Goal: Task Accomplishment & Management: Use online tool/utility

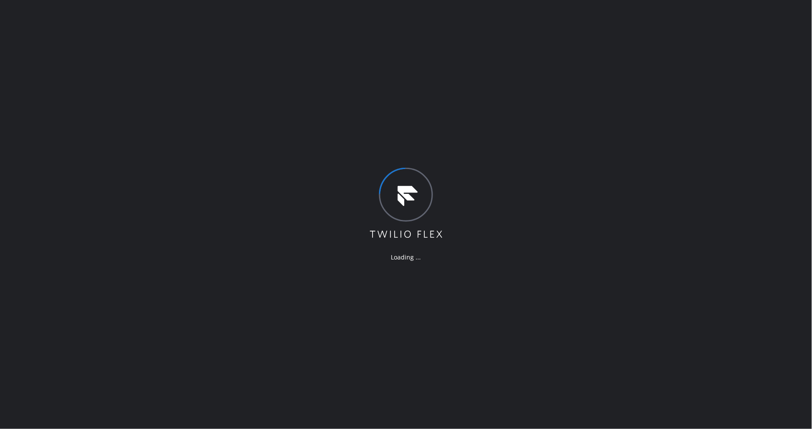
click at [265, 402] on div "Loading ..." at bounding box center [406, 214] width 812 height 429
click at [266, 401] on div "Loading ..." at bounding box center [406, 214] width 812 height 429
click at [267, 396] on div "Loading ..." at bounding box center [406, 214] width 812 height 429
click at [238, 325] on div "Loading ..." at bounding box center [406, 214] width 812 height 429
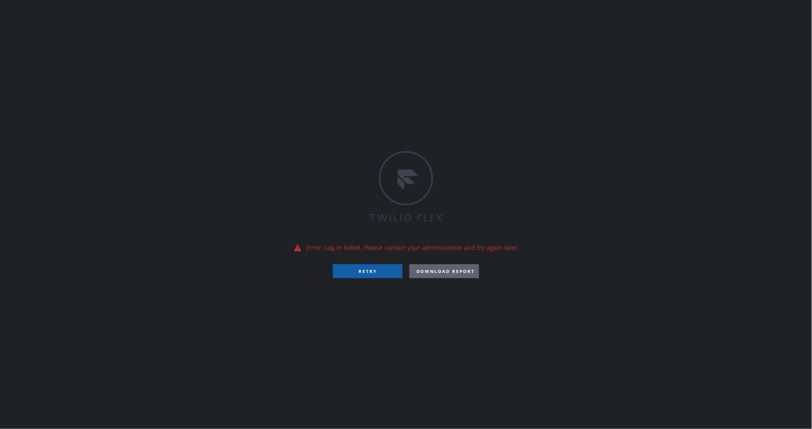
click at [346, 275] on button "RETRY" at bounding box center [368, 272] width 70 height 14
click at [346, 270] on button "RETRY" at bounding box center [368, 272] width 70 height 14
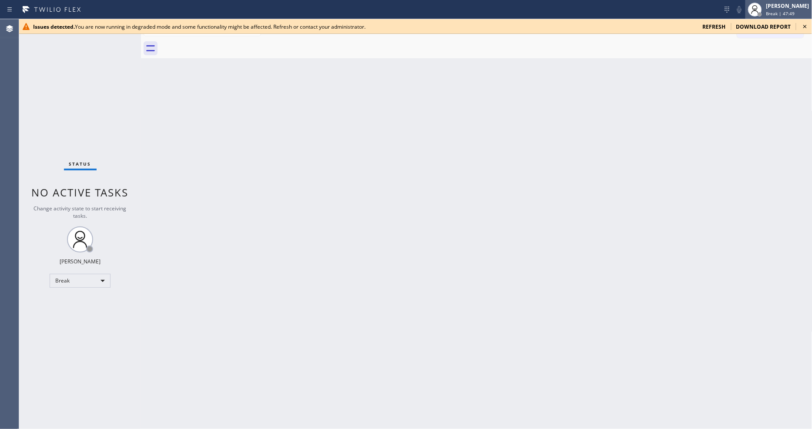
click at [730, 10] on span "Break | 47:49" at bounding box center [780, 13] width 29 height 6
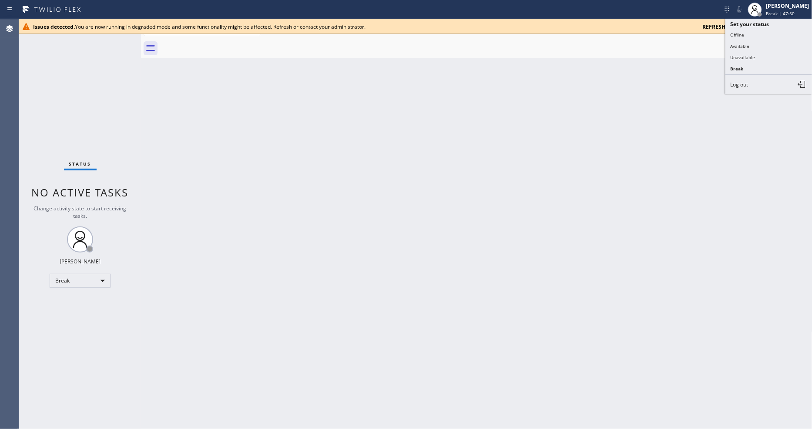
drag, startPoint x: 613, startPoint y: 107, endPoint x: 811, endPoint y: 36, distance: 210.6
click at [619, 107] on div "Back to Dashboard Change Sender ID Customers Technicians Select a contact Outbo…" at bounding box center [476, 224] width 671 height 410
click at [730, 25] on icon at bounding box center [805, 26] width 10 height 10
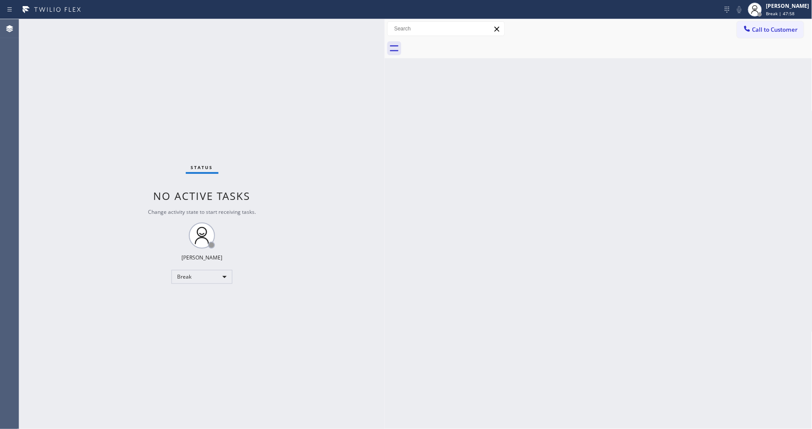
drag, startPoint x: 142, startPoint y: 41, endPoint x: 386, endPoint y: 65, distance: 244.8
click at [385, 65] on div at bounding box center [385, 224] width 0 height 410
click at [382, 67] on div at bounding box center [382, 224] width 0 height 410
click at [104, 45] on div "Status No active tasks Change activity state to start receiving tasks. Lyka Mon…" at bounding box center [200, 224] width 362 height 410
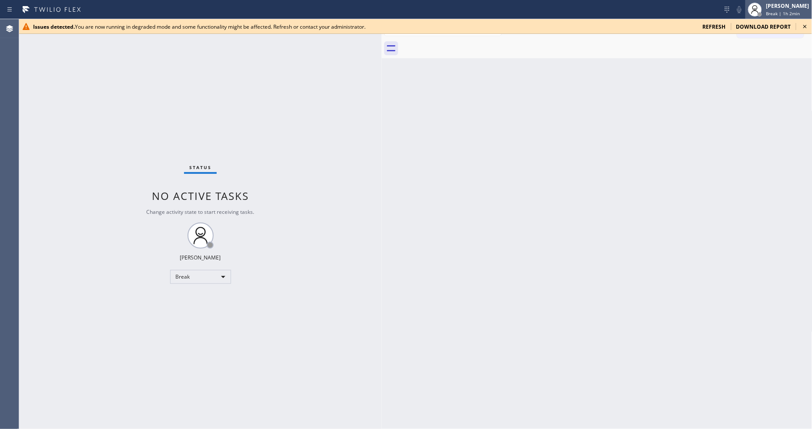
click at [730, 12] on span "Break | 1h 2min" at bounding box center [783, 13] width 34 height 6
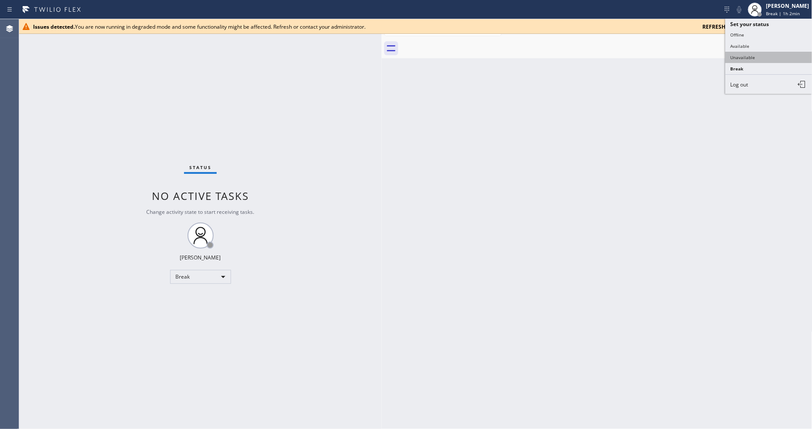
click at [730, 55] on button "Unavailable" at bounding box center [768, 57] width 87 height 11
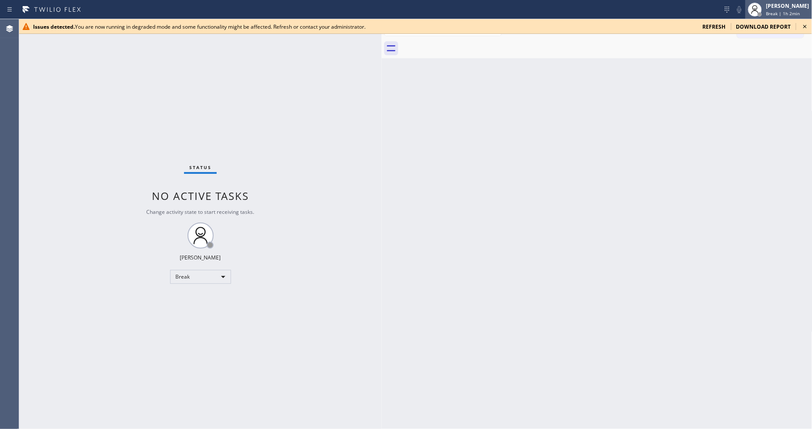
click at [730, 10] on span "Break | 1h 2min" at bounding box center [783, 13] width 34 height 6
click at [730, 15] on span "Unavailable | 1s" at bounding box center [783, 13] width 35 height 6
click at [730, 27] on icon at bounding box center [804, 26] width 3 height 3
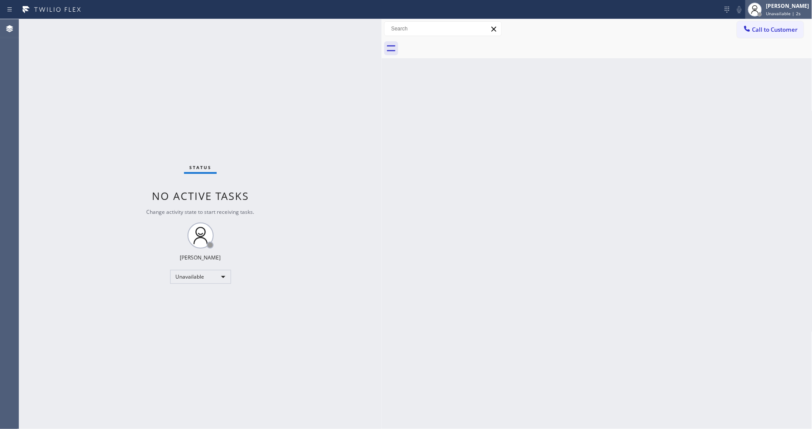
click at [730, 10] on span "Unavailable | 2s" at bounding box center [783, 13] width 35 height 6
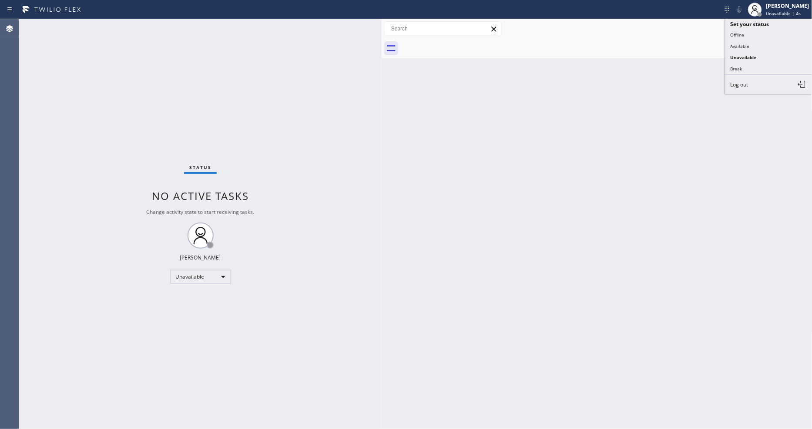
click at [730, 44] on button "Available" at bounding box center [768, 45] width 87 height 11
click at [99, 30] on div "Status No active tasks You are ready to start receiving tasks. Lyka Montero Ava…" at bounding box center [200, 224] width 362 height 410
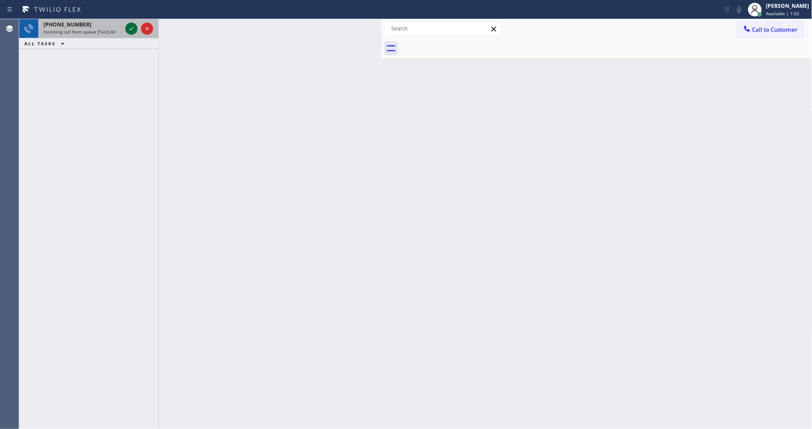
click at [130, 28] on icon at bounding box center [131, 28] width 10 height 10
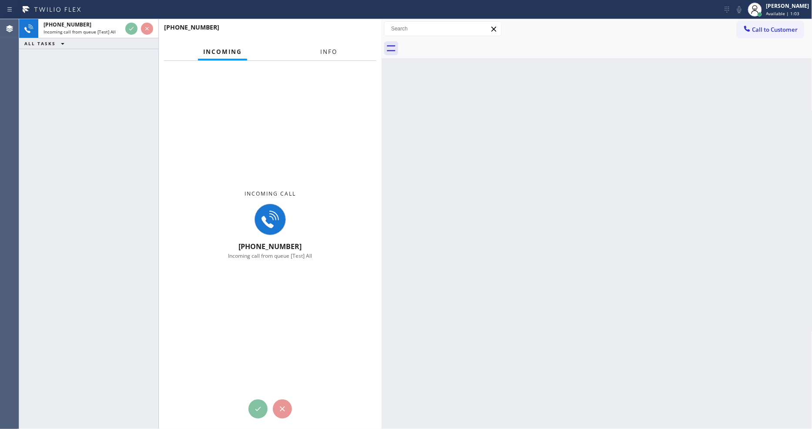
click at [325, 47] on button "Info" at bounding box center [328, 52] width 27 height 17
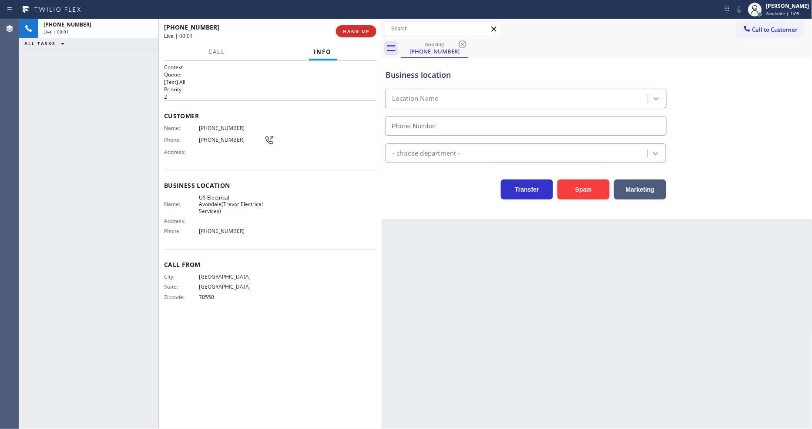
type input "(956) 300-5024"
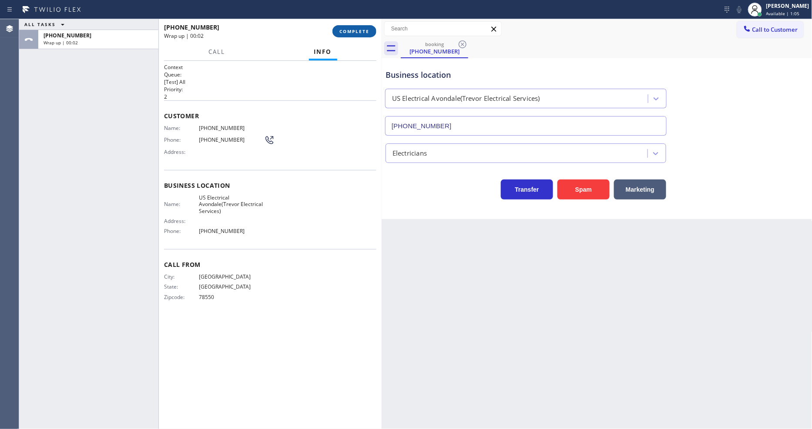
click at [363, 29] on span "COMPLETE" at bounding box center [354, 31] width 30 height 6
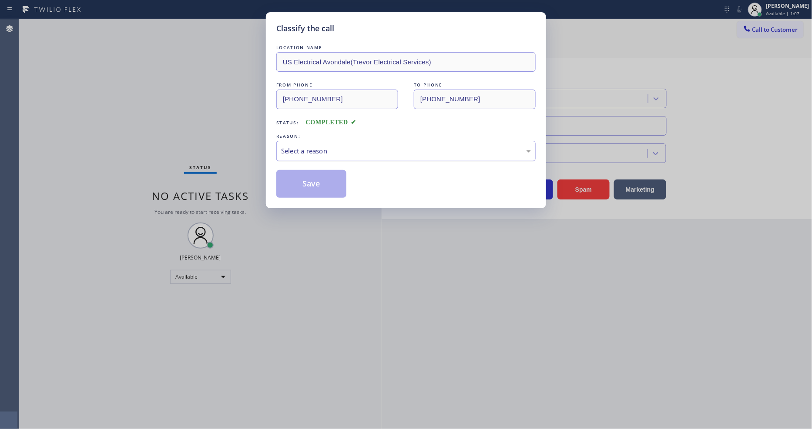
click at [303, 141] on div "Select a reason" at bounding box center [405, 151] width 259 height 20
drag, startPoint x: 309, startPoint y: 189, endPoint x: 311, endPoint y: 184, distance: 5.5
click at [311, 186] on button "Save" at bounding box center [311, 184] width 70 height 28
click at [311, 184] on button "Save" at bounding box center [311, 184] width 70 height 28
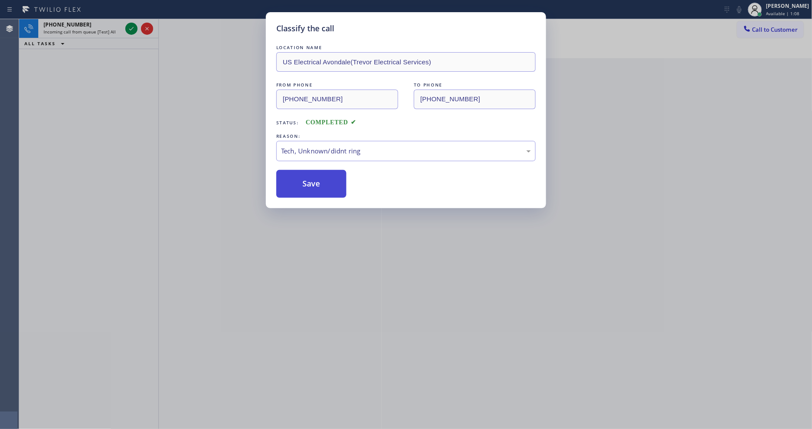
click at [311, 184] on button "Save" at bounding box center [311, 184] width 70 height 28
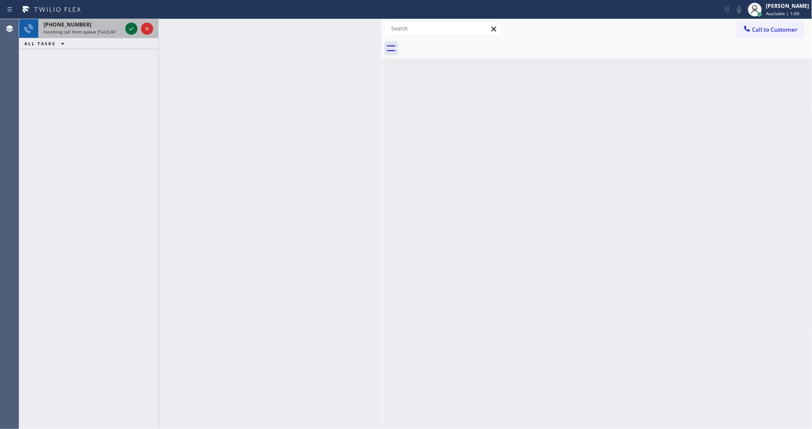
click at [128, 29] on icon at bounding box center [131, 28] width 10 height 10
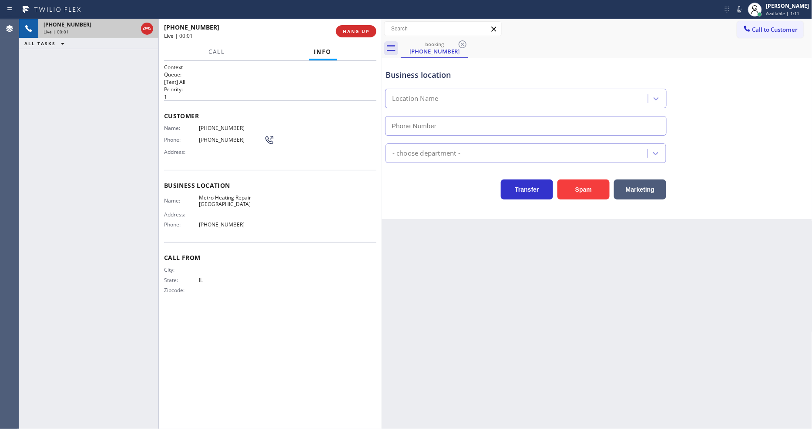
type input "(805) 429-2717"
click at [564, 286] on div "Back to Dashboard Change Sender ID Customers Technicians Select a contact Outbo…" at bounding box center [597, 224] width 431 height 410
click at [372, 32] on button "HANG UP" at bounding box center [356, 31] width 40 height 12
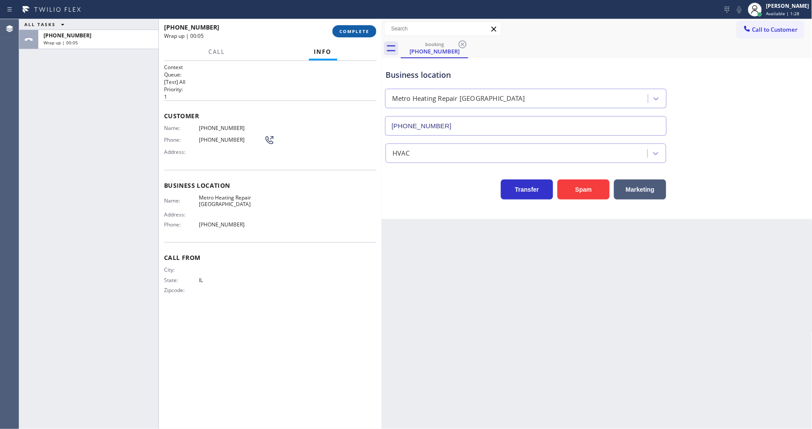
click at [370, 32] on button "COMPLETE" at bounding box center [354, 31] width 44 height 12
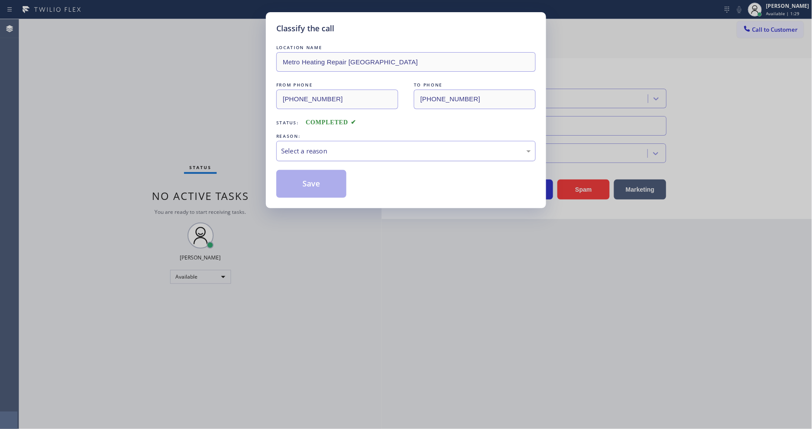
click at [308, 152] on div "Select a reason" at bounding box center [406, 151] width 250 height 10
click at [301, 179] on button "Save" at bounding box center [311, 184] width 70 height 28
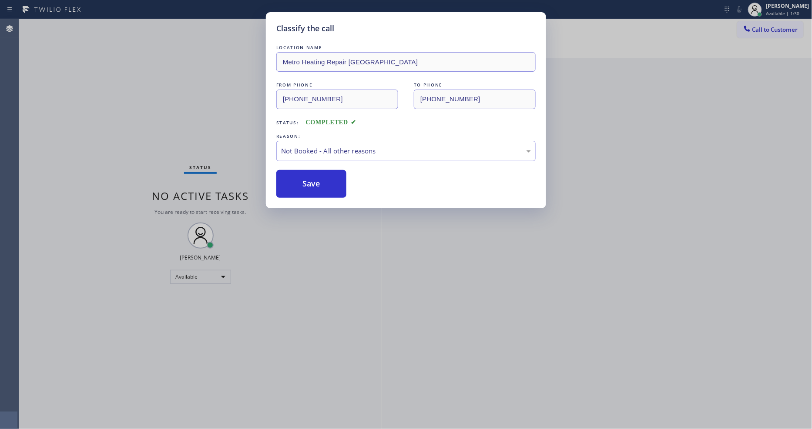
drag, startPoint x: 301, startPoint y: 179, endPoint x: 268, endPoint y: 382, distance: 205.4
click at [301, 180] on button "Save" at bounding box center [311, 184] width 70 height 28
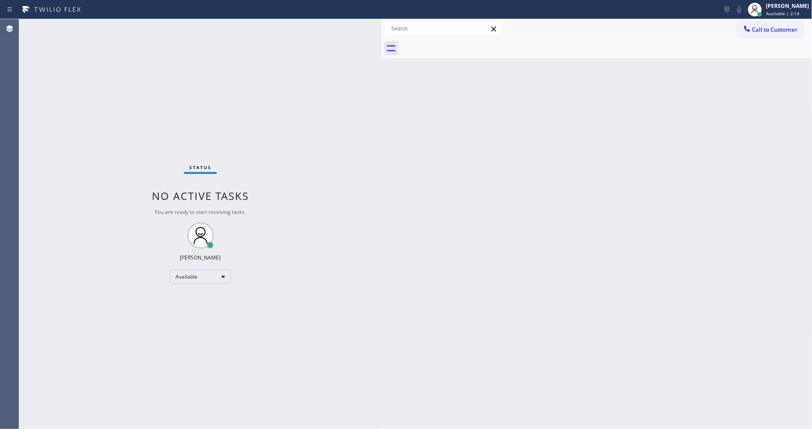
click at [116, 23] on div "Status No active tasks You are ready to start receiving tasks. Lyka Montero Ava…" at bounding box center [200, 224] width 362 height 410
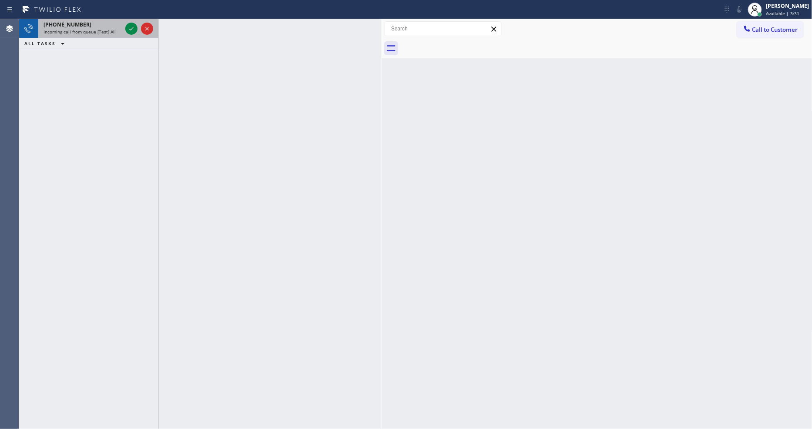
click at [125, 23] on div at bounding box center [139, 28] width 31 height 19
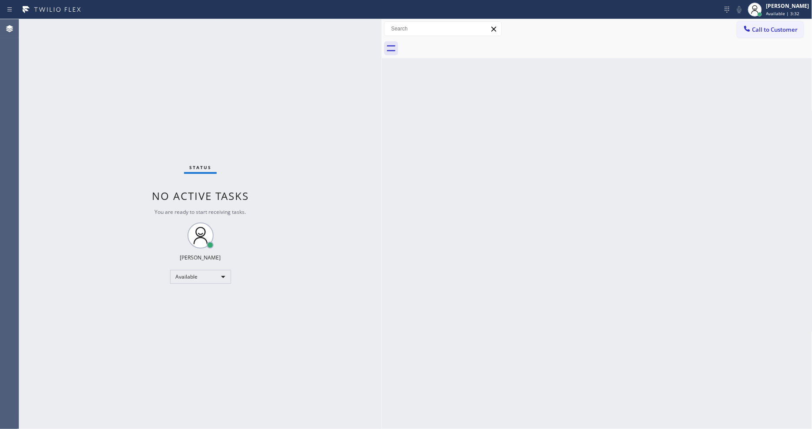
click at [126, 27] on div "Status No active tasks You are ready to start receiving tasks. Lyka Montero Ava…" at bounding box center [200, 224] width 362 height 410
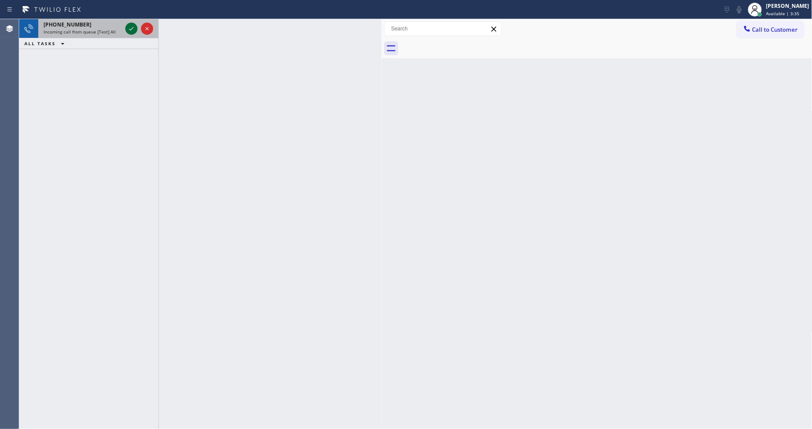
click at [131, 27] on icon at bounding box center [131, 28] width 10 height 10
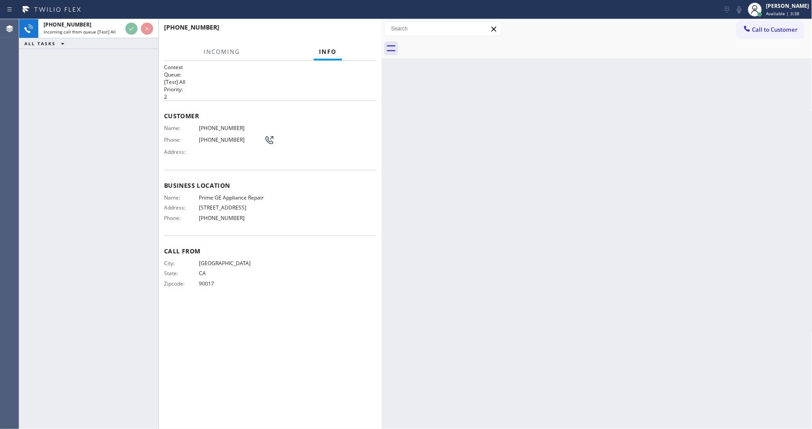
click at [287, 268] on div "City: LOS ANGELES State: CA Zipcode: 90017" at bounding box center [270, 275] width 212 height 30
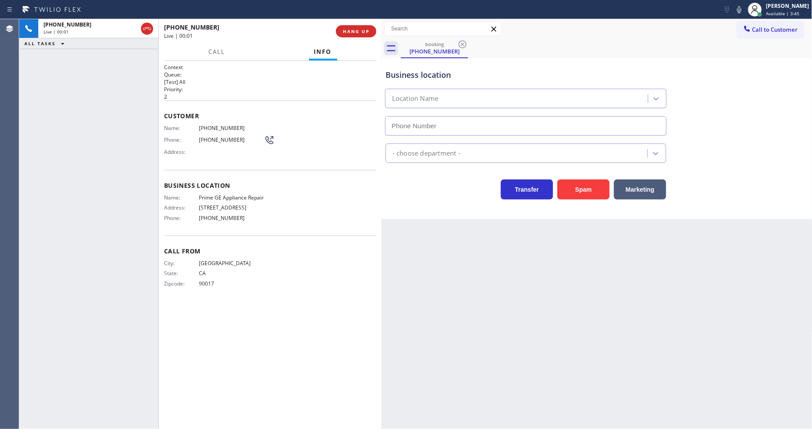
type input "(310) 935-0427"
drag, startPoint x: 573, startPoint y: 240, endPoint x: 567, endPoint y: 240, distance: 5.2
click at [572, 240] on div "Back to Dashboard Change Sender ID Customers Technicians Select a contact Outbo…" at bounding box center [597, 224] width 431 height 410
click at [366, 29] on span "HANG UP" at bounding box center [356, 31] width 27 height 6
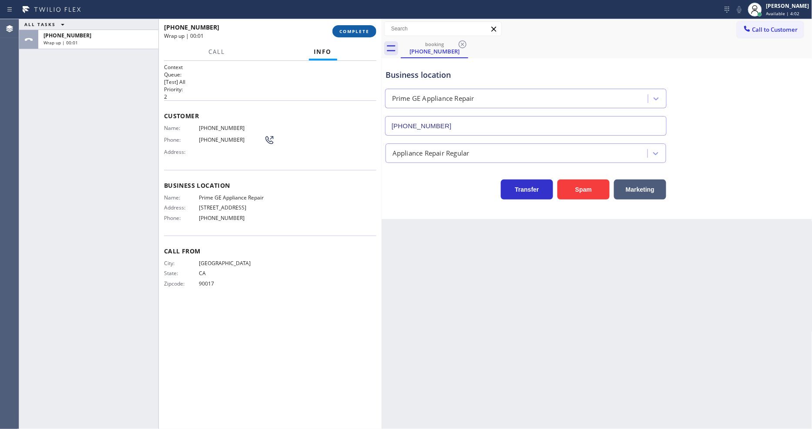
click at [363, 28] on span "COMPLETE" at bounding box center [354, 31] width 30 height 6
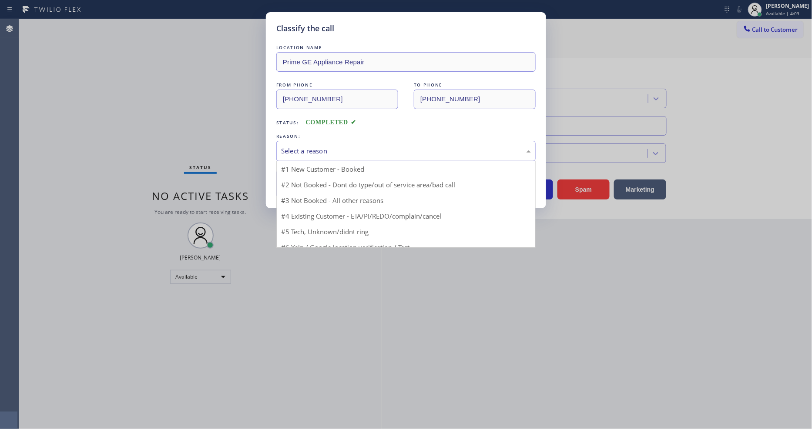
click at [342, 147] on div "Select a reason" at bounding box center [406, 151] width 250 height 10
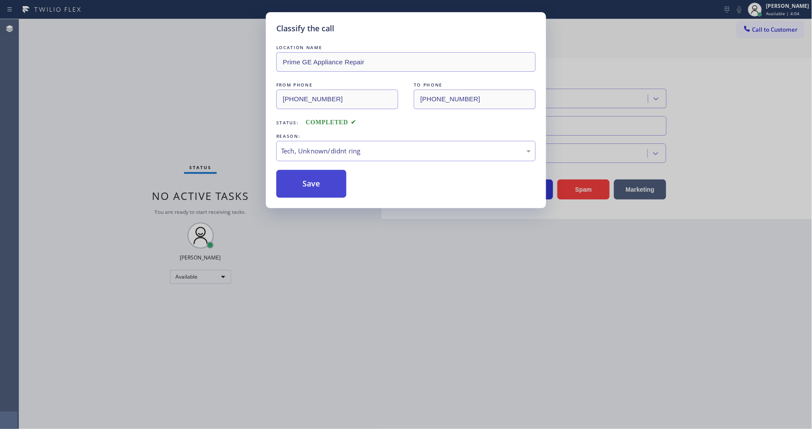
click at [324, 174] on button "Save" at bounding box center [311, 184] width 70 height 28
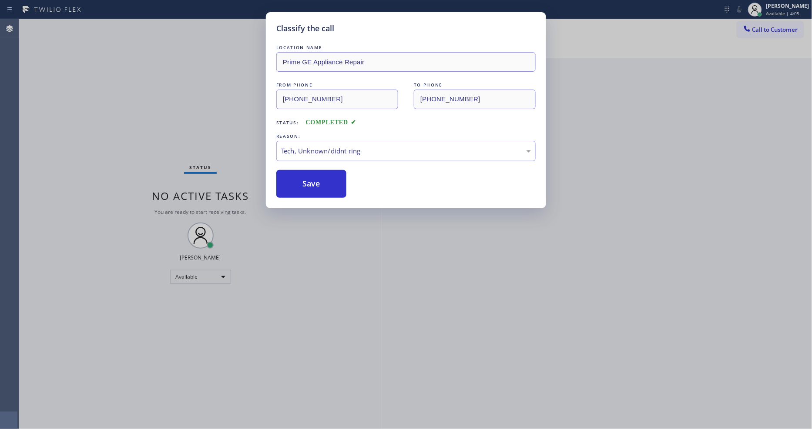
click at [124, 27] on div "Classify the call LOCATION NAME US Electrical Avondale(Trevor Electrical Servic…" at bounding box center [415, 224] width 793 height 410
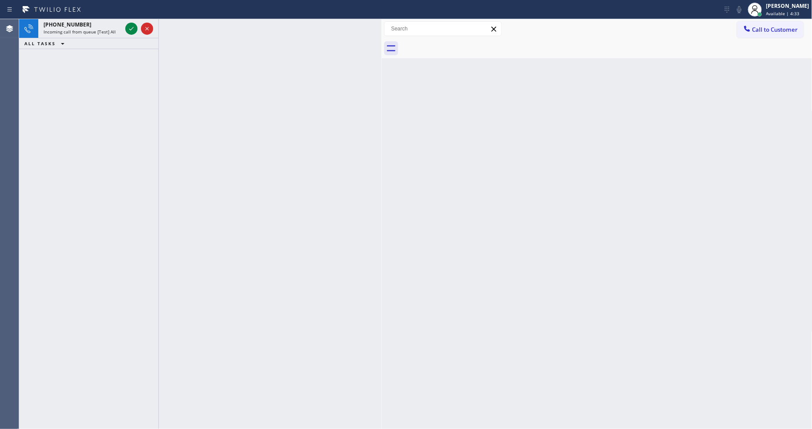
click at [132, 28] on icon at bounding box center [131, 28] width 10 height 10
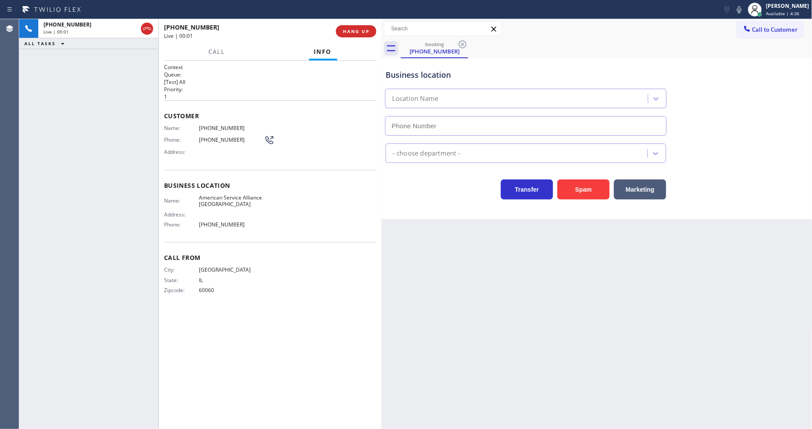
type input "(708) 272-1363"
click at [532, 263] on div "Back to Dashboard Change Sender ID Customers Technicians Select a contact Outbo…" at bounding box center [597, 224] width 431 height 410
click at [222, 198] on span "American Service Alliance Schaumburg" at bounding box center [231, 200] width 65 height 13
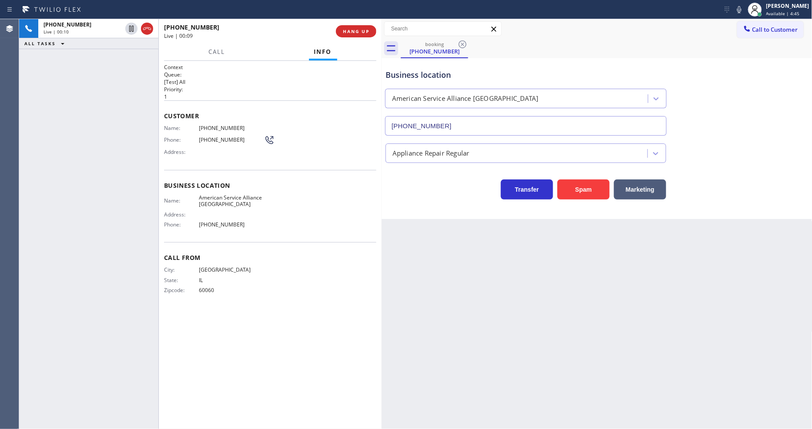
click at [400, 268] on div "Back to Dashboard Change Sender ID Customers Technicians Select a contact Outbo…" at bounding box center [597, 224] width 431 height 410
click at [355, 33] on span "HANG UP" at bounding box center [356, 31] width 27 height 6
click at [355, 34] on span "HANG UP" at bounding box center [356, 31] width 27 height 6
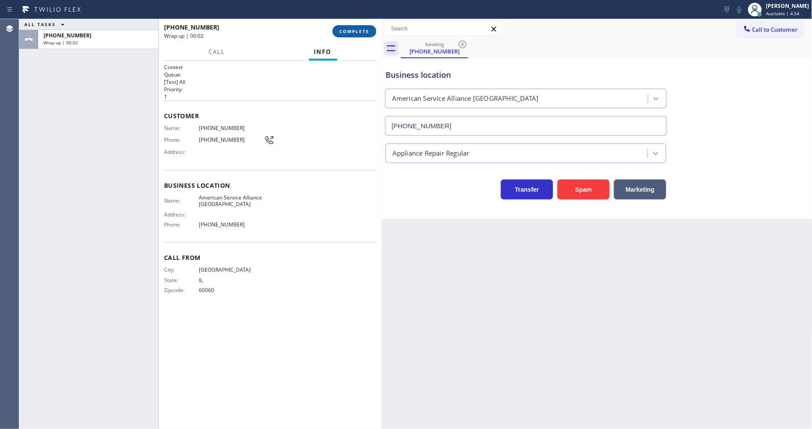
click at [352, 32] on span "COMPLETE" at bounding box center [354, 31] width 30 height 6
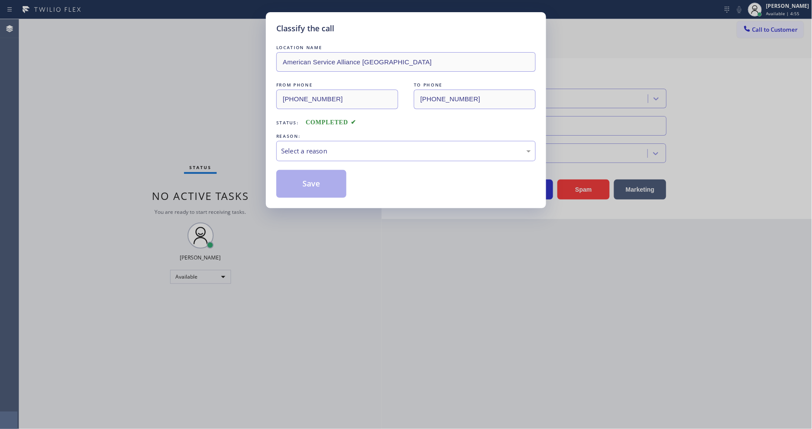
click at [307, 142] on div "Select a reason" at bounding box center [405, 151] width 259 height 20
click at [307, 182] on button "Save" at bounding box center [311, 184] width 70 height 28
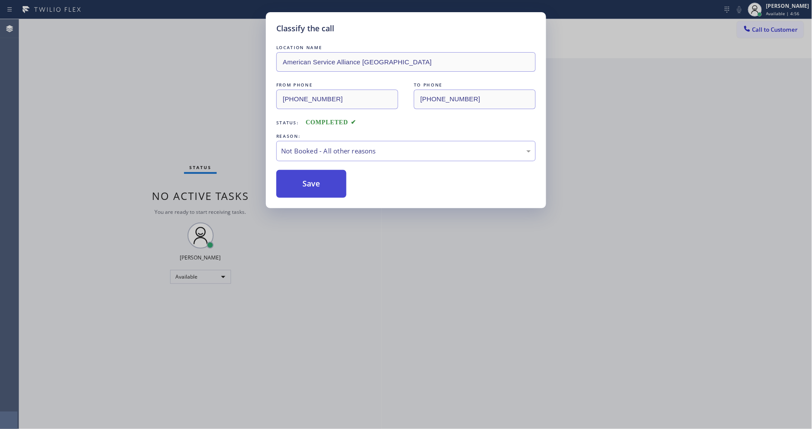
click at [307, 181] on button "Save" at bounding box center [311, 184] width 70 height 28
click at [307, 179] on button "Save" at bounding box center [311, 184] width 70 height 28
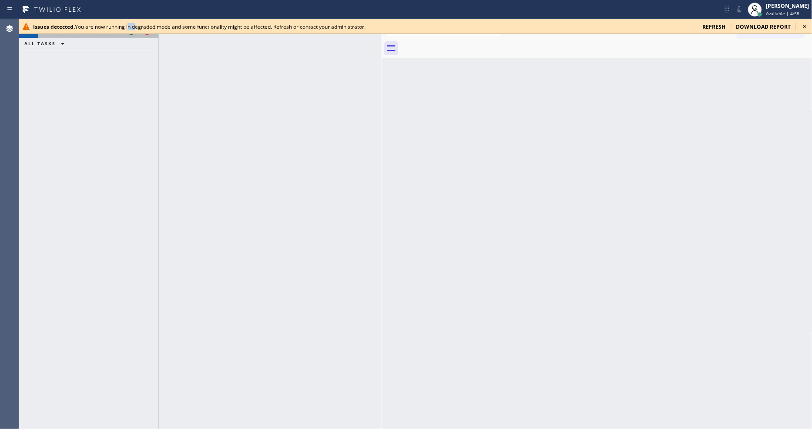
click at [129, 26] on div "Issues detected. You are now running in degraded mode and some functionality mi…" at bounding box center [364, 26] width 663 height 7
click at [129, 34] on div at bounding box center [415, 34] width 793 height 0
click at [730, 25] on icon at bounding box center [804, 26] width 3 height 3
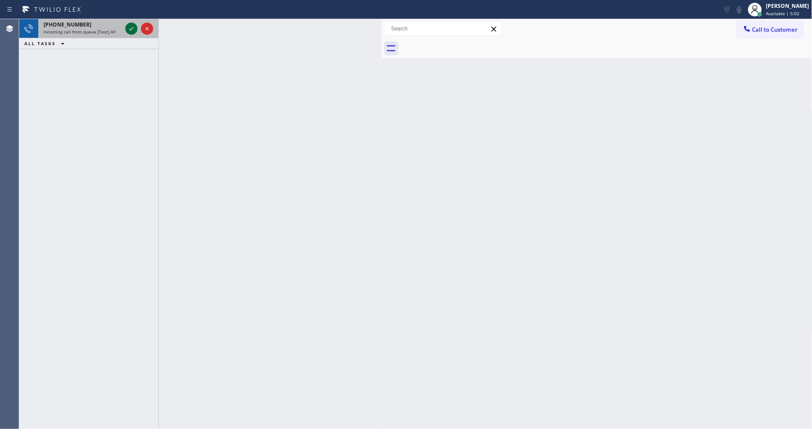
click at [132, 29] on icon at bounding box center [131, 28] width 4 height 3
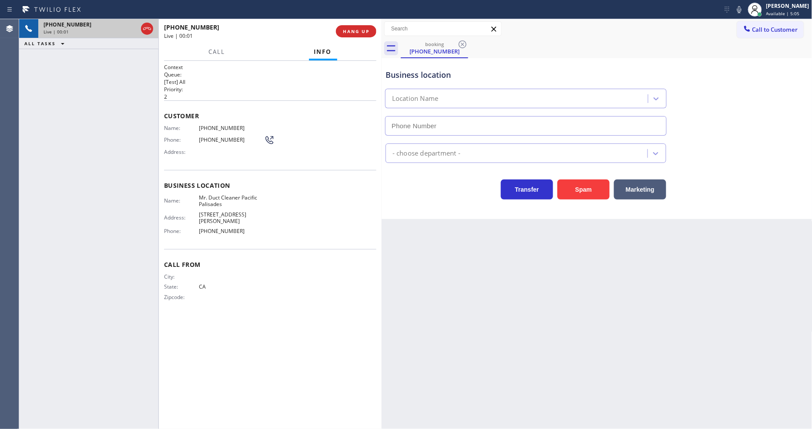
type input "(424) 329-5173"
click at [370, 27] on button "HANG UP" at bounding box center [356, 31] width 40 height 12
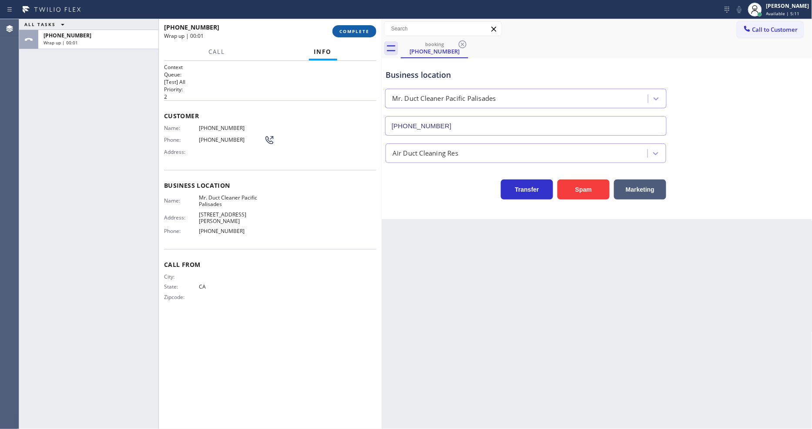
click at [370, 27] on button "COMPLETE" at bounding box center [354, 31] width 44 height 12
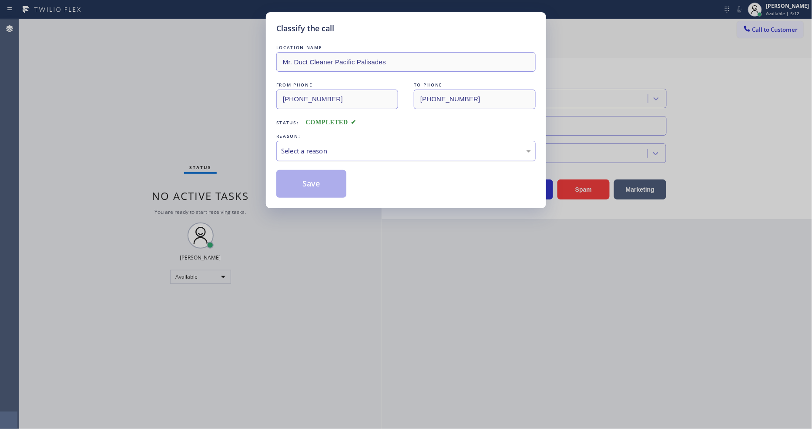
click at [357, 156] on div "Select a reason" at bounding box center [405, 151] width 259 height 20
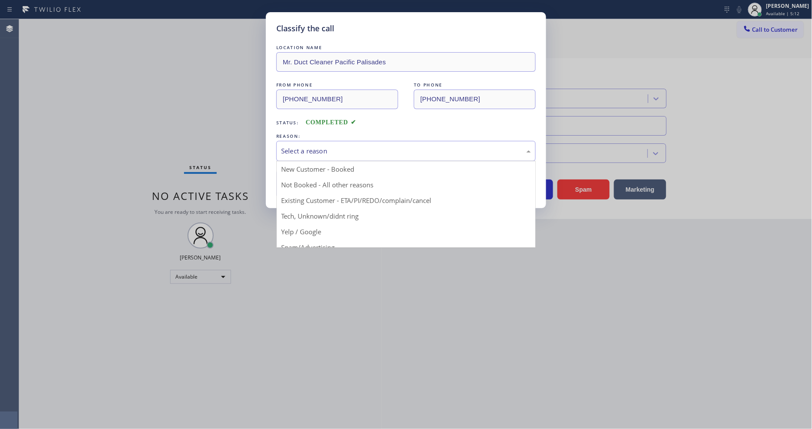
drag, startPoint x: 338, startPoint y: 212, endPoint x: 333, endPoint y: 186, distance: 27.0
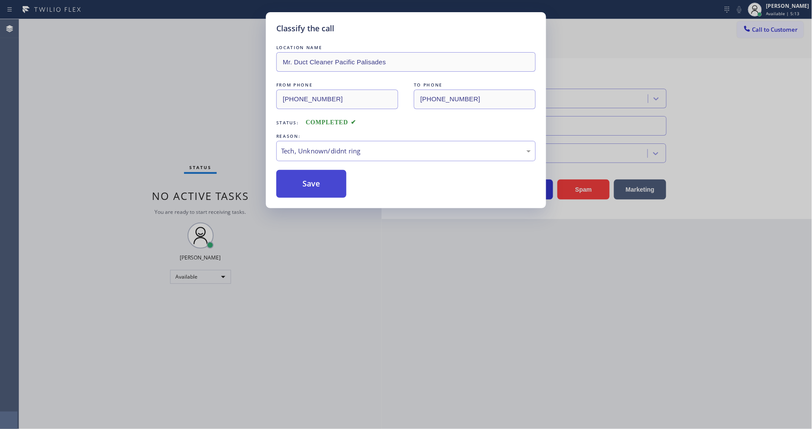
click at [331, 181] on button "Save" at bounding box center [311, 184] width 70 height 28
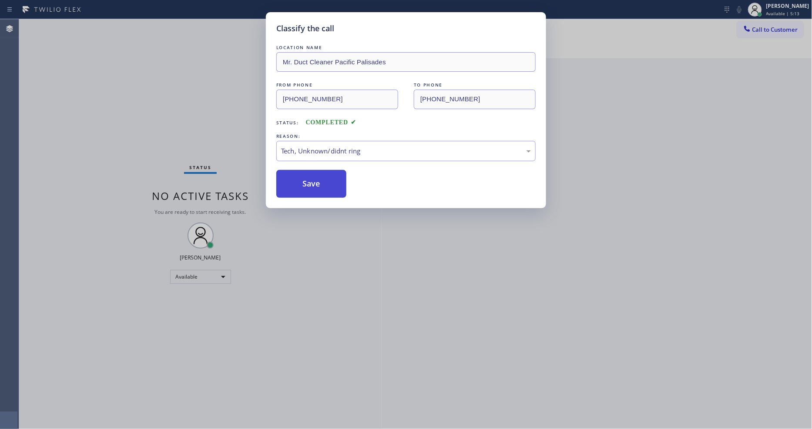
click at [331, 181] on button "Save" at bounding box center [311, 184] width 70 height 28
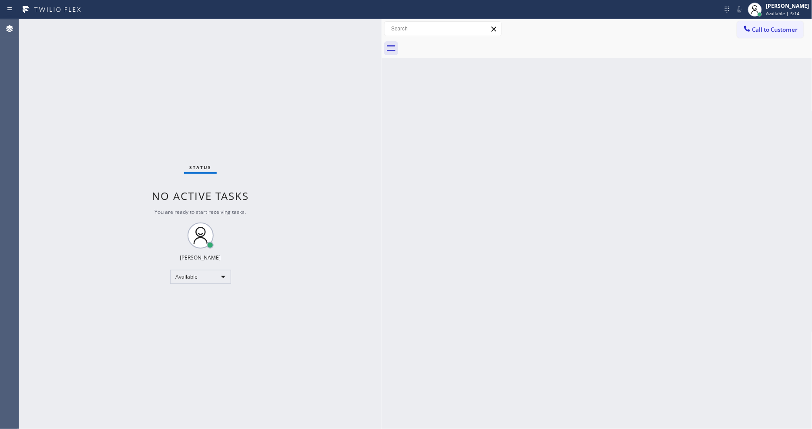
click at [109, 25] on div "Status No active tasks You are ready to start receiving tasks. Lyka Montero Ava…" at bounding box center [200, 224] width 362 height 410
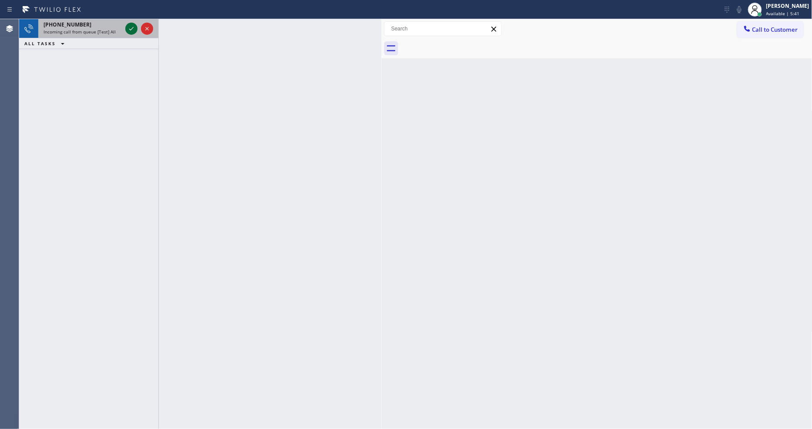
click at [129, 27] on icon at bounding box center [131, 28] width 10 height 10
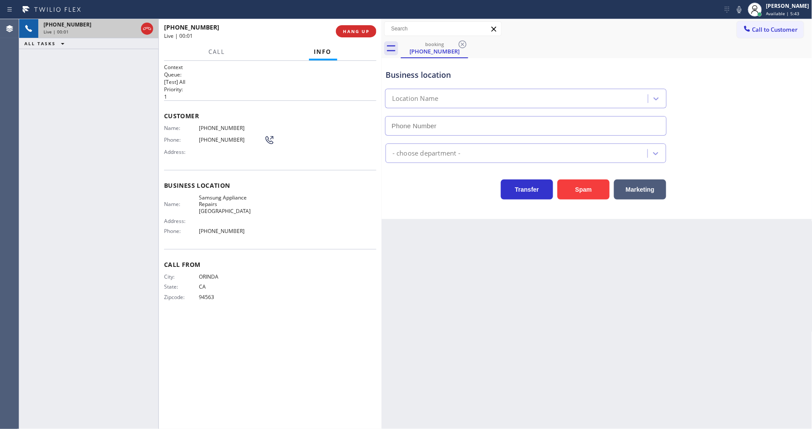
type input "(415) 480-7108"
click at [580, 223] on div "Back to Dashboard Change Sender ID Customers Technicians Select a contact Outbo…" at bounding box center [597, 224] width 431 height 410
click at [229, 196] on span "Samsung Appliance Repairs San Francisco" at bounding box center [231, 204] width 65 height 20
click at [228, 195] on span "Samsung Appliance Repairs San Francisco" at bounding box center [231, 204] width 65 height 20
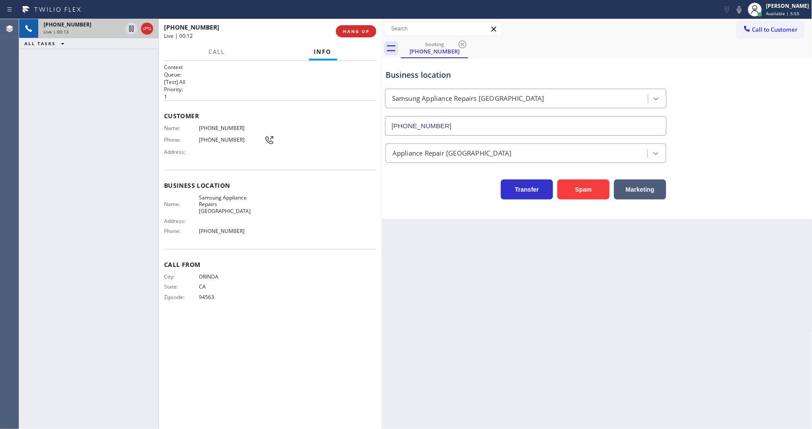
click at [296, 211] on div "Name: Samsung Appliance Repairs San Francisco Address: Phone: (415) 480-7108" at bounding box center [270, 216] width 212 height 44
click at [154, 101] on div "+19252573308 Live | 00:18 ALL TASKS ALL TASKS ACTIVE TASKS TASKS IN WRAP UP" at bounding box center [88, 224] width 139 height 410
click at [367, 34] on span "HANG UP" at bounding box center [356, 31] width 27 height 6
click at [366, 29] on span "HANG UP" at bounding box center [356, 31] width 27 height 6
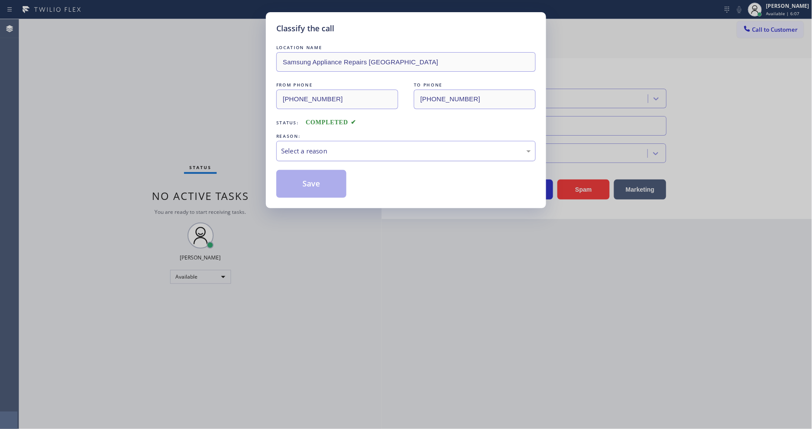
click at [334, 147] on div "Select a reason" at bounding box center [406, 151] width 250 height 10
click at [318, 184] on button "Save" at bounding box center [311, 184] width 70 height 28
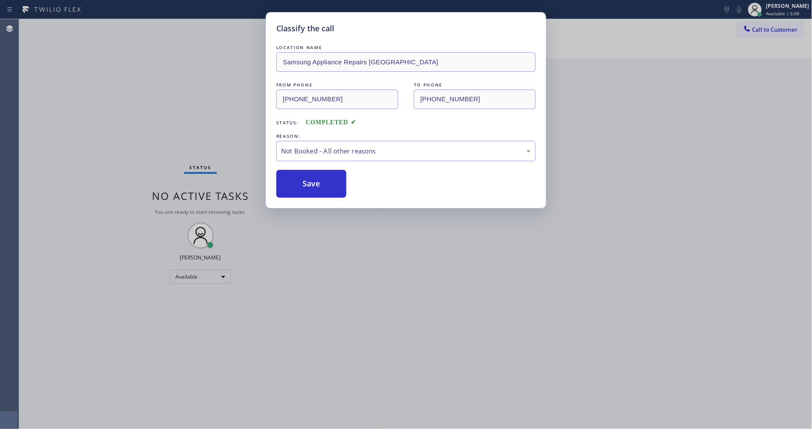
drag, startPoint x: 318, startPoint y: 184, endPoint x: 228, endPoint y: 36, distance: 173.0
click at [318, 184] on button "Save" at bounding box center [311, 184] width 70 height 28
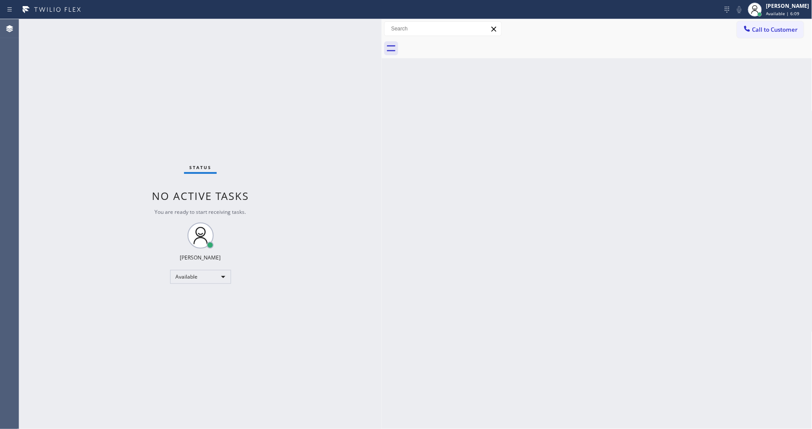
click at [124, 22] on div "Status No active tasks You are ready to start receiving tasks. Lyka Montero Ava…" at bounding box center [200, 224] width 362 height 410
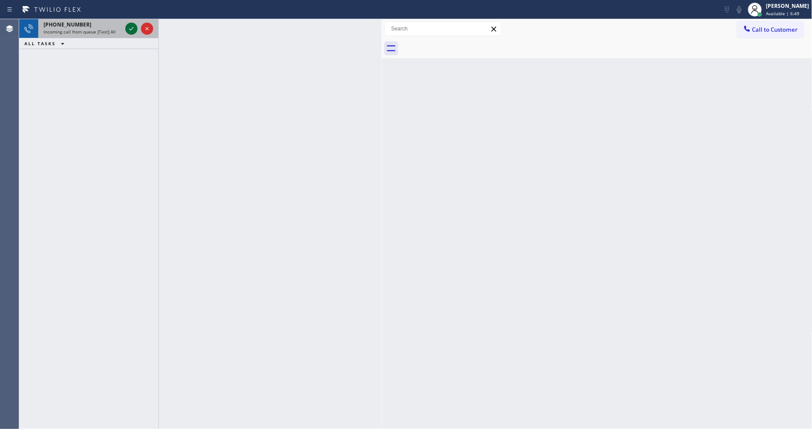
click at [129, 25] on icon at bounding box center [131, 28] width 10 height 10
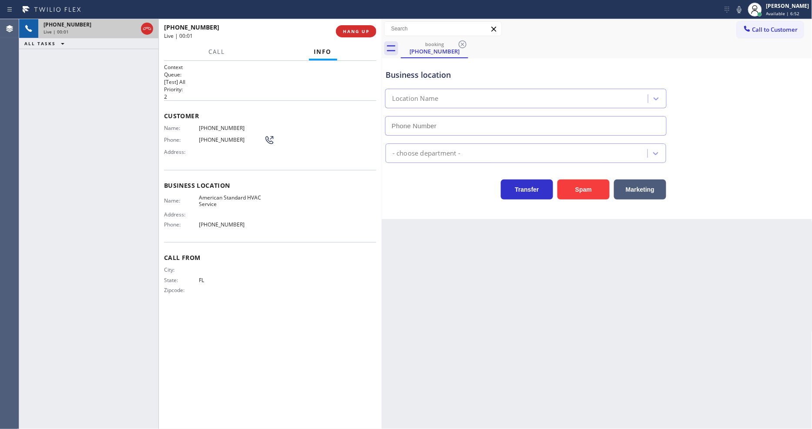
type input "(844) 734-2822"
click at [359, 32] on span "HANG UP" at bounding box center [356, 31] width 27 height 6
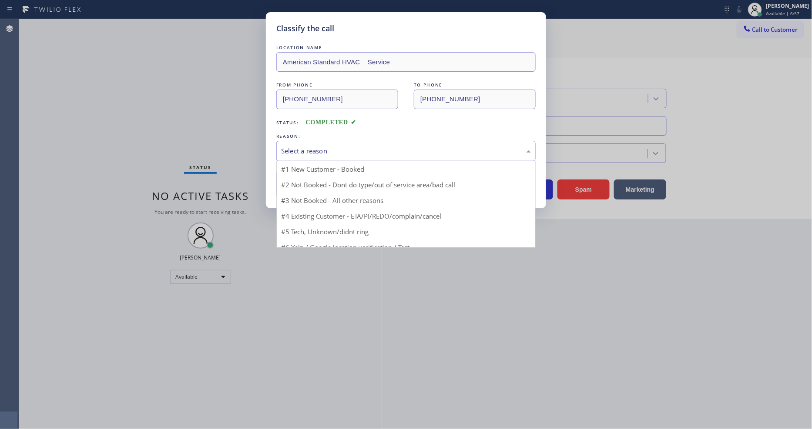
click at [305, 156] on div "Select a reason" at bounding box center [405, 151] width 259 height 20
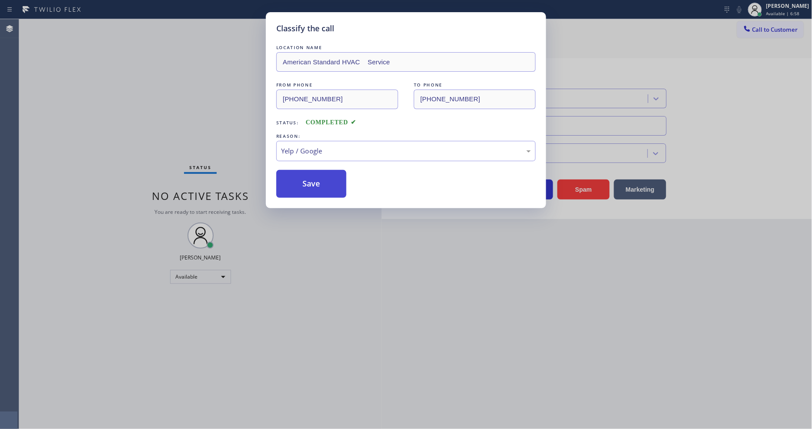
click at [308, 194] on button "Save" at bounding box center [311, 184] width 70 height 28
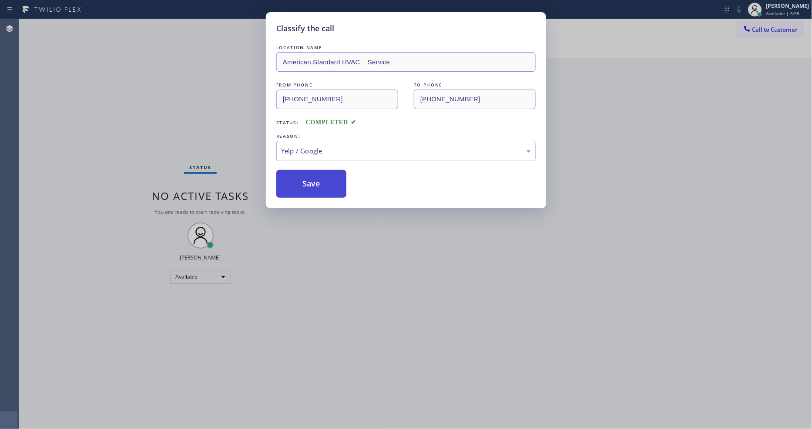
click at [309, 189] on button "Save" at bounding box center [311, 184] width 70 height 28
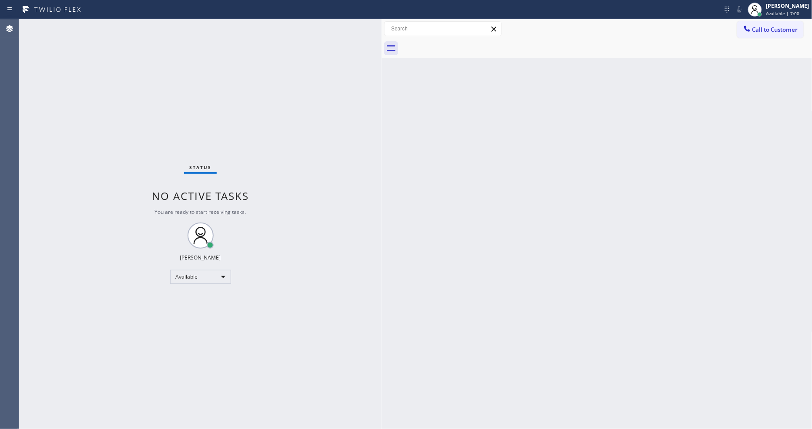
click at [120, 25] on div "Status No active tasks You are ready to start receiving tasks. Lyka Montero Ava…" at bounding box center [200, 224] width 362 height 410
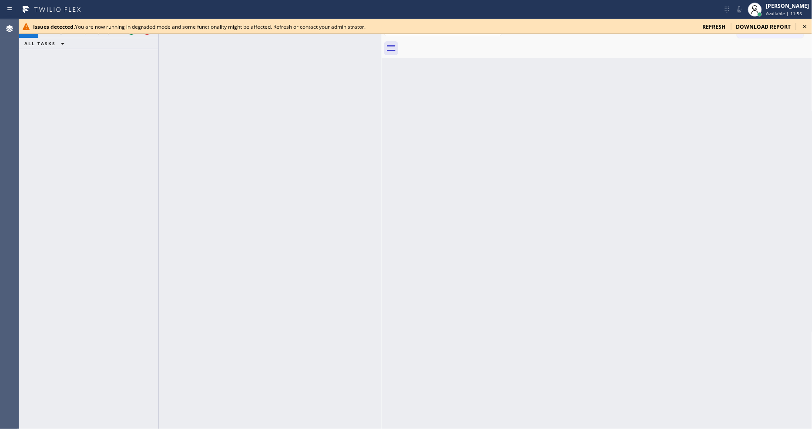
click at [730, 24] on icon at bounding box center [805, 26] width 10 height 10
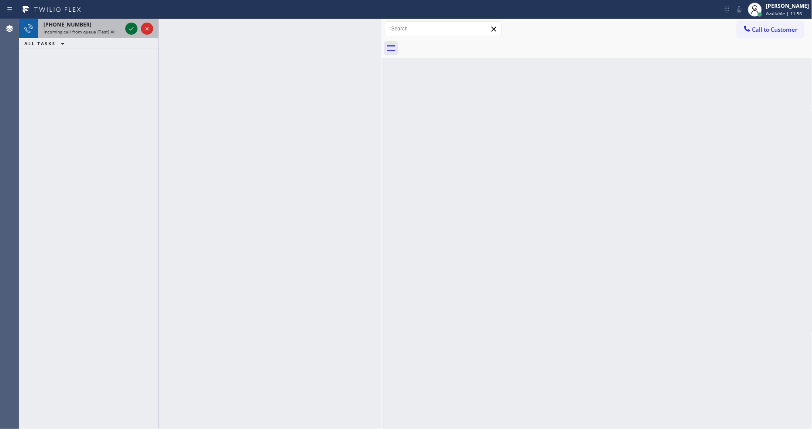
click at [133, 27] on icon at bounding box center [131, 28] width 10 height 10
click at [131, 27] on icon at bounding box center [131, 28] width 10 height 10
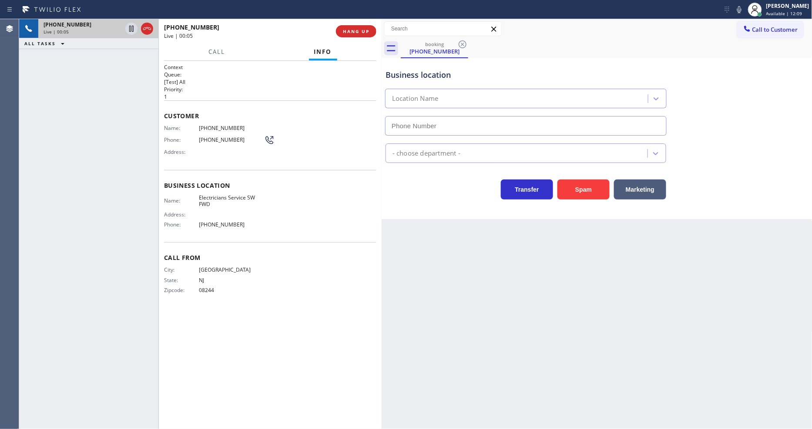
click at [515, 238] on div "Back to Dashboard Change Sender ID Customers Technicians Select a contact Outbo…" at bounding box center [597, 224] width 431 height 410
click at [202, 194] on span "Electricians Service SW FWD" at bounding box center [231, 200] width 65 height 13
copy span "Electricians Service SW FWD"
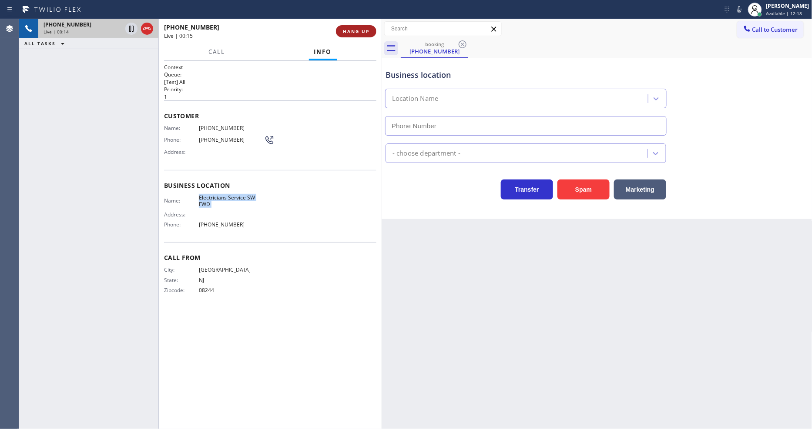
click at [365, 31] on span "HANG UP" at bounding box center [356, 31] width 27 height 6
type input "(213) 566-1222"
click at [365, 31] on span "HANG UP" at bounding box center [356, 31] width 27 height 6
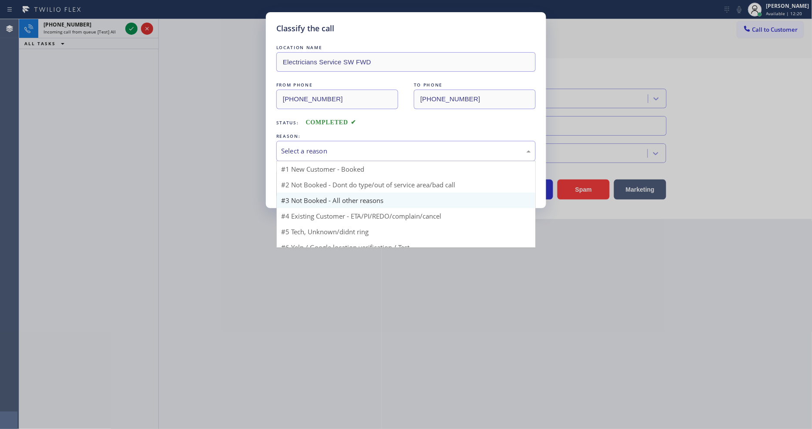
drag, startPoint x: 331, startPoint y: 149, endPoint x: 322, endPoint y: 188, distance: 39.7
click at [331, 149] on div "Select a reason" at bounding box center [406, 151] width 250 height 10
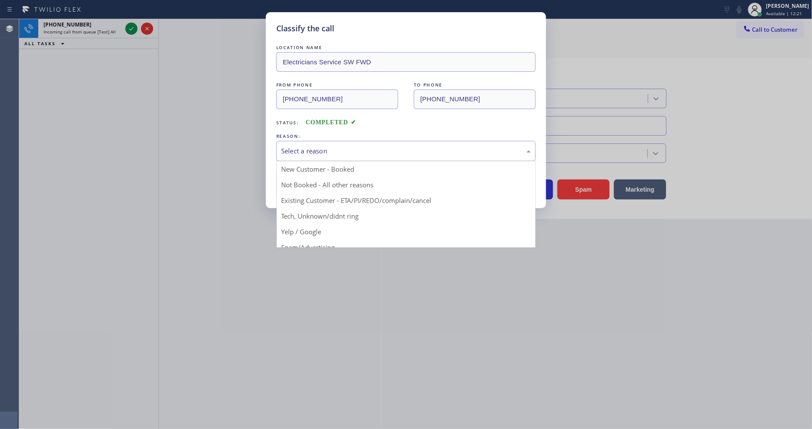
click at [328, 181] on button "Save" at bounding box center [311, 184] width 70 height 28
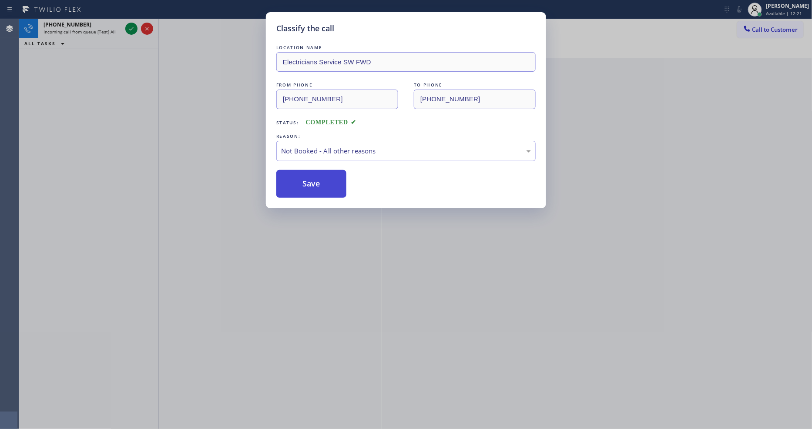
click at [328, 181] on button "Save" at bounding box center [311, 184] width 70 height 28
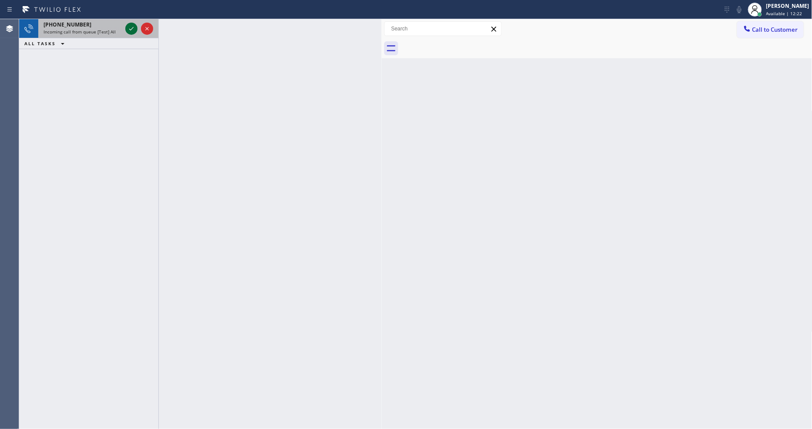
click at [132, 28] on icon at bounding box center [131, 28] width 4 height 3
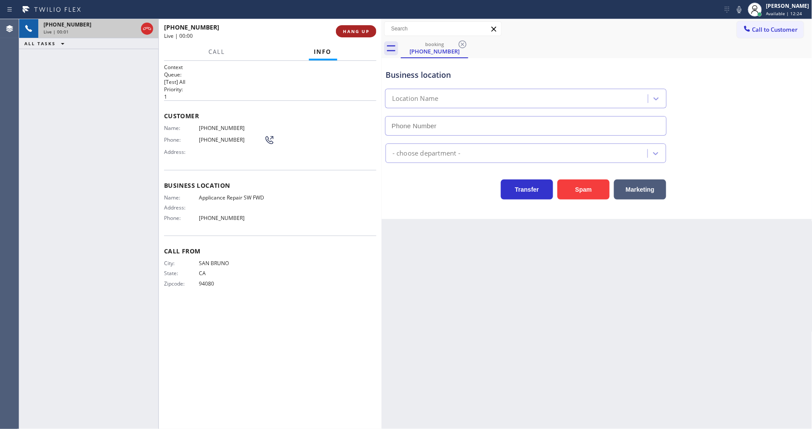
type input "(213) 566-9111"
click at [363, 30] on span "HANG UP" at bounding box center [356, 31] width 27 height 6
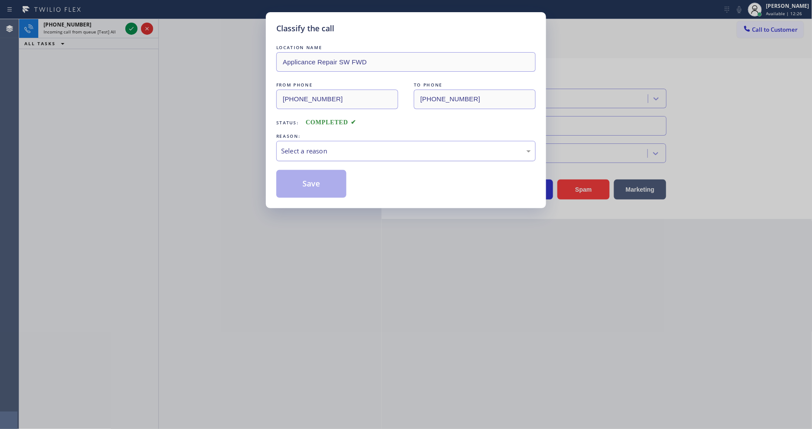
click at [375, 141] on div "Select a reason" at bounding box center [405, 151] width 259 height 20
click at [335, 174] on button "Save" at bounding box center [311, 184] width 70 height 28
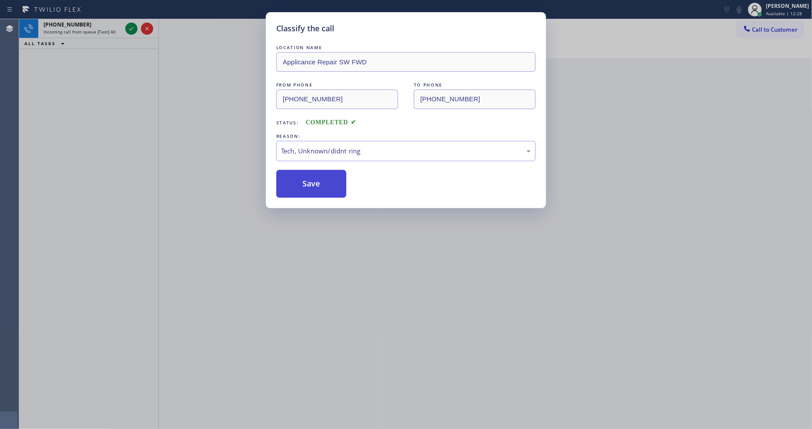
click at [335, 174] on button "Save" at bounding box center [311, 184] width 70 height 28
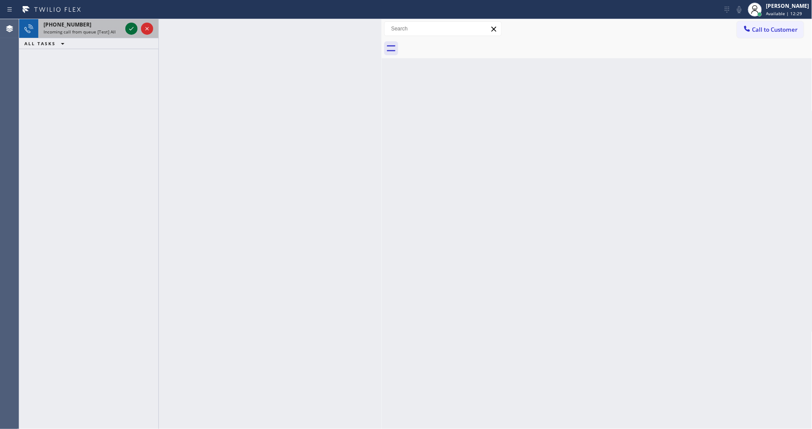
click at [131, 27] on icon at bounding box center [131, 28] width 10 height 10
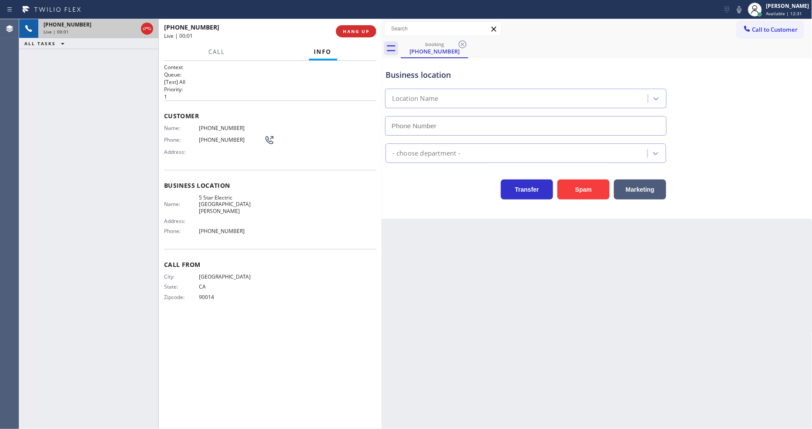
type input "(669) 239-2575"
click at [370, 30] on button "HANG UP" at bounding box center [356, 31] width 40 height 12
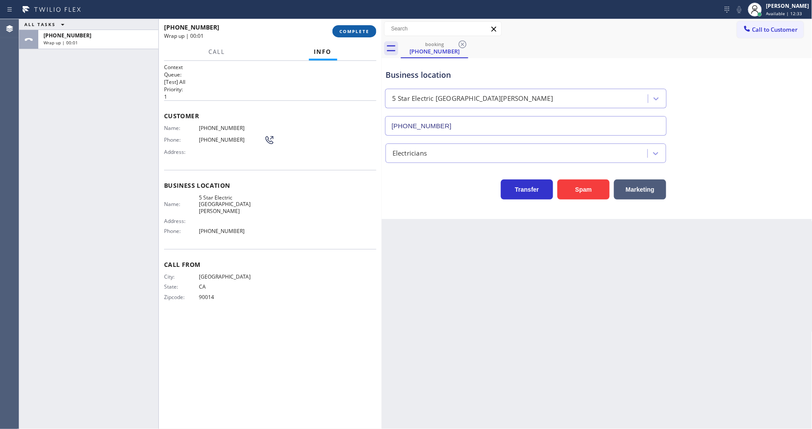
click at [367, 34] on span "COMPLETE" at bounding box center [354, 31] width 30 height 6
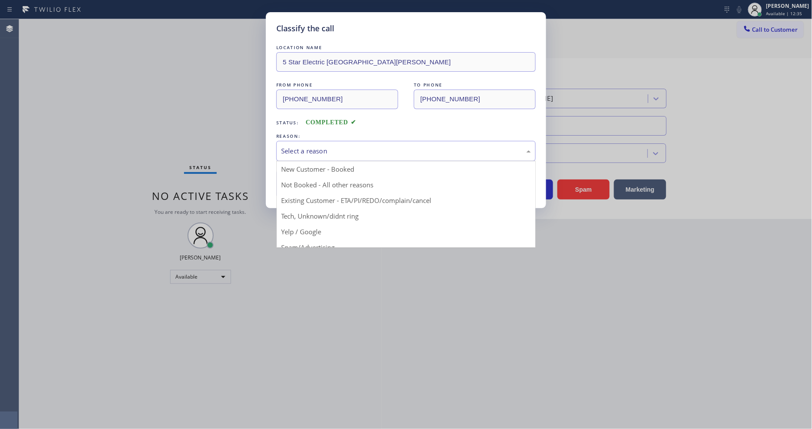
click at [360, 141] on div "Select a reason" at bounding box center [405, 151] width 259 height 20
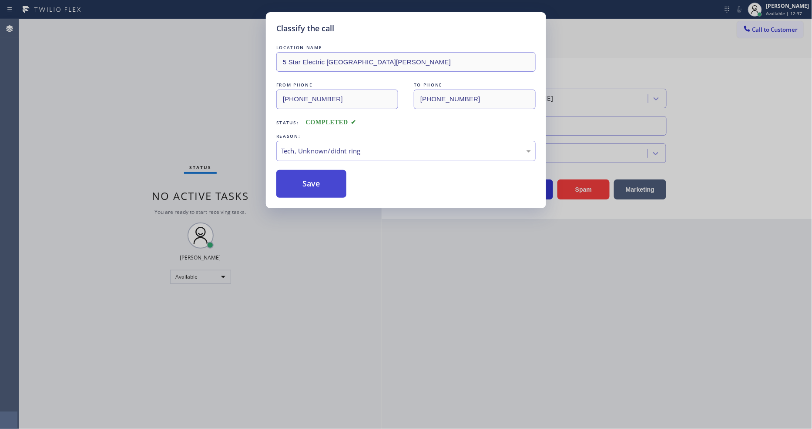
click at [341, 172] on button "Save" at bounding box center [311, 184] width 70 height 28
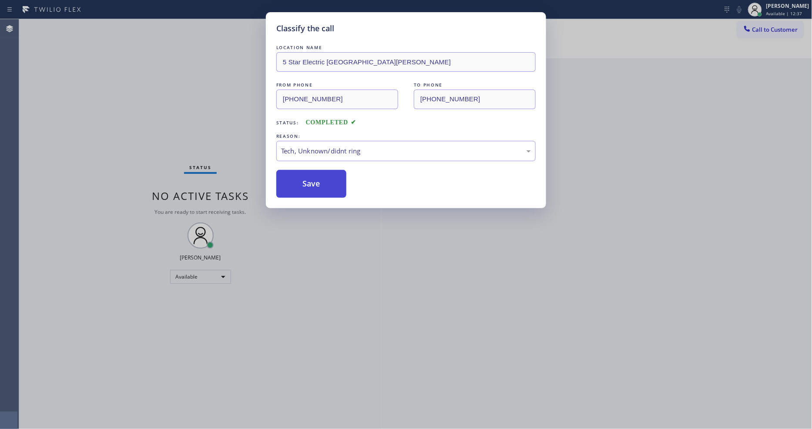
drag, startPoint x: 341, startPoint y: 172, endPoint x: 345, endPoint y: 171, distance: 5.1
click at [343, 171] on button "Save" at bounding box center [311, 184] width 70 height 28
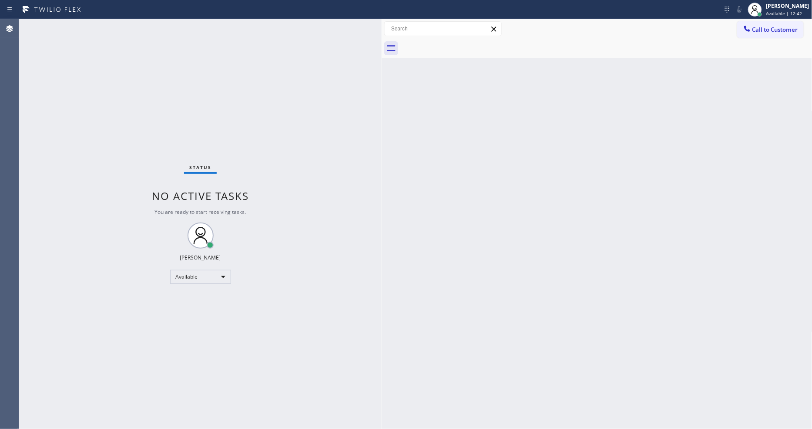
click at [129, 29] on div "Status No active tasks You are ready to start receiving tasks. Lyka Montero Ava…" at bounding box center [200, 224] width 362 height 410
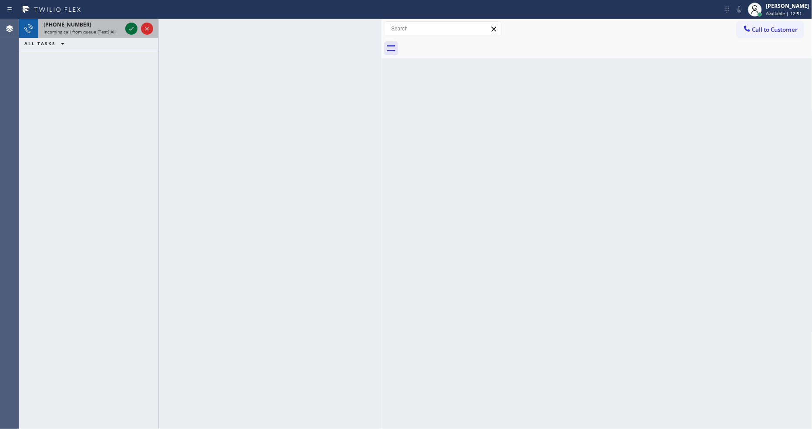
click at [131, 28] on icon at bounding box center [131, 28] width 10 height 10
click at [132, 23] on button at bounding box center [131, 29] width 12 height 12
click at [129, 26] on icon at bounding box center [131, 28] width 10 height 10
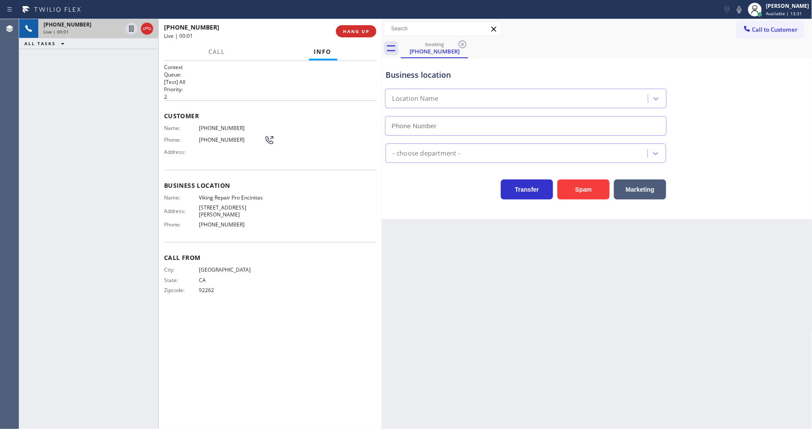
type input "(760) 330-2616"
click at [352, 30] on span "HANG UP" at bounding box center [356, 31] width 27 height 6
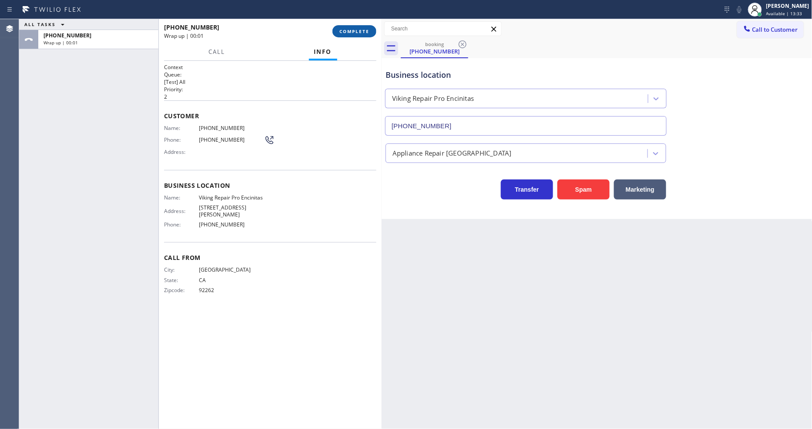
click at [352, 30] on span "COMPLETE" at bounding box center [354, 31] width 30 height 6
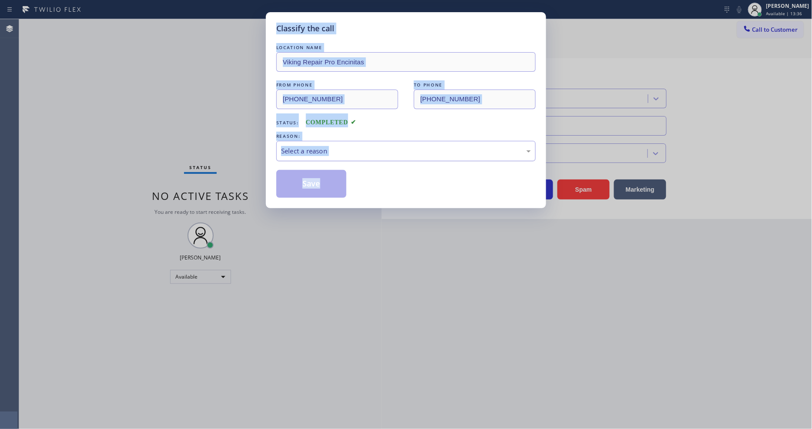
click at [331, 147] on div "Select a reason" at bounding box center [406, 151] width 250 height 10
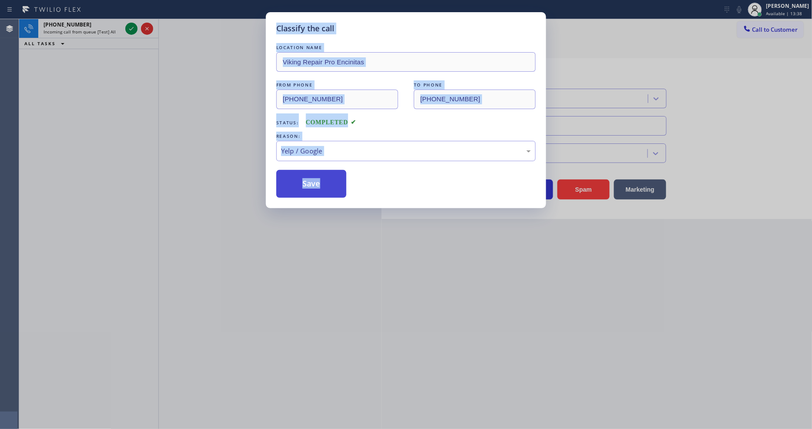
click at [325, 185] on button "Save" at bounding box center [311, 184] width 70 height 28
click at [322, 185] on button "Save" at bounding box center [311, 184] width 70 height 28
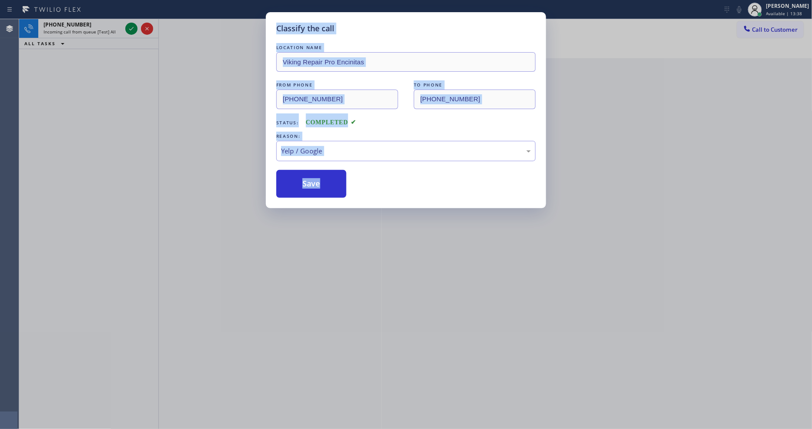
click at [374, 191] on div "Save" at bounding box center [405, 184] width 259 height 28
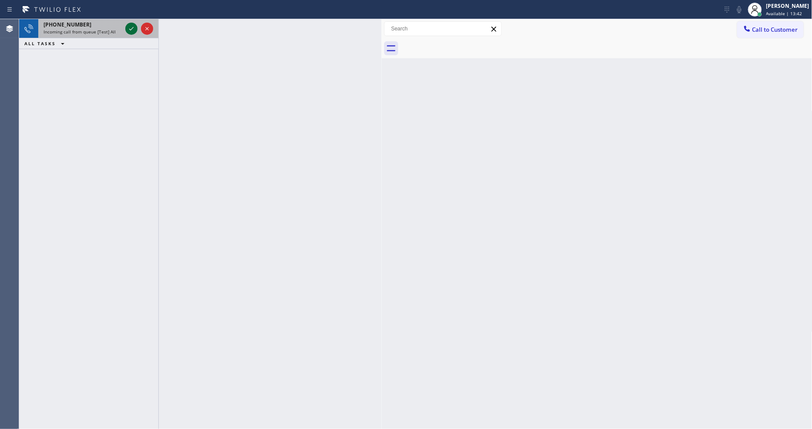
click at [133, 24] on icon at bounding box center [131, 28] width 10 height 10
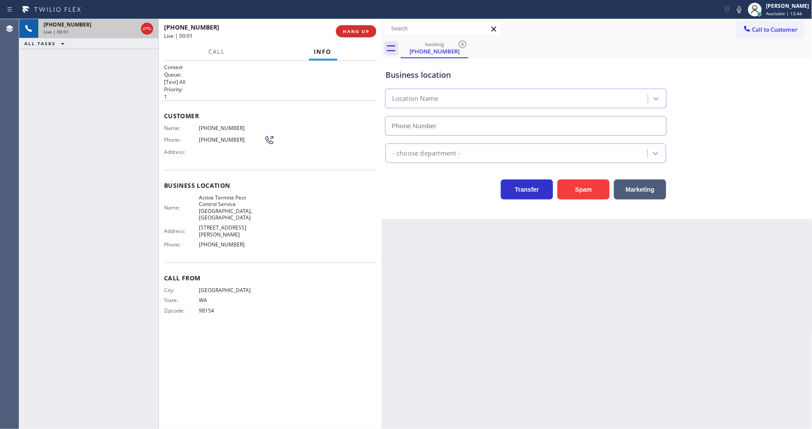
type input "(360) 345-3862"
click at [357, 35] on button "HANG UP" at bounding box center [356, 31] width 40 height 12
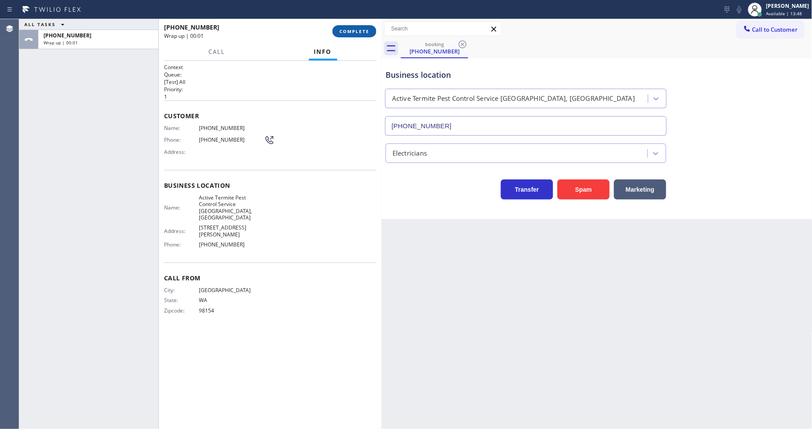
click at [356, 32] on span "COMPLETE" at bounding box center [354, 31] width 30 height 6
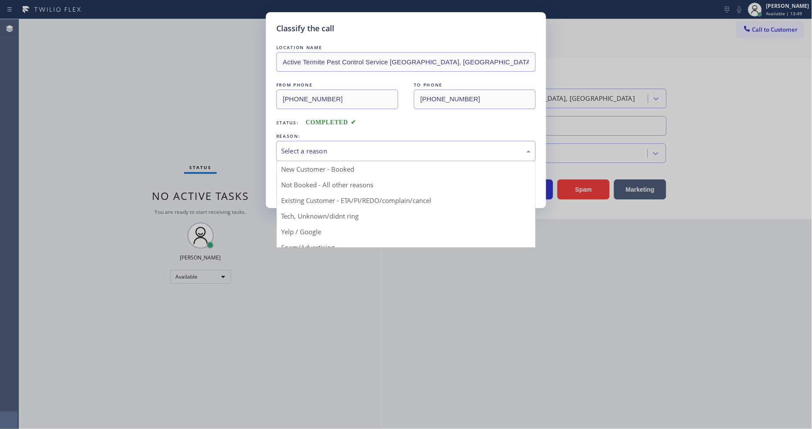
click at [291, 141] on div "Select a reason" at bounding box center [405, 151] width 259 height 20
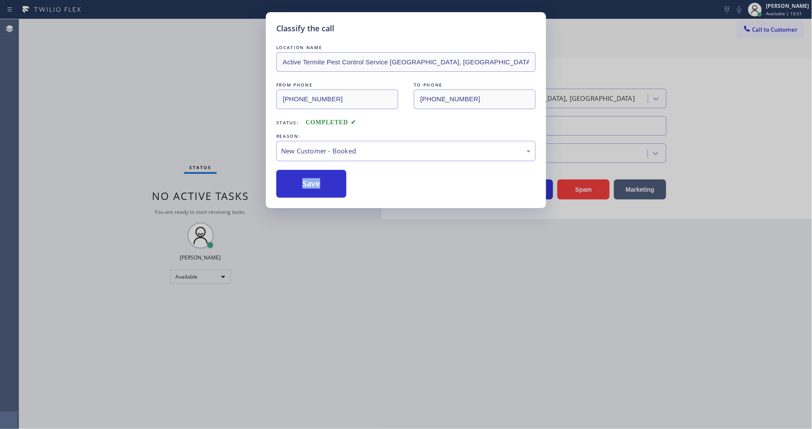
click at [291, 163] on div "LOCATION NAME Active Termite Pest Control Service Bothell, Wa FROM PHONE (206) …" at bounding box center [405, 120] width 259 height 155
drag, startPoint x: 291, startPoint y: 167, endPoint x: 281, endPoint y: 180, distance: 16.4
click at [286, 175] on button "Save" at bounding box center [311, 184] width 70 height 28
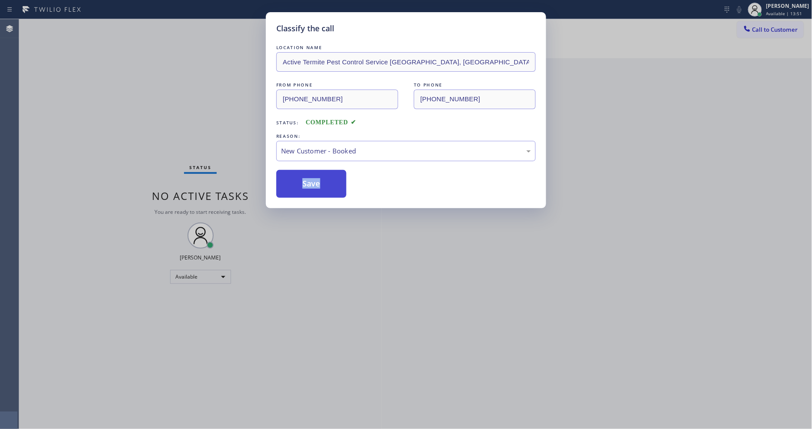
click at [281, 180] on button "Save" at bounding box center [311, 184] width 70 height 28
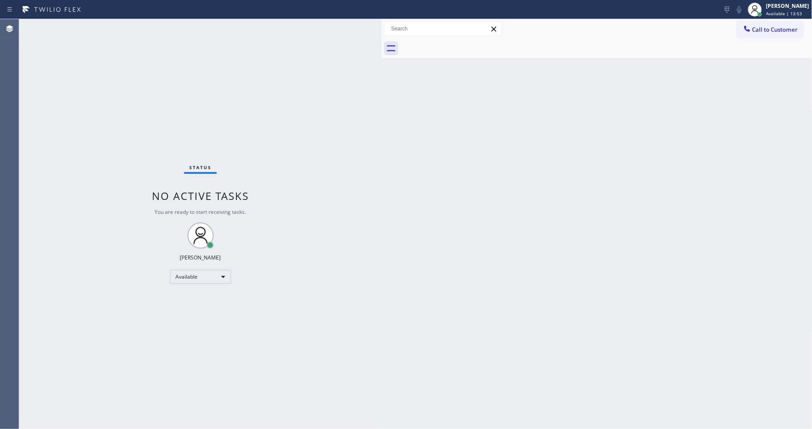
click at [129, 20] on div "Status No active tasks You are ready to start receiving tasks. Lyka Montero Ava…" at bounding box center [200, 224] width 362 height 410
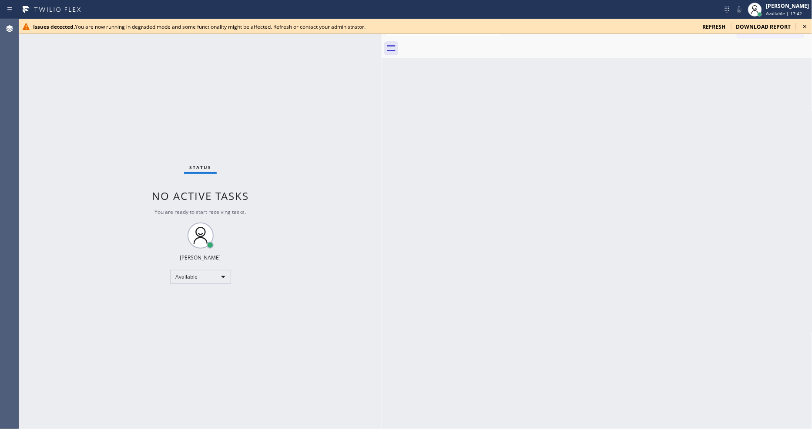
click at [730, 25] on icon at bounding box center [805, 26] width 10 height 10
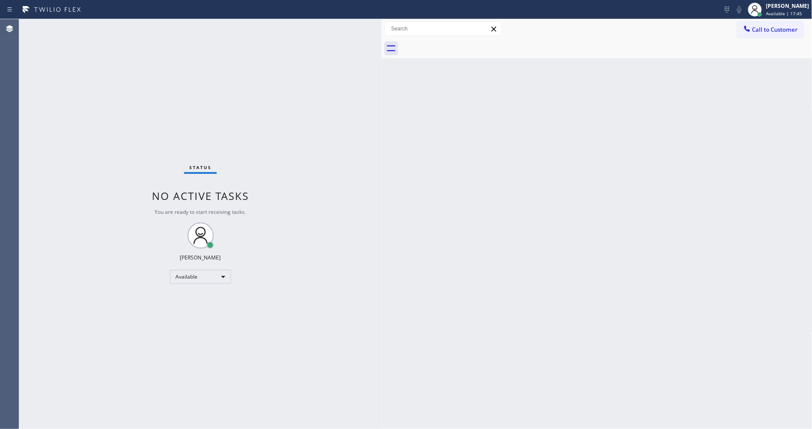
click at [390, 314] on div "Back to Dashboard Change Sender ID Customers Technicians Select a contact Outbo…" at bounding box center [597, 224] width 431 height 410
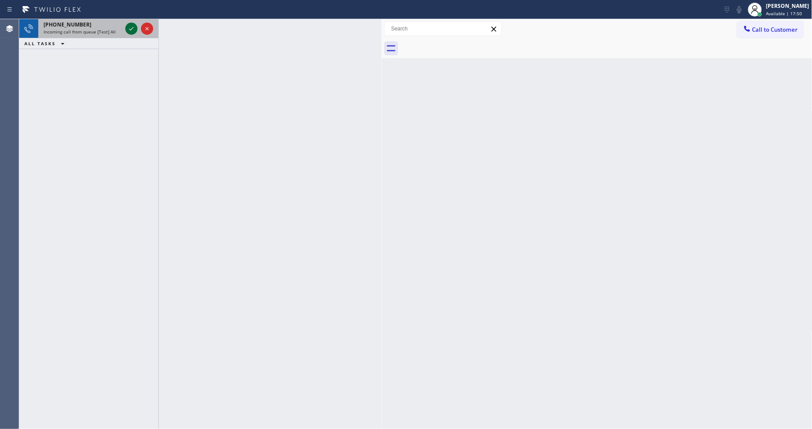
click at [127, 25] on icon at bounding box center [131, 28] width 10 height 10
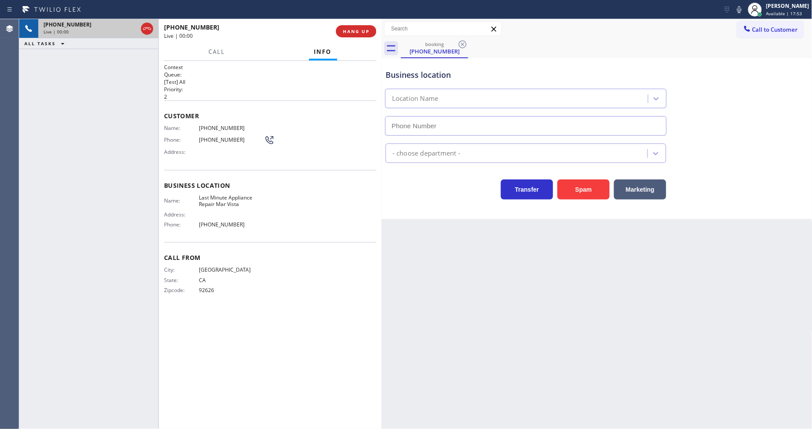
type input "(310) 362-9484"
click at [372, 28] on button "HANG UP" at bounding box center [356, 31] width 40 height 12
click at [372, 29] on button "HANG UP" at bounding box center [356, 31] width 40 height 12
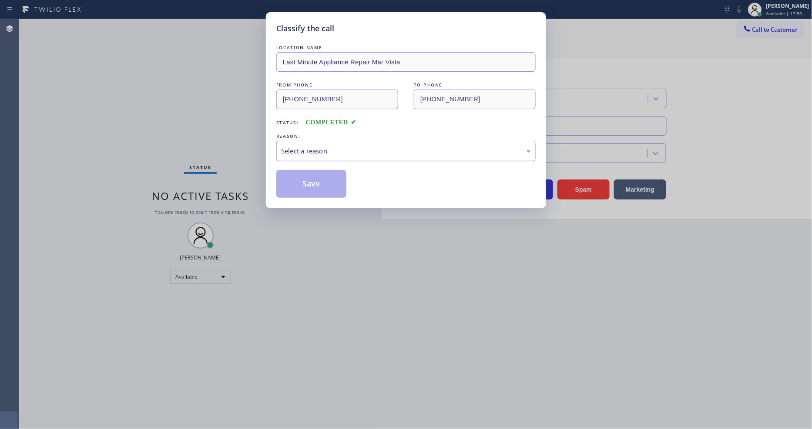
click at [337, 146] on div "Select a reason" at bounding box center [406, 151] width 250 height 10
click at [329, 184] on button "Save" at bounding box center [311, 184] width 70 height 28
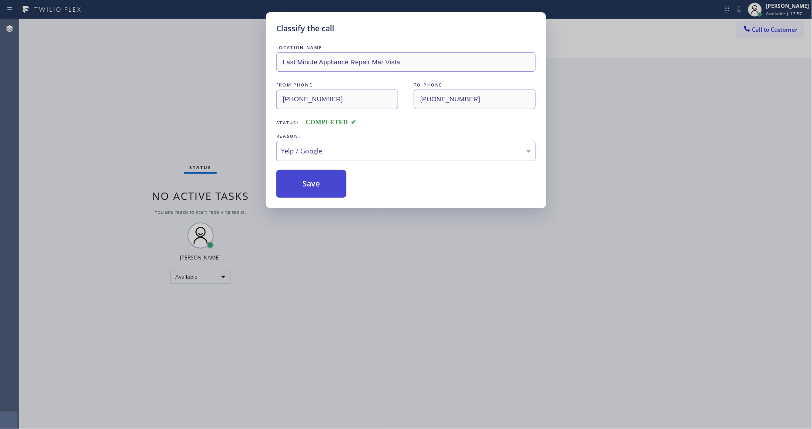
click at [329, 184] on button "Save" at bounding box center [311, 184] width 70 height 28
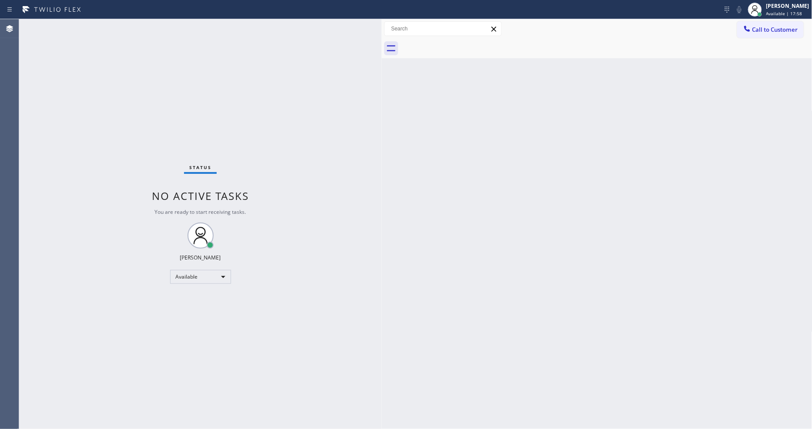
click at [141, 31] on div "Status No active tasks You are ready to start receiving tasks. Lyka Montero Ava…" at bounding box center [200, 224] width 362 height 410
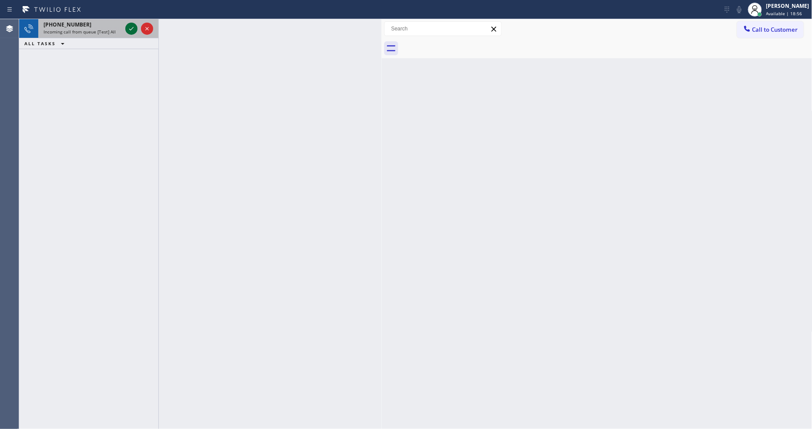
click at [132, 23] on icon at bounding box center [131, 28] width 10 height 10
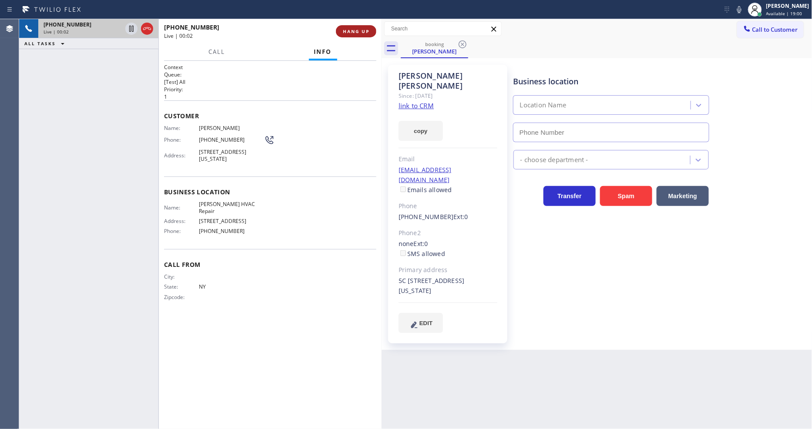
click at [362, 30] on span "HANG UP" at bounding box center [356, 31] width 27 height 6
type input "(929) 325-2750"
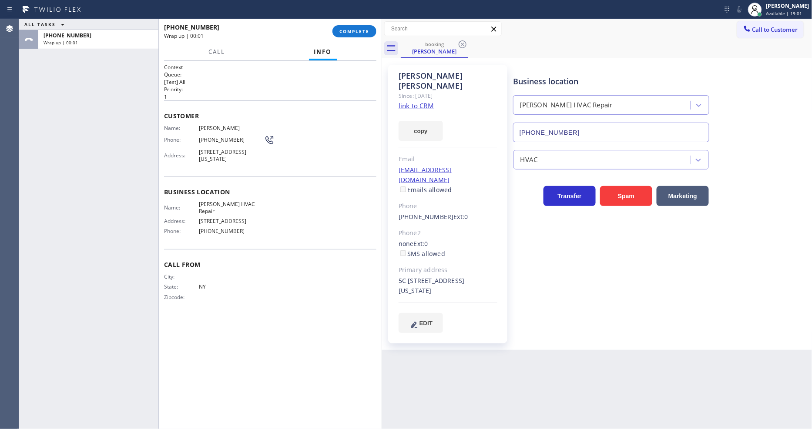
click at [413, 101] on link "link to CRM" at bounding box center [416, 105] width 35 height 9
click at [349, 30] on span "COMPLETE" at bounding box center [354, 31] width 30 height 6
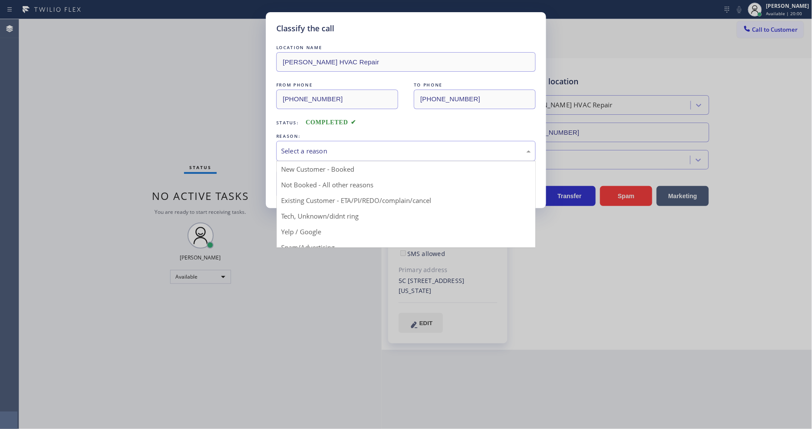
click at [320, 150] on div "Select a reason" at bounding box center [406, 151] width 250 height 10
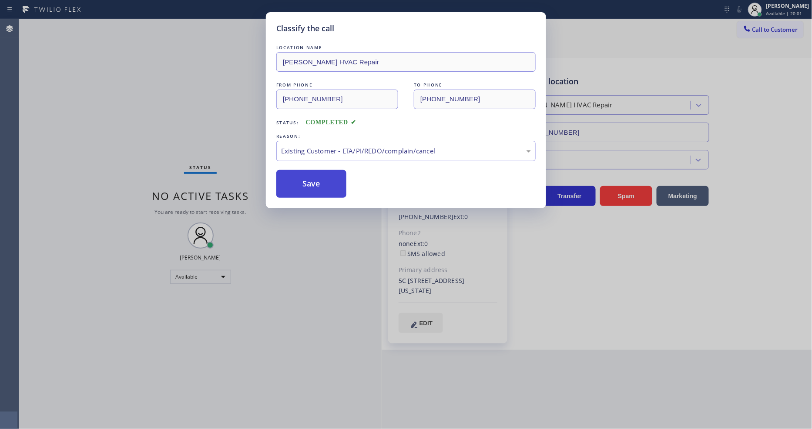
click at [307, 181] on button "Save" at bounding box center [311, 184] width 70 height 28
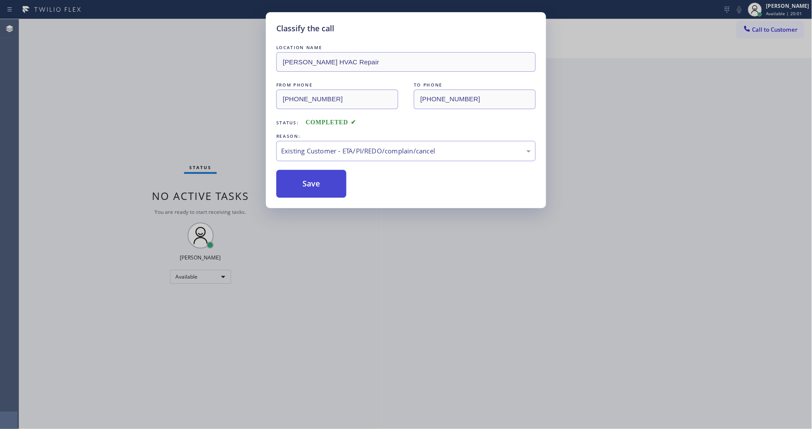
click at [307, 181] on button "Save" at bounding box center [311, 184] width 70 height 28
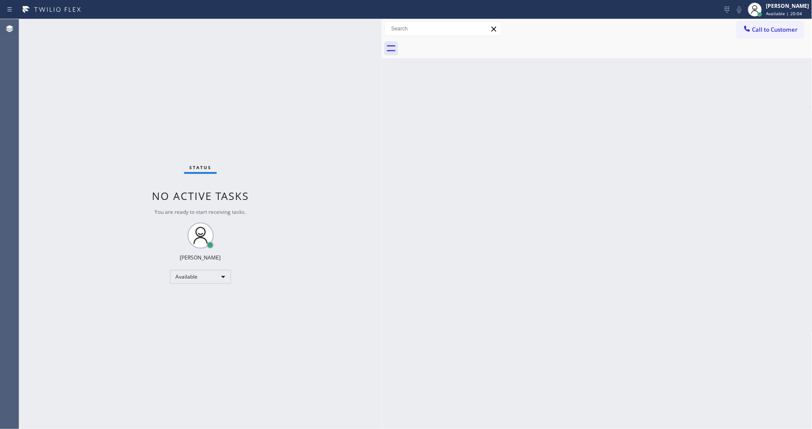
click at [134, 28] on div "Status No active tasks You are ready to start receiving tasks. Lyka Montero Ava…" at bounding box center [200, 224] width 362 height 410
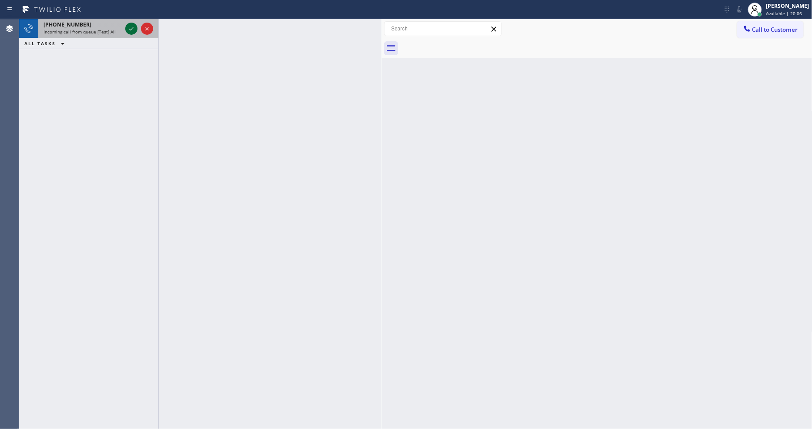
drag, startPoint x: 138, startPoint y: 32, endPoint x: 132, endPoint y: 31, distance: 5.8
click at [136, 32] on div at bounding box center [139, 28] width 31 height 19
click at [133, 31] on icon at bounding box center [131, 28] width 10 height 10
click at [134, 24] on icon at bounding box center [131, 28] width 10 height 10
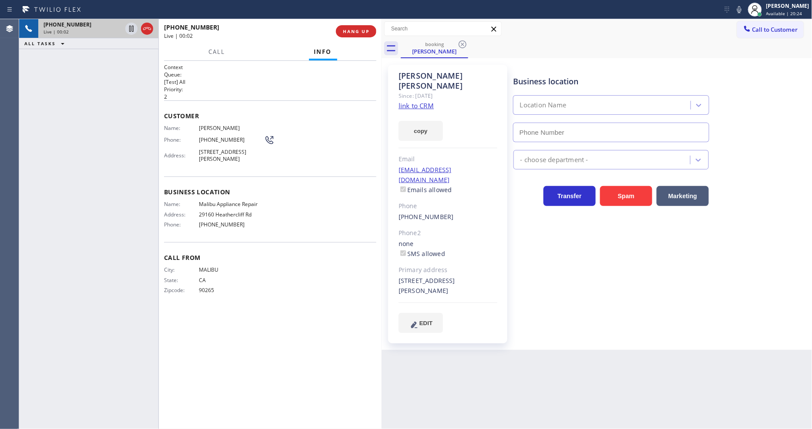
type input "(310) 740-9737"
click at [409, 101] on link "link to CRM" at bounding box center [416, 105] width 35 height 9
click at [357, 32] on span "HANG UP" at bounding box center [356, 31] width 27 height 6
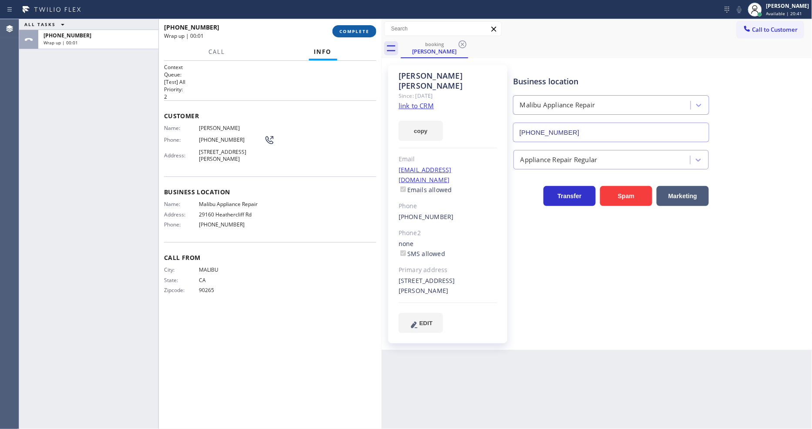
click at [357, 32] on span "COMPLETE" at bounding box center [354, 31] width 30 height 6
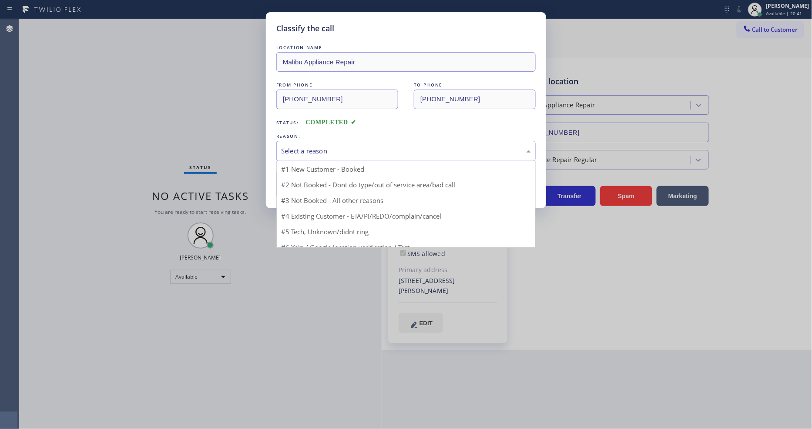
click at [329, 151] on div "Select a reason" at bounding box center [406, 151] width 250 height 10
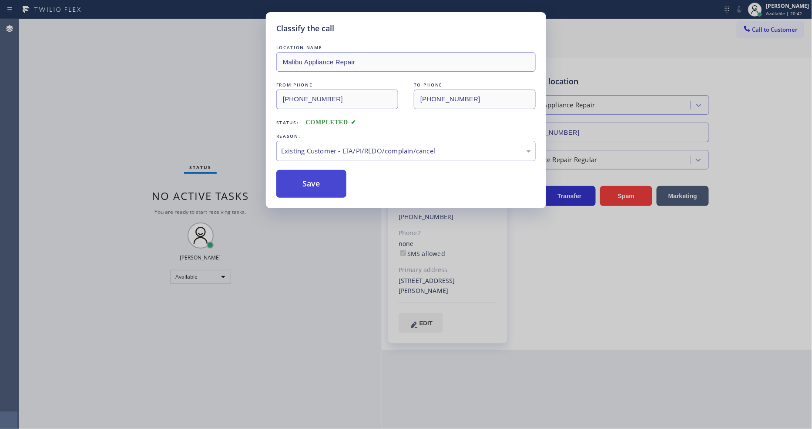
click at [316, 184] on button "Save" at bounding box center [311, 184] width 70 height 28
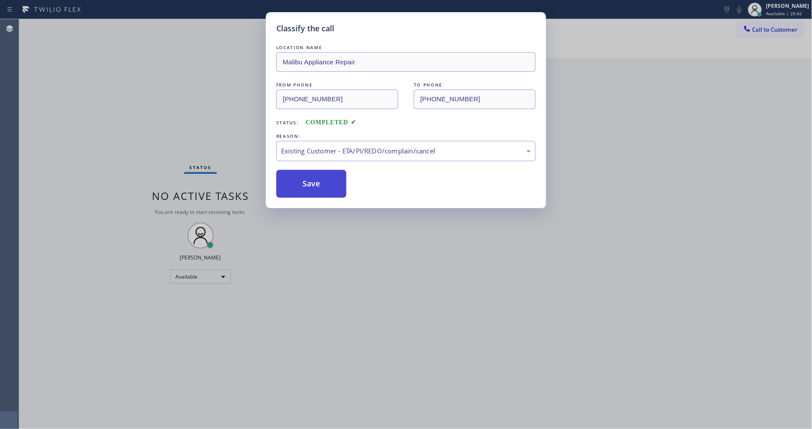
click at [316, 184] on button "Save" at bounding box center [311, 184] width 70 height 28
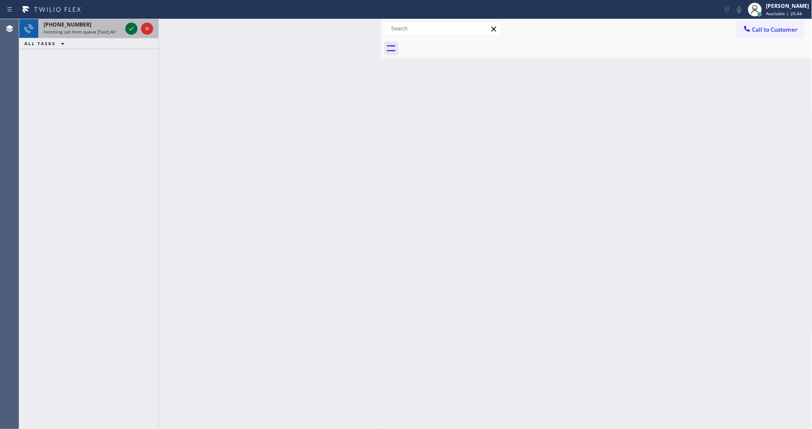
click at [137, 28] on div at bounding box center [131, 28] width 12 height 10
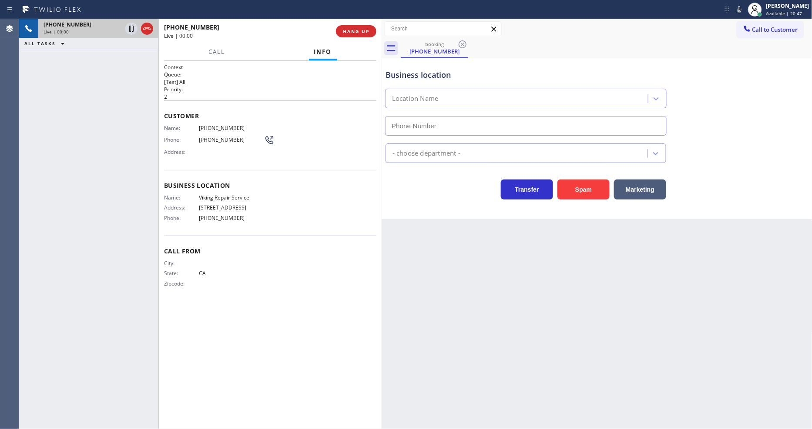
type input "(323) 416-2342"
click at [344, 27] on button "HANG UP" at bounding box center [356, 31] width 40 height 12
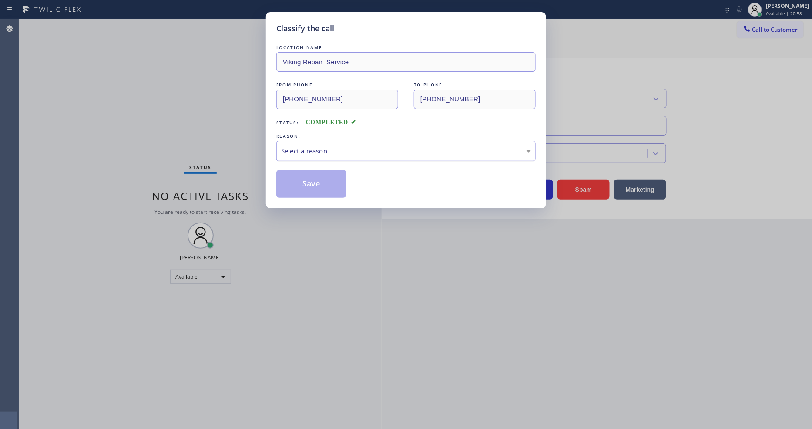
click at [332, 142] on div "Select a reason" at bounding box center [405, 151] width 259 height 20
click at [310, 175] on button "Save" at bounding box center [311, 184] width 70 height 28
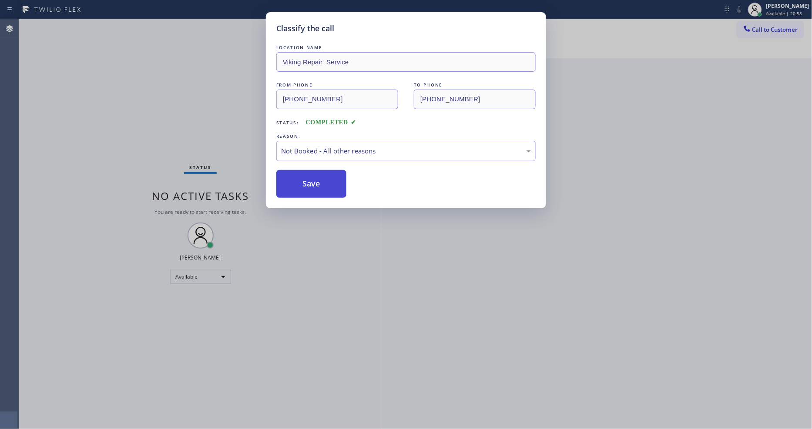
click at [310, 175] on button "Save" at bounding box center [311, 184] width 70 height 28
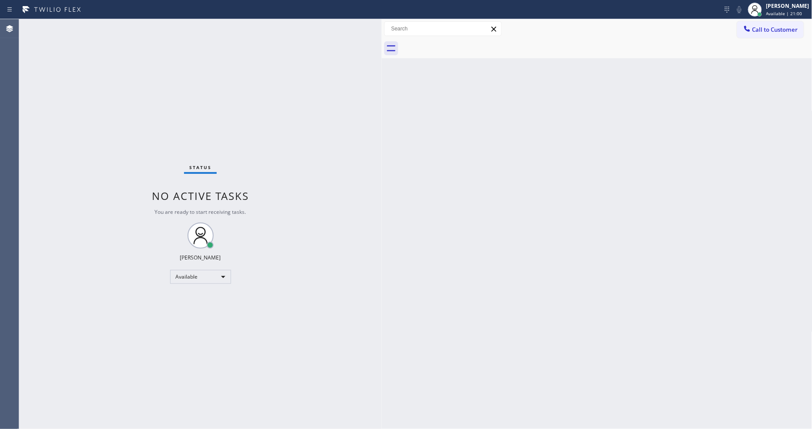
click at [111, 18] on div "Lyka Montero Available | 21:00 Set your status Offline Available Unavailable Br…" at bounding box center [406, 9] width 812 height 19
click at [112, 28] on div "Status No active tasks You are ready to start receiving tasks. Lyka Montero Ava…" at bounding box center [200, 224] width 362 height 410
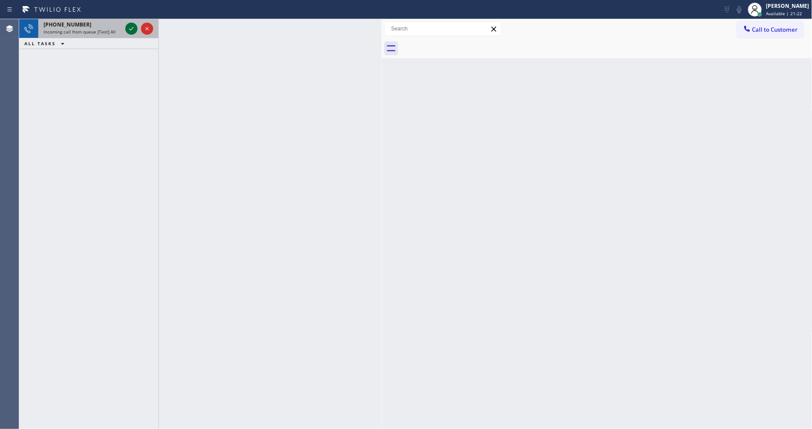
click at [132, 28] on icon at bounding box center [131, 28] width 4 height 3
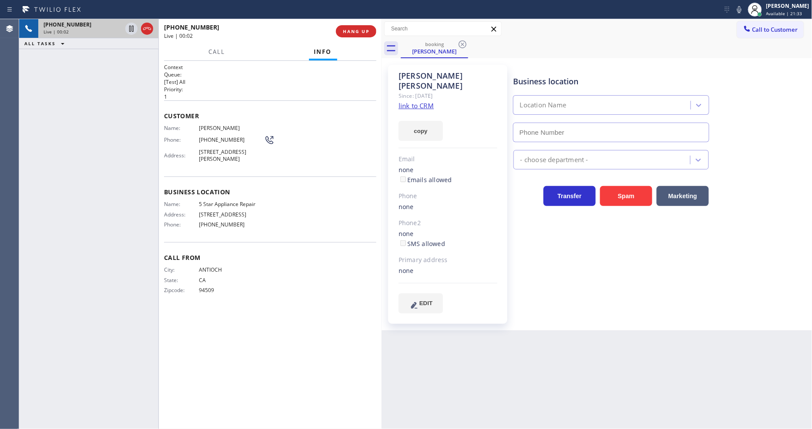
type input "(855) 731-4952"
click at [426, 101] on link "link to CRM" at bounding box center [416, 105] width 35 height 9
click at [497, 224] on div "Jeramy Jennings Since: 20 may 2020 link to CRM copy Email none Emails allowed P…" at bounding box center [447, 194] width 119 height 259
click at [407, 101] on link "link to CRM" at bounding box center [416, 105] width 35 height 9
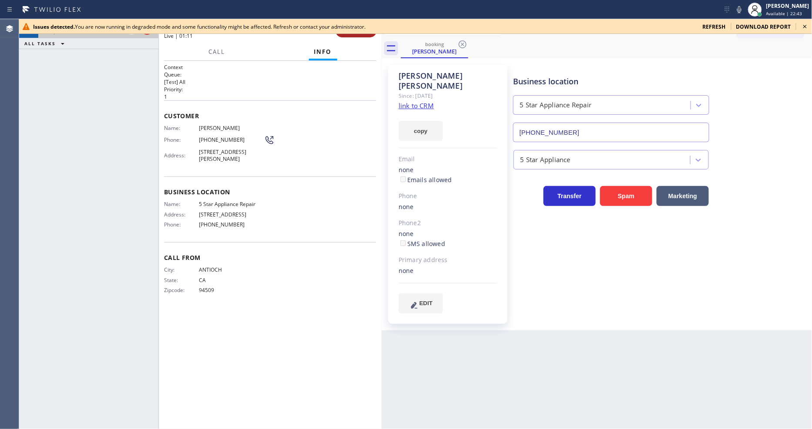
click at [354, 34] on span "HANG UP" at bounding box center [356, 31] width 27 height 6
click at [354, 34] on span "COMPLETE" at bounding box center [354, 31] width 30 height 6
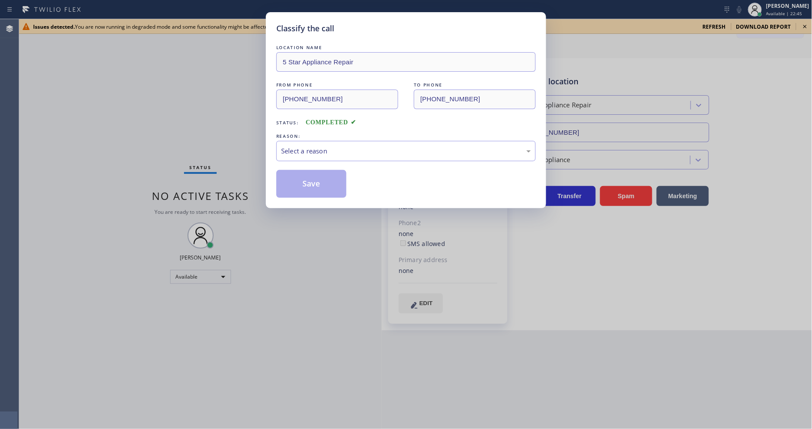
click at [309, 155] on div "Select a reason" at bounding box center [405, 151] width 259 height 20
click at [311, 176] on button "Save" at bounding box center [311, 184] width 70 height 28
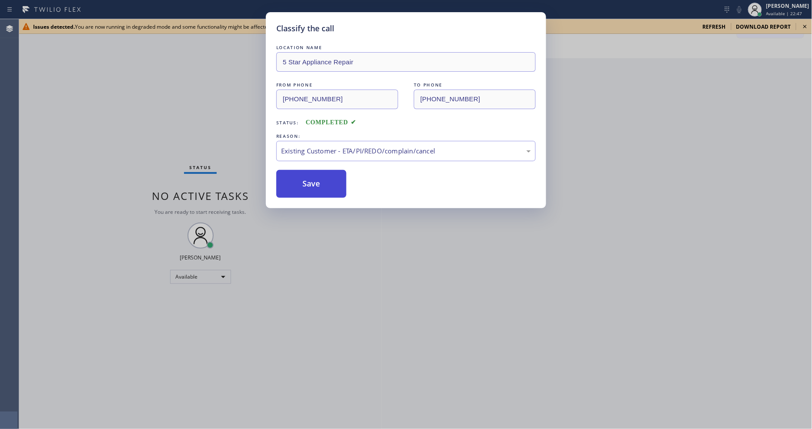
drag, startPoint x: 311, startPoint y: 176, endPoint x: 686, endPoint y: 69, distance: 390.5
click at [312, 175] on button "Save" at bounding box center [311, 184] width 70 height 28
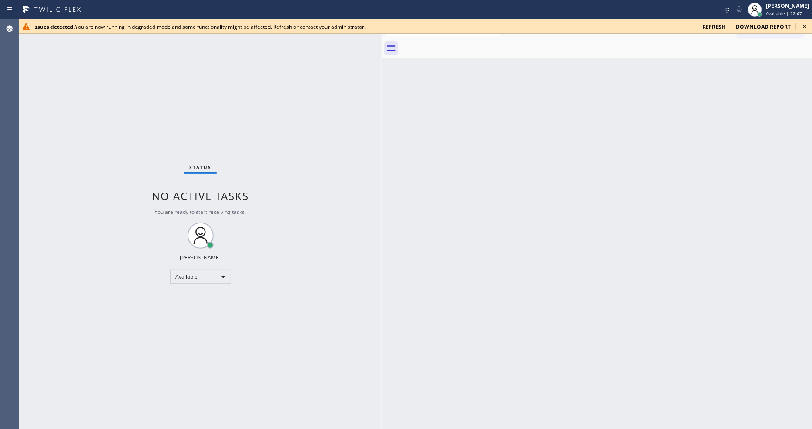
click at [730, 26] on icon at bounding box center [804, 26] width 3 height 3
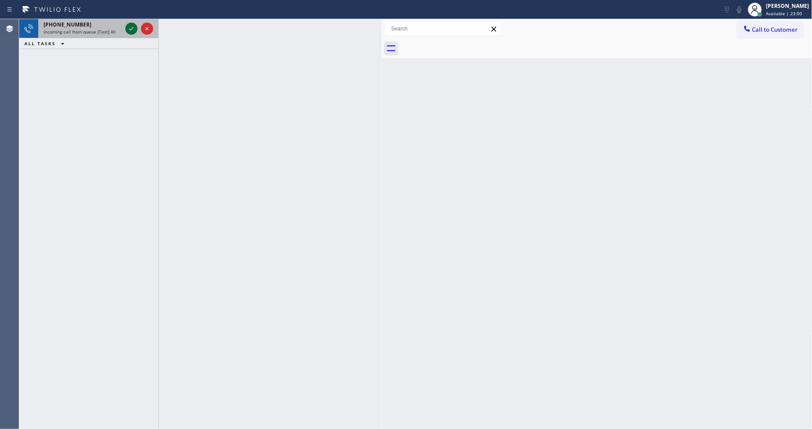
click at [127, 27] on icon at bounding box center [131, 28] width 10 height 10
click at [110, 29] on div "+13473431434 Incoming call from queue Primary HVAC" at bounding box center [80, 28] width 85 height 19
click at [110, 30] on span "Incoming call from queue [Test] All" at bounding box center [80, 32] width 72 height 6
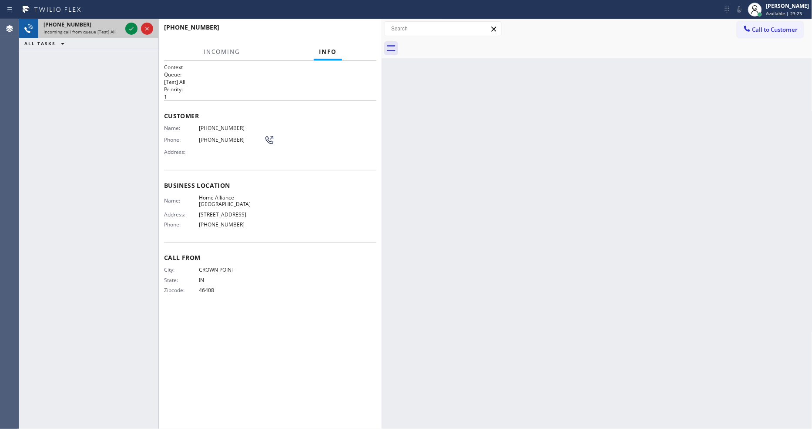
click at [121, 27] on div "+12196138517" at bounding box center [83, 24] width 78 height 7
click at [135, 26] on icon at bounding box center [131, 28] width 10 height 10
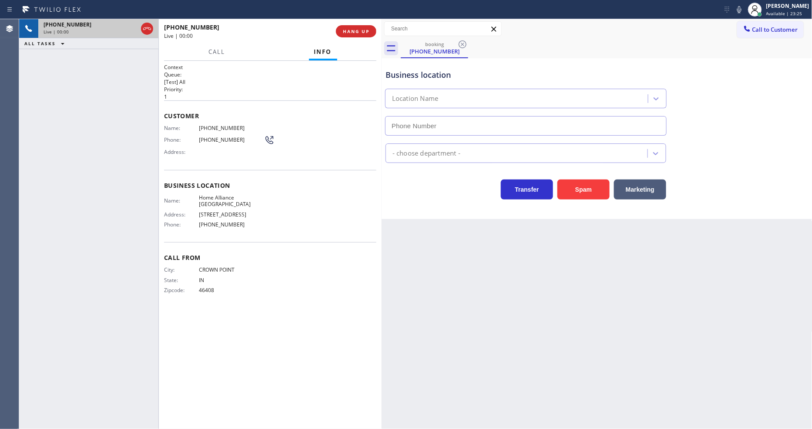
type input "(312) 241-1219"
click at [501, 254] on div "Back to Dashboard Change Sender ID Customers Technicians Select a contact Outbo…" at bounding box center [597, 224] width 431 height 410
click at [481, 259] on div "Back to Dashboard Change Sender ID Customers Technicians Select a contact Outbo…" at bounding box center [597, 224] width 431 height 410
click at [365, 31] on span "HANG UP" at bounding box center [356, 31] width 27 height 6
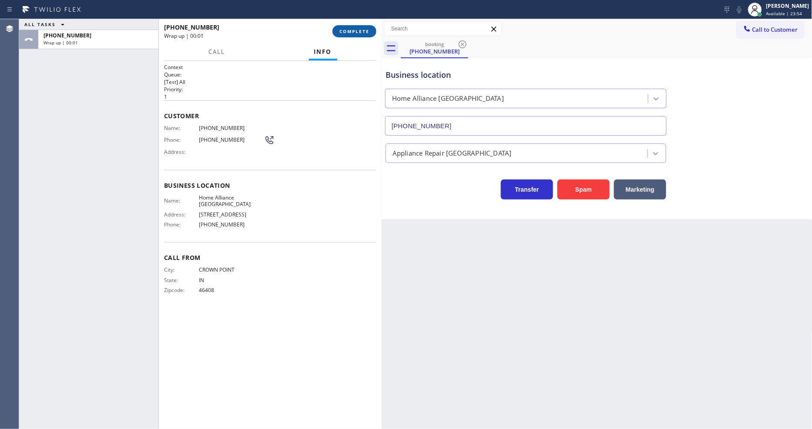
click at [353, 26] on button "COMPLETE" at bounding box center [354, 31] width 44 height 12
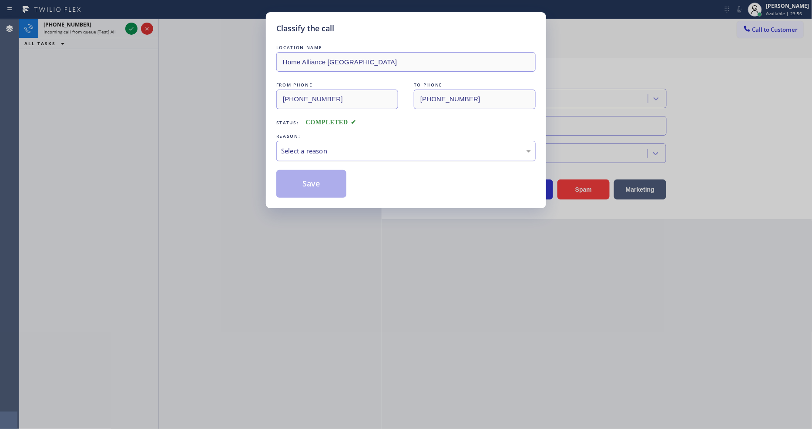
click at [305, 151] on div "Select a reason" at bounding box center [406, 151] width 250 height 10
click at [303, 183] on button "Save" at bounding box center [311, 184] width 70 height 28
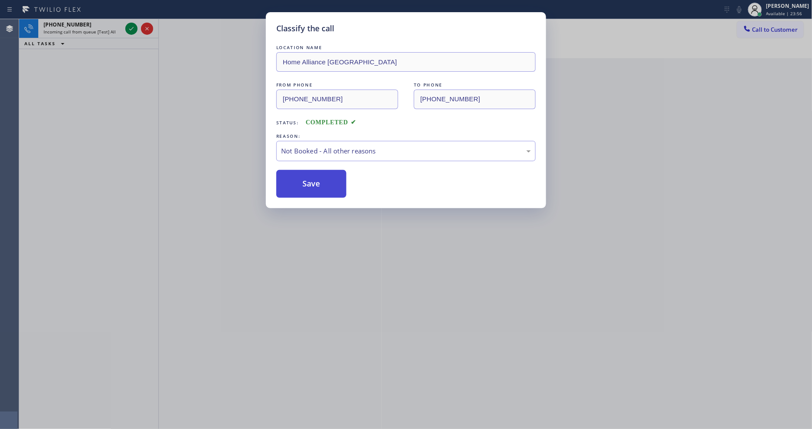
click at [303, 183] on button "Save" at bounding box center [311, 184] width 70 height 28
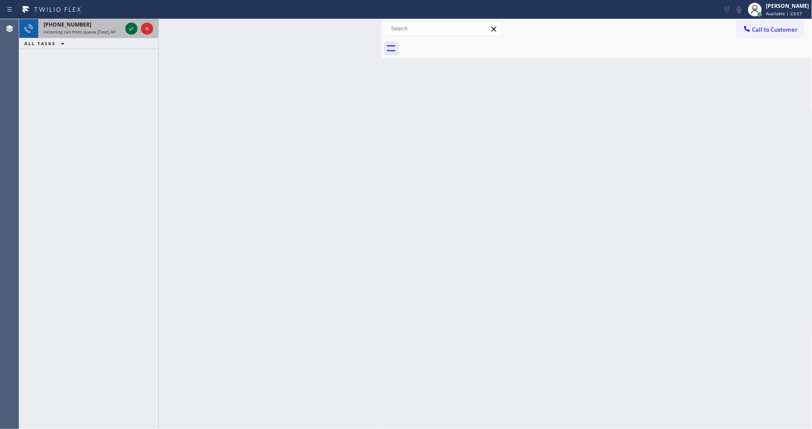
click at [127, 27] on icon at bounding box center [131, 28] width 10 height 10
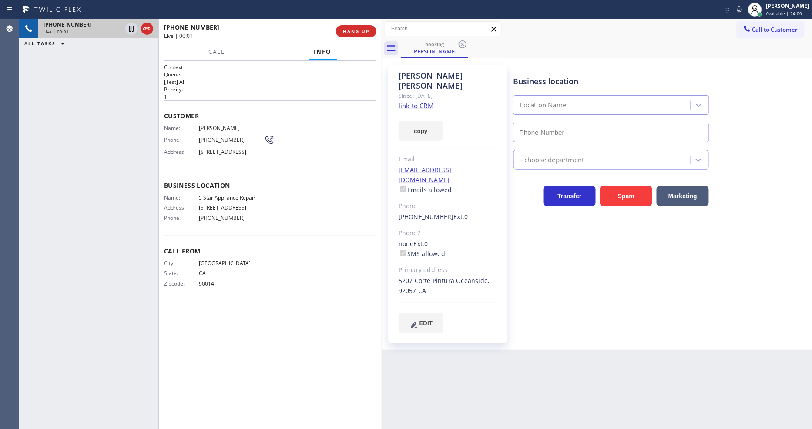
type input "(855) 731-4952"
click at [420, 101] on link "link to CRM" at bounding box center [416, 105] width 35 height 9
click at [357, 28] on span "HANG UP" at bounding box center [356, 31] width 27 height 6
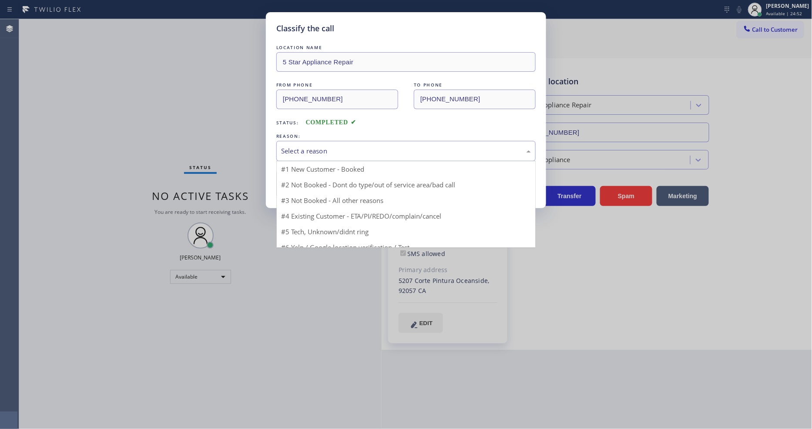
click at [337, 141] on div "Select a reason" at bounding box center [405, 151] width 259 height 20
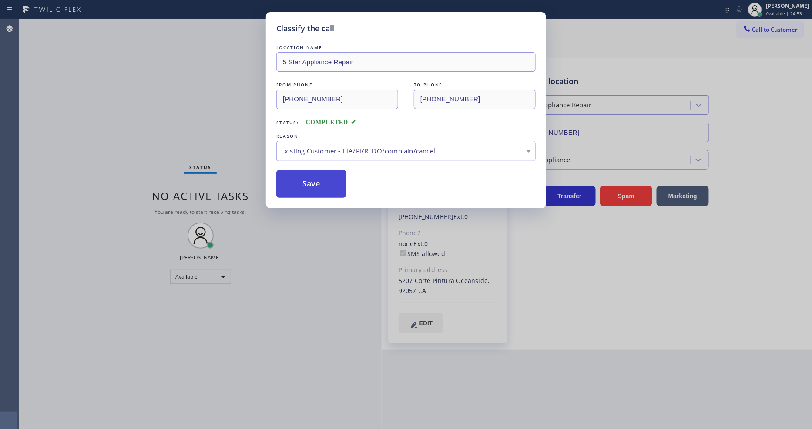
click at [317, 180] on button "Save" at bounding box center [311, 184] width 70 height 28
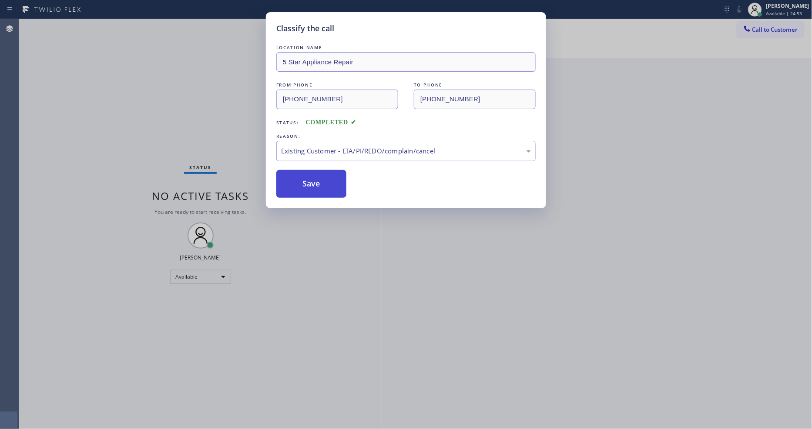
click at [317, 180] on button "Save" at bounding box center [311, 184] width 70 height 28
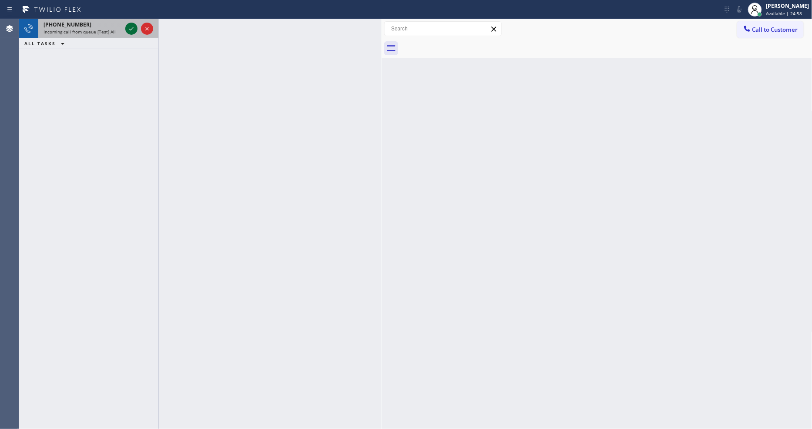
click at [129, 29] on icon at bounding box center [131, 28] width 4 height 3
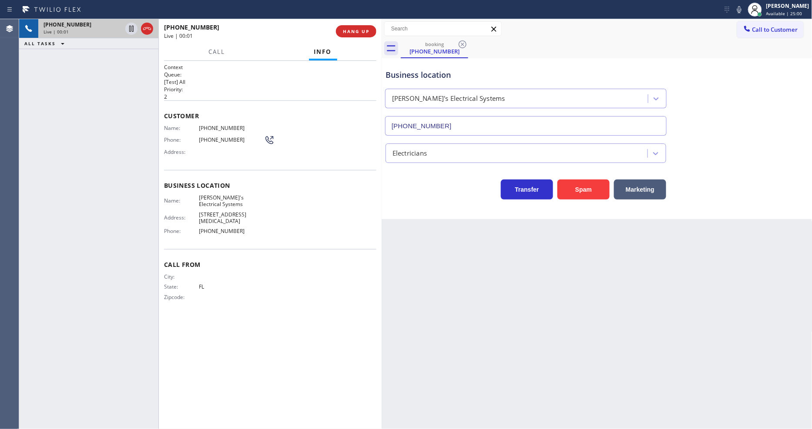
type input "(786) 952-7526"
click at [373, 28] on button "HANG UP" at bounding box center [356, 31] width 40 height 12
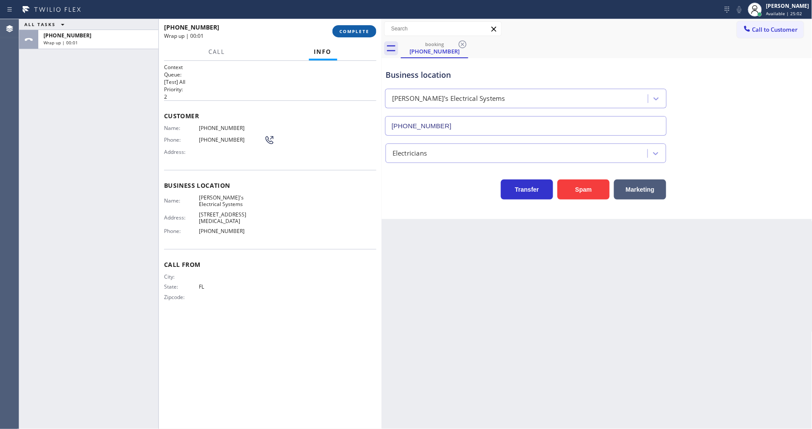
click at [372, 27] on button "COMPLETE" at bounding box center [354, 31] width 44 height 12
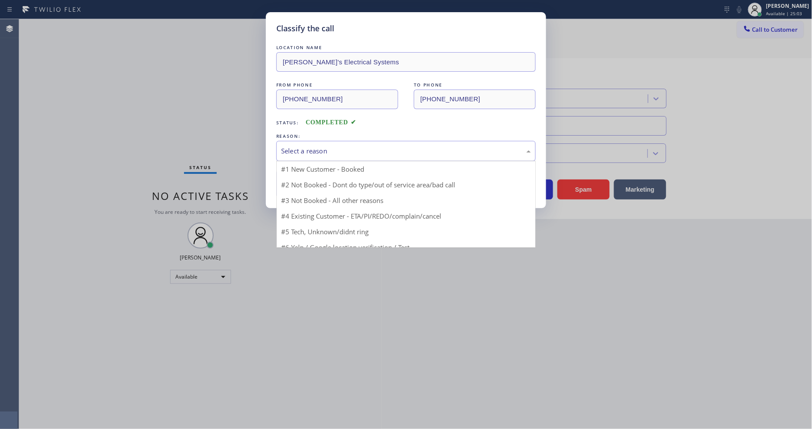
click at [326, 146] on div "Select a reason" at bounding box center [406, 151] width 250 height 10
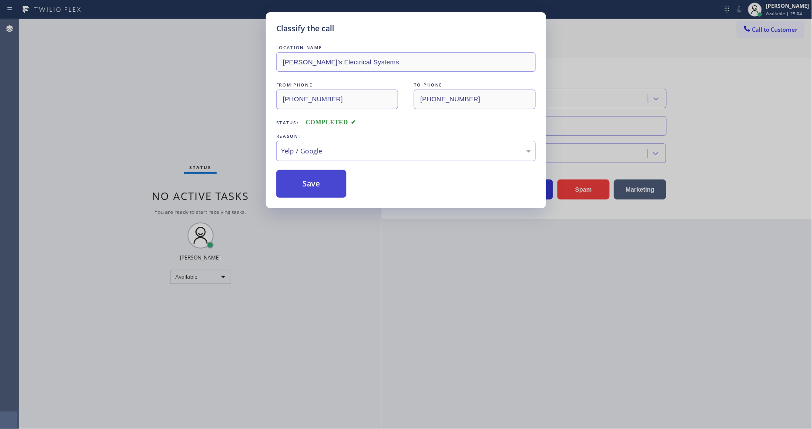
click at [315, 177] on button "Save" at bounding box center [311, 184] width 70 height 28
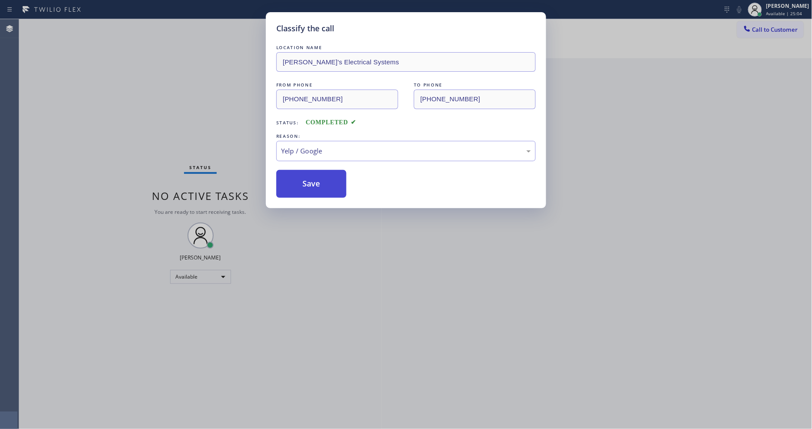
click at [315, 177] on button "Save" at bounding box center [311, 184] width 70 height 28
click at [316, 177] on button "Save" at bounding box center [311, 184] width 70 height 28
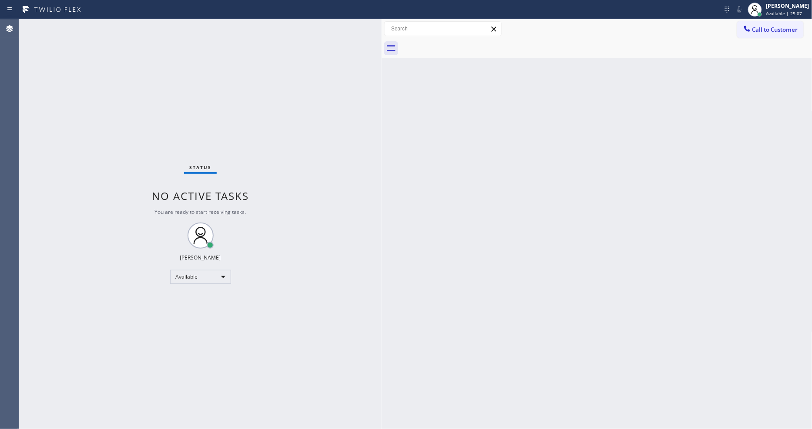
drag, startPoint x: 309, startPoint y: 377, endPoint x: 269, endPoint y: 429, distance: 65.7
click at [308, 377] on div "Status No active tasks You are ready to start receiving tasks. Lyka Montero Ava…" at bounding box center [200, 224] width 362 height 410
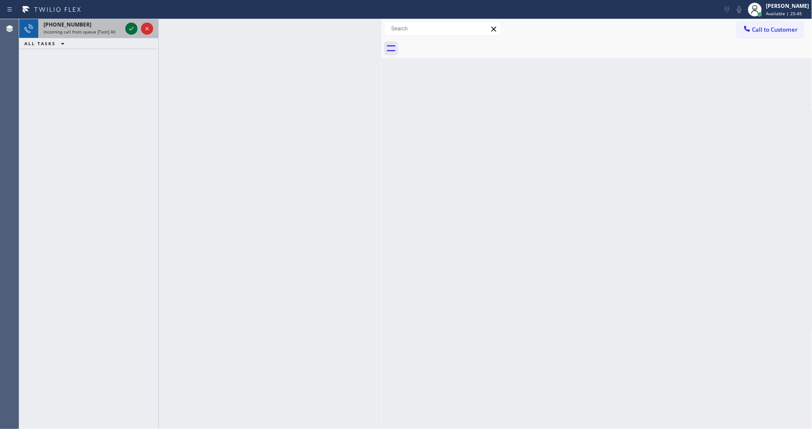
click at [128, 27] on icon at bounding box center [131, 28] width 10 height 10
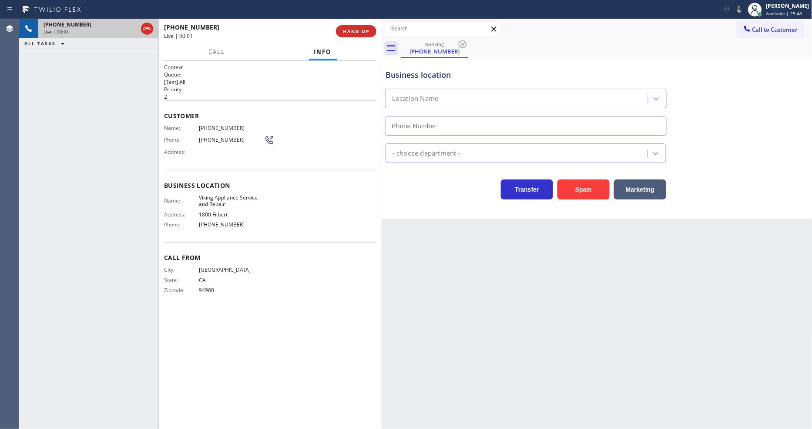
type input "(415) 967-7574"
click at [352, 28] on span "HANG UP" at bounding box center [356, 31] width 27 height 6
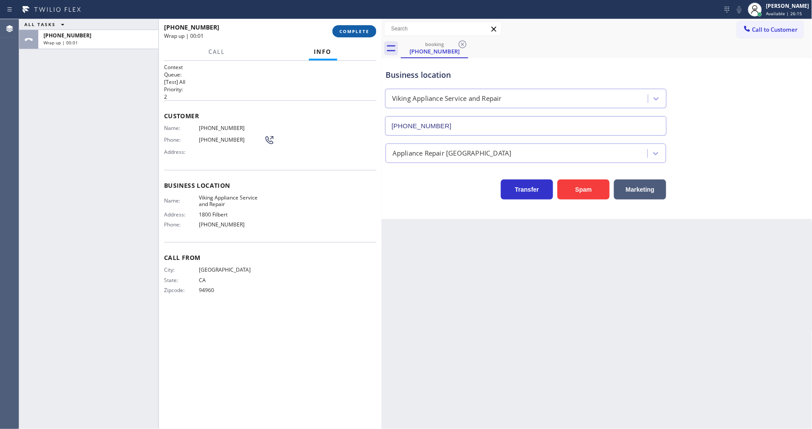
click at [352, 29] on span "COMPLETE" at bounding box center [354, 31] width 30 height 6
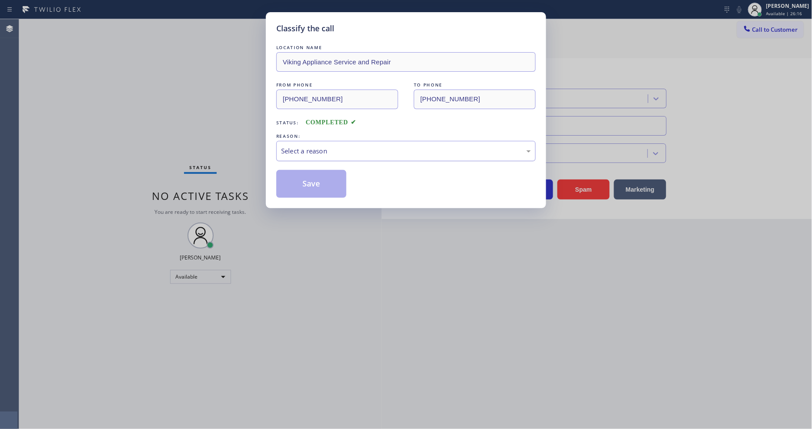
click at [314, 146] on div "Select a reason" at bounding box center [406, 151] width 250 height 10
click at [310, 183] on button "Save" at bounding box center [311, 184] width 70 height 28
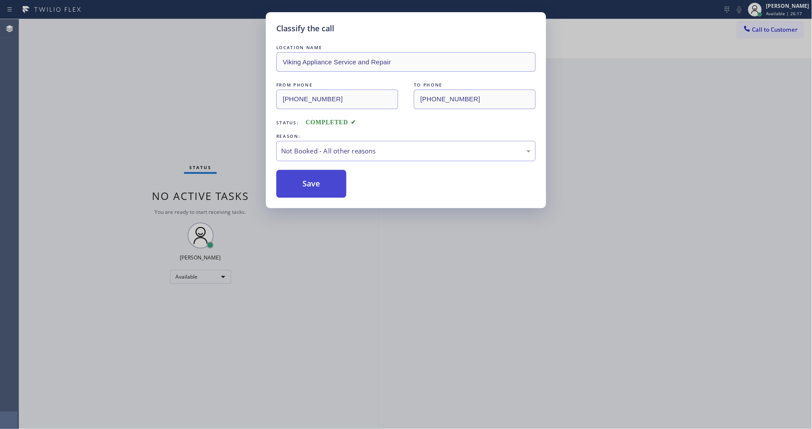
click at [310, 183] on button "Save" at bounding box center [311, 184] width 70 height 28
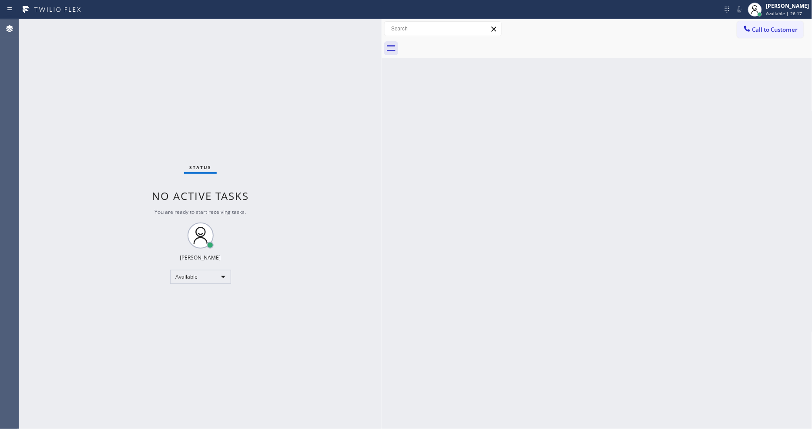
click at [113, 18] on div "Lyka Montero Available | 26:17 Set your status Offline Available Unavailable Br…" at bounding box center [406, 9] width 812 height 19
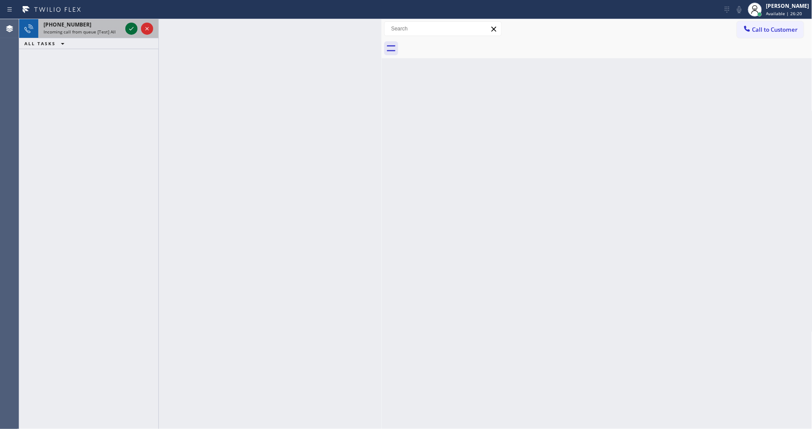
click at [130, 27] on icon at bounding box center [131, 28] width 10 height 10
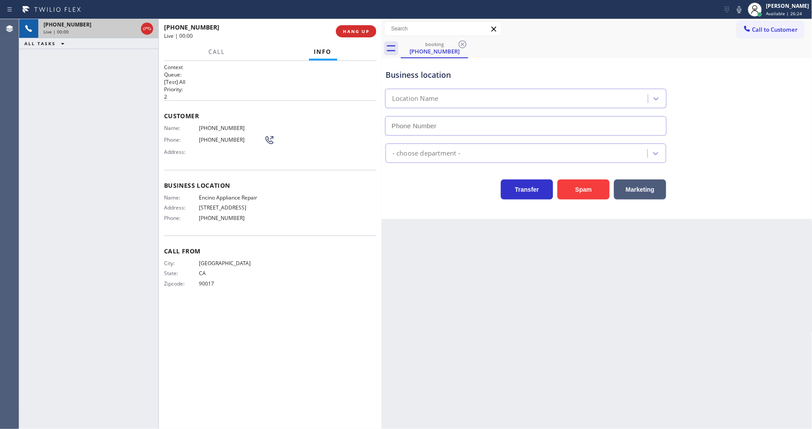
type input "(818) 462-5996"
drag, startPoint x: 281, startPoint y: 296, endPoint x: 275, endPoint y: 329, distance: 33.8
click at [281, 295] on div "Call From City: LOS ANGELES State: CA Zipcode: 90017" at bounding box center [270, 269] width 212 height 66
click at [590, 275] on div "Back to Dashboard Change Sender ID Customers Technicians Select a contact Outbo…" at bounding box center [597, 224] width 431 height 410
click at [233, 194] on span "Encino Appliance Repair" at bounding box center [231, 197] width 65 height 7
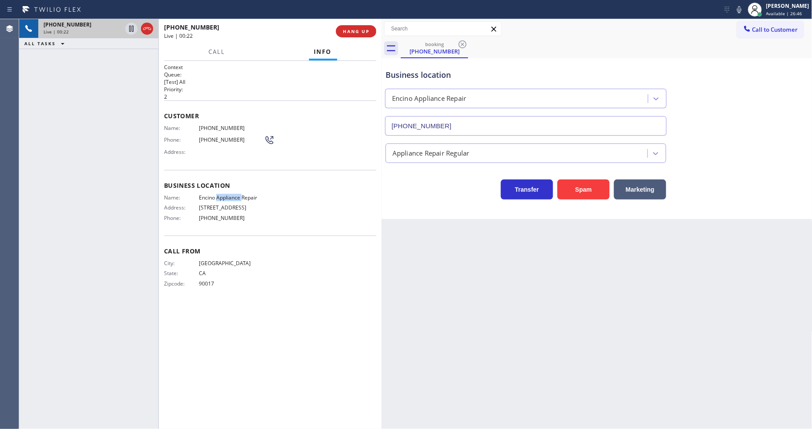
click at [233, 190] on div "Business location Name: Encino Appliance Repair Address: 5135 Balboa Blvd Phone…" at bounding box center [270, 203] width 212 height 66
click at [272, 194] on div "Name: Encino Appliance Repair Address: 5135 Balboa Blvd Phone: (818) 462-5996" at bounding box center [270, 209] width 212 height 30
click at [351, 31] on span "HANG UP" at bounding box center [356, 31] width 27 height 6
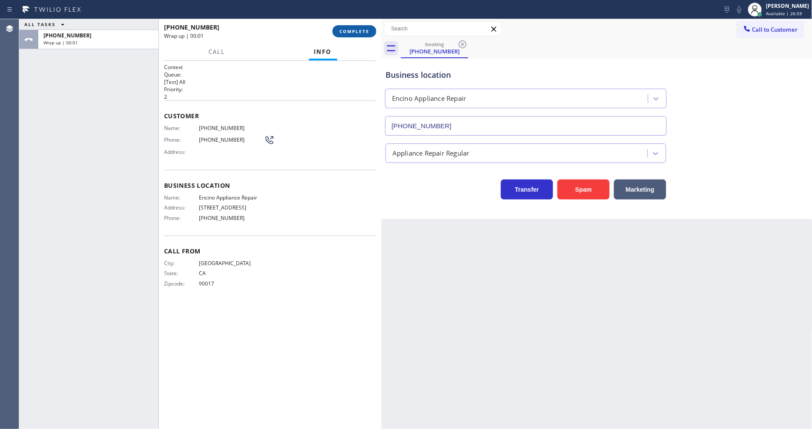
click at [351, 31] on span "COMPLETE" at bounding box center [354, 31] width 30 height 6
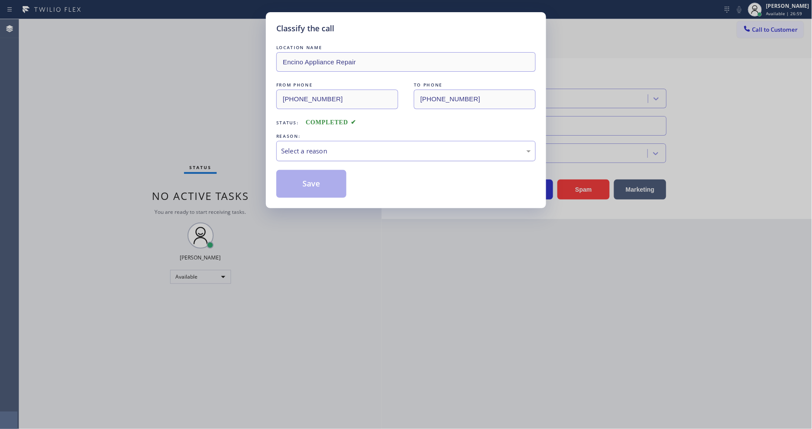
click at [315, 141] on div "Select a reason" at bounding box center [405, 151] width 259 height 20
click at [304, 176] on button "Save" at bounding box center [311, 184] width 70 height 28
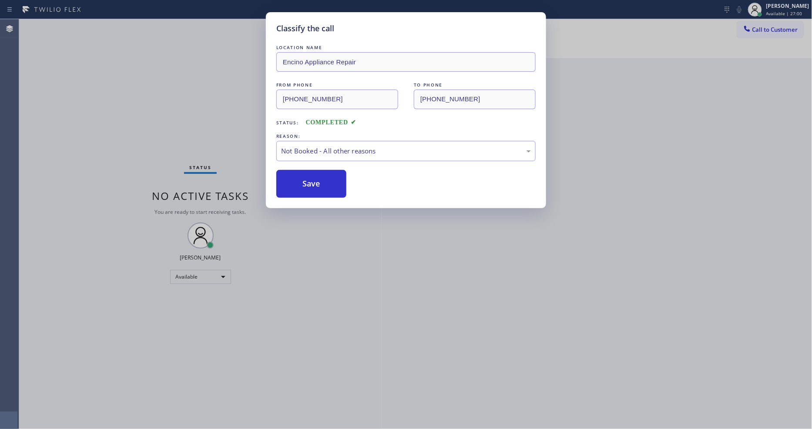
click at [304, 176] on button "Save" at bounding box center [311, 184] width 70 height 28
click at [304, 175] on button "Save" at bounding box center [311, 184] width 70 height 28
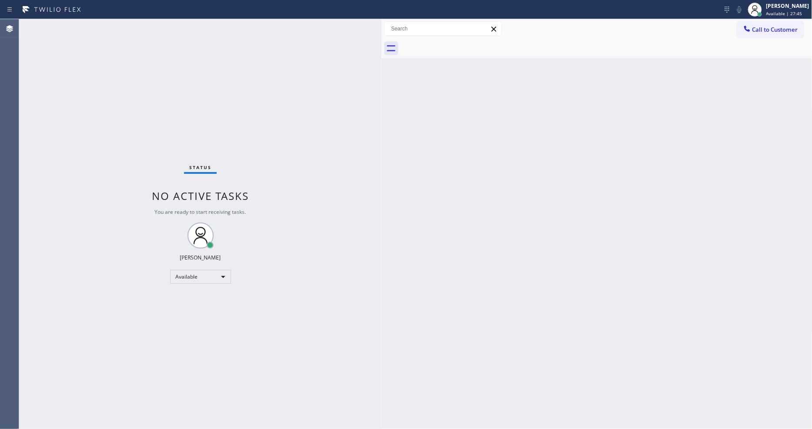
click at [118, 24] on div "Status No active tasks You are ready to start receiving tasks. Lyka Montero Ava…" at bounding box center [200, 224] width 362 height 410
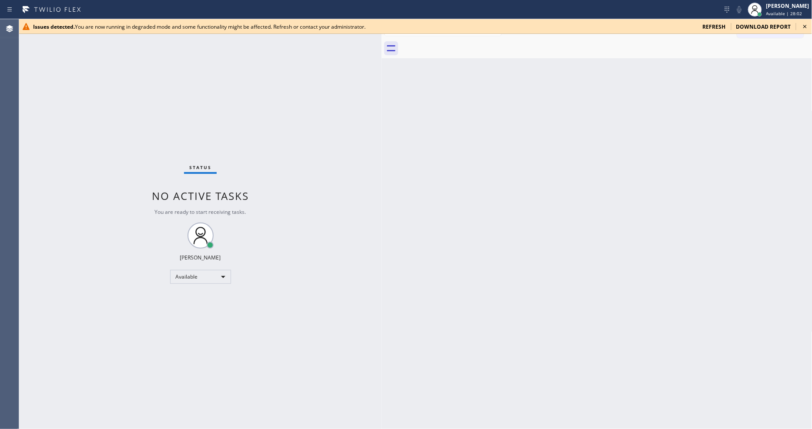
click at [730, 22] on icon at bounding box center [805, 26] width 10 height 10
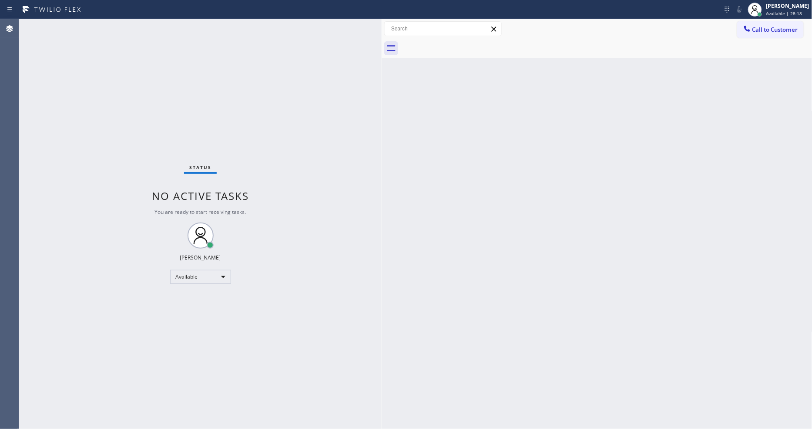
click at [133, 28] on div "Status No active tasks You are ready to start receiving tasks. Lyka Montero Ava…" at bounding box center [200, 224] width 362 height 410
click at [129, 27] on div "Status No active tasks You are ready to start receiving tasks. Lyka Montero Ava…" at bounding box center [200, 224] width 362 height 410
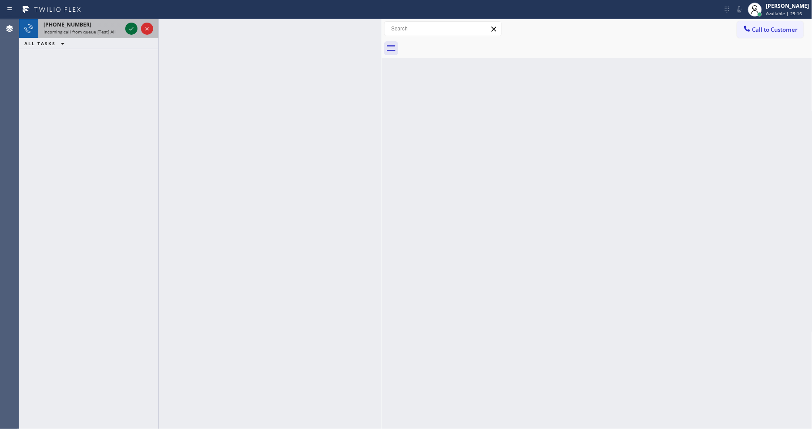
click at [129, 27] on icon at bounding box center [131, 28] width 10 height 10
click at [130, 31] on icon at bounding box center [131, 28] width 10 height 10
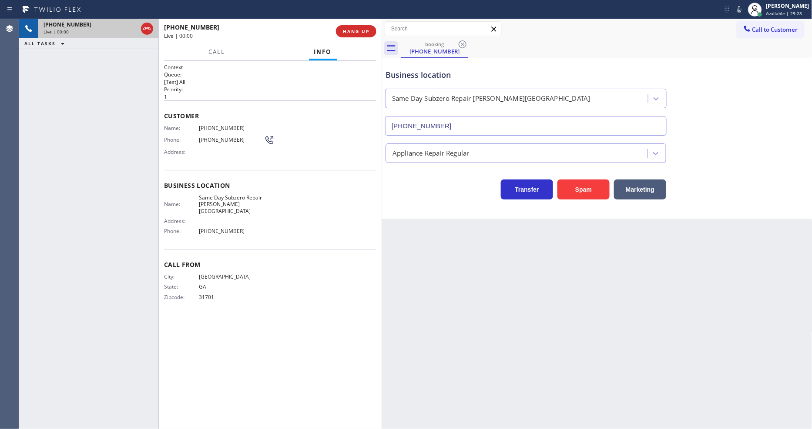
type input "(678) 661-3321"
click at [363, 32] on span "HANG UP" at bounding box center [356, 31] width 27 height 6
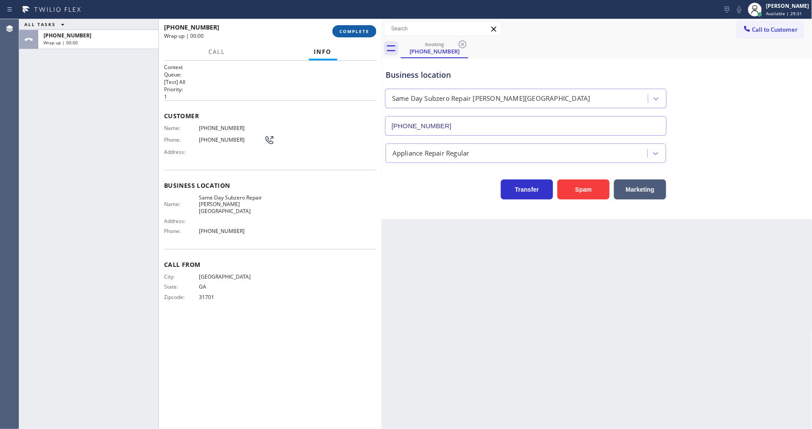
click at [363, 32] on span "COMPLETE" at bounding box center [354, 31] width 30 height 6
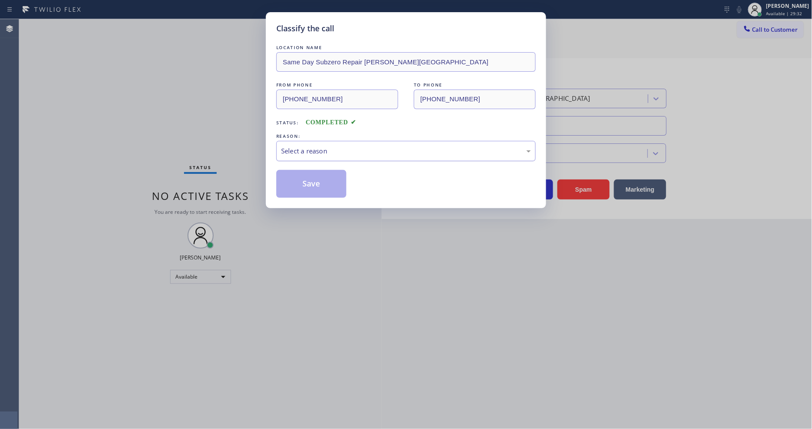
click at [333, 148] on div "Select a reason" at bounding box center [406, 151] width 250 height 10
click at [314, 175] on button "Save" at bounding box center [311, 184] width 70 height 28
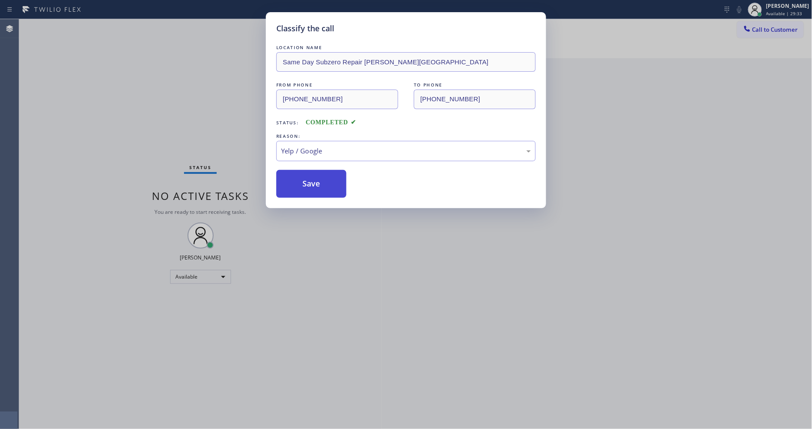
click at [314, 175] on button "Save" at bounding box center [311, 184] width 70 height 28
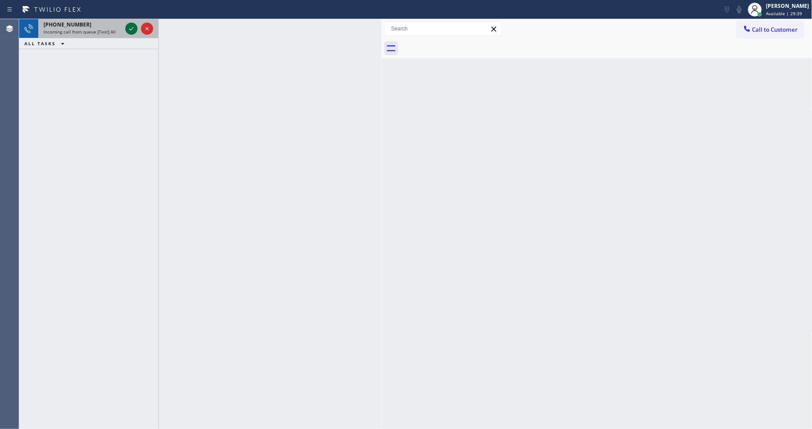
click at [131, 30] on icon at bounding box center [131, 28] width 10 height 10
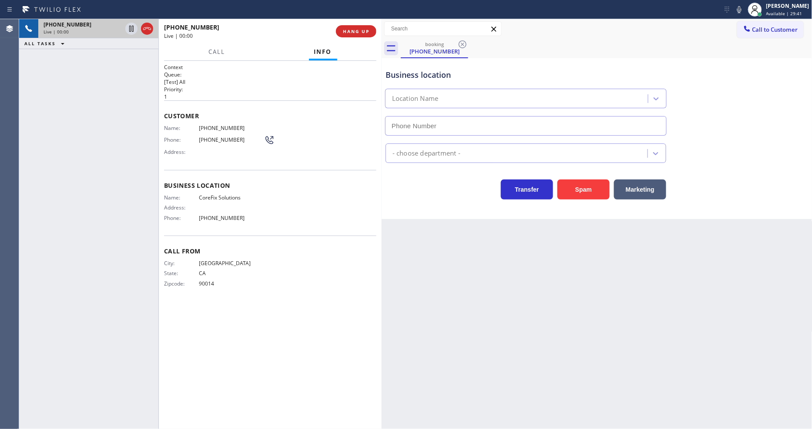
type input "(909) 637-4306"
click at [346, 32] on span "HANG UP" at bounding box center [356, 31] width 27 height 6
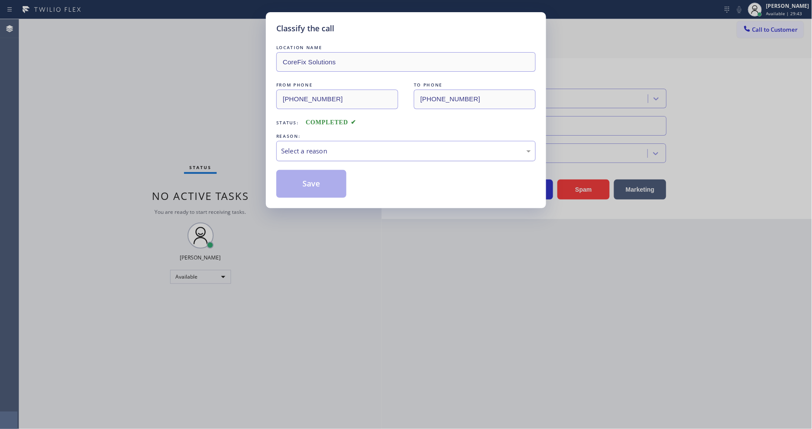
click at [302, 155] on div "Select a reason" at bounding box center [405, 151] width 259 height 20
click at [318, 171] on button "Save" at bounding box center [311, 184] width 70 height 28
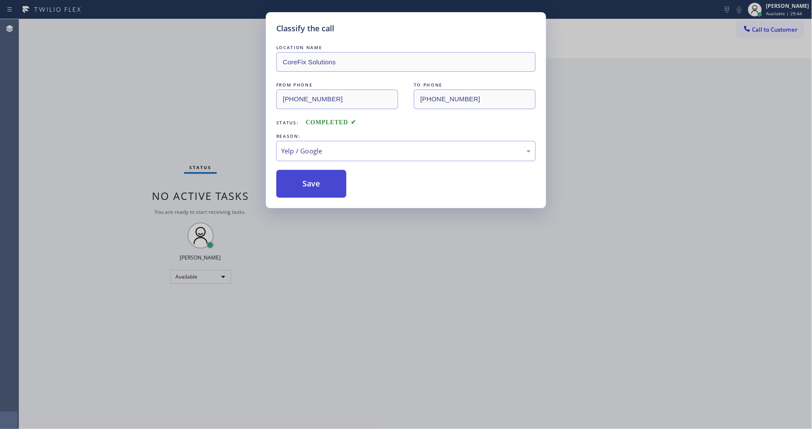
click at [318, 171] on button "Save" at bounding box center [311, 184] width 70 height 28
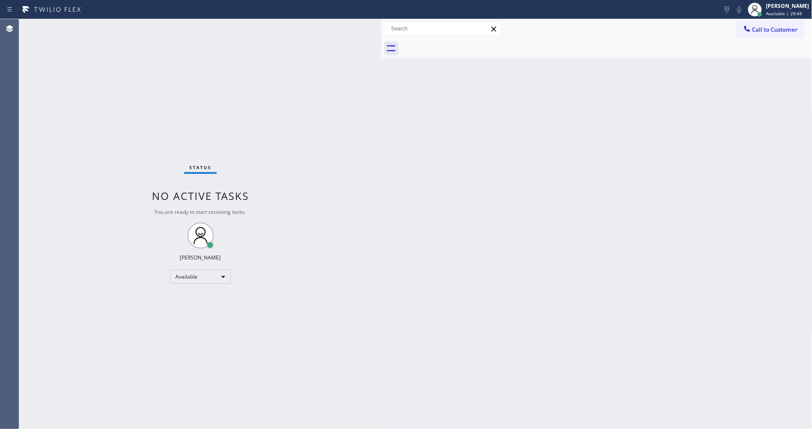
click at [111, 26] on div "Status No active tasks You are ready to start receiving tasks. Lyka Montero Ava…" at bounding box center [200, 224] width 362 height 410
click at [129, 28] on div "Status No active tasks You are ready to start receiving tasks. Lyka Montero Ava…" at bounding box center [200, 224] width 362 height 410
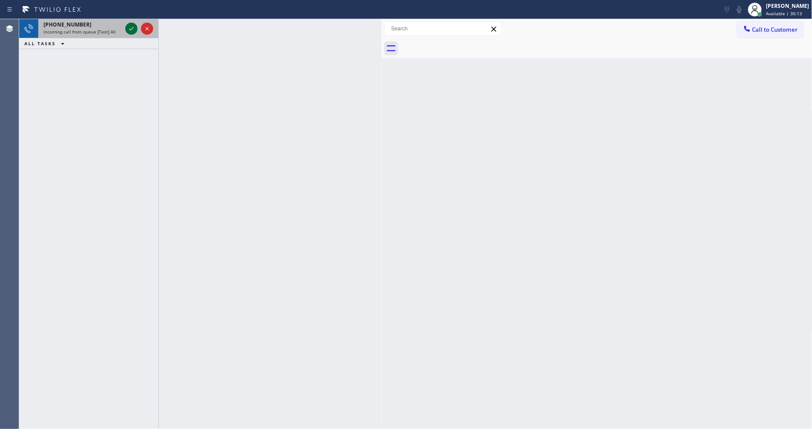
click at [129, 32] on icon at bounding box center [131, 28] width 10 height 10
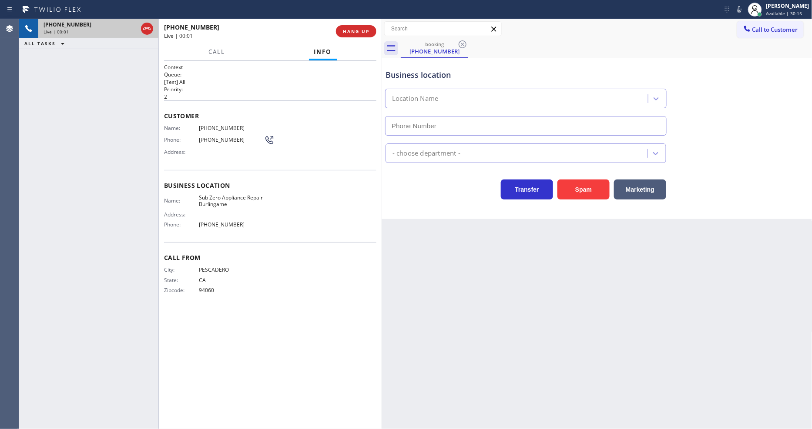
type input "(650) 747-8616"
click at [373, 24] on div "+16503374723 Live | 00:14 HANG UP" at bounding box center [270, 31] width 212 height 23
click at [370, 26] on button "HANG UP" at bounding box center [356, 31] width 40 height 12
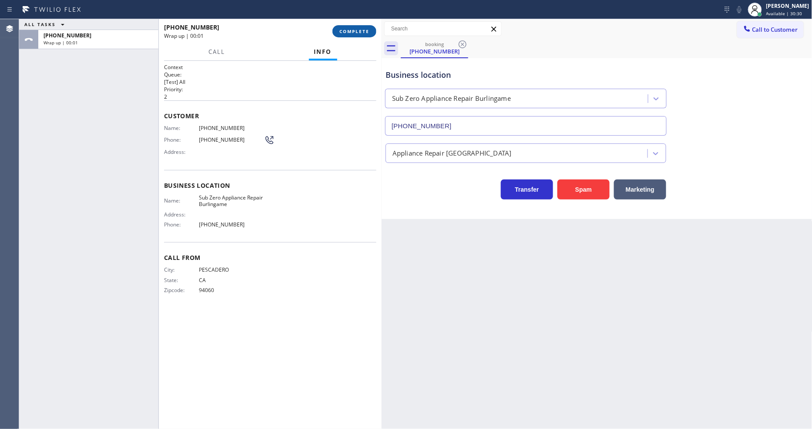
click at [358, 30] on span "COMPLETE" at bounding box center [354, 31] width 30 height 6
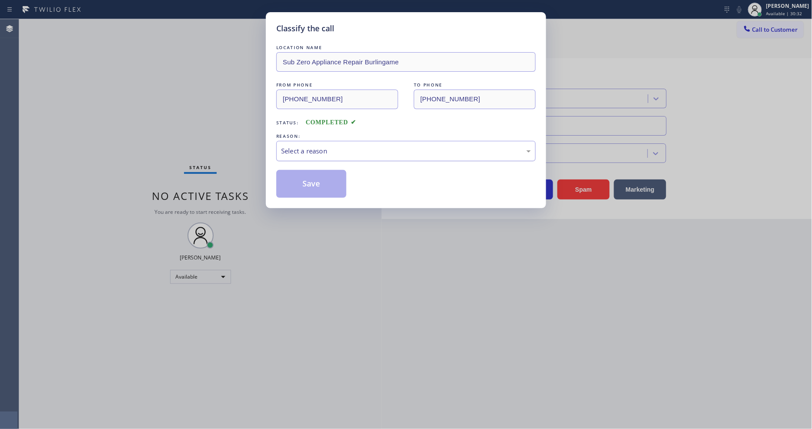
drag, startPoint x: 317, startPoint y: 145, endPoint x: 321, endPoint y: 154, distance: 10.3
click at [318, 146] on div "Select a reason" at bounding box center [406, 151] width 250 height 10
click at [319, 179] on button "Save" at bounding box center [311, 184] width 70 height 28
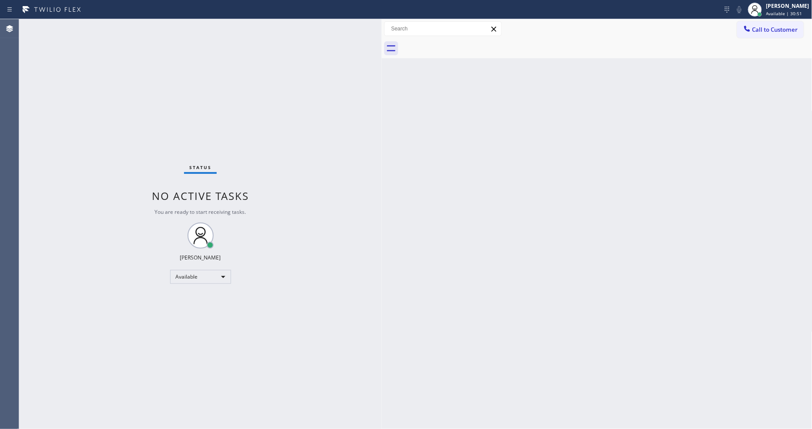
click at [115, 26] on div "Status No active tasks You are ready to start receiving tasks. Lyka Montero Ava…" at bounding box center [200, 224] width 362 height 410
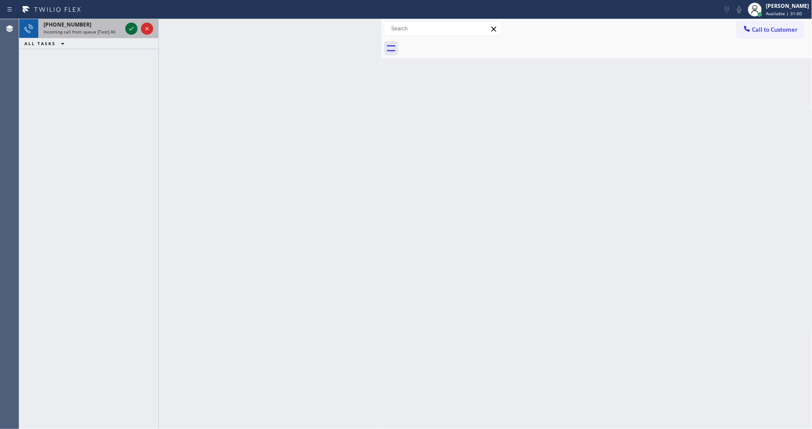
click at [127, 29] on div at bounding box center [131, 28] width 12 height 10
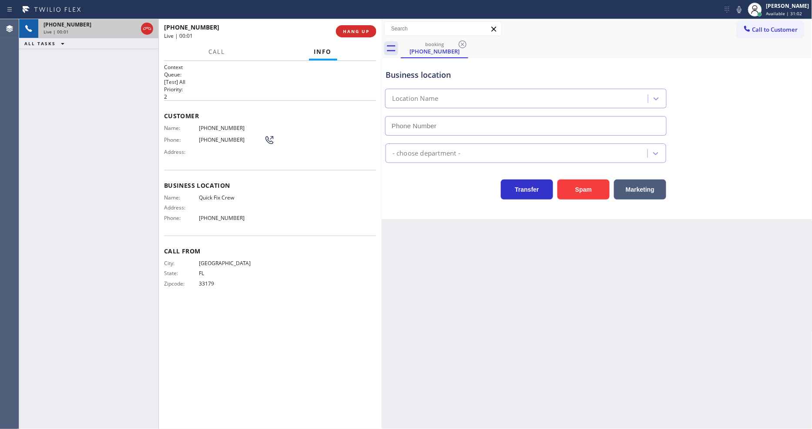
type input "(786) 481-3582"
click at [367, 29] on span "HANG UP" at bounding box center [356, 31] width 27 height 6
click at [366, 30] on span "HANG UP" at bounding box center [356, 31] width 27 height 6
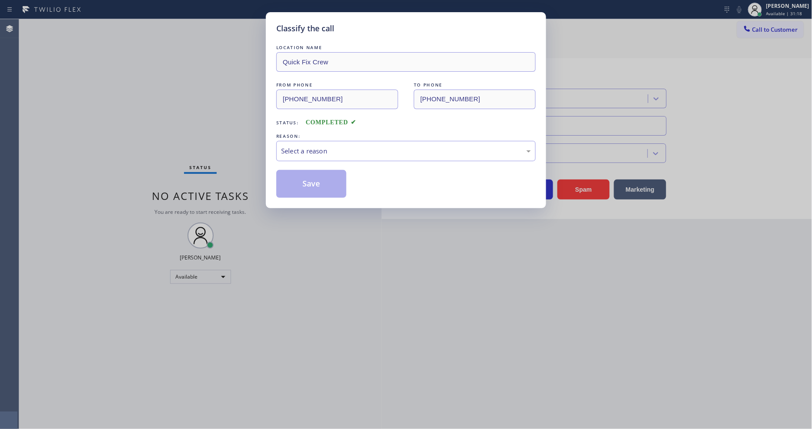
click at [316, 137] on div "REASON:" at bounding box center [405, 136] width 259 height 9
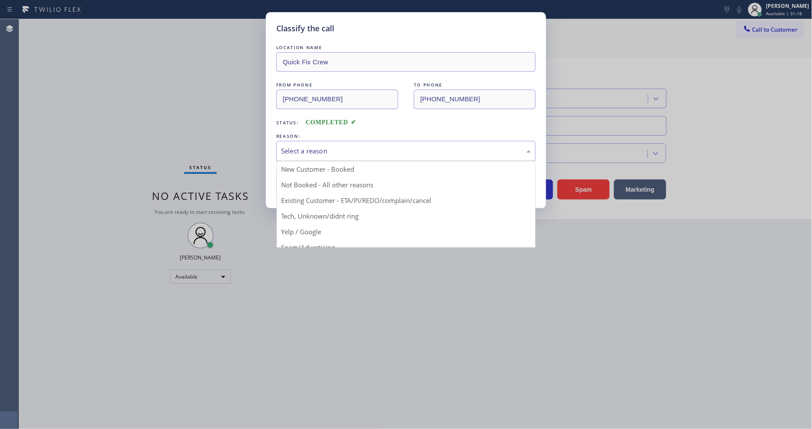
click at [311, 147] on div "Select a reason" at bounding box center [406, 151] width 250 height 10
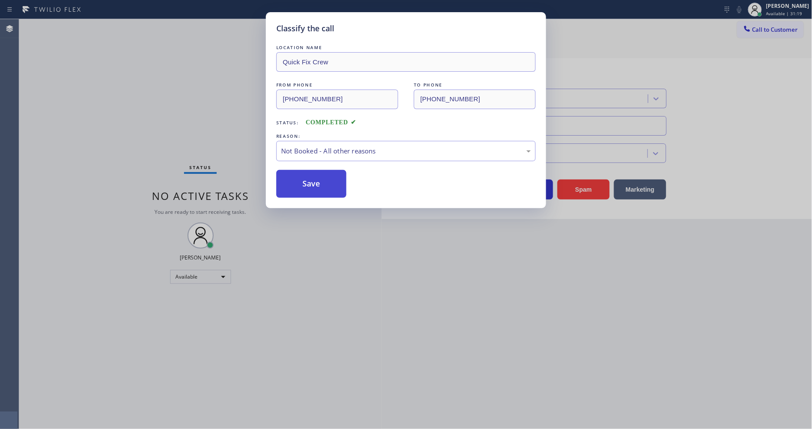
click at [303, 181] on button "Save" at bounding box center [311, 184] width 70 height 28
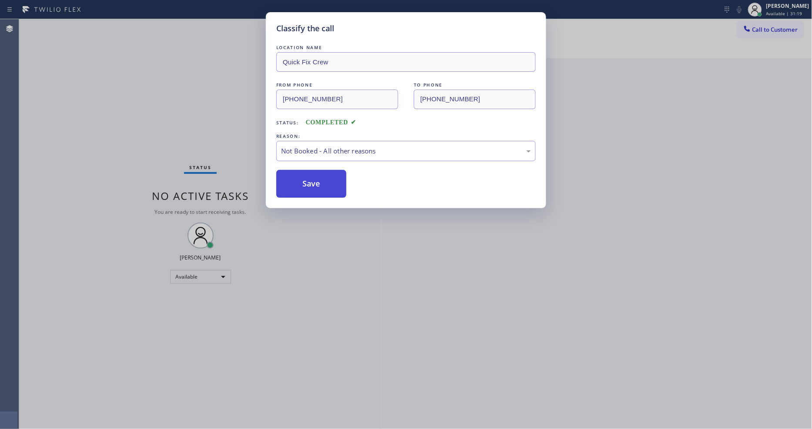
click at [303, 181] on button "Save" at bounding box center [311, 184] width 70 height 28
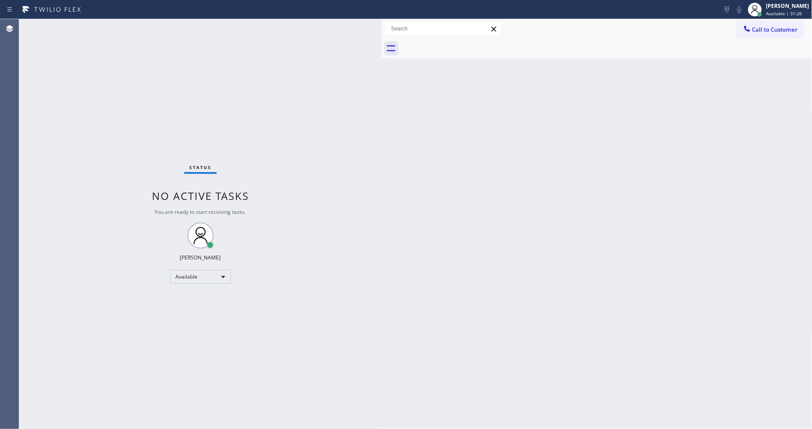
click at [104, 23] on div "Status No active tasks You are ready to start receiving tasks. Lyka Montero Ava…" at bounding box center [200, 224] width 362 height 410
click at [111, 24] on div "Status No active tasks You are ready to start receiving tasks. Lyka Montero Ava…" at bounding box center [200, 224] width 362 height 410
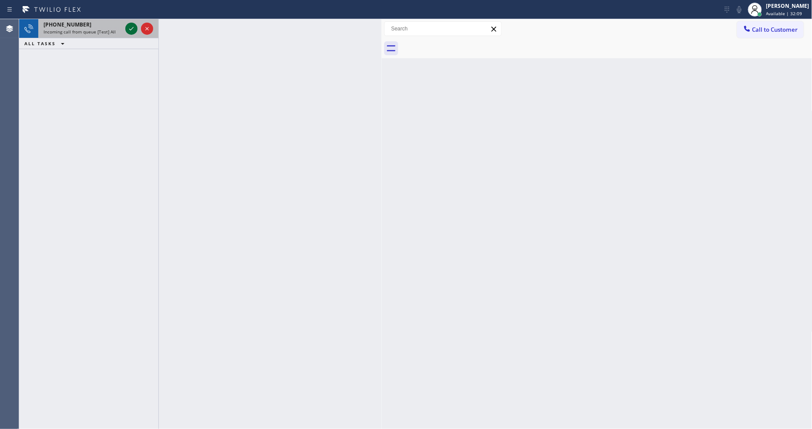
click at [132, 27] on icon at bounding box center [131, 28] width 10 height 10
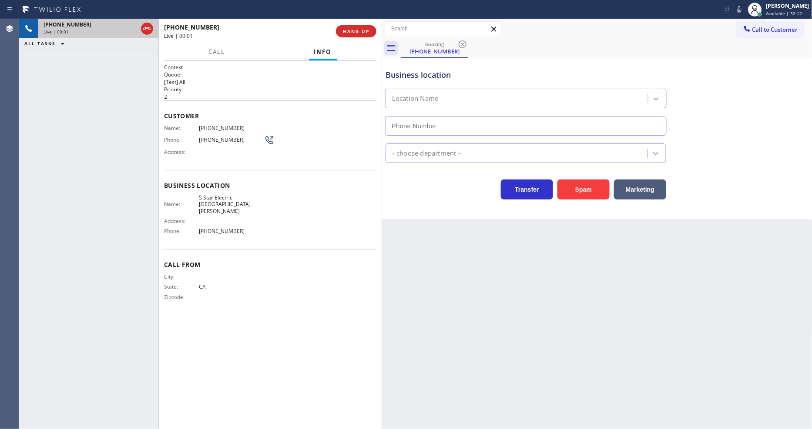
type input "(669) 239-2575"
click at [358, 30] on span "HANG UP" at bounding box center [356, 31] width 27 height 6
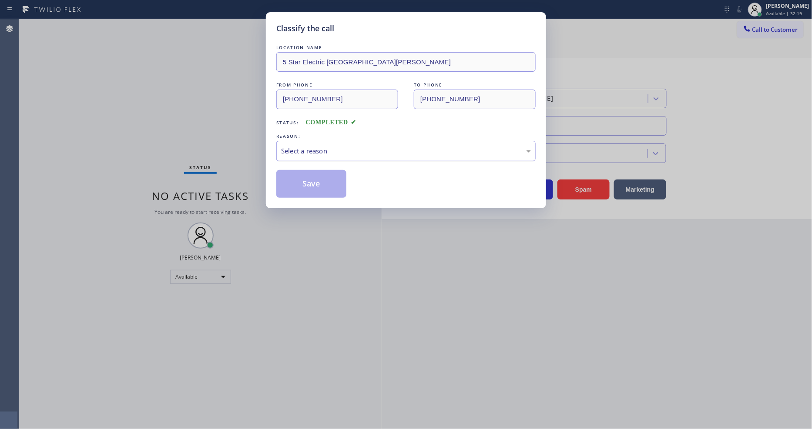
drag, startPoint x: 318, startPoint y: 172, endPoint x: 322, endPoint y: 149, distance: 23.9
click at [322, 149] on div "Select a reason" at bounding box center [406, 151] width 250 height 10
click at [324, 183] on button "Save" at bounding box center [311, 184] width 70 height 28
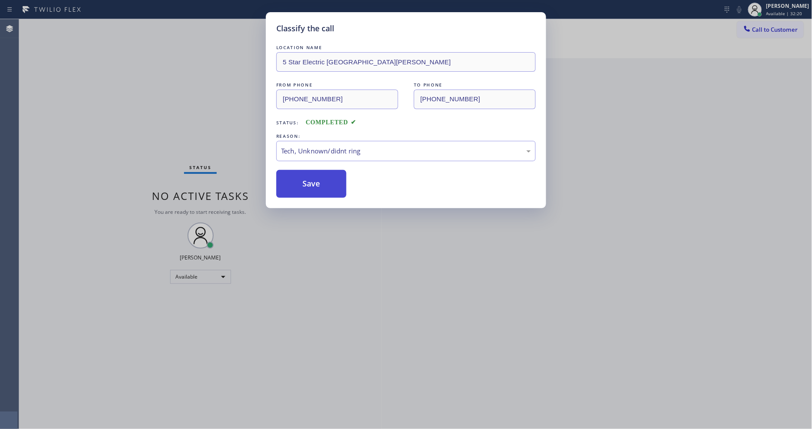
click at [324, 183] on button "Save" at bounding box center [311, 184] width 70 height 28
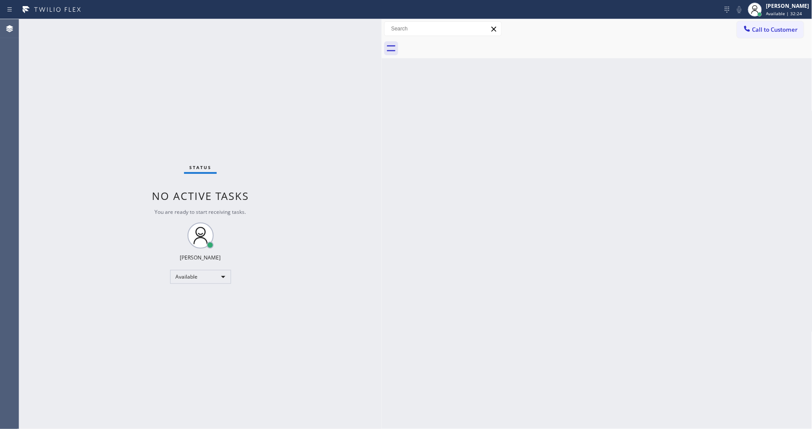
click at [118, 23] on div "Status No active tasks You are ready to start receiving tasks. Lyka Montero Ava…" at bounding box center [200, 224] width 362 height 410
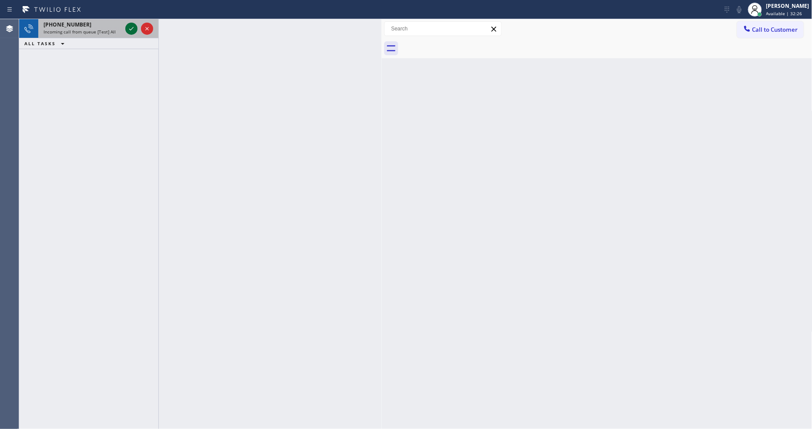
click at [136, 27] on icon at bounding box center [131, 28] width 10 height 10
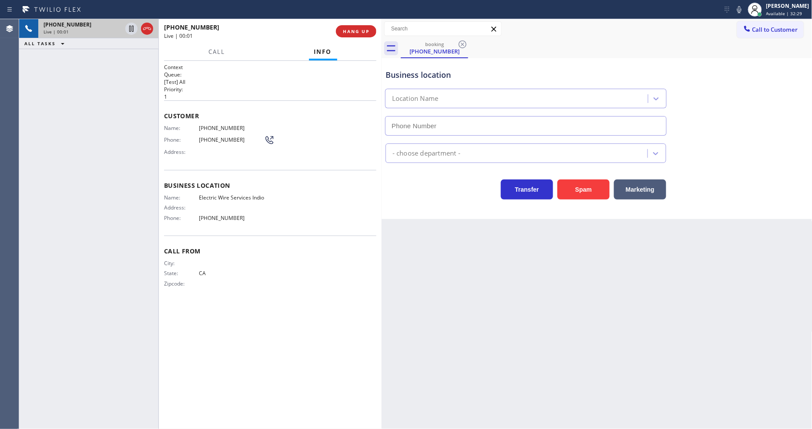
type input "(760) 388-9774"
click at [358, 28] on span "HANG UP" at bounding box center [356, 31] width 27 height 6
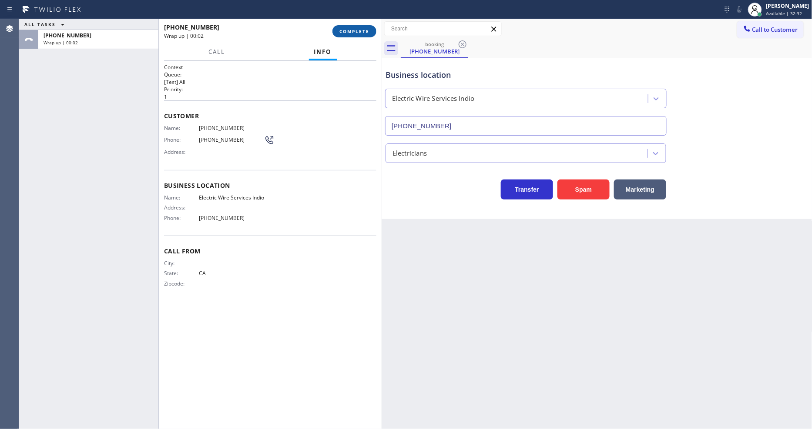
click at [365, 24] on div "+14424655462 Wrap up | 00:02 COMPLETE" at bounding box center [270, 31] width 212 height 23
click at [363, 29] on span "COMPLETE" at bounding box center [354, 31] width 30 height 6
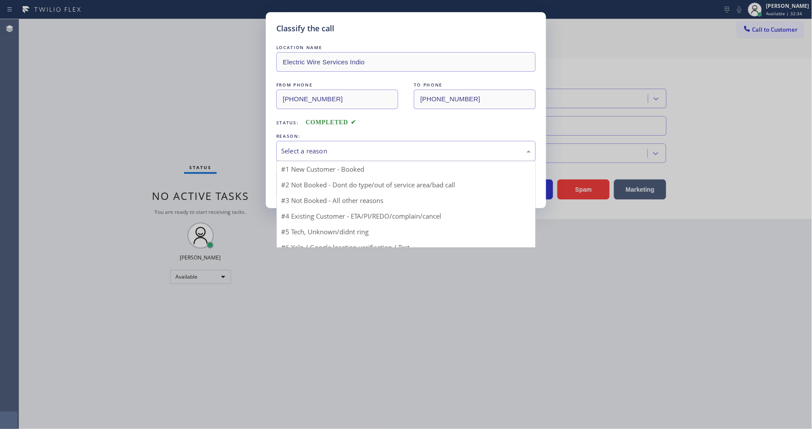
click at [314, 146] on div "Select a reason" at bounding box center [406, 151] width 250 height 10
drag, startPoint x: 309, startPoint y: 230, endPoint x: 310, endPoint y: 211, distance: 18.3
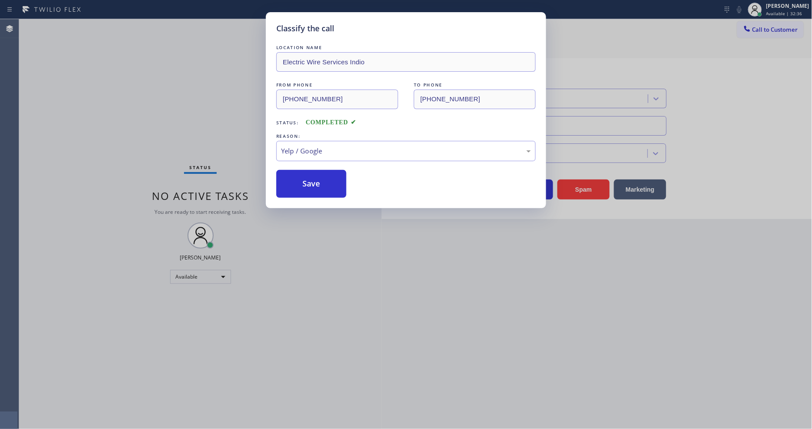
click at [310, 167] on div "LOCATION NAME Electric Wire Services Indio FROM PHONE (442) 465-5462 TO PHONE (…" at bounding box center [405, 120] width 259 height 155
click at [315, 181] on button "Save" at bounding box center [311, 184] width 70 height 28
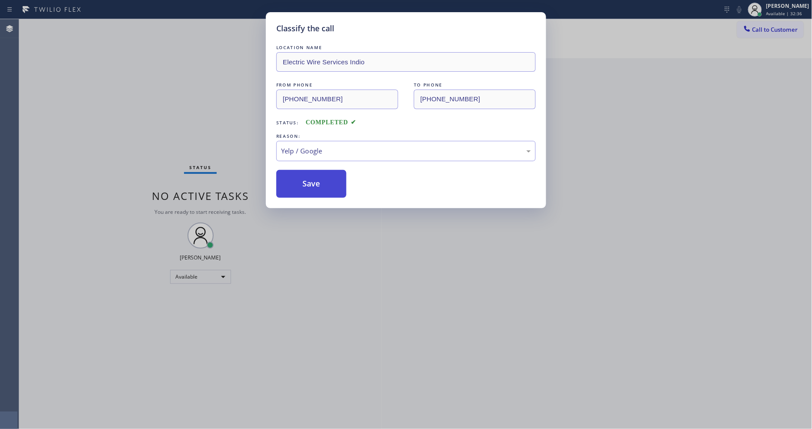
click at [315, 181] on button "Save" at bounding box center [311, 184] width 70 height 28
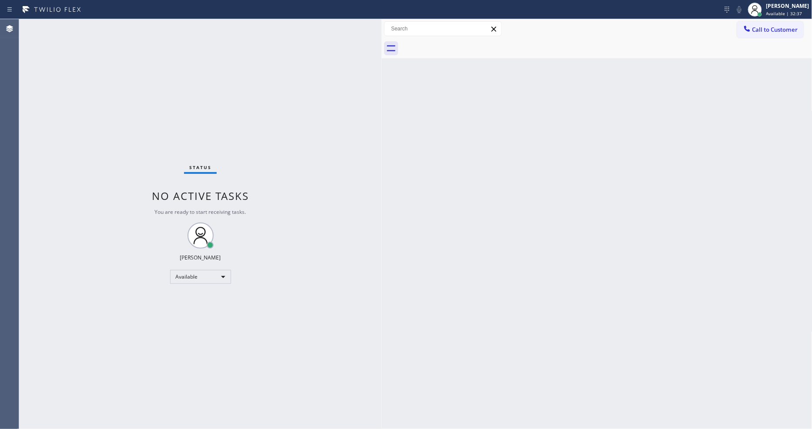
click at [127, 21] on div "Status No active tasks You are ready to start receiving tasks. Lyka Montero Ava…" at bounding box center [200, 224] width 362 height 410
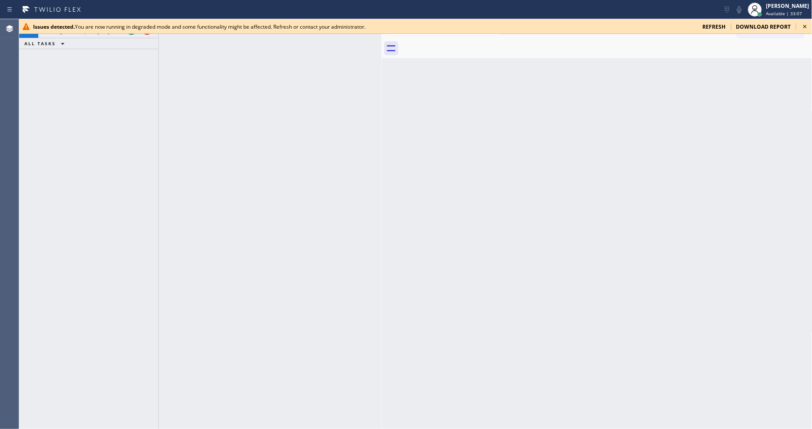
click at [730, 27] on icon at bounding box center [805, 26] width 10 height 10
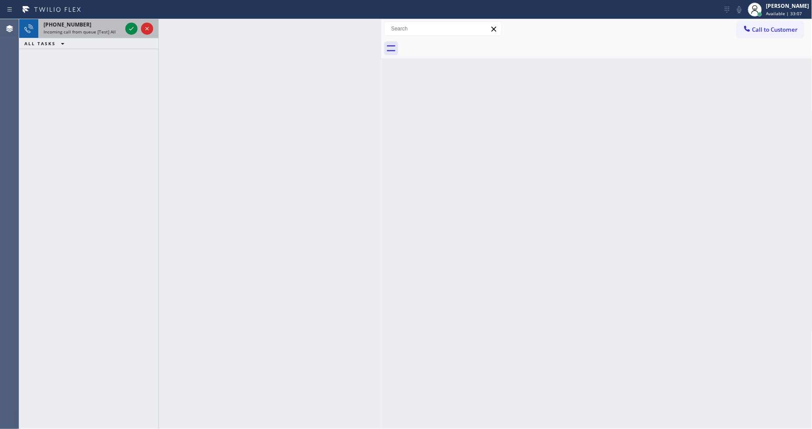
click at [124, 28] on div at bounding box center [139, 28] width 31 height 19
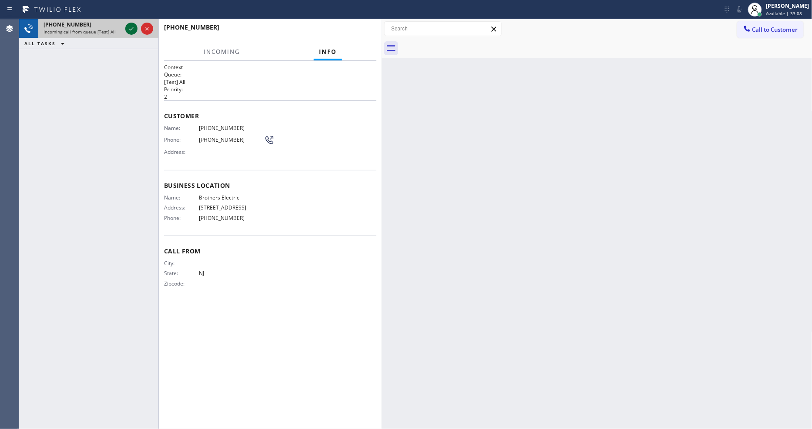
drag, startPoint x: 124, startPoint y: 28, endPoint x: 128, endPoint y: 29, distance: 4.4
click at [127, 29] on div at bounding box center [139, 28] width 31 height 19
click at [128, 29] on icon at bounding box center [131, 28] width 10 height 10
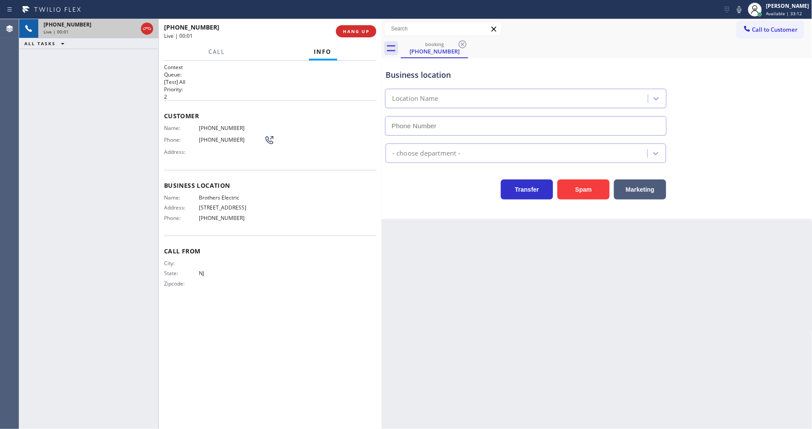
type input "(848) 315-2525"
click at [349, 29] on span "HANG UP" at bounding box center [356, 31] width 27 height 6
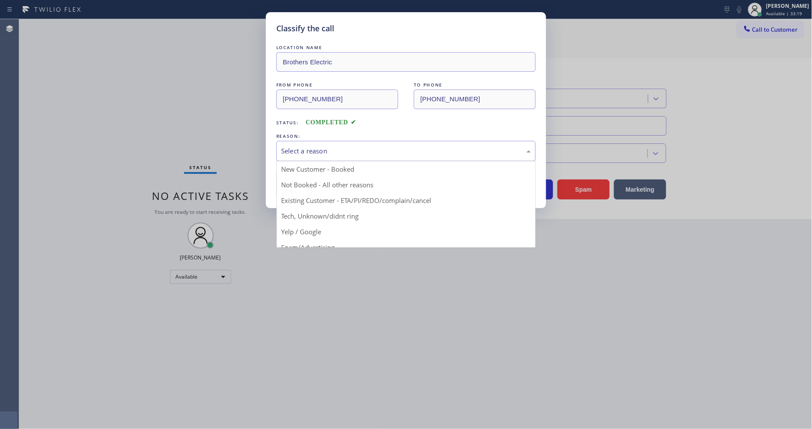
click at [341, 142] on div "Select a reason" at bounding box center [405, 151] width 259 height 20
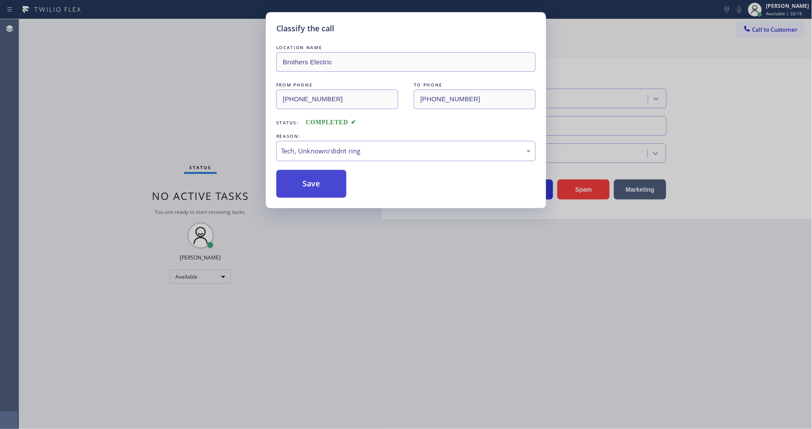
click at [318, 187] on button "Save" at bounding box center [311, 184] width 70 height 28
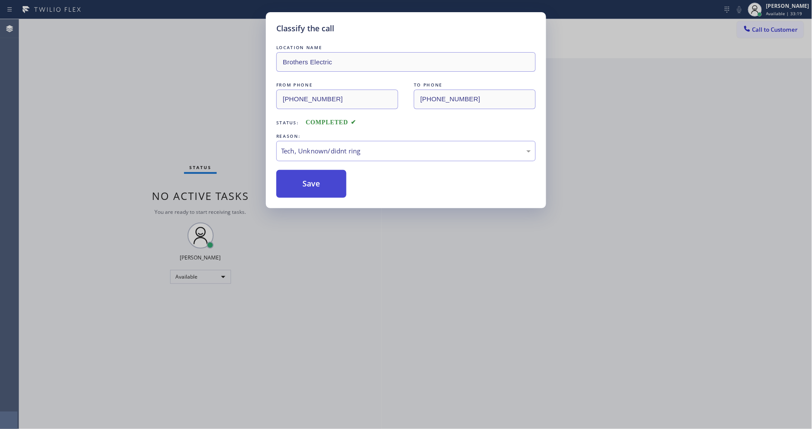
click at [318, 187] on button "Save" at bounding box center [311, 184] width 70 height 28
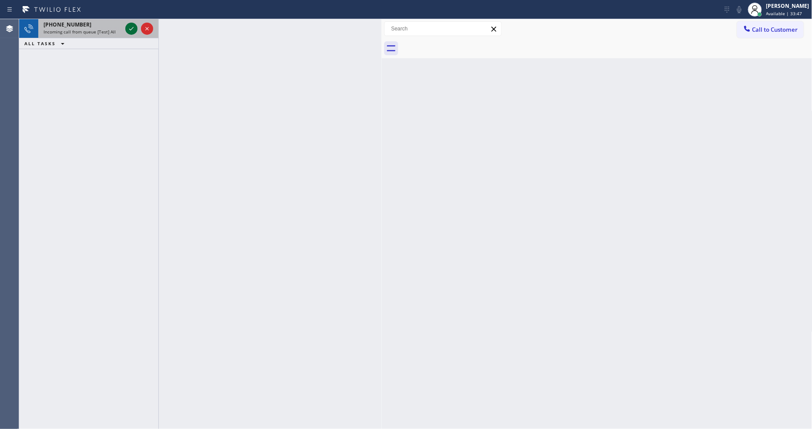
click at [132, 27] on icon at bounding box center [131, 28] width 10 height 10
click at [129, 29] on icon at bounding box center [131, 28] width 10 height 10
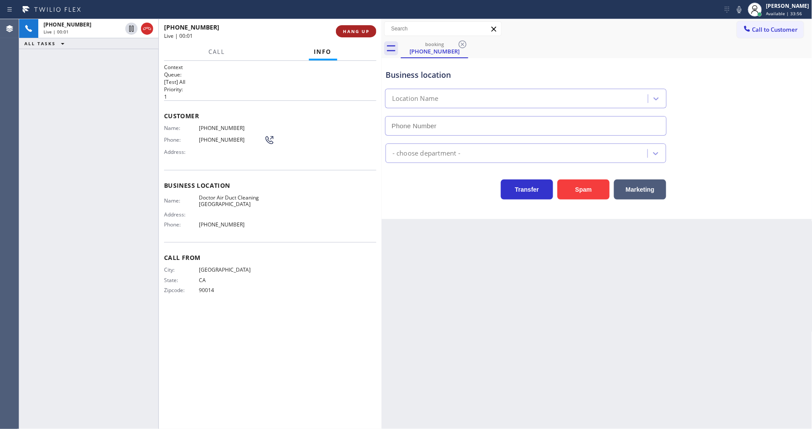
type input "(805) 608-3944"
click at [352, 31] on span "HANG UP" at bounding box center [356, 31] width 27 height 6
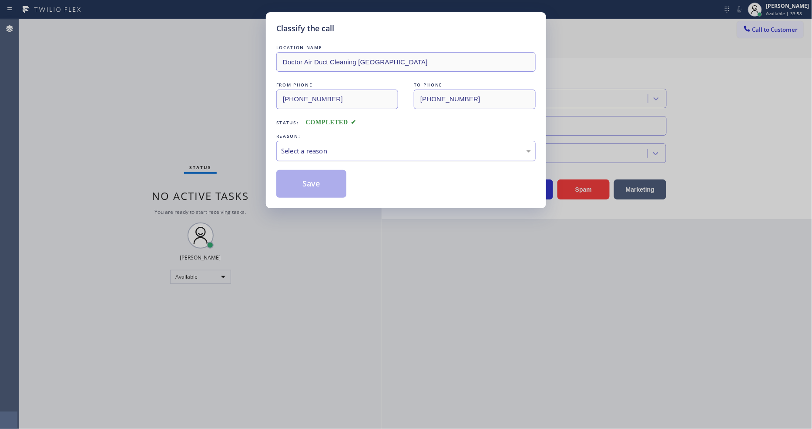
click at [318, 147] on div "Select a reason" at bounding box center [406, 151] width 250 height 10
click at [305, 173] on button "Save" at bounding box center [311, 184] width 70 height 28
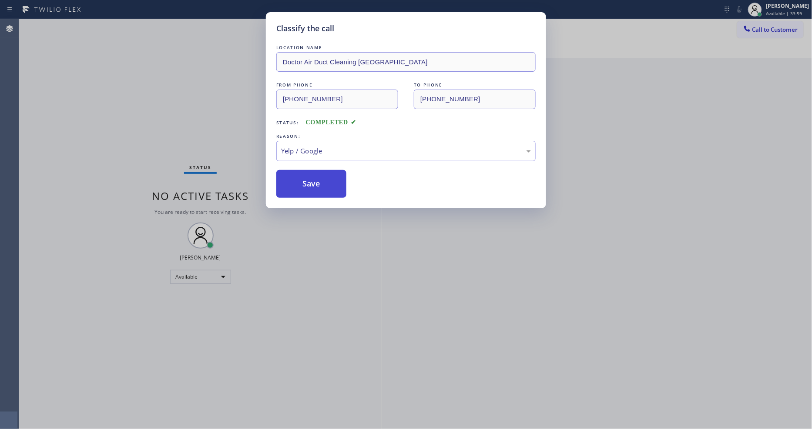
click at [305, 173] on button "Save" at bounding box center [311, 184] width 70 height 28
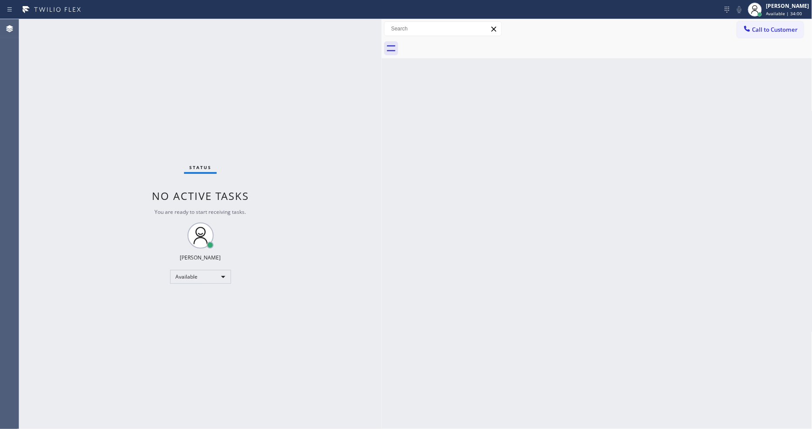
click at [118, 25] on div "Status No active tasks You are ready to start receiving tasks. Lyka Montero Ava…" at bounding box center [200, 224] width 362 height 410
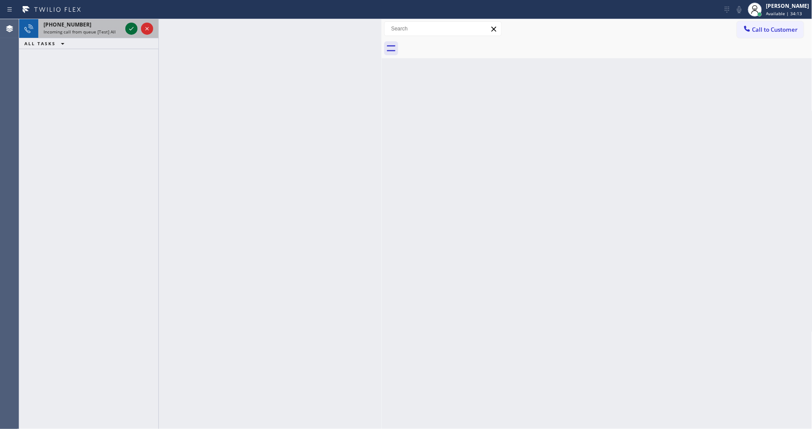
click at [133, 23] on icon at bounding box center [131, 28] width 10 height 10
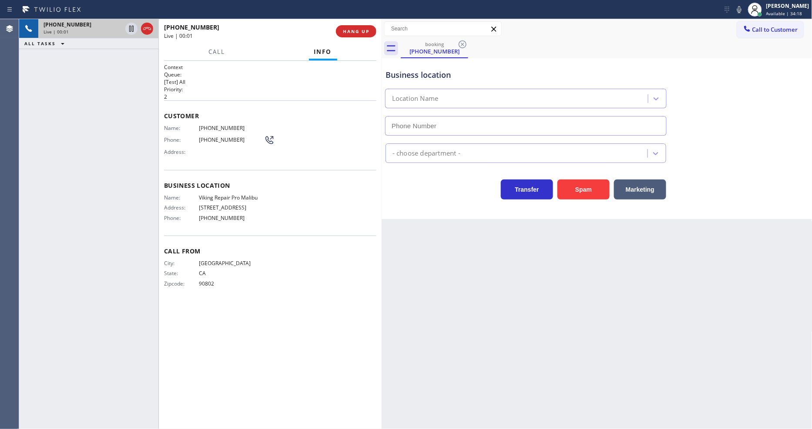
type input "(424) 396-5428"
click at [362, 30] on span "HANG UP" at bounding box center [356, 31] width 27 height 6
click at [360, 27] on button "HANG UP" at bounding box center [356, 31] width 40 height 12
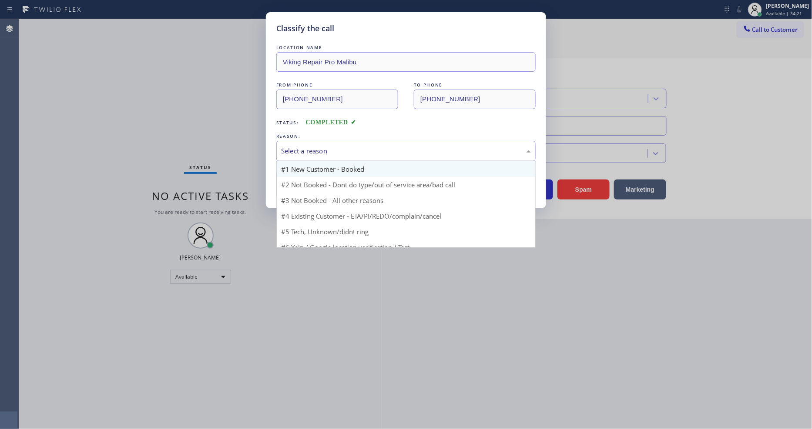
drag, startPoint x: 355, startPoint y: 144, endPoint x: 347, endPoint y: 164, distance: 22.6
click at [355, 146] on div "Select a reason" at bounding box center [406, 151] width 250 height 10
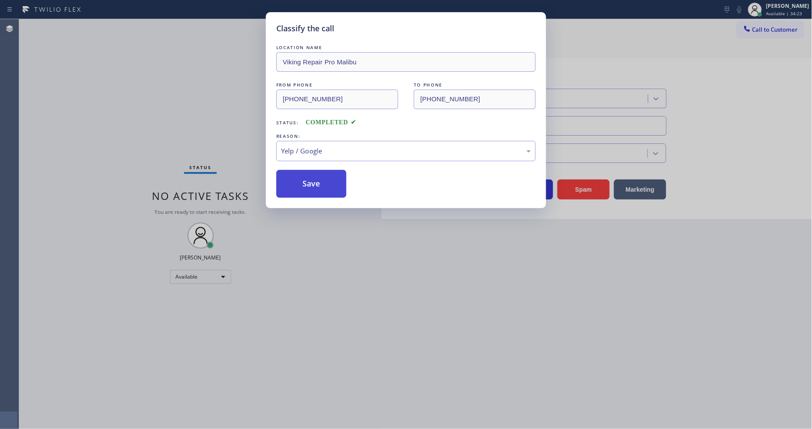
click at [323, 178] on button "Save" at bounding box center [311, 184] width 70 height 28
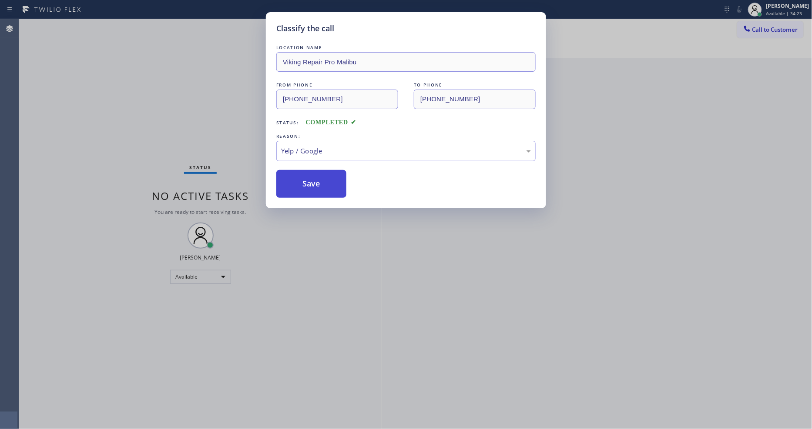
click at [323, 178] on button "Save" at bounding box center [311, 184] width 70 height 28
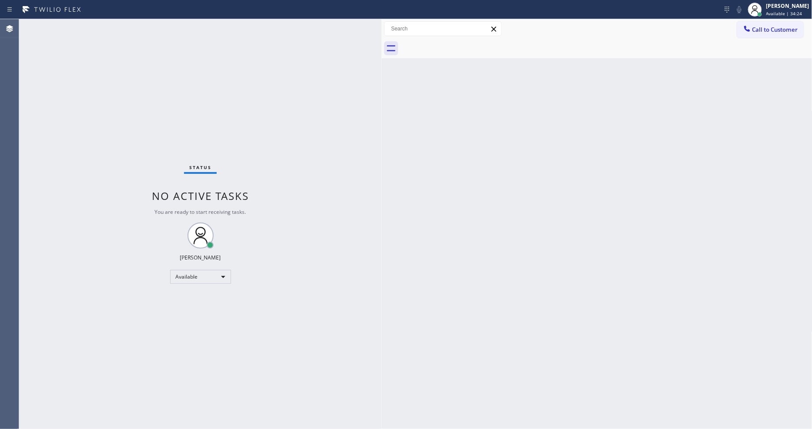
click at [104, 24] on div "Status No active tasks You are ready to start receiving tasks. Lyka Montero Ava…" at bounding box center [200, 224] width 362 height 410
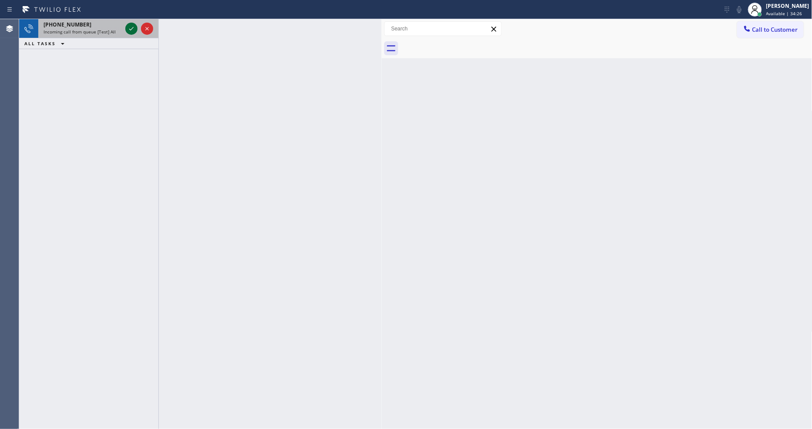
click at [132, 27] on icon at bounding box center [131, 28] width 10 height 10
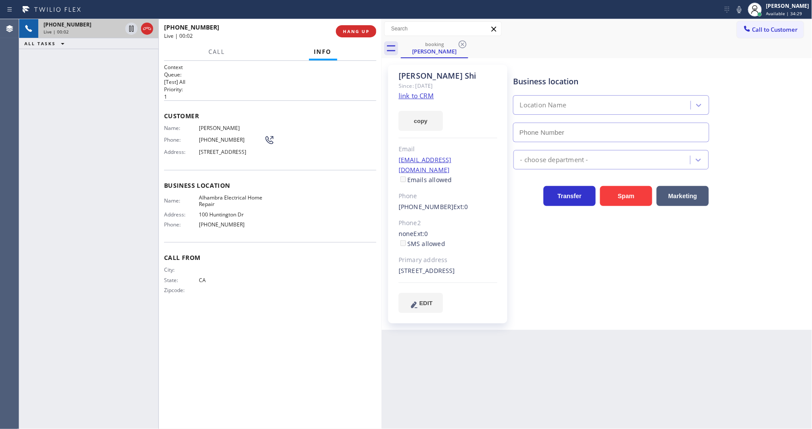
type input "(626) 551-4139"
click at [414, 90] on div "Since: 20 may 2020" at bounding box center [448, 86] width 99 height 10
click at [414, 94] on link "link to CRM" at bounding box center [416, 95] width 35 height 9
click at [216, 203] on span "Alhambra Electrical Home Repair" at bounding box center [231, 200] width 65 height 13
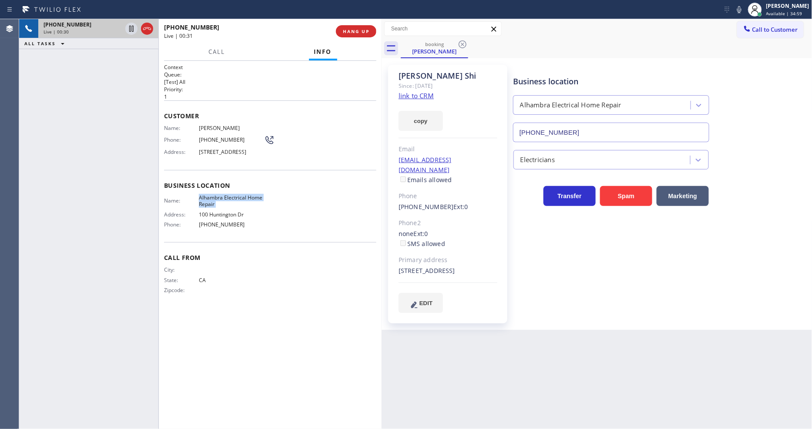
click at [216, 203] on span "Alhambra Electrical Home Repair" at bounding box center [231, 200] width 65 height 13
copy span "Alhambra Electrical Home Repair"
click at [224, 149] on span "18 La Paloma Ave, Alhambra, CA 91801, USA" at bounding box center [231, 152] width 65 height 7
click at [225, 149] on span "18 La Paloma Ave, Alhambra, CA 91801, USA" at bounding box center [231, 152] width 65 height 7
click at [226, 149] on span "18 La Paloma Ave, Alhambra, CA 91801, USA" at bounding box center [231, 152] width 65 height 7
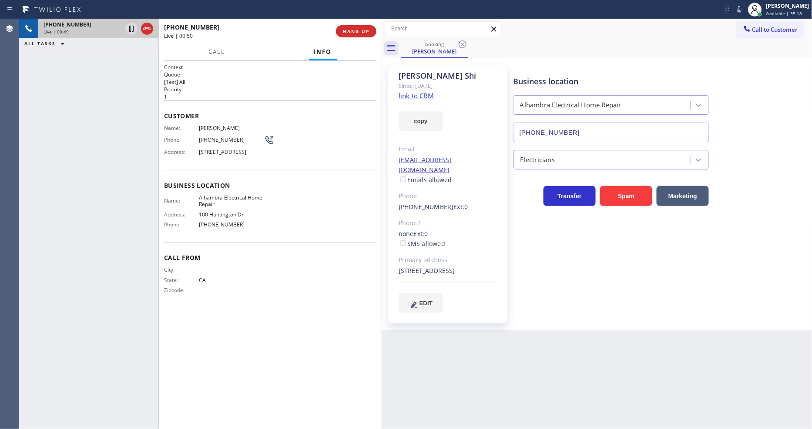
click at [219, 159] on div "Name: Tony Shi Phone: (949) 308-1010 Address: 18 La Paloma Ave, Alhambra, CA 91…" at bounding box center [219, 142] width 111 height 34
click at [231, 146] on div "Name: Tony Shi Phone: (949) 308-1010 Address: 18 La Paloma Ave, Alhambra, CA 91…" at bounding box center [219, 142] width 111 height 34
click at [230, 150] on span "18 La Paloma Ave, Alhambra, CA 91801, USA" at bounding box center [231, 152] width 65 height 7
click at [230, 151] on span "18 La Paloma Ave, Alhambra, CA 91801, USA" at bounding box center [231, 152] width 65 height 7
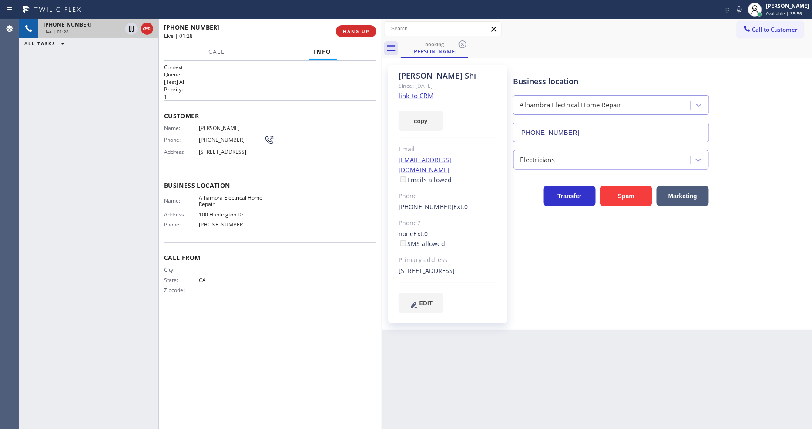
click at [215, 137] on span "(949) 308-1010" at bounding box center [231, 140] width 65 height 7
copy div "(949) 308-1010"
click at [131, 28] on icon at bounding box center [131, 28] width 10 height 10
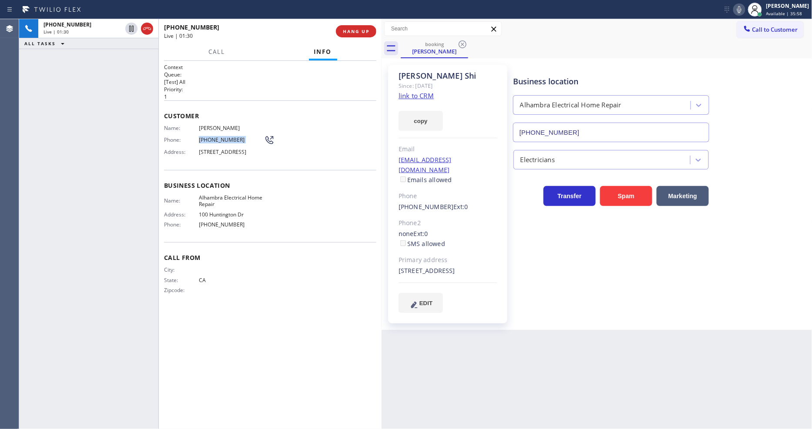
click at [730, 9] on icon at bounding box center [739, 9] width 10 height 10
click at [276, 386] on div "Context Queue: [Test] All Priority: 1 Customer Name: Tony Shi Phone: (949) 308-…" at bounding box center [270, 245] width 212 height 363
click at [129, 27] on icon at bounding box center [131, 28] width 10 height 10
click at [730, 11] on icon at bounding box center [739, 9] width 4 height 7
click at [300, 258] on span "Call From" at bounding box center [270, 258] width 212 height 8
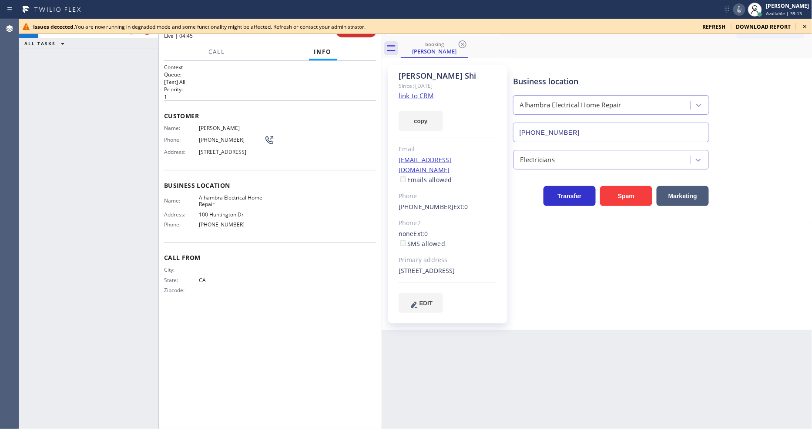
click at [730, 27] on icon at bounding box center [804, 26] width 3 height 3
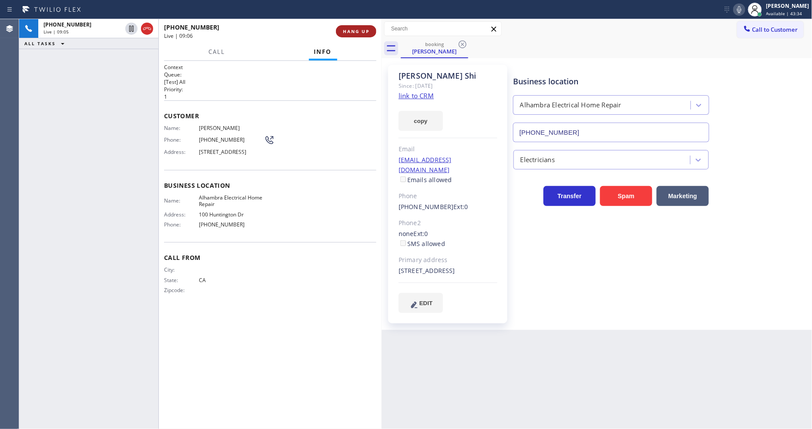
click at [362, 31] on span "HANG UP" at bounding box center [356, 31] width 27 height 6
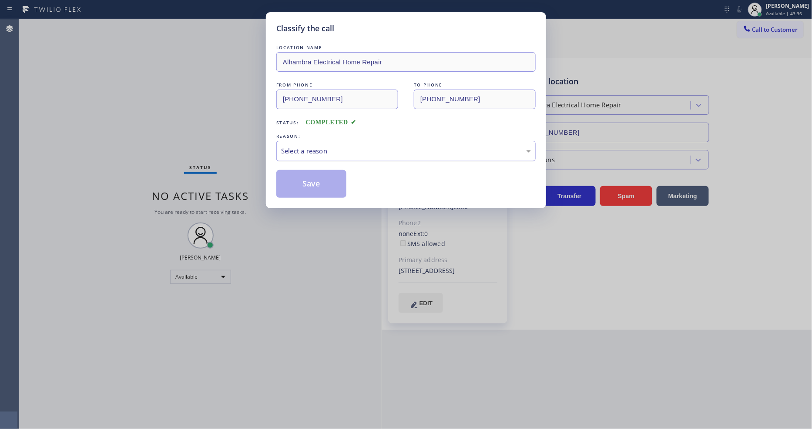
click at [323, 154] on div "Select a reason" at bounding box center [405, 151] width 259 height 20
click at [321, 179] on button "Save" at bounding box center [311, 184] width 70 height 28
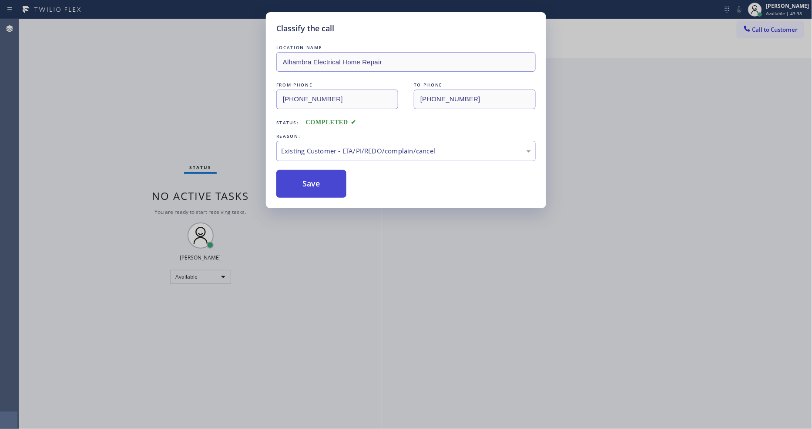
click at [321, 179] on button "Save" at bounding box center [311, 184] width 70 height 28
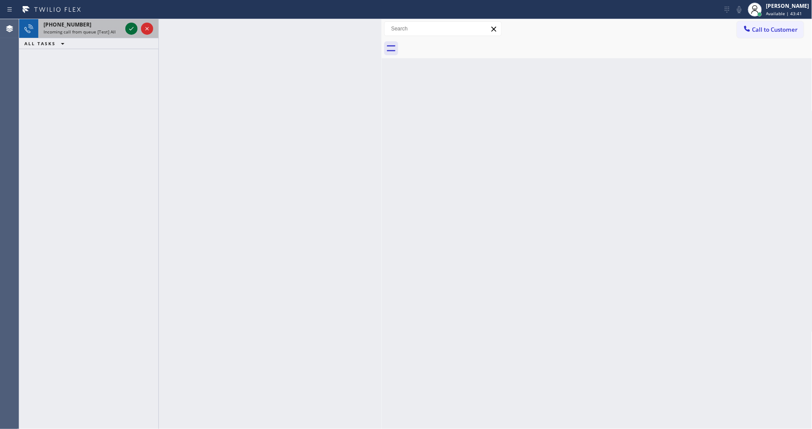
click at [133, 29] on icon at bounding box center [131, 28] width 10 height 10
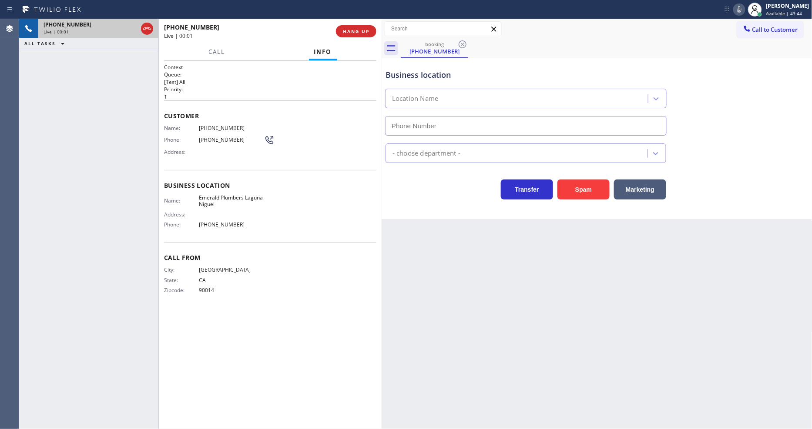
type input "(949) 334-2771"
click at [344, 31] on span "HANG UP" at bounding box center [356, 31] width 27 height 6
drag, startPoint x: 344, startPoint y: 31, endPoint x: 359, endPoint y: 32, distance: 15.3
click at [344, 30] on span "HANG UP" at bounding box center [356, 31] width 27 height 6
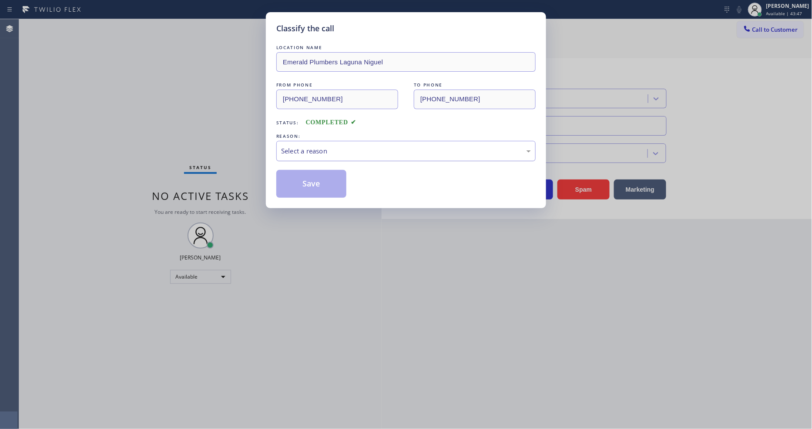
click at [318, 149] on div "Select a reason" at bounding box center [406, 151] width 250 height 10
click at [326, 185] on button "Save" at bounding box center [311, 184] width 70 height 28
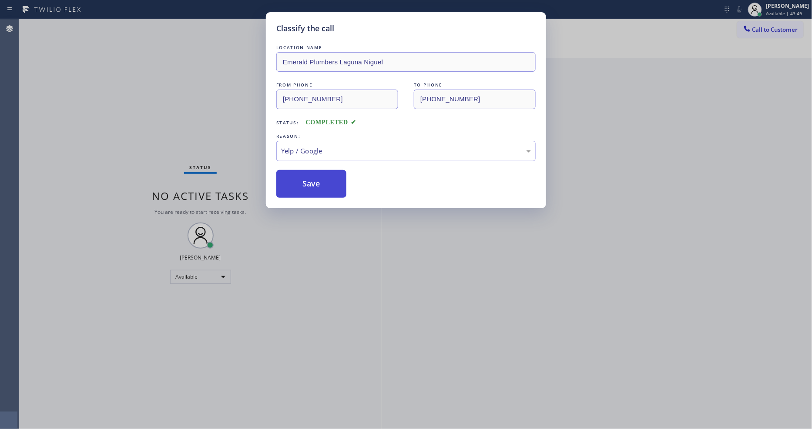
click at [326, 185] on button "Save" at bounding box center [311, 184] width 70 height 28
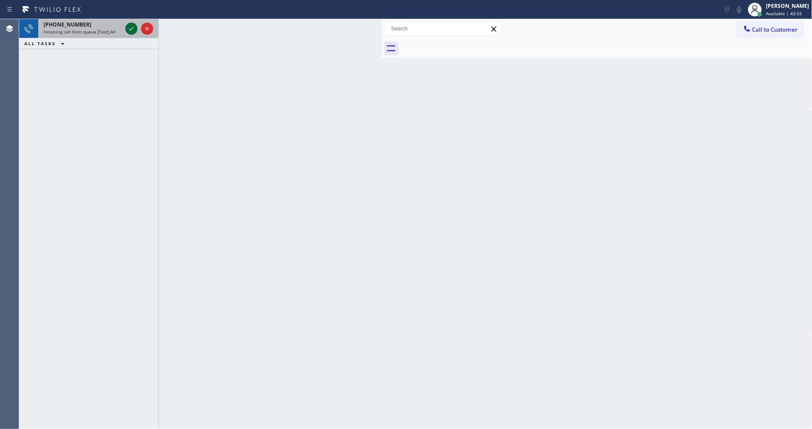
click at [127, 31] on icon at bounding box center [131, 28] width 10 height 10
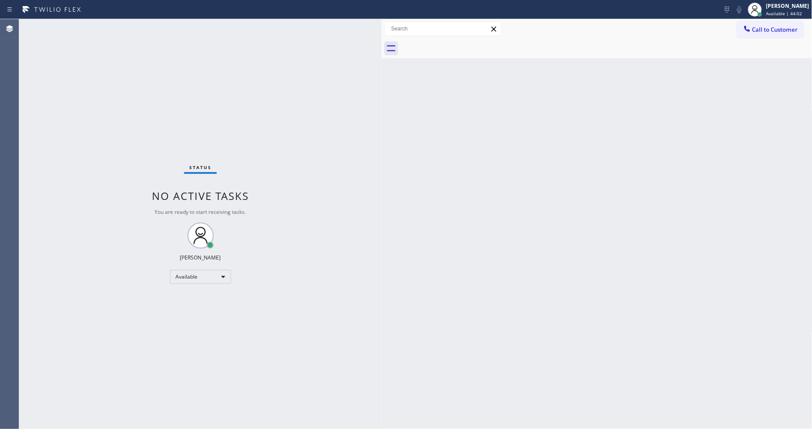
drag, startPoint x: 673, startPoint y: 271, endPoint x: 522, endPoint y: 279, distance: 151.2
click at [673, 271] on div "Back to Dashboard Change Sender ID Customers Technicians Select a contact Outbo…" at bounding box center [597, 224] width 431 height 410
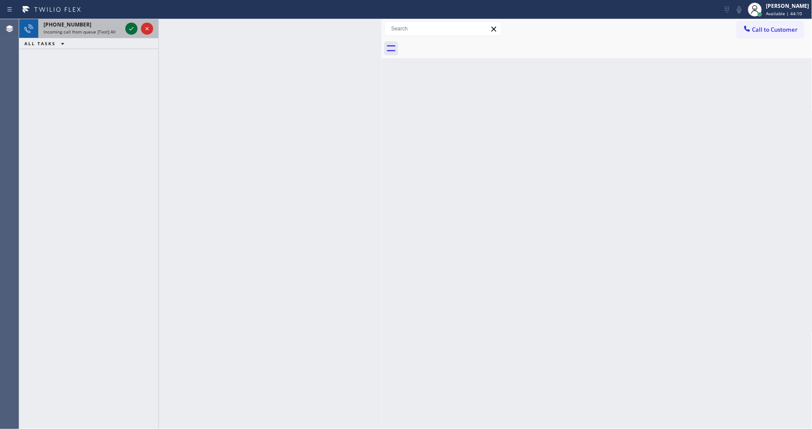
click at [131, 27] on icon at bounding box center [131, 28] width 10 height 10
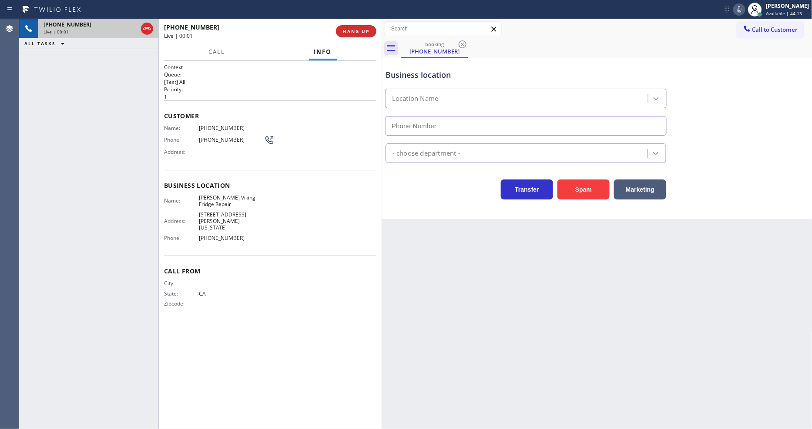
type input "(562) 418-6774"
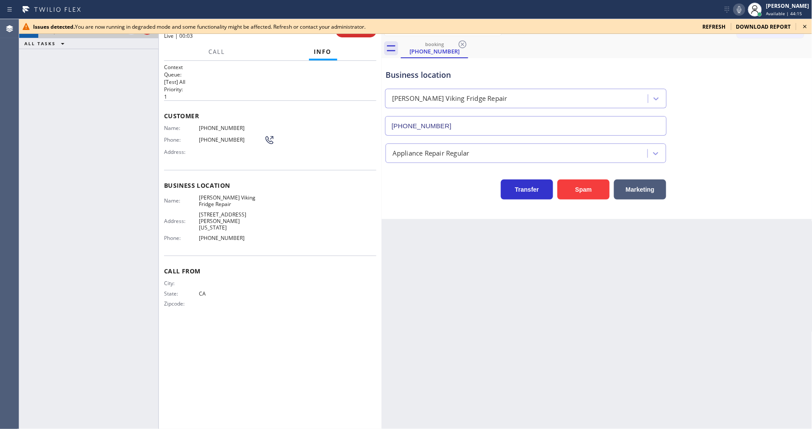
click at [730, 25] on icon at bounding box center [805, 26] width 10 height 10
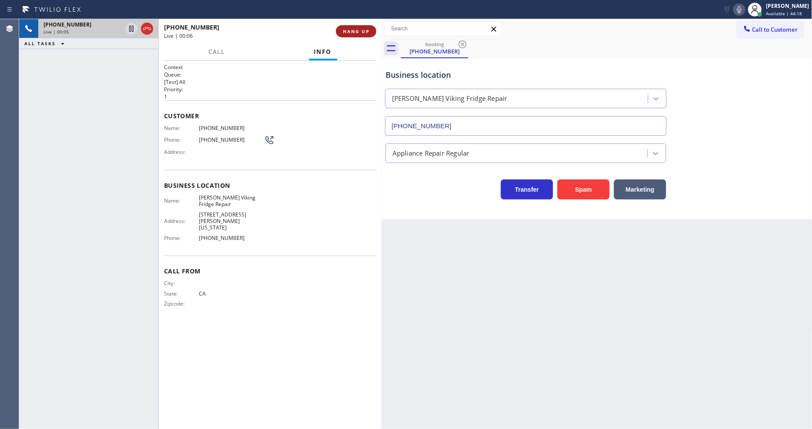
click at [351, 30] on span "HANG UP" at bounding box center [356, 31] width 27 height 6
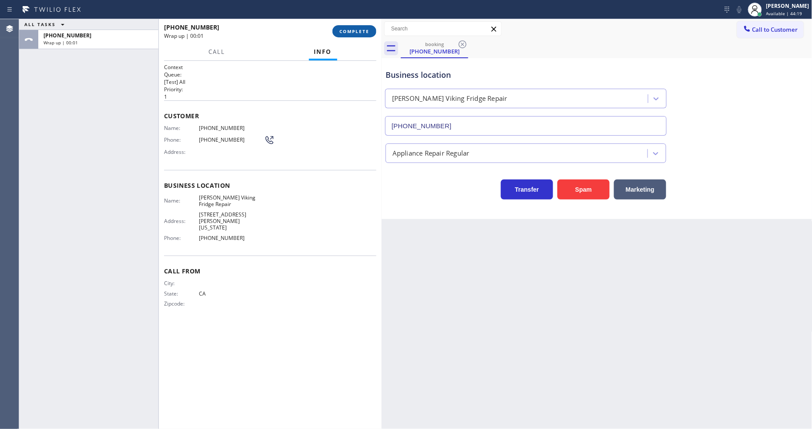
click at [351, 30] on span "COMPLETE" at bounding box center [354, 31] width 30 height 6
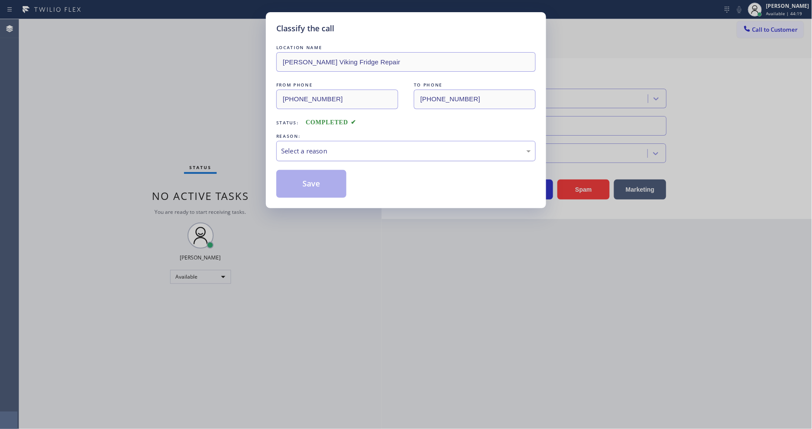
click at [308, 142] on div "Select a reason" at bounding box center [405, 151] width 259 height 20
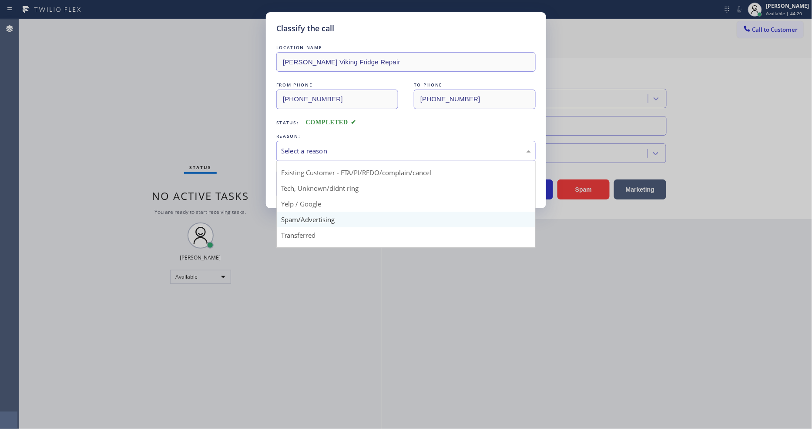
scroll to position [54, 0]
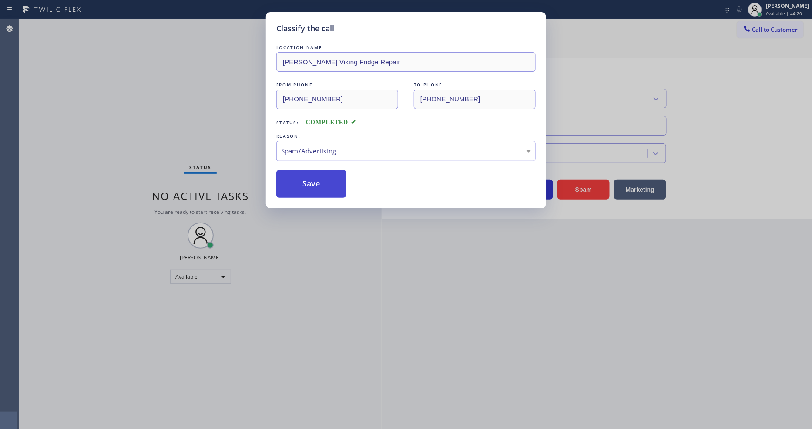
click at [314, 179] on button "Save" at bounding box center [311, 184] width 70 height 28
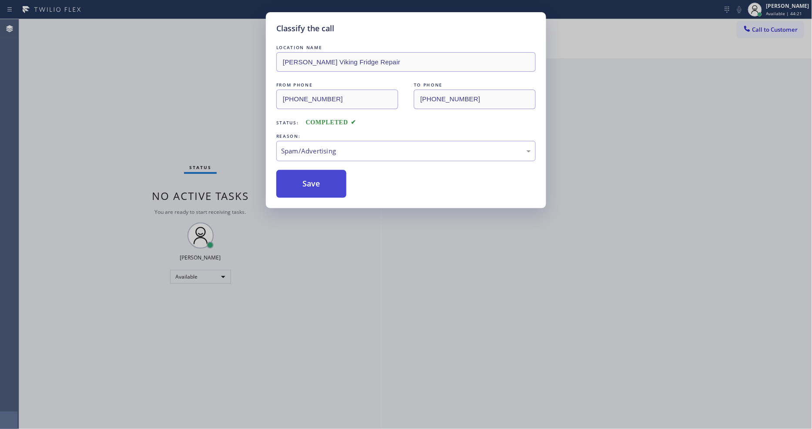
click at [314, 179] on button "Save" at bounding box center [311, 184] width 70 height 28
drag, startPoint x: 314, startPoint y: 179, endPoint x: 346, endPoint y: 164, distance: 35.4
click at [315, 178] on button "Save" at bounding box center [311, 184] width 70 height 28
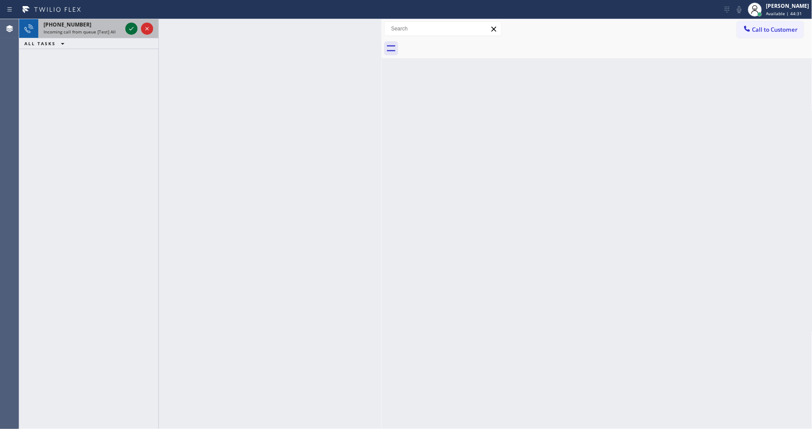
click at [133, 29] on icon at bounding box center [131, 28] width 10 height 10
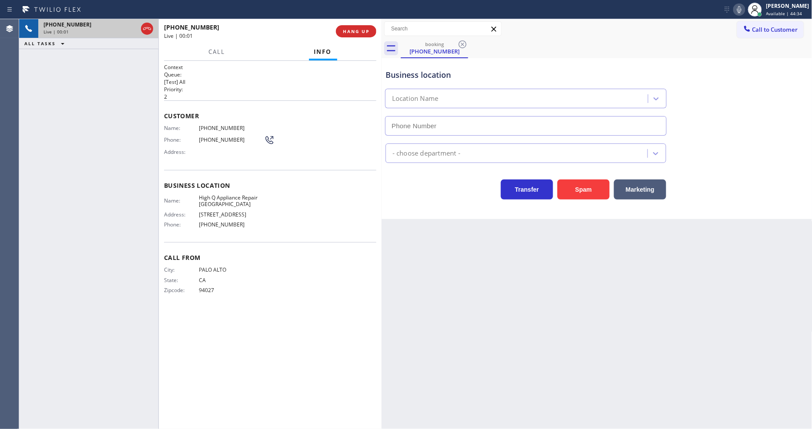
type input "(650) 476-2007"
click at [350, 27] on button "HANG UP" at bounding box center [356, 31] width 40 height 12
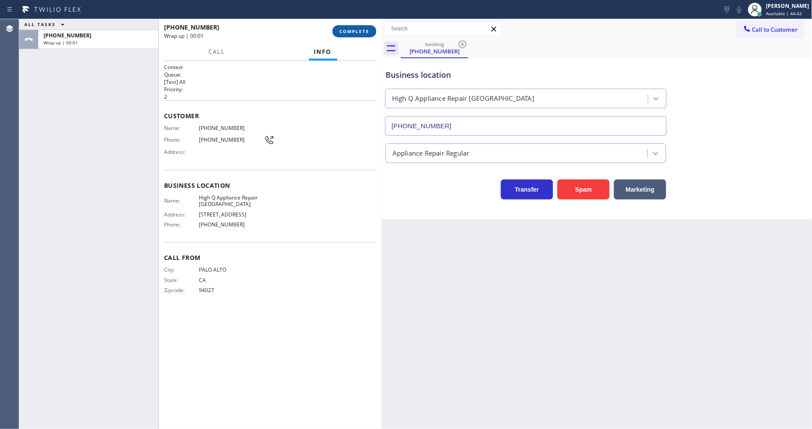
click at [351, 28] on span "COMPLETE" at bounding box center [354, 31] width 30 height 6
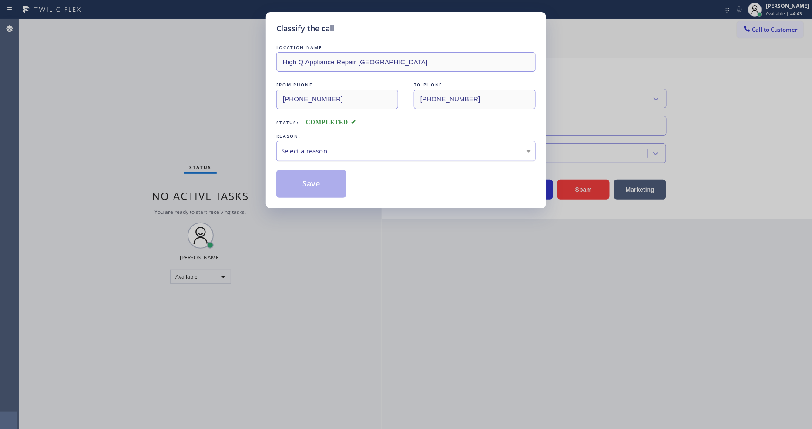
click at [311, 153] on div "Select a reason" at bounding box center [406, 151] width 250 height 10
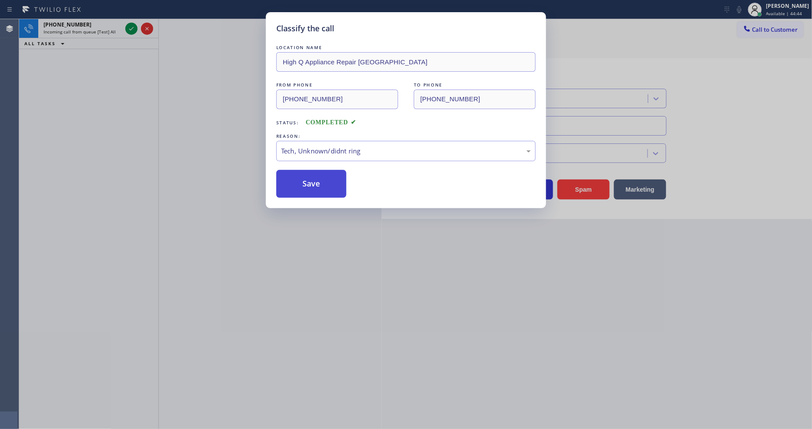
drag, startPoint x: 319, startPoint y: 218, endPoint x: 323, endPoint y: 192, distance: 26.0
click at [323, 180] on button "Save" at bounding box center [311, 184] width 70 height 28
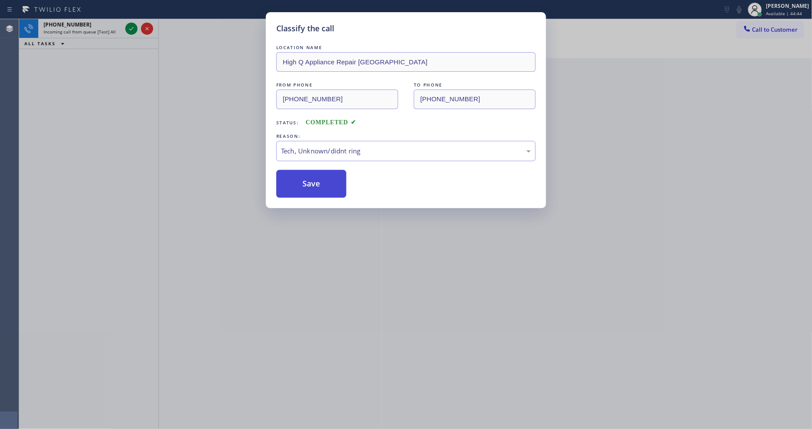
click at [323, 180] on button "Save" at bounding box center [311, 184] width 70 height 28
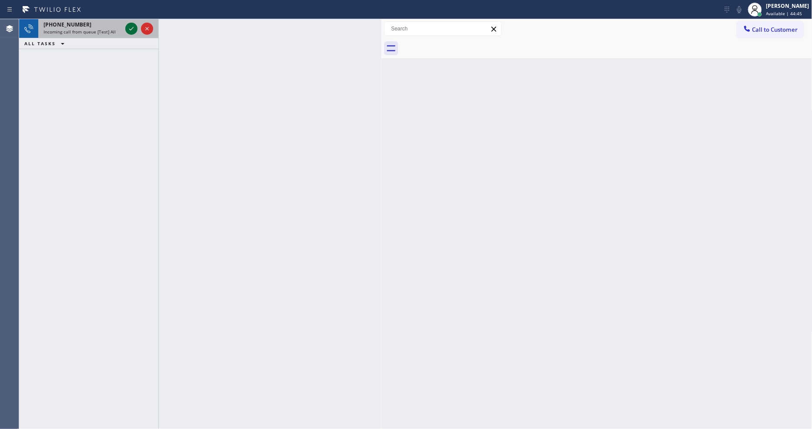
click at [129, 29] on icon at bounding box center [131, 28] width 4 height 3
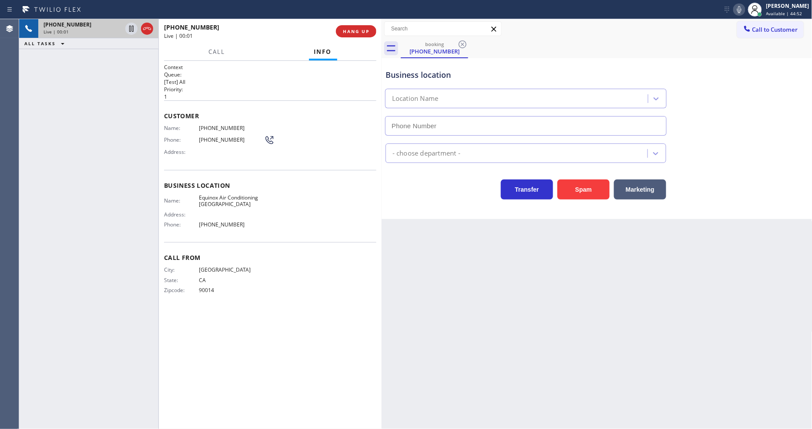
type input "(650) 360-9511"
click at [363, 38] on div "+13232033207 Live | 00:03 HANG UP" at bounding box center [270, 31] width 212 height 23
click at [366, 30] on span "HANG UP" at bounding box center [356, 31] width 27 height 6
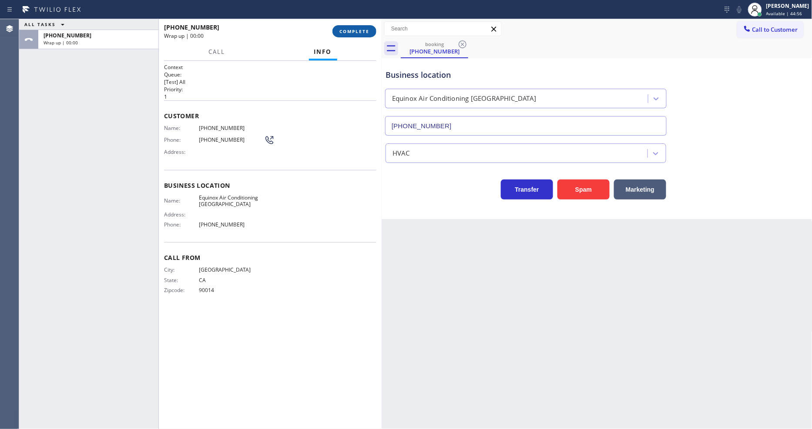
click at [366, 30] on span "COMPLETE" at bounding box center [354, 31] width 30 height 6
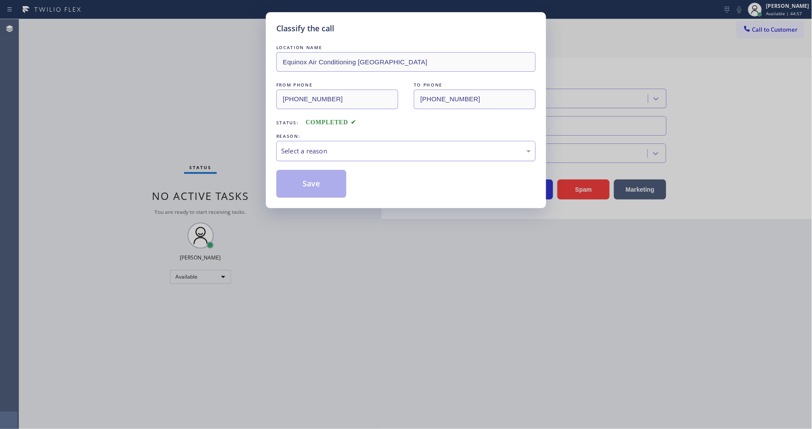
click at [311, 141] on div "Select a reason" at bounding box center [405, 151] width 259 height 20
click at [314, 148] on div "Spam/Advertising" at bounding box center [406, 151] width 250 height 10
click at [318, 184] on button "Save" at bounding box center [311, 184] width 70 height 28
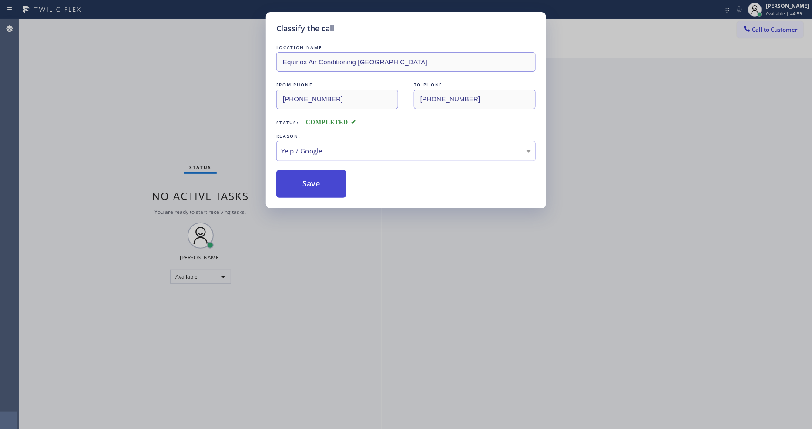
click at [318, 184] on button "Save" at bounding box center [311, 184] width 70 height 28
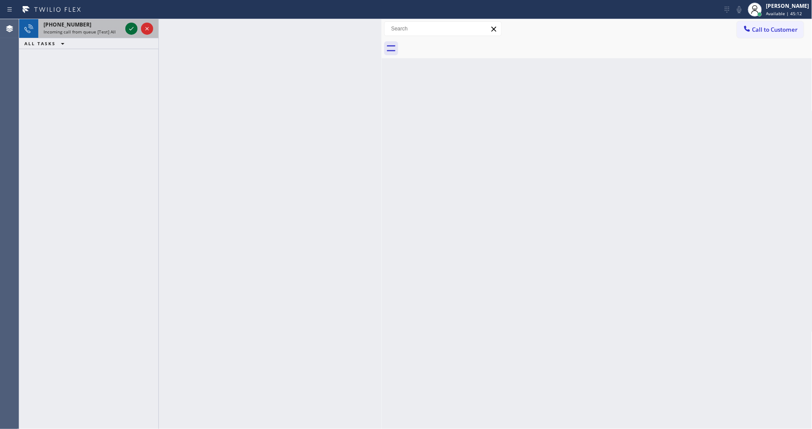
click at [131, 27] on icon at bounding box center [131, 28] width 10 height 10
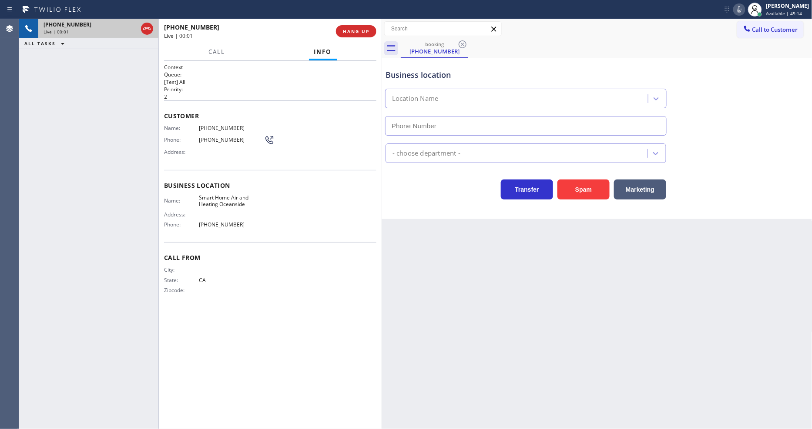
type input "(442) 276-5055"
drag, startPoint x: 360, startPoint y: 20, endPoint x: 359, endPoint y: 24, distance: 5.0
click at [360, 23] on div "+14423041620 Live | 00:01 HANG UP" at bounding box center [270, 31] width 223 height 24
click at [358, 25] on button "HANG UP" at bounding box center [356, 31] width 40 height 12
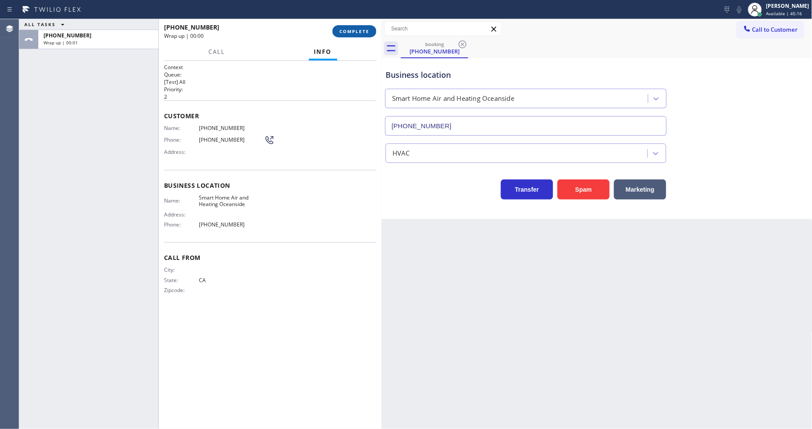
click at [358, 26] on button "COMPLETE" at bounding box center [354, 31] width 44 height 12
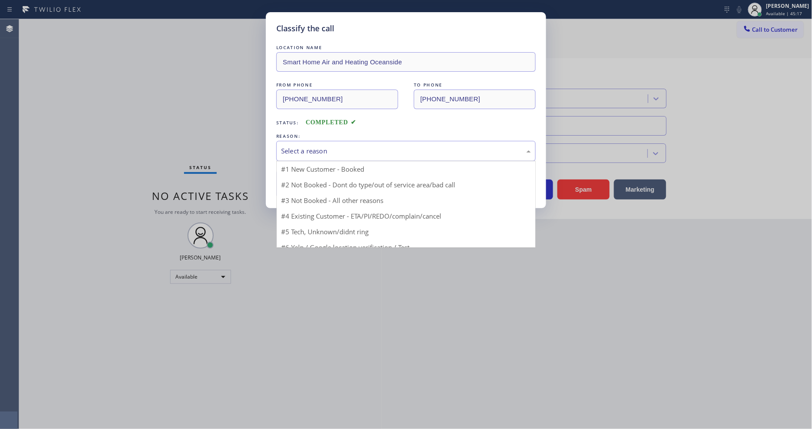
click at [301, 141] on div "Select a reason" at bounding box center [405, 151] width 259 height 20
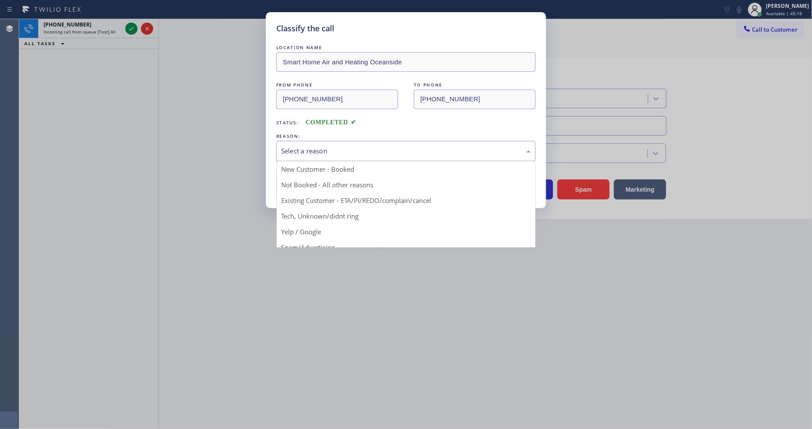
drag, startPoint x: 304, startPoint y: 240, endPoint x: 311, endPoint y: 198, distance: 42.8
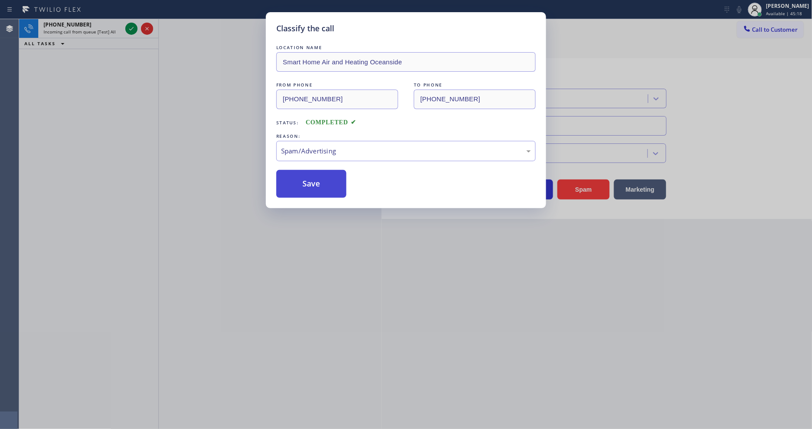
click at [311, 193] on button "Save" at bounding box center [311, 184] width 70 height 28
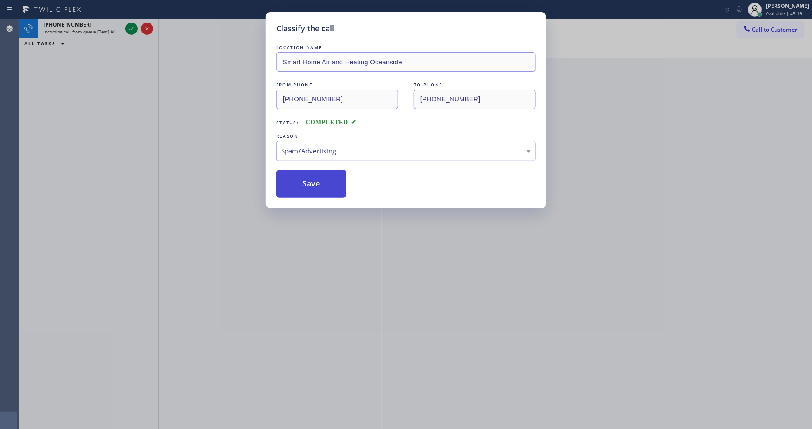
click at [312, 192] on button "Save" at bounding box center [311, 184] width 70 height 28
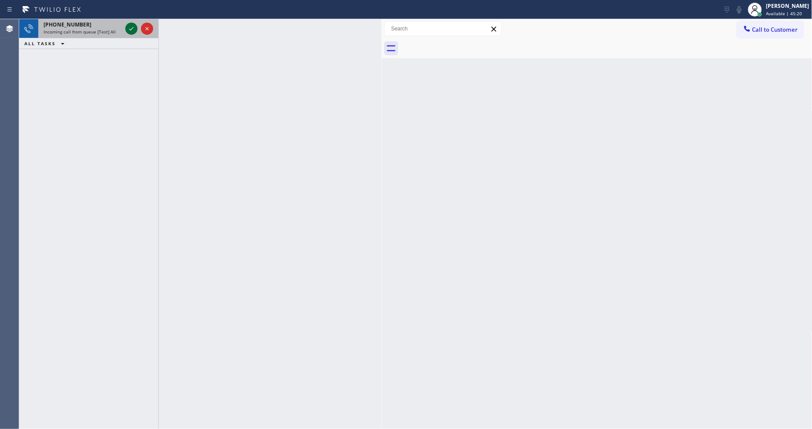
click at [130, 27] on icon at bounding box center [131, 28] width 10 height 10
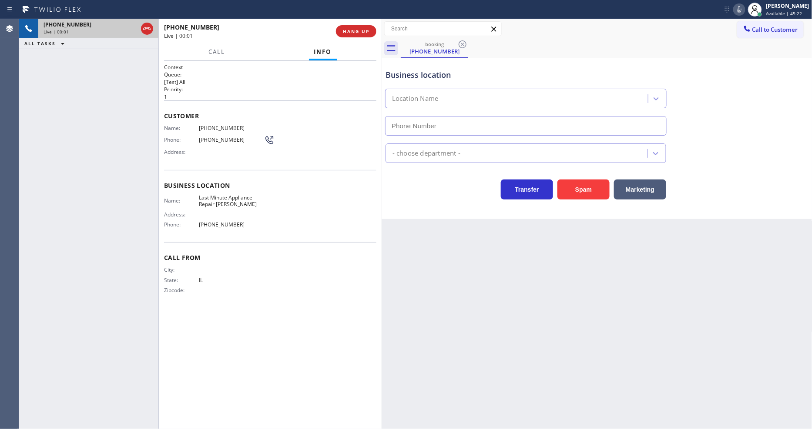
type input "(630) 339-5322"
click at [355, 30] on span "HANG UP" at bounding box center [356, 31] width 27 height 6
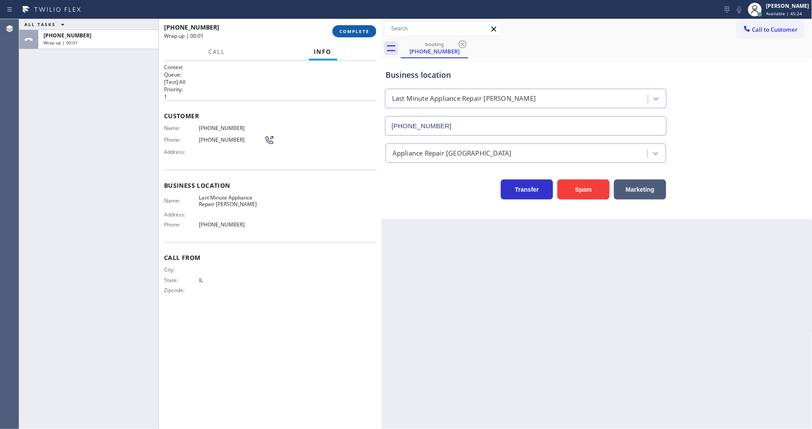
click at [355, 30] on span "COMPLETE" at bounding box center [354, 31] width 30 height 6
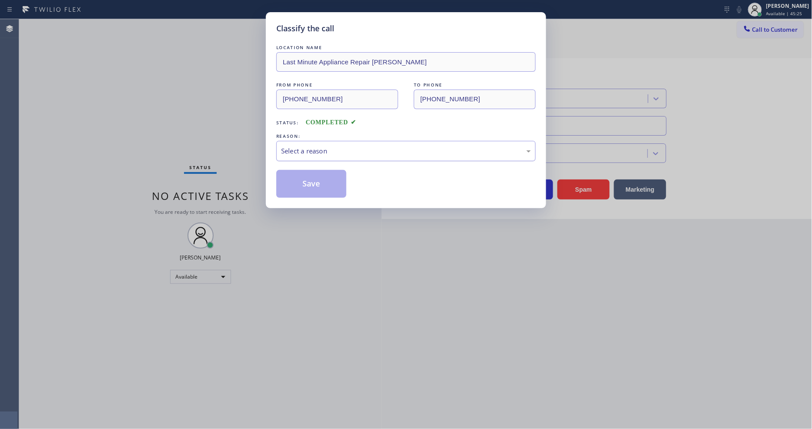
click at [345, 146] on div "Select a reason" at bounding box center [406, 151] width 250 height 10
click at [325, 180] on button "Save" at bounding box center [311, 184] width 70 height 28
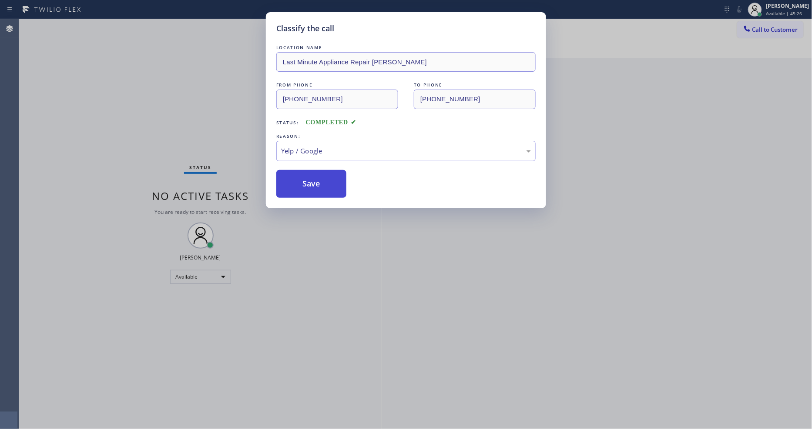
click at [325, 180] on button "Save" at bounding box center [311, 184] width 70 height 28
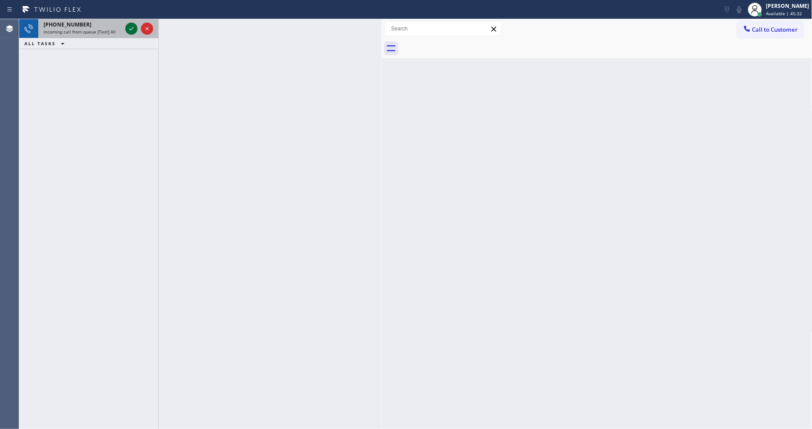
click at [131, 28] on icon at bounding box center [131, 28] width 10 height 10
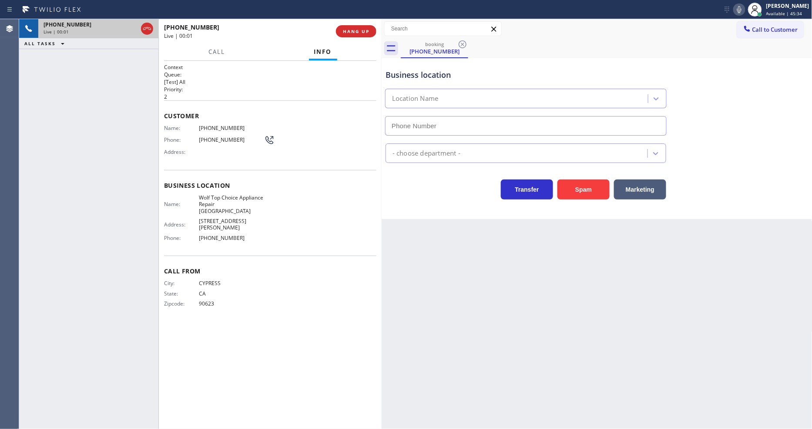
type input "(714) 583-6969"
click at [349, 32] on span "HANG UP" at bounding box center [356, 31] width 27 height 6
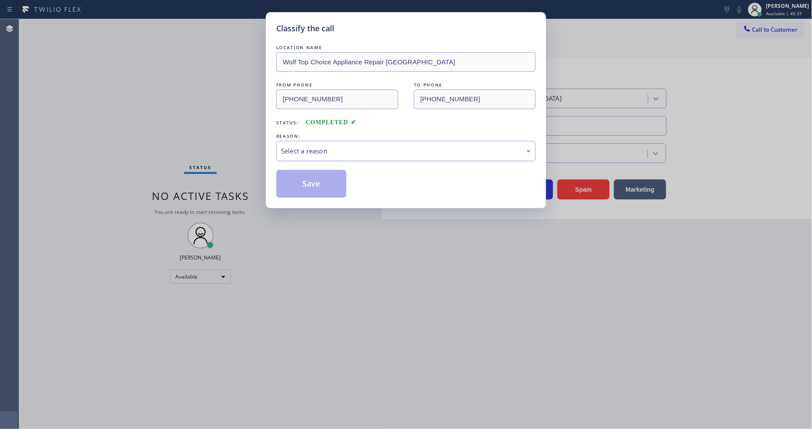
click at [328, 153] on div "Select a reason" at bounding box center [405, 151] width 259 height 20
click at [323, 185] on button "Save" at bounding box center [311, 184] width 70 height 28
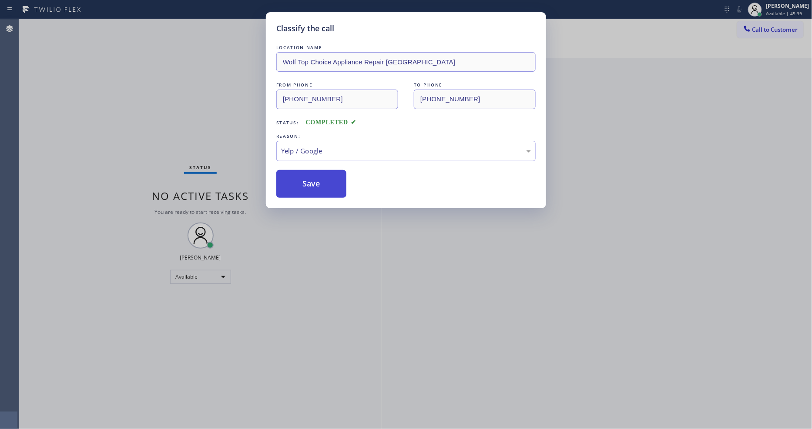
click at [323, 185] on button "Save" at bounding box center [311, 184] width 70 height 28
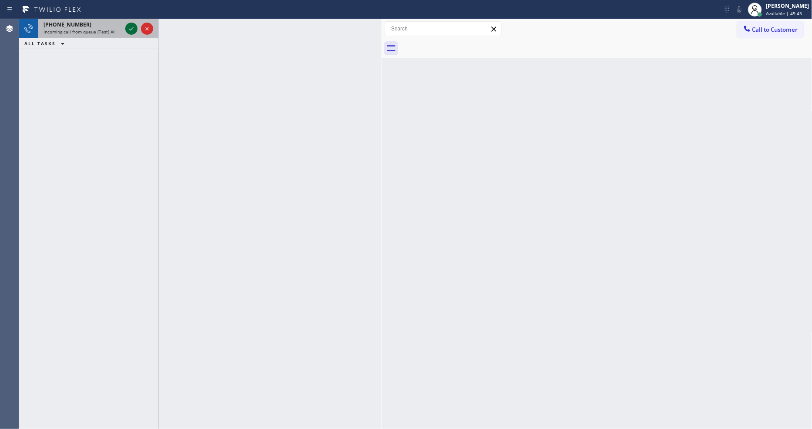
click at [127, 27] on icon at bounding box center [131, 28] width 10 height 10
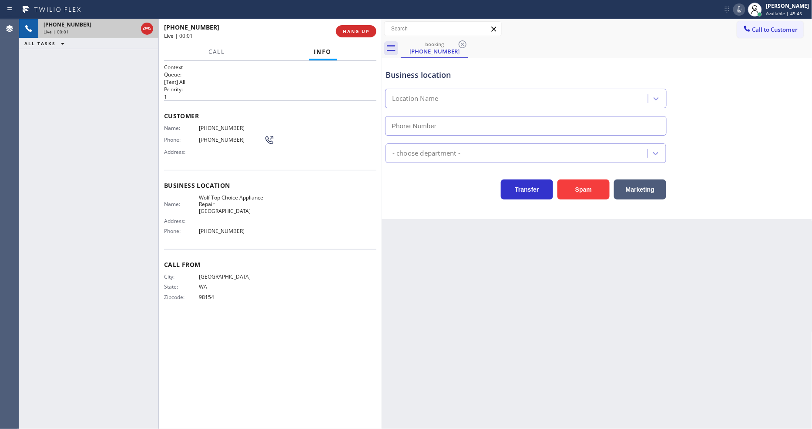
type input "(360) 523-9316"
click at [349, 29] on span "HANG UP" at bounding box center [356, 31] width 27 height 6
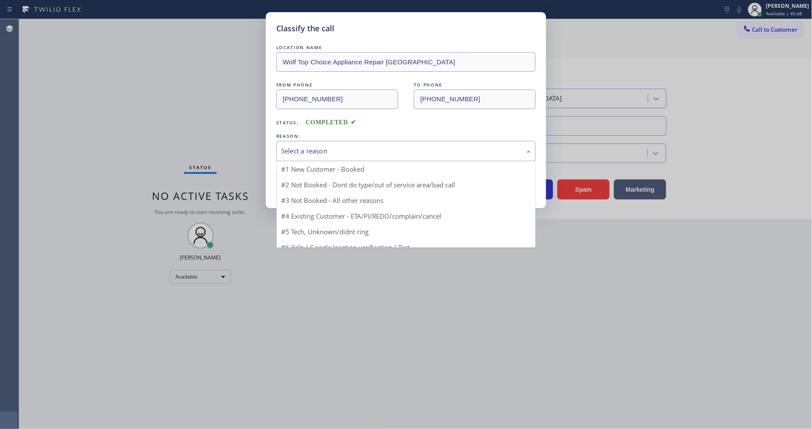
click at [299, 146] on div "Select a reason" at bounding box center [406, 151] width 250 height 10
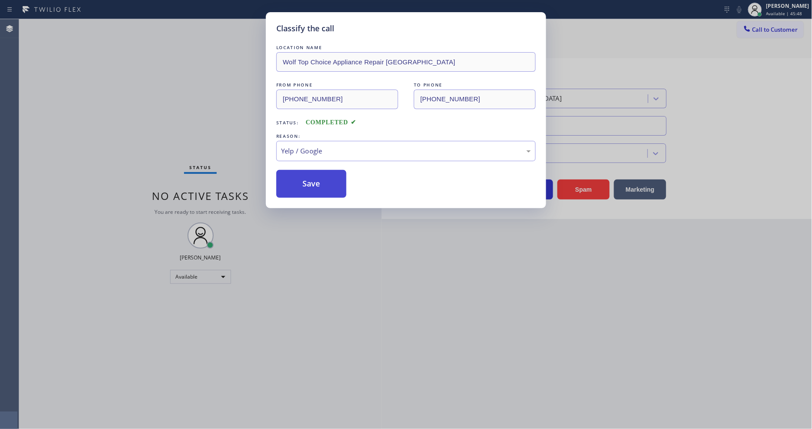
click at [303, 193] on button "Save" at bounding box center [311, 184] width 70 height 28
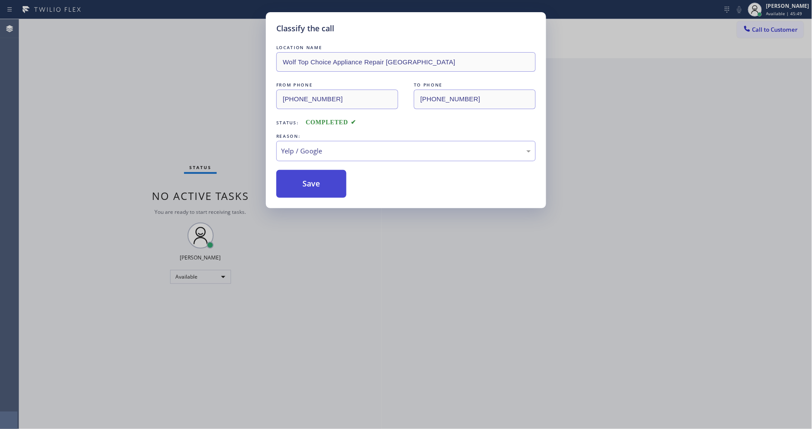
click at [303, 193] on button "Save" at bounding box center [311, 184] width 70 height 28
click at [303, 189] on button "Save" at bounding box center [311, 184] width 70 height 28
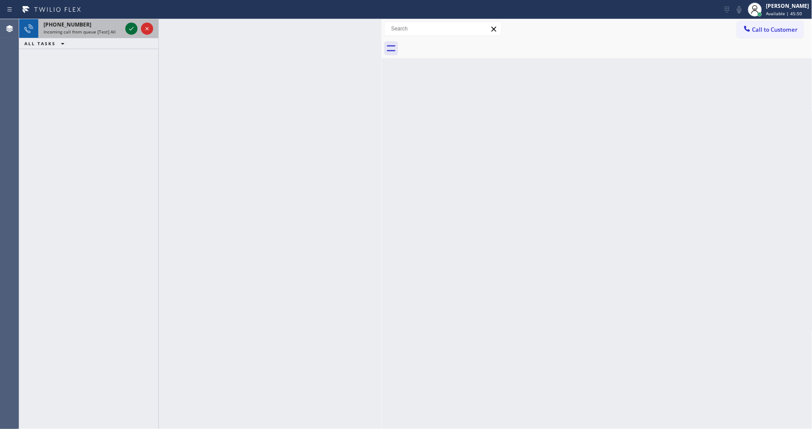
click at [129, 27] on icon at bounding box center [131, 28] width 10 height 10
click at [104, 35] on div "+12038336168 Incoming call from queue [Test] All" at bounding box center [80, 28] width 85 height 19
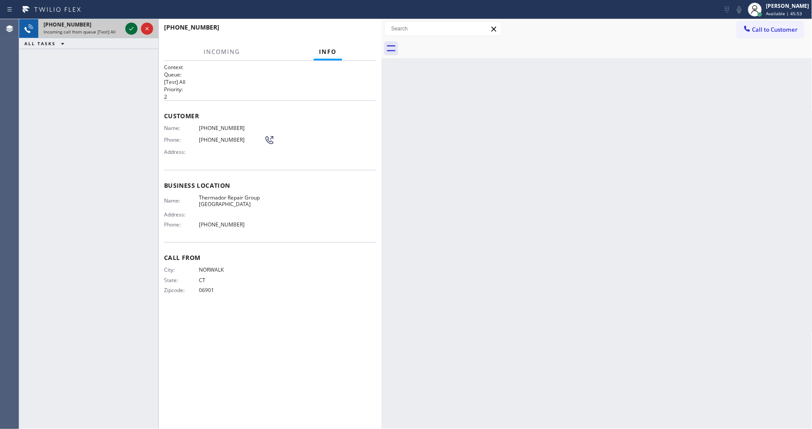
click at [129, 25] on icon at bounding box center [131, 28] width 10 height 10
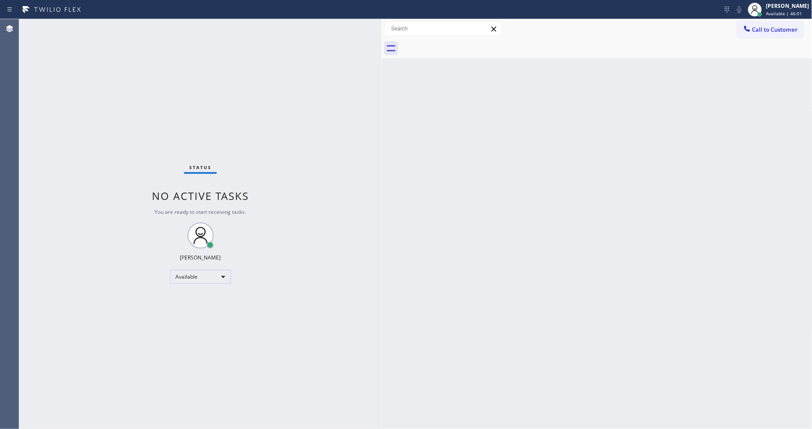
click at [579, 342] on div "Back to Dashboard Change Sender ID Customers Technicians Select a contact Outbo…" at bounding box center [597, 224] width 431 height 410
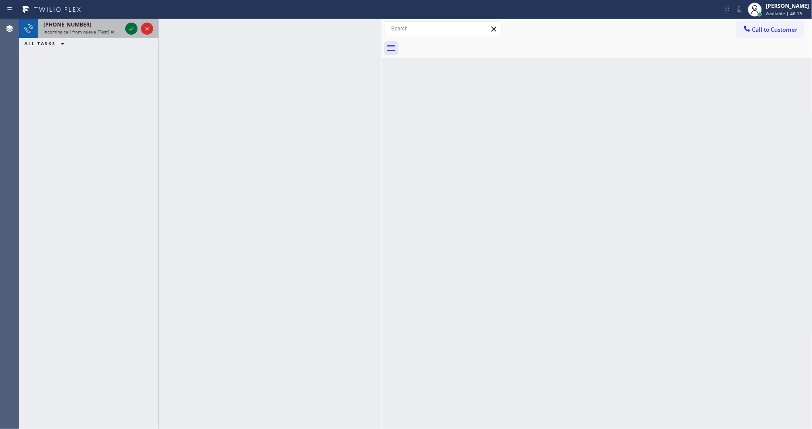
click at [134, 25] on icon at bounding box center [131, 28] width 10 height 10
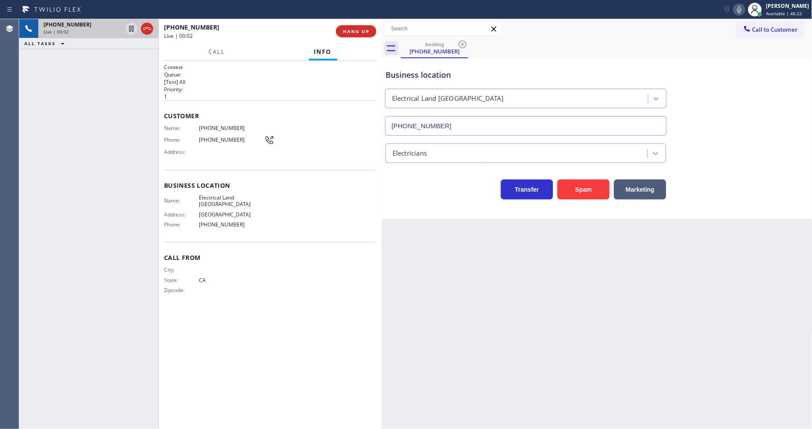
type input "(747) 293-4149"
click at [360, 27] on button "HANG UP" at bounding box center [356, 31] width 40 height 12
click at [359, 28] on span "HANG UP" at bounding box center [356, 31] width 27 height 6
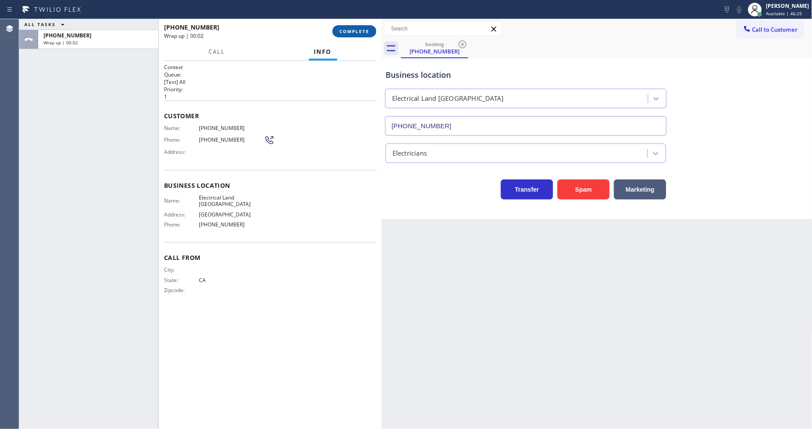
click at [359, 30] on span "COMPLETE" at bounding box center [354, 31] width 30 height 6
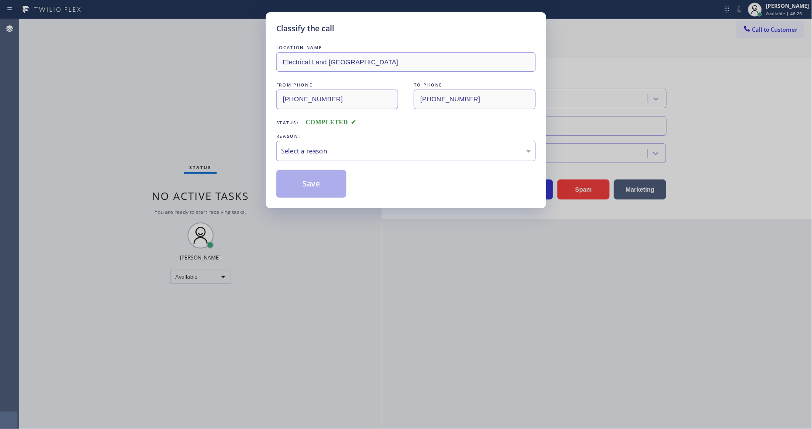
click at [326, 150] on div "Select a reason" at bounding box center [406, 151] width 250 height 10
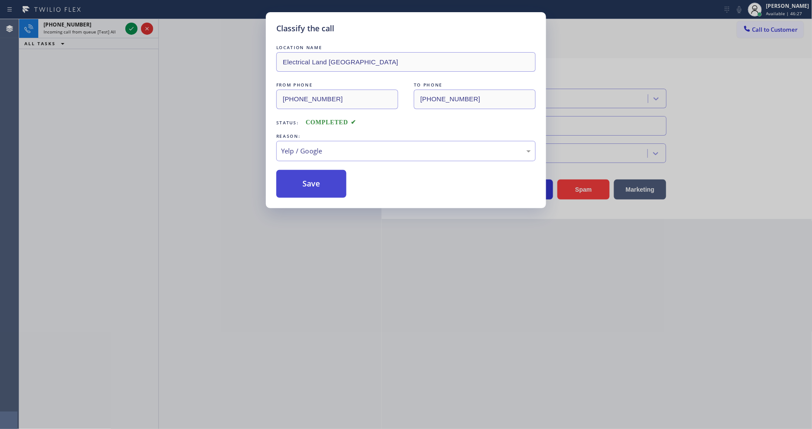
click at [318, 180] on button "Save" at bounding box center [311, 184] width 70 height 28
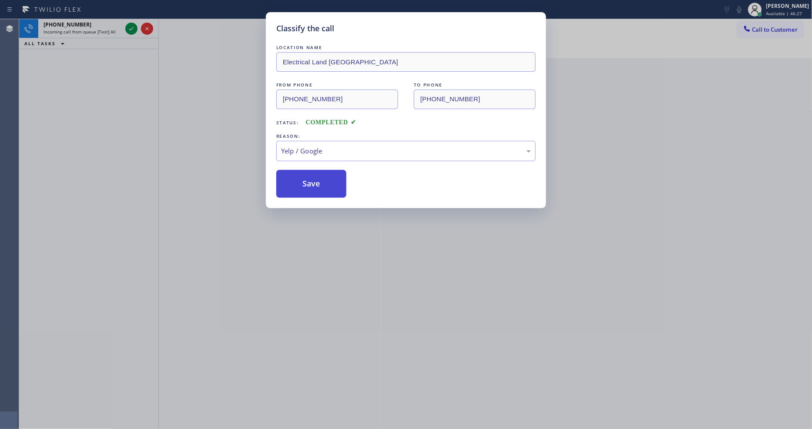
click at [318, 180] on button "Save" at bounding box center [311, 184] width 70 height 28
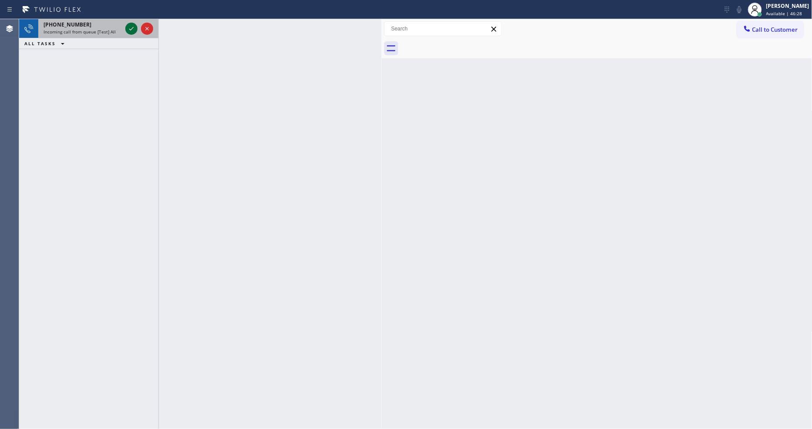
click at [133, 31] on icon at bounding box center [131, 28] width 10 height 10
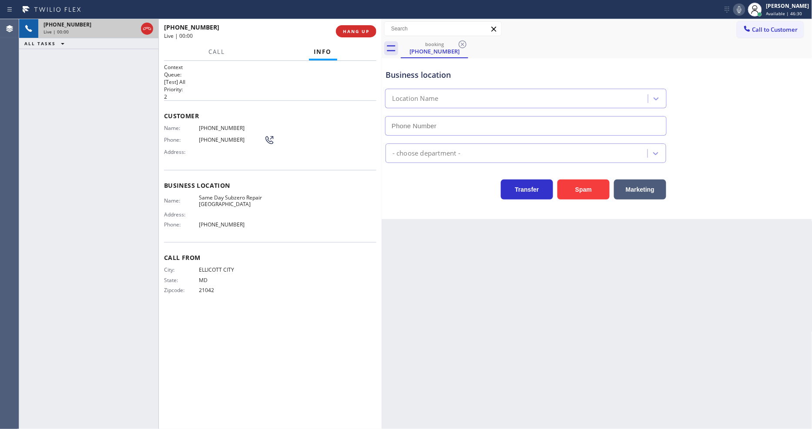
type input "(410) 237-0579"
click at [368, 33] on span "HANG UP" at bounding box center [356, 31] width 27 height 6
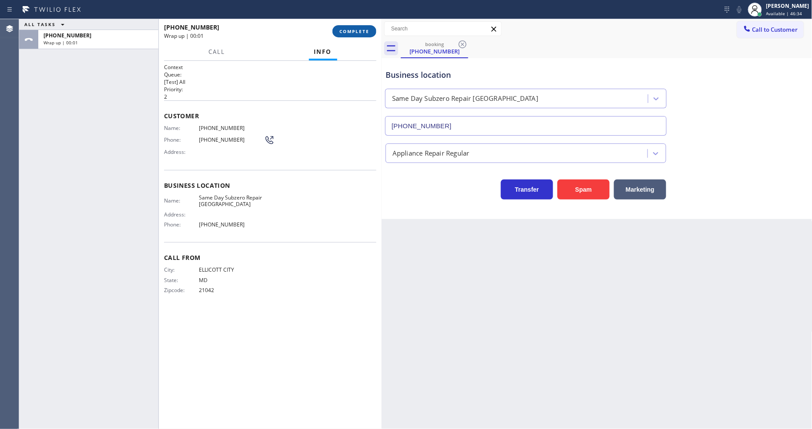
click at [368, 33] on span "COMPLETE" at bounding box center [354, 31] width 30 height 6
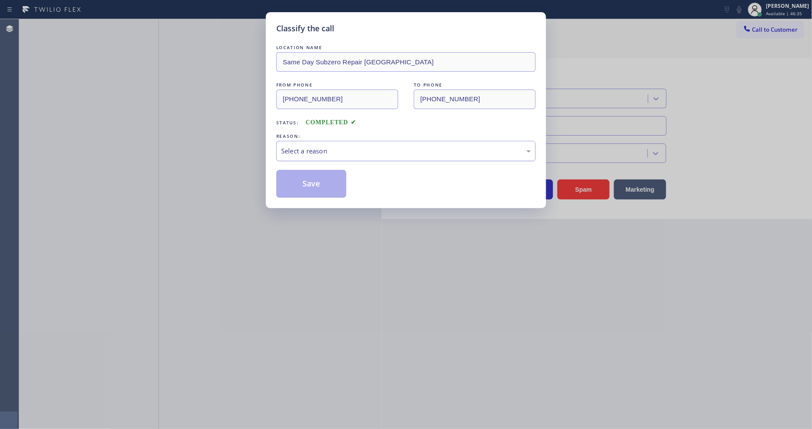
click at [332, 149] on div "Select a reason" at bounding box center [406, 151] width 250 height 10
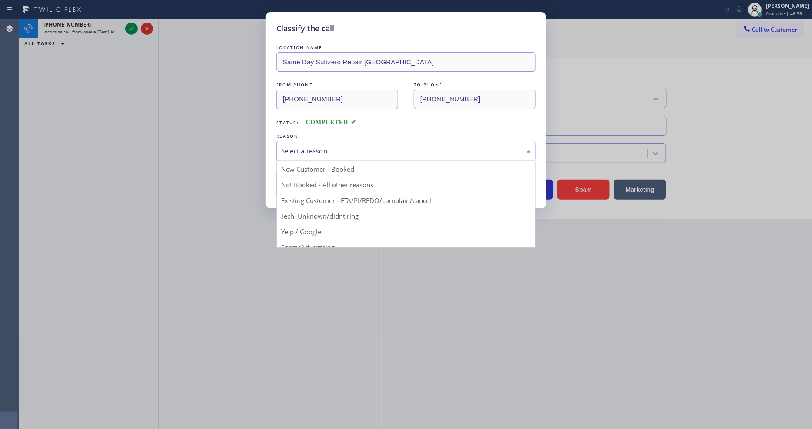
drag, startPoint x: 310, startPoint y: 224, endPoint x: 319, endPoint y: 183, distance: 41.5
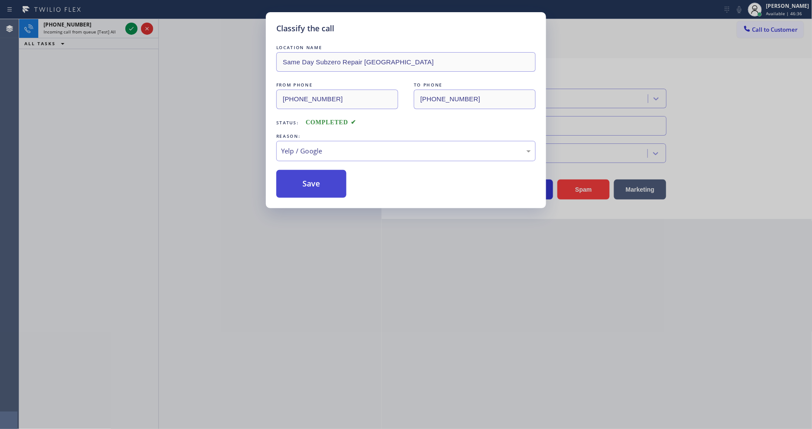
click at [319, 178] on button "Save" at bounding box center [311, 184] width 70 height 28
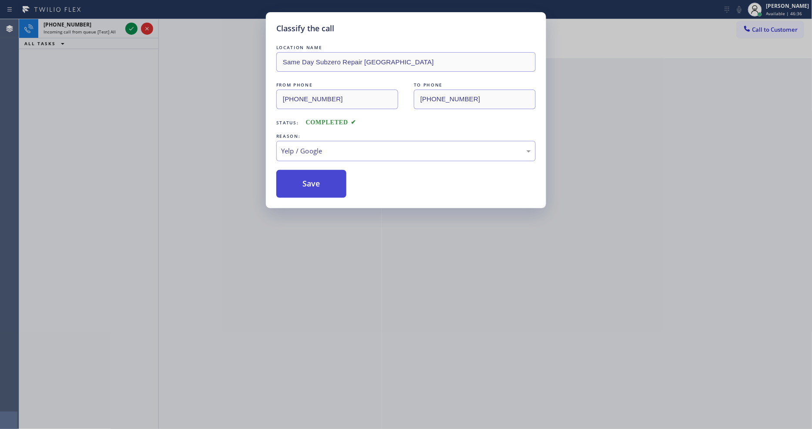
click at [319, 178] on button "Save" at bounding box center [311, 184] width 70 height 28
click at [319, 175] on button "Save" at bounding box center [311, 184] width 70 height 28
click at [319, 173] on button "Save" at bounding box center [311, 184] width 70 height 28
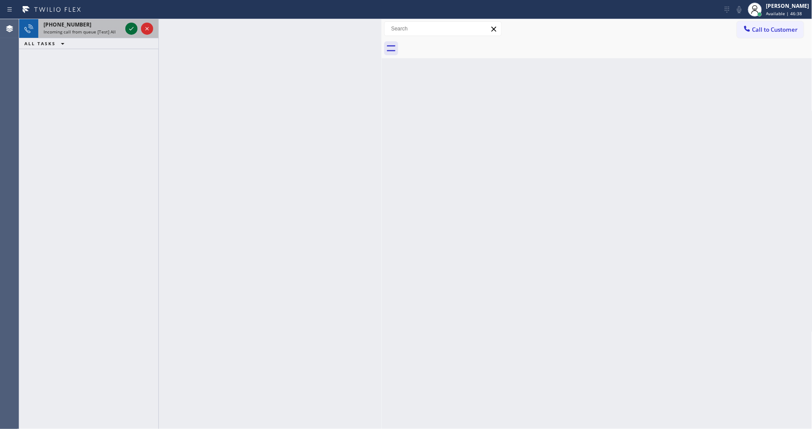
click at [135, 24] on icon at bounding box center [131, 28] width 10 height 10
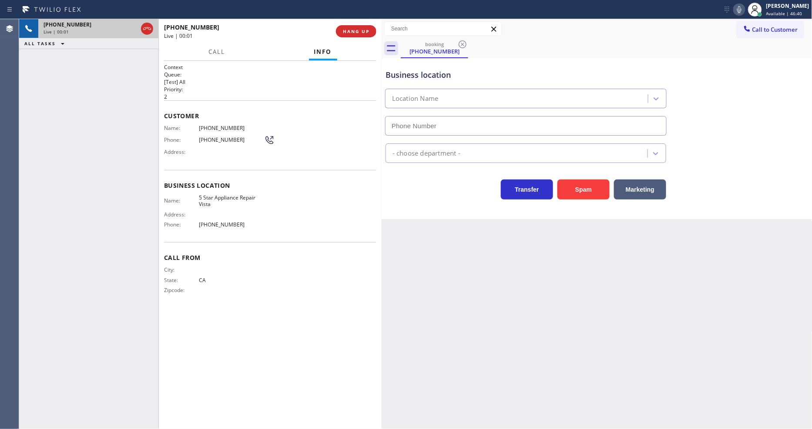
type input "(442) 239-2353"
click at [362, 38] on div "+14424501665 Live | 00:01 HANG UP" at bounding box center [270, 31] width 212 height 23
click at [365, 25] on button "HANG UP" at bounding box center [356, 31] width 40 height 12
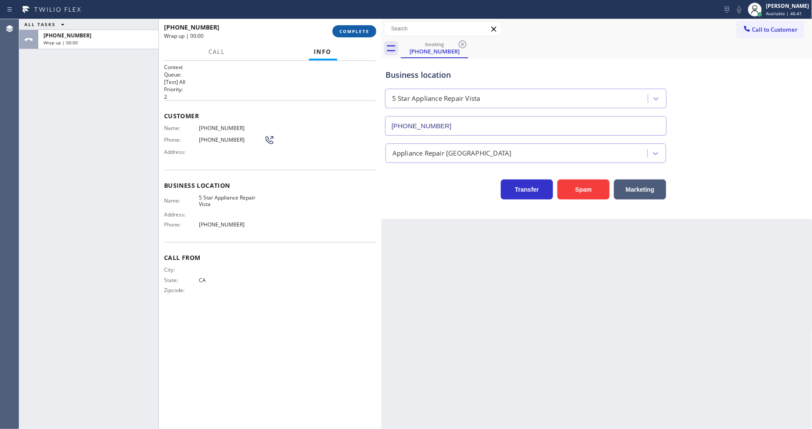
click at [364, 27] on button "COMPLETE" at bounding box center [354, 31] width 44 height 12
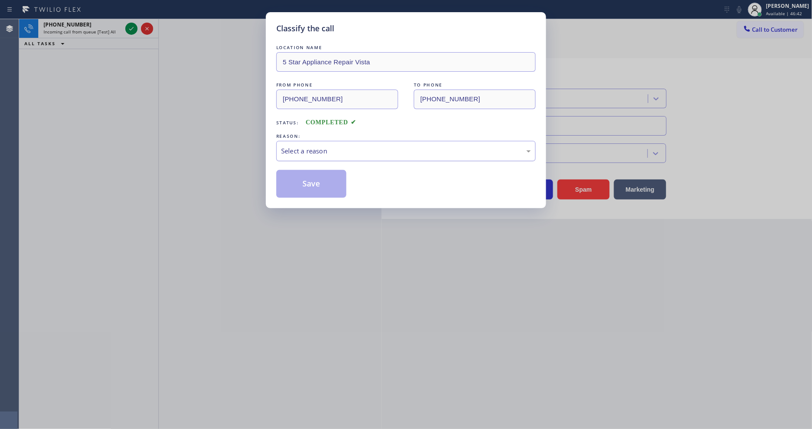
click at [315, 149] on div "Select a reason" at bounding box center [406, 151] width 250 height 10
click at [320, 170] on button "Save" at bounding box center [311, 184] width 70 height 28
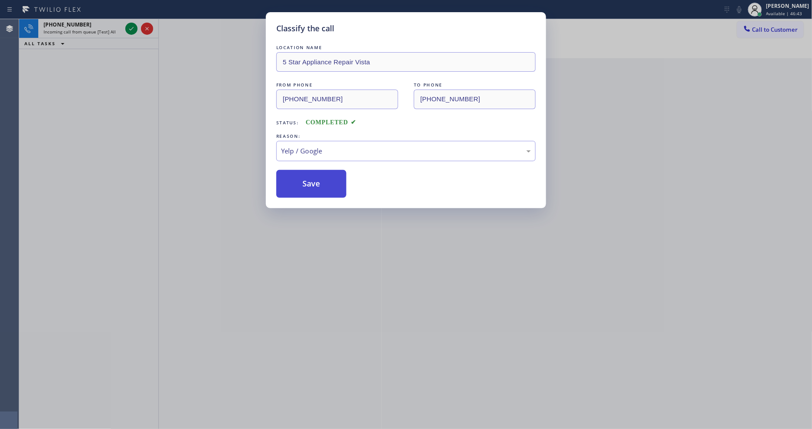
drag, startPoint x: 320, startPoint y: 169, endPoint x: 607, endPoint y: 270, distance: 304.1
click at [320, 170] on button "Save" at bounding box center [311, 184] width 70 height 28
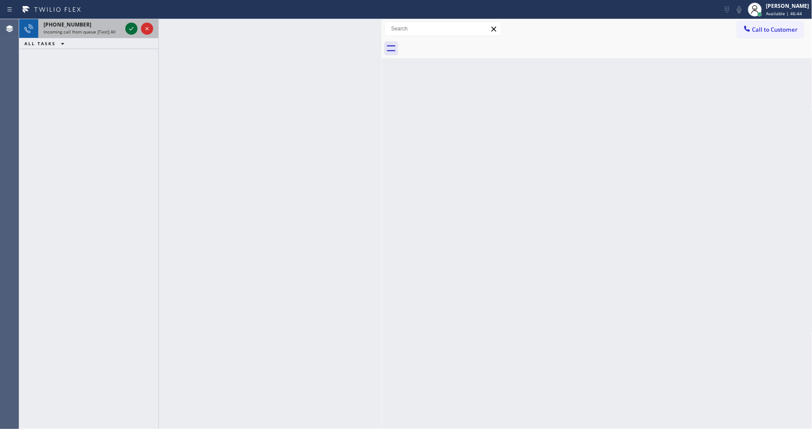
click at [129, 28] on icon at bounding box center [131, 28] width 10 height 10
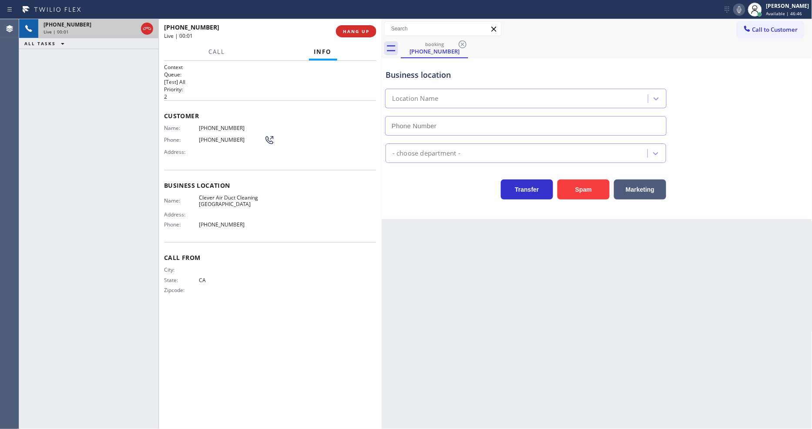
type input "(805) 608-3807"
click at [358, 30] on span "HANG UP" at bounding box center [356, 31] width 27 height 6
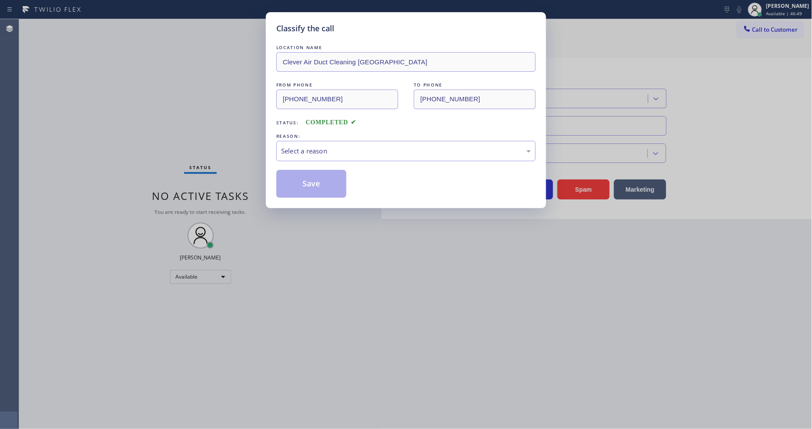
click at [332, 153] on div "Select a reason" at bounding box center [406, 151] width 250 height 10
click at [327, 184] on button "Save" at bounding box center [311, 184] width 70 height 28
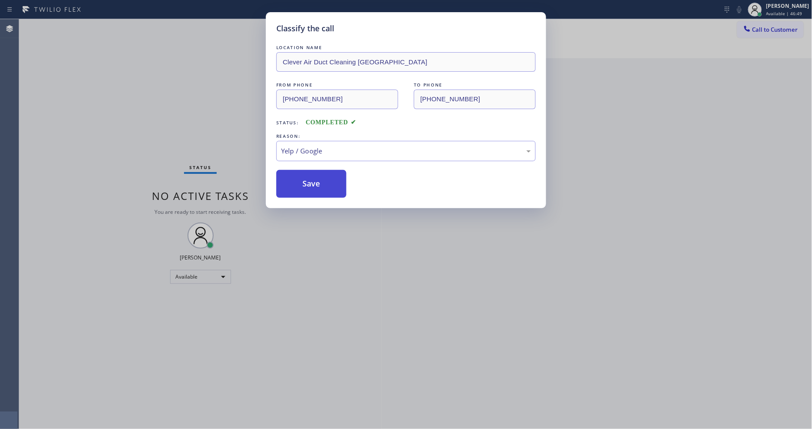
click at [327, 184] on button "Save" at bounding box center [311, 184] width 70 height 28
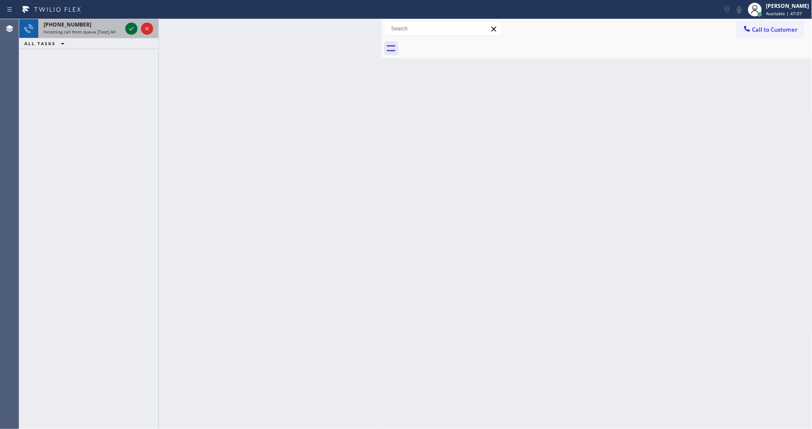
click at [131, 24] on icon at bounding box center [131, 28] width 10 height 10
click at [135, 28] on icon at bounding box center [131, 28] width 10 height 10
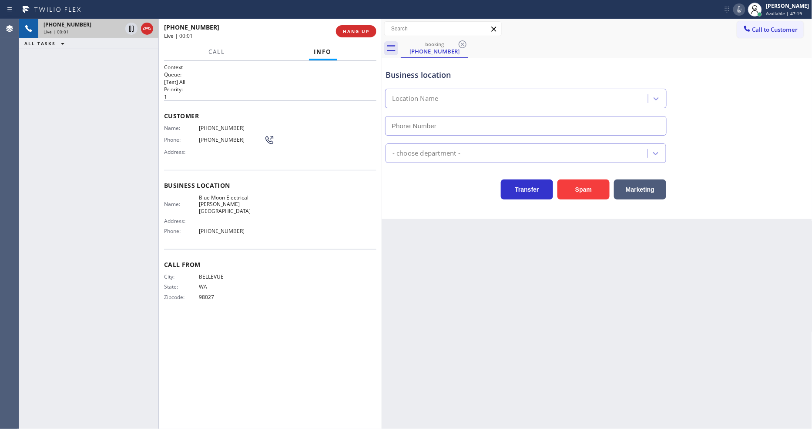
type input "(818) 290-8843"
click at [217, 249] on div "Call From City: BELLEVUE State: WA Zipcode: 98027" at bounding box center [270, 282] width 212 height 66
click at [360, 33] on span "HANG UP" at bounding box center [356, 31] width 27 height 6
click at [362, 30] on span "HANG UP" at bounding box center [356, 31] width 27 height 6
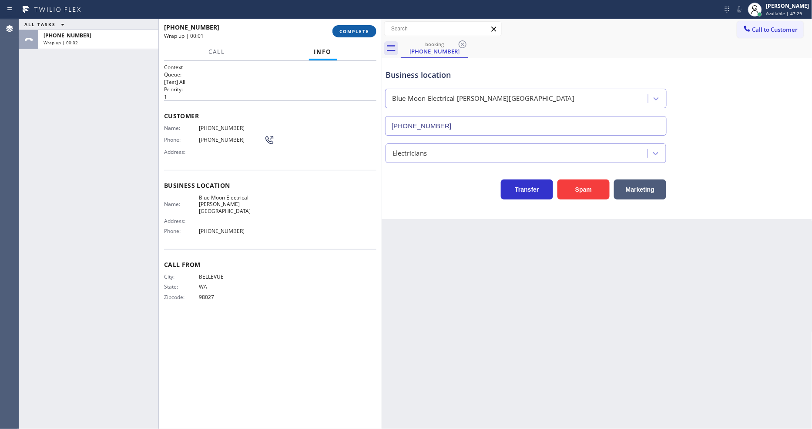
click at [359, 28] on button "COMPLETE" at bounding box center [354, 31] width 44 height 12
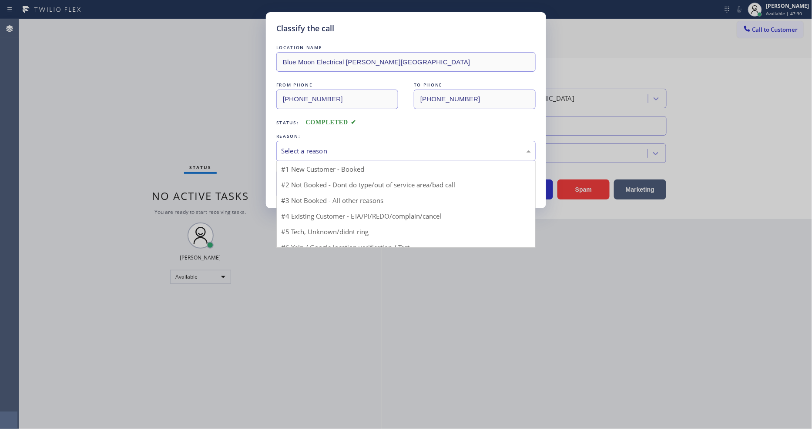
click at [336, 146] on div "Select a reason" at bounding box center [406, 151] width 250 height 10
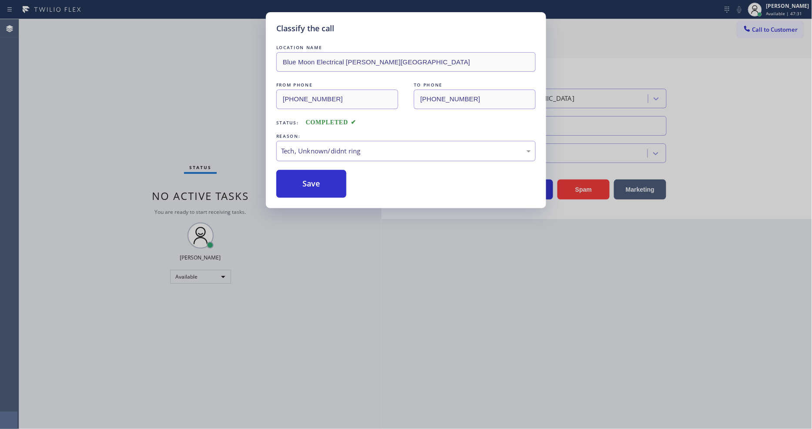
click at [323, 157] on div "Tech, Unknown/didnt ring" at bounding box center [405, 151] width 259 height 20
drag, startPoint x: 342, startPoint y: 146, endPoint x: 342, endPoint y: 154, distance: 7.8
click at [342, 148] on div "Not Booked - All other reasons" at bounding box center [406, 151] width 250 height 10
click at [321, 184] on button "Save" at bounding box center [311, 184] width 70 height 28
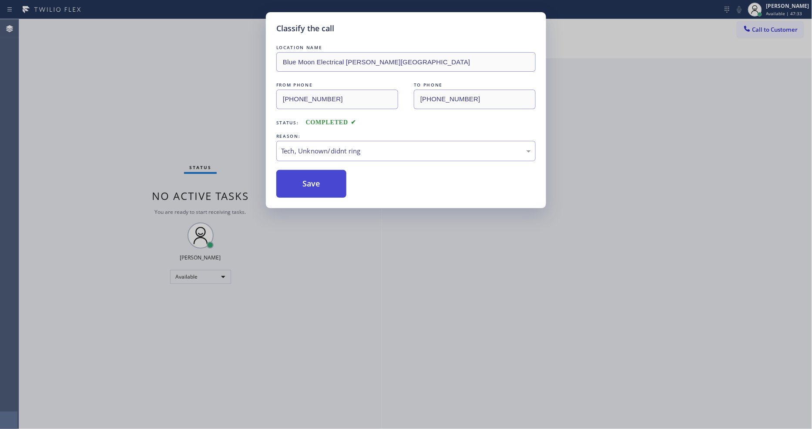
drag, startPoint x: 321, startPoint y: 184, endPoint x: 465, endPoint y: 0, distance: 233.1
click at [321, 184] on button "Save" at bounding box center [311, 184] width 70 height 28
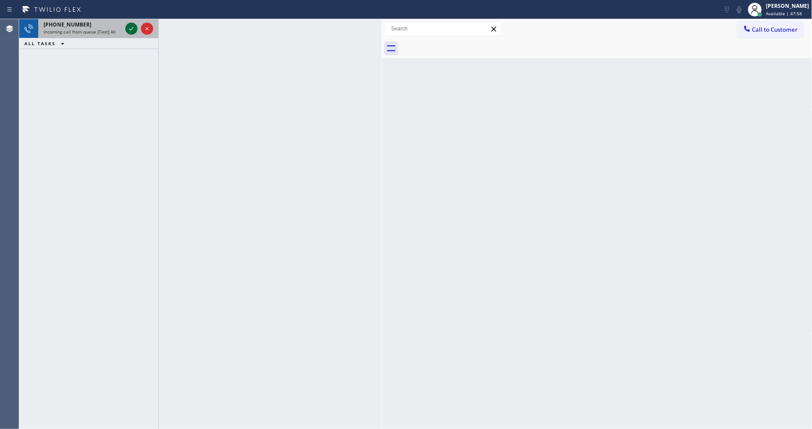
click at [131, 27] on icon at bounding box center [131, 28] width 10 height 10
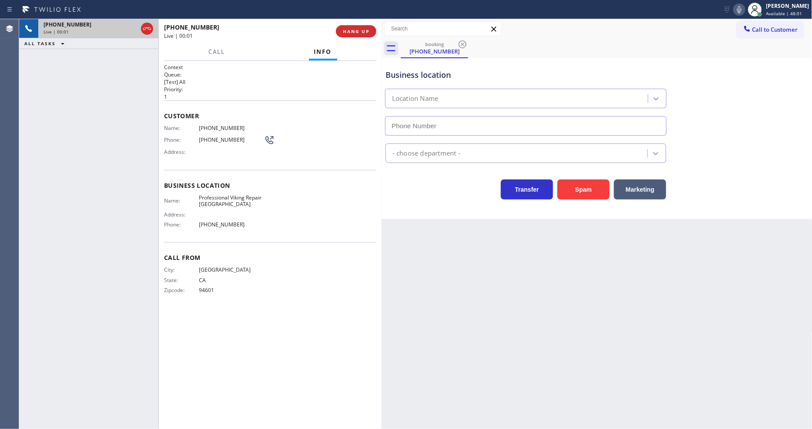
type input "(949) 569-5994"
click at [194, 260] on div "Call From City: OAKLAND State: CA Zipcode: 94601" at bounding box center [270, 275] width 212 height 66
click at [356, 23] on div "+15109183472 Live | 00:35 HANG UP" at bounding box center [270, 31] width 212 height 23
click at [357, 28] on span "HANG UP" at bounding box center [356, 31] width 27 height 6
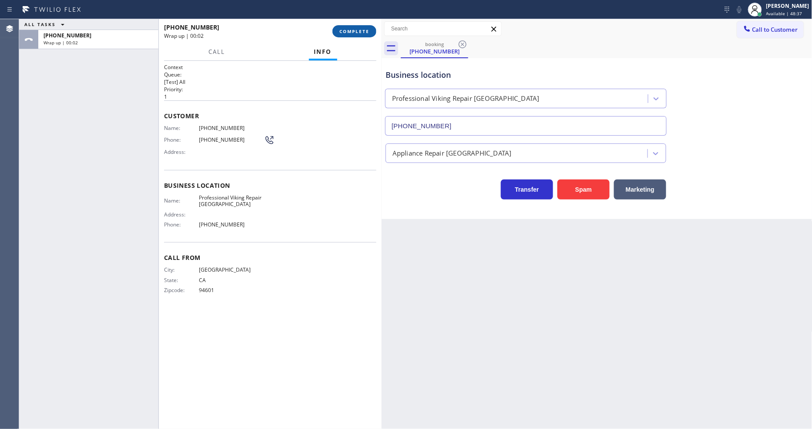
click at [352, 30] on span "COMPLETE" at bounding box center [354, 31] width 30 height 6
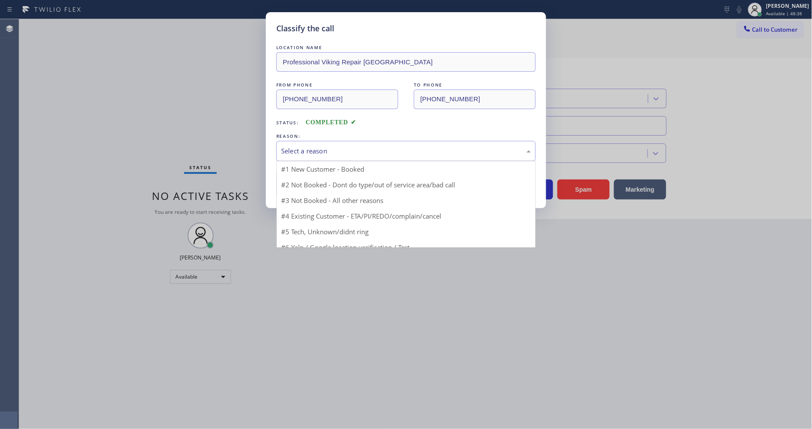
click at [322, 141] on div "Select a reason" at bounding box center [405, 151] width 259 height 20
click at [315, 180] on button "Save" at bounding box center [311, 184] width 70 height 28
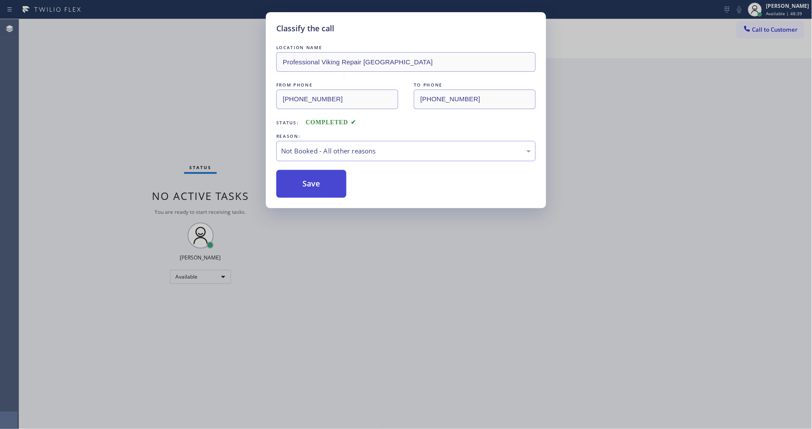
click at [315, 180] on button "Save" at bounding box center [311, 184] width 70 height 28
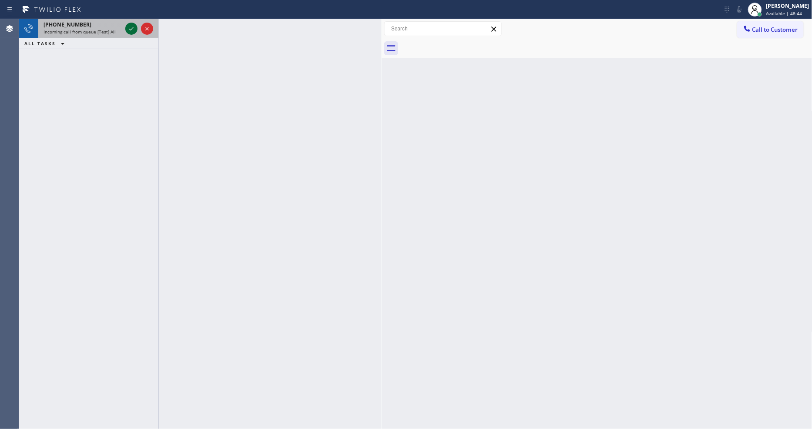
drag, startPoint x: 133, startPoint y: 34, endPoint x: 132, endPoint y: 29, distance: 4.8
click at [133, 33] on icon at bounding box center [131, 28] width 10 height 10
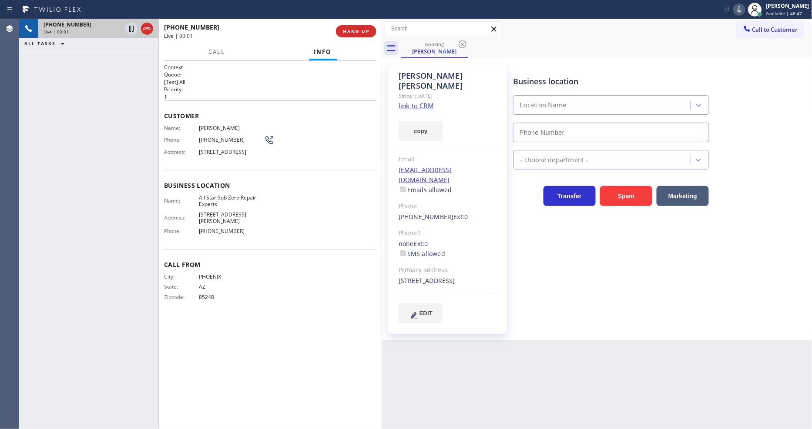
type input "(520) 210-4153"
click at [412, 101] on link "link to CRM" at bounding box center [416, 105] width 35 height 9
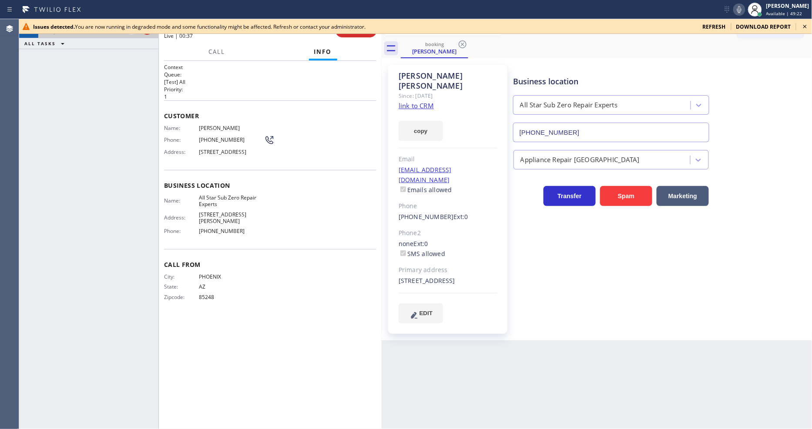
click at [730, 26] on icon at bounding box center [805, 26] width 10 height 10
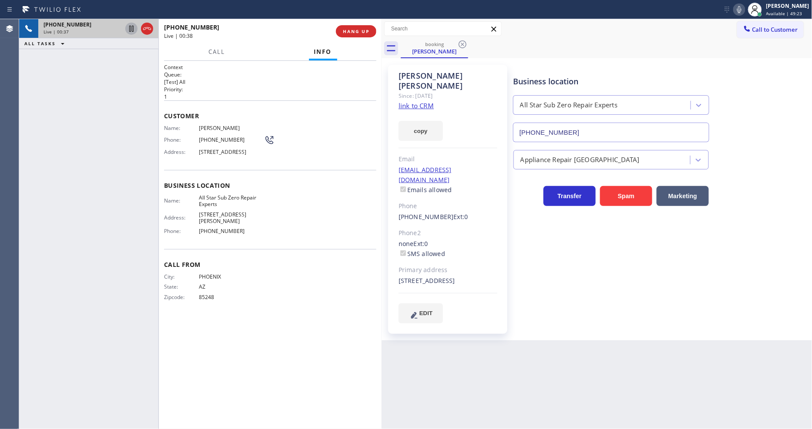
click at [129, 28] on icon at bounding box center [131, 29] width 4 height 6
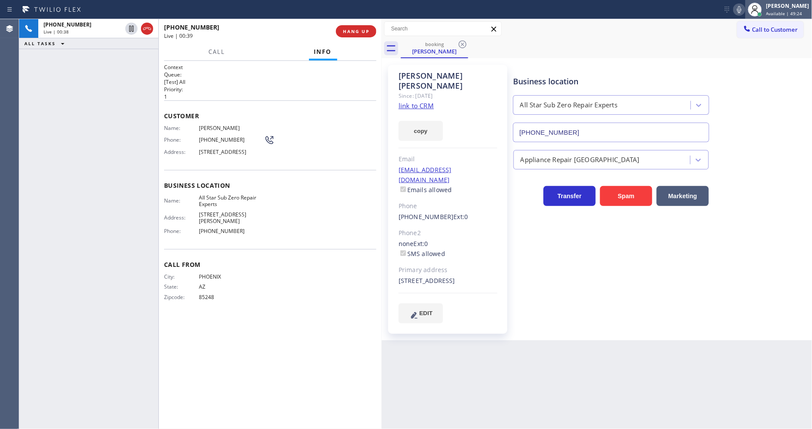
click at [730, 9] on div at bounding box center [754, 9] width 19 height 19
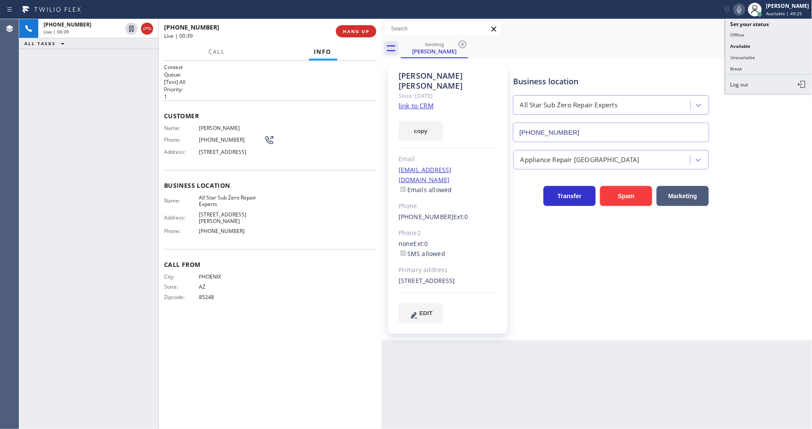
click at [730, 9] on icon at bounding box center [739, 9] width 10 height 10
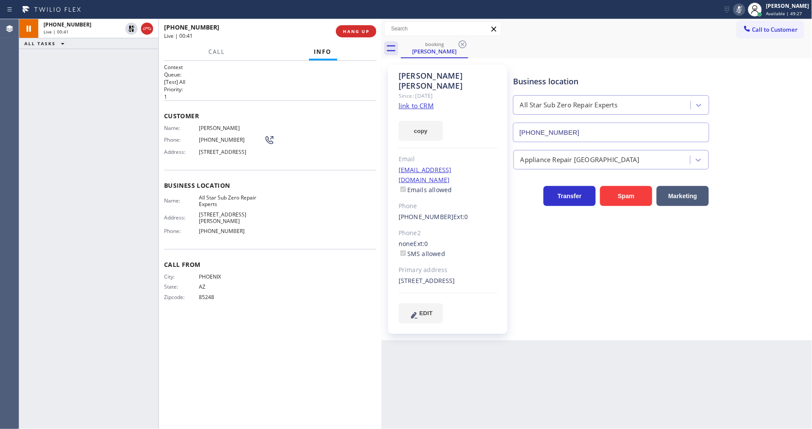
click at [257, 333] on div "Context Queue: [Test] All Priority: 1 Customer Name: Dennis Myrick Phone: (480)…" at bounding box center [270, 245] width 212 height 363
click at [207, 50] on button "Call" at bounding box center [216, 52] width 27 height 17
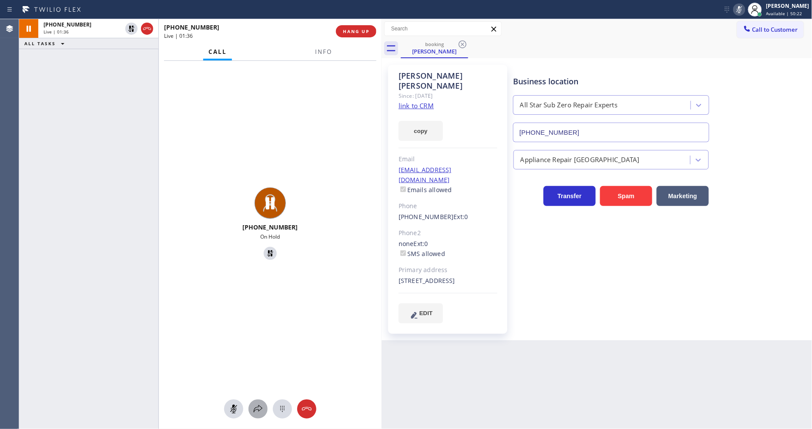
click at [260, 386] on icon at bounding box center [258, 409] width 10 height 10
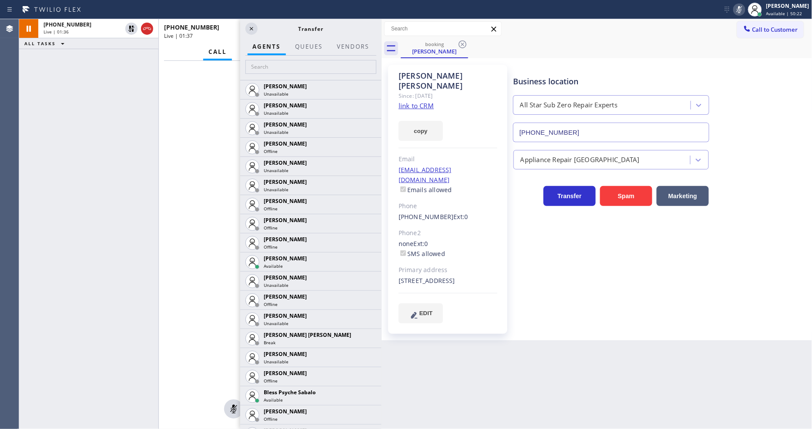
drag, startPoint x: 129, startPoint y: 24, endPoint x: 302, endPoint y: 0, distance: 175.2
click at [128, 25] on icon at bounding box center [131, 28] width 10 height 10
click at [730, 7] on div at bounding box center [739, 9] width 12 height 10
click at [271, 64] on input "text" at bounding box center [310, 67] width 131 height 14
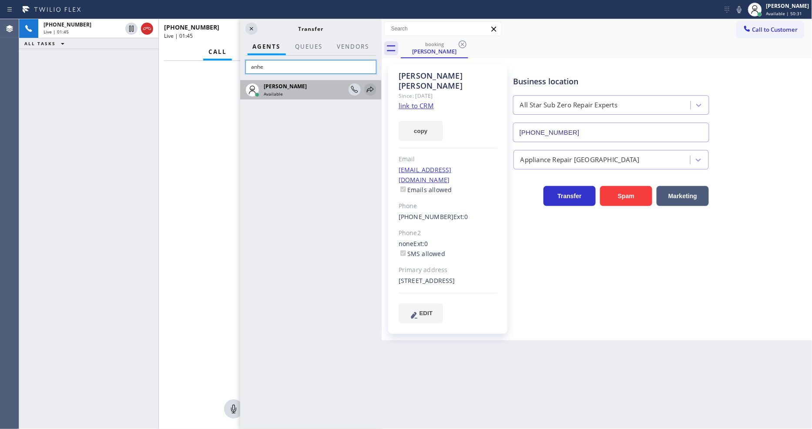
type input "anhe"
click at [366, 87] on icon at bounding box center [370, 89] width 10 height 10
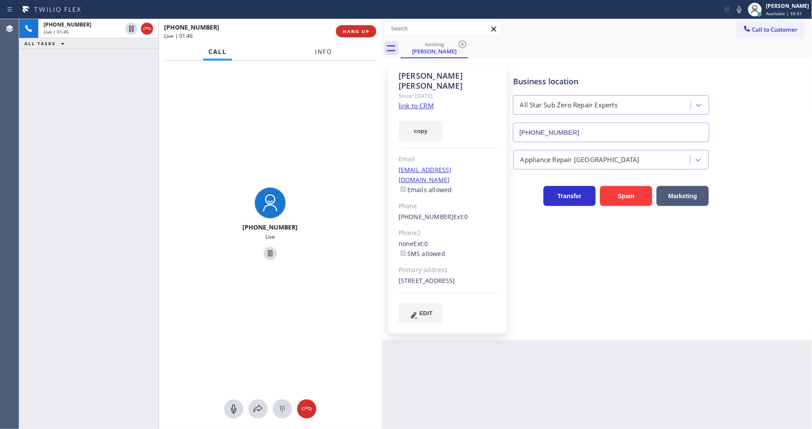
click at [327, 51] on span "Info" at bounding box center [323, 52] width 17 height 8
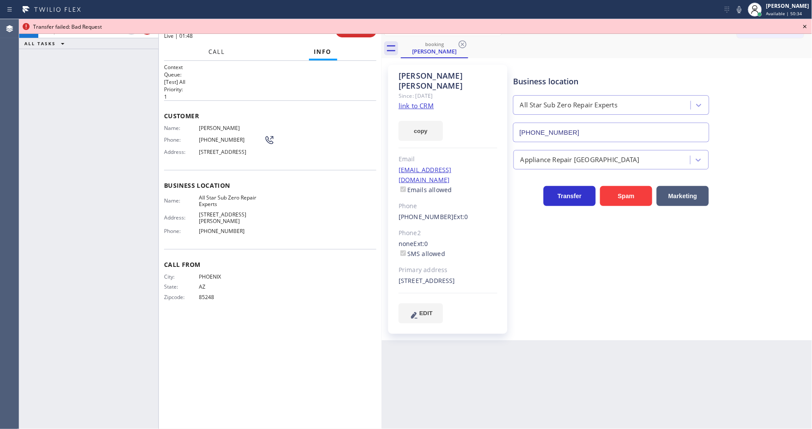
click at [214, 49] on span "Call" at bounding box center [216, 52] width 17 height 8
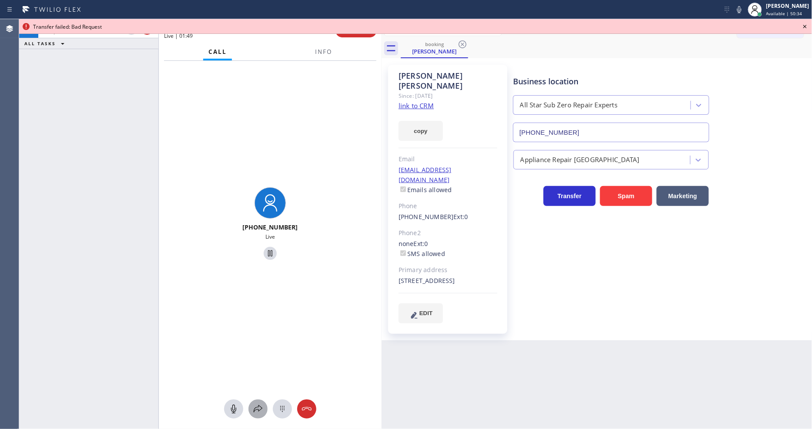
click at [258, 386] on icon at bounding box center [258, 409] width 10 height 10
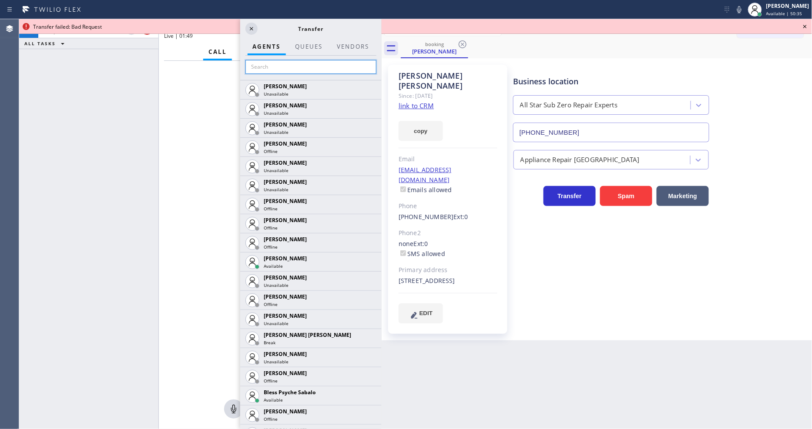
click at [301, 64] on input "text" at bounding box center [310, 67] width 131 height 14
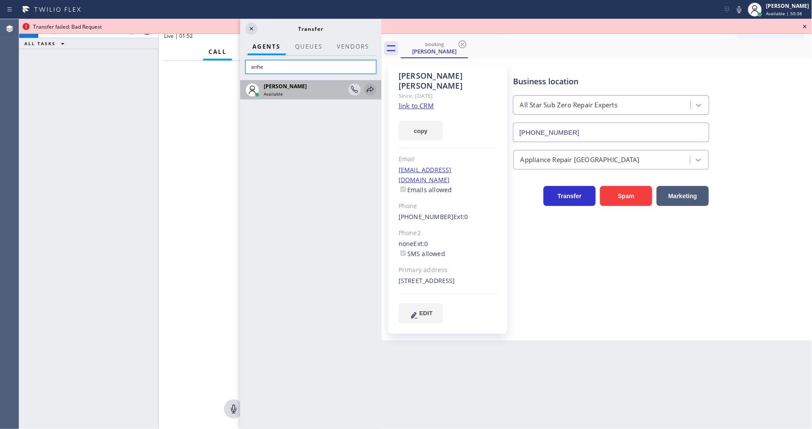
type input "anhe"
click at [372, 87] on icon at bounding box center [370, 90] width 7 height 6
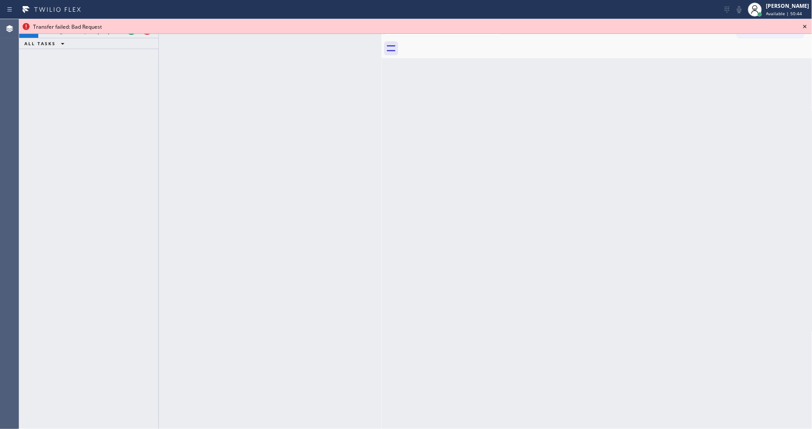
drag, startPoint x: 802, startPoint y: 28, endPoint x: 439, endPoint y: 27, distance: 362.9
click at [730, 28] on icon at bounding box center [805, 26] width 10 height 10
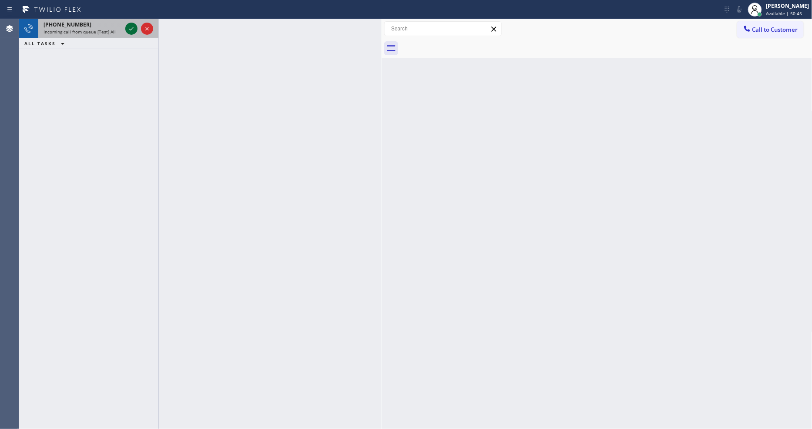
drag, startPoint x: 125, startPoint y: 23, endPoint x: 128, endPoint y: 28, distance: 6.4
click at [124, 23] on div at bounding box center [139, 28] width 31 height 19
click at [128, 28] on icon at bounding box center [131, 28] width 10 height 10
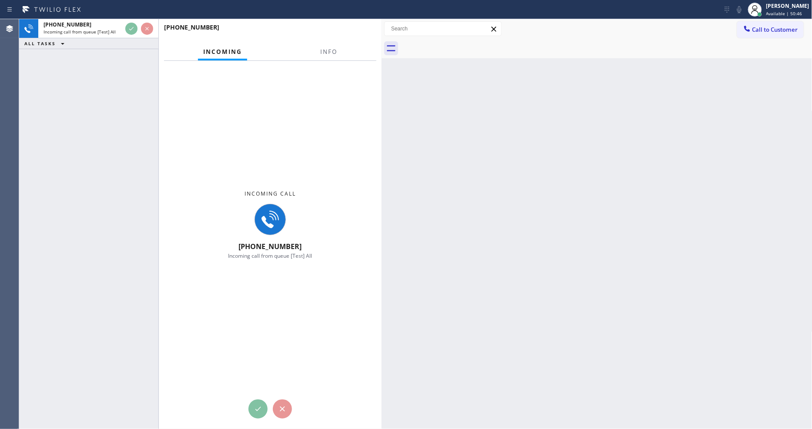
click at [325, 49] on span "Info" at bounding box center [328, 52] width 17 height 8
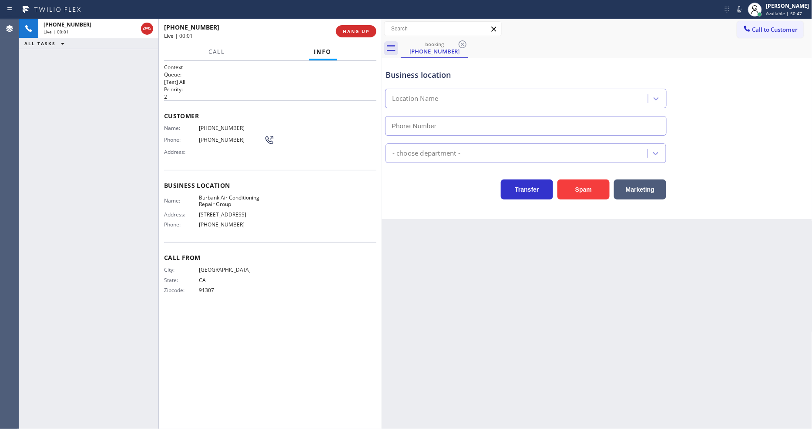
type input "(818) 873-4561"
click at [354, 30] on span "HANG UP" at bounding box center [356, 31] width 27 height 6
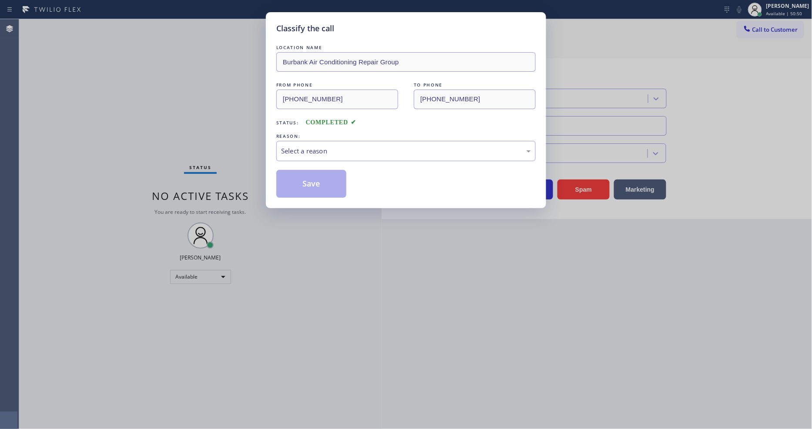
click at [319, 137] on div "REASON:" at bounding box center [405, 136] width 259 height 9
click at [319, 153] on div "Select a reason" at bounding box center [406, 151] width 250 height 10
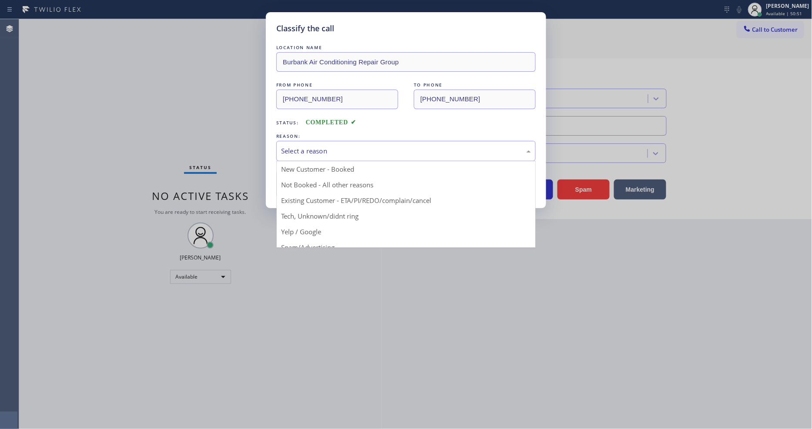
drag, startPoint x: 314, startPoint y: 231, endPoint x: 312, endPoint y: 212, distance: 18.8
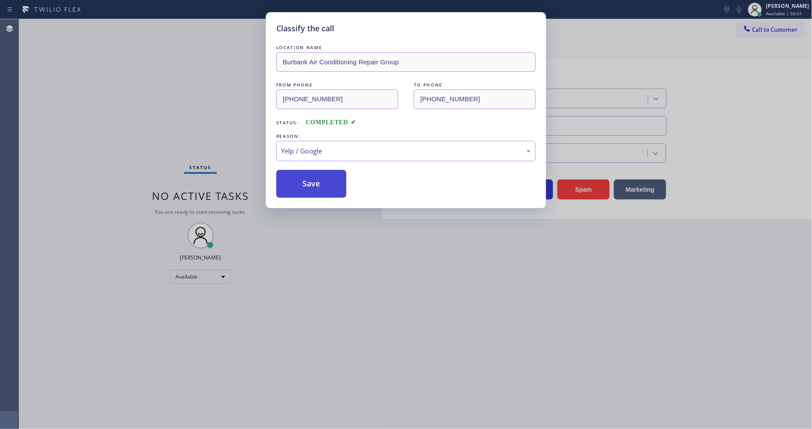
click at [314, 176] on button "Save" at bounding box center [311, 184] width 70 height 28
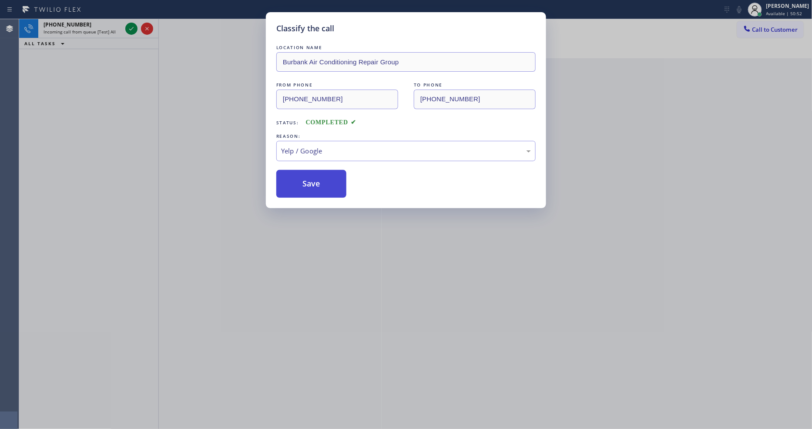
click at [314, 176] on button "Save" at bounding box center [311, 184] width 70 height 28
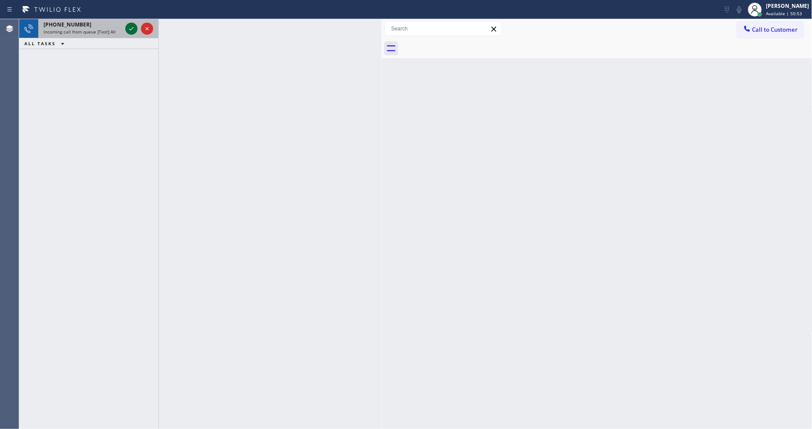
click at [129, 27] on icon at bounding box center [131, 28] width 10 height 10
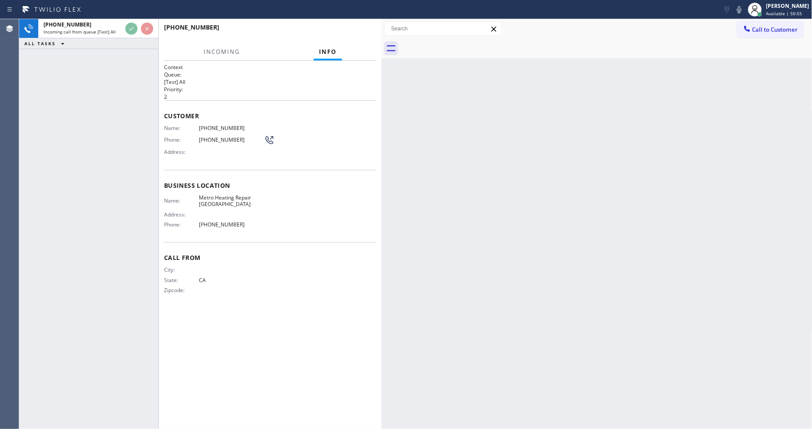
drag, startPoint x: 219, startPoint y: 199, endPoint x: 228, endPoint y: 262, distance: 63.7
click at [219, 199] on span "Metro Heating Repair Sunnyvale" at bounding box center [231, 200] width 65 height 13
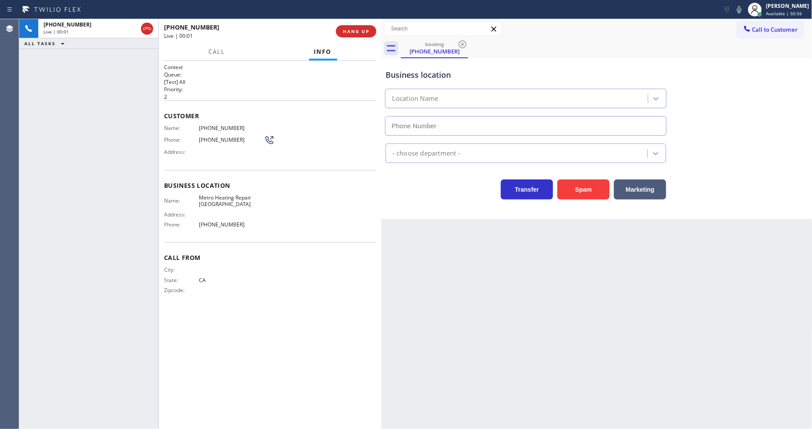
type input "(669) 257-6772"
click at [367, 29] on span "HANG UP" at bounding box center [356, 31] width 27 height 6
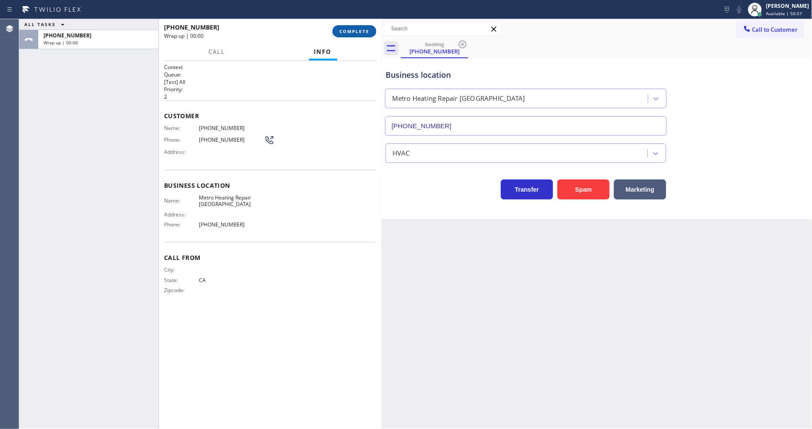
click at [367, 29] on span "COMPLETE" at bounding box center [354, 31] width 30 height 6
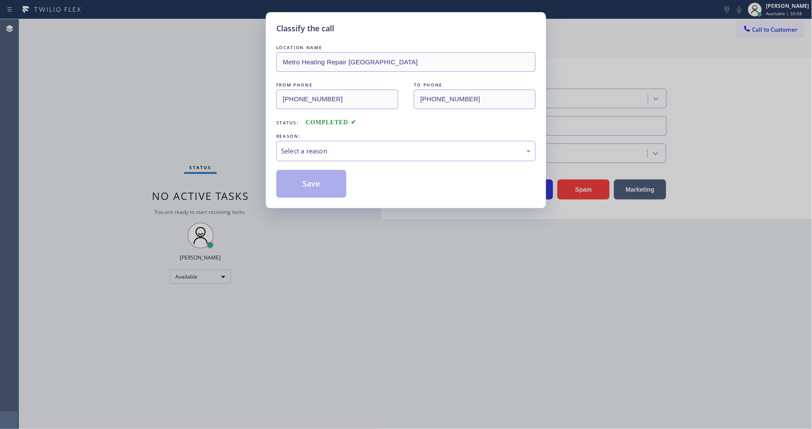
click at [328, 135] on div "REASON:" at bounding box center [405, 136] width 259 height 9
click at [318, 162] on div "LOCATION NAME Metro Heating Repair Sunnyvale FROM PHONE (669) 333-3782 TO PHONE…" at bounding box center [405, 120] width 259 height 155
click at [315, 153] on div "Select a reason" at bounding box center [406, 151] width 250 height 10
click at [310, 177] on button "Save" at bounding box center [311, 184] width 70 height 28
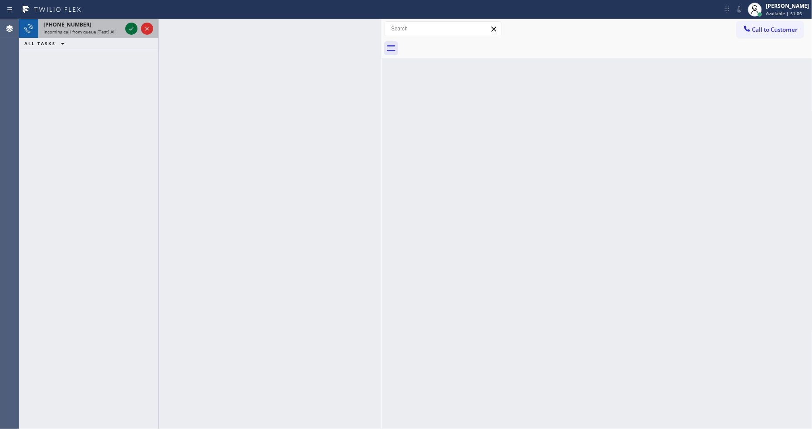
click at [129, 27] on icon at bounding box center [131, 28] width 10 height 10
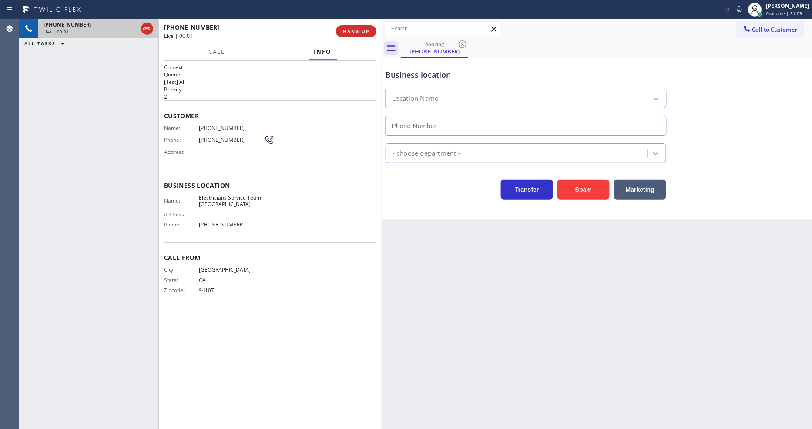
type input "(415) 634-0929"
click at [368, 31] on span "HANG UP" at bounding box center [356, 31] width 27 height 6
click at [368, 30] on span "HANG UP" at bounding box center [356, 31] width 27 height 6
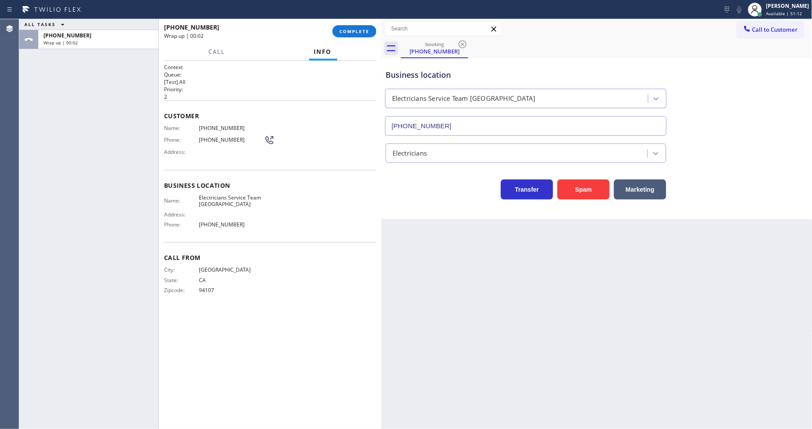
click at [353, 20] on div "+14158613066 Wrap up | 00:02 COMPLETE" at bounding box center [270, 31] width 212 height 23
click at [353, 29] on span "COMPLETE" at bounding box center [354, 31] width 30 height 6
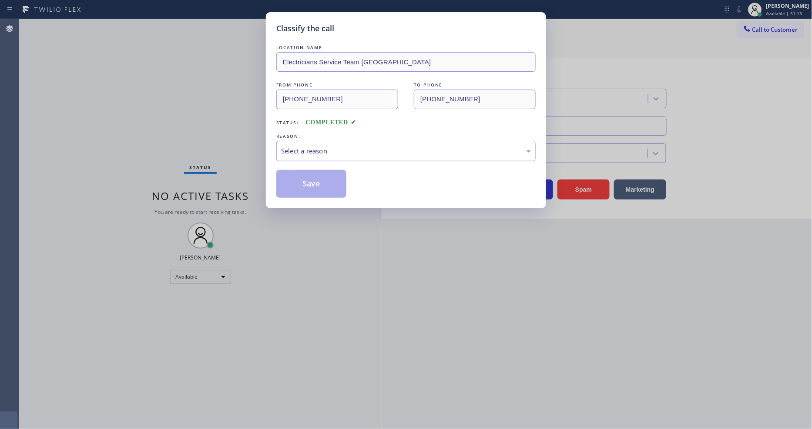
click at [325, 152] on div "Select a reason" at bounding box center [406, 151] width 250 height 10
click at [318, 176] on button "Save" at bounding box center [311, 184] width 70 height 28
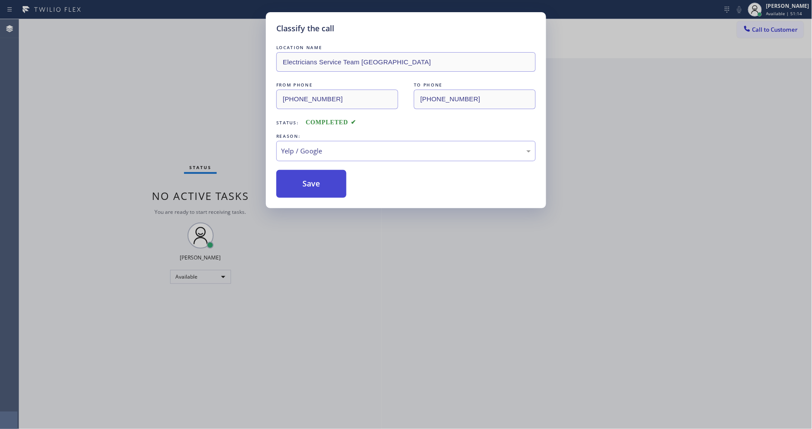
drag, startPoint x: 318, startPoint y: 176, endPoint x: 316, endPoint y: 194, distance: 18.8
click at [319, 176] on button "Save" at bounding box center [311, 184] width 70 height 28
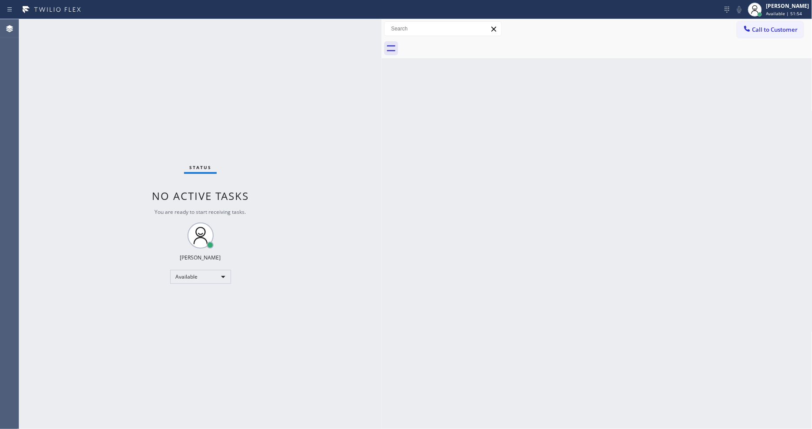
click at [103, 23] on div "Status No active tasks You are ready to start receiving tasks. Lyka Montero Ava…" at bounding box center [200, 224] width 362 height 410
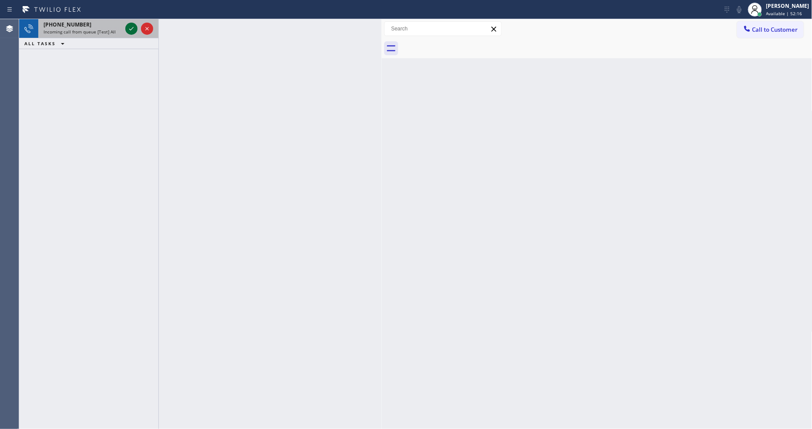
click at [131, 29] on icon at bounding box center [131, 28] width 10 height 10
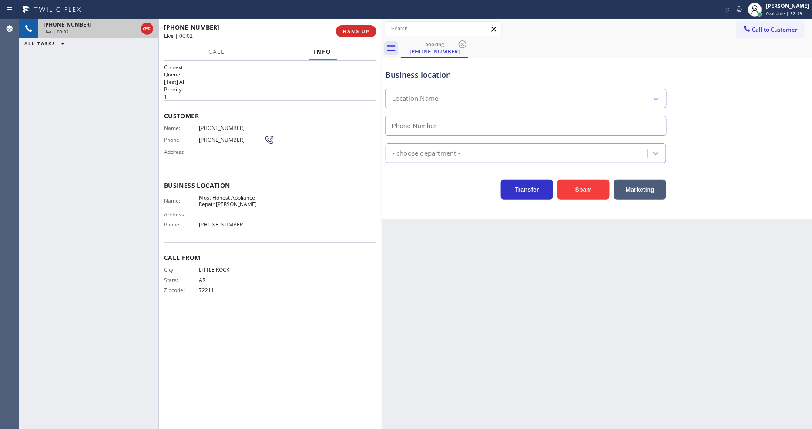
type input "(786) 828-5778"
click at [362, 31] on span "HANG UP" at bounding box center [356, 31] width 27 height 6
click at [362, 29] on span "HANG UP" at bounding box center [356, 31] width 27 height 6
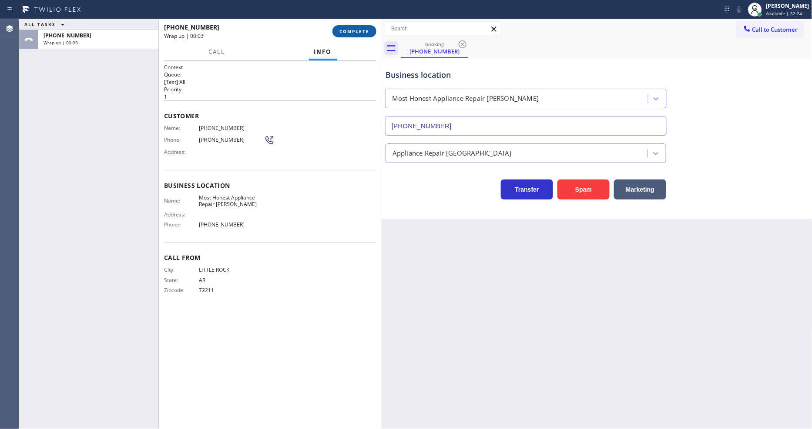
click at [361, 28] on span "COMPLETE" at bounding box center [354, 31] width 30 height 6
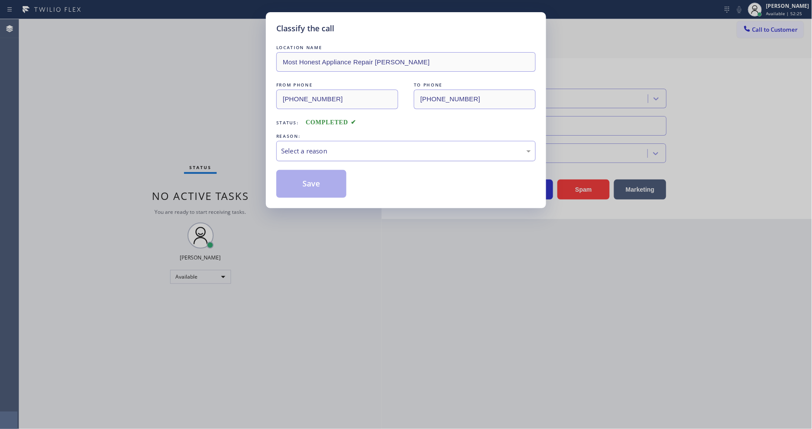
click at [318, 141] on div "Select a reason" at bounding box center [405, 151] width 259 height 20
click at [309, 174] on button "Save" at bounding box center [311, 184] width 70 height 28
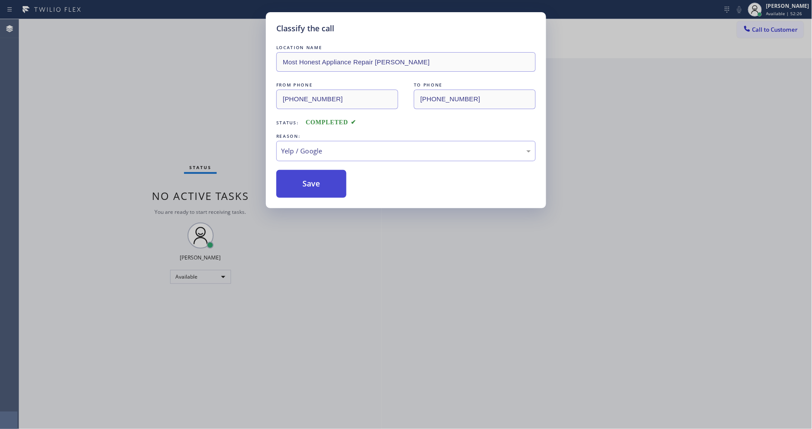
click at [309, 174] on button "Save" at bounding box center [311, 184] width 70 height 28
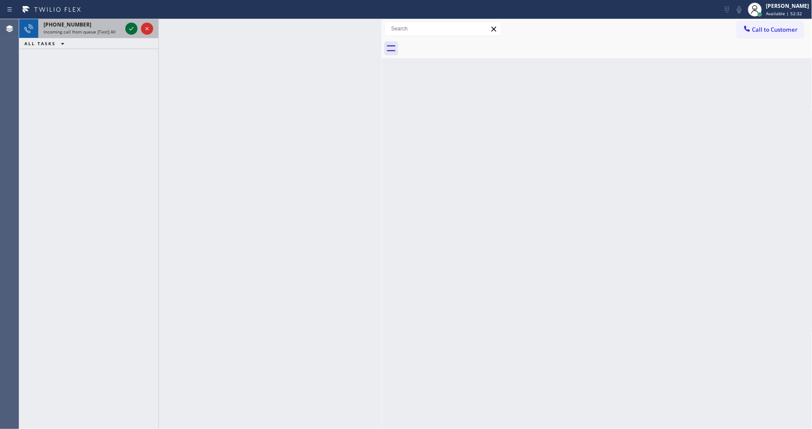
click at [130, 28] on icon at bounding box center [131, 28] width 10 height 10
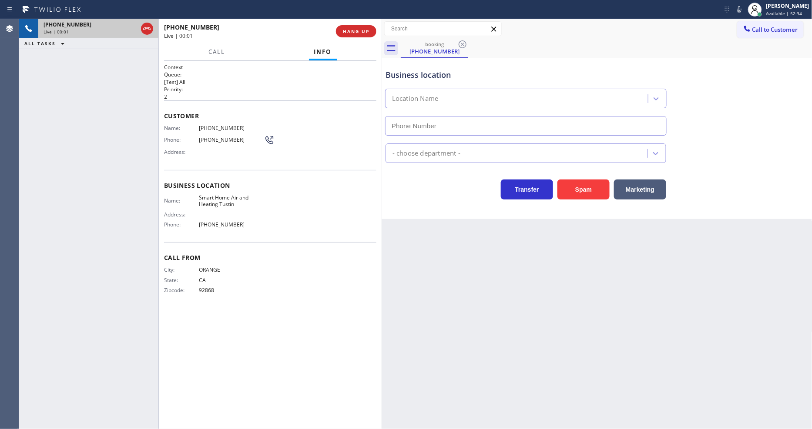
type input "(714) 844-8403"
click at [347, 29] on span "HANG UP" at bounding box center [356, 31] width 27 height 6
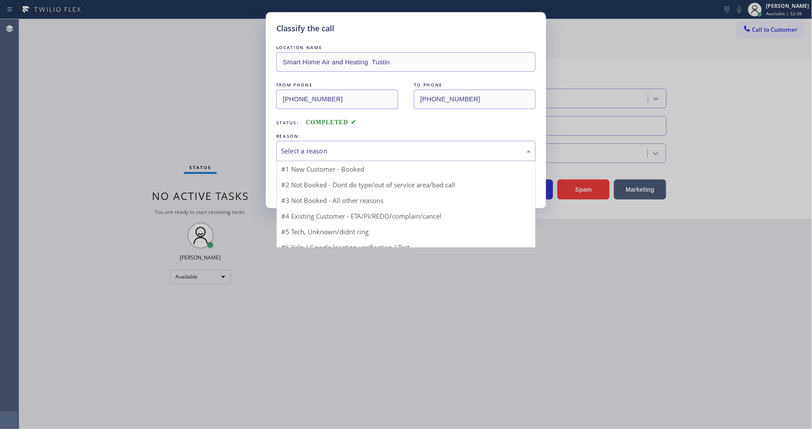
click at [303, 149] on div "Select a reason" at bounding box center [406, 151] width 250 height 10
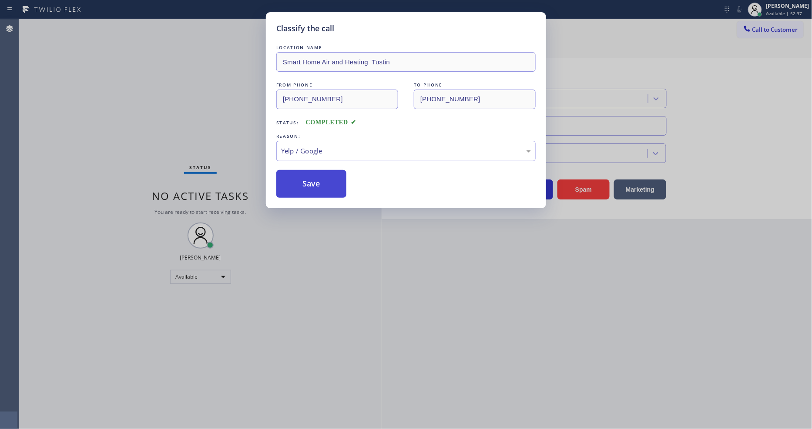
click at [293, 176] on button "Save" at bounding box center [311, 184] width 70 height 28
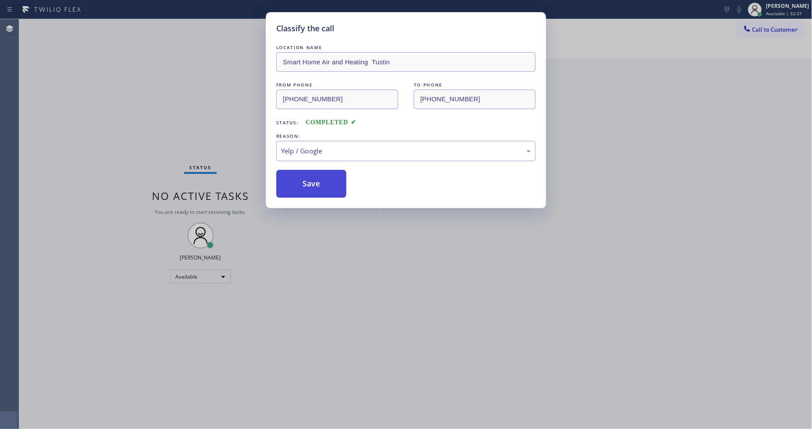
click at [293, 176] on button "Save" at bounding box center [311, 184] width 70 height 28
click at [121, 25] on div "Status No active tasks You are ready to start receiving tasks. Lyka Montero Ava…" at bounding box center [200, 224] width 362 height 410
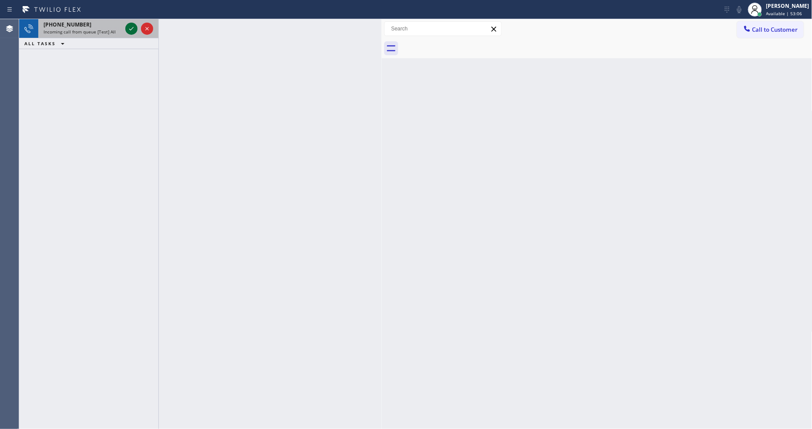
click at [129, 25] on icon at bounding box center [131, 28] width 10 height 10
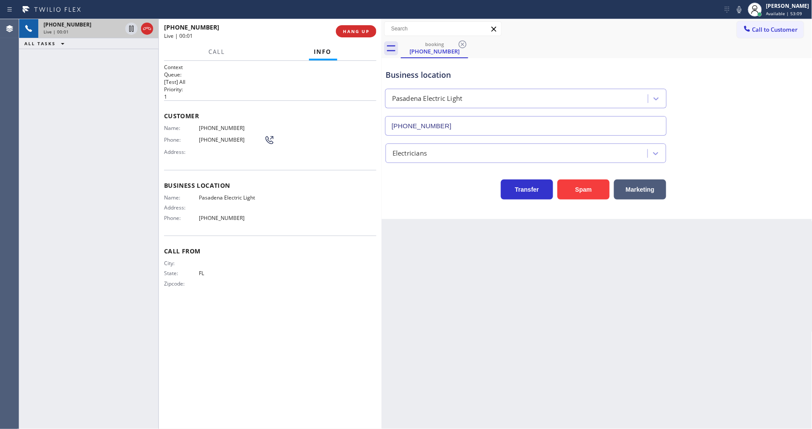
type input "(760) 891-2295"
click at [359, 26] on button "HANG UP" at bounding box center [356, 31] width 40 height 12
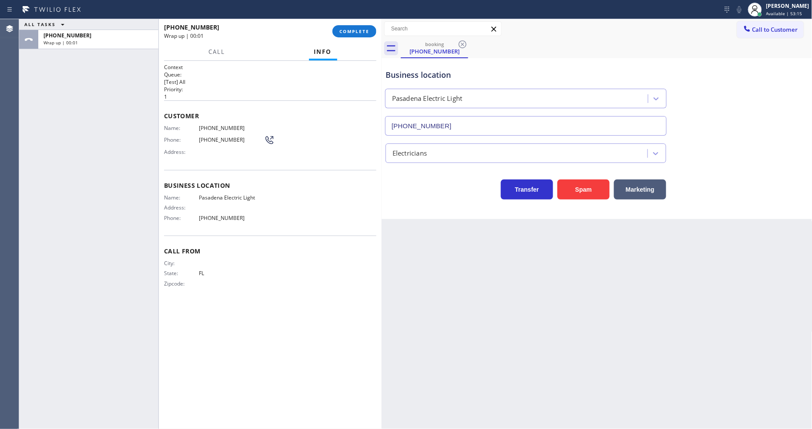
click at [363, 23] on div "+15616786844 Wrap up | 00:01 COMPLETE" at bounding box center [270, 31] width 212 height 23
click at [368, 35] on button "COMPLETE" at bounding box center [354, 31] width 44 height 12
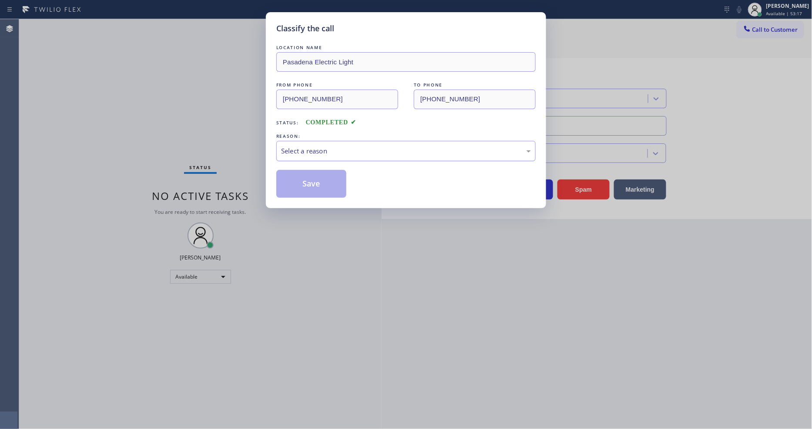
click at [303, 146] on div "Select a reason" at bounding box center [406, 151] width 250 height 10
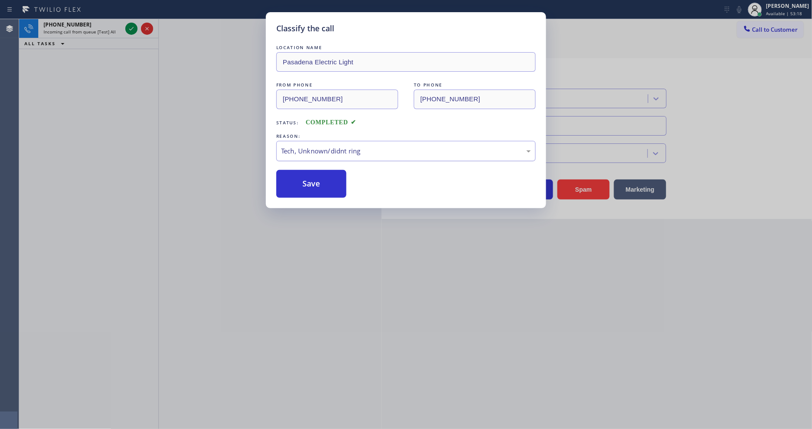
click at [311, 157] on div "Tech, Unknown/didnt ring" at bounding box center [405, 151] width 259 height 20
click at [307, 147] on div "Tech, Unknown/didnt ring" at bounding box center [406, 151] width 250 height 10
click at [298, 181] on button "Save" at bounding box center [311, 184] width 70 height 28
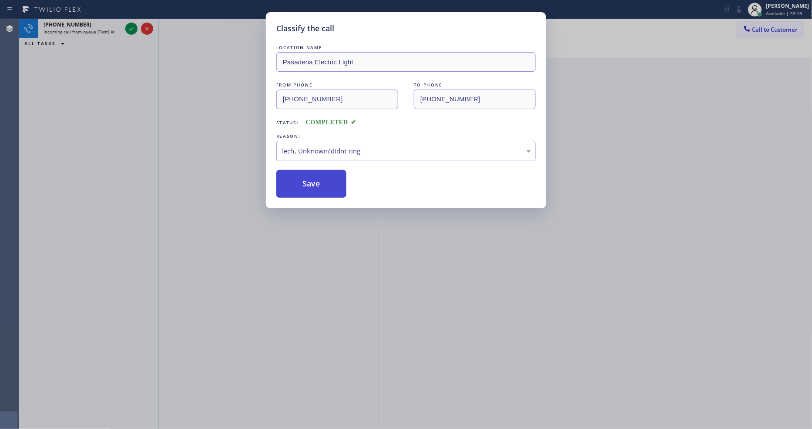
click at [298, 181] on button "Save" at bounding box center [311, 184] width 70 height 28
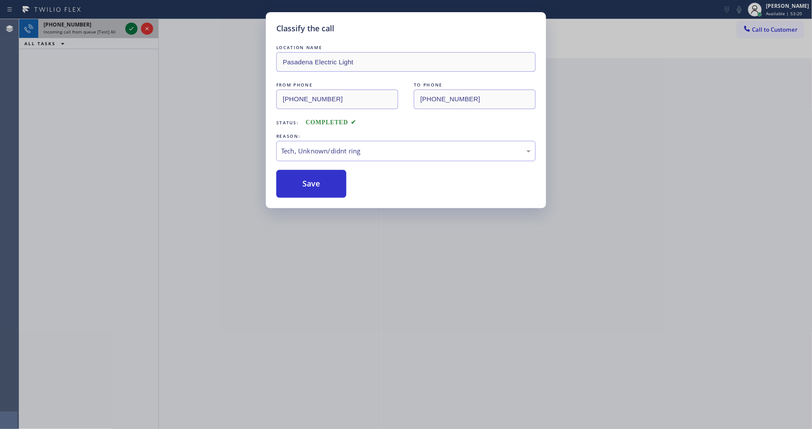
drag, startPoint x: 128, startPoint y: 29, endPoint x: 132, endPoint y: 26, distance: 4.7
click at [131, 28] on icon at bounding box center [131, 28] width 10 height 10
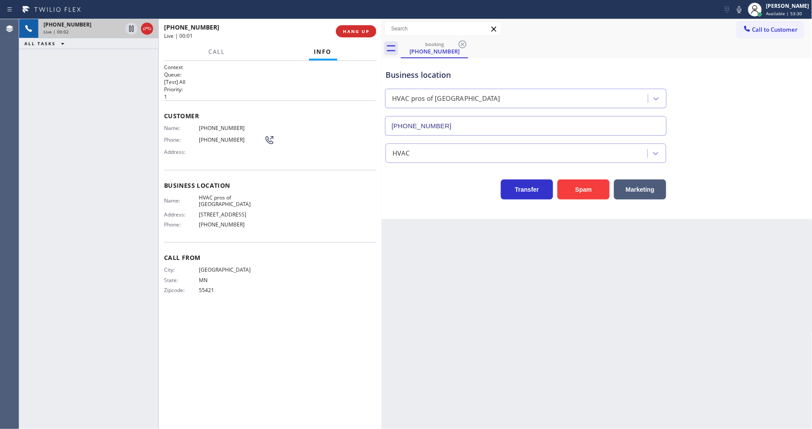
type input "(305) 699-6896"
click at [492, 279] on div "Back to Dashboard Change Sender ID Customers Technicians Select a contact Outbo…" at bounding box center [597, 224] width 431 height 410
click at [354, 27] on button "HANG UP" at bounding box center [356, 31] width 40 height 12
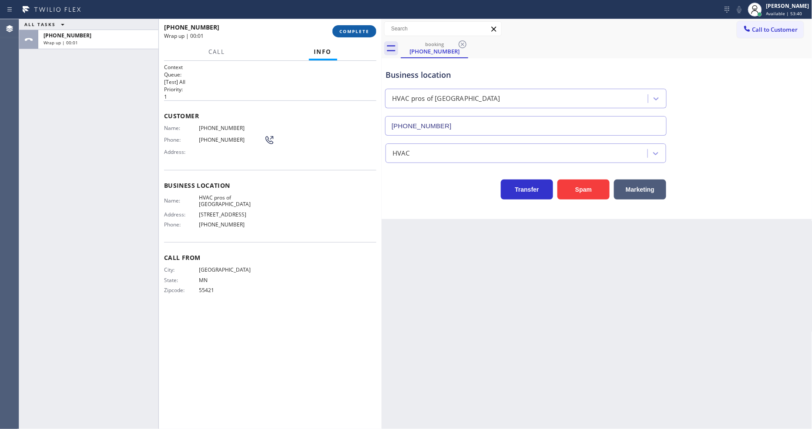
click at [354, 27] on button "COMPLETE" at bounding box center [354, 31] width 44 height 12
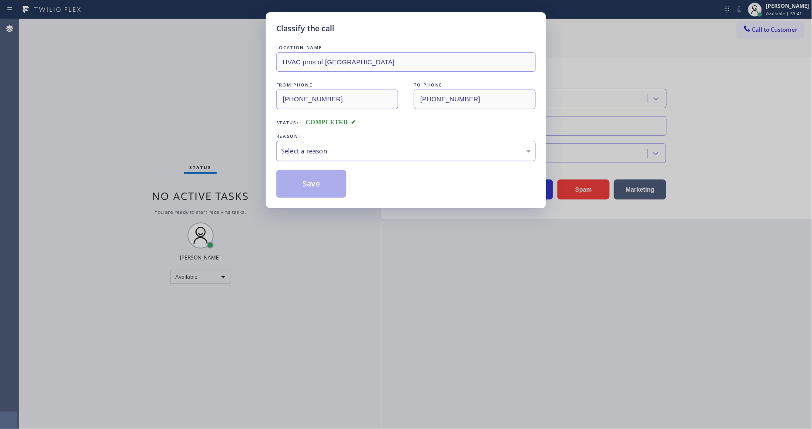
click at [306, 150] on div "Select a reason" at bounding box center [406, 151] width 250 height 10
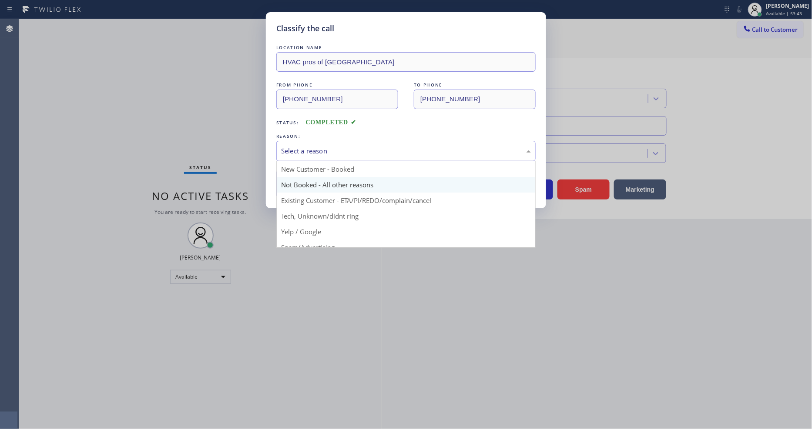
scroll to position [48, 0]
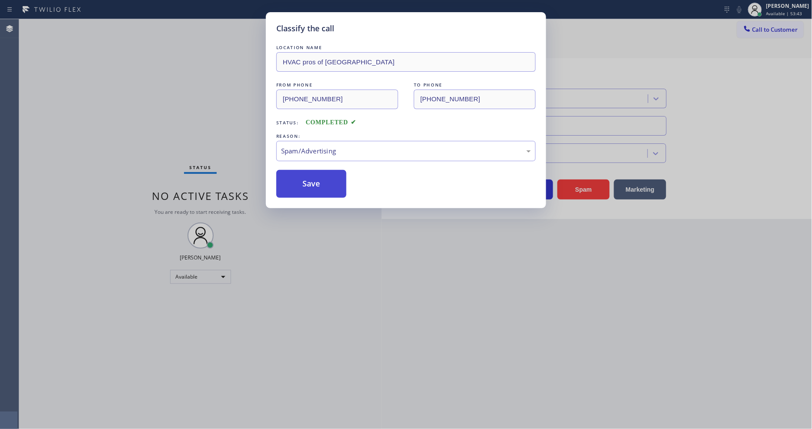
click at [308, 181] on button "Save" at bounding box center [311, 184] width 70 height 28
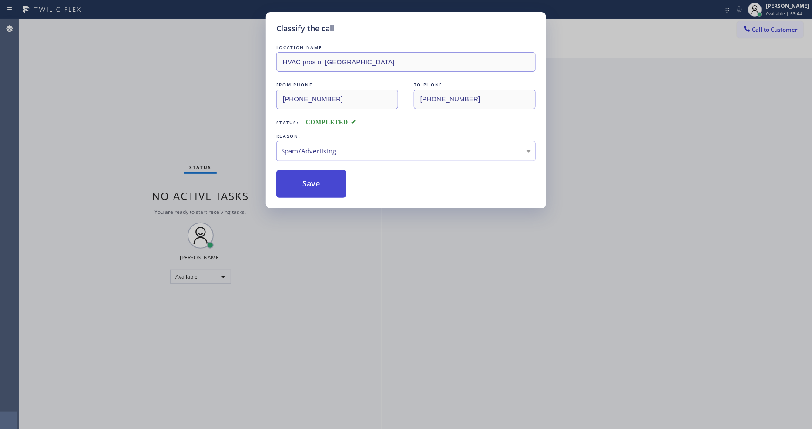
click at [308, 181] on button "Save" at bounding box center [311, 184] width 70 height 28
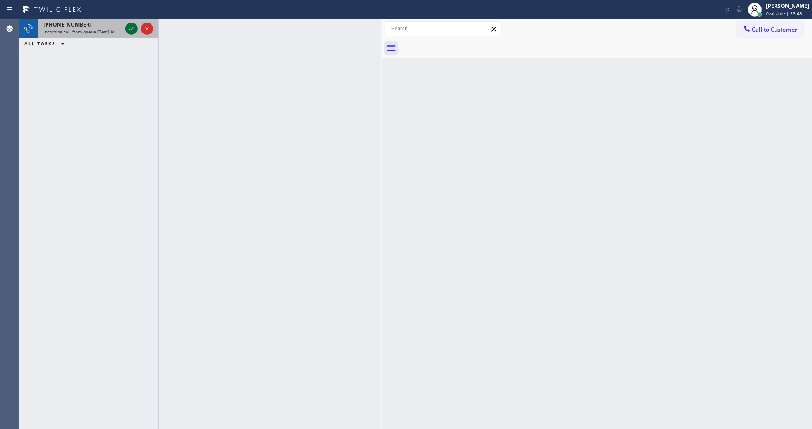
click at [130, 23] on icon at bounding box center [131, 28] width 10 height 10
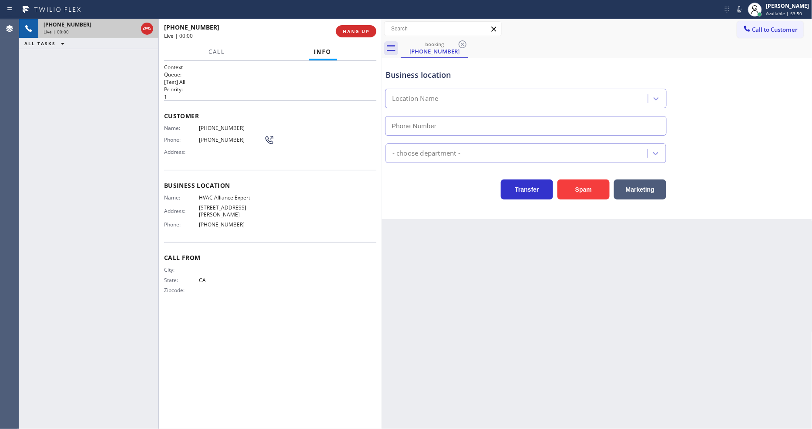
type input "(323) 991-9198"
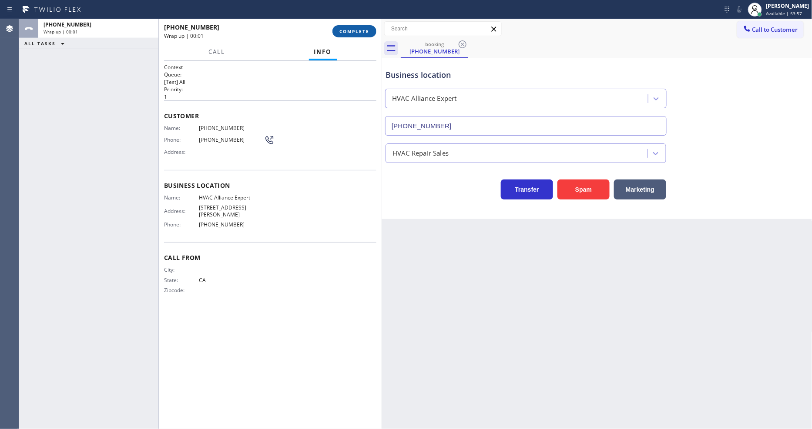
click at [359, 28] on span "COMPLETE" at bounding box center [354, 31] width 30 height 6
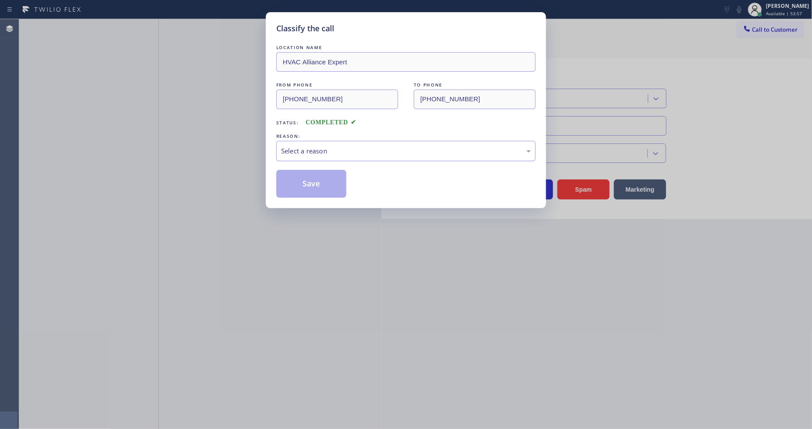
click at [333, 149] on div "Select a reason" at bounding box center [406, 151] width 250 height 10
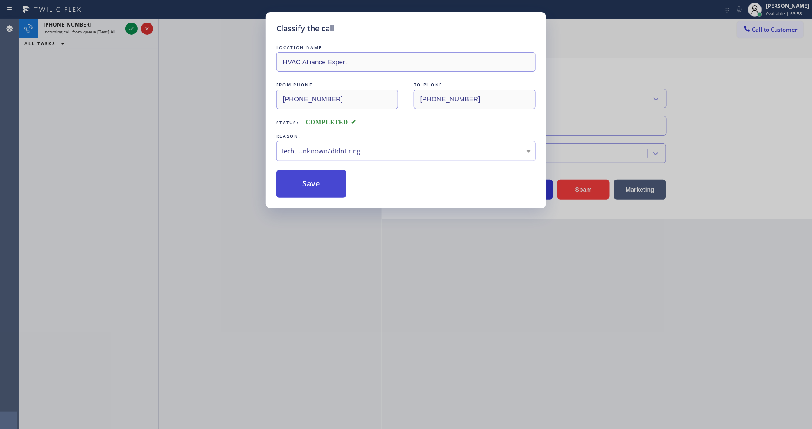
click at [329, 171] on button "Save" at bounding box center [311, 184] width 70 height 28
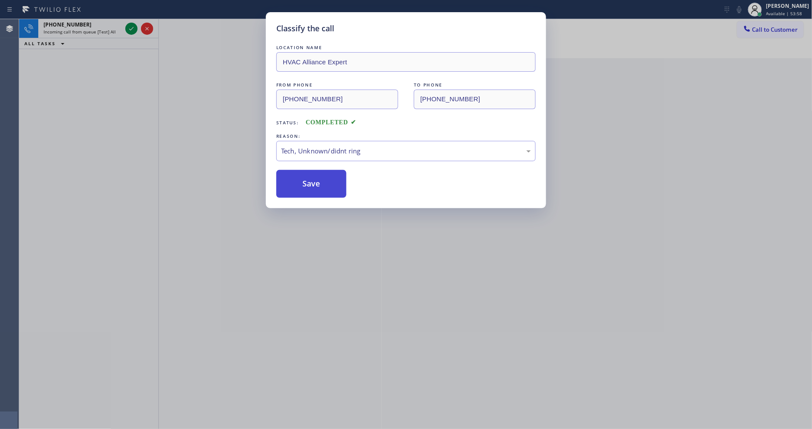
click at [328, 171] on button "Save" at bounding box center [311, 184] width 70 height 28
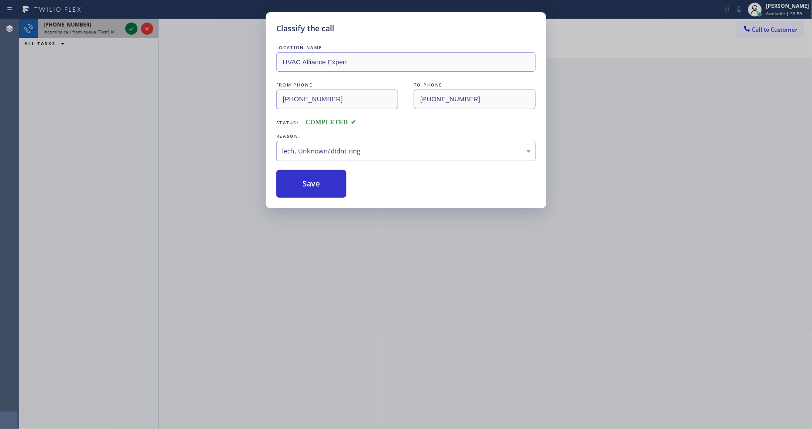
click at [128, 28] on icon at bounding box center [131, 28] width 10 height 10
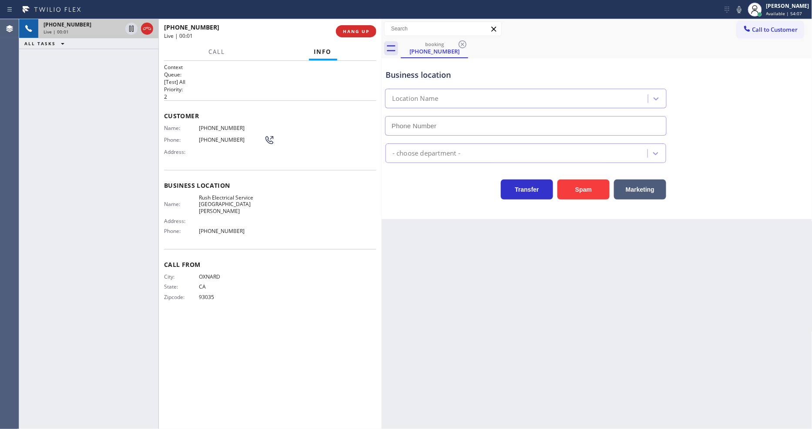
type input "(805) 600-3414"
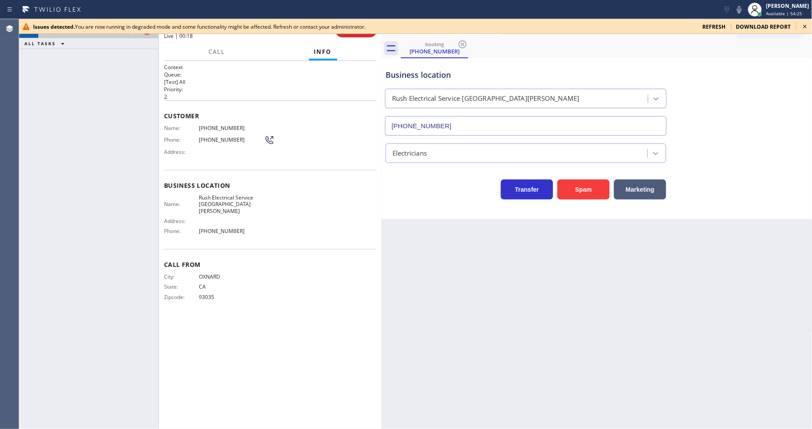
click at [730, 25] on icon at bounding box center [805, 26] width 10 height 10
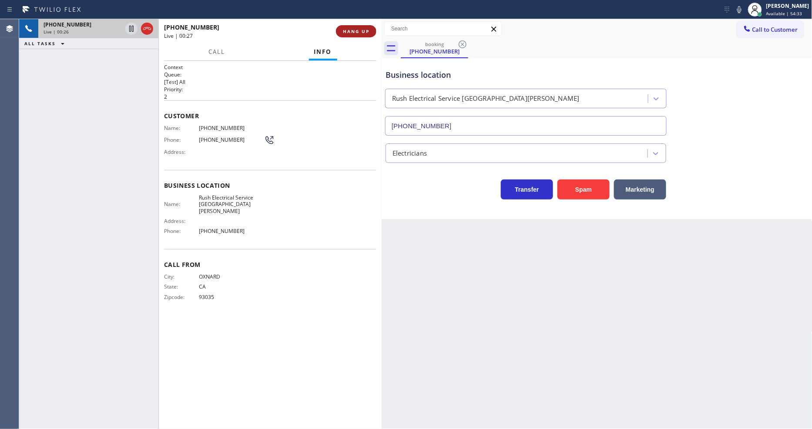
click at [367, 35] on button "HANG UP" at bounding box center [356, 31] width 40 height 12
click at [367, 34] on span "HANG UP" at bounding box center [356, 31] width 27 height 6
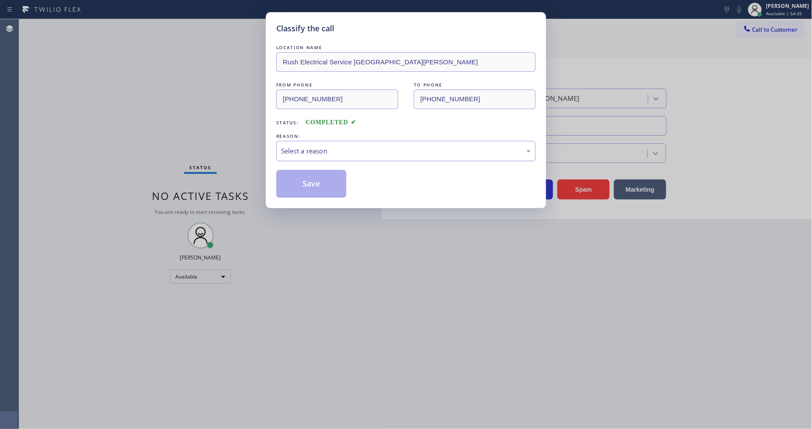
click at [321, 153] on div "Select a reason" at bounding box center [406, 151] width 250 height 10
click at [310, 178] on button "Save" at bounding box center [311, 184] width 70 height 28
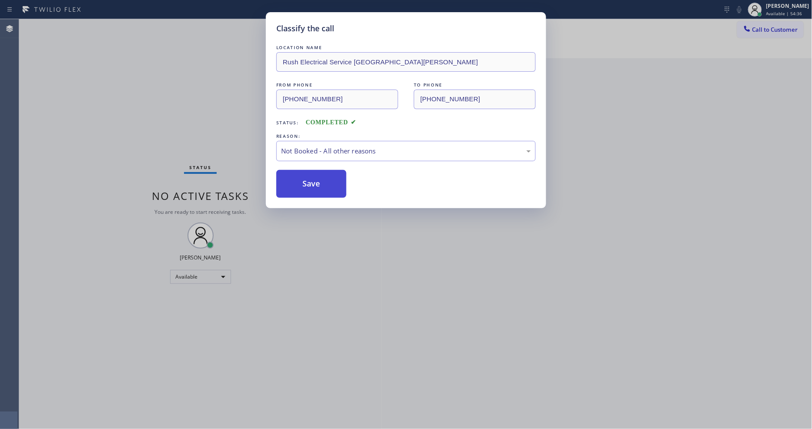
click at [310, 176] on button "Save" at bounding box center [311, 184] width 70 height 28
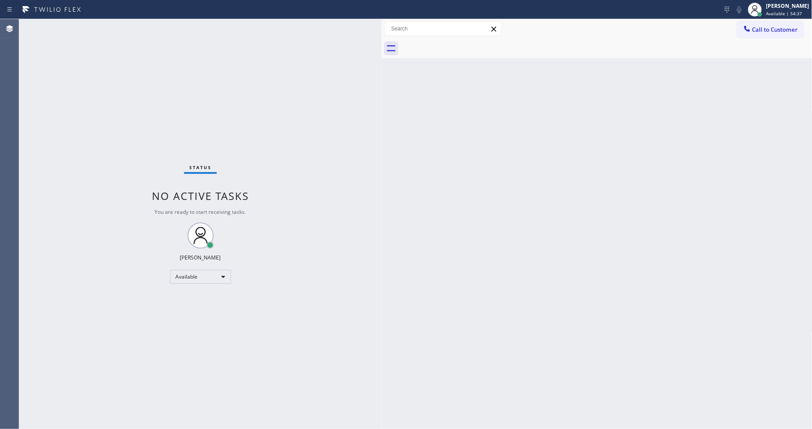
click at [103, 21] on div "Status No active tasks You are ready to start receiving tasks. Lyka Montero Ava…" at bounding box center [200, 224] width 362 height 410
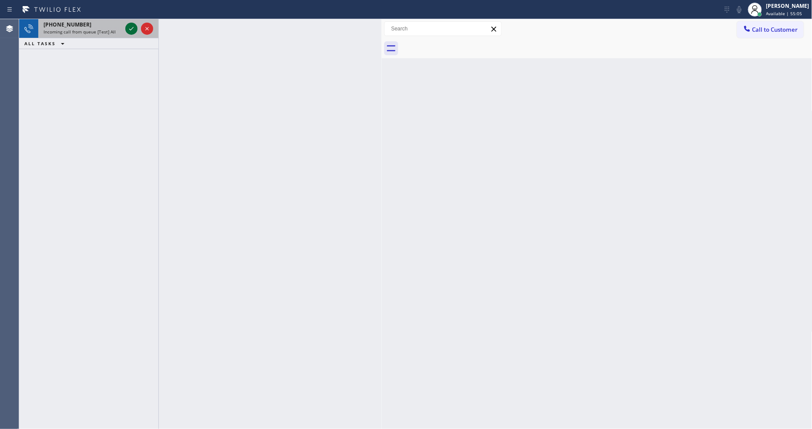
click at [131, 30] on icon at bounding box center [131, 28] width 10 height 10
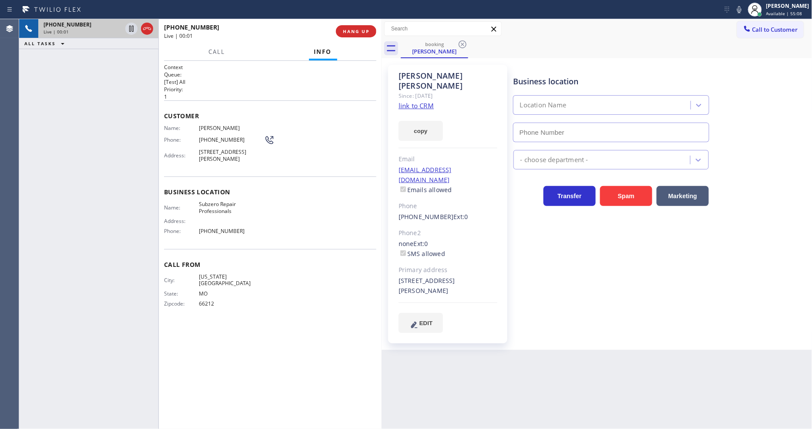
type input "(602) 691-7988"
click at [405, 101] on link "link to CRM" at bounding box center [416, 105] width 35 height 9
click at [363, 29] on span "HANG UP" at bounding box center [356, 31] width 27 height 6
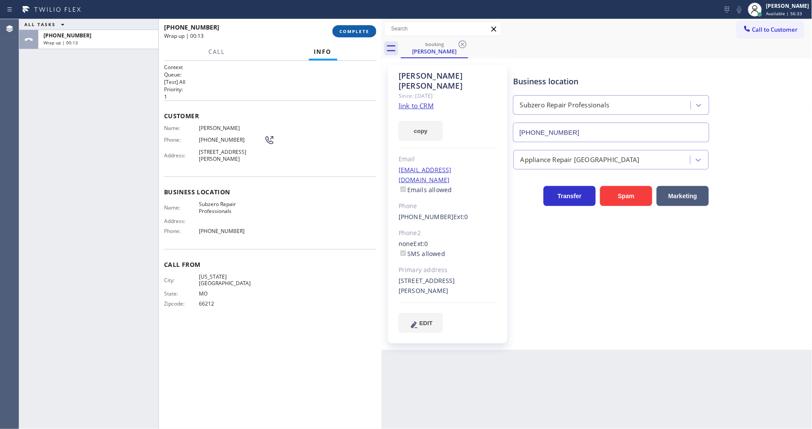
click at [368, 32] on span "COMPLETE" at bounding box center [354, 31] width 30 height 6
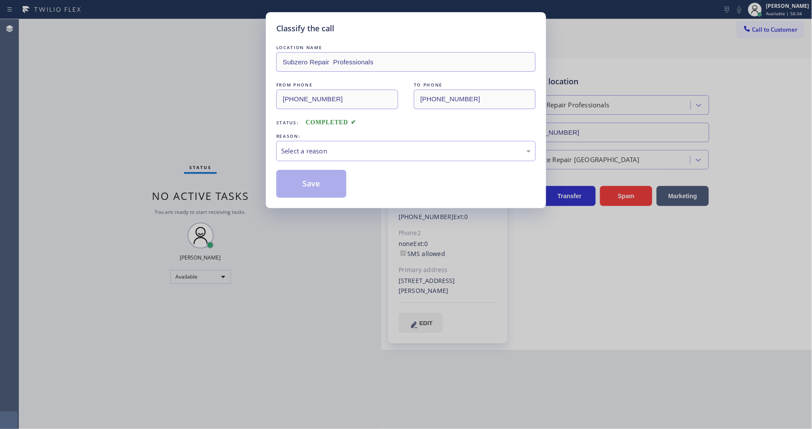
click at [323, 151] on div "Select a reason" at bounding box center [406, 151] width 250 height 10
click at [315, 179] on button "Save" at bounding box center [311, 184] width 70 height 28
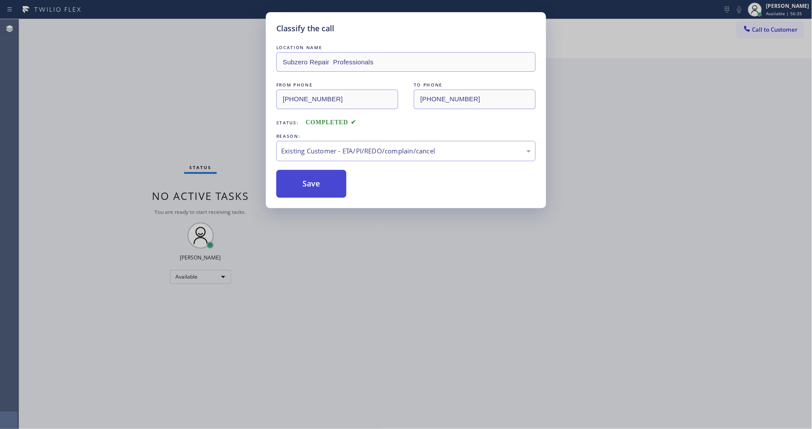
click at [315, 179] on button "Save" at bounding box center [311, 184] width 70 height 28
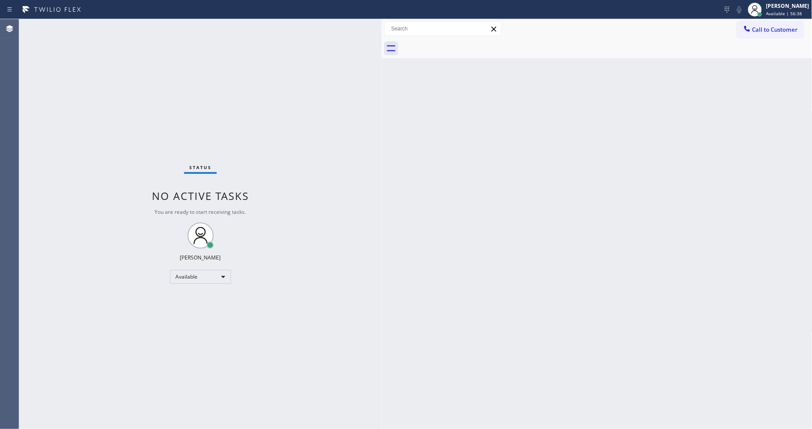
click at [419, 322] on div "Back to Dashboard Change Sender ID Customers Technicians Select a contact Outbo…" at bounding box center [597, 224] width 431 height 410
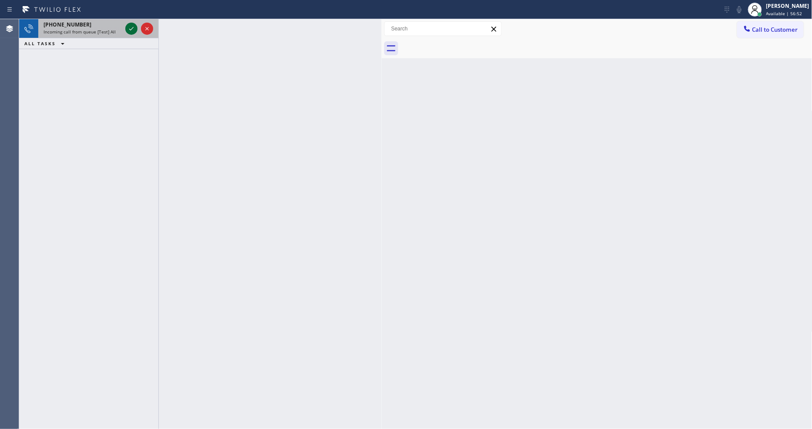
click at [128, 29] on icon at bounding box center [131, 28] width 10 height 10
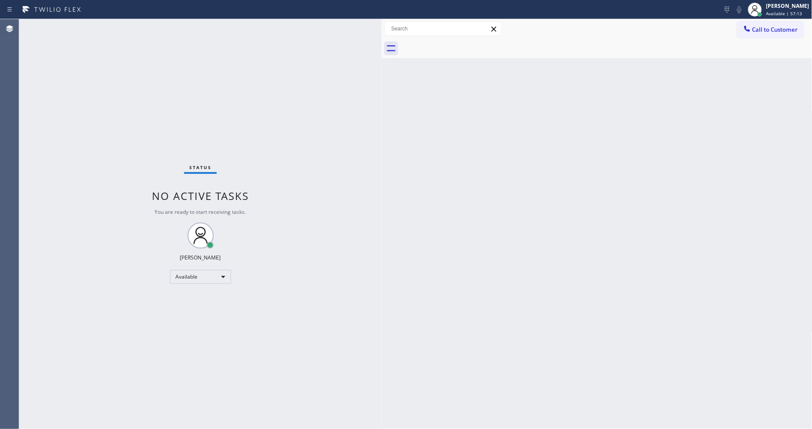
click at [146, 159] on div "Status No active tasks You are ready to start receiving tasks. Lyka Montero Ava…" at bounding box center [200, 224] width 362 height 410
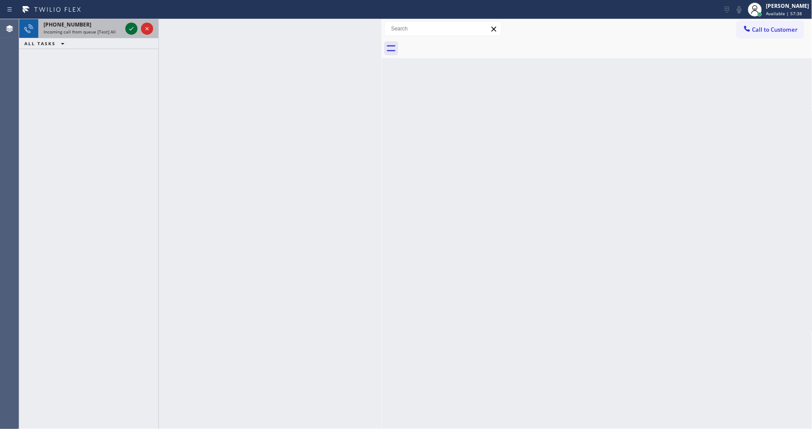
click at [129, 24] on icon at bounding box center [131, 28] width 10 height 10
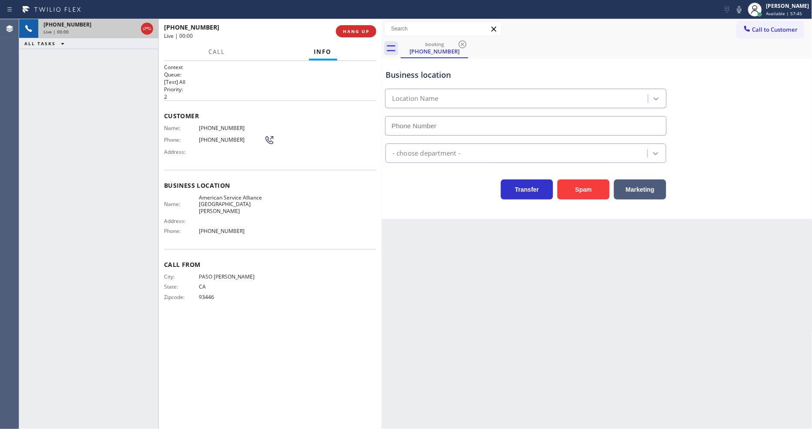
type input "(805) 420-7474"
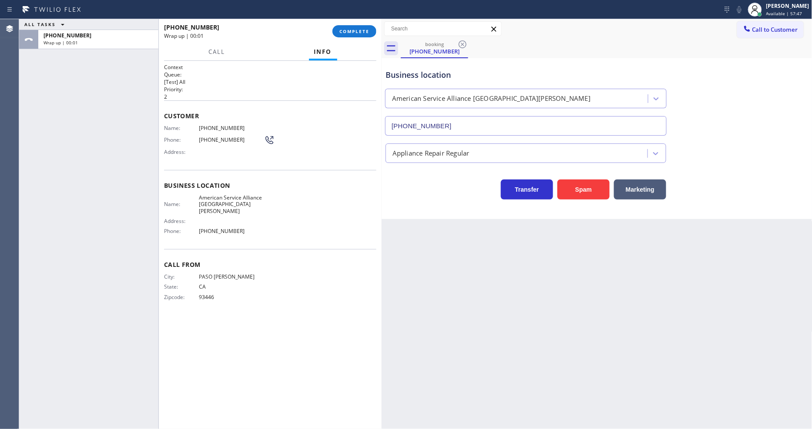
click at [107, 99] on div "ALL TASKS ALL TASKS ACTIVE TASKS TASKS IN WRAP UP +18052213925 Wrap up | 00:01" at bounding box center [88, 224] width 139 height 410
click at [350, 27] on button "COMPLETE" at bounding box center [354, 31] width 44 height 12
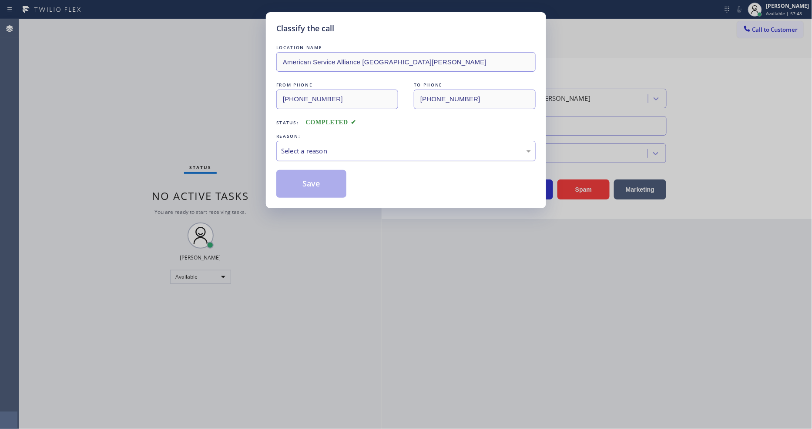
click at [312, 146] on div "Select a reason" at bounding box center [406, 151] width 250 height 10
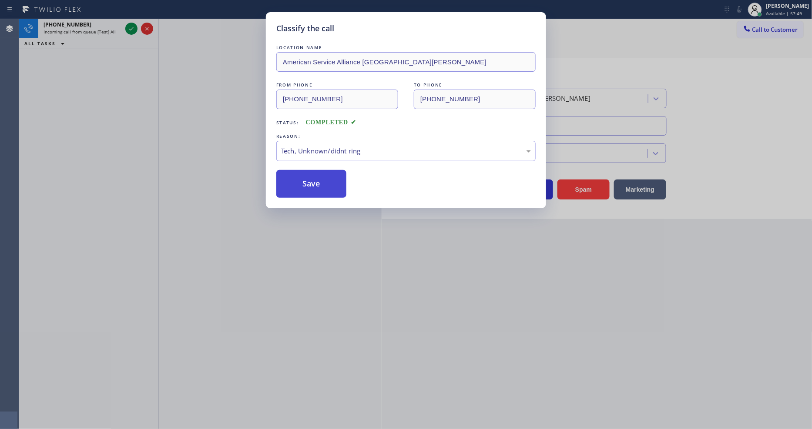
click at [320, 183] on button "Save" at bounding box center [311, 184] width 70 height 28
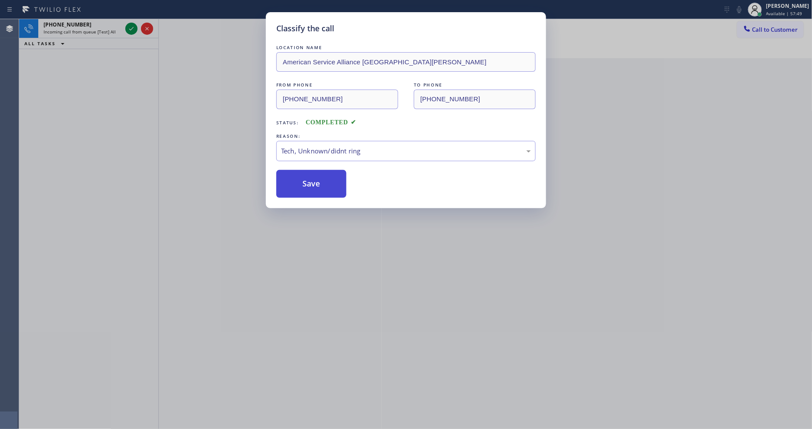
click at [320, 183] on button "Save" at bounding box center [311, 184] width 70 height 28
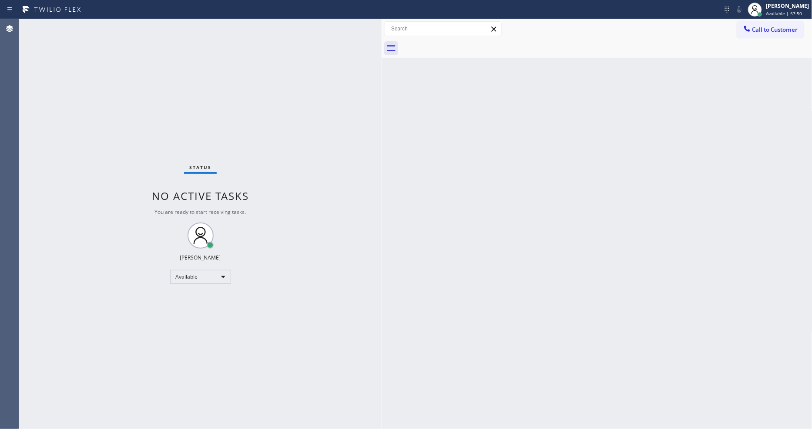
click at [128, 27] on div "Status No active tasks You are ready to start receiving tasks. Lyka Montero Ava…" at bounding box center [200, 224] width 362 height 410
click at [466, 325] on div "Back to Dashboard Change Sender ID Customers Technicians Select a contact Outbo…" at bounding box center [597, 224] width 431 height 410
click at [730, 5] on icon at bounding box center [755, 9] width 10 height 10
click at [730, 57] on button "Unavailable" at bounding box center [768, 57] width 87 height 11
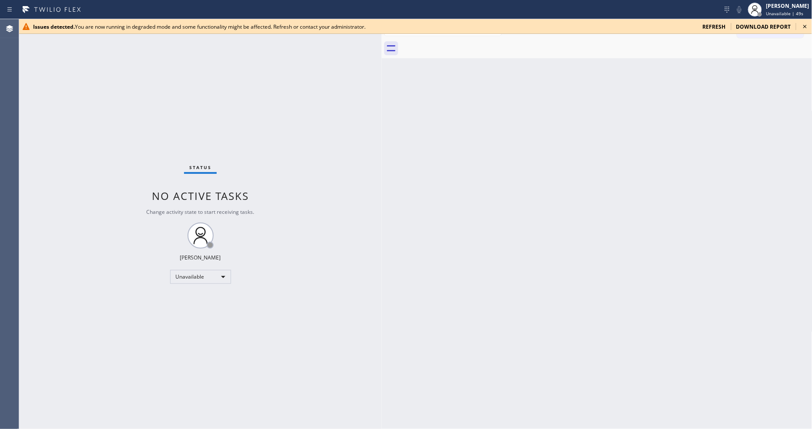
click at [730, 24] on icon at bounding box center [805, 26] width 10 height 10
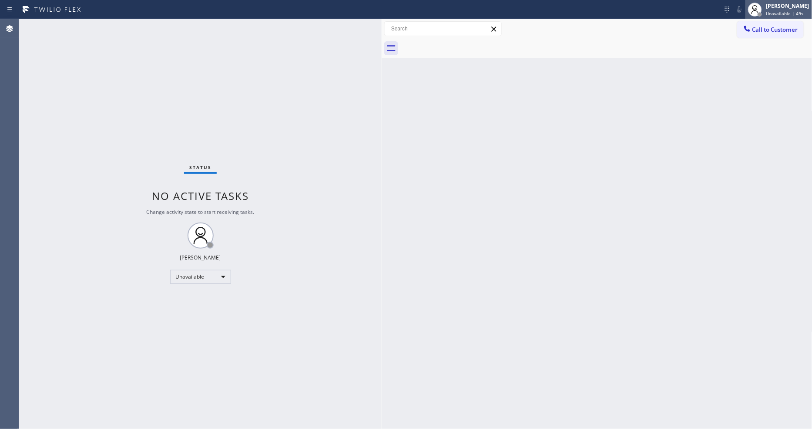
drag, startPoint x: 790, startPoint y: 11, endPoint x: 781, endPoint y: 27, distance: 18.1
click at [730, 10] on span "Unavailable | 49s" at bounding box center [784, 13] width 37 height 6
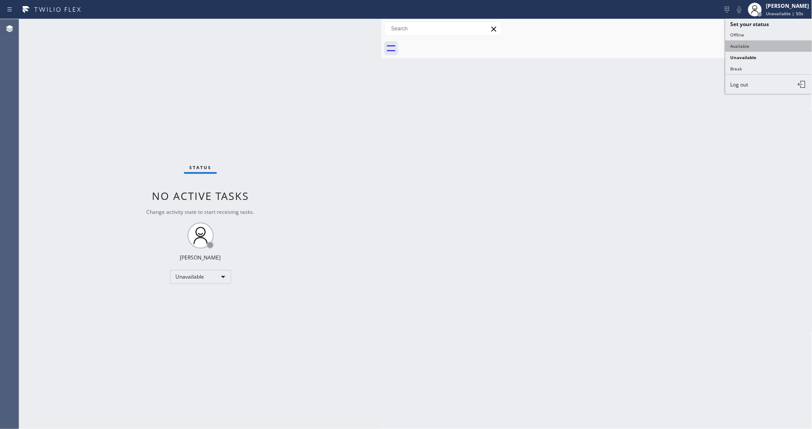
click at [730, 41] on button "Available" at bounding box center [768, 45] width 87 height 11
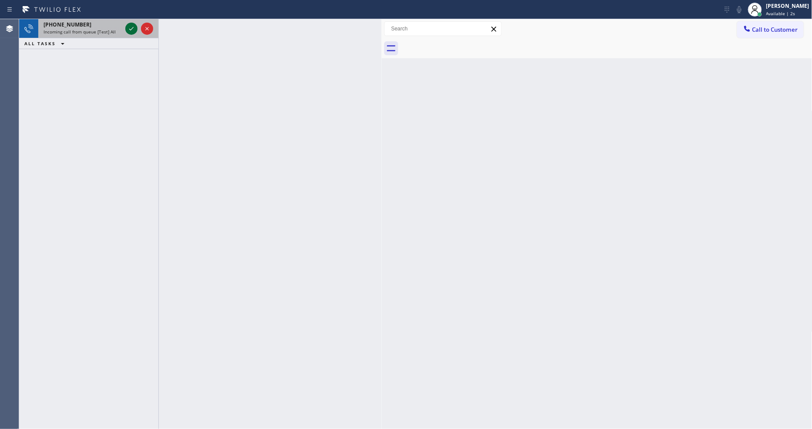
click at [129, 27] on icon at bounding box center [131, 28] width 10 height 10
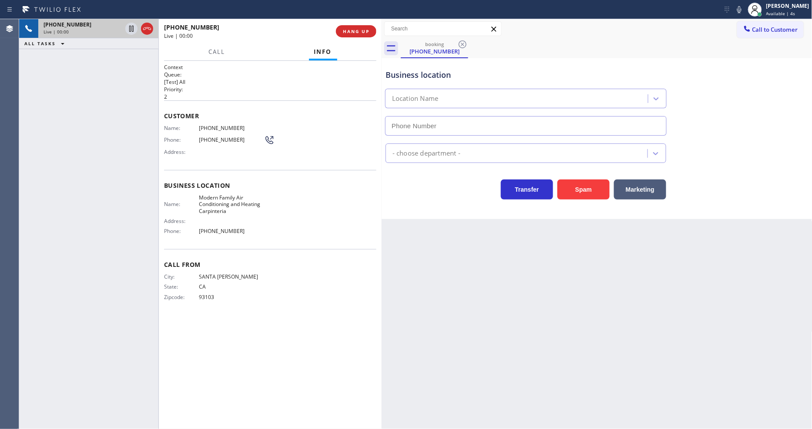
type input "(805) 519-8933"
click at [355, 30] on span "HANG UP" at bounding box center [356, 31] width 27 height 6
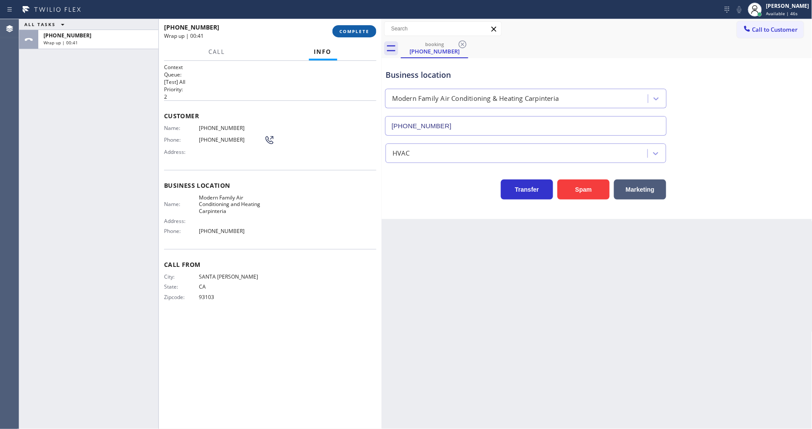
click at [370, 32] on button "COMPLETE" at bounding box center [354, 31] width 44 height 12
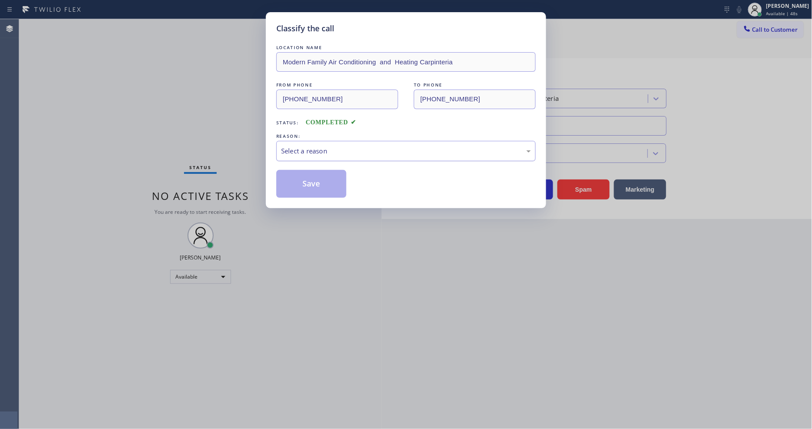
click at [330, 152] on div "Select a reason" at bounding box center [406, 151] width 250 height 10
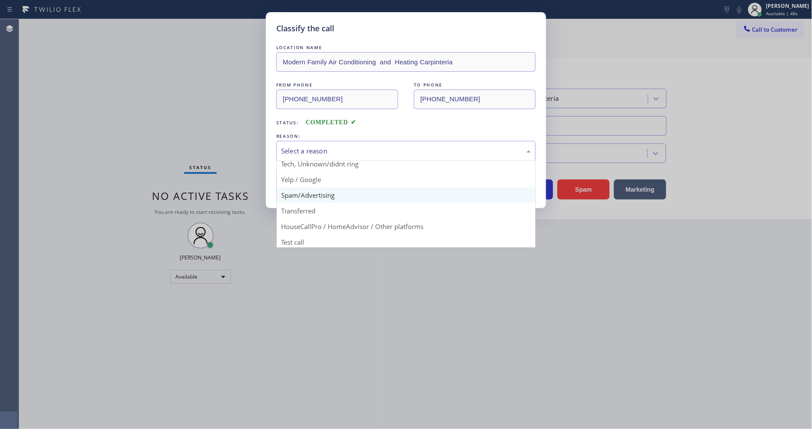
scroll to position [54, 0]
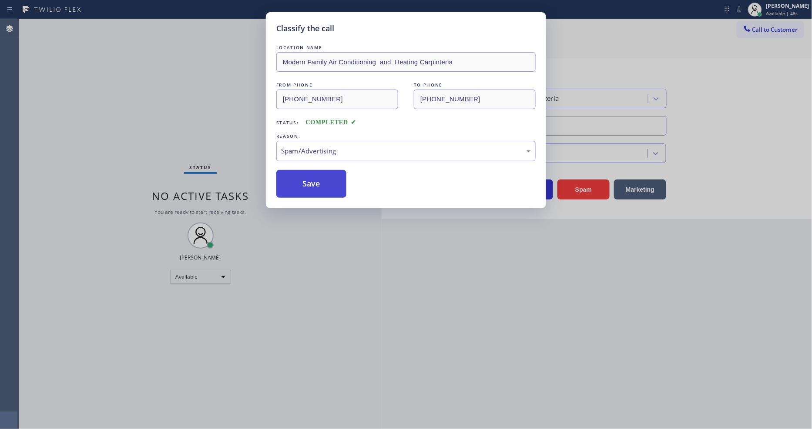
click at [317, 179] on button "Save" at bounding box center [311, 184] width 70 height 28
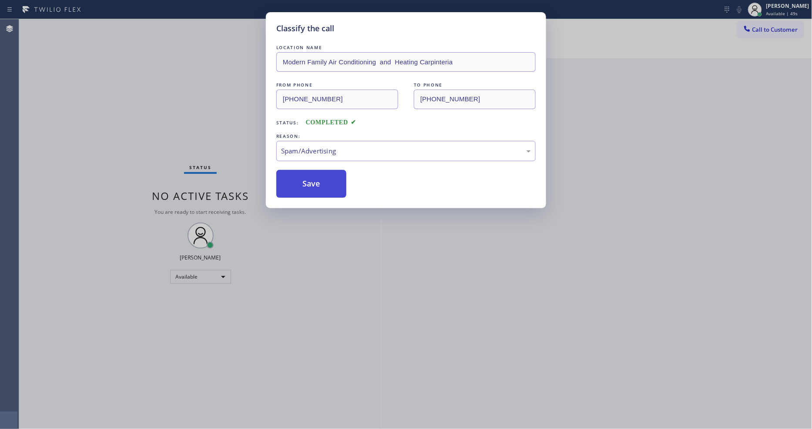
click at [317, 179] on button "Save" at bounding box center [311, 184] width 70 height 28
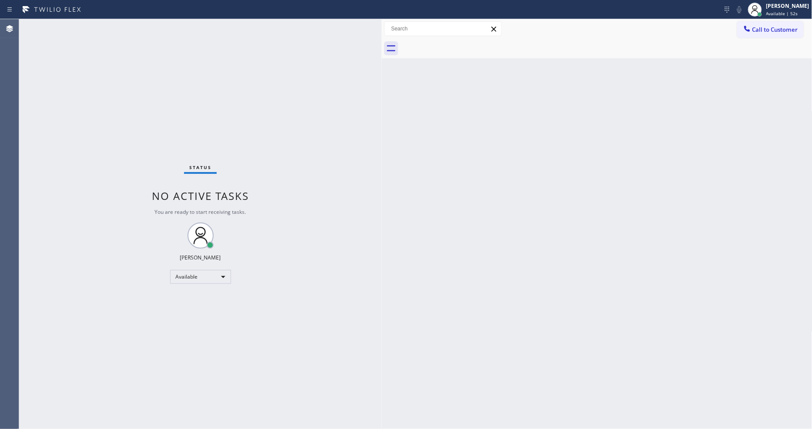
click at [208, 383] on div "Status No active tasks You are ready to start receiving tasks. Lyka Montero Ava…" at bounding box center [200, 224] width 362 height 410
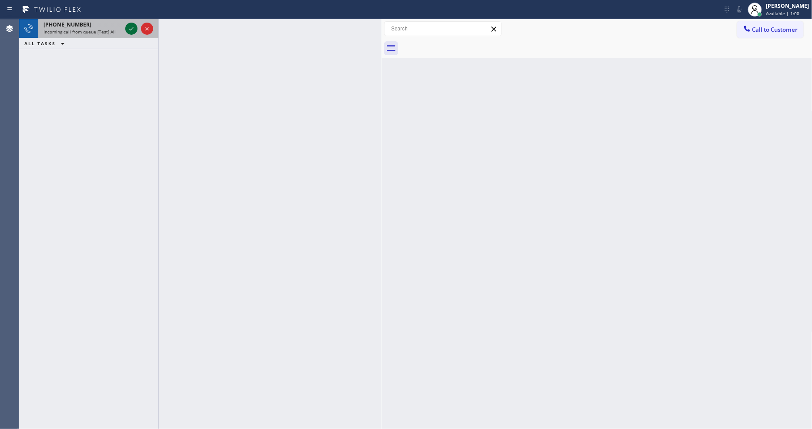
click at [128, 28] on icon at bounding box center [131, 28] width 10 height 10
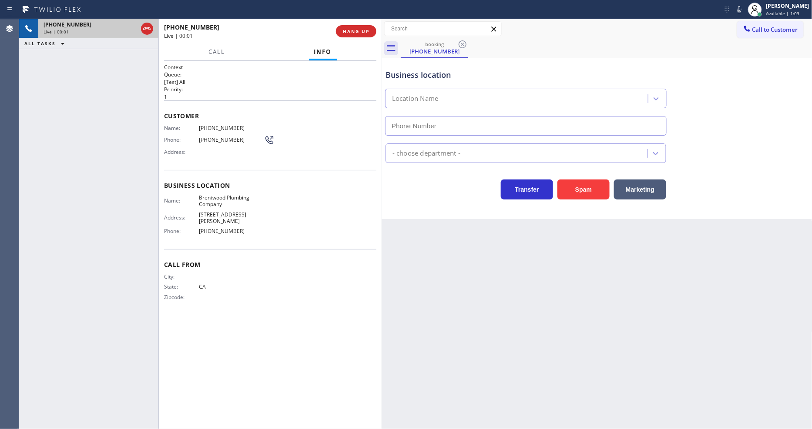
type input "(310) 425-3972"
click at [366, 28] on button "HANG UP" at bounding box center [356, 31] width 40 height 12
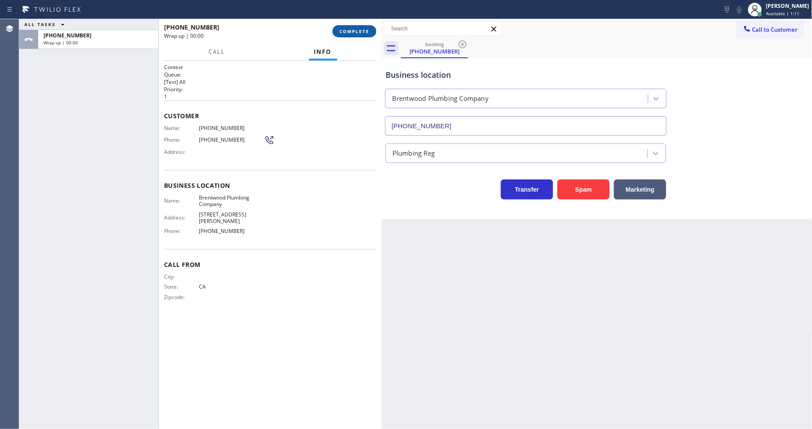
click at [366, 28] on span "COMPLETE" at bounding box center [354, 31] width 30 height 6
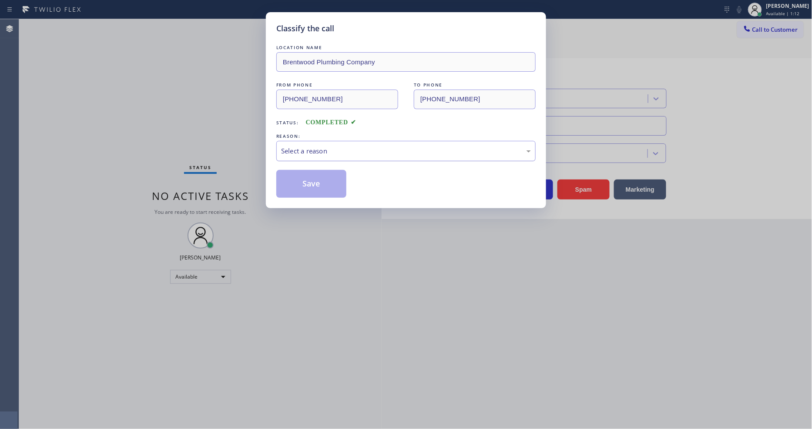
click at [327, 146] on div "Select a reason" at bounding box center [406, 151] width 250 height 10
drag, startPoint x: 341, startPoint y: 211, endPoint x: 315, endPoint y: 183, distance: 38.8
click at [315, 181] on button "Save" at bounding box center [311, 184] width 70 height 28
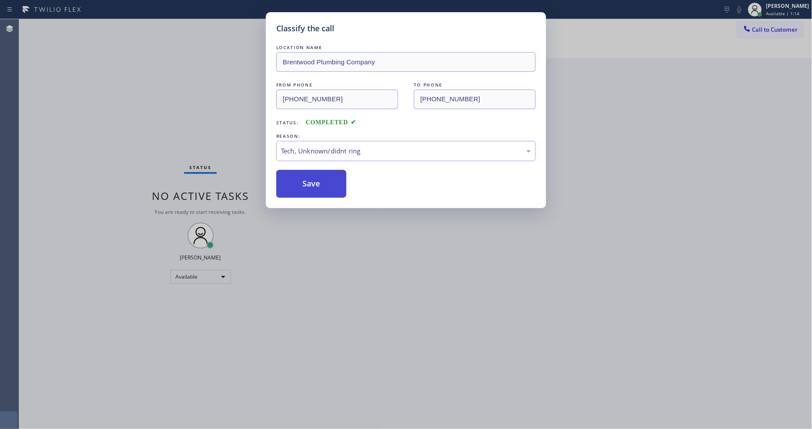
click at [315, 181] on button "Save" at bounding box center [311, 184] width 70 height 28
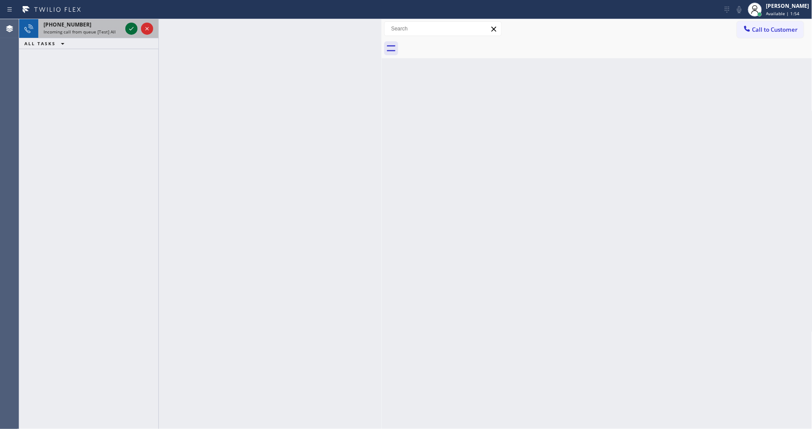
click at [131, 31] on icon at bounding box center [131, 28] width 10 height 10
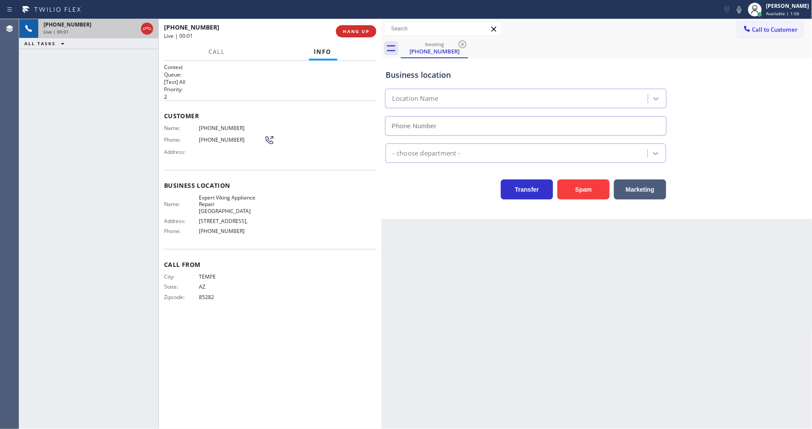
type input "(623) 471-4636"
click at [350, 30] on span "HANG UP" at bounding box center [356, 31] width 27 height 6
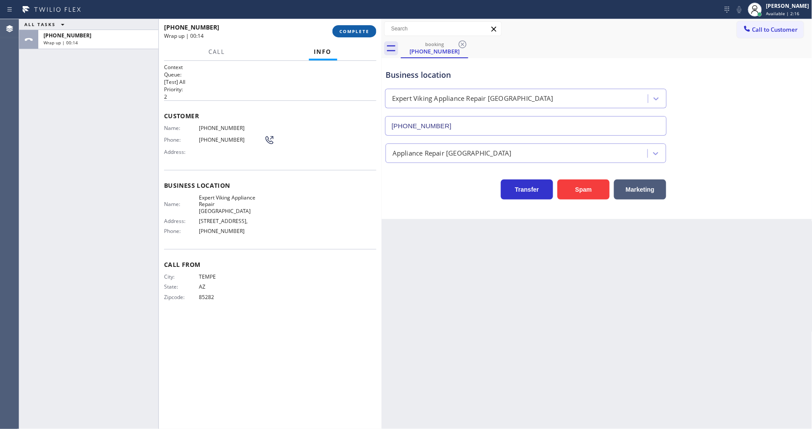
click at [353, 27] on button "COMPLETE" at bounding box center [354, 31] width 44 height 12
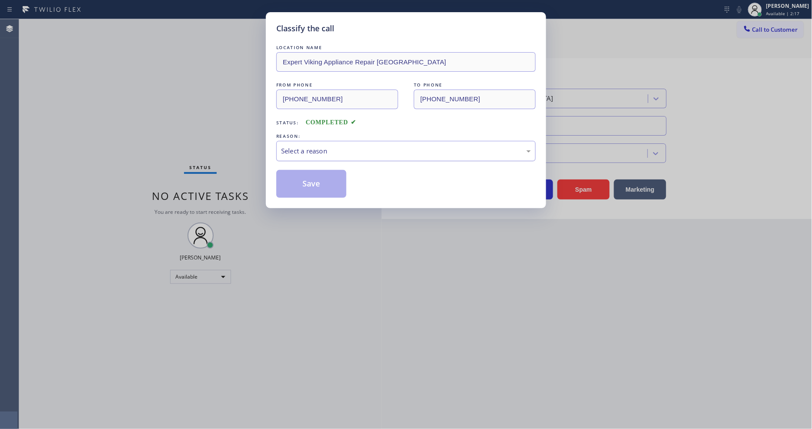
click at [319, 147] on div "Select a reason" at bounding box center [406, 151] width 250 height 10
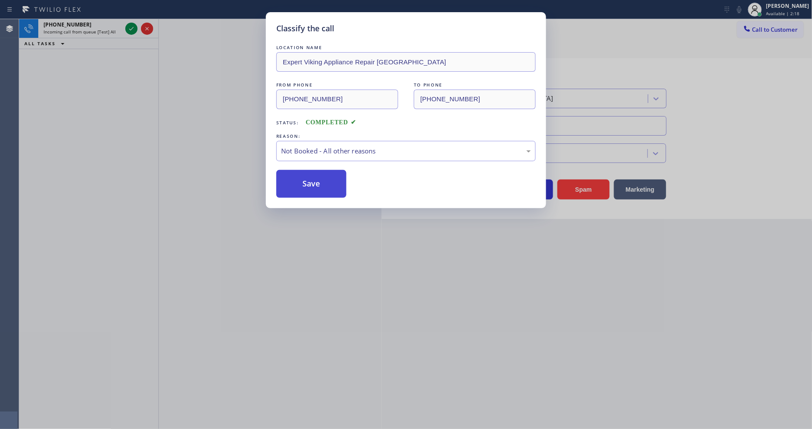
click at [312, 180] on button "Save" at bounding box center [311, 184] width 70 height 28
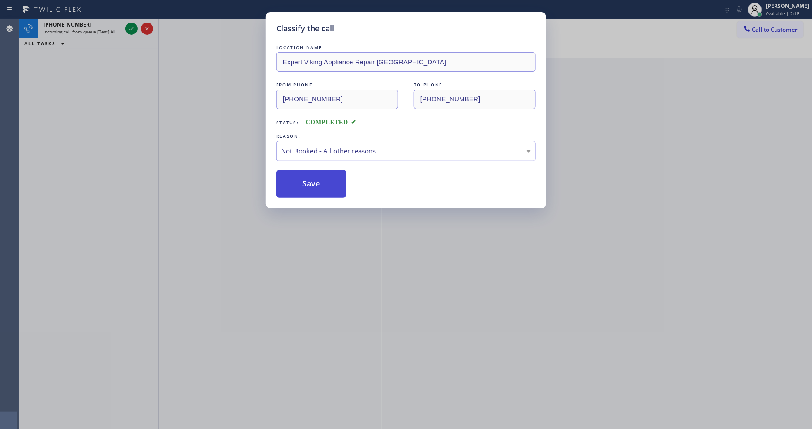
drag, startPoint x: 312, startPoint y: 180, endPoint x: 125, endPoint y: 54, distance: 225.0
click at [312, 179] on button "Save" at bounding box center [311, 184] width 70 height 28
click at [126, 23] on div "Classify the call LOCATION NAME Expert Viking Appliance Repair Glendale FROM PH…" at bounding box center [406, 214] width 812 height 429
click at [130, 27] on div "Classify the call LOCATION NAME US Electrical Avondale(Trevor Electrical Servic…" at bounding box center [415, 224] width 793 height 410
click at [130, 27] on icon at bounding box center [131, 28] width 10 height 10
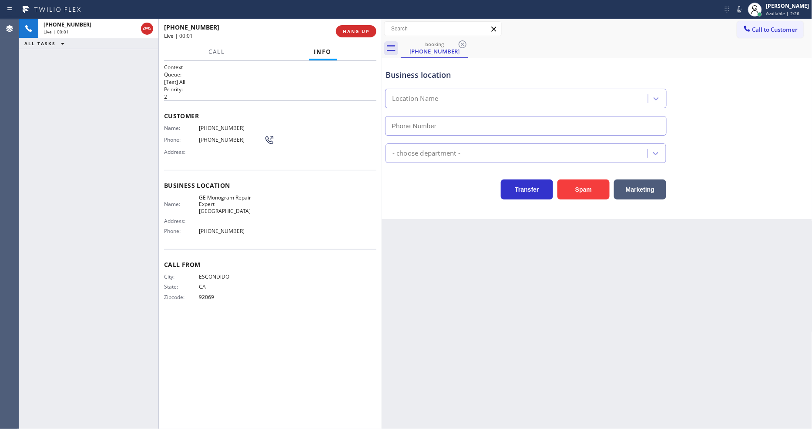
type input "(760) 350-3337"
click at [357, 25] on button "HANG UP" at bounding box center [356, 31] width 40 height 12
click at [359, 27] on button "HANG UP" at bounding box center [356, 31] width 40 height 12
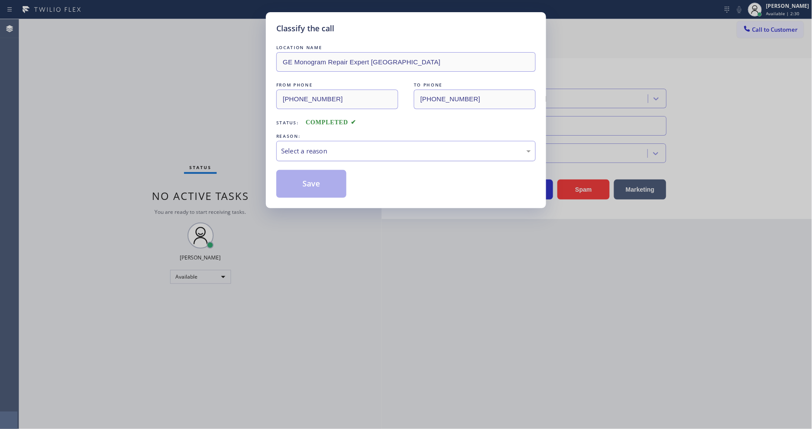
click at [318, 141] on div "Select a reason" at bounding box center [405, 151] width 259 height 20
click at [321, 183] on button "Save" at bounding box center [311, 184] width 70 height 28
click at [321, 182] on button "Save" at bounding box center [311, 184] width 70 height 28
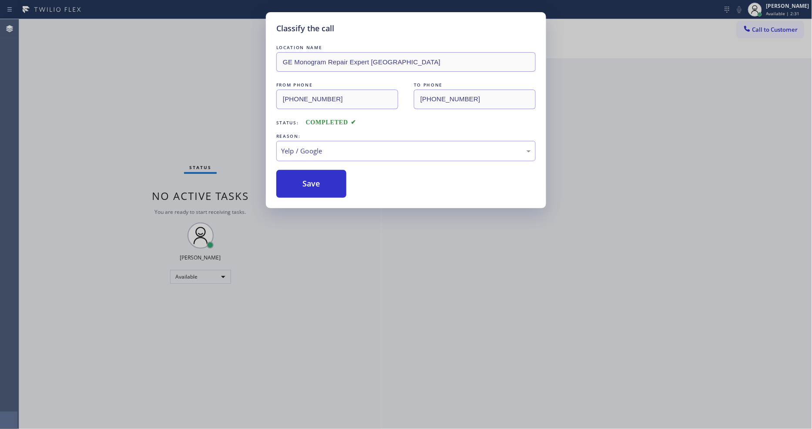
drag, startPoint x: 321, startPoint y: 182, endPoint x: 137, endPoint y: 40, distance: 232.6
click at [321, 179] on button "Save" at bounding box center [311, 184] width 70 height 28
click at [121, 29] on div "Classify the call LOCATION NAME GE Monogram Repair Expert Cathedral City FROM P…" at bounding box center [406, 214] width 812 height 429
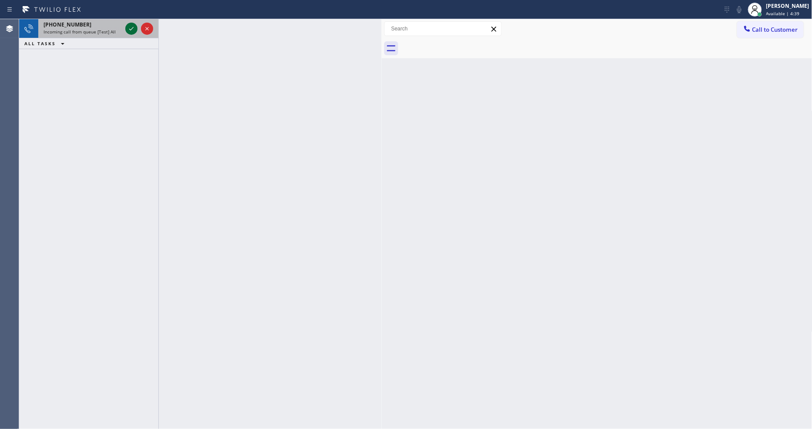
click at [128, 26] on icon at bounding box center [131, 28] width 10 height 10
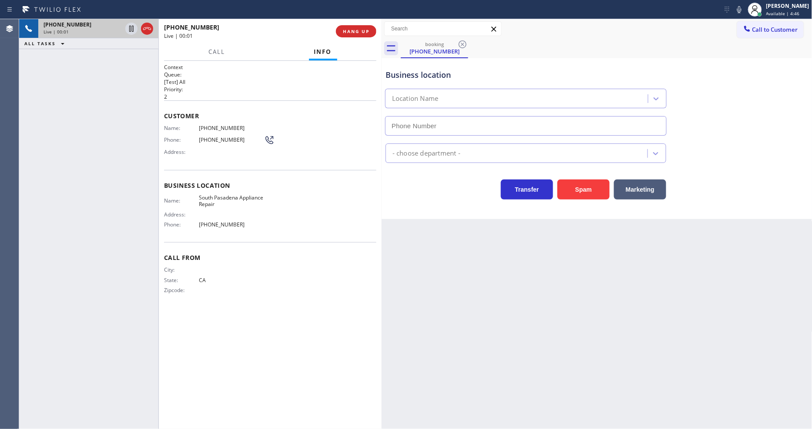
type input "(626) 566-7785"
click at [363, 32] on span "HANG UP" at bounding box center [356, 31] width 27 height 6
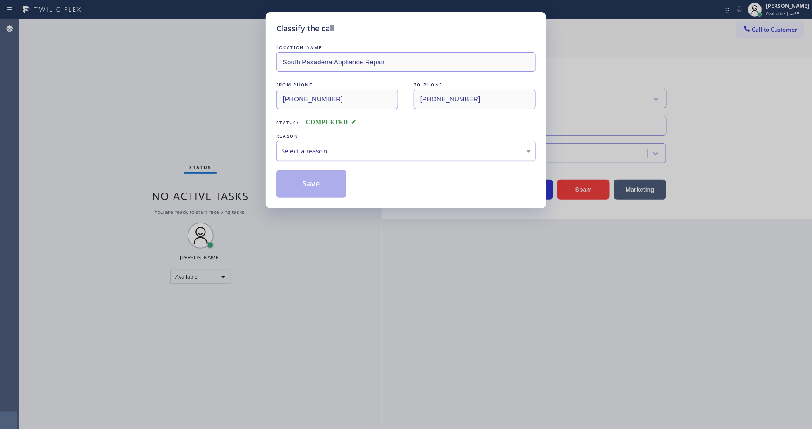
click at [345, 148] on div "Select a reason" at bounding box center [406, 151] width 250 height 10
click at [326, 179] on button "Save" at bounding box center [311, 184] width 70 height 28
click at [326, 178] on button "Save" at bounding box center [311, 184] width 70 height 28
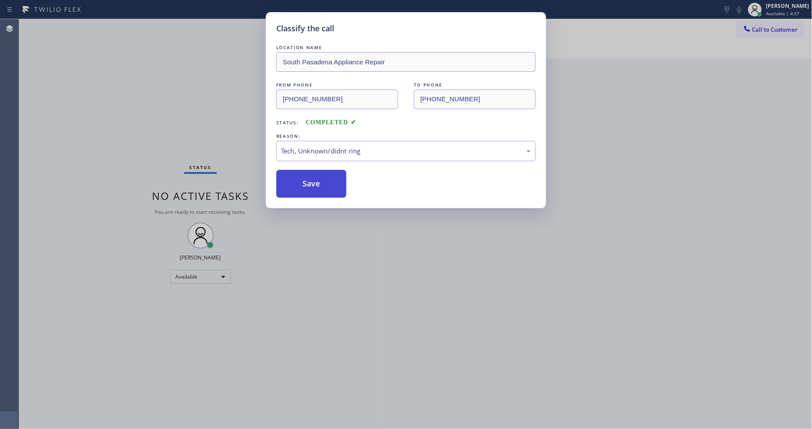
click at [326, 178] on button "Save" at bounding box center [311, 184] width 70 height 28
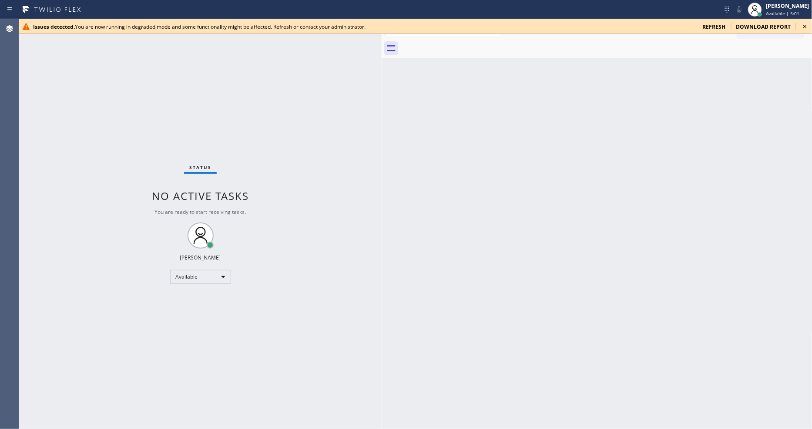
click at [730, 29] on icon at bounding box center [805, 26] width 10 height 10
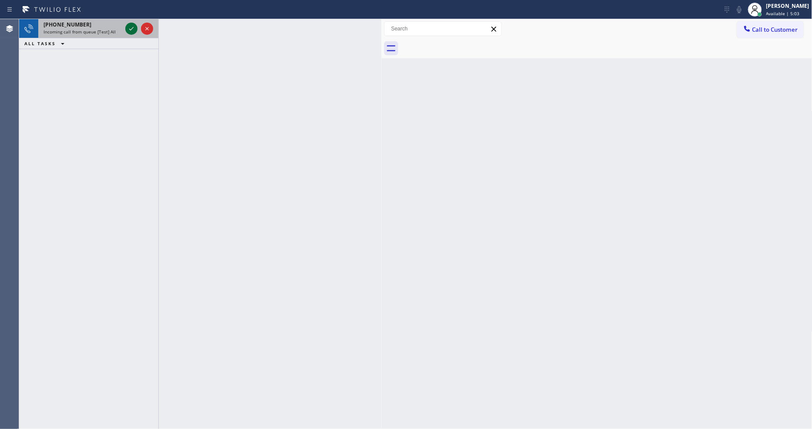
click at [131, 28] on icon at bounding box center [131, 28] width 10 height 10
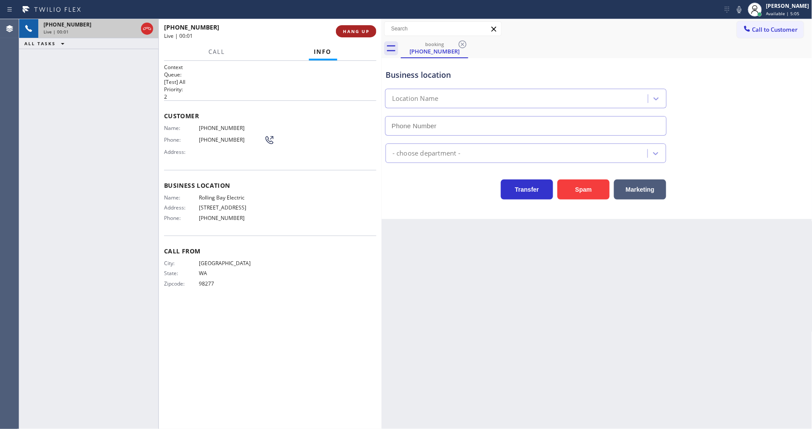
type input "(360) 401-4864"
click at [353, 29] on span "HANG UP" at bounding box center [356, 31] width 27 height 6
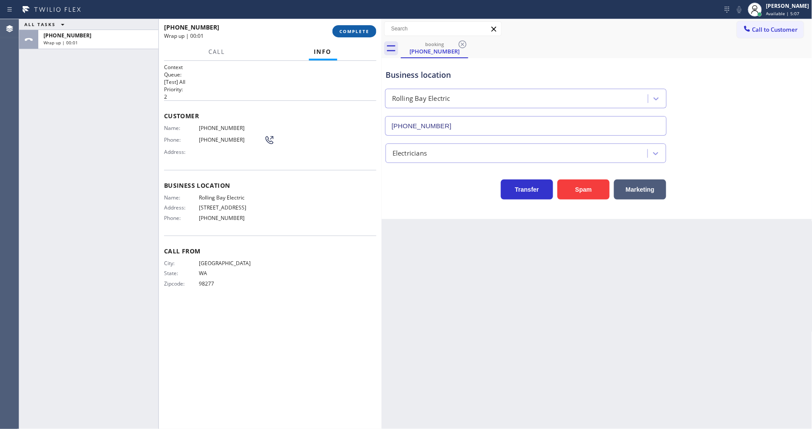
click at [362, 31] on span "COMPLETE" at bounding box center [354, 31] width 30 height 6
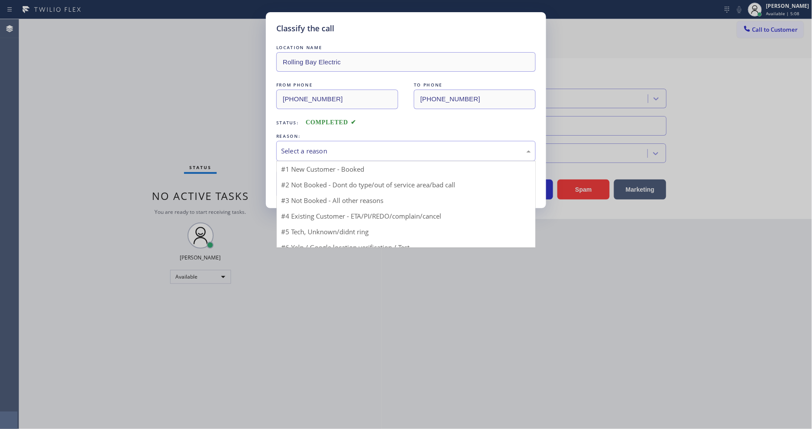
click at [324, 148] on div "Select a reason" at bounding box center [406, 151] width 250 height 10
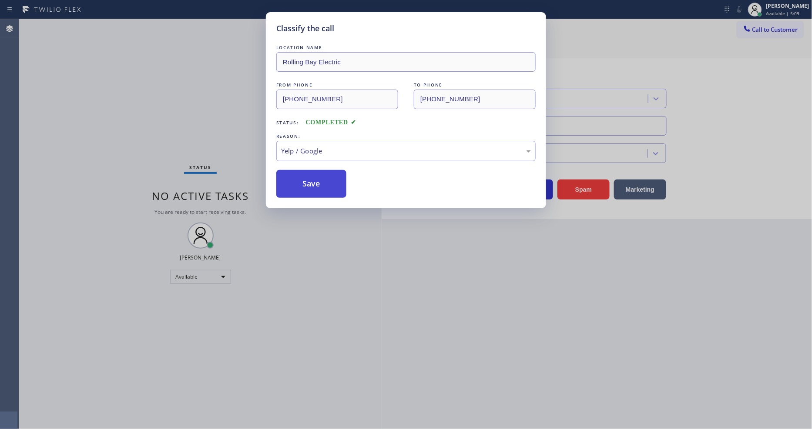
click at [318, 183] on button "Save" at bounding box center [311, 184] width 70 height 28
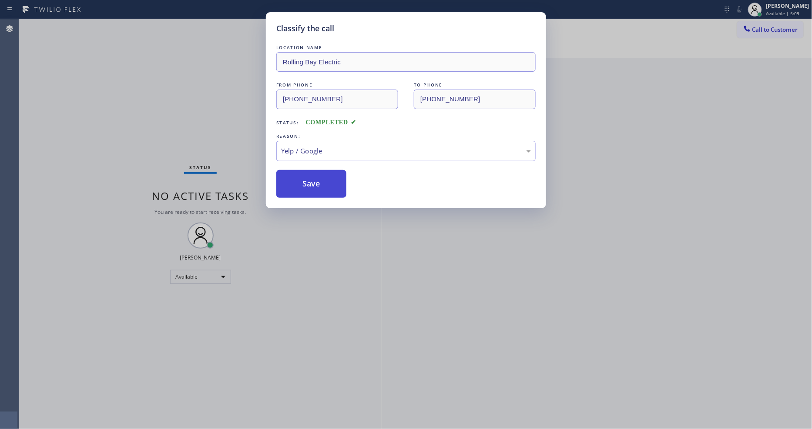
click at [318, 183] on button "Save" at bounding box center [311, 184] width 70 height 28
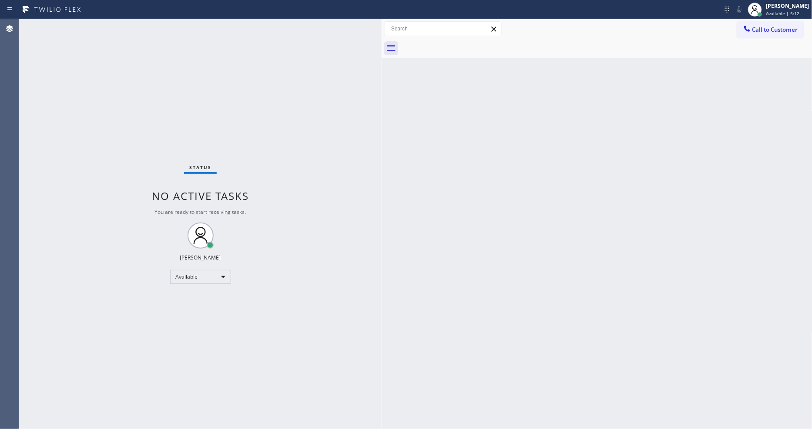
click at [356, 318] on div "Status No active tasks You are ready to start receiving tasks. Lyka Montero Ava…" at bounding box center [200, 224] width 362 height 410
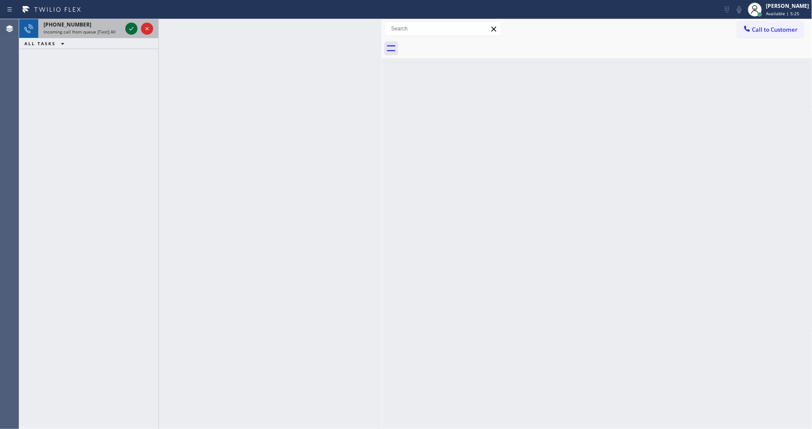
drag, startPoint x: 136, startPoint y: 25, endPoint x: 129, endPoint y: 26, distance: 6.6
click at [135, 25] on icon at bounding box center [131, 28] width 10 height 10
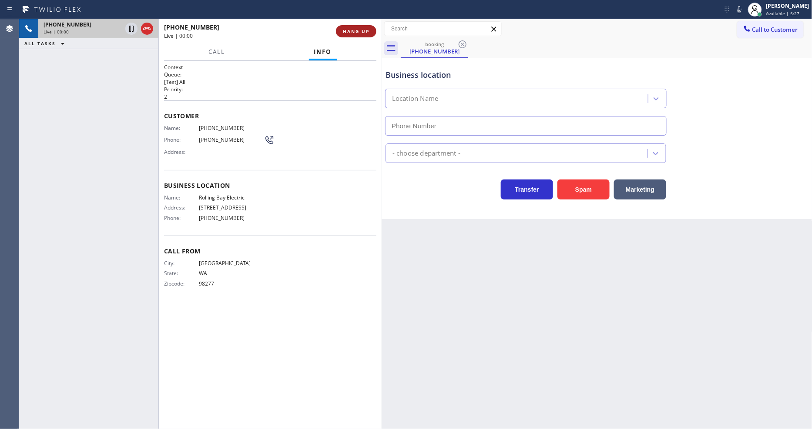
click at [360, 29] on span "HANG UP" at bounding box center [356, 31] width 27 height 6
type input "(360) 401-4864"
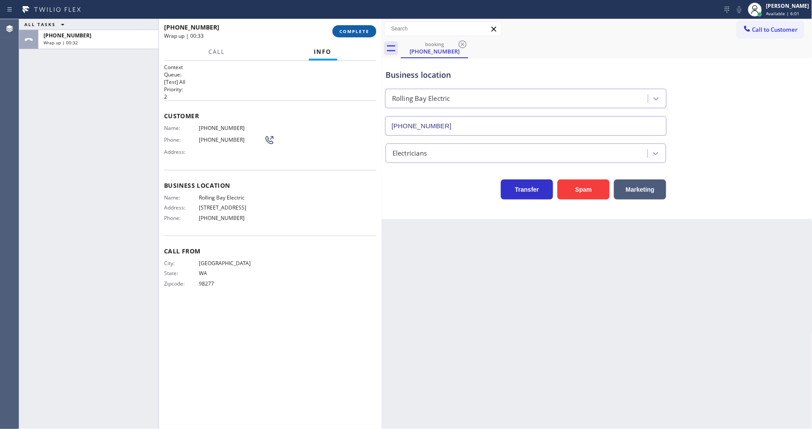
click at [357, 27] on button "COMPLETE" at bounding box center [354, 31] width 44 height 12
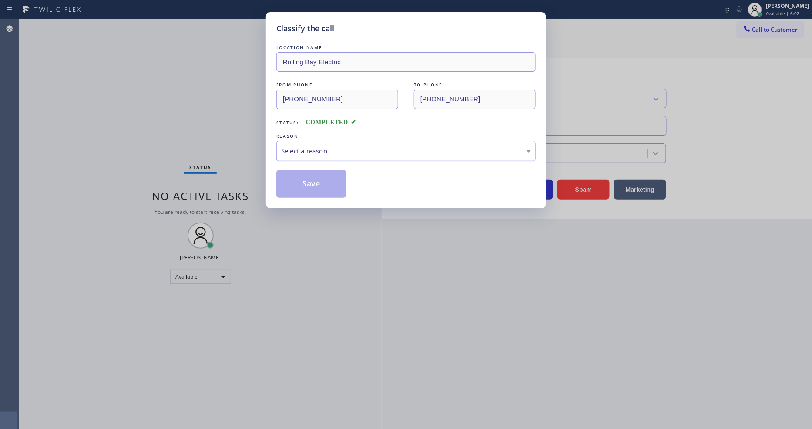
click at [351, 146] on div "Select a reason" at bounding box center [406, 151] width 250 height 10
click at [328, 173] on button "Save" at bounding box center [311, 184] width 70 height 28
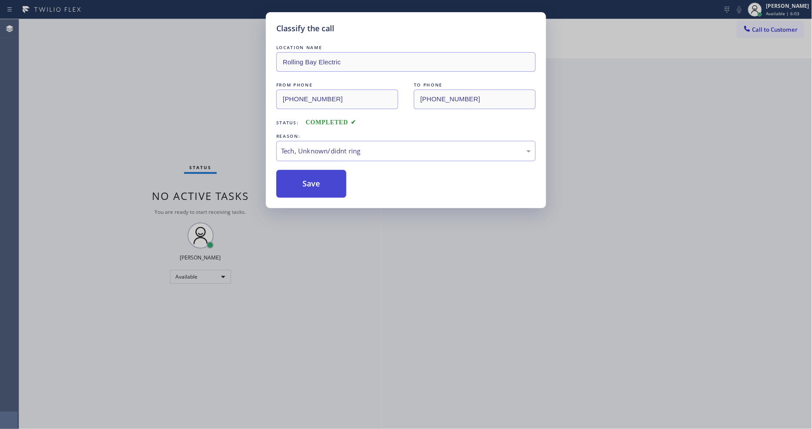
click at [328, 173] on button "Save" at bounding box center [311, 184] width 70 height 28
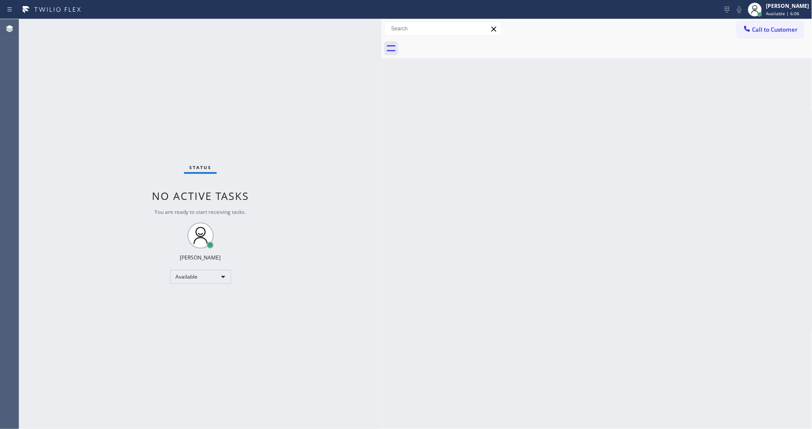
click at [117, 25] on div "Status No active tasks You are ready to start receiving tasks. Lyka Montero Ava…" at bounding box center [200, 224] width 362 height 410
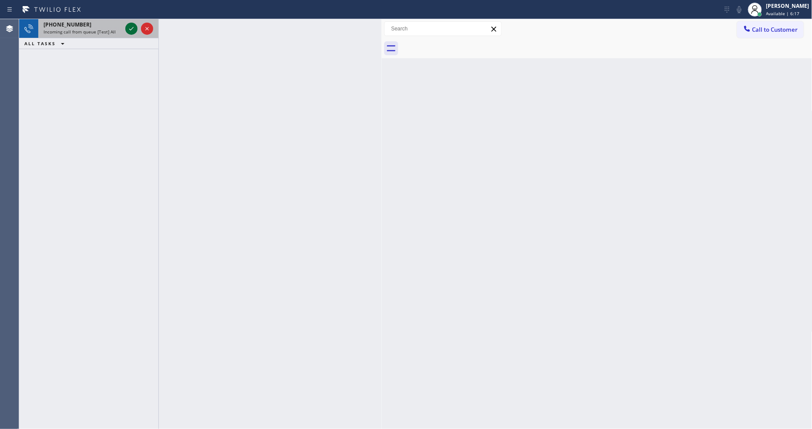
click at [131, 27] on icon at bounding box center [131, 28] width 10 height 10
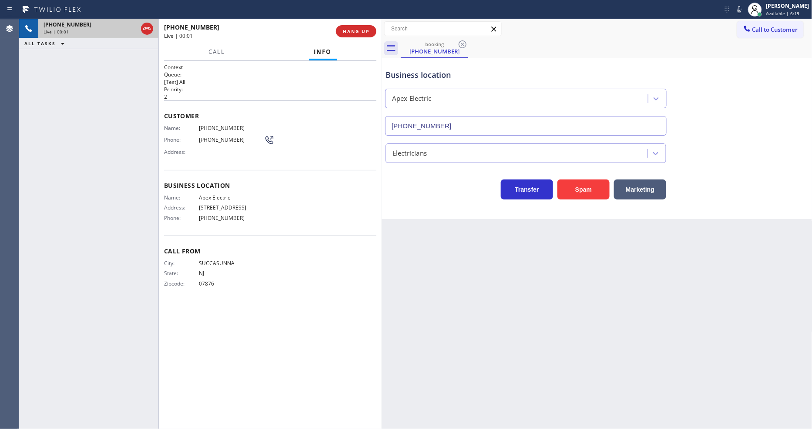
type input "(862) 640-1176"
click at [370, 35] on button "HANG UP" at bounding box center [356, 31] width 40 height 12
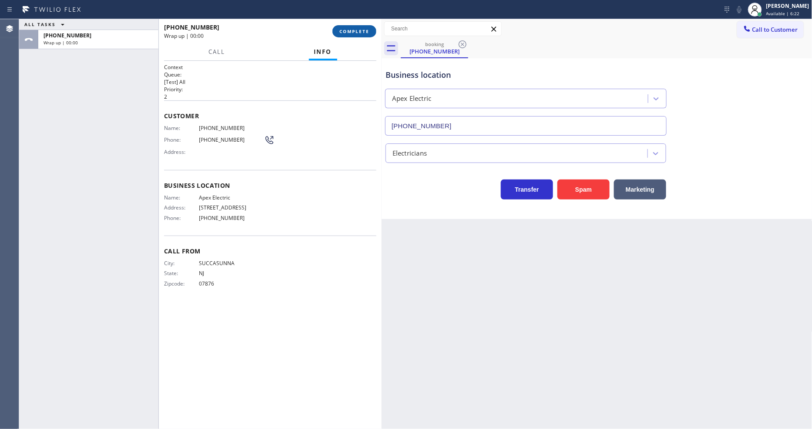
click at [370, 35] on button "COMPLETE" at bounding box center [354, 31] width 44 height 12
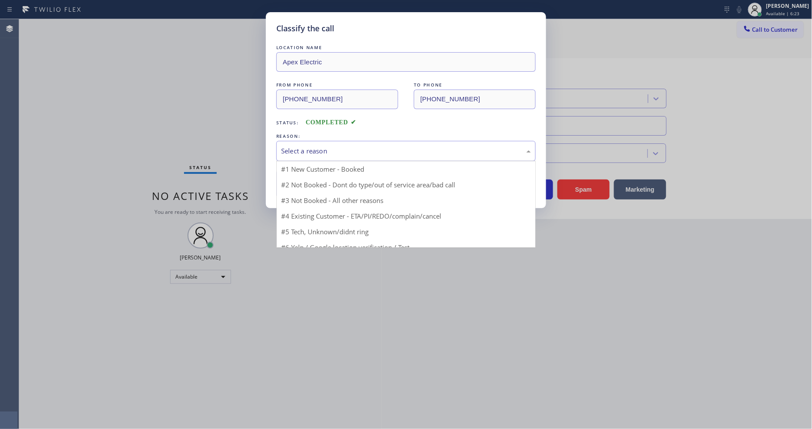
drag, startPoint x: 332, startPoint y: 147, endPoint x: 329, endPoint y: 184, distance: 37.5
click at [332, 146] on div "Select a reason" at bounding box center [406, 151] width 250 height 10
drag, startPoint x: 318, startPoint y: 214, endPoint x: 318, endPoint y: 197, distance: 17.4
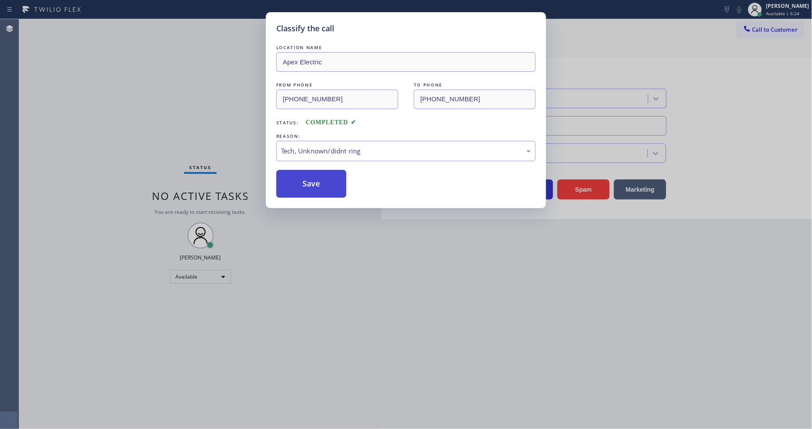
click at [318, 185] on button "Save" at bounding box center [311, 184] width 70 height 28
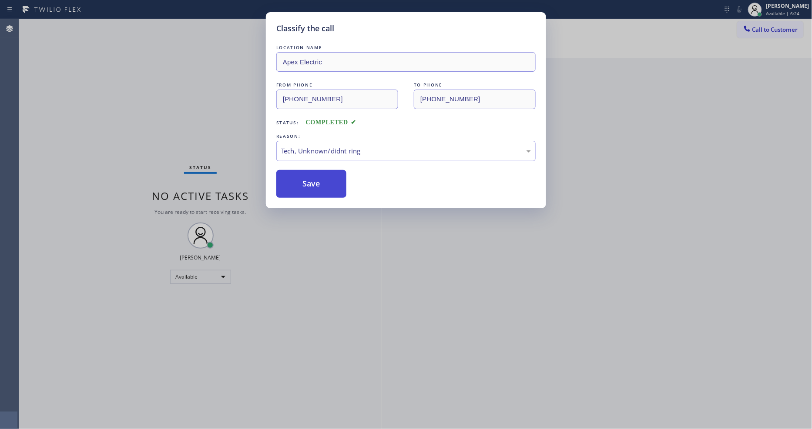
click at [318, 185] on button "Save" at bounding box center [311, 184] width 70 height 28
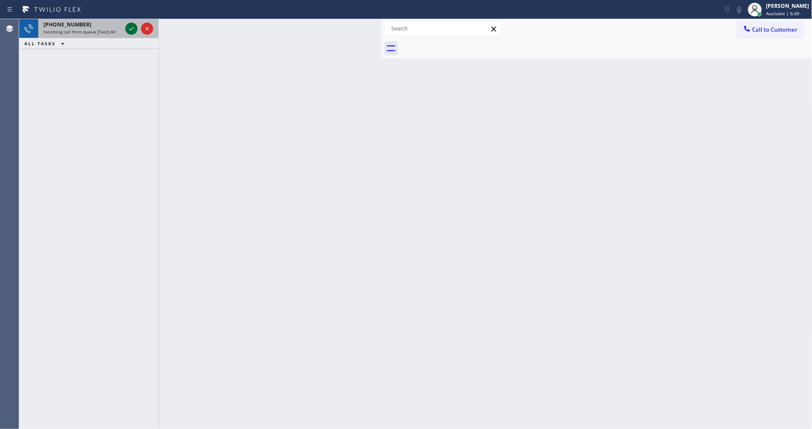
click at [131, 28] on icon at bounding box center [131, 28] width 10 height 10
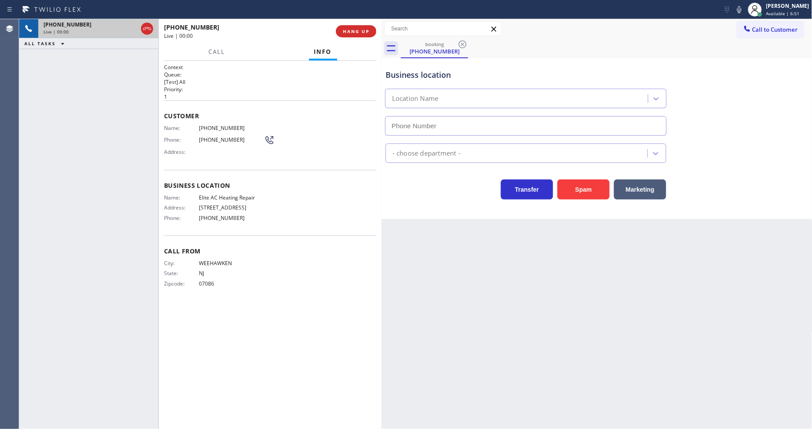
type input "(305) 239-8487"
click at [730, 9] on icon at bounding box center [739, 9] width 10 height 10
click at [730, 4] on icon at bounding box center [739, 9] width 10 height 10
click at [362, 33] on span "HANG UP" at bounding box center [356, 31] width 27 height 6
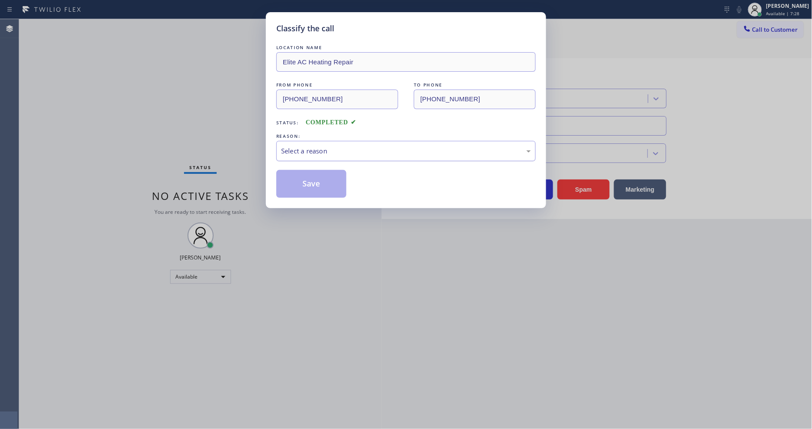
click at [316, 142] on div "Select a reason" at bounding box center [405, 151] width 259 height 20
click at [298, 181] on button "Save" at bounding box center [311, 184] width 70 height 28
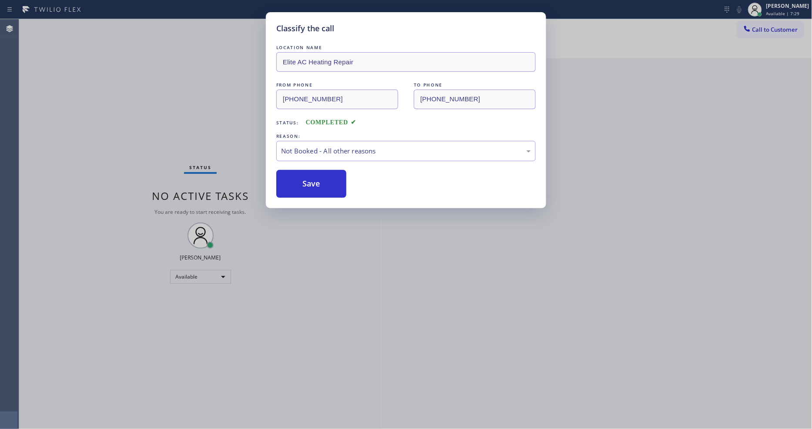
click at [298, 181] on button "Save" at bounding box center [311, 184] width 70 height 28
drag, startPoint x: 298, startPoint y: 181, endPoint x: 306, endPoint y: 180, distance: 7.4
click at [298, 180] on button "Save" at bounding box center [311, 184] width 70 height 28
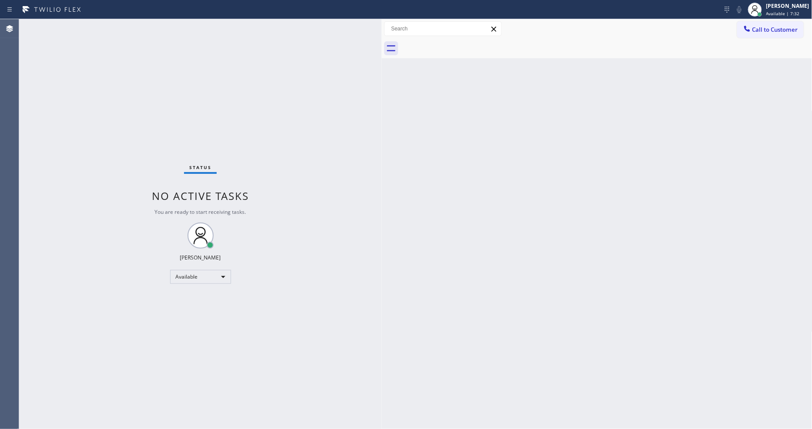
click at [368, 354] on div "Status No active tasks You are ready to start receiving tasks. Lyka Montero Ava…" at bounding box center [200, 224] width 362 height 410
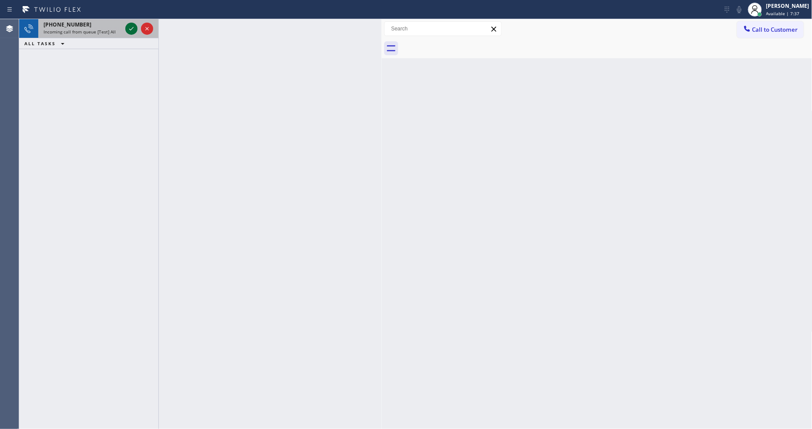
click at [130, 31] on icon at bounding box center [131, 28] width 10 height 10
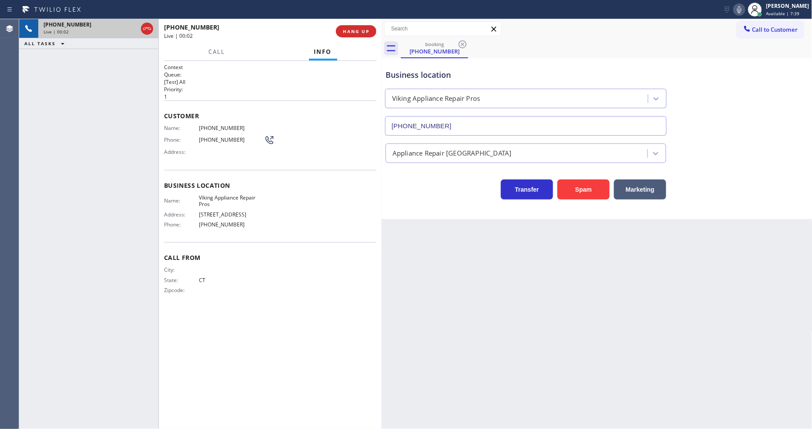
type input "(203) 721-6573"
click at [565, 305] on div "Back to Dashboard Change Sender ID Customers Technicians Select a contact Outbo…" at bounding box center [597, 224] width 431 height 410
click at [353, 30] on span "HANG UP" at bounding box center [356, 31] width 27 height 6
click at [353, 29] on span "HANG UP" at bounding box center [356, 31] width 27 height 6
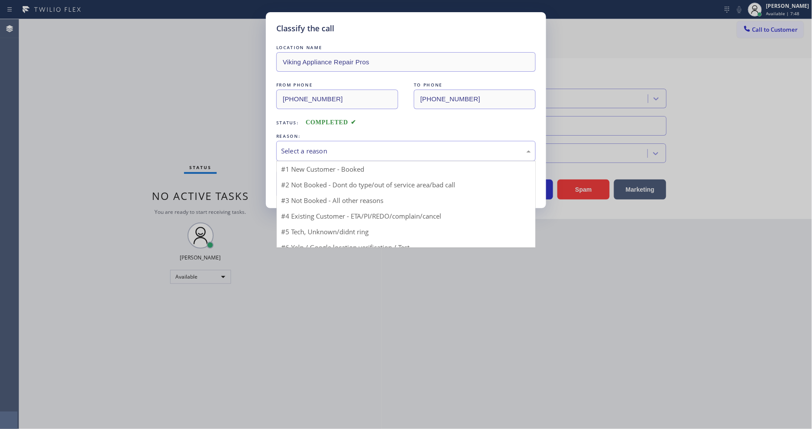
click at [318, 149] on div "Select a reason" at bounding box center [406, 151] width 250 height 10
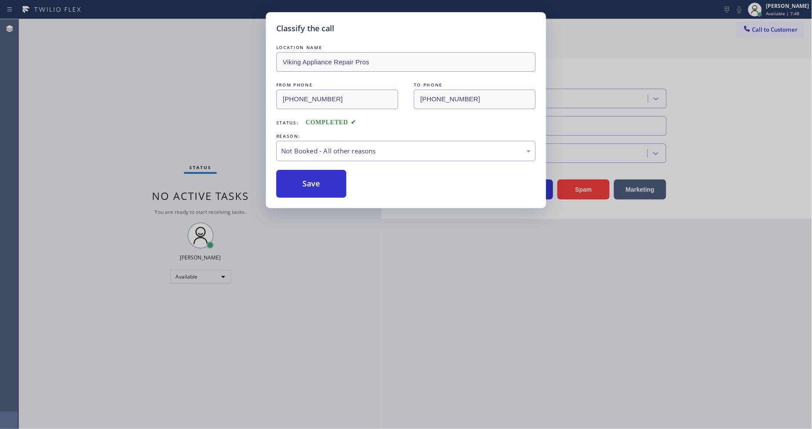
click at [312, 180] on button "Save" at bounding box center [311, 184] width 70 height 28
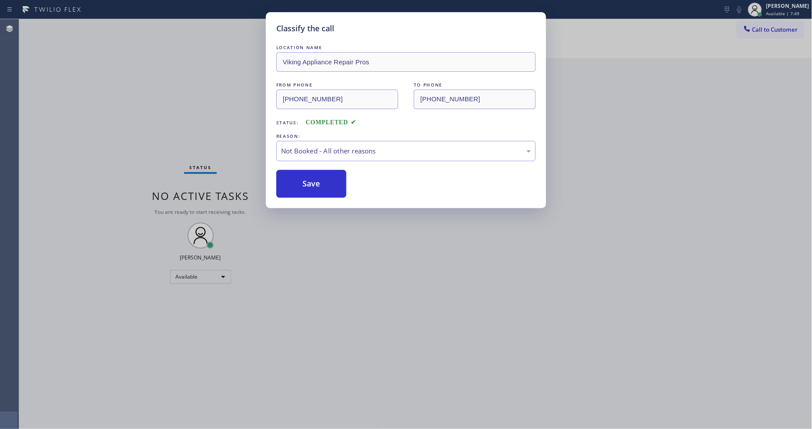
click at [312, 180] on button "Save" at bounding box center [311, 184] width 70 height 28
click at [314, 180] on button "Save" at bounding box center [311, 184] width 70 height 28
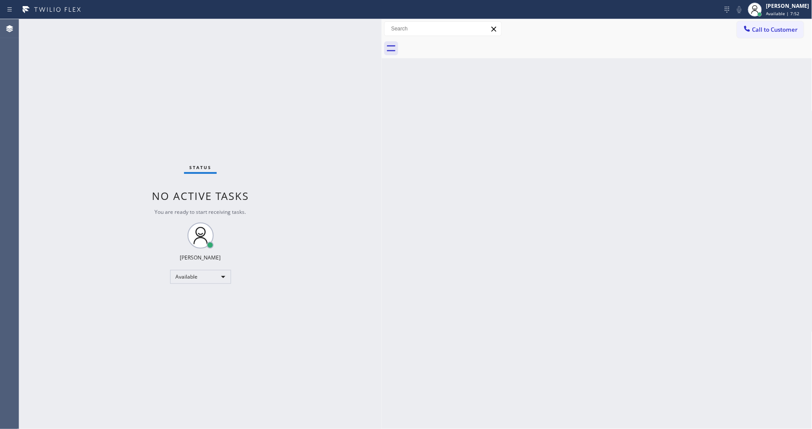
click at [127, 32] on div "Status No active tasks You are ready to start receiving tasks. Lyka Montero Ava…" at bounding box center [200, 224] width 362 height 410
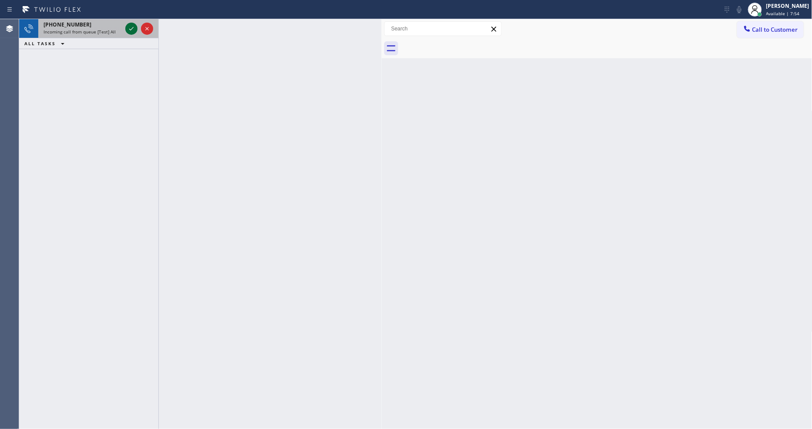
click at [128, 27] on icon at bounding box center [131, 28] width 10 height 10
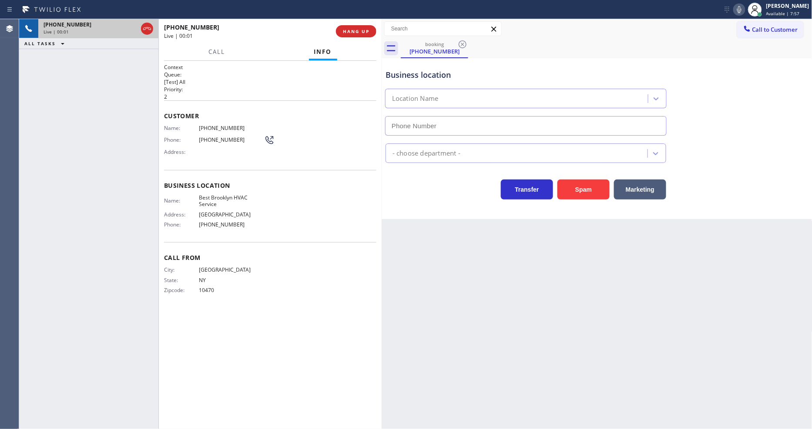
type input "(347) 952-7012"
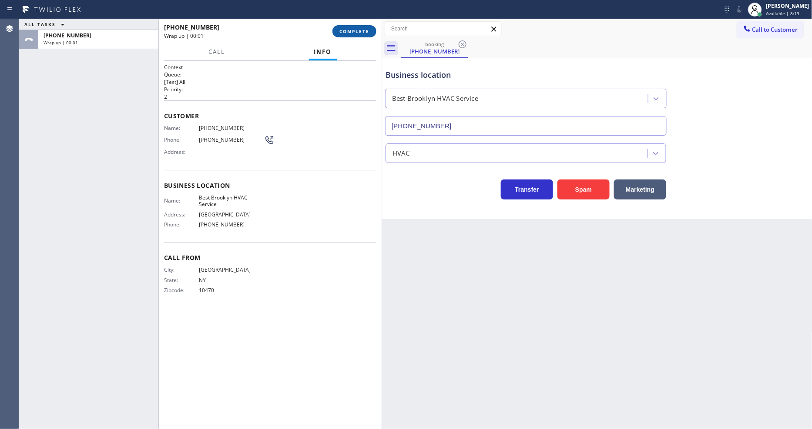
drag, startPoint x: 363, startPoint y: 30, endPoint x: 375, endPoint y: 69, distance: 41.0
click at [364, 30] on span "COMPLETE" at bounding box center [354, 31] width 30 height 6
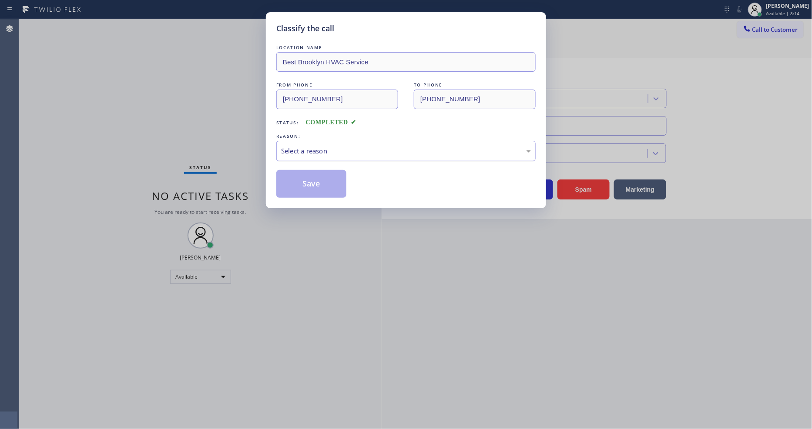
click at [310, 152] on div "Select a reason" at bounding box center [406, 151] width 250 height 10
click at [310, 182] on button "Save" at bounding box center [311, 184] width 70 height 28
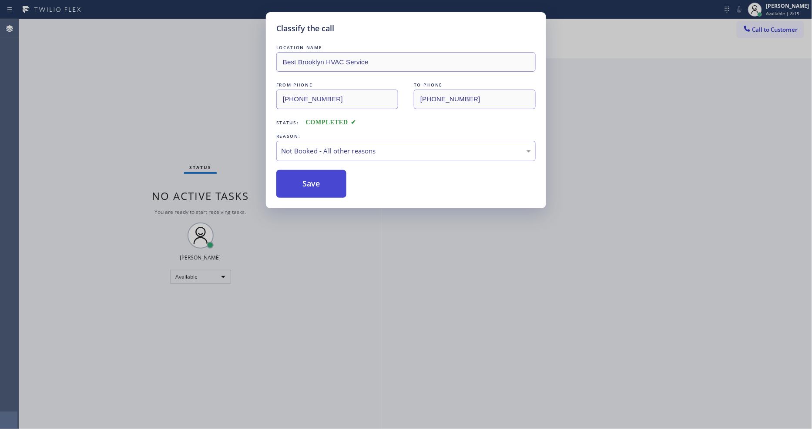
click at [310, 182] on button "Save" at bounding box center [311, 184] width 70 height 28
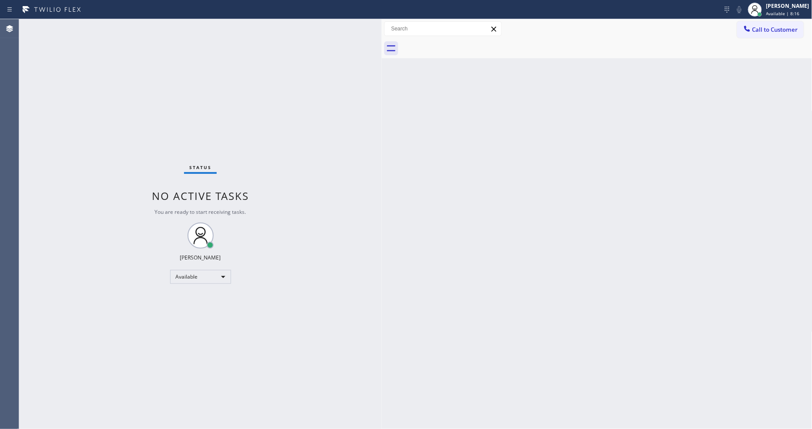
click at [94, 19] on div "Status No active tasks You are ready to start receiving tasks. Lyka Montero Ava…" at bounding box center [200, 224] width 362 height 410
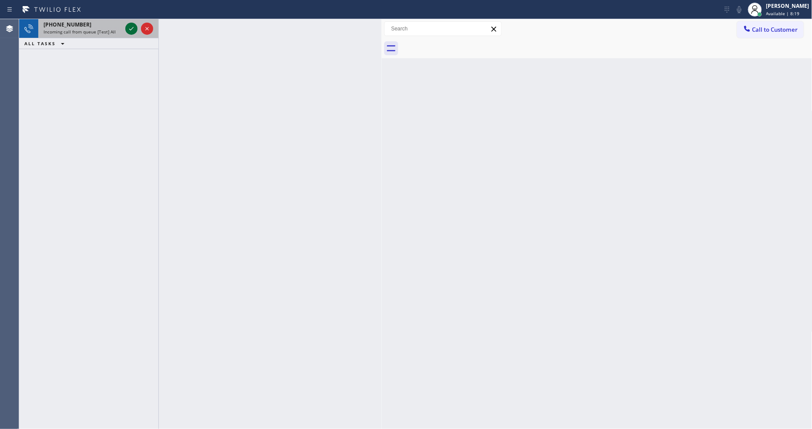
click at [127, 28] on icon at bounding box center [131, 28] width 10 height 10
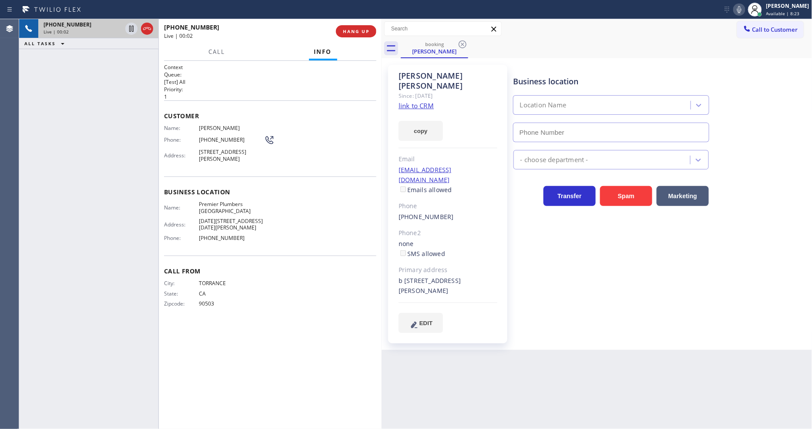
type input "(424) 888-7501"
click at [427, 101] on link "link to CRM" at bounding box center [416, 105] width 35 height 9
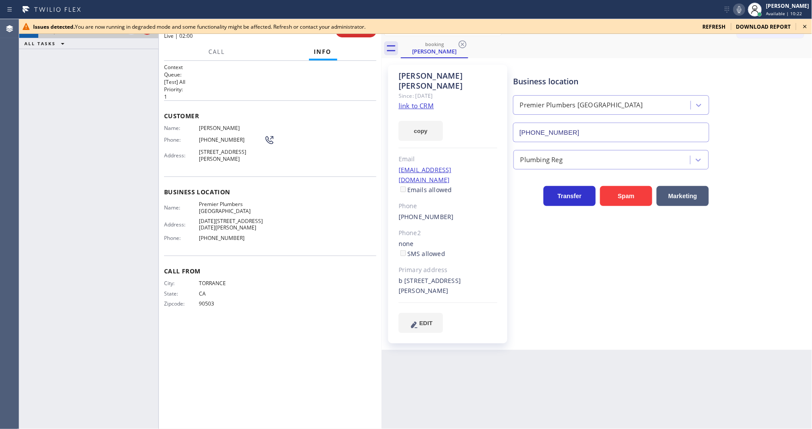
click at [730, 23] on icon at bounding box center [805, 26] width 10 height 10
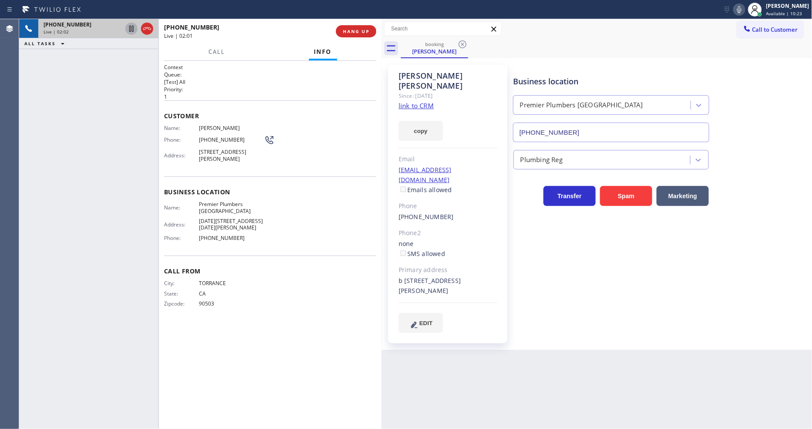
click at [129, 26] on icon at bounding box center [131, 29] width 4 height 6
drag, startPoint x: 743, startPoint y: 7, endPoint x: 566, endPoint y: 109, distance: 204.7
click at [730, 7] on icon at bounding box center [739, 9] width 10 height 10
click at [129, 29] on icon at bounding box center [131, 29] width 6 height 6
click at [730, 11] on icon at bounding box center [739, 9] width 4 height 7
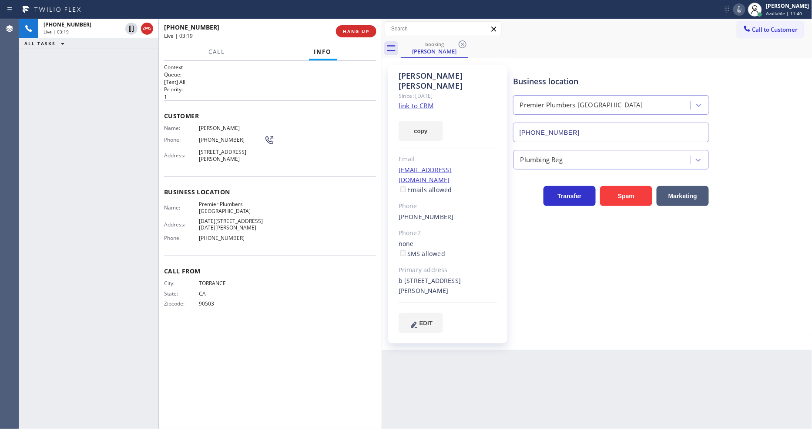
click at [241, 269] on div "Call From City: TORRANCE State: CA Zipcode: 90503" at bounding box center [270, 289] width 212 height 66
click at [549, 229] on div "Business location Premier Plumbers Redondo Beach (424) 888-7501 Plumbing Reg Tr…" at bounding box center [661, 199] width 298 height 264
click at [222, 203] on span "Premier Plumbers Redondo Beach" at bounding box center [231, 207] width 65 height 13
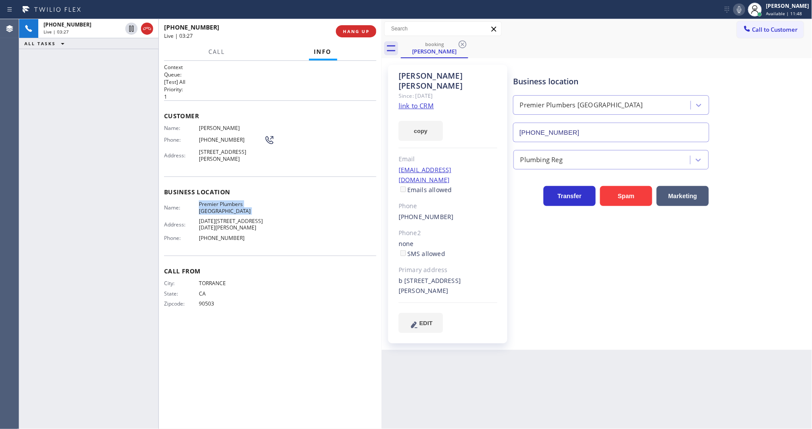
copy span "Premier Plumbers Redondo Beach"
click at [206, 125] on span "Rebecca Fessler" at bounding box center [231, 128] width 65 height 7
copy span "Rebecca Fessler"
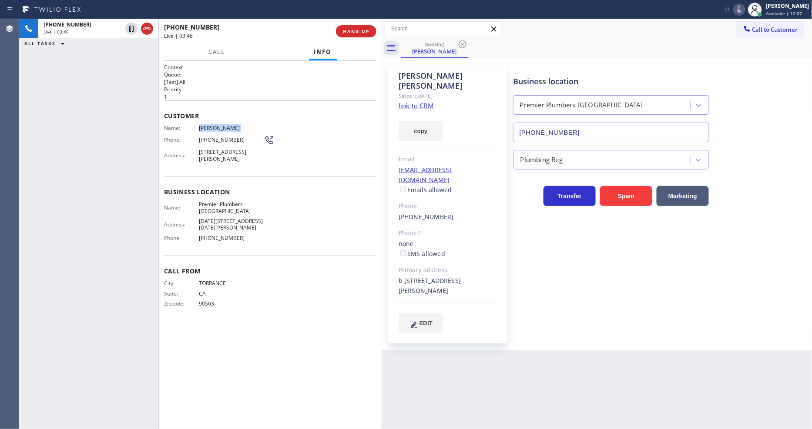
click at [216, 141] on span "(310) 483-3445" at bounding box center [231, 140] width 65 height 7
copy div "(310) 483-3445"
drag, startPoint x: 206, startPoint y: 162, endPoint x: 385, endPoint y: 167, distance: 178.5
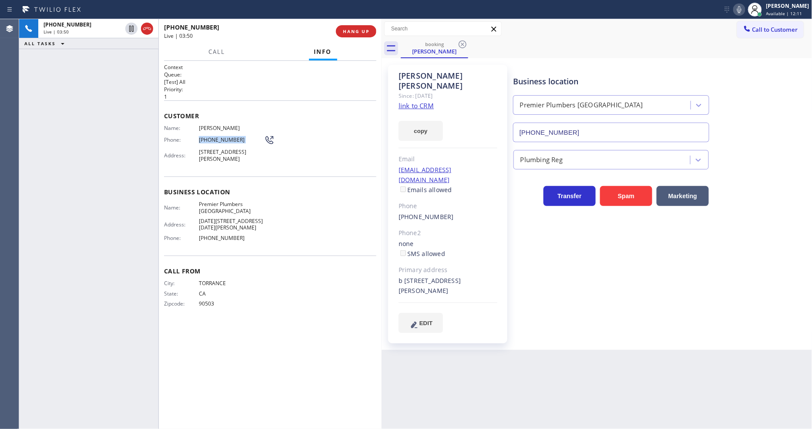
click at [205, 162] on div "Name: Rebecca Fessler Phone: (310) 483-3445 Address: 1921 Havemeyer Ln b, Redon…" at bounding box center [219, 145] width 111 height 41
click at [479, 165] on div "rebecca11478@yahoo.com Emails allowed" at bounding box center [448, 180] width 99 height 30
copy link "rebecca11478@yahoo.com"
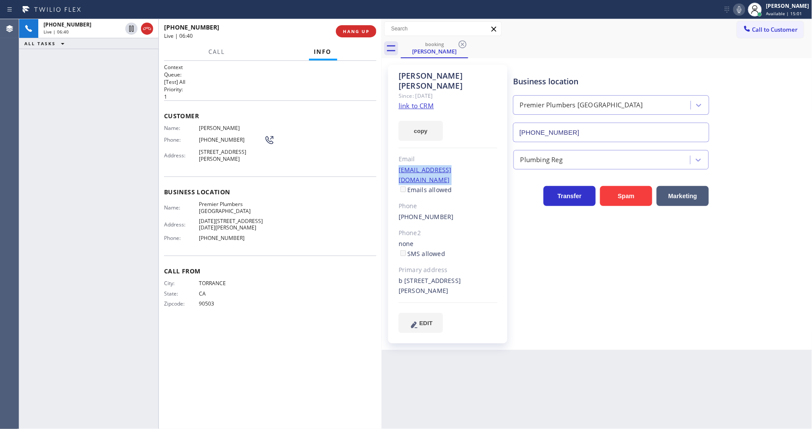
click at [590, 312] on div "Business location Premier Plumbers Redondo Beach (424) 888-7501 Plumbing Reg Tr…" at bounding box center [661, 207] width 298 height 281
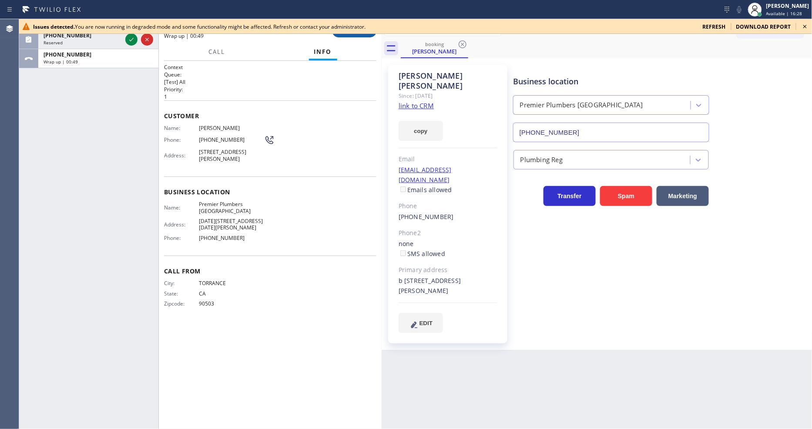
click at [356, 36] on button "COMPLETE" at bounding box center [354, 31] width 44 height 12
click at [730, 25] on div "Issues detected. You are now running in degraded mode and some functionality mi…" at bounding box center [415, 224] width 793 height 410
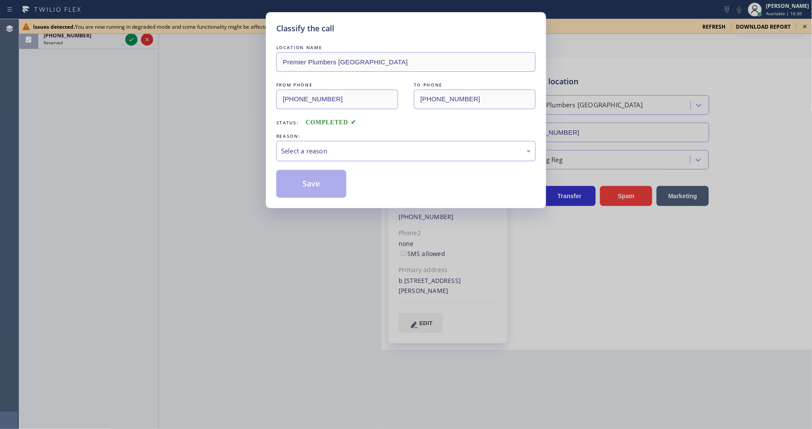
click at [349, 151] on div "Select a reason" at bounding box center [406, 151] width 250 height 10
click at [303, 184] on button "Save" at bounding box center [311, 184] width 70 height 28
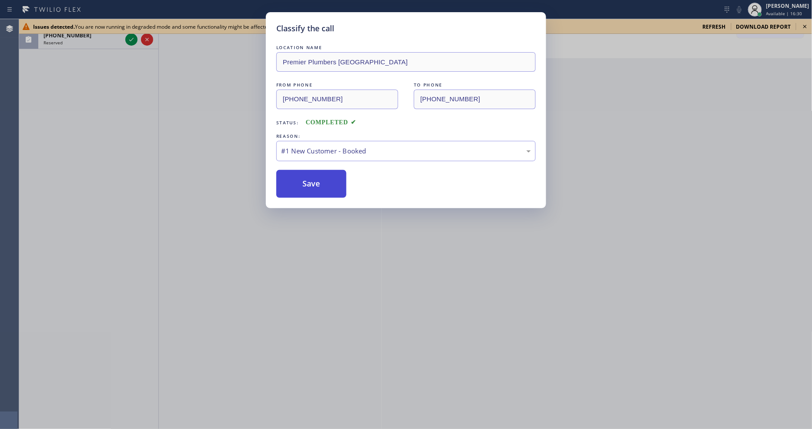
click at [303, 184] on button "Save" at bounding box center [311, 184] width 70 height 28
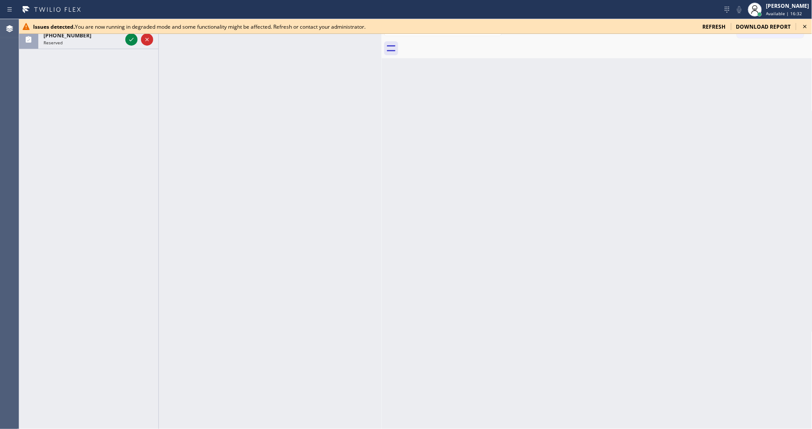
click at [730, 26] on icon at bounding box center [805, 26] width 10 height 10
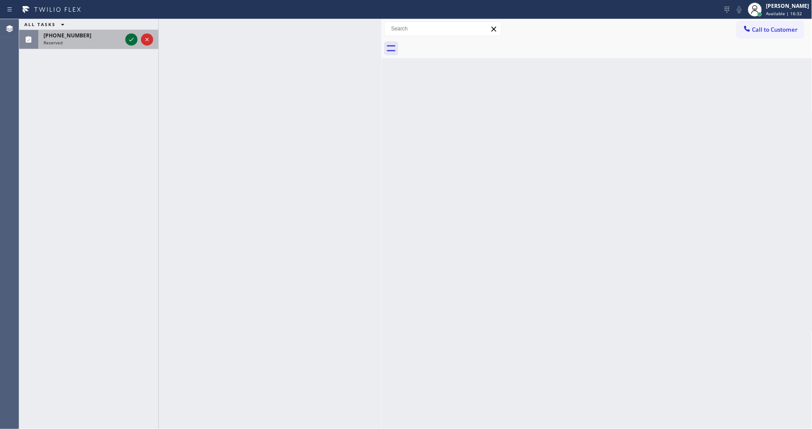
click at [130, 38] on icon at bounding box center [131, 39] width 10 height 10
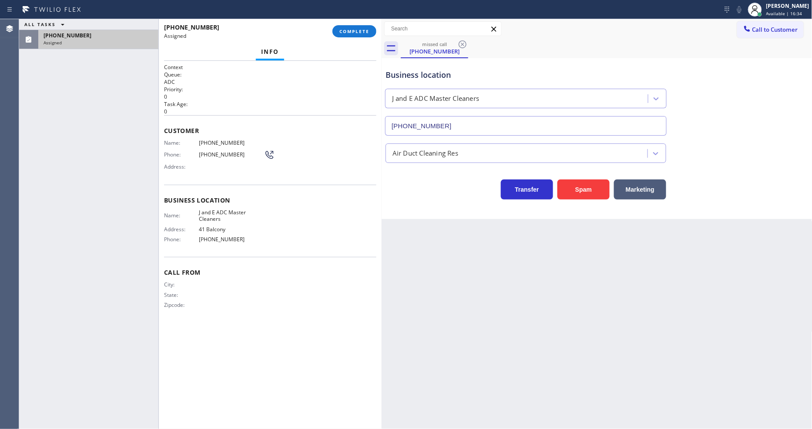
type input "(562) 543-5450"
click at [345, 28] on span "COMPLETE" at bounding box center [354, 31] width 30 height 6
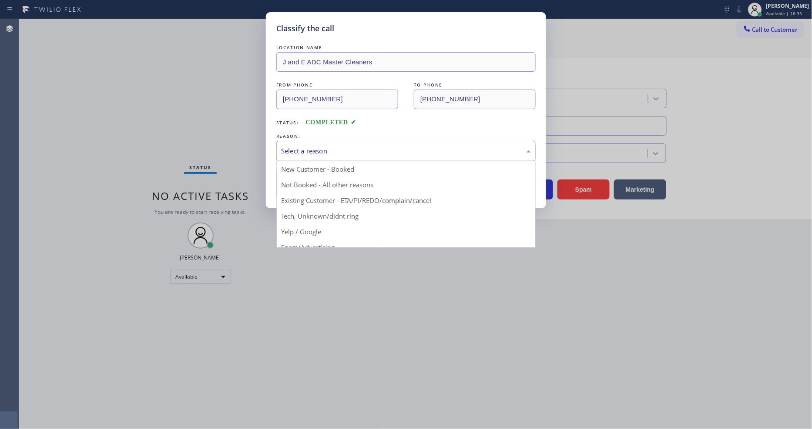
click at [334, 148] on div "Select a reason" at bounding box center [406, 151] width 250 height 10
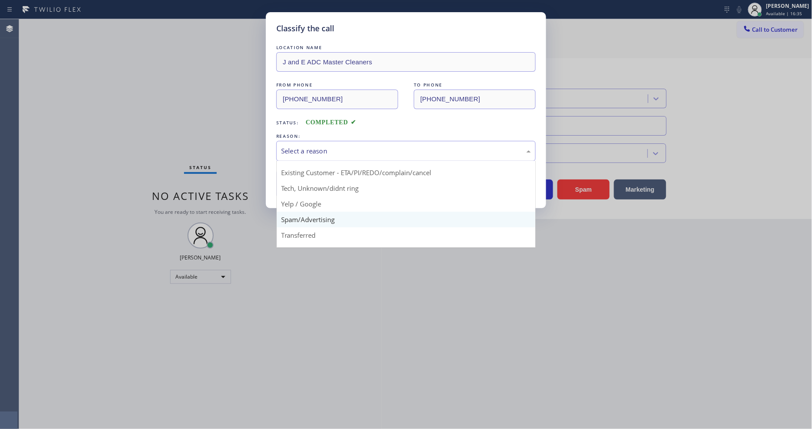
scroll to position [54, 0]
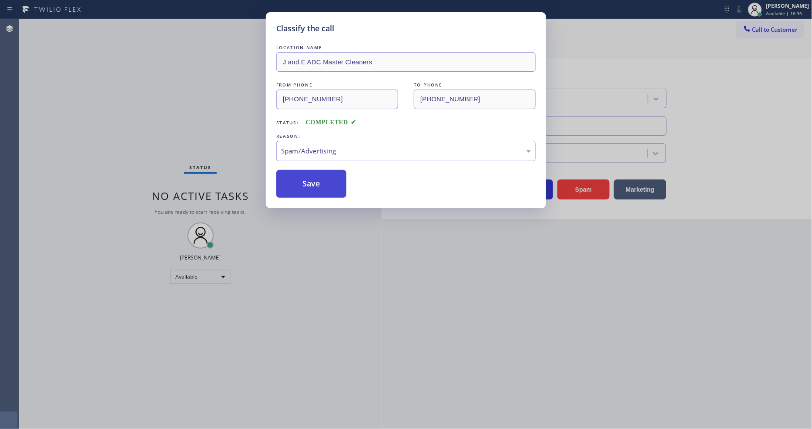
click at [322, 185] on button "Save" at bounding box center [311, 184] width 70 height 28
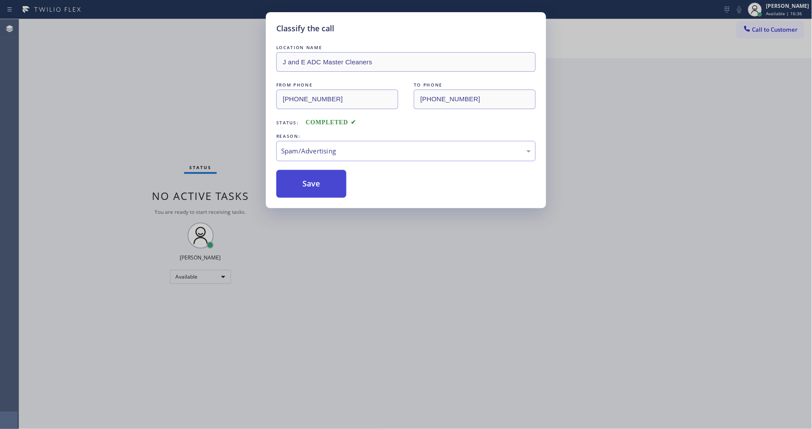
click at [322, 185] on button "Save" at bounding box center [311, 184] width 70 height 28
drag, startPoint x: 322, startPoint y: 185, endPoint x: 304, endPoint y: 335, distance: 151.7
click at [322, 184] on button "Save" at bounding box center [311, 184] width 70 height 28
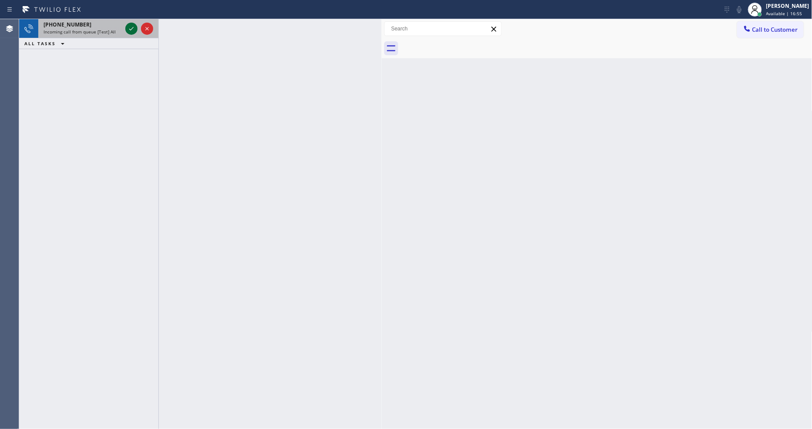
click at [125, 27] on div at bounding box center [131, 28] width 12 height 10
click at [132, 27] on icon at bounding box center [131, 28] width 10 height 10
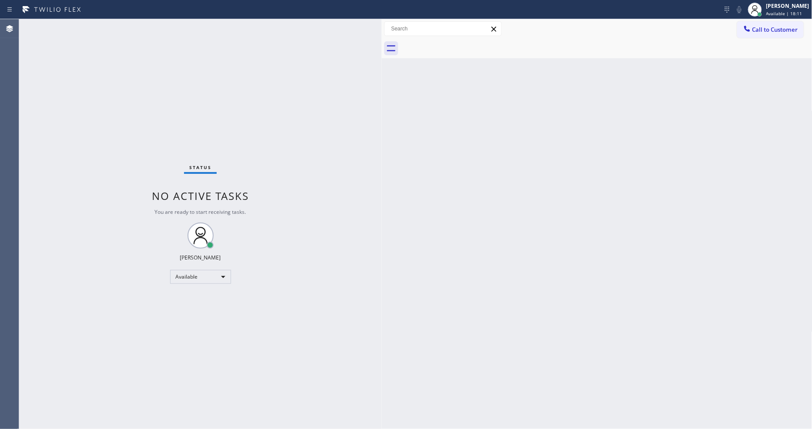
drag, startPoint x: 556, startPoint y: 228, endPoint x: 526, endPoint y: 253, distance: 38.7
click at [556, 227] on div "Back to Dashboard Change Sender ID Customers Technicians Select a contact Outbo…" at bounding box center [597, 224] width 431 height 410
click at [542, 307] on div "Back to Dashboard Change Sender ID Customers Technicians Select a contact Outbo…" at bounding box center [597, 224] width 431 height 410
drag, startPoint x: 564, startPoint y: 257, endPoint x: 434, endPoint y: 308, distance: 139.7
click at [564, 257] on div "Back to Dashboard Change Sender ID Customers Technicians Select a contact Outbo…" at bounding box center [597, 224] width 431 height 410
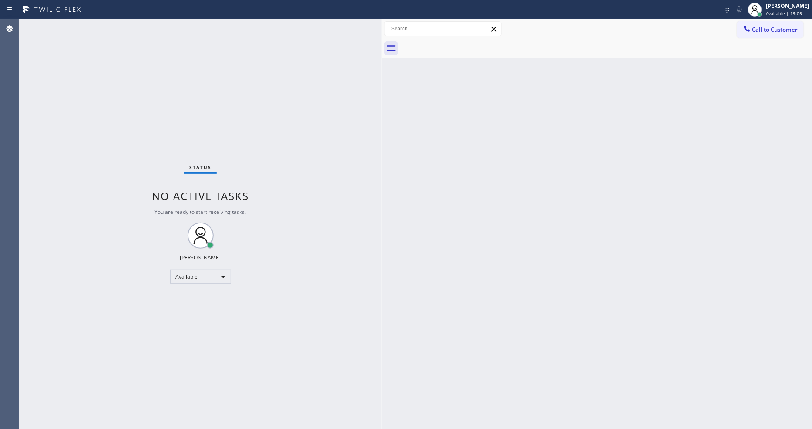
click at [541, 330] on div "Back to Dashboard Change Sender ID Customers Technicians Select a contact Outbo…" at bounding box center [597, 224] width 431 height 410
drag, startPoint x: 418, startPoint y: 358, endPoint x: 382, endPoint y: 387, distance: 46.7
click at [417, 358] on div "Back to Dashboard Change Sender ID Customers Technicians Select a contact Outbo…" at bounding box center [597, 224] width 431 height 410
drag, startPoint x: 632, startPoint y: 160, endPoint x: 444, endPoint y: 266, distance: 215.9
click at [632, 160] on div "Back to Dashboard Change Sender ID Customers Technicians Select a contact Outbo…" at bounding box center [597, 224] width 431 height 410
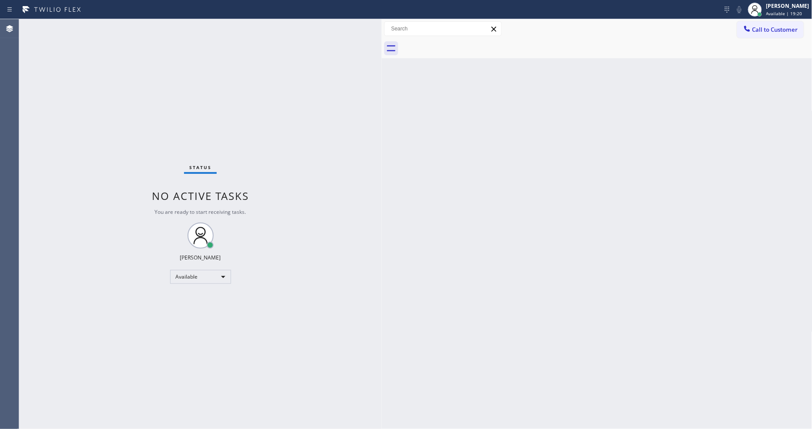
click at [130, 27] on div "Status No active tasks You are ready to start receiving tasks. Lyka Montero Ava…" at bounding box center [200, 224] width 362 height 410
click at [603, 288] on div "Back to Dashboard Change Sender ID Customers Technicians Select a contact Outbo…" at bounding box center [597, 224] width 431 height 410
click at [103, 24] on div "Status No active tasks You are ready to start receiving tasks. Lyka Montero Ava…" at bounding box center [200, 224] width 362 height 410
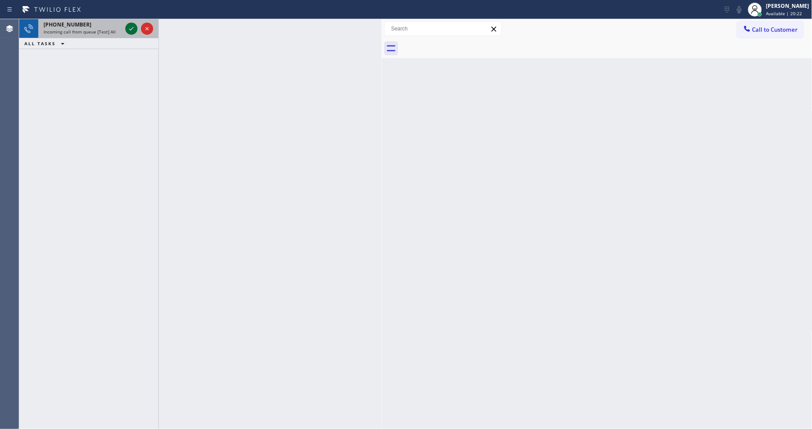
click at [129, 27] on icon at bounding box center [131, 28] width 10 height 10
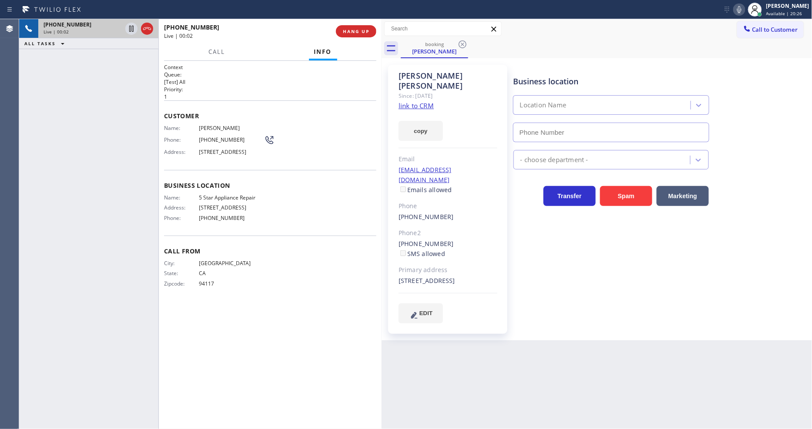
type input "(855) 731-4952"
click at [430, 101] on link "link to CRM" at bounding box center [416, 105] width 35 height 9
click at [128, 28] on icon at bounding box center [131, 28] width 10 height 10
click at [730, 9] on icon at bounding box center [739, 9] width 10 height 10
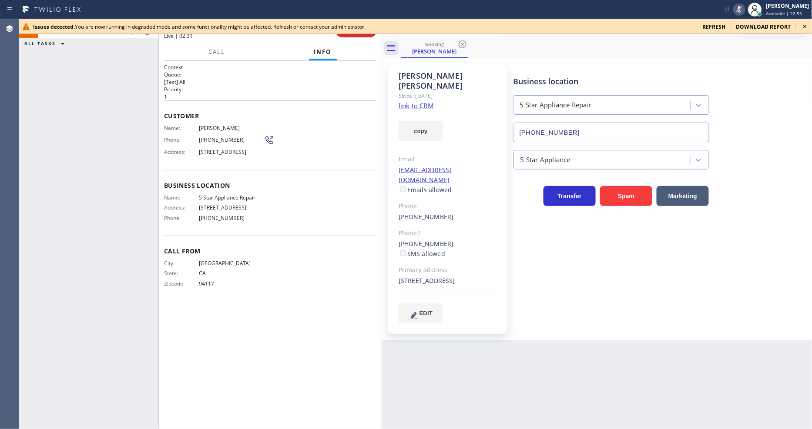
click at [730, 26] on icon at bounding box center [805, 26] width 10 height 10
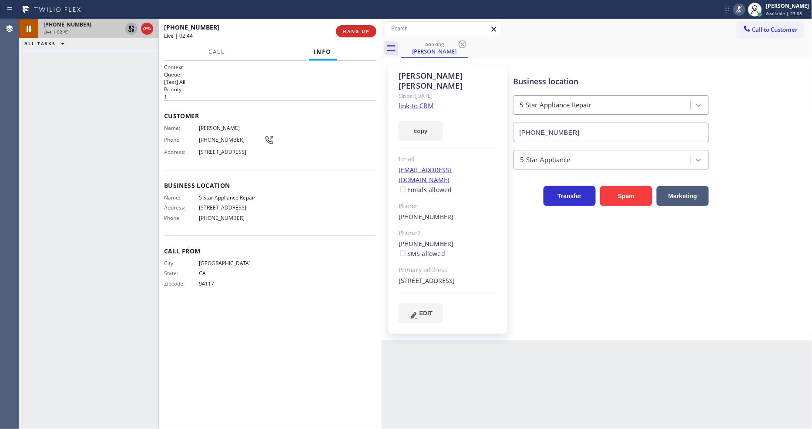
click at [128, 27] on icon at bounding box center [131, 28] width 10 height 10
click at [730, 3] on div "Lyka Montero Available | 23:09 Set your status Offline Available Unavailable Br…" at bounding box center [766, 9] width 91 height 19
click at [730, 10] on icon at bounding box center [739, 9] width 4 height 7
click at [131, 27] on icon at bounding box center [131, 28] width 10 height 10
click at [730, 8] on icon at bounding box center [739, 9] width 10 height 10
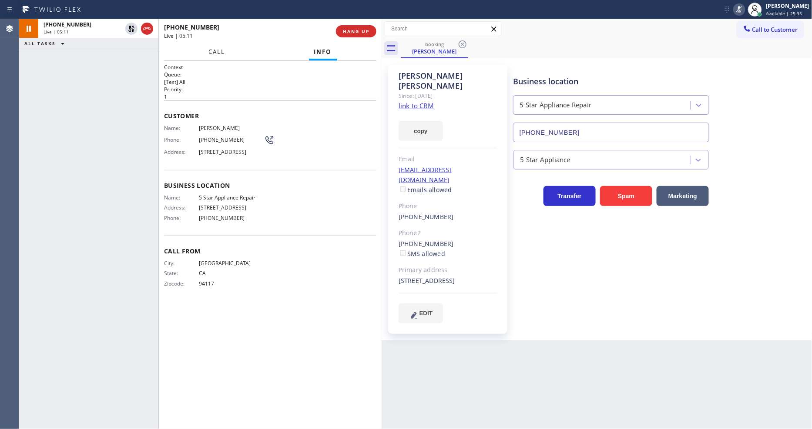
click at [224, 50] on button "Call" at bounding box center [216, 52] width 27 height 17
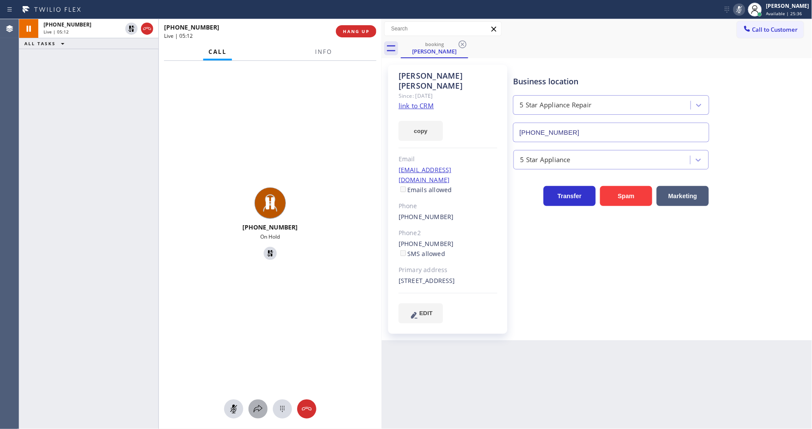
click at [262, 386] on button at bounding box center [257, 409] width 19 height 19
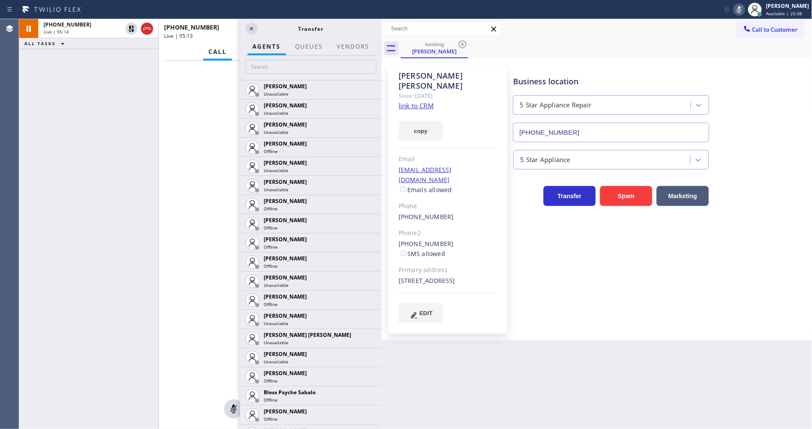
click at [130, 237] on div "+14156685437 Live | 05:14 ALL TASKS ALL TASKS ACTIVE TASKS TASKS IN WRAP UP" at bounding box center [88, 224] width 139 height 410
click at [132, 28] on icon at bounding box center [131, 28] width 10 height 10
click at [730, 5] on icon at bounding box center [739, 9] width 10 height 10
click at [255, 32] on icon at bounding box center [251, 28] width 10 height 10
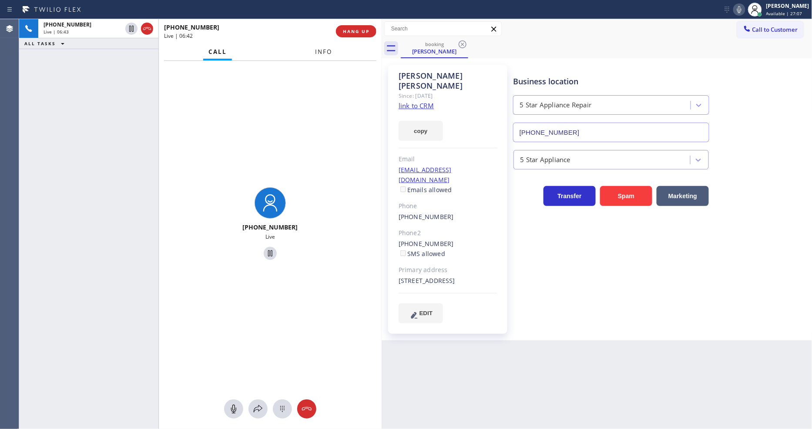
click at [324, 49] on span "Info" at bounding box center [323, 52] width 17 height 8
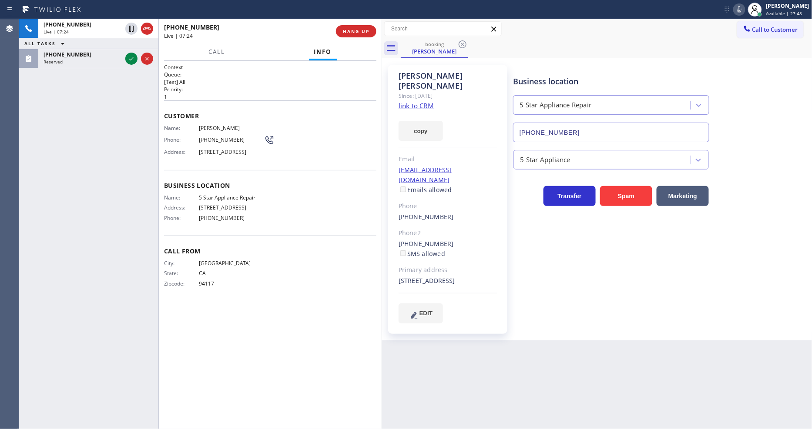
drag, startPoint x: 346, startPoint y: 27, endPoint x: 367, endPoint y: 55, distance: 34.5
click at [346, 27] on button "HANG UP" at bounding box center [356, 31] width 40 height 12
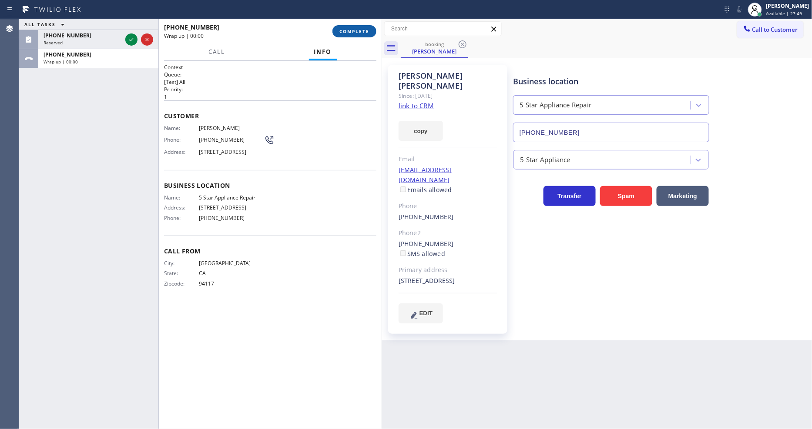
click at [350, 33] on span "COMPLETE" at bounding box center [354, 31] width 30 height 6
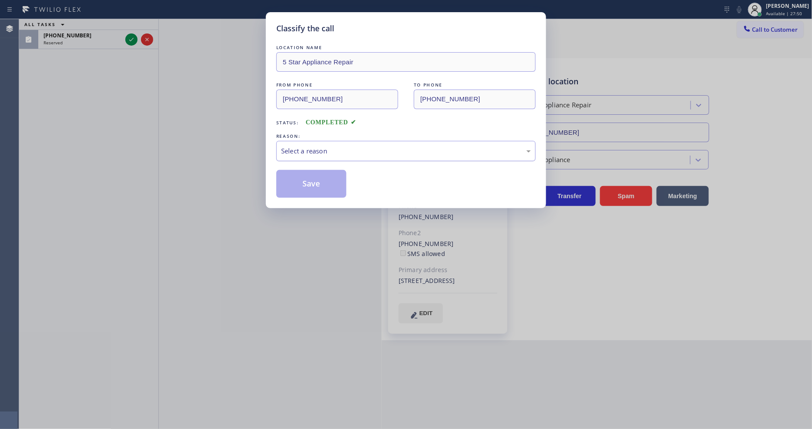
click at [312, 147] on div "Select a reason" at bounding box center [406, 151] width 250 height 10
click at [309, 173] on button "Save" at bounding box center [311, 184] width 70 height 28
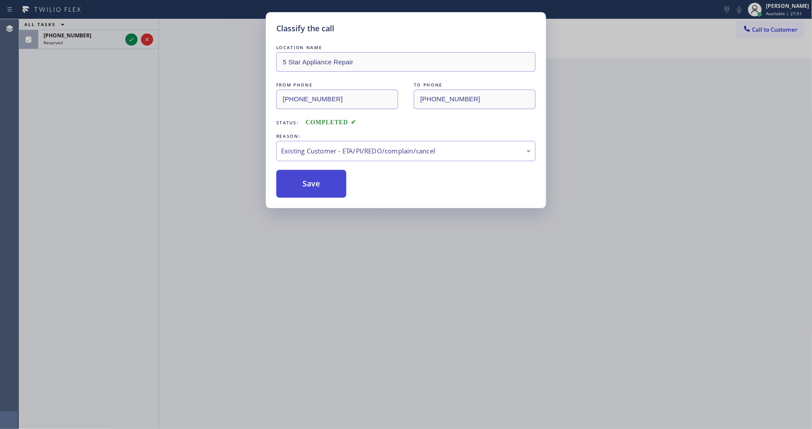
click at [309, 173] on button "Save" at bounding box center [311, 184] width 70 height 28
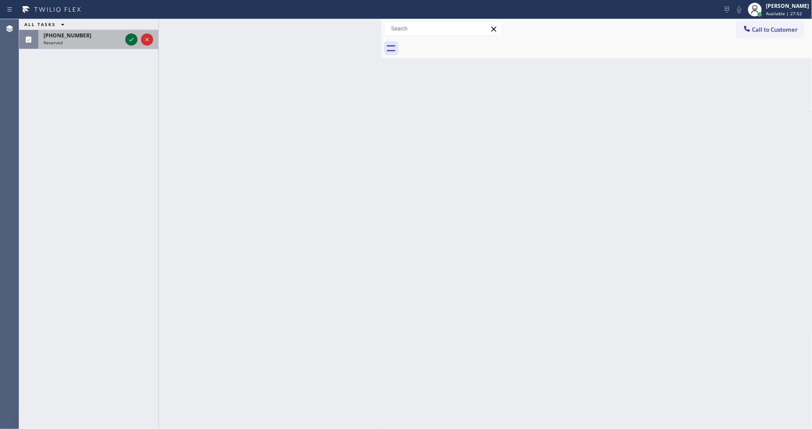
click at [129, 40] on icon at bounding box center [131, 39] width 10 height 10
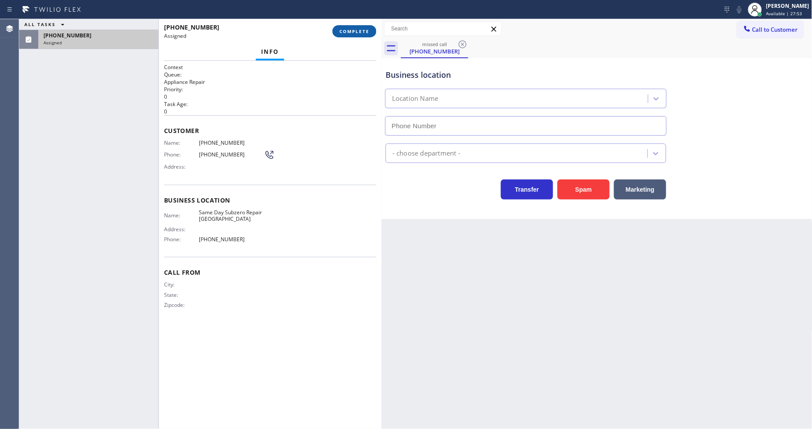
type input "(725) 234-4808"
click at [350, 29] on span "COMPLETE" at bounding box center [354, 31] width 30 height 6
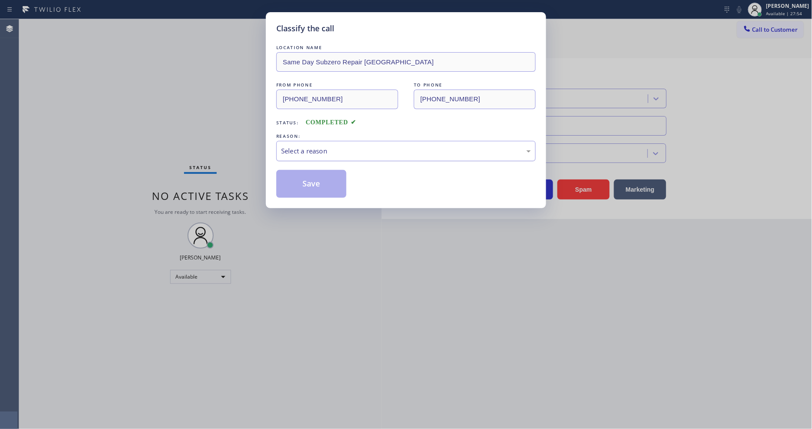
click at [325, 149] on div "Select a reason" at bounding box center [406, 151] width 250 height 10
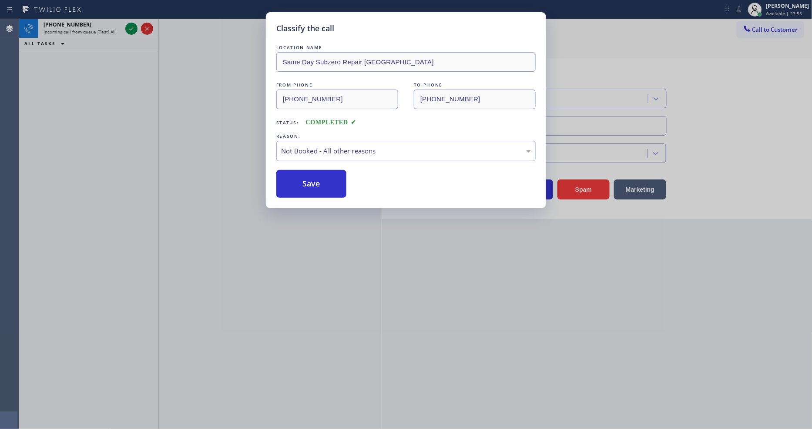
click at [320, 183] on button "Save" at bounding box center [311, 184] width 70 height 28
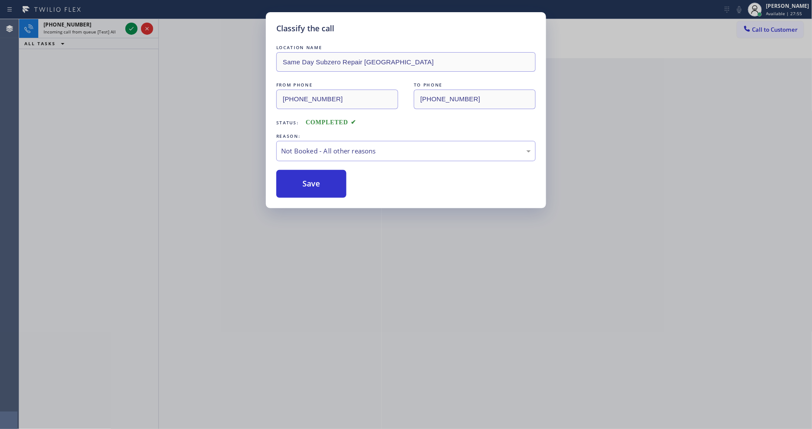
drag, startPoint x: 320, startPoint y: 183, endPoint x: 258, endPoint y: 7, distance: 186.6
click at [320, 182] on button "Save" at bounding box center [311, 184] width 70 height 28
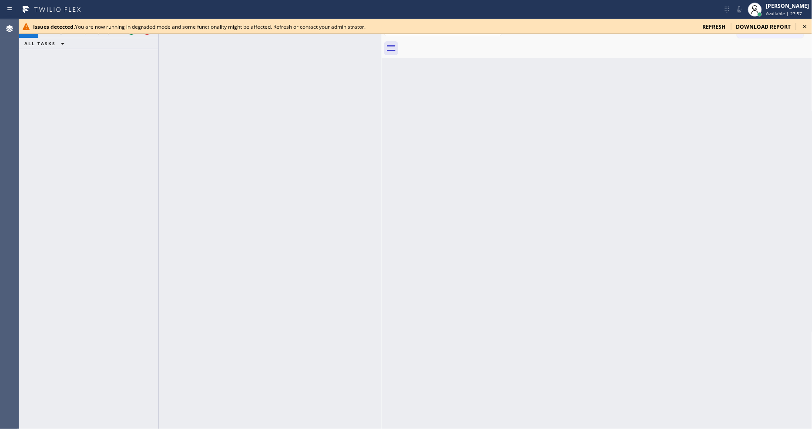
click at [730, 25] on icon at bounding box center [804, 26] width 3 height 3
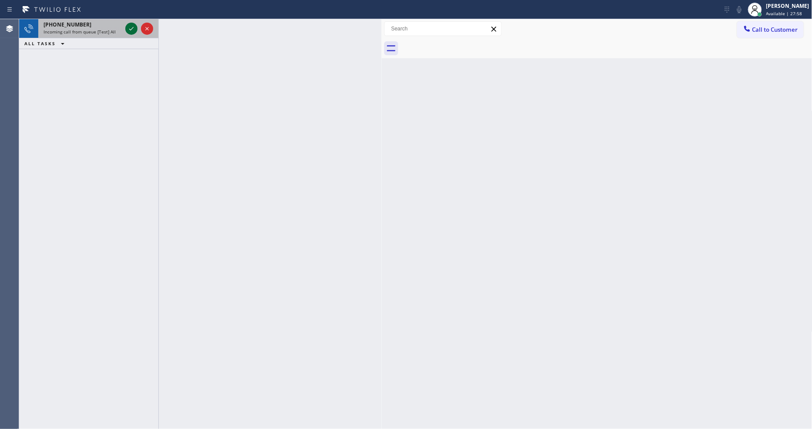
click at [132, 28] on icon at bounding box center [131, 28] width 10 height 10
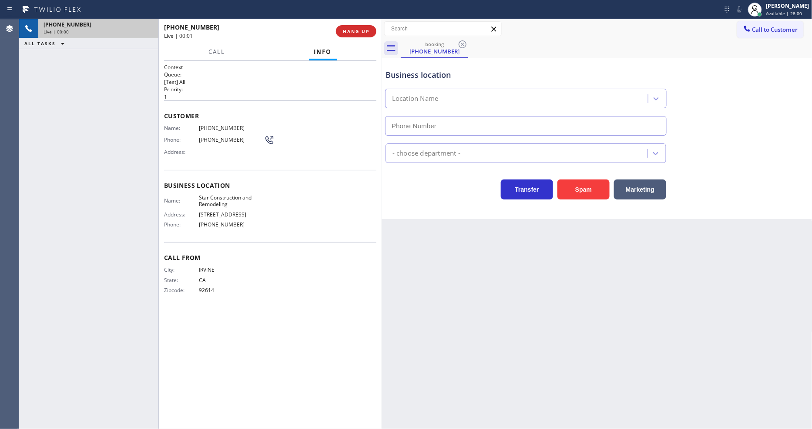
type input "(626) 899-4691"
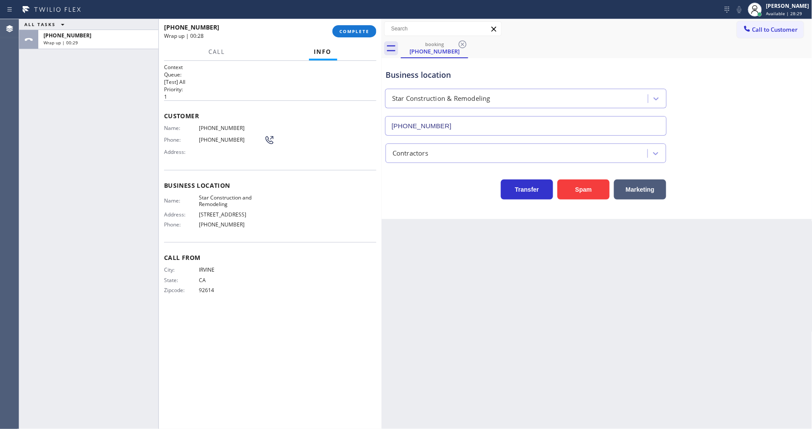
drag, startPoint x: 357, startPoint y: 27, endPoint x: 367, endPoint y: 121, distance: 94.5
click at [357, 27] on button "COMPLETE" at bounding box center [354, 31] width 44 height 12
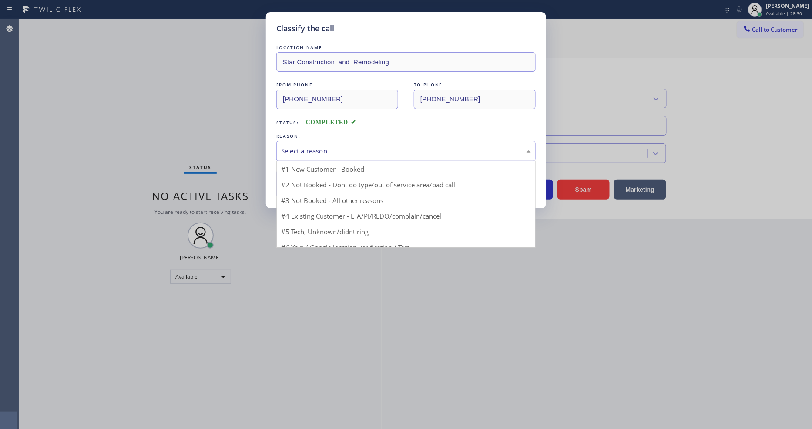
click at [302, 146] on div "Select a reason" at bounding box center [406, 151] width 250 height 10
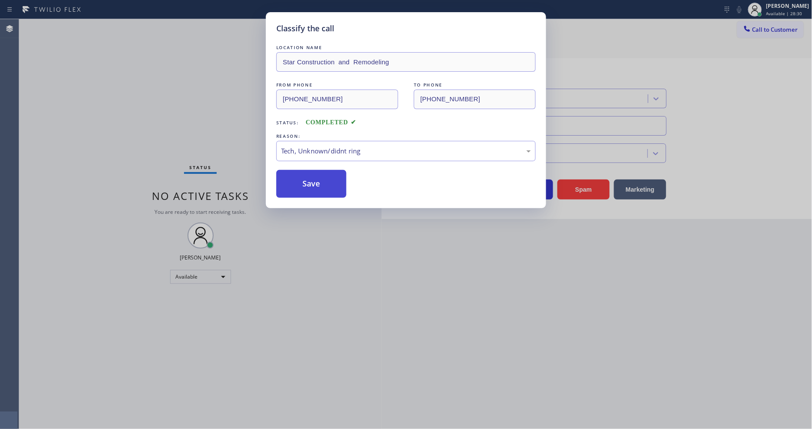
click at [300, 178] on button "Save" at bounding box center [311, 184] width 70 height 28
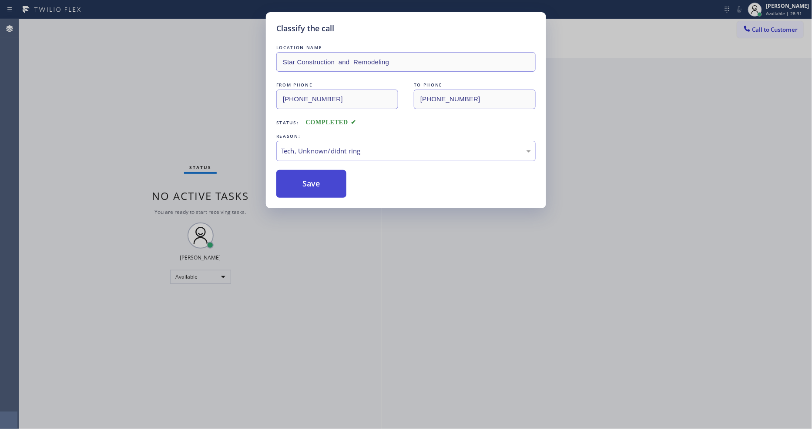
click at [300, 178] on button "Save" at bounding box center [311, 184] width 70 height 28
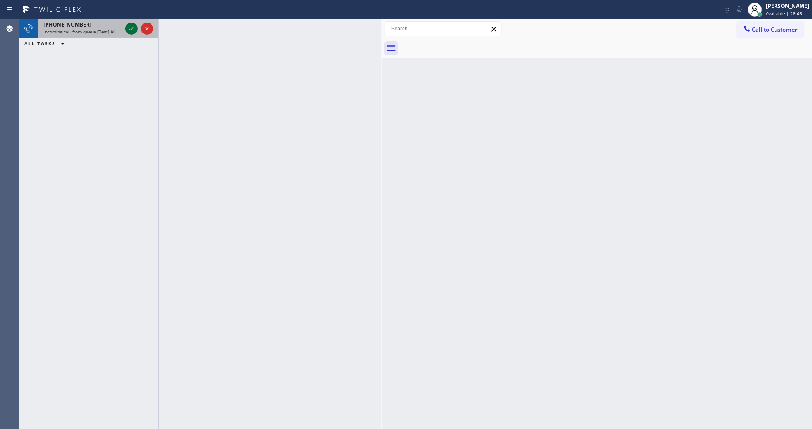
click at [133, 27] on icon at bounding box center [131, 28] width 10 height 10
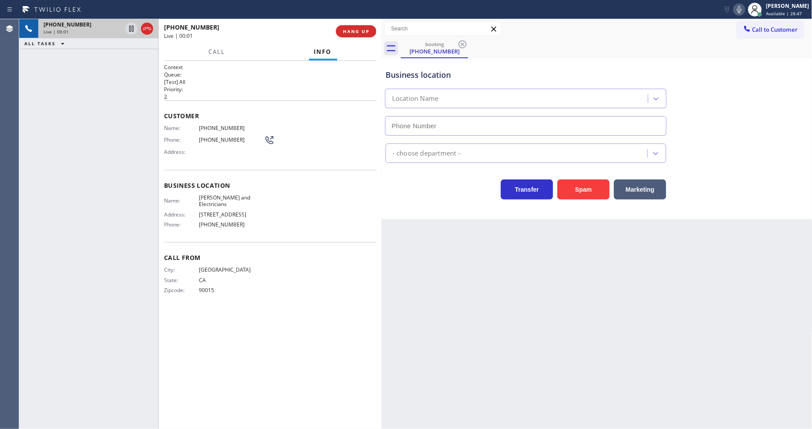
type input "(213) 893-8209"
click at [231, 297] on div "Call From City: LOS ANGELES State: CA Zipcode: 90015" at bounding box center [270, 275] width 212 height 66
click at [360, 29] on span "HANG UP" at bounding box center [356, 31] width 27 height 6
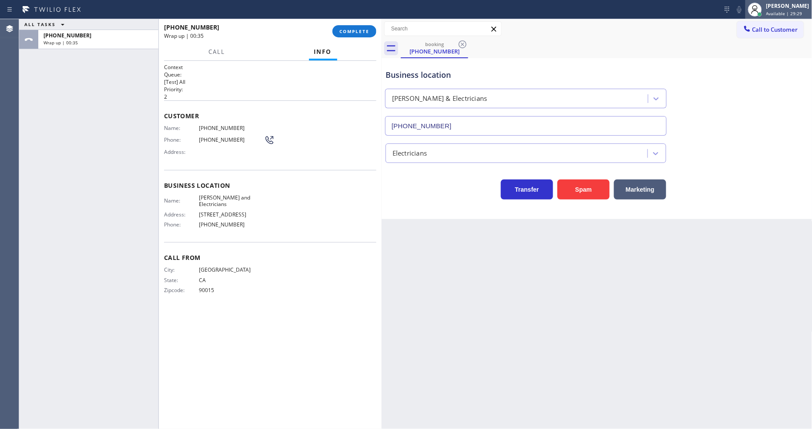
click at [730, 11] on span "Available | 29:29" at bounding box center [784, 13] width 36 height 6
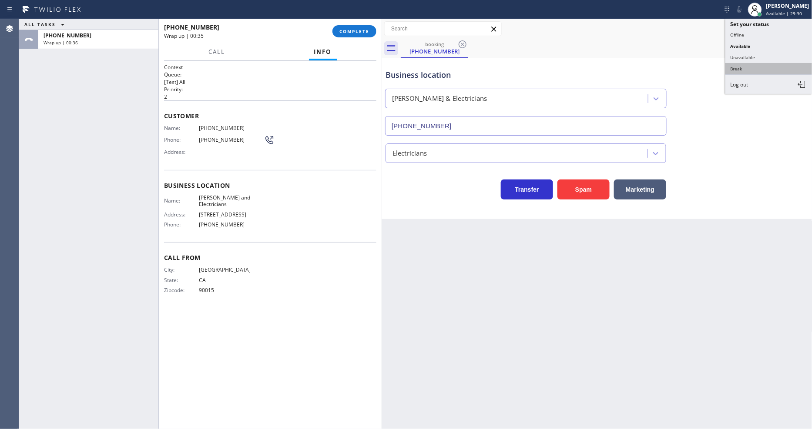
click at [730, 66] on button "Break" at bounding box center [768, 68] width 87 height 11
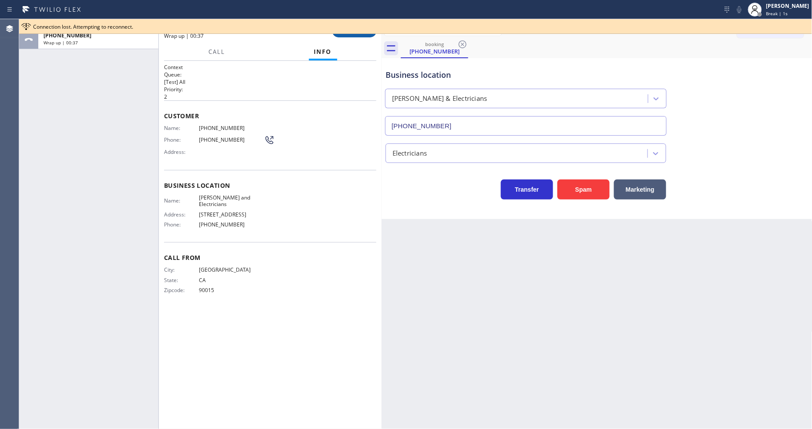
click at [363, 35] on button "COMPLETE" at bounding box center [354, 31] width 44 height 12
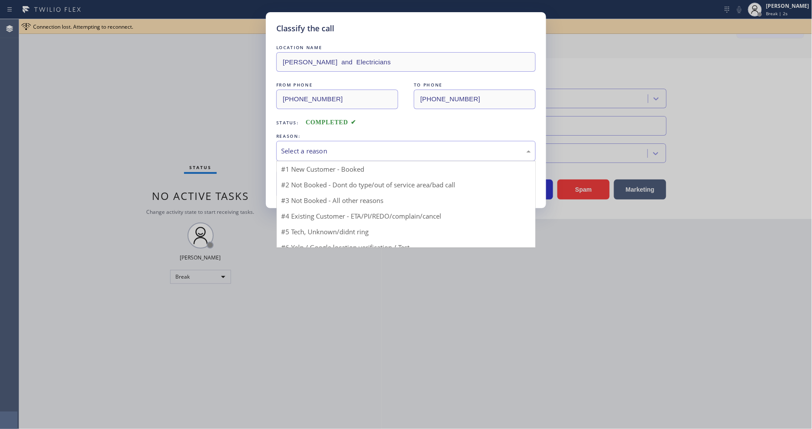
click at [310, 146] on div "Select a reason" at bounding box center [406, 151] width 250 height 10
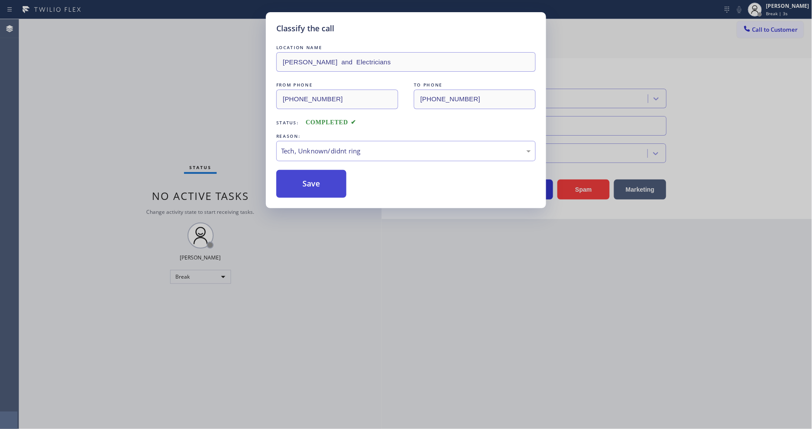
click at [320, 186] on button "Save" at bounding box center [311, 184] width 70 height 28
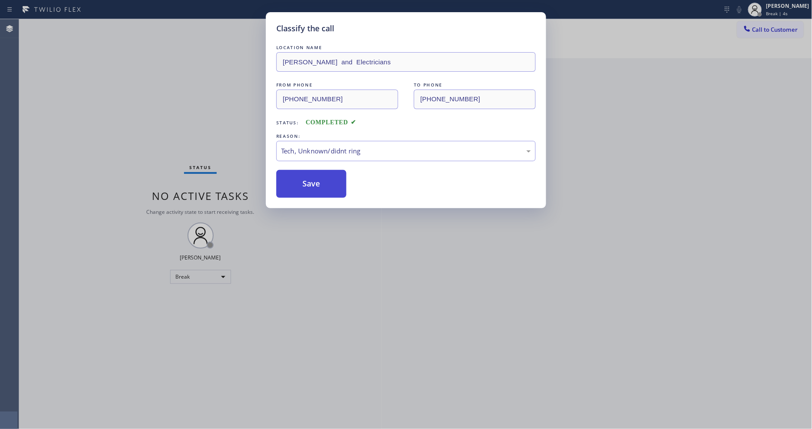
click at [320, 186] on button "Save" at bounding box center [311, 184] width 70 height 28
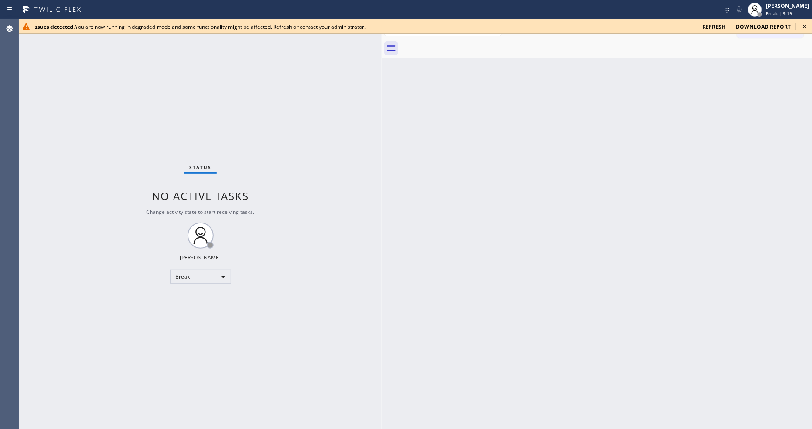
click at [730, 27] on icon at bounding box center [805, 26] width 10 height 10
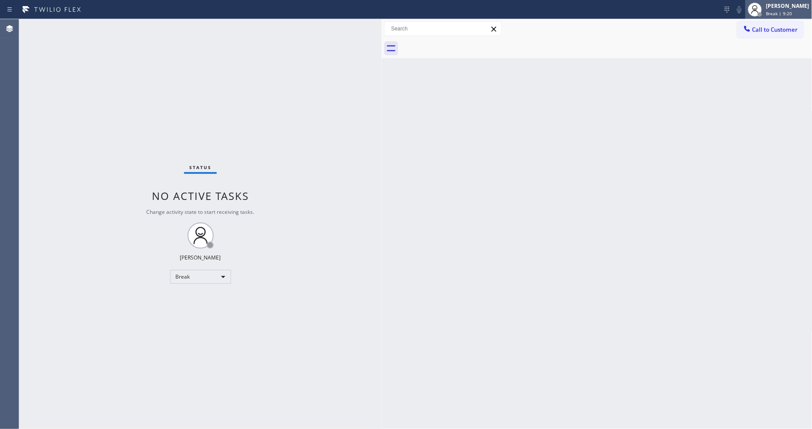
click at [730, 3] on div "Lyka Montero" at bounding box center [787, 5] width 43 height 7
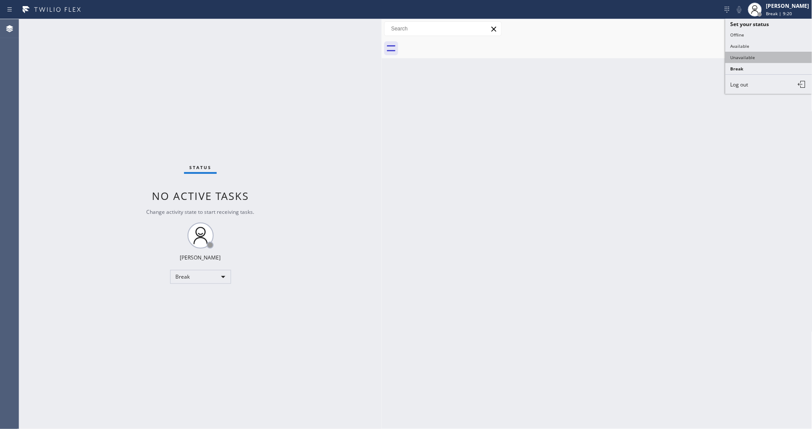
click at [730, 59] on button "Unavailable" at bounding box center [768, 57] width 87 height 11
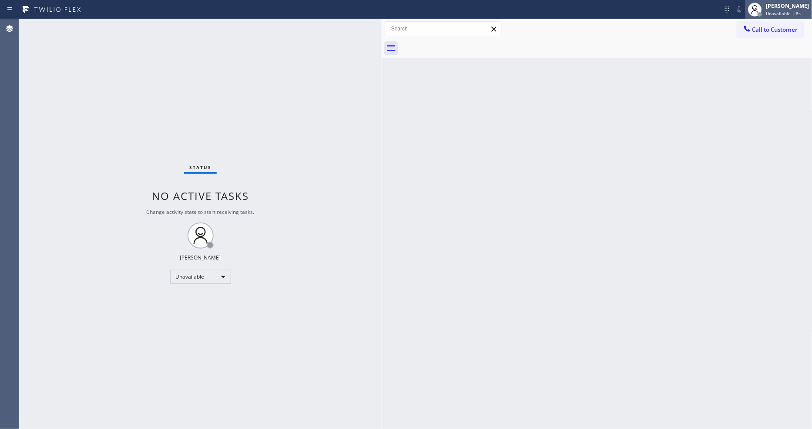
click at [730, 13] on span "Unavailable | 8s" at bounding box center [783, 13] width 35 height 6
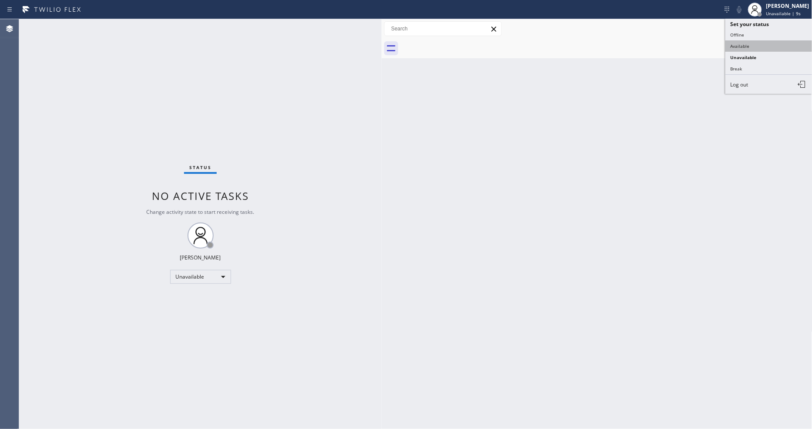
click at [730, 45] on button "Available" at bounding box center [768, 45] width 87 height 11
click at [376, 292] on div "Status No active tasks You are ready to start receiving tasks. Lyka Montero Ava…" at bounding box center [200, 224] width 362 height 410
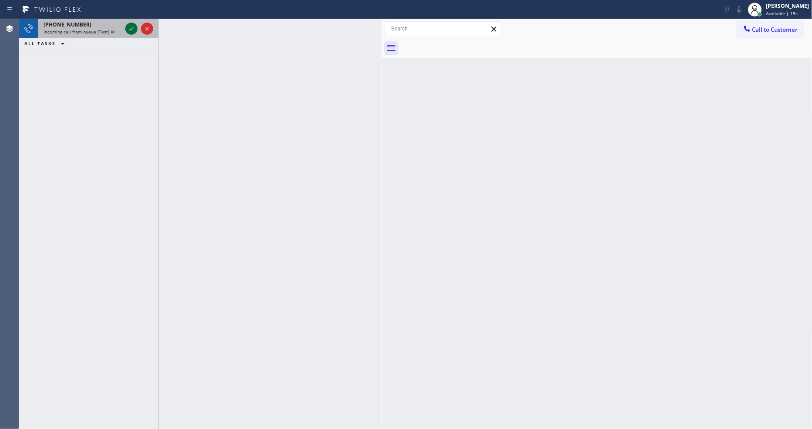
click at [134, 30] on icon at bounding box center [131, 28] width 10 height 10
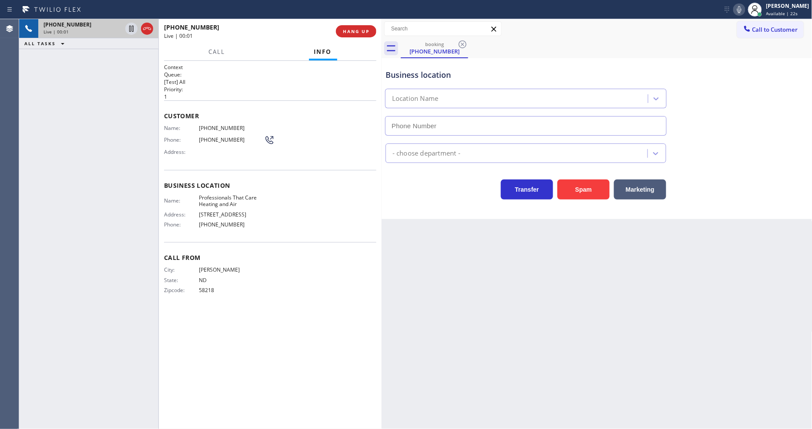
type input "(310) 746-5320"
click at [353, 25] on button "HANG UP" at bounding box center [356, 31] width 40 height 12
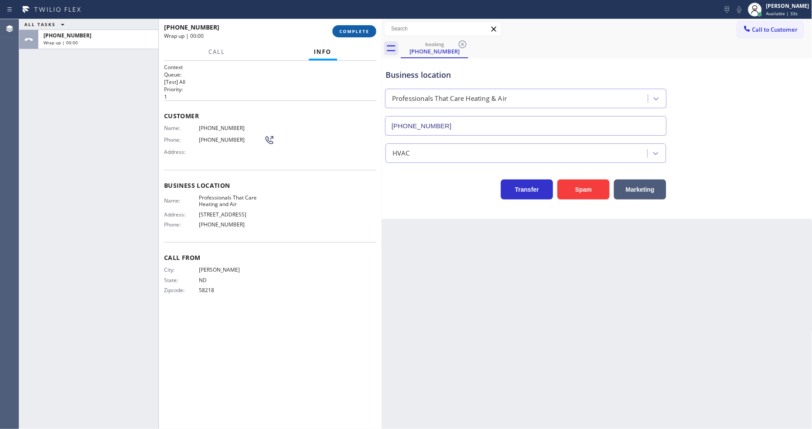
click at [353, 28] on span "COMPLETE" at bounding box center [354, 31] width 30 height 6
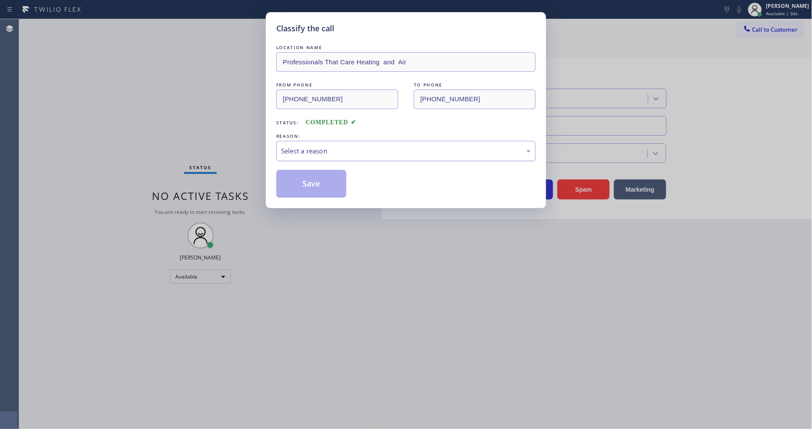
click at [337, 141] on div "Select a reason" at bounding box center [405, 151] width 259 height 20
click at [333, 178] on button "Save" at bounding box center [311, 184] width 70 height 28
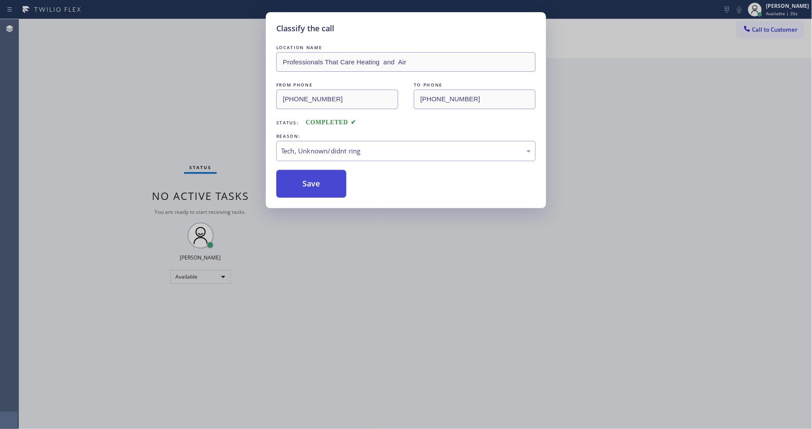
click at [333, 176] on button "Save" at bounding box center [311, 184] width 70 height 28
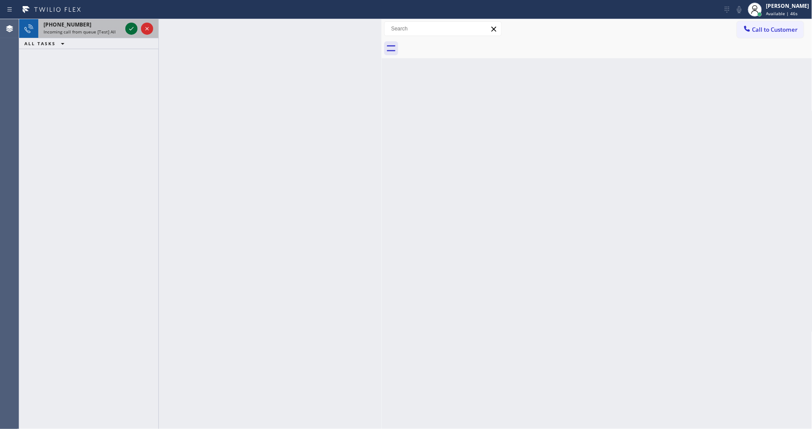
click at [132, 27] on icon at bounding box center [131, 28] width 10 height 10
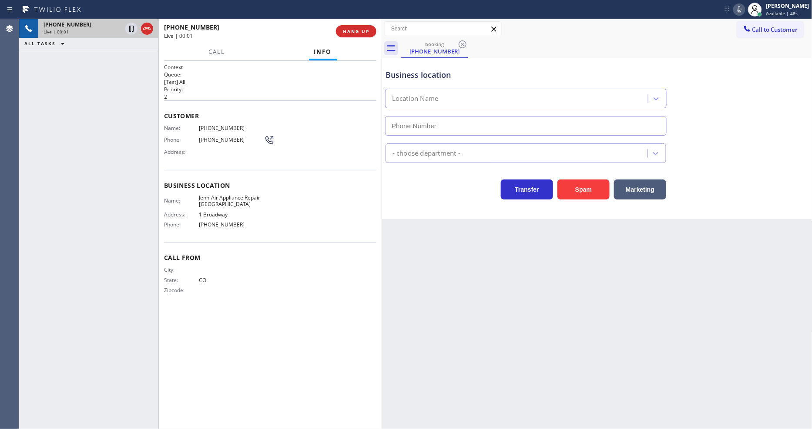
type input "(720) 605-6717"
click at [355, 25] on button "HANG UP" at bounding box center [356, 31] width 40 height 12
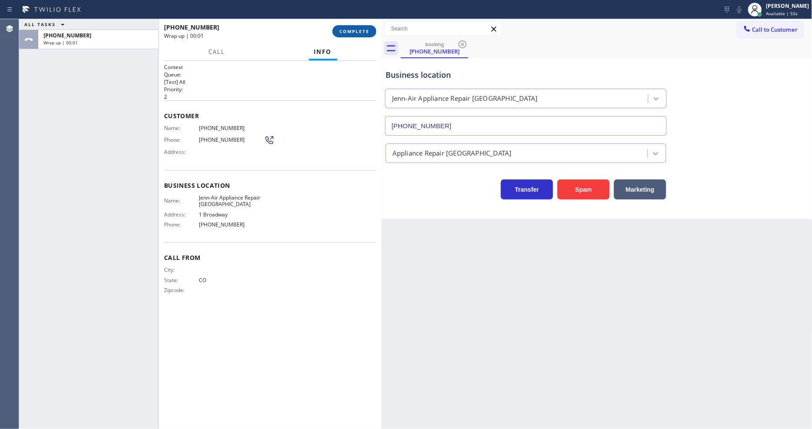
click at [351, 34] on span "COMPLETE" at bounding box center [354, 31] width 30 height 6
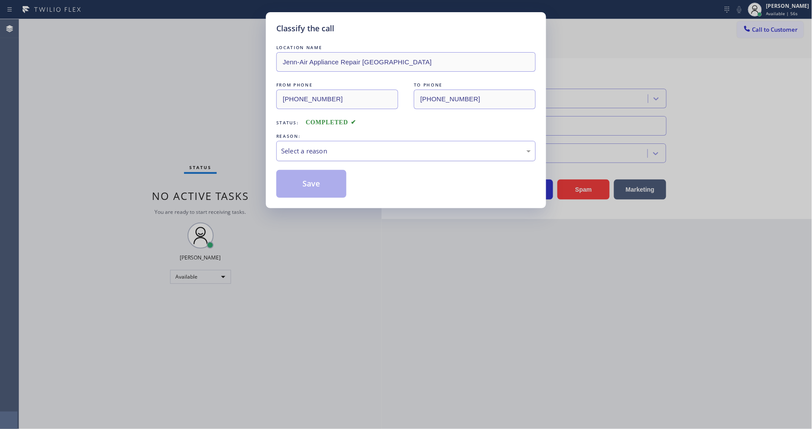
click at [323, 146] on div "Select a reason" at bounding box center [406, 151] width 250 height 10
click at [314, 210] on div "Classify the call LOCATION NAME Jenn-Air Appliance Repair Denver FROM PHONE (72…" at bounding box center [406, 214] width 812 height 429
click at [314, 167] on div "LOCATION NAME Jenn-Air Appliance Repair Denver FROM PHONE (720) 995-6486 TO PHO…" at bounding box center [405, 120] width 259 height 155
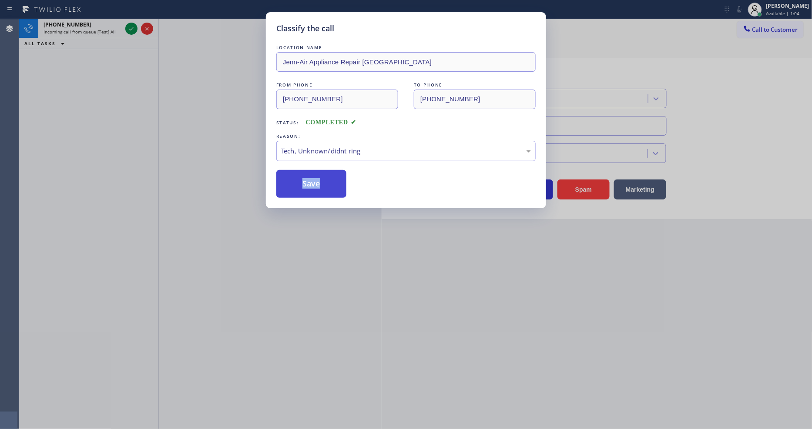
click at [298, 180] on button "Save" at bounding box center [311, 184] width 70 height 28
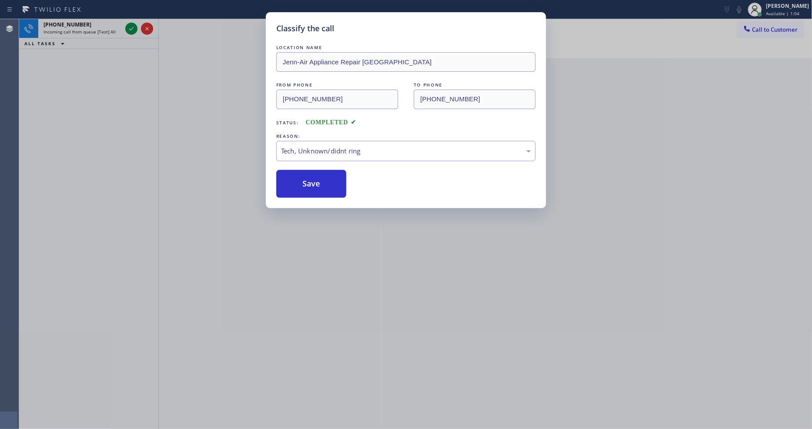
click at [131, 28] on div "Classify the call LOCATION NAME Jenn-Air Appliance Repair Denver FROM PHONE (72…" at bounding box center [406, 214] width 812 height 429
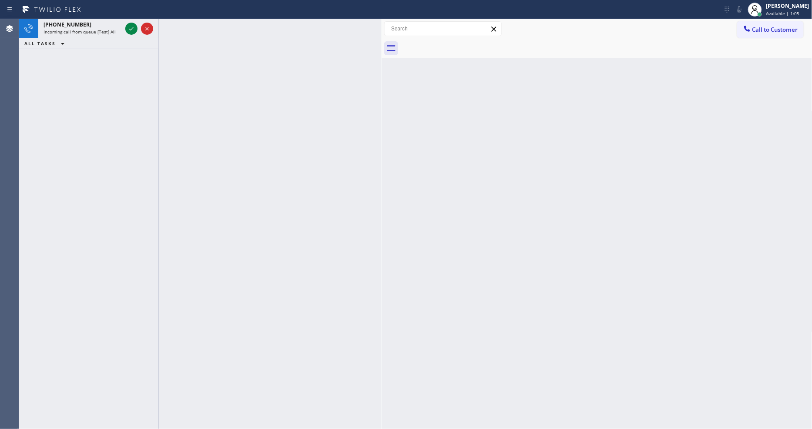
click at [131, 28] on icon at bounding box center [131, 28] width 10 height 10
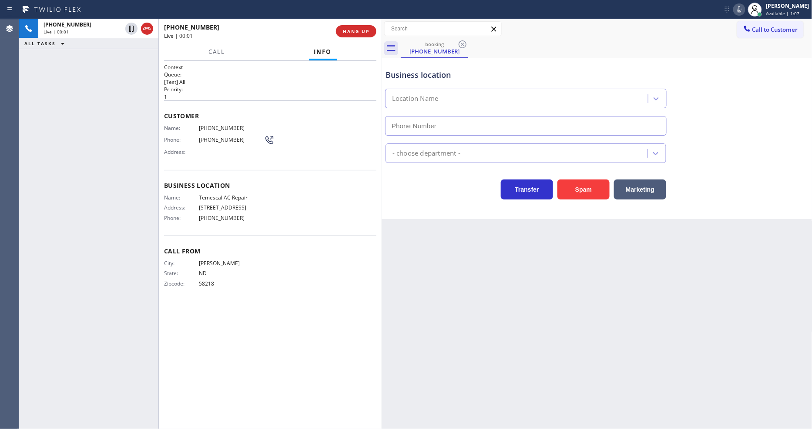
type input "(925) 204-2744"
click at [354, 27] on button "HANG UP" at bounding box center [356, 31] width 40 height 12
click at [354, 29] on span "HANG UP" at bounding box center [356, 31] width 27 height 6
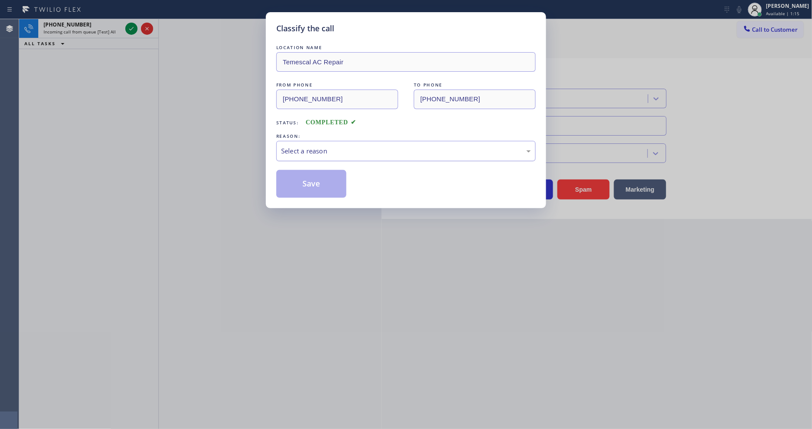
click at [334, 141] on div "Select a reason" at bounding box center [405, 151] width 259 height 20
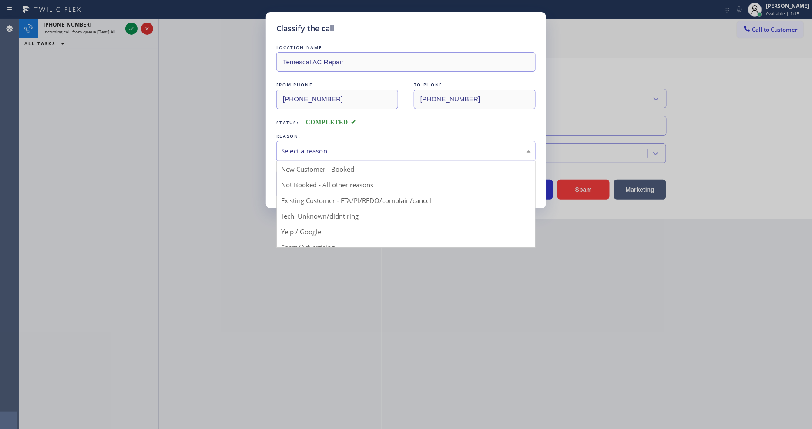
drag, startPoint x: 324, startPoint y: 213, endPoint x: 313, endPoint y: 192, distance: 23.3
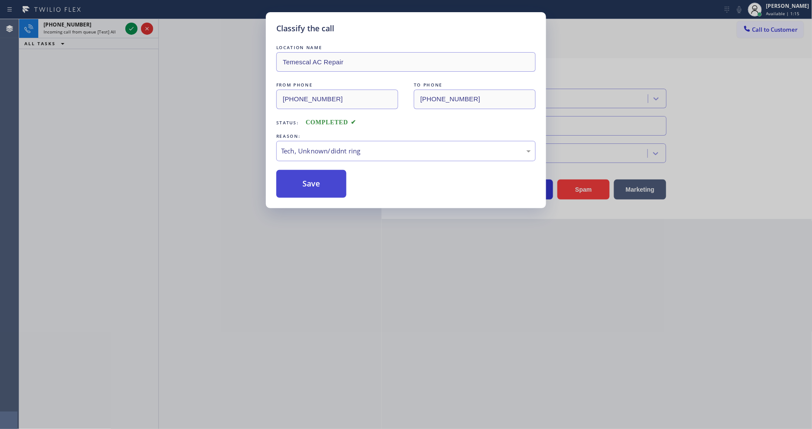
click at [312, 187] on button "Save" at bounding box center [311, 184] width 70 height 28
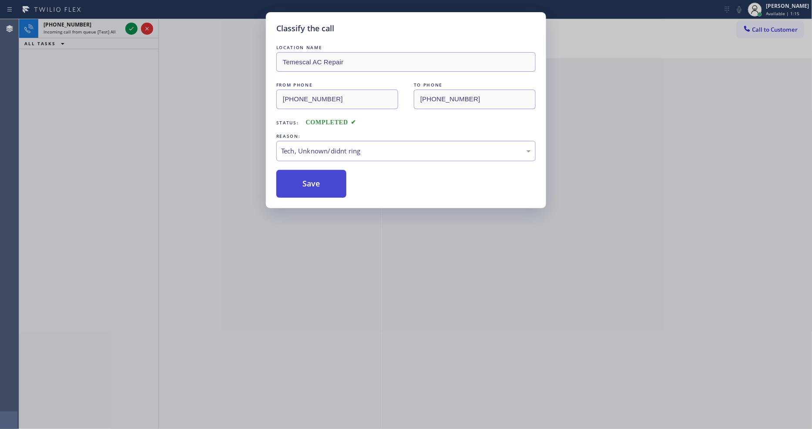
click at [312, 186] on button "Save" at bounding box center [311, 184] width 70 height 28
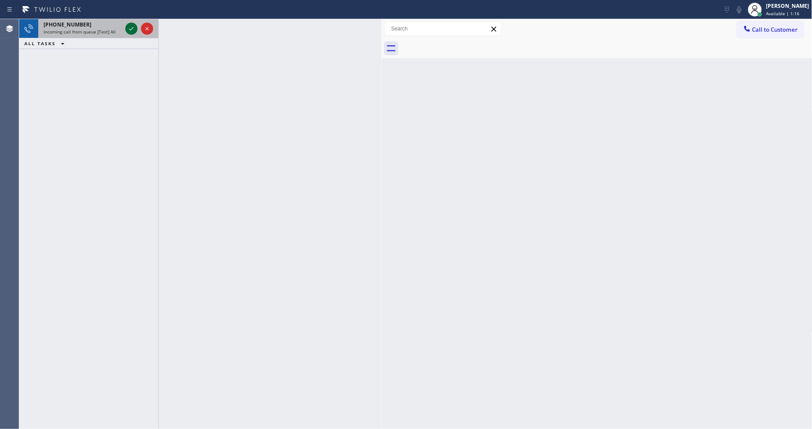
click at [130, 29] on icon at bounding box center [131, 28] width 4 height 3
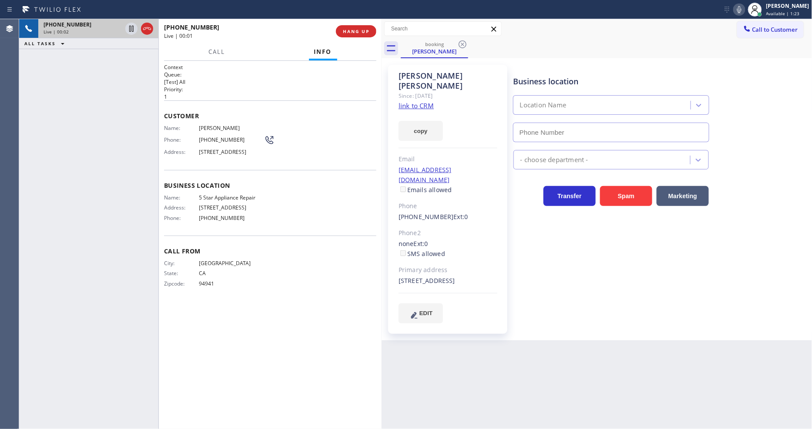
type input "(855) 731-4952"
click at [426, 101] on link "link to CRM" at bounding box center [416, 105] width 35 height 9
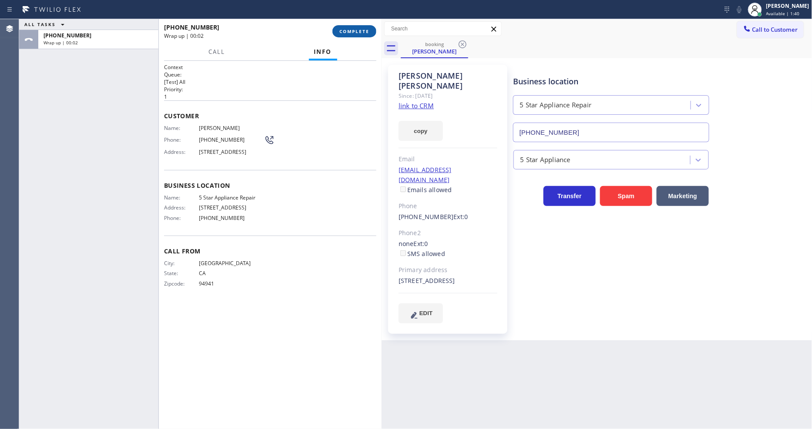
click at [342, 33] on span "COMPLETE" at bounding box center [354, 31] width 30 height 6
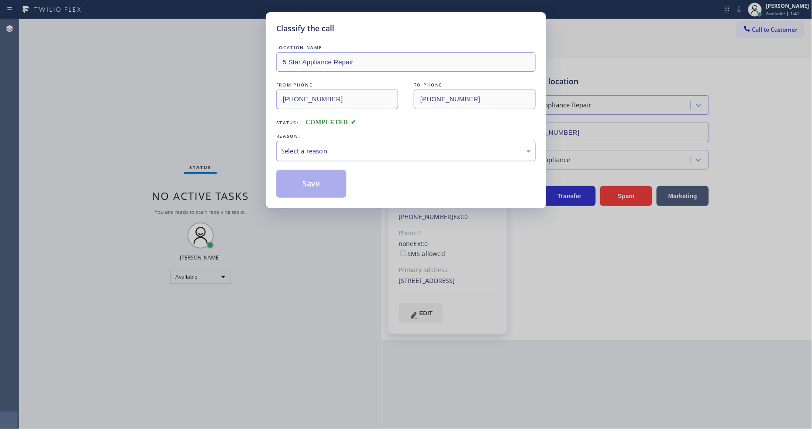
click at [307, 151] on div "Select a reason" at bounding box center [406, 151] width 250 height 10
click at [305, 182] on button "Save" at bounding box center [311, 184] width 70 height 28
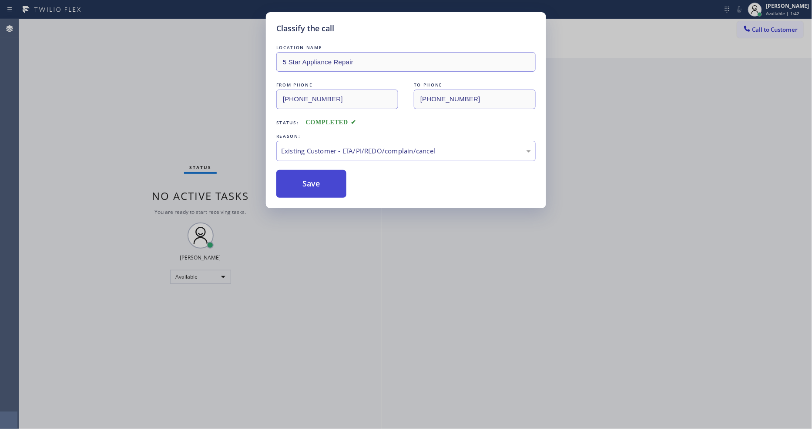
click at [305, 182] on button "Save" at bounding box center [311, 184] width 70 height 28
click at [305, 181] on button "Save" at bounding box center [311, 184] width 70 height 28
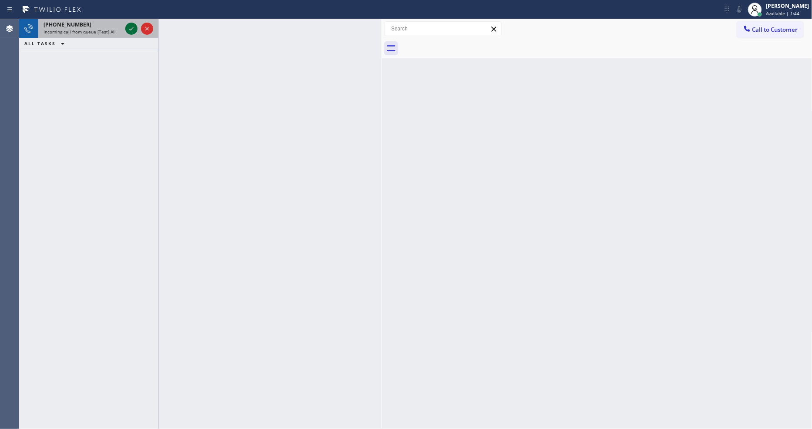
click at [131, 28] on icon at bounding box center [131, 28] width 10 height 10
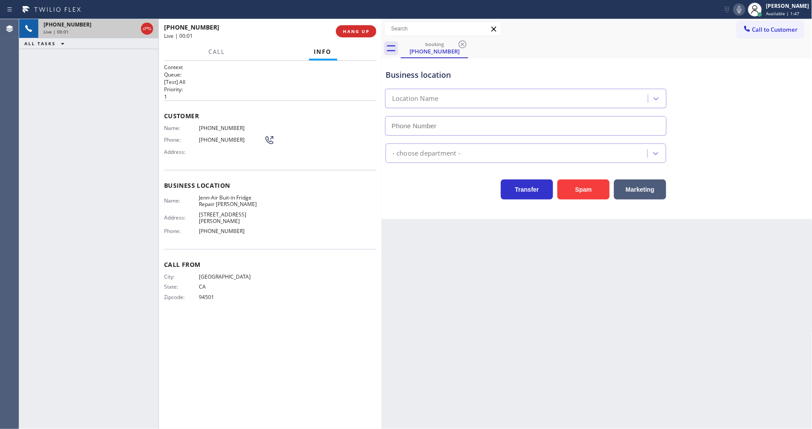
type input "(720) 636-8966"
click at [362, 32] on span "HANG UP" at bounding box center [356, 31] width 27 height 6
click at [362, 35] on button "HANG UP" at bounding box center [356, 31] width 40 height 12
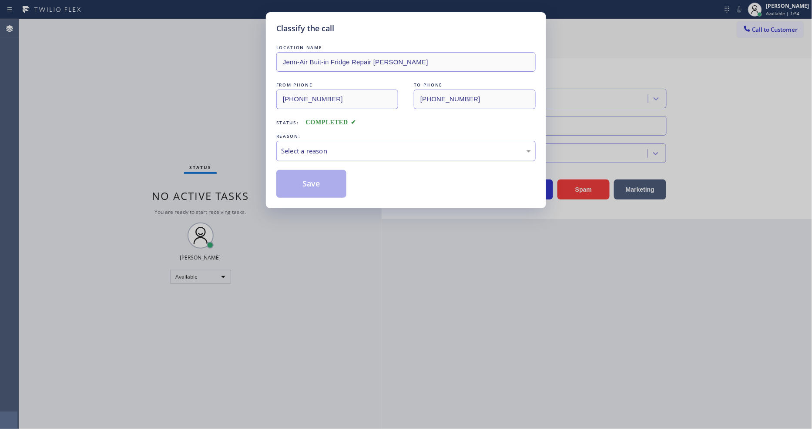
click at [294, 151] on div "Select a reason" at bounding box center [406, 151] width 250 height 10
click at [295, 182] on button "Save" at bounding box center [311, 184] width 70 height 28
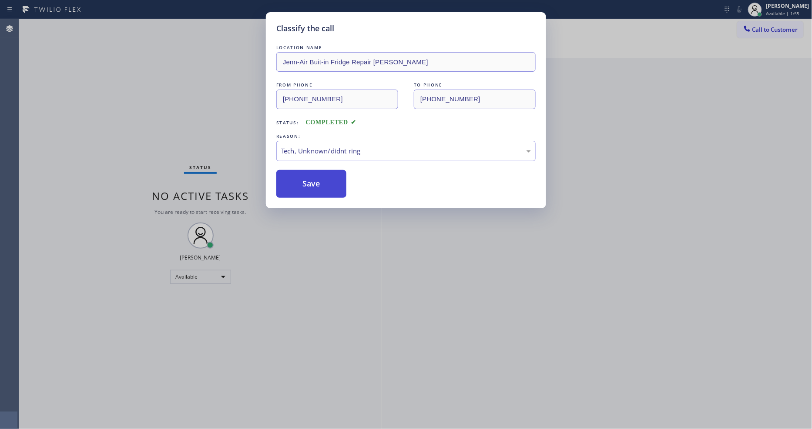
click at [295, 181] on button "Save" at bounding box center [311, 184] width 70 height 28
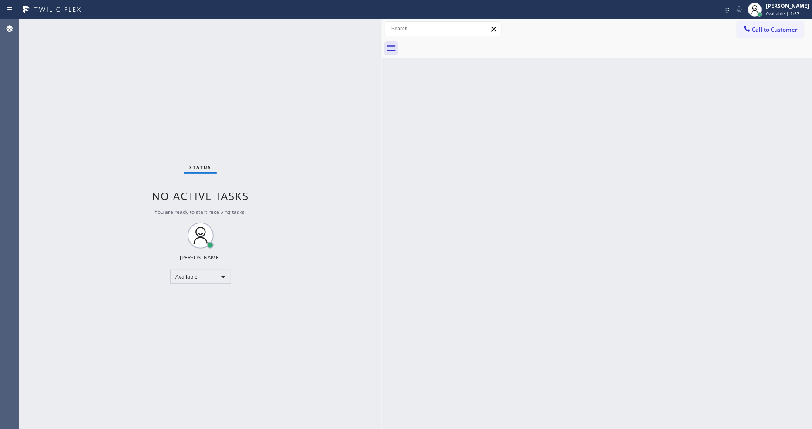
drag, startPoint x: 753, startPoint y: 33, endPoint x: 433, endPoint y: 64, distance: 321.3
click at [730, 31] on button "Call to Customer" at bounding box center [770, 29] width 67 height 17
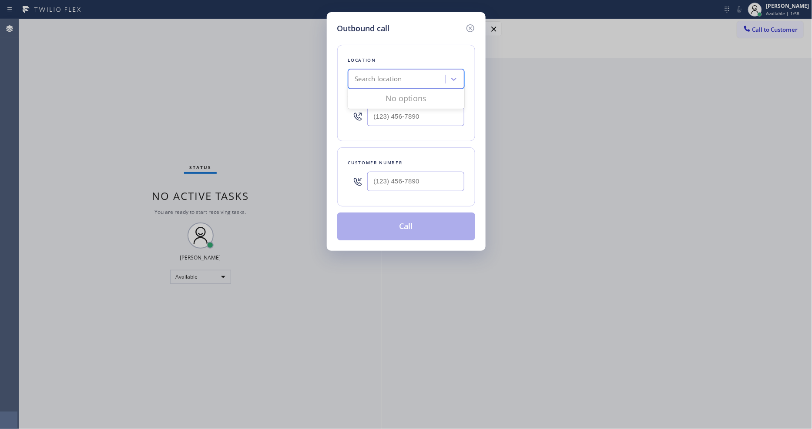
click at [401, 79] on div "Search location" at bounding box center [378, 79] width 47 height 10
paste input "5 Star Appliance Repair"
type input "5 Star Appliance Repair"
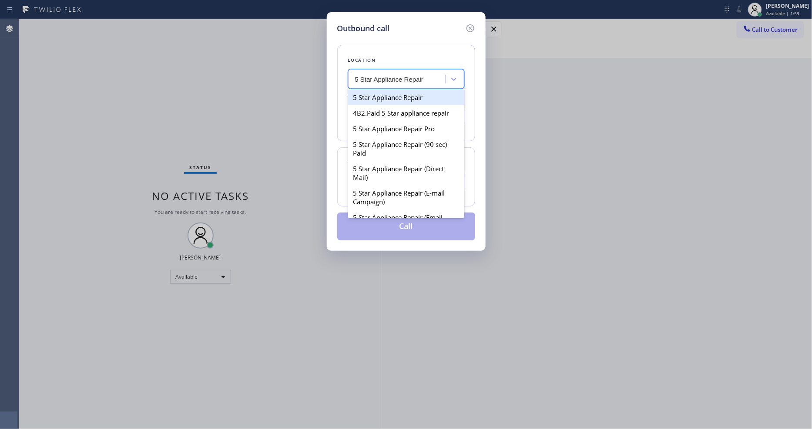
click at [385, 94] on div "5 Star Appliance Repair" at bounding box center [406, 98] width 116 height 16
type input "(855) 731-4952"
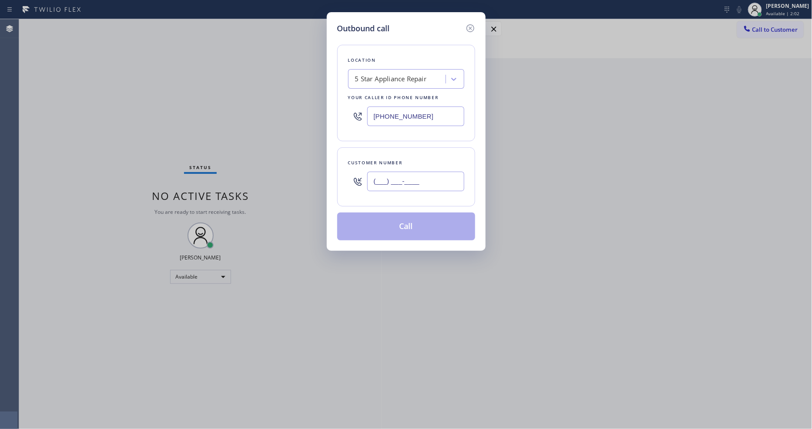
click at [418, 184] on input "(___) ___-____" at bounding box center [415, 182] width 97 height 20
paste input "415) 238-6500"
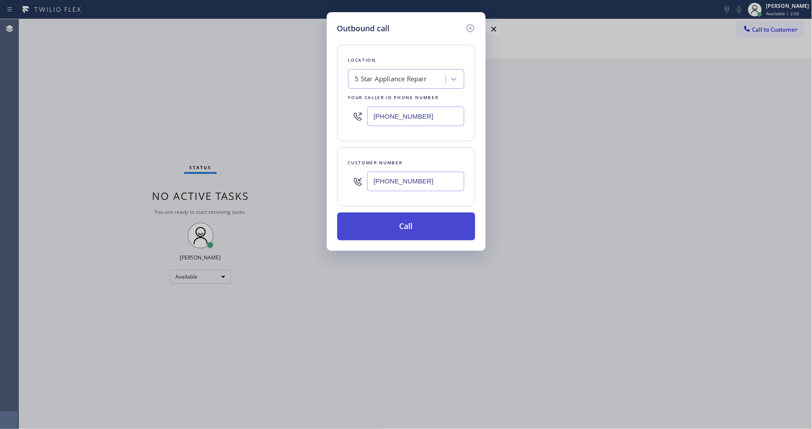
type input "(415) 238-6500"
click at [380, 222] on button "Call" at bounding box center [406, 227] width 138 height 28
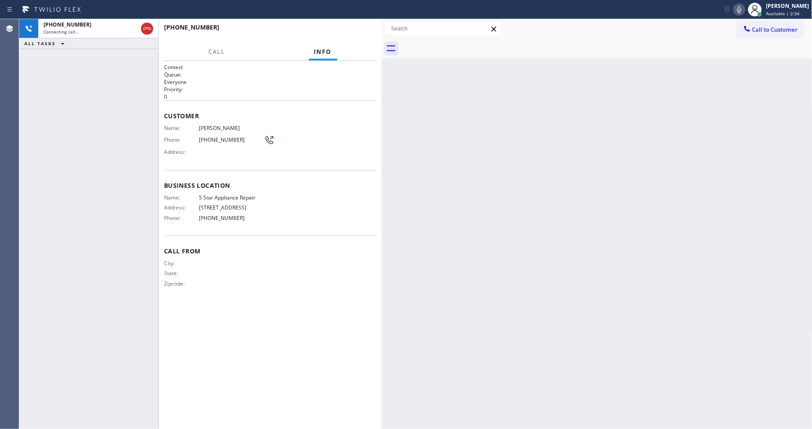
click at [634, 305] on div "Back to Dashboard Change Sender ID Customers Technicians Select a contact Outbo…" at bounding box center [597, 224] width 431 height 410
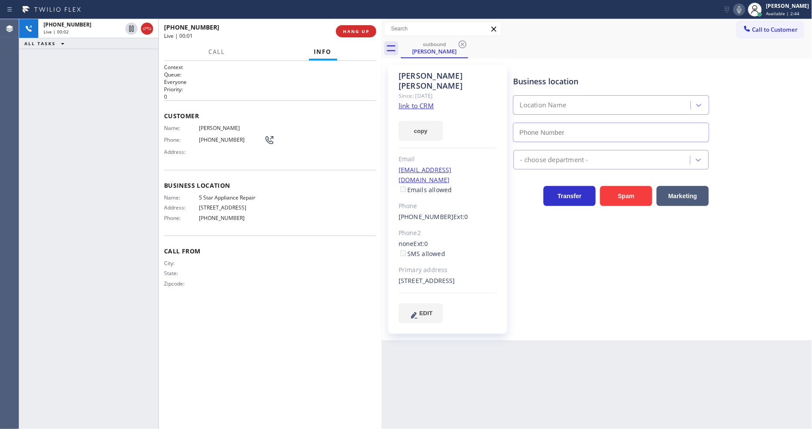
type input "(855) 731-4952"
click at [362, 28] on span "HANG UP" at bounding box center [356, 31] width 27 height 6
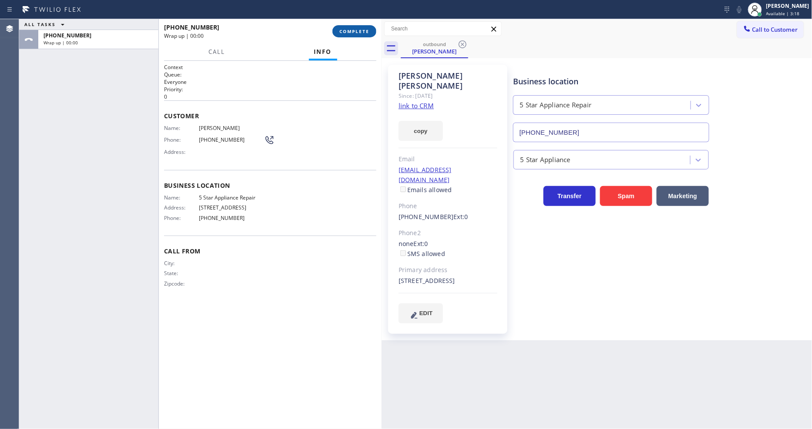
click at [363, 25] on button "COMPLETE" at bounding box center [354, 31] width 44 height 12
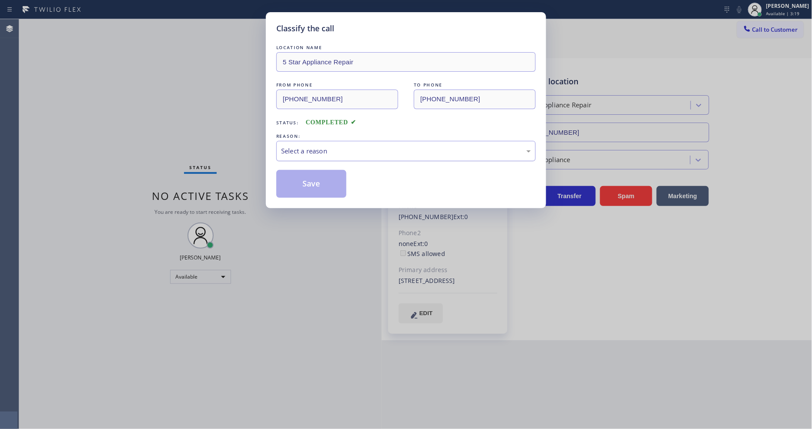
click at [347, 147] on div "Select a reason" at bounding box center [406, 151] width 250 height 10
click at [333, 184] on button "Save" at bounding box center [311, 184] width 70 height 28
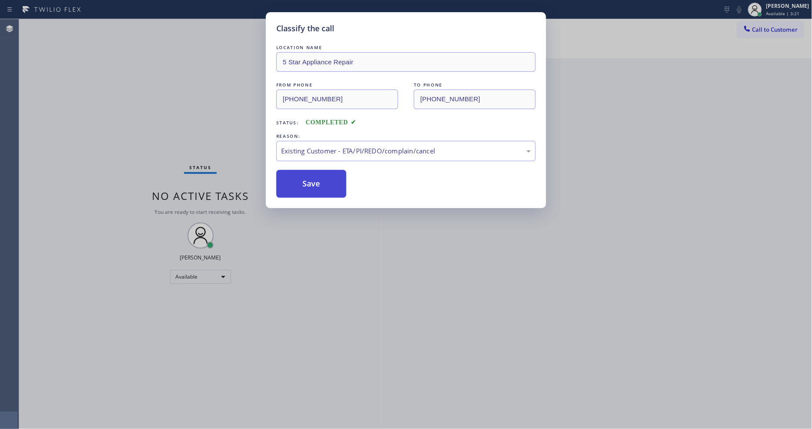
click at [333, 184] on button "Save" at bounding box center [311, 184] width 70 height 28
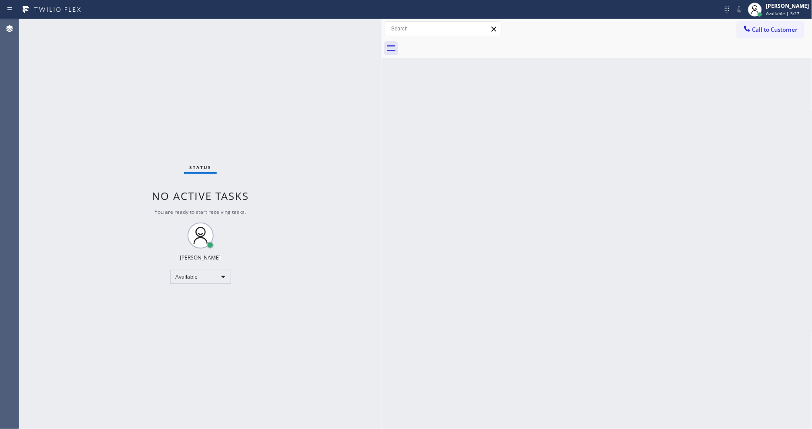
click at [730, 34] on button "Call to Customer" at bounding box center [770, 29] width 67 height 17
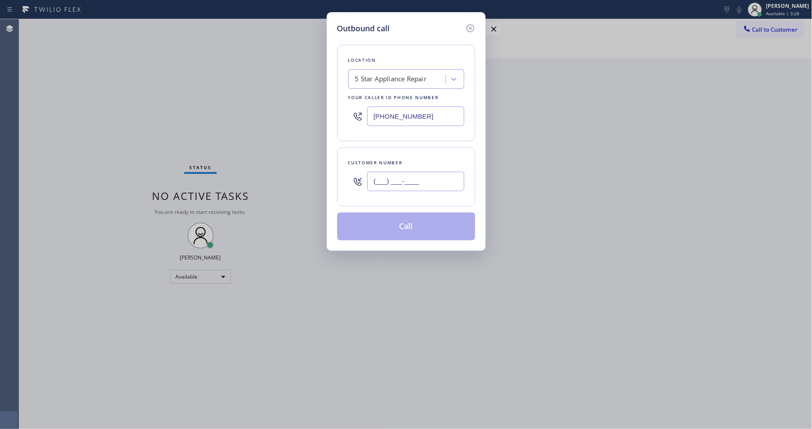
click at [384, 179] on input "(___) ___-____" at bounding box center [415, 182] width 97 height 20
paste input "415) 238-6500"
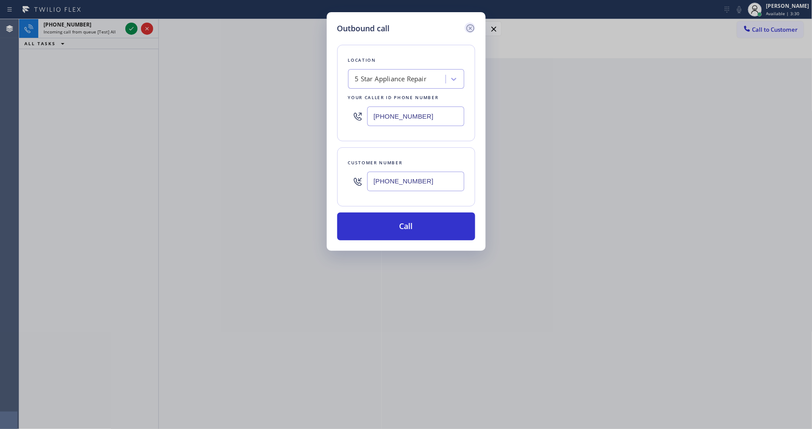
type input "(415) 238-6500"
click at [471, 24] on icon at bounding box center [470, 28] width 8 height 8
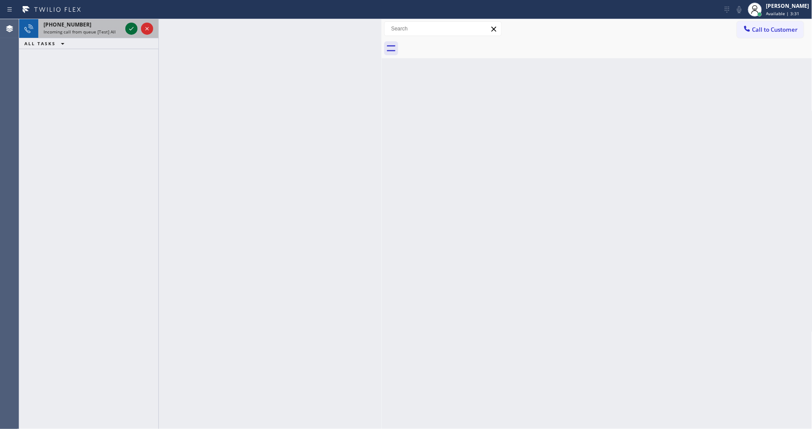
click at [135, 24] on icon at bounding box center [131, 28] width 10 height 10
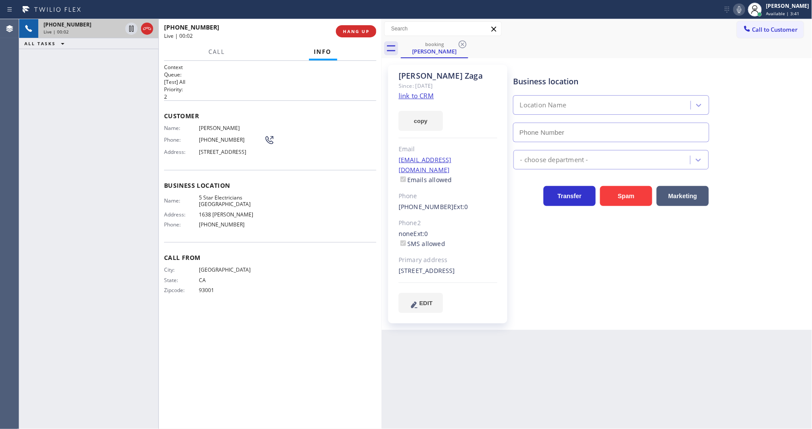
type input "(213) 699-4215"
click at [413, 98] on link "link to CRM" at bounding box center [416, 95] width 35 height 9
click at [128, 29] on icon at bounding box center [131, 28] width 10 height 10
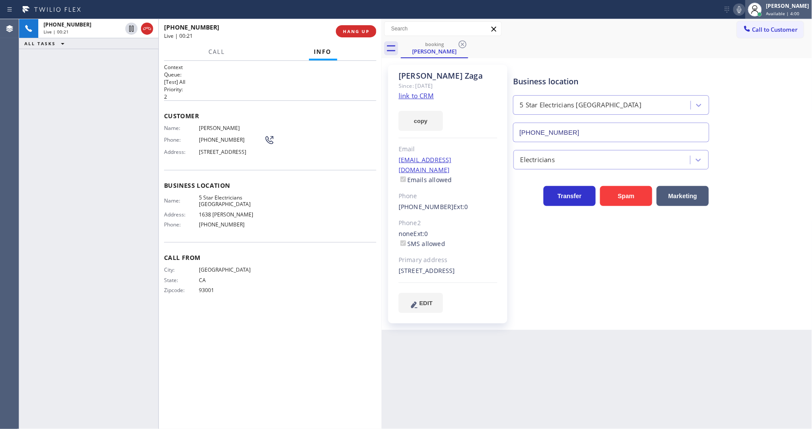
click at [730, 10] on div at bounding box center [754, 9] width 19 height 19
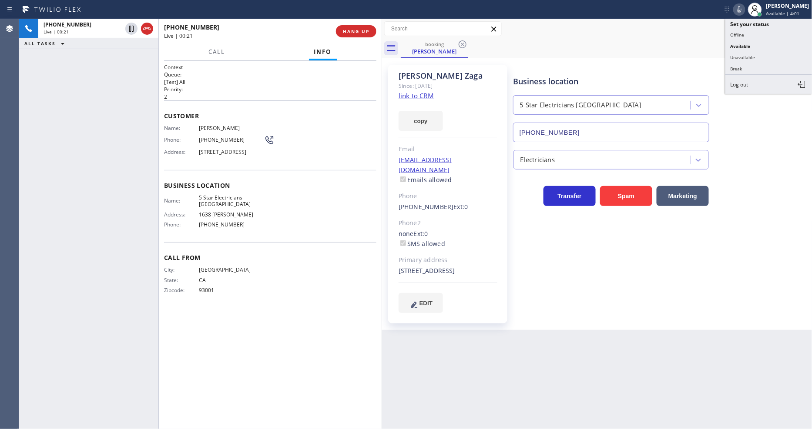
click at [730, 13] on icon at bounding box center [739, 9] width 10 height 10
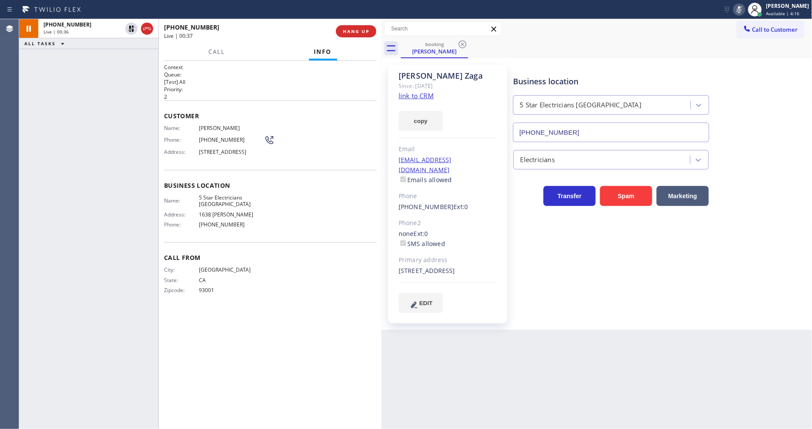
click at [643, 325] on div "Business location 5 Star Electricians Silver Lake (213) 699-4215 Electricians T…" at bounding box center [661, 197] width 298 height 261
click at [215, 47] on button "Call" at bounding box center [216, 52] width 27 height 17
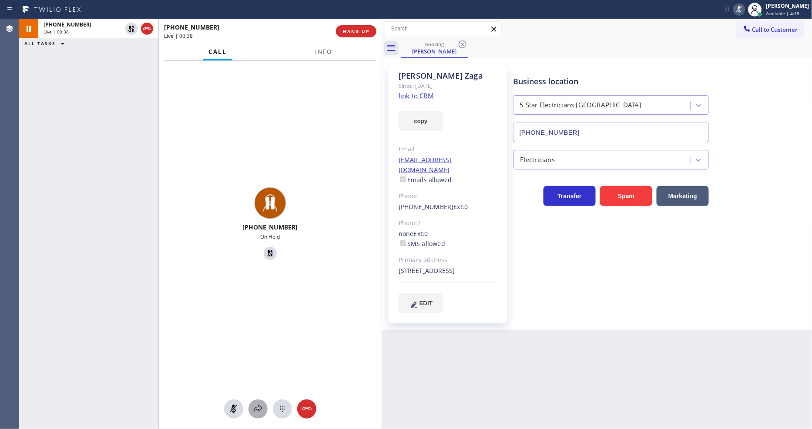
click at [258, 386] on icon at bounding box center [258, 409] width 10 height 10
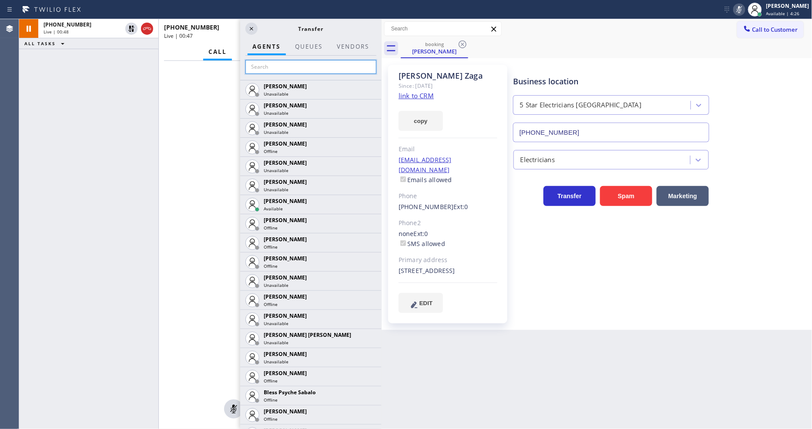
click at [285, 64] on input "text" at bounding box center [310, 67] width 131 height 14
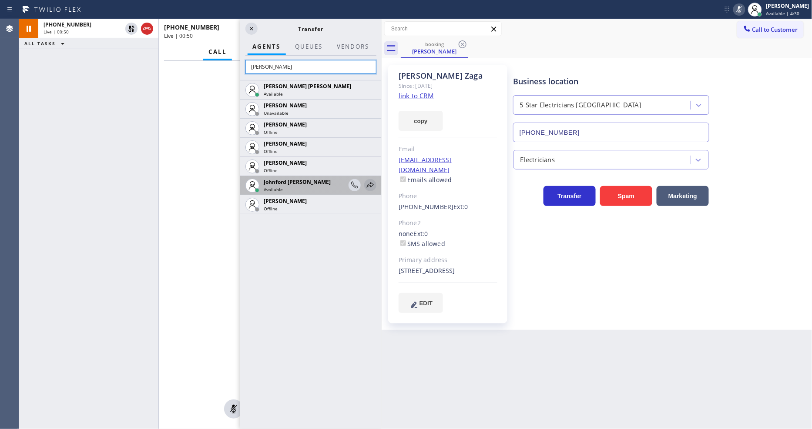
type input "john"
click at [369, 181] on icon at bounding box center [370, 185] width 10 height 10
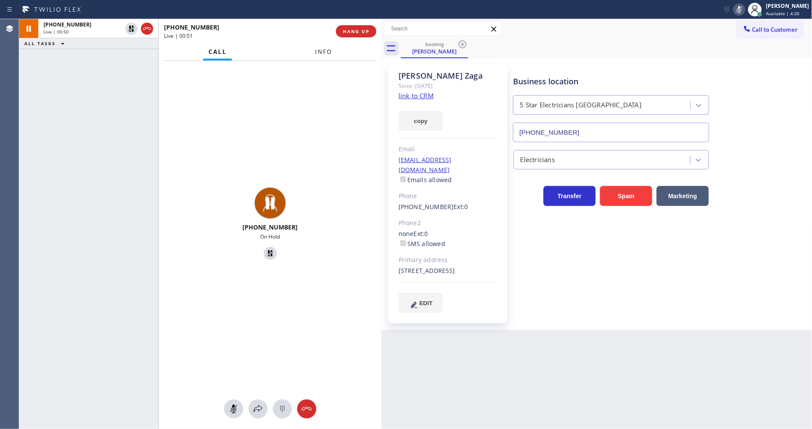
click at [325, 49] on span "Info" at bounding box center [323, 52] width 17 height 8
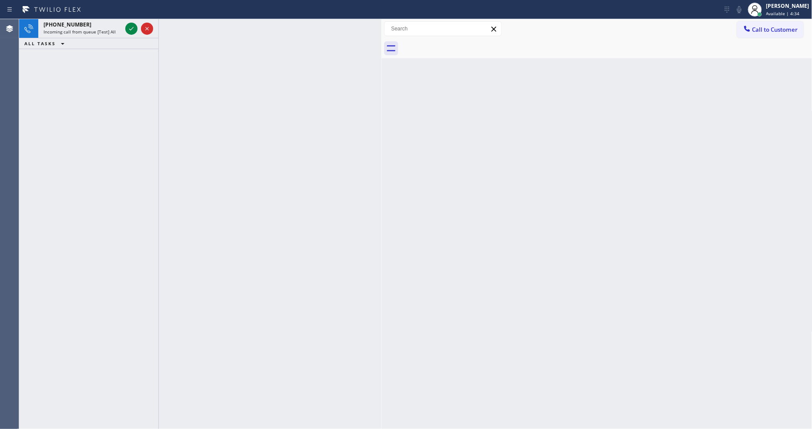
click at [129, 27] on icon at bounding box center [131, 28] width 10 height 10
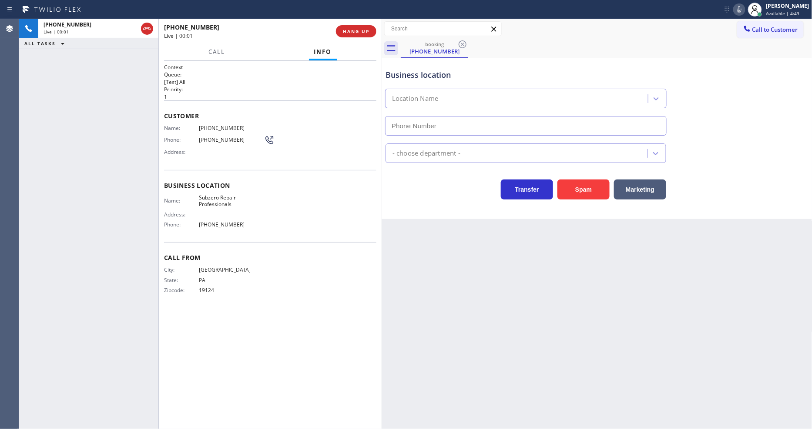
type input "(602) 691-7988"
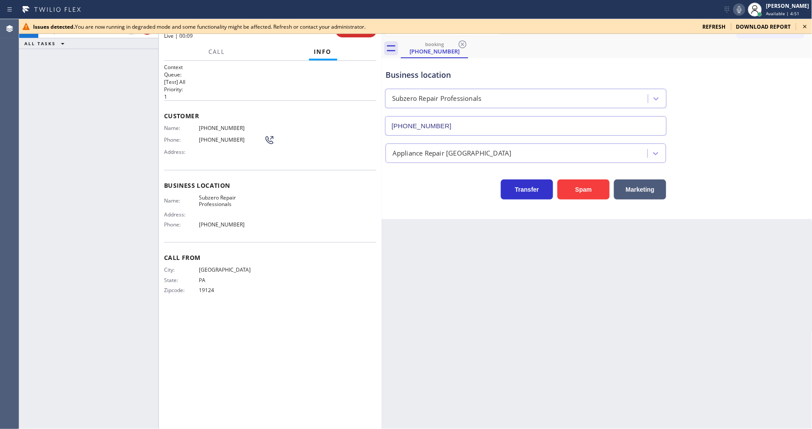
click at [730, 27] on icon at bounding box center [805, 26] width 10 height 10
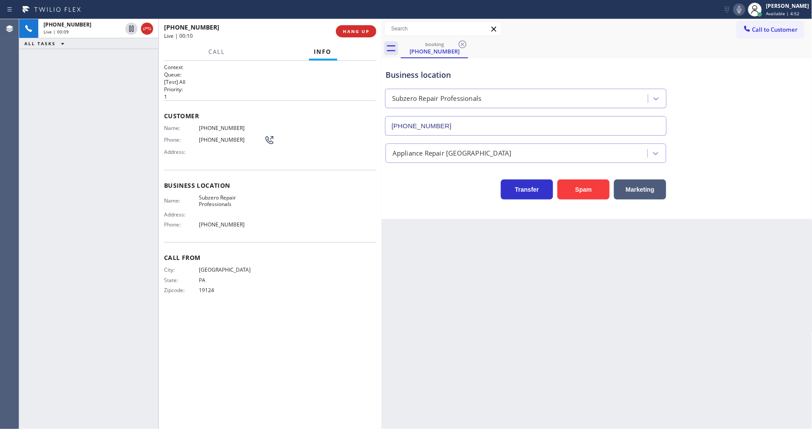
click at [219, 198] on span "Subzero Repair Professionals" at bounding box center [231, 200] width 65 height 13
copy span "Subzero Repair Professionals"
click at [212, 127] on span "(215) 913-8857" at bounding box center [231, 128] width 65 height 7
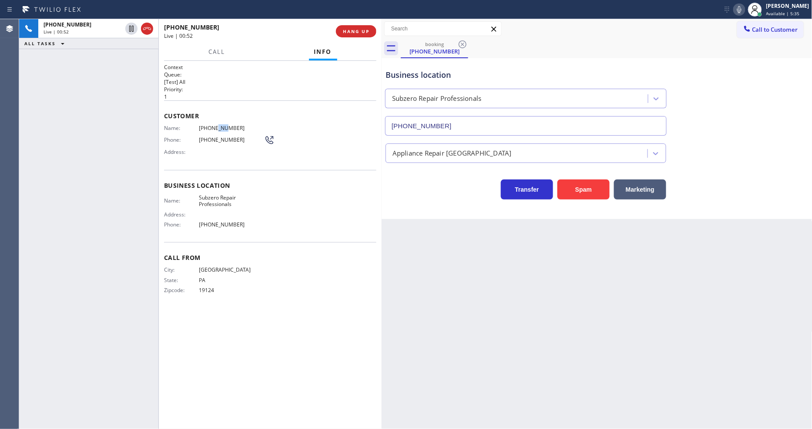
click at [212, 127] on span "(215) 913-8857" at bounding box center [231, 128] width 65 height 7
copy span "(215) 913-8857"
click at [156, 175] on div "+12159138857 Live | 00:59 ALL TASKS ALL TASKS ACTIVE TASKS TASKS IN WRAP UP +12…" at bounding box center [200, 224] width 362 height 410
click at [554, 284] on div "Back to Dashboard Change Sender ID Customers Technicians Select a contact Outbo…" at bounding box center [597, 224] width 431 height 410
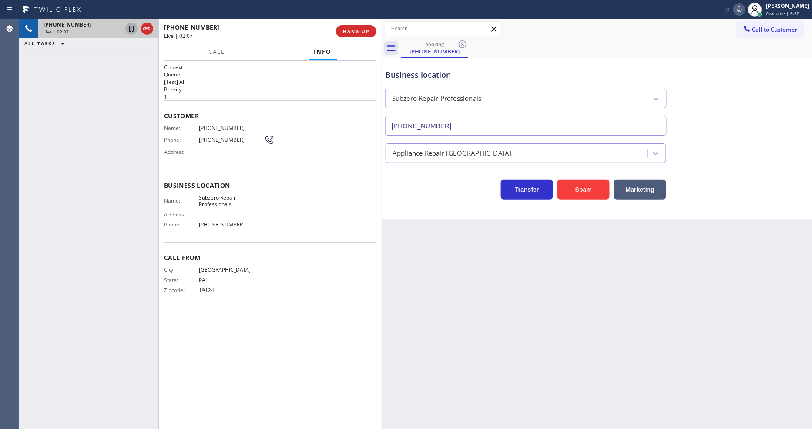
click at [129, 29] on icon at bounding box center [131, 29] width 4 height 6
click at [730, 7] on icon at bounding box center [739, 9] width 4 height 7
click at [128, 28] on icon at bounding box center [131, 28] width 10 height 10
click at [730, 10] on div at bounding box center [739, 9] width 12 height 10
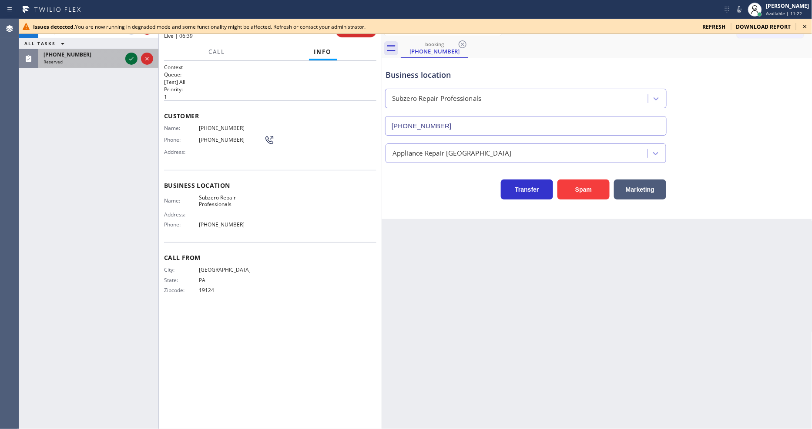
click at [130, 59] on icon at bounding box center [131, 59] width 10 height 10
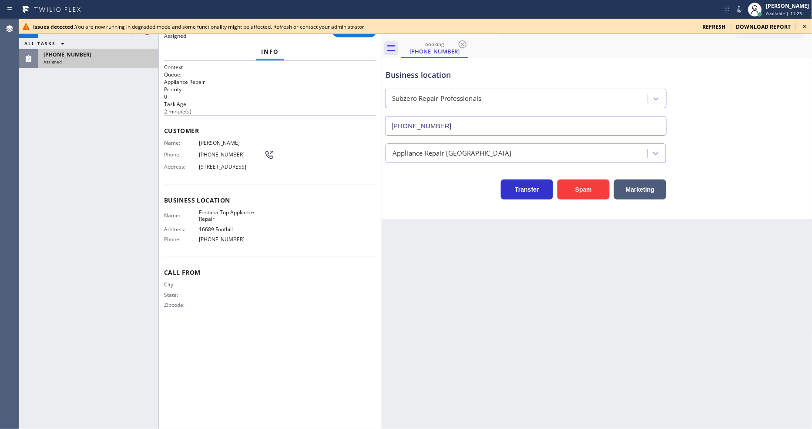
click at [341, 116] on div "Customer Name: Leo Li Phone: (949) 887-2038 Address: 100 Sawbuck, Irvine, CA 92…" at bounding box center [270, 150] width 212 height 70
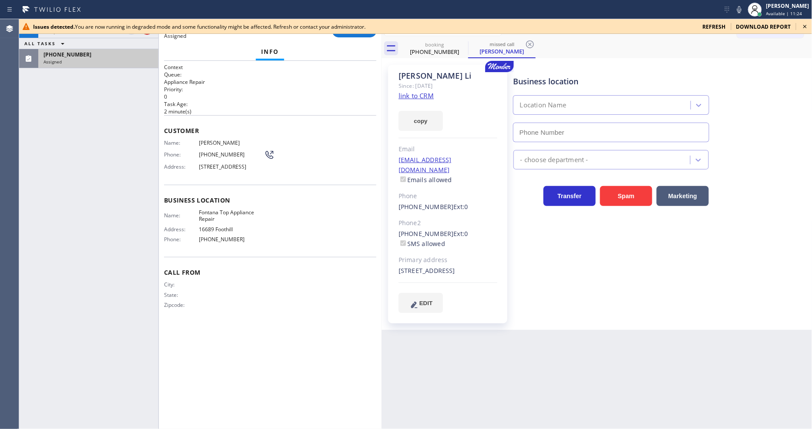
type input "(909) 245-9241"
click at [402, 95] on link "link to CRM" at bounding box center [416, 95] width 35 height 9
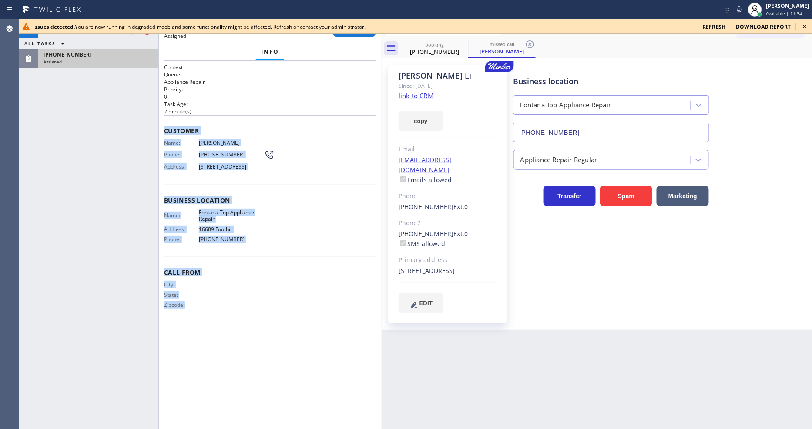
drag, startPoint x: 164, startPoint y: 131, endPoint x: 336, endPoint y: 168, distance: 176.0
click at [206, 347] on div "Context Queue: Appliance Repair Priority: 0 Task Age: 2 minute(s) Customer Name…" at bounding box center [270, 245] width 212 height 363
copy div "Customer Name: Leo Li Phone: (949) 887-2038 Address: 100 Sawbuck, Irvine, CA 92…"
click at [351, 36] on button "COMPLETE" at bounding box center [354, 31] width 44 height 12
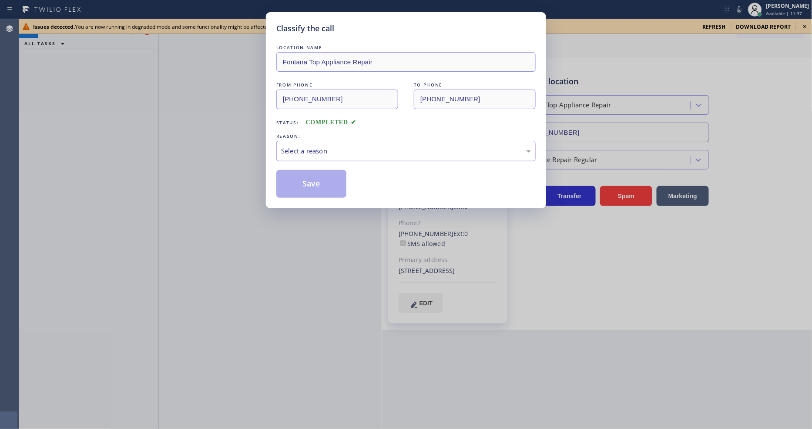
click at [305, 149] on div "Select a reason" at bounding box center [406, 151] width 250 height 10
click at [306, 184] on button "Save" at bounding box center [311, 184] width 70 height 28
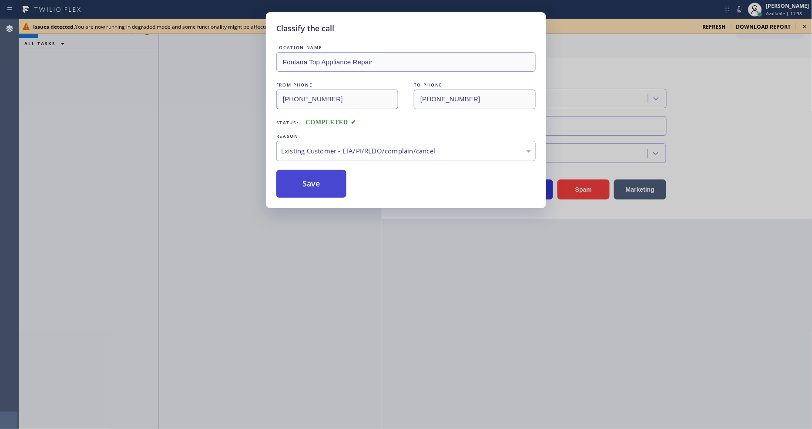
click at [306, 184] on button "Save" at bounding box center [311, 184] width 70 height 28
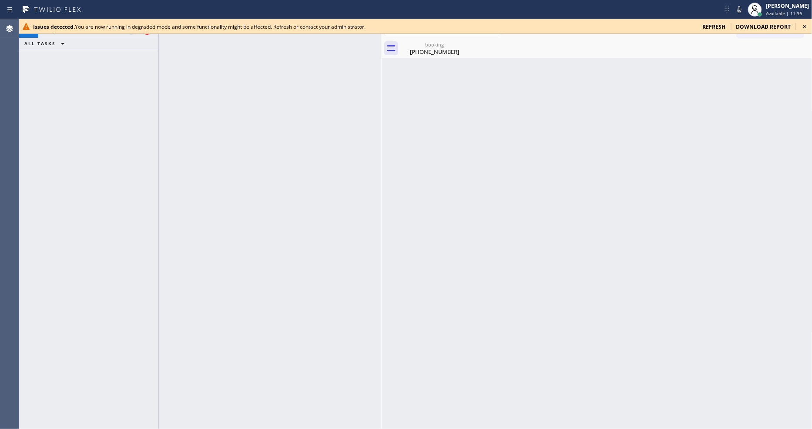
click at [730, 28] on icon at bounding box center [805, 26] width 10 height 10
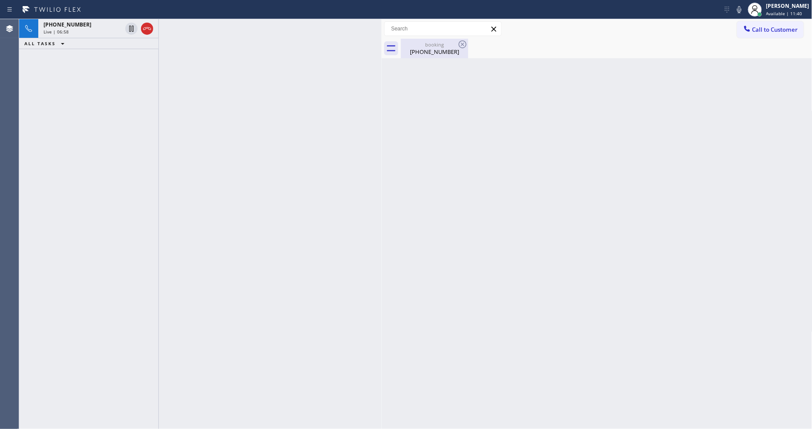
click at [423, 56] on div "booking (215) 913-8857" at bounding box center [435, 49] width 66 height 20
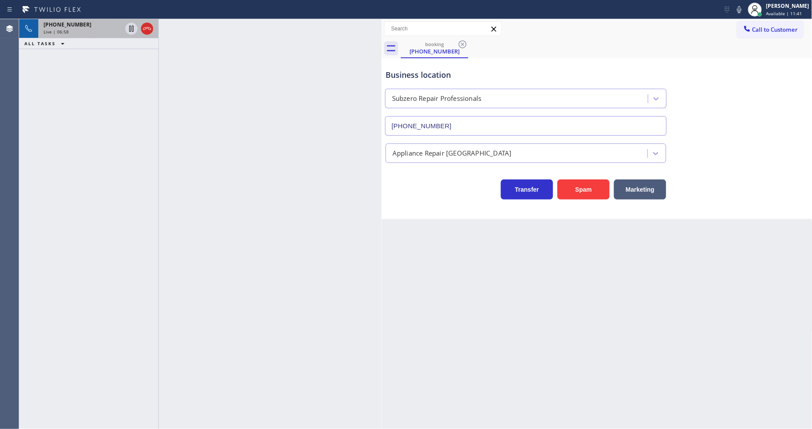
click at [104, 25] on div "+12159138857" at bounding box center [83, 24] width 78 height 7
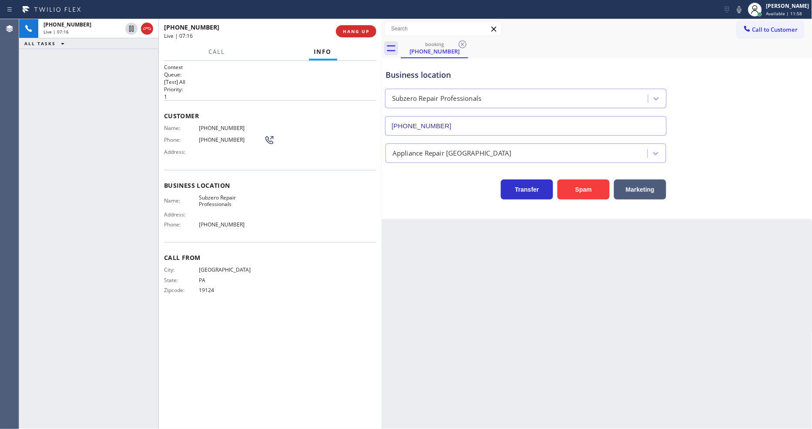
click at [579, 290] on div "Back to Dashboard Change Sender ID Customers Technicians Select a contact Outbo…" at bounding box center [597, 224] width 431 height 410
click at [407, 307] on div "Back to Dashboard Change Sender ID Customers Technicians Select a contact Outbo…" at bounding box center [597, 224] width 431 height 410
click at [730, 12] on icon at bounding box center [739, 9] width 10 height 10
click at [730, 11] on rect at bounding box center [739, 9] width 6 height 6
click at [77, 209] on div "+12159138857 Live | 11:18 ALL TASKS ALL TASKS ACTIVE TASKS TASKS IN WRAP UP" at bounding box center [88, 224] width 139 height 410
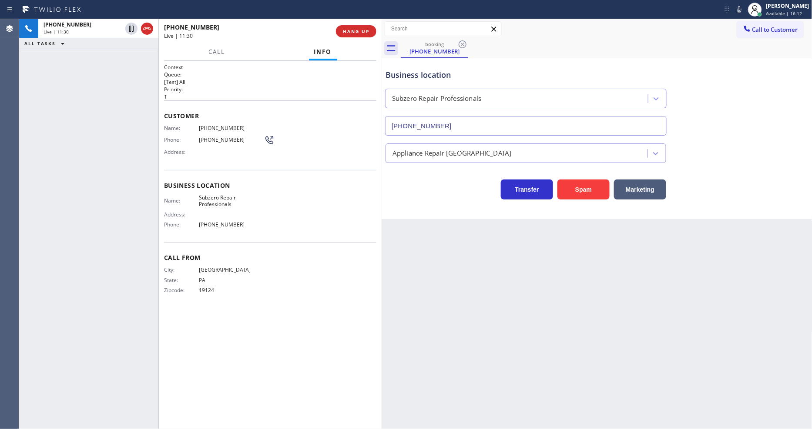
click at [111, 174] on div "+12159138857 Live | 11:30 ALL TASKS ALL TASKS ACTIVE TASKS TASKS IN WRAP UP" at bounding box center [88, 224] width 139 height 410
click at [356, 31] on span "HANG UP" at bounding box center [356, 31] width 27 height 6
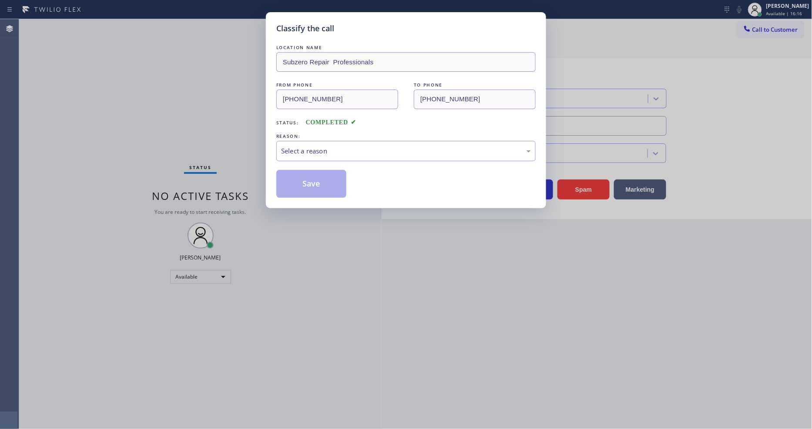
click at [324, 147] on div "Select a reason" at bounding box center [406, 151] width 250 height 10
click at [315, 172] on button "Save" at bounding box center [311, 184] width 70 height 28
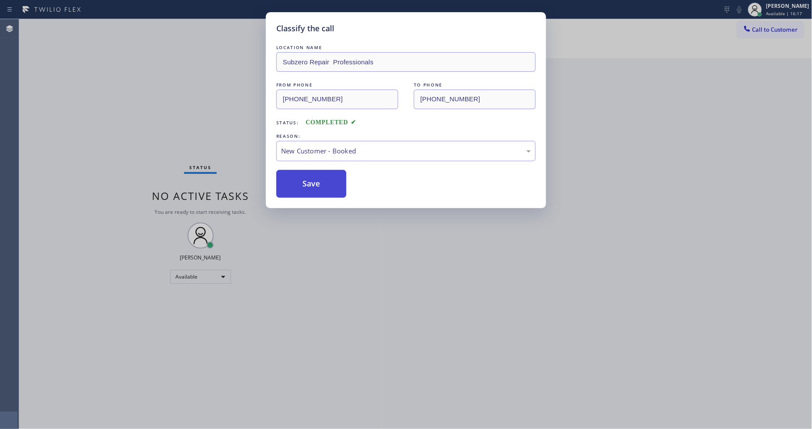
drag, startPoint x: 315, startPoint y: 174, endPoint x: 315, endPoint y: 182, distance: 7.4
click at [315, 178] on button "Save" at bounding box center [311, 184] width 70 height 28
click at [315, 181] on button "Save" at bounding box center [311, 184] width 70 height 28
click at [314, 181] on button "Save" at bounding box center [311, 184] width 70 height 28
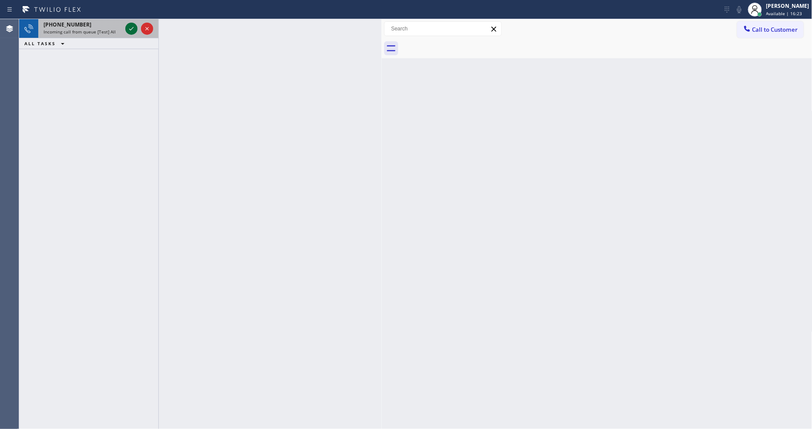
click at [131, 29] on icon at bounding box center [131, 28] width 4 height 3
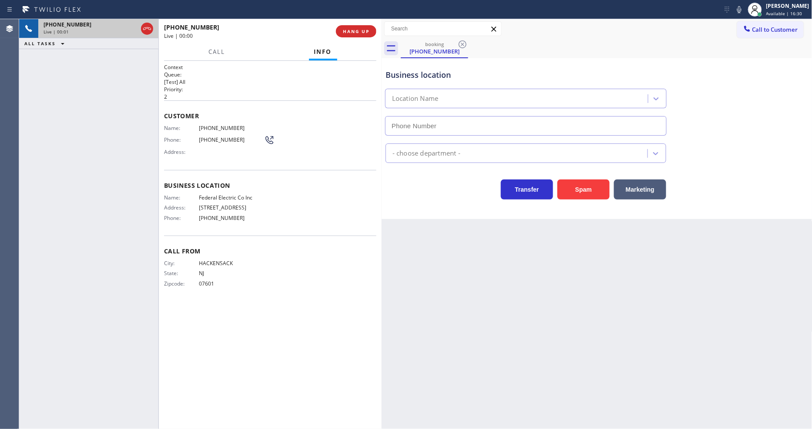
type input "(201) 992-8442"
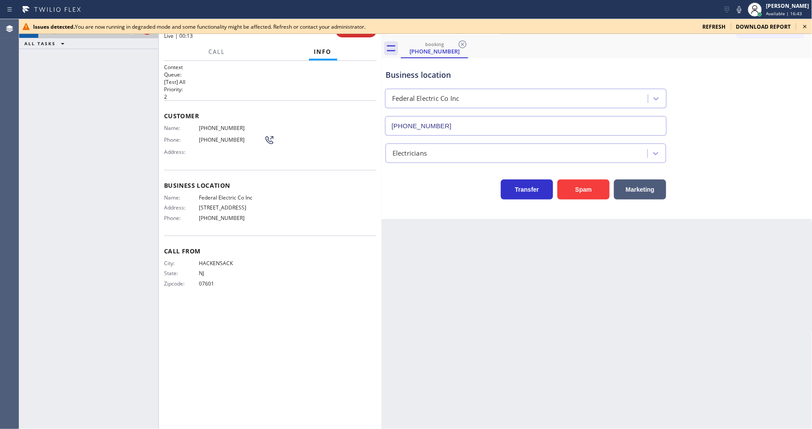
click at [807, 25] on icon at bounding box center [805, 26] width 10 height 10
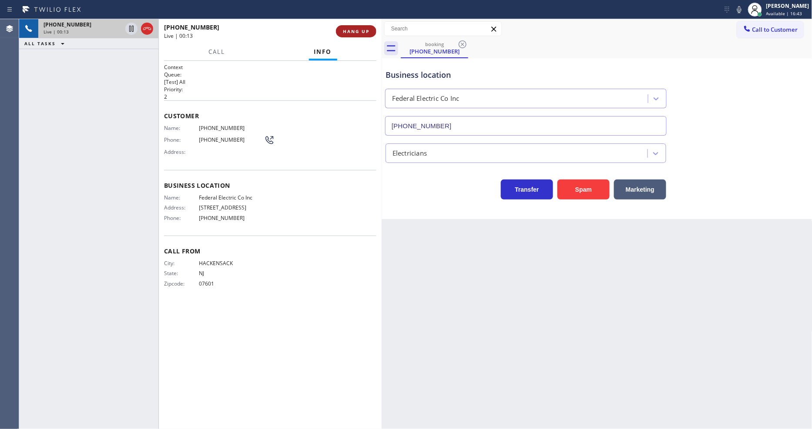
click at [359, 28] on span "HANG UP" at bounding box center [356, 31] width 27 height 6
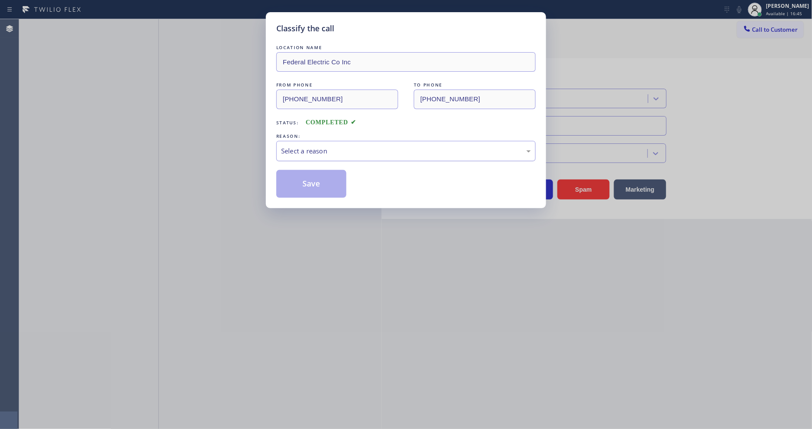
click at [326, 142] on div "Select a reason" at bounding box center [405, 151] width 259 height 20
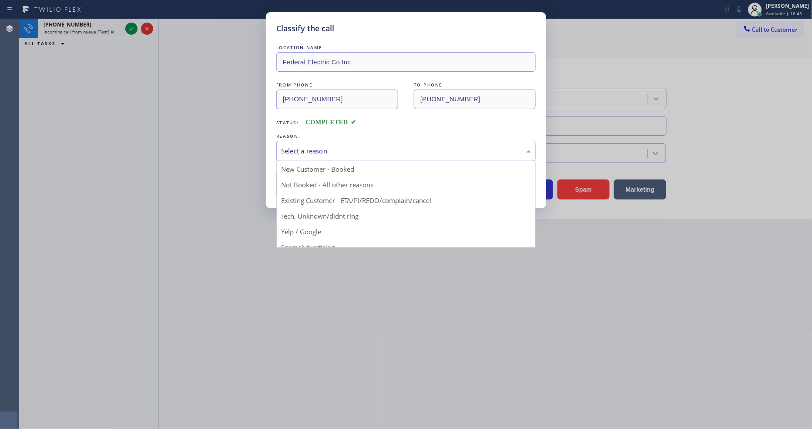
drag, startPoint x: 318, startPoint y: 216, endPoint x: 318, endPoint y: 203, distance: 12.6
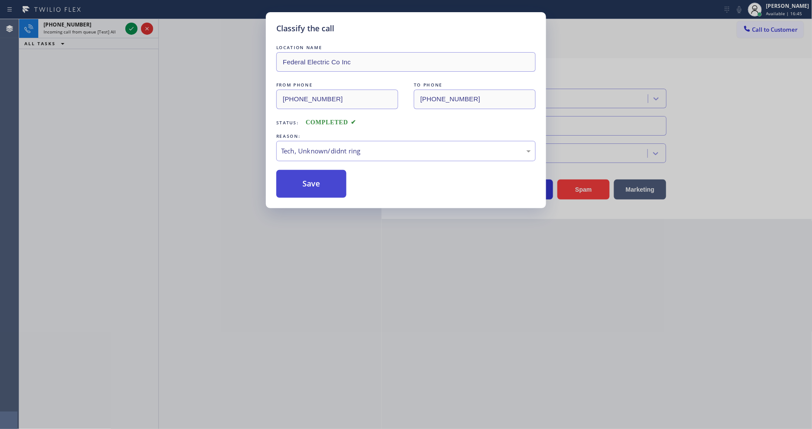
click at [315, 176] on button "Save" at bounding box center [311, 184] width 70 height 28
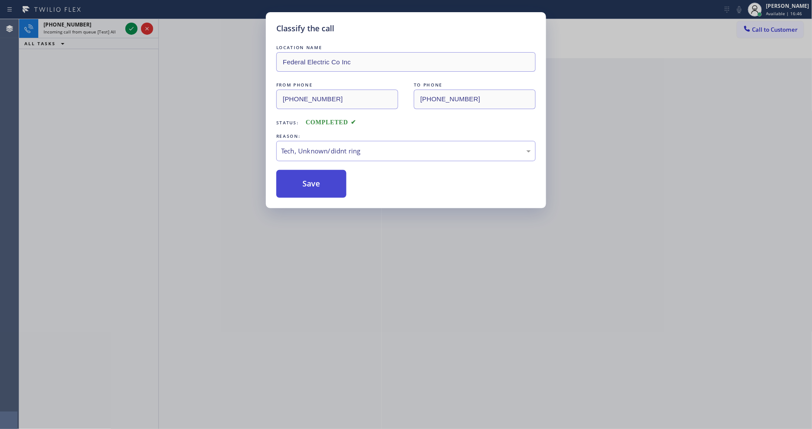
click at [315, 176] on button "Save" at bounding box center [311, 184] width 70 height 28
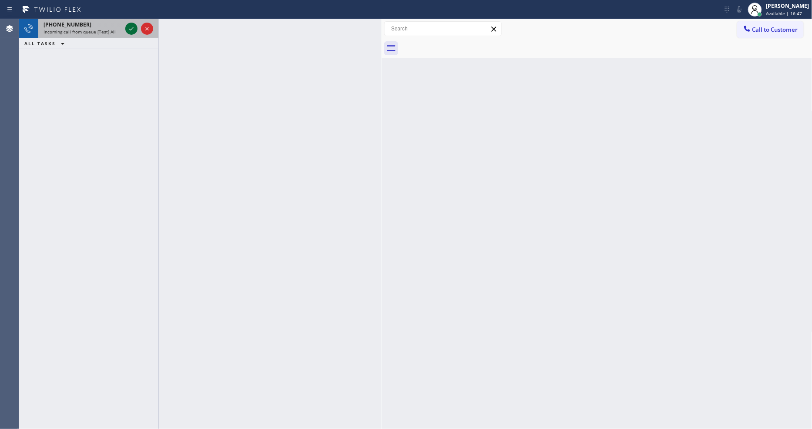
click at [130, 29] on icon at bounding box center [131, 28] width 10 height 10
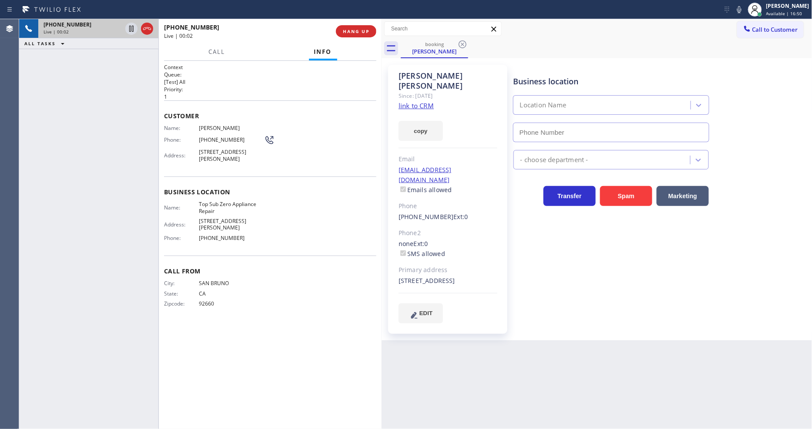
type input "(408) 617-8880"
click at [428, 101] on link "link to CRM" at bounding box center [416, 105] width 35 height 9
click at [130, 28] on icon at bounding box center [131, 28] width 10 height 10
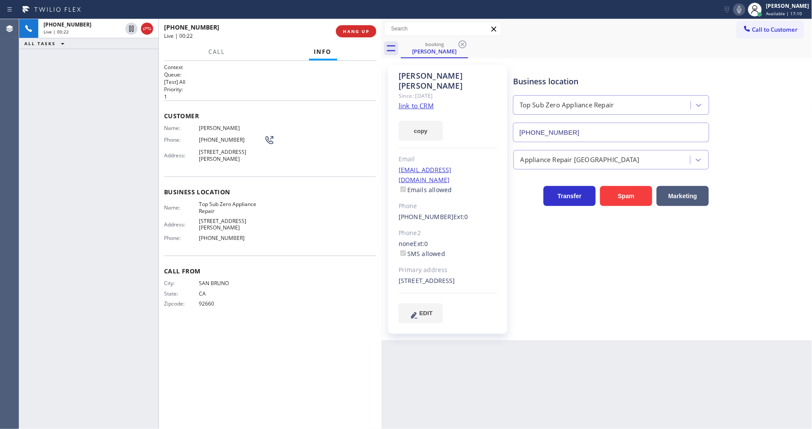
click at [741, 9] on icon at bounding box center [739, 9] width 4 height 7
click at [128, 28] on icon at bounding box center [131, 28] width 10 height 10
click at [744, 10] on icon at bounding box center [739, 9] width 10 height 10
click at [537, 275] on div "Business location Top Sub Zero Appliance Repair (408) 617-8880 Appliance Repair…" at bounding box center [661, 194] width 298 height 254
click at [364, 31] on span "HANG UP" at bounding box center [356, 31] width 27 height 6
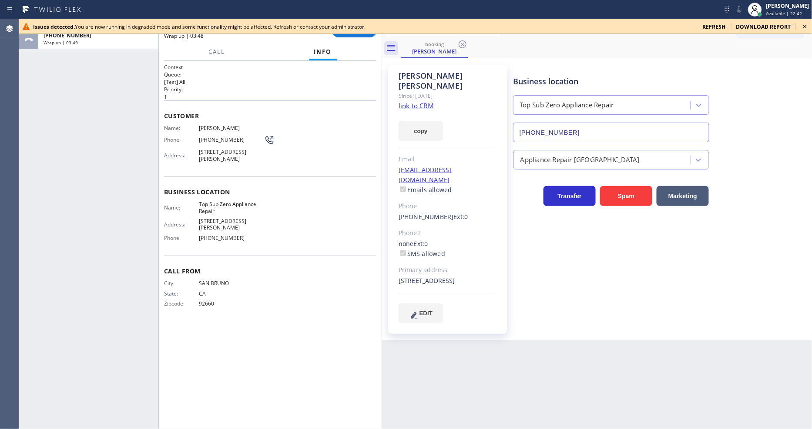
click at [807, 22] on icon at bounding box center [805, 26] width 10 height 10
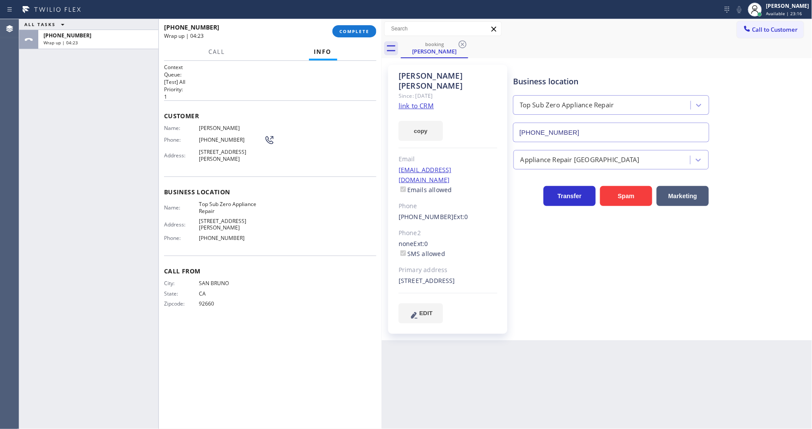
drag, startPoint x: 789, startPoint y: 9, endPoint x: 784, endPoint y: 19, distance: 11.1
click at [789, 9] on div "Lyka Montero" at bounding box center [787, 5] width 43 height 7
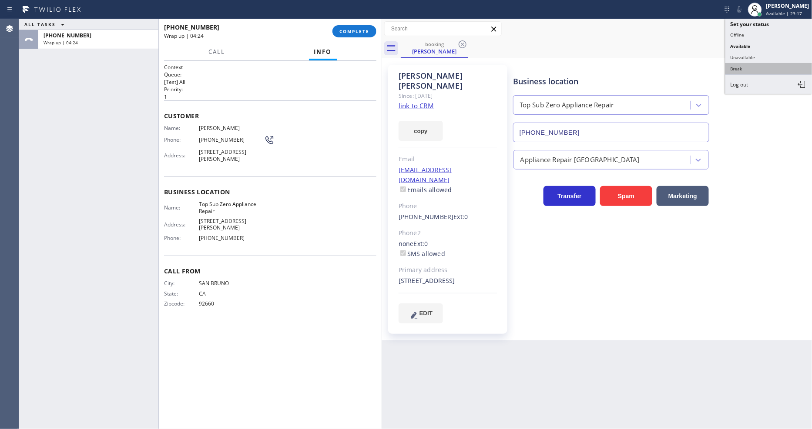
click at [751, 68] on button "Break" at bounding box center [768, 68] width 87 height 11
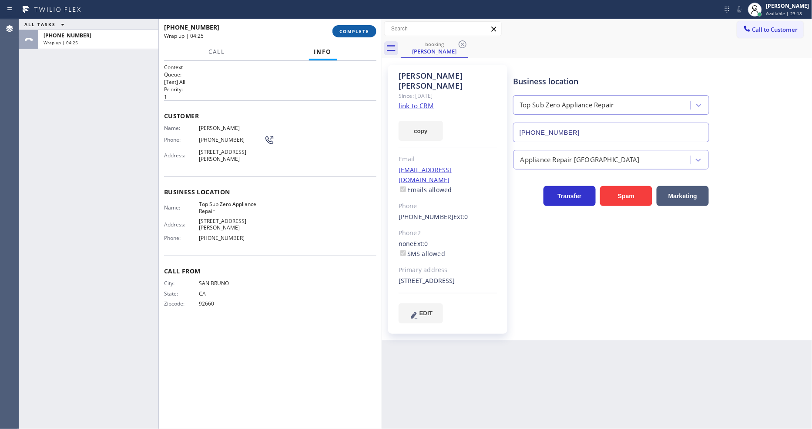
click at [355, 27] on button "COMPLETE" at bounding box center [354, 31] width 44 height 12
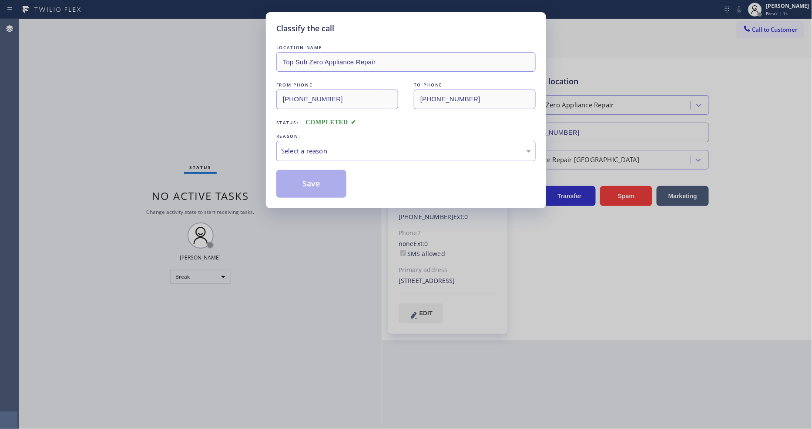
click at [309, 150] on div "Select a reason" at bounding box center [406, 151] width 250 height 10
click at [305, 178] on button "Save" at bounding box center [311, 184] width 70 height 28
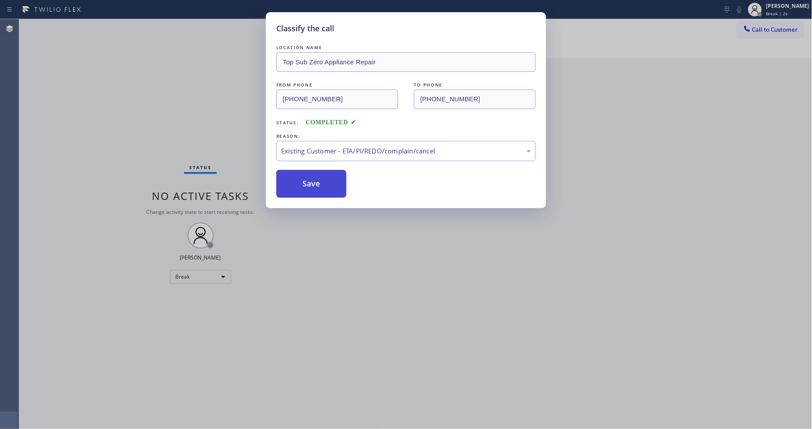
click at [305, 178] on button "Save" at bounding box center [311, 184] width 70 height 28
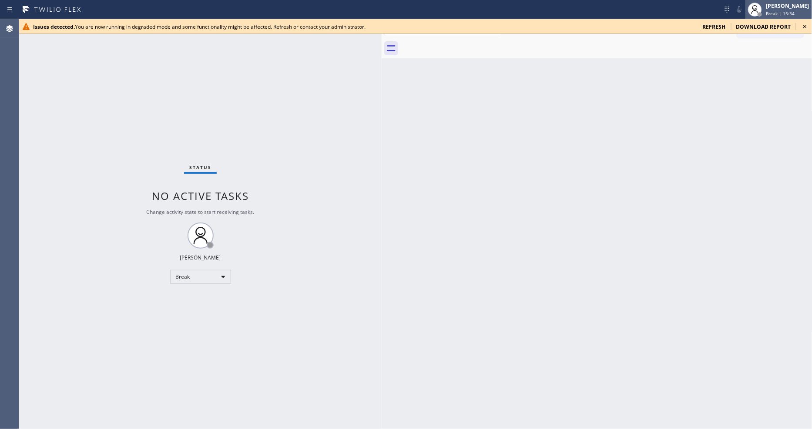
click at [788, 5] on div "Lyka Montero" at bounding box center [787, 5] width 43 height 7
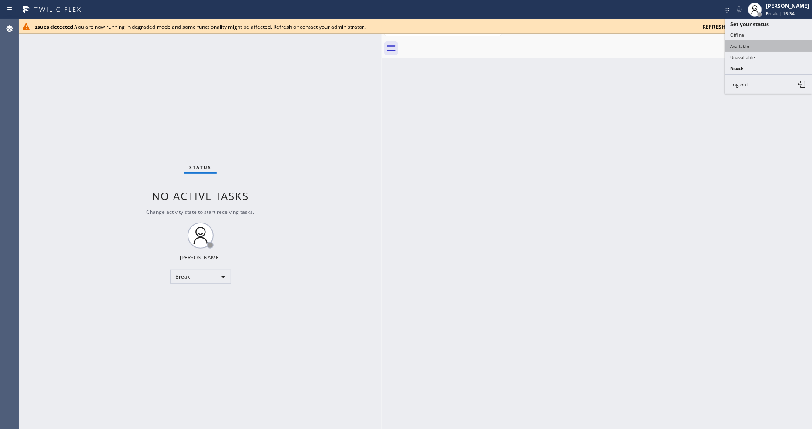
click at [758, 44] on button "Available" at bounding box center [768, 45] width 87 height 11
click at [804, 27] on icon at bounding box center [804, 26] width 3 height 3
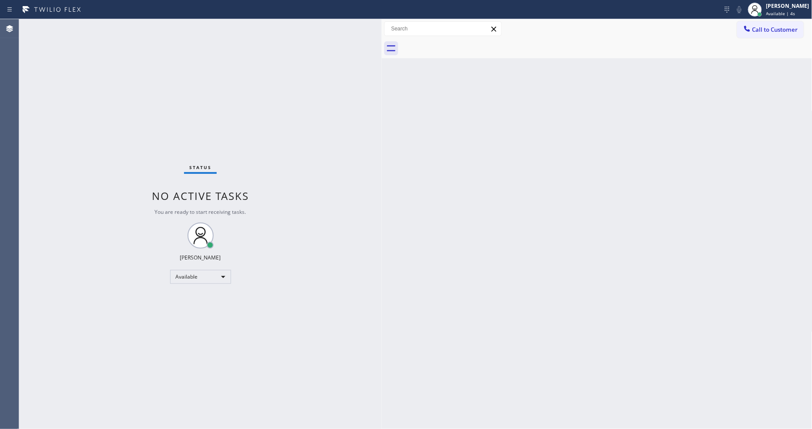
click at [306, 299] on div "Status No active tasks You are ready to start receiving tasks. Lyka Montero Ava…" at bounding box center [200, 224] width 362 height 410
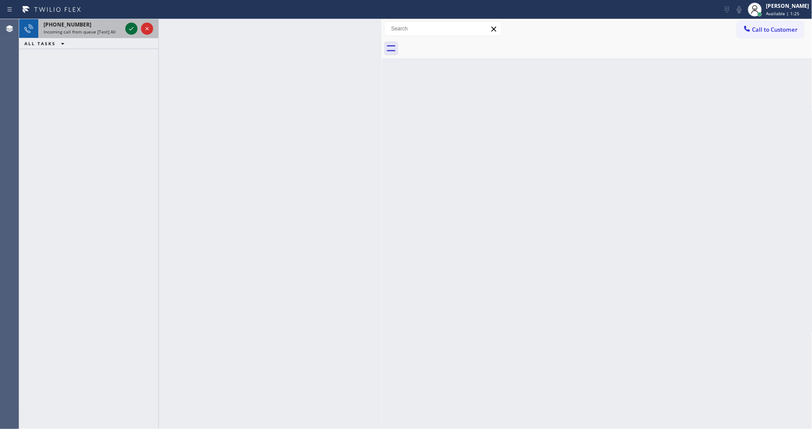
click at [127, 27] on icon at bounding box center [131, 28] width 10 height 10
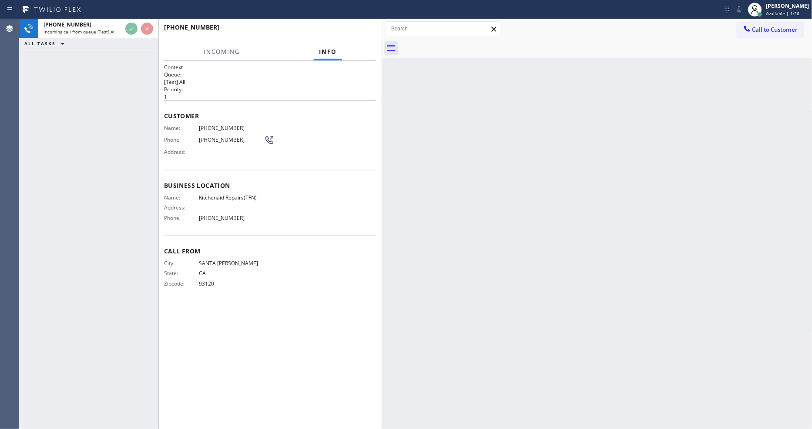
click at [119, 68] on div "+18057054327 Incoming call from queue [Test] All ALL TASKS ALL TASKS ACTIVE TAS…" at bounding box center [88, 224] width 139 height 410
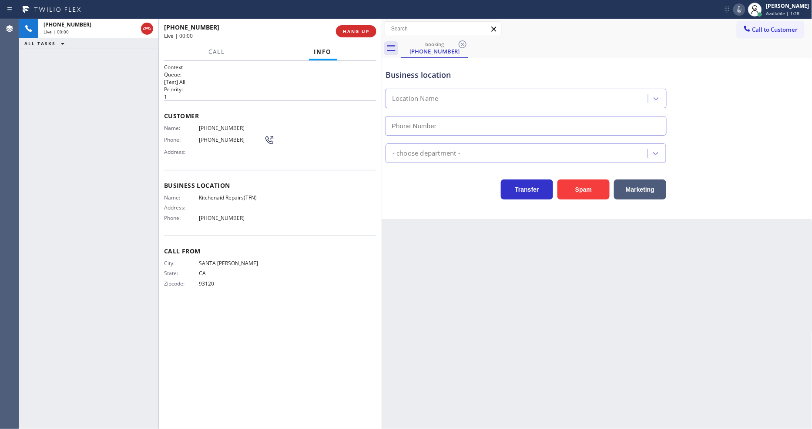
type input "(844) 899-7462"
click at [225, 196] on span "Kitchenaid Repairs(TFN)" at bounding box center [231, 197] width 65 height 7
copy span "Kitchenaid Repairs(TFN)"
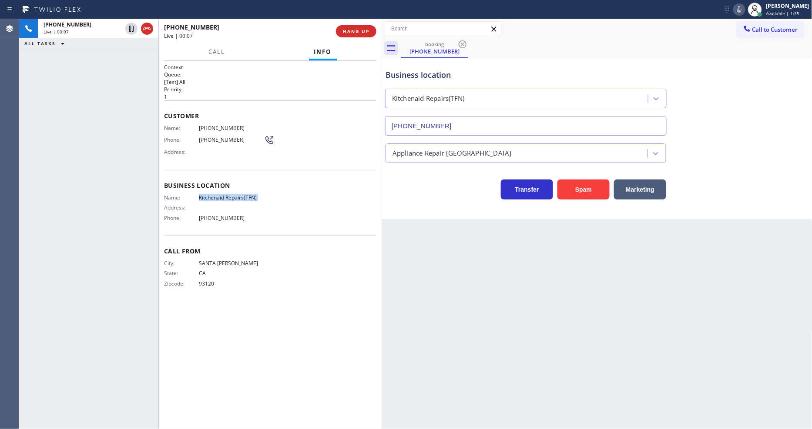
click at [225, 196] on span "Kitchenaid Repairs(TFN)" at bounding box center [231, 197] width 65 height 7
drag, startPoint x: 358, startPoint y: 27, endPoint x: 354, endPoint y: 31, distance: 5.9
click at [358, 27] on button "HANG UP" at bounding box center [356, 31] width 40 height 12
click at [354, 31] on span "HANG UP" at bounding box center [356, 31] width 27 height 6
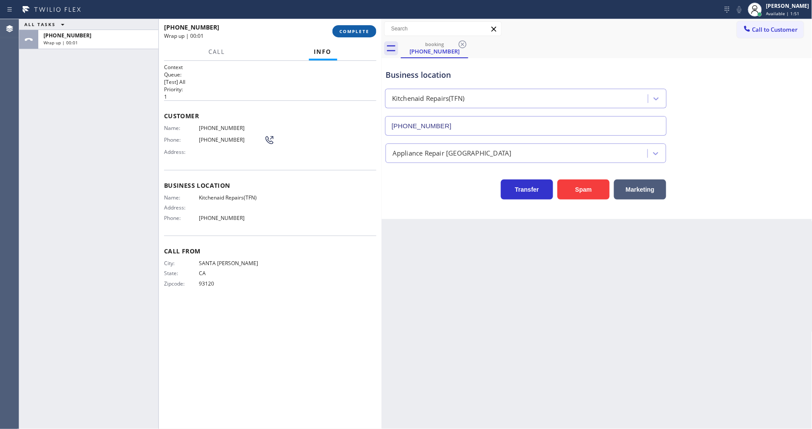
click at [355, 27] on button "COMPLETE" at bounding box center [354, 31] width 44 height 12
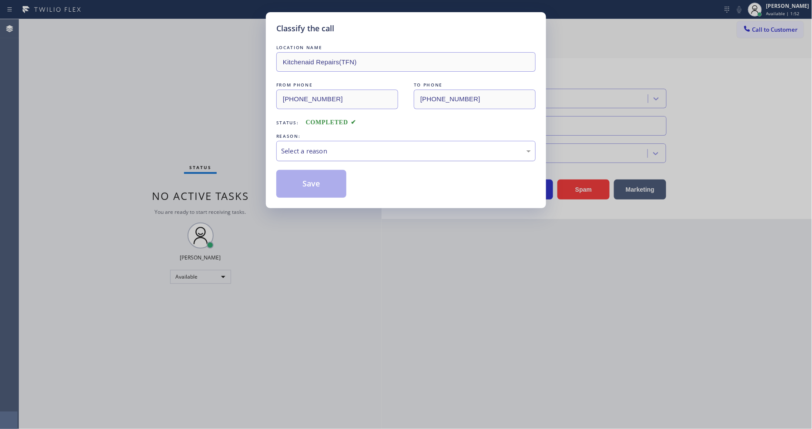
click at [313, 142] on div "Select a reason" at bounding box center [405, 151] width 259 height 20
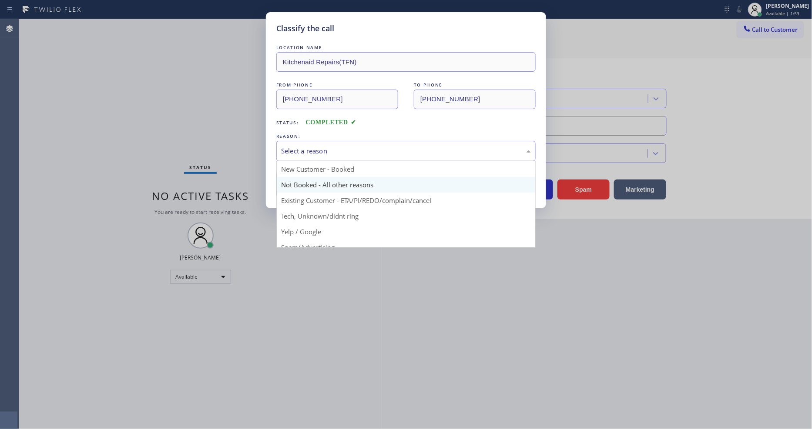
click at [312, 177] on button "Save" at bounding box center [311, 184] width 70 height 28
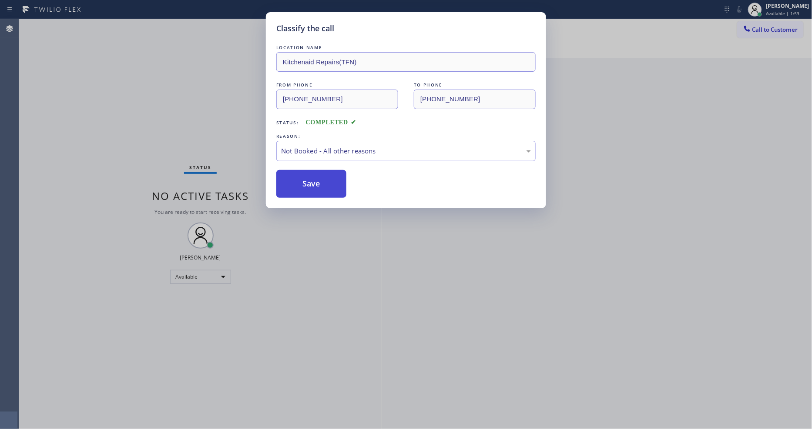
click at [314, 177] on button "Save" at bounding box center [311, 184] width 70 height 28
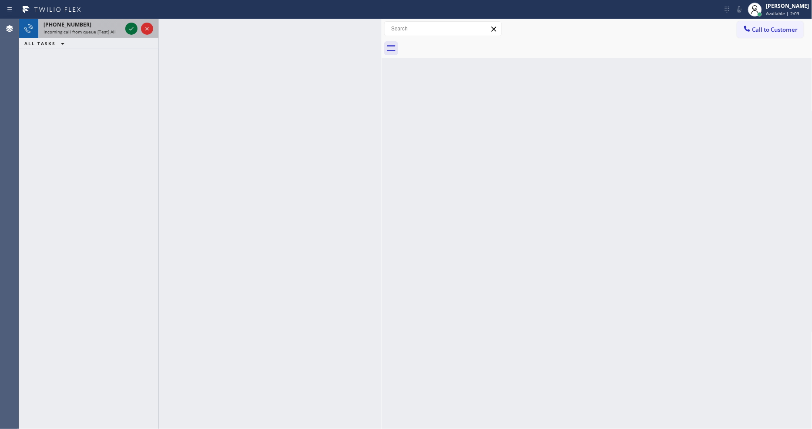
click at [129, 26] on icon at bounding box center [131, 28] width 10 height 10
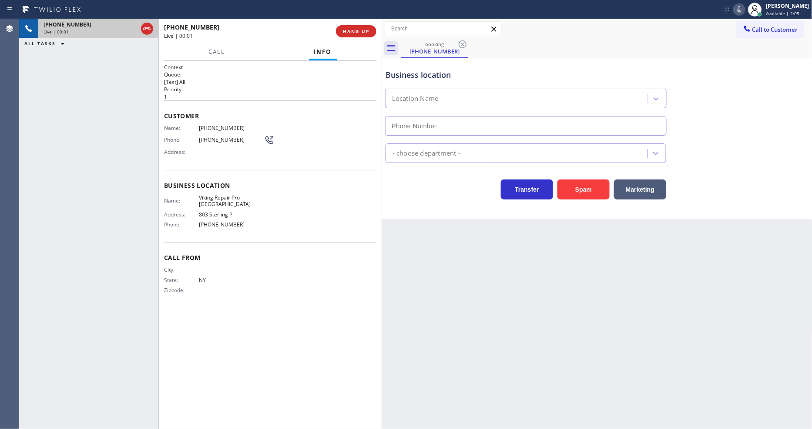
type input "(347) 697-4307"
click at [359, 32] on span "HANG UP" at bounding box center [356, 31] width 27 height 6
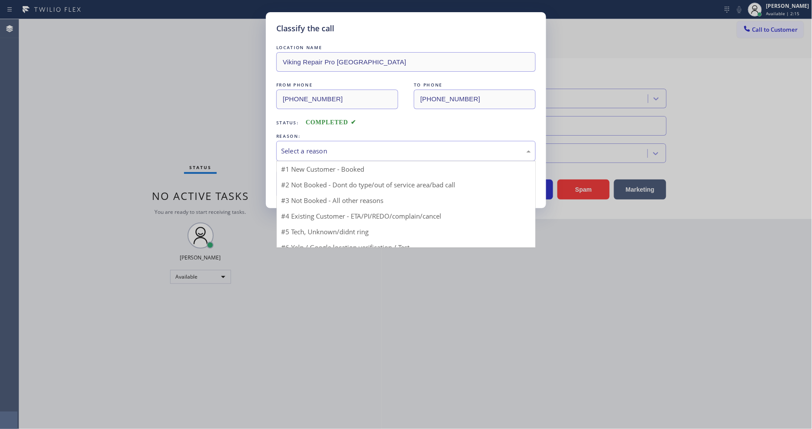
click at [332, 146] on div "Select a reason" at bounding box center [406, 151] width 250 height 10
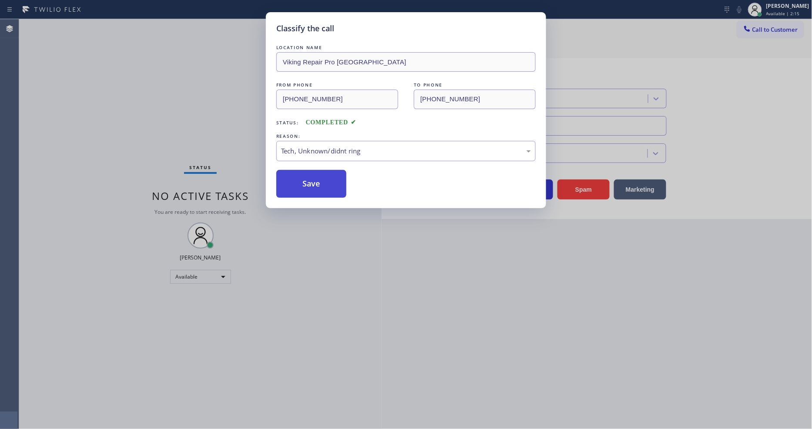
click at [317, 188] on button "Save" at bounding box center [311, 184] width 70 height 28
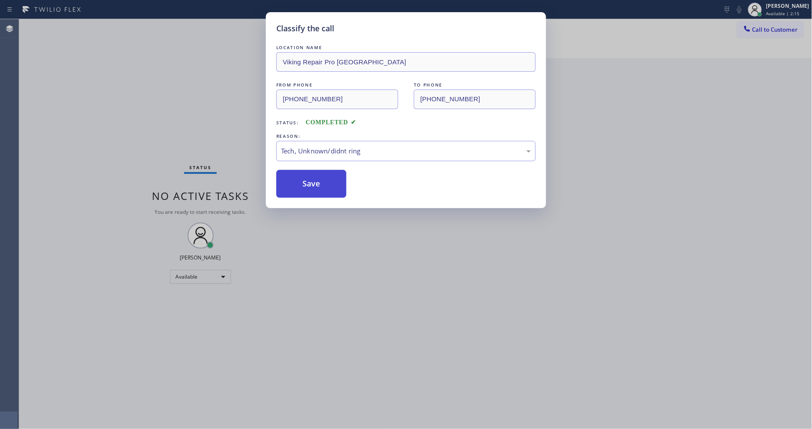
click at [317, 188] on button "Save" at bounding box center [311, 184] width 70 height 28
drag, startPoint x: 317, startPoint y: 188, endPoint x: 317, endPoint y: 177, distance: 10.4
click at [317, 186] on button "Save" at bounding box center [311, 184] width 70 height 28
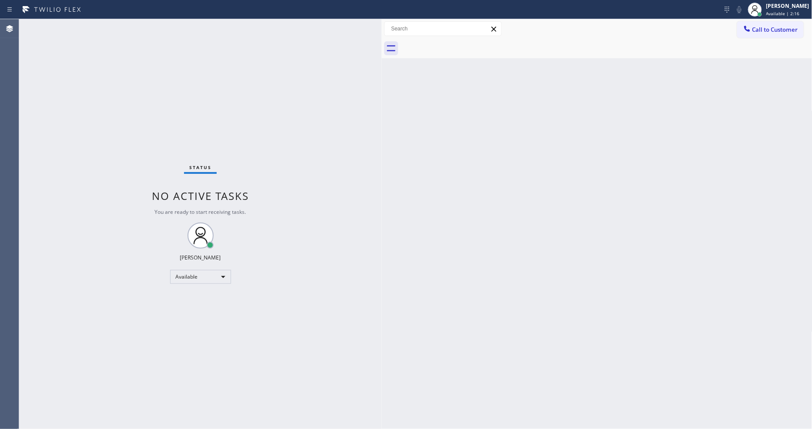
click at [115, 23] on div "Status No active tasks You are ready to start receiving tasks. Lyka Montero Ava…" at bounding box center [200, 224] width 362 height 410
click at [694, 265] on div "Back to Dashboard Change Sender ID Customers Technicians Select a contact Outbo…" at bounding box center [597, 224] width 431 height 410
drag, startPoint x: 641, startPoint y: 154, endPoint x: 644, endPoint y: 161, distance: 7.6
click at [641, 154] on div "Back to Dashboard Change Sender ID Customers Technicians Select a contact Outbo…" at bounding box center [597, 224] width 431 height 410
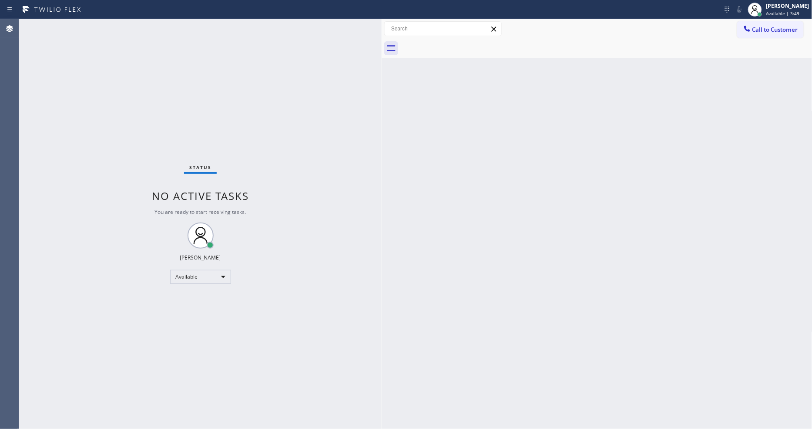
click at [112, 23] on div "Status No active tasks You are ready to start receiving tasks. Lyka Montero Ava…" at bounding box center [200, 224] width 362 height 410
click at [344, 289] on div "Status No active tasks You are ready to start receiving tasks. Lyka Montero Ava…" at bounding box center [200, 224] width 362 height 410
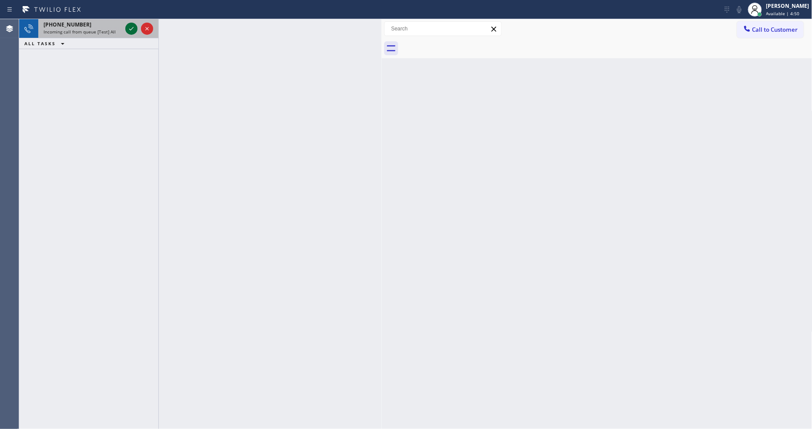
click at [128, 23] on icon at bounding box center [131, 28] width 10 height 10
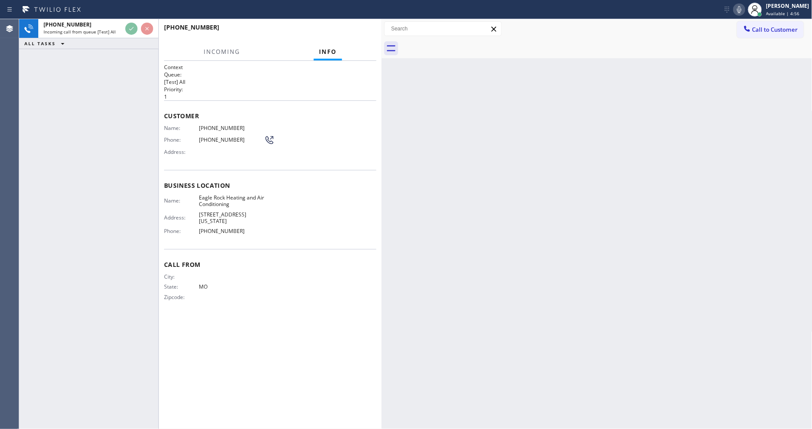
click at [559, 196] on div "Back to Dashboard Change Sender ID Customers Technicians Select a contact Outbo…" at bounding box center [597, 224] width 431 height 410
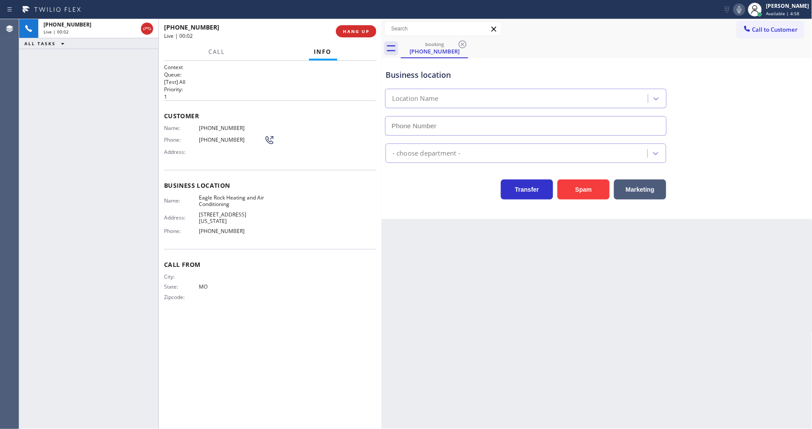
type input "(323) 210-4161"
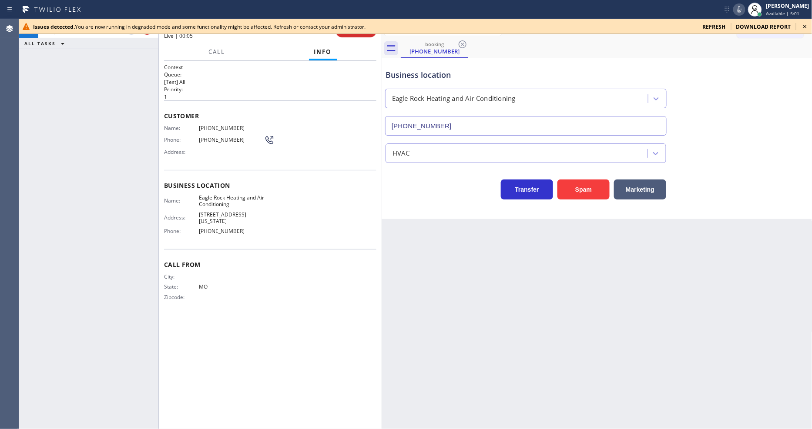
click at [803, 26] on icon at bounding box center [805, 26] width 10 height 10
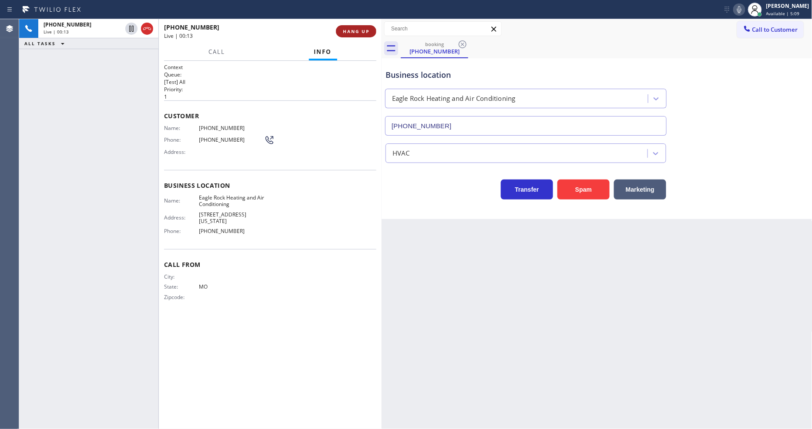
click at [354, 30] on span "HANG UP" at bounding box center [356, 31] width 27 height 6
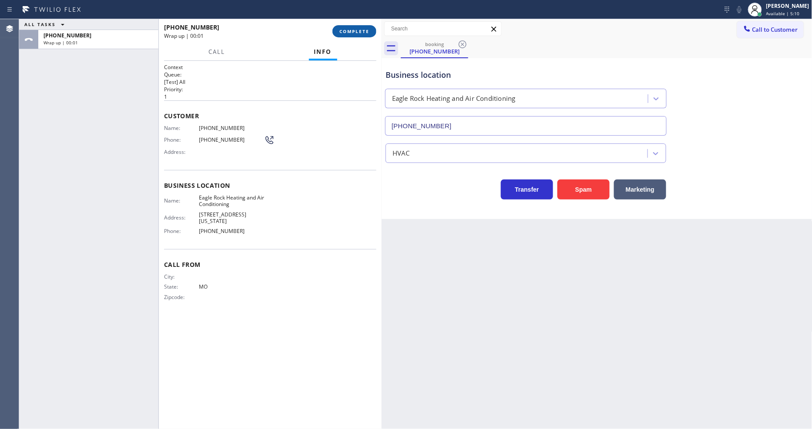
click at [354, 31] on span "COMPLETE" at bounding box center [354, 31] width 30 height 6
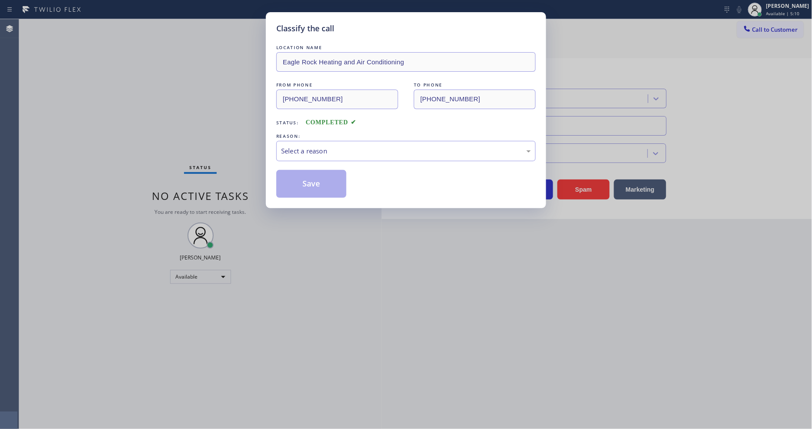
click at [325, 135] on div "REASON:" at bounding box center [405, 136] width 259 height 9
click at [320, 148] on div "Select a reason" at bounding box center [406, 151] width 250 height 10
click at [318, 180] on button "Save" at bounding box center [311, 184] width 70 height 28
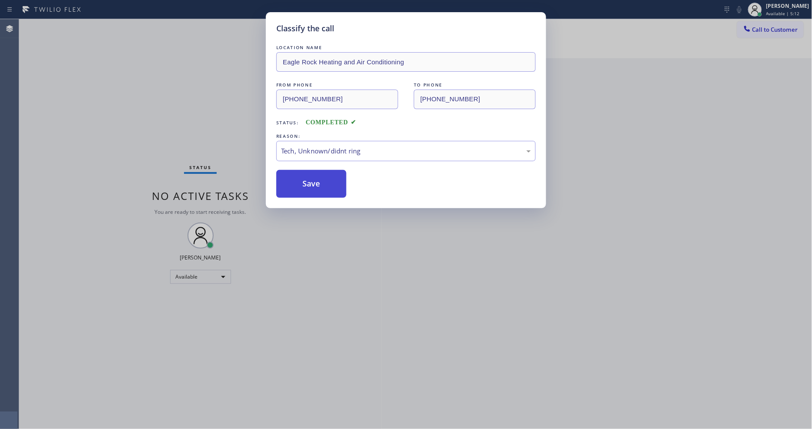
click at [318, 180] on button "Save" at bounding box center [311, 184] width 70 height 28
drag, startPoint x: 318, startPoint y: 180, endPoint x: 287, endPoint y: 321, distance: 143.8
click at [318, 180] on button "Save" at bounding box center [311, 184] width 70 height 28
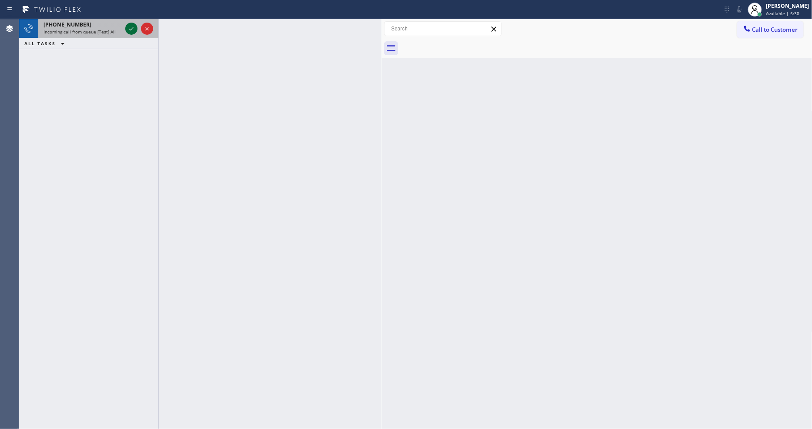
click at [130, 24] on icon at bounding box center [131, 28] width 10 height 10
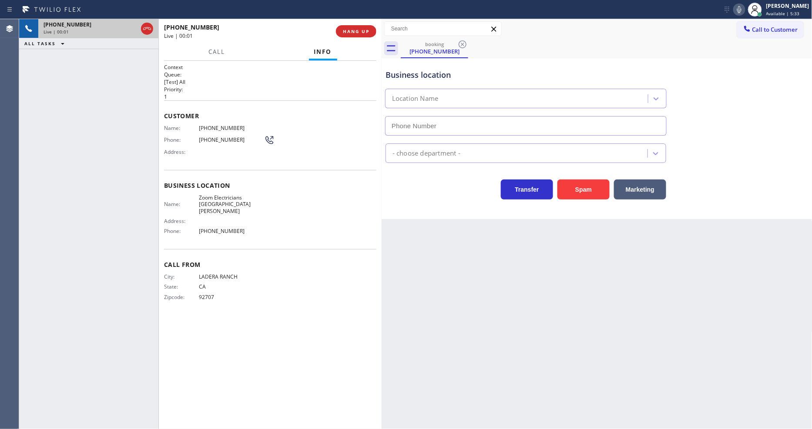
type input "(310) 388-4067"
click at [199, 205] on div "Name: Zoom Electricians Santa Monica Address: Phone: (310) 388-4067" at bounding box center [214, 216] width 100 height 44
click at [222, 196] on span "Zoom Electricians Santa Monica" at bounding box center [231, 204] width 65 height 20
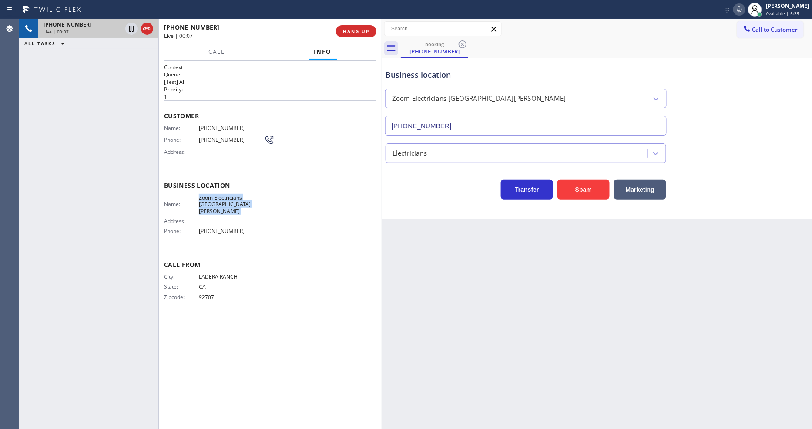
copy span "Zoom Electricians Santa Monica"
click at [131, 27] on icon at bounding box center [131, 28] width 10 height 10
click at [742, 10] on icon at bounding box center [739, 9] width 10 height 10
click at [210, 125] on span "(949) 874-6418" at bounding box center [231, 128] width 65 height 7
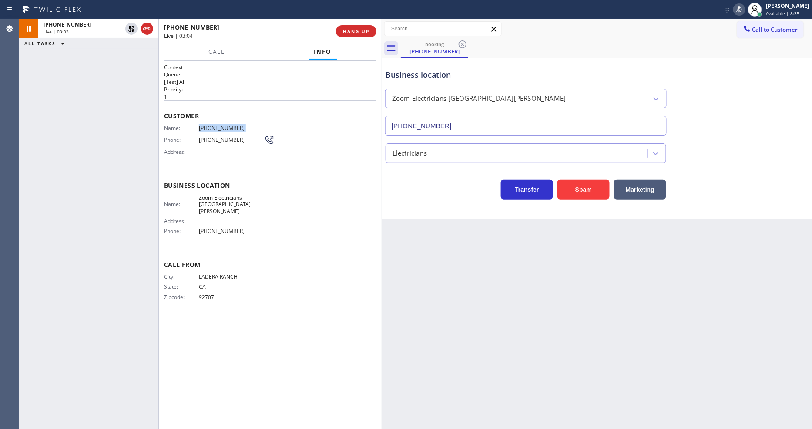
click at [210, 125] on span "(949) 874-6418" at bounding box center [231, 128] width 65 height 7
copy span "(949) 874-6418"
click at [254, 61] on div "Context Queue: [Test] All Priority: 1 Customer Name: (949) 874-6418 Phone: (949…" at bounding box center [270, 245] width 223 height 369
click at [596, 324] on div "Back to Dashboard Change Sender ID Customers Technicians Select a contact Outbo…" at bounding box center [597, 224] width 431 height 410
click at [472, 348] on div "Back to Dashboard Change Sender ID Customers Technicians Select a contact Outbo…" at bounding box center [597, 224] width 431 height 410
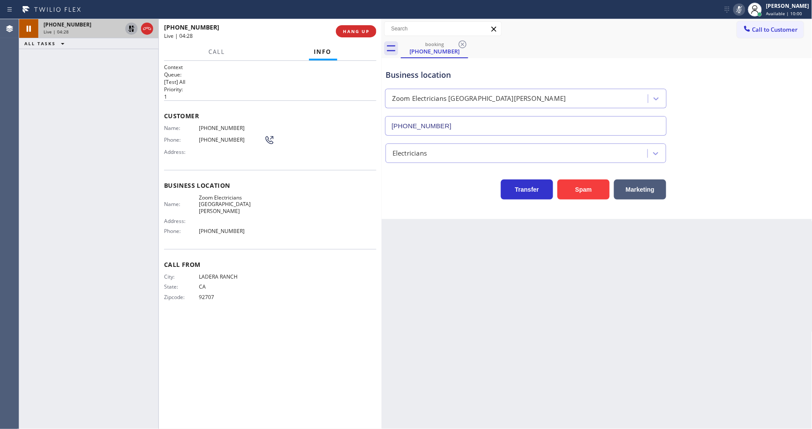
click at [133, 27] on icon at bounding box center [131, 29] width 6 height 6
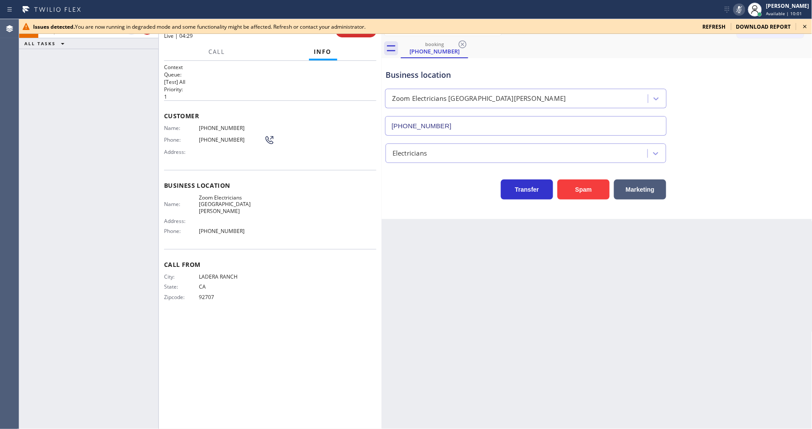
click at [741, 10] on icon at bounding box center [739, 9] width 10 height 10
click at [806, 28] on icon at bounding box center [805, 26] width 10 height 10
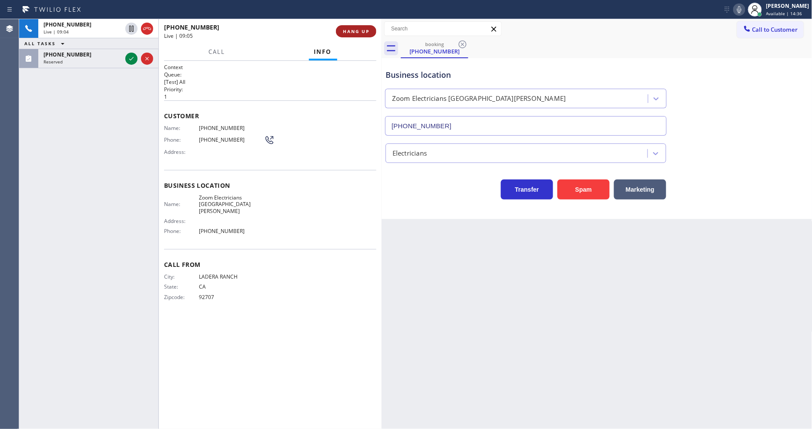
click at [352, 34] on span "HANG UP" at bounding box center [356, 31] width 27 height 6
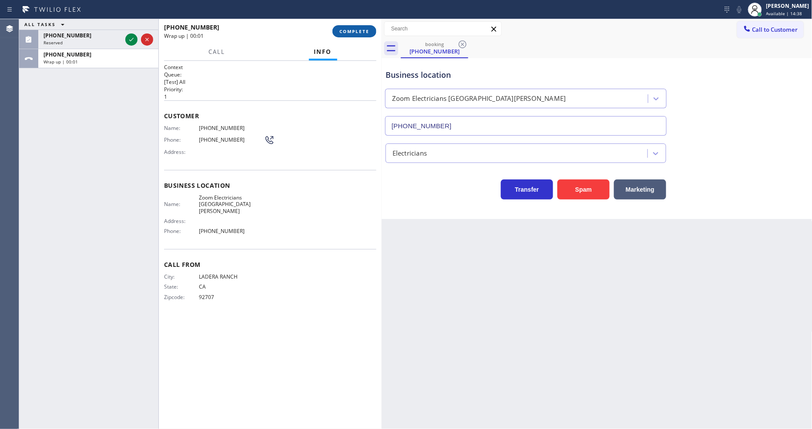
click at [353, 31] on span "COMPLETE" at bounding box center [354, 31] width 30 height 6
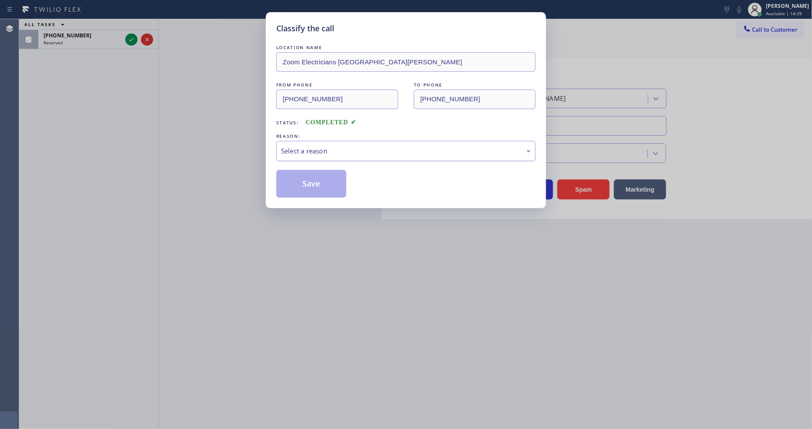
click at [313, 149] on div "Select a reason" at bounding box center [406, 151] width 250 height 10
click at [306, 188] on button "Save" at bounding box center [311, 184] width 70 height 28
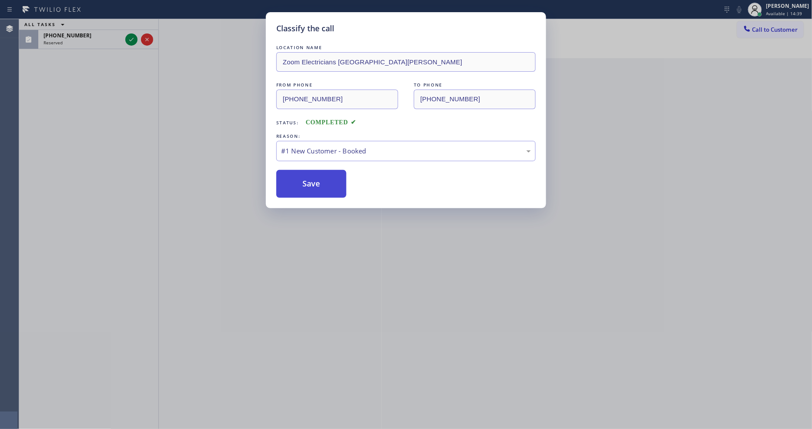
click at [306, 188] on button "Save" at bounding box center [311, 184] width 70 height 28
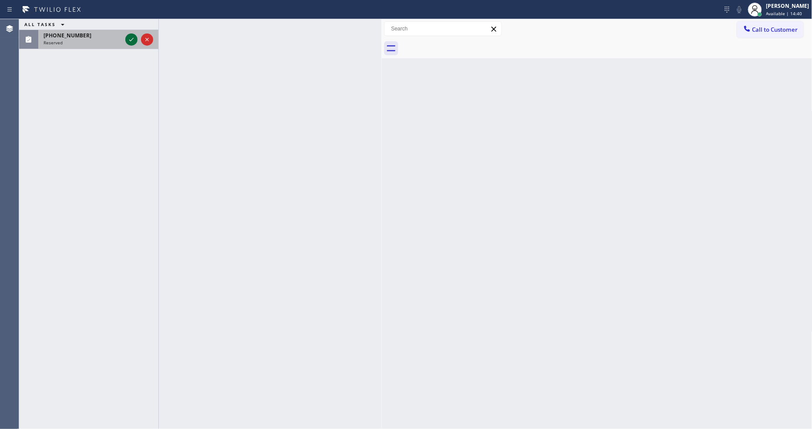
click at [128, 41] on icon at bounding box center [131, 39] width 10 height 10
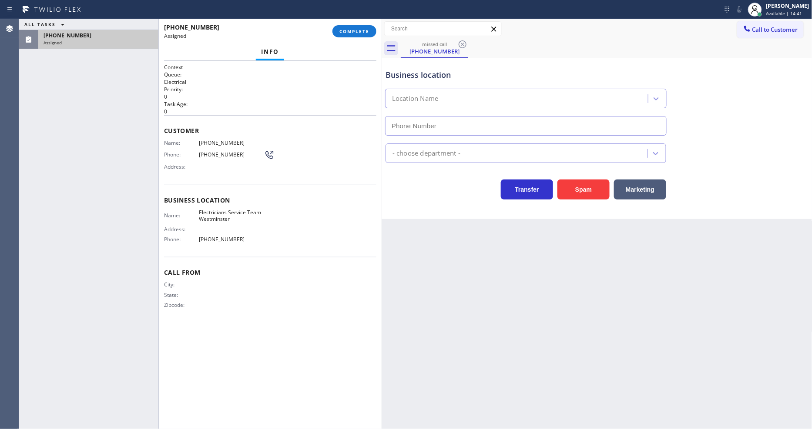
drag, startPoint x: 355, startPoint y: 22, endPoint x: 356, endPoint y: 28, distance: 6.2
click at [355, 22] on div "(714) 487-0120 Assigned COMPLETE" at bounding box center [270, 31] width 212 height 23
click at [356, 29] on span "COMPLETE" at bounding box center [354, 31] width 30 height 6
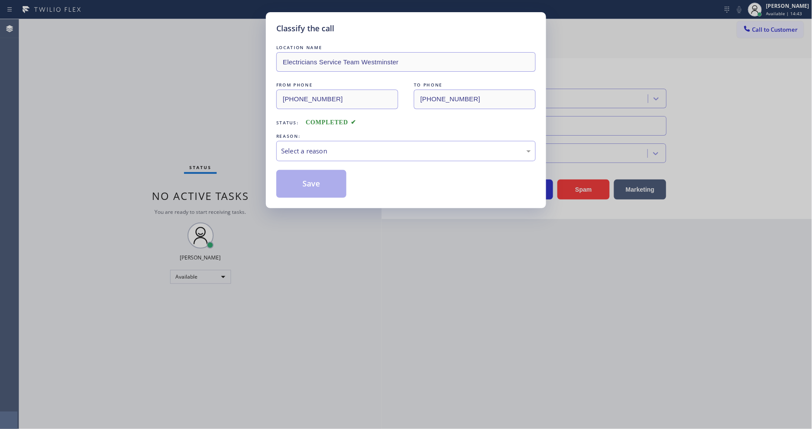
type input "(714) 410-6922"
click at [321, 148] on div "Select a reason" at bounding box center [406, 151] width 250 height 10
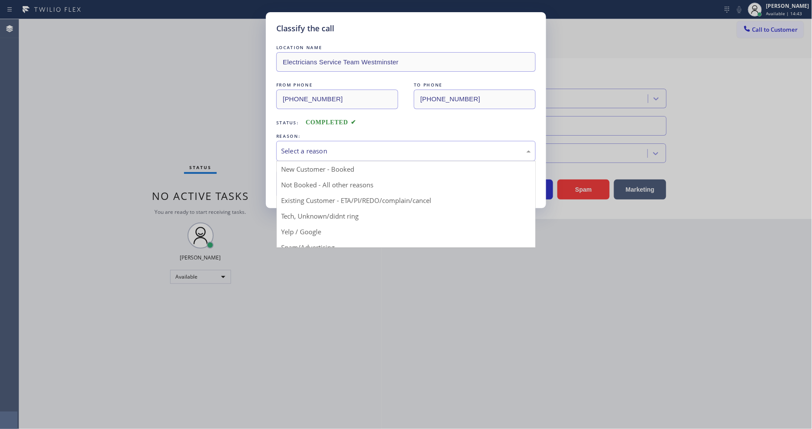
drag, startPoint x: 324, startPoint y: 214, endPoint x: 324, endPoint y: 188, distance: 25.7
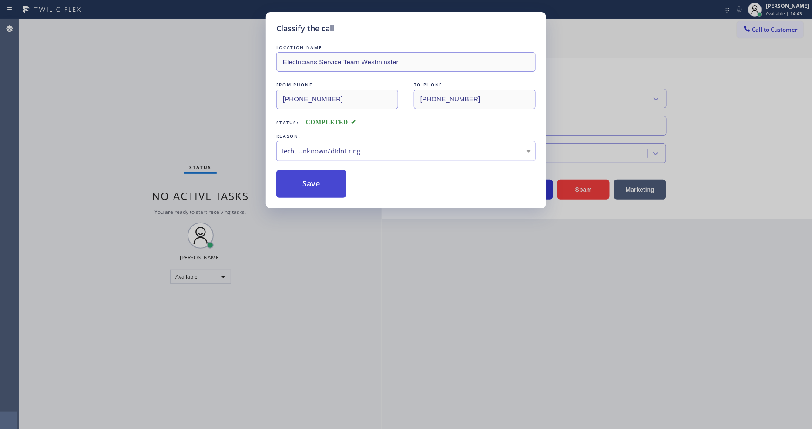
click at [325, 186] on button "Save" at bounding box center [311, 184] width 70 height 28
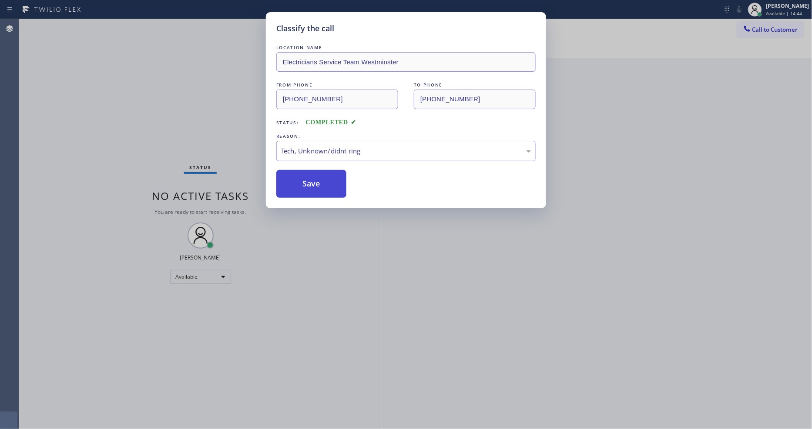
click at [325, 186] on button "Save" at bounding box center [311, 184] width 70 height 28
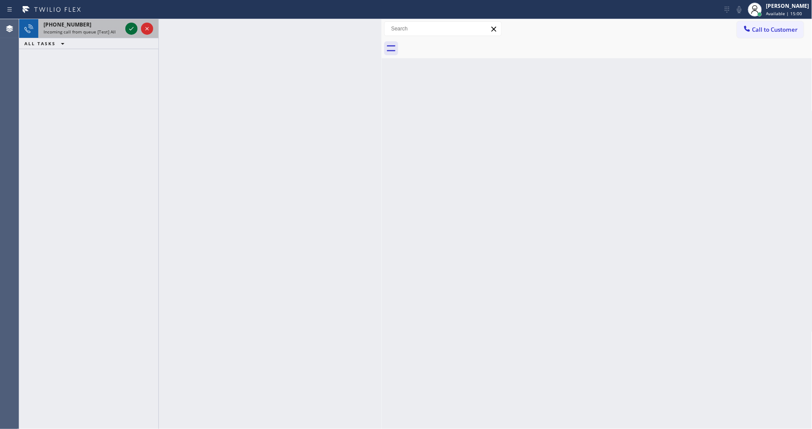
click at [133, 30] on icon at bounding box center [131, 28] width 10 height 10
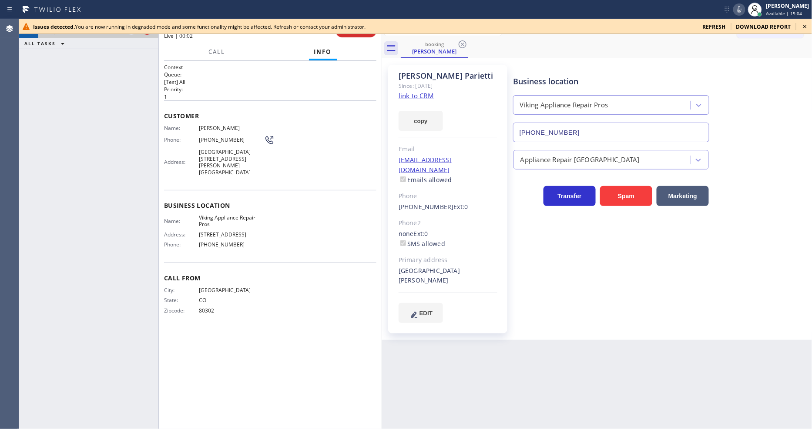
type input "(855) 666-9755"
click at [403, 96] on link "link to CRM" at bounding box center [416, 95] width 35 height 9
click at [806, 28] on icon at bounding box center [804, 26] width 3 height 3
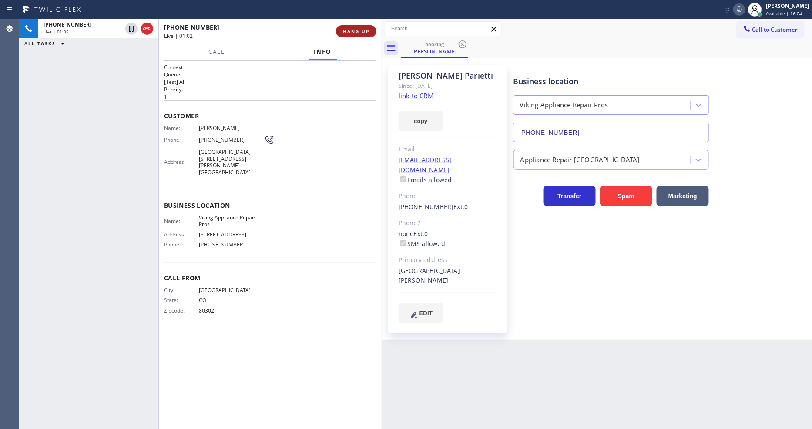
drag, startPoint x: 130, startPoint y: 28, endPoint x: 347, endPoint y: 33, distance: 217.6
click at [130, 28] on icon at bounding box center [131, 28] width 10 height 10
click at [744, 8] on icon at bounding box center [739, 9] width 10 height 10
click at [130, 23] on icon at bounding box center [131, 28] width 10 height 10
click at [744, 5] on icon at bounding box center [739, 9] width 10 height 10
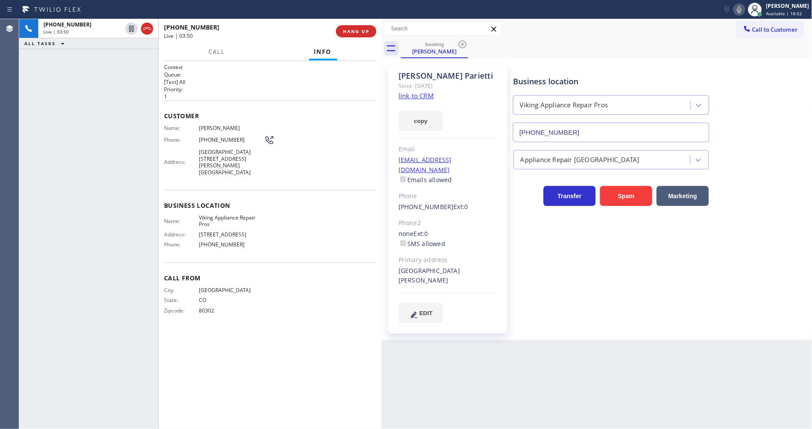
click at [744, 12] on icon at bounding box center [739, 9] width 10 height 10
click at [744, 10] on icon at bounding box center [739, 9] width 10 height 10
click at [527, 273] on div "Business location Viking Appliance Repair Pros (855) 666-9755 Appliance Repair …" at bounding box center [661, 194] width 298 height 254
click at [231, 241] on span "(855) 666-9755" at bounding box center [231, 244] width 65 height 7
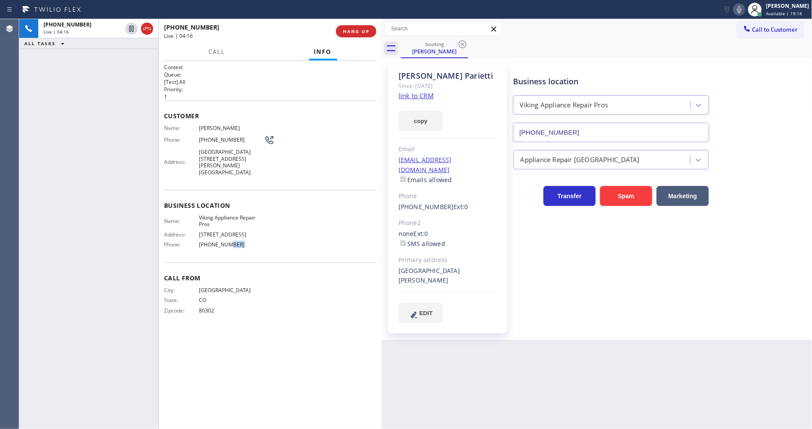
click at [231, 241] on span "(855) 666-9755" at bounding box center [231, 244] width 65 height 7
click at [251, 287] on div "City: DENVER State: CO Zipcode: 80302" at bounding box center [214, 302] width 100 height 30
drag, startPoint x: 560, startPoint y: 321, endPoint x: 563, endPoint y: 312, distance: 8.8
click at [560, 321] on div "Business location Viking Appliance Repair Pros (855) 666-9755 Appliance Repair …" at bounding box center [661, 202] width 298 height 271
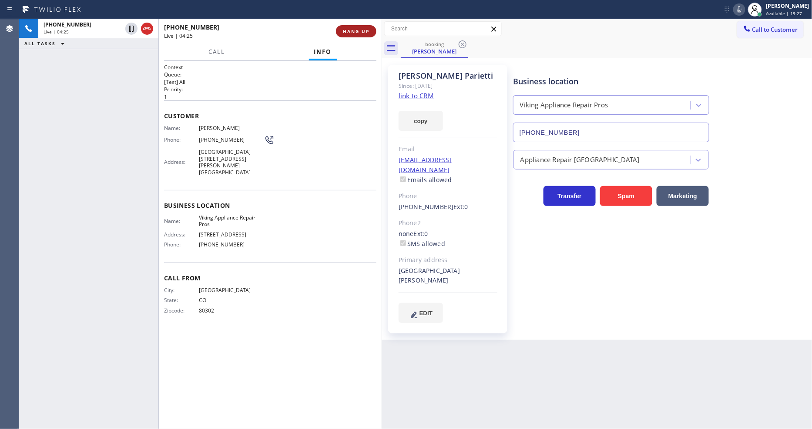
click at [360, 29] on span "HANG UP" at bounding box center [356, 31] width 27 height 6
click at [360, 29] on span "COMPLETE" at bounding box center [354, 31] width 30 height 6
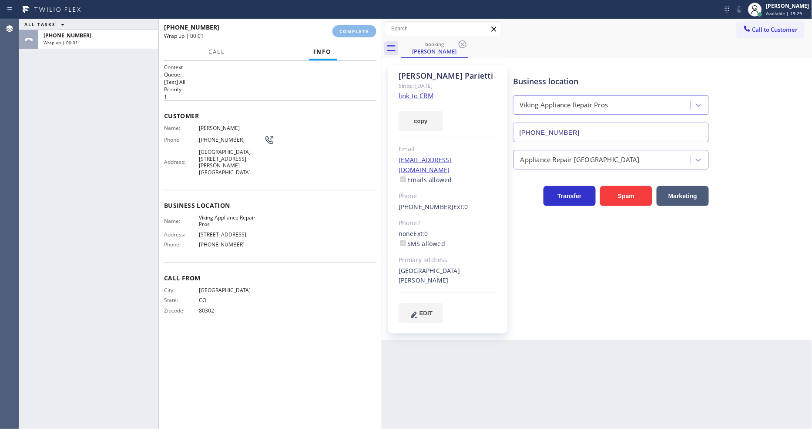
click at [318, 141] on div "Name: Margie Parietti Phone: (303) 886-4429 Address: 1690 E Phillips Ave, Cente…" at bounding box center [270, 152] width 212 height 54
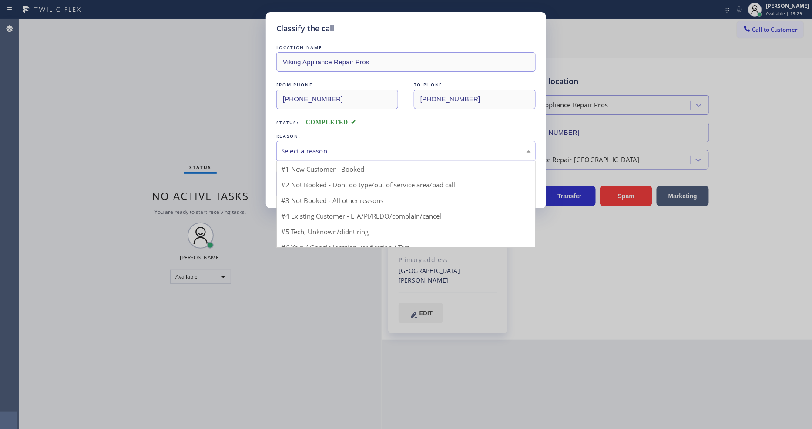
click at [318, 141] on div "Select a reason" at bounding box center [405, 151] width 259 height 20
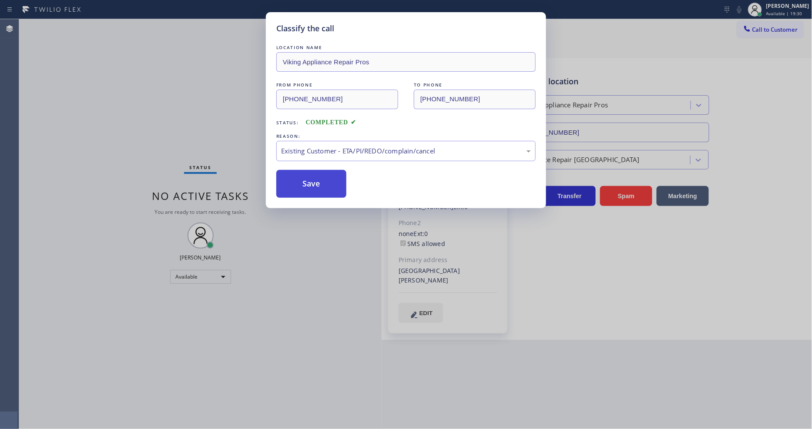
click at [306, 184] on button "Save" at bounding box center [311, 184] width 70 height 28
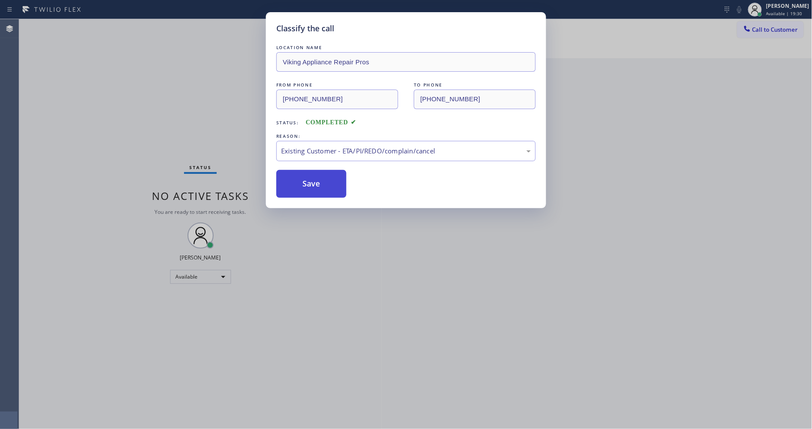
click at [306, 184] on button "Save" at bounding box center [311, 184] width 70 height 28
click at [307, 184] on button "Save" at bounding box center [311, 184] width 70 height 28
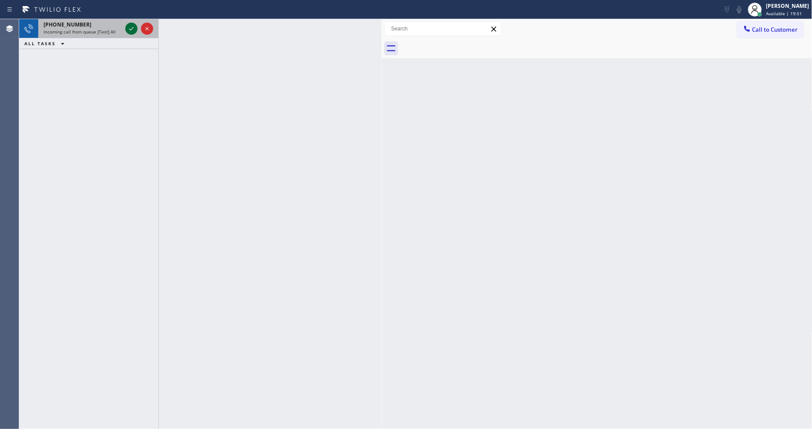
click at [127, 27] on icon at bounding box center [131, 28] width 10 height 10
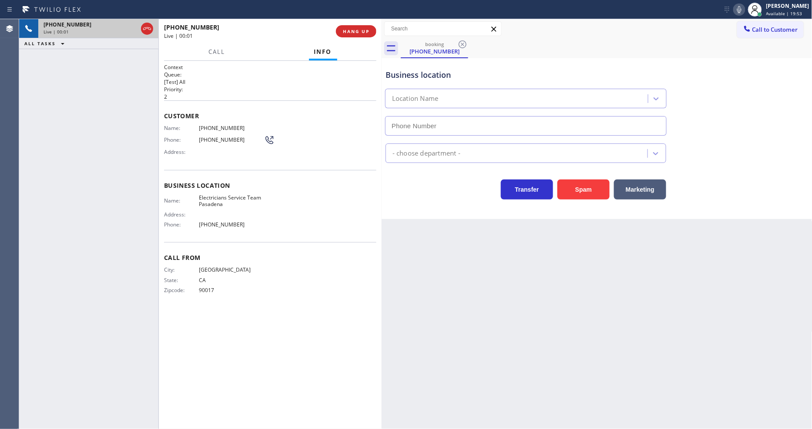
type input "(626) 240-5464"
click at [360, 29] on span "HANG UP" at bounding box center [356, 31] width 27 height 6
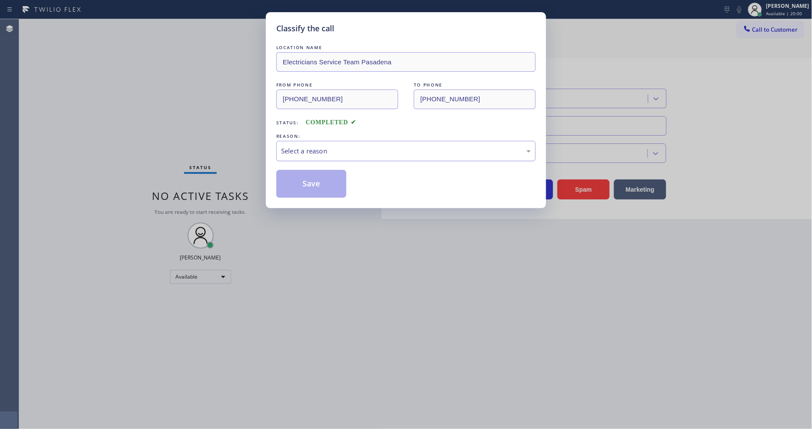
click at [308, 157] on div "Select a reason" at bounding box center [405, 151] width 259 height 20
click at [303, 182] on button "Save" at bounding box center [311, 184] width 70 height 28
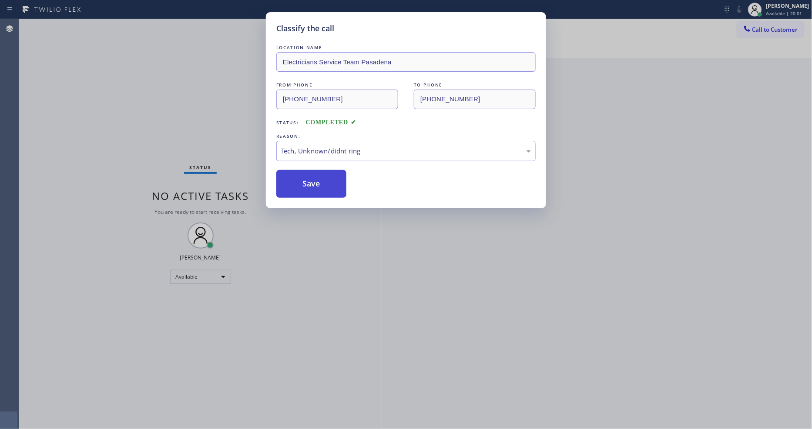
click at [303, 182] on button "Save" at bounding box center [311, 184] width 70 height 28
click at [303, 181] on button "Save" at bounding box center [311, 184] width 70 height 28
click at [305, 180] on button "Save" at bounding box center [311, 184] width 70 height 28
click at [129, 30] on div "Status No active tasks You are ready to start receiving tasks. Lyka Montero Ava…" at bounding box center [200, 224] width 362 height 410
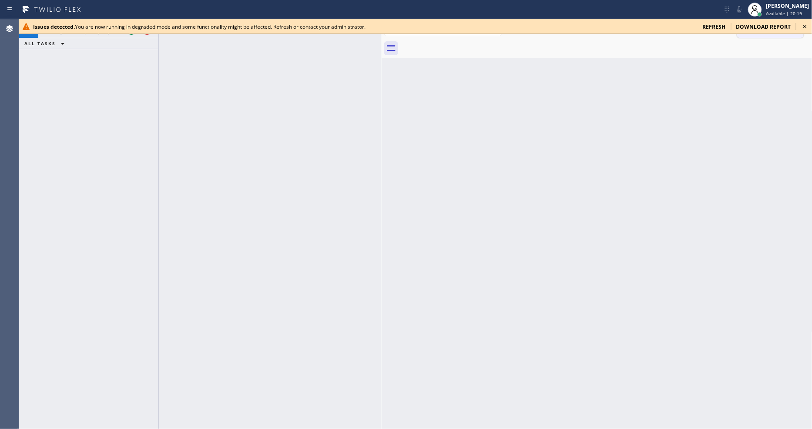
drag, startPoint x: 804, startPoint y: 24, endPoint x: 754, endPoint y: 32, distance: 50.3
click at [804, 24] on icon at bounding box center [805, 26] width 10 height 10
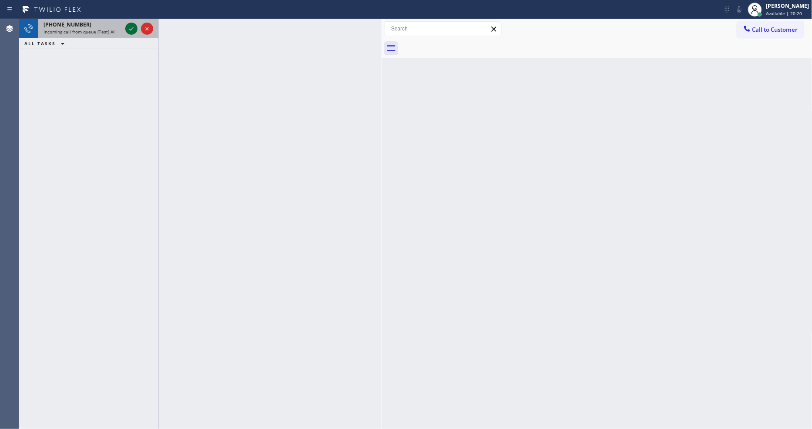
click at [133, 27] on icon at bounding box center [131, 28] width 4 height 3
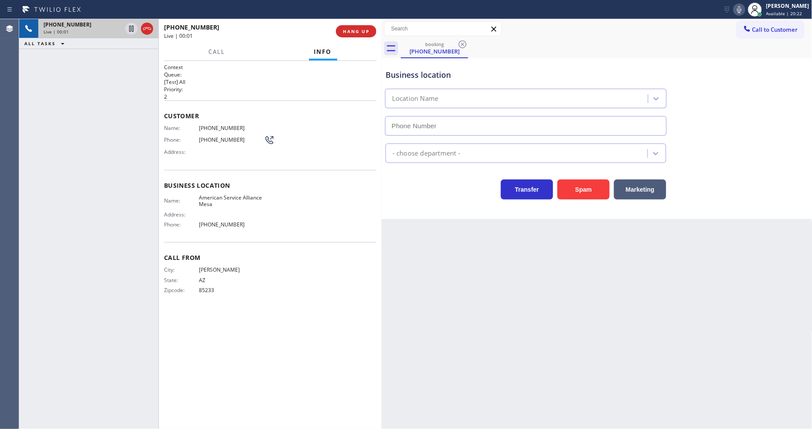
type input "(480) 257-7701"
click at [218, 198] on span "American Service Alliance Mesa" at bounding box center [231, 200] width 65 height 13
click at [218, 197] on span "American Service Alliance Mesa" at bounding box center [231, 200] width 65 height 13
copy span "American Service Alliance Mesa"
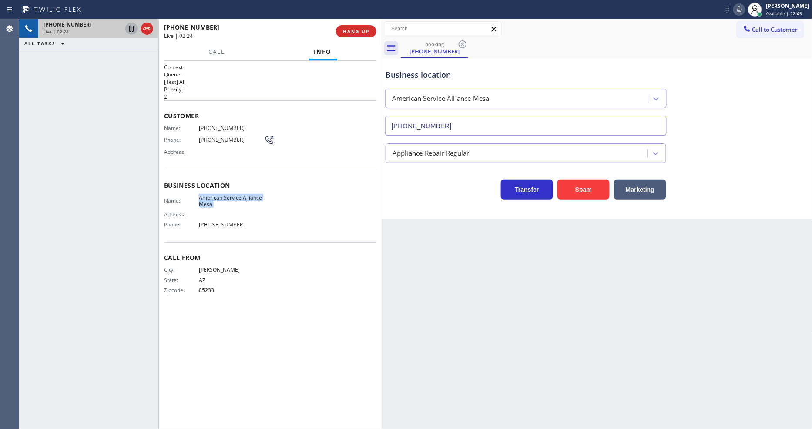
click at [131, 27] on icon at bounding box center [131, 28] width 10 height 10
click at [744, 9] on icon at bounding box center [739, 9] width 10 height 10
click at [132, 28] on icon at bounding box center [131, 28] width 10 height 10
click at [741, 9] on icon at bounding box center [739, 9] width 4 height 7
click at [214, 125] on span "(480) 686-2790" at bounding box center [231, 128] width 65 height 7
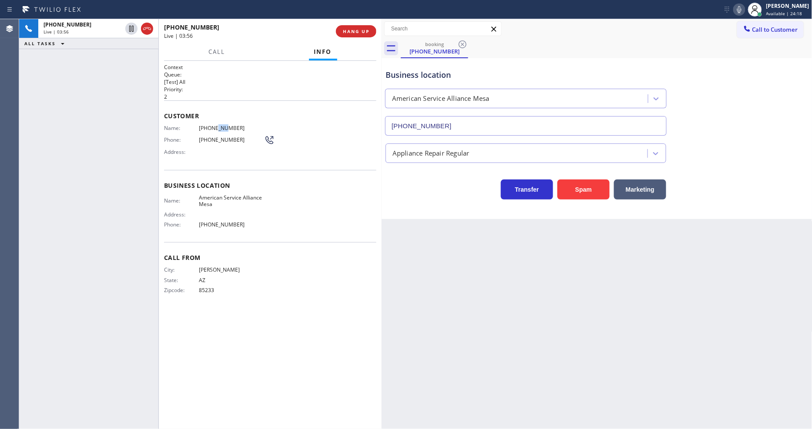
click at [214, 125] on span "(480) 686-2790" at bounding box center [231, 128] width 65 height 7
copy span "(480) 686-2790"
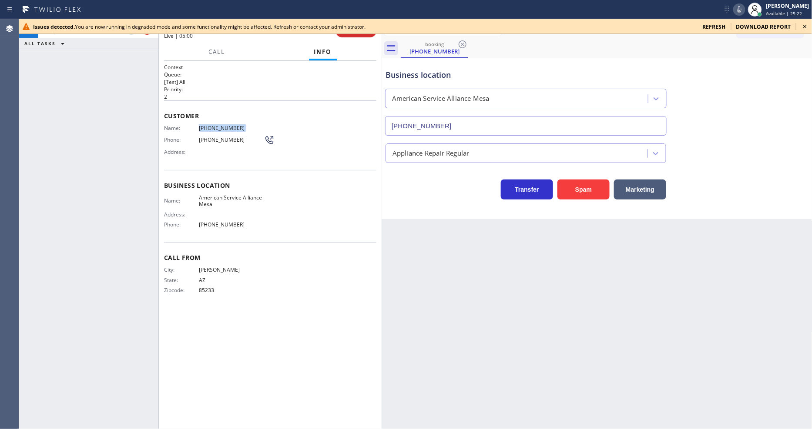
click at [203, 125] on span "(480) 686-2790" at bounding box center [231, 128] width 65 height 7
click at [204, 125] on span "(480) 686-2790" at bounding box center [231, 128] width 65 height 7
click at [279, 181] on span "Business location" at bounding box center [270, 185] width 212 height 8
click at [803, 27] on icon at bounding box center [805, 26] width 10 height 10
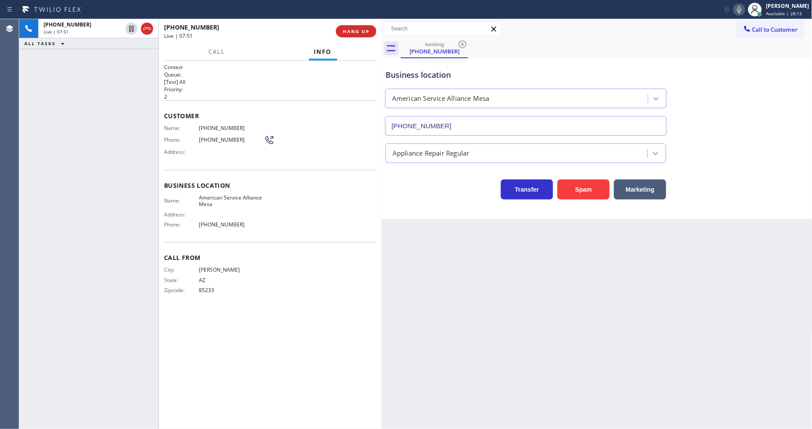
click at [281, 174] on div "Business location Name: American Service Alliance Mesa Address: Phone: (480) 25…" at bounding box center [270, 206] width 212 height 73
click at [360, 32] on span "HANG UP" at bounding box center [356, 31] width 27 height 6
click at [360, 32] on span "COMPLETE" at bounding box center [354, 31] width 30 height 6
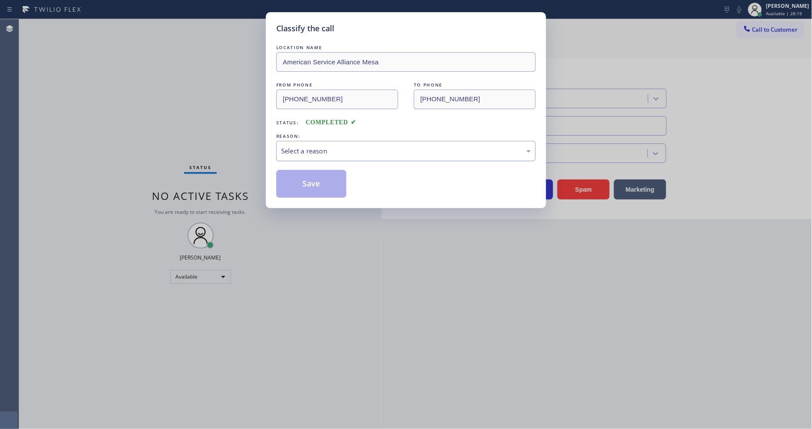
click at [312, 146] on div "Select a reason" at bounding box center [406, 151] width 250 height 10
click at [302, 171] on button "Save" at bounding box center [311, 184] width 70 height 28
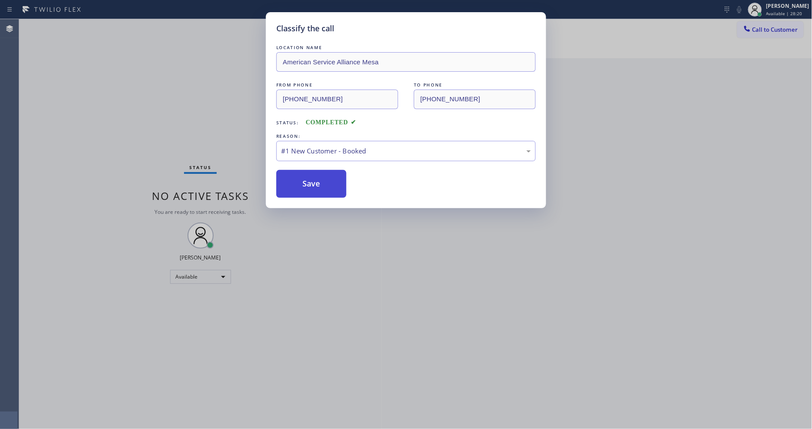
click at [302, 171] on button "Save" at bounding box center [311, 184] width 70 height 28
click at [302, 172] on button "Save" at bounding box center [311, 184] width 70 height 28
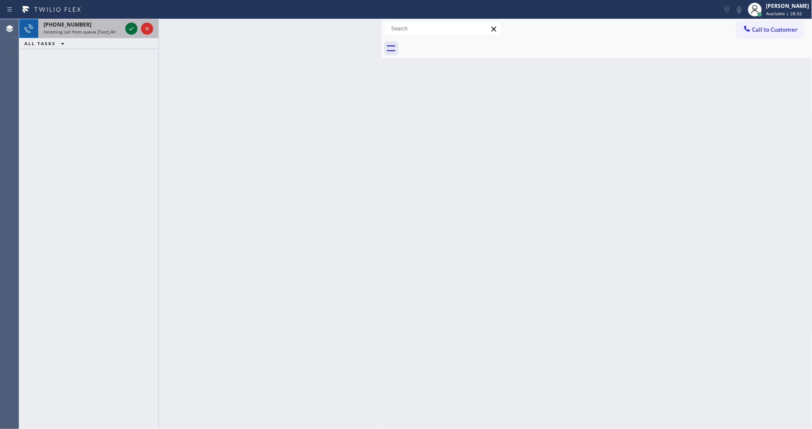
click at [128, 25] on icon at bounding box center [131, 28] width 10 height 10
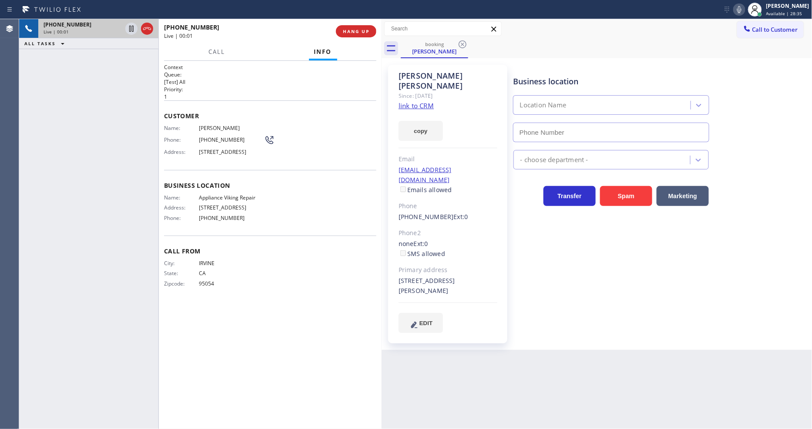
type input "(617) 219-9255"
click at [407, 101] on link "link to CRM" at bounding box center [416, 105] width 35 height 9
click at [358, 34] on span "HANG UP" at bounding box center [356, 31] width 27 height 6
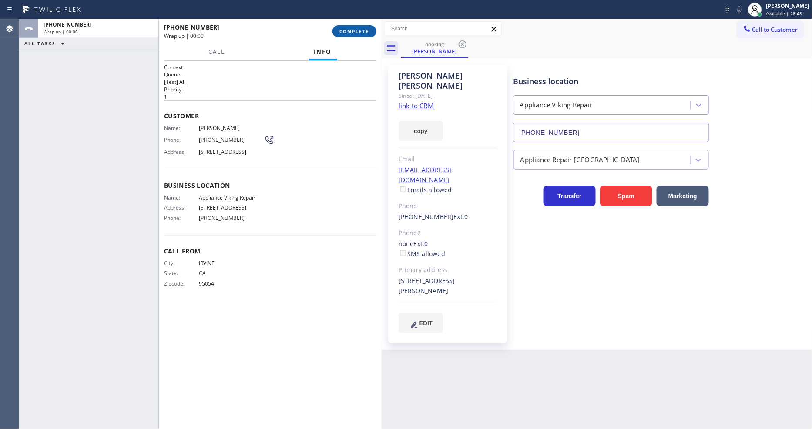
click at [358, 34] on span "COMPLETE" at bounding box center [354, 31] width 30 height 6
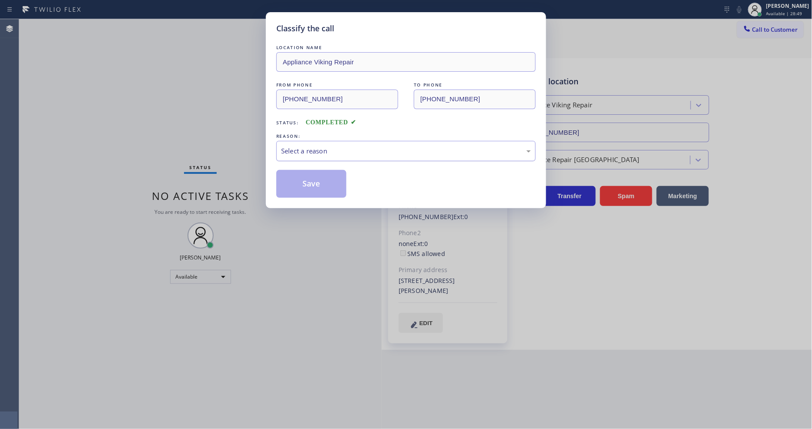
click at [307, 150] on div "Select a reason" at bounding box center [406, 151] width 250 height 10
click at [309, 182] on button "Save" at bounding box center [311, 184] width 70 height 28
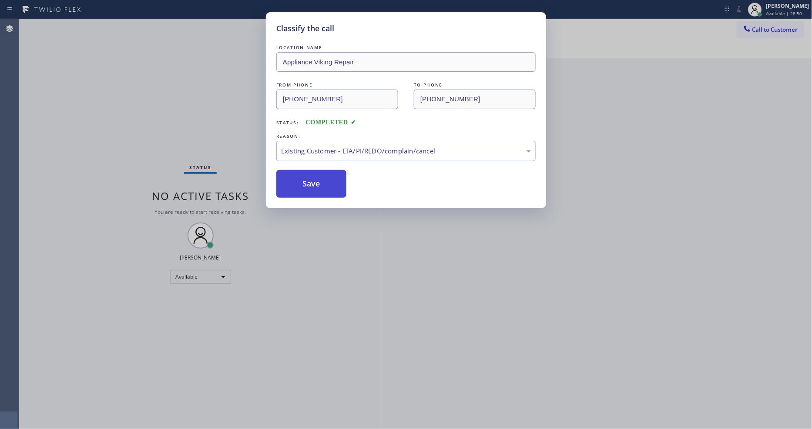
click at [309, 182] on button "Save" at bounding box center [311, 184] width 70 height 28
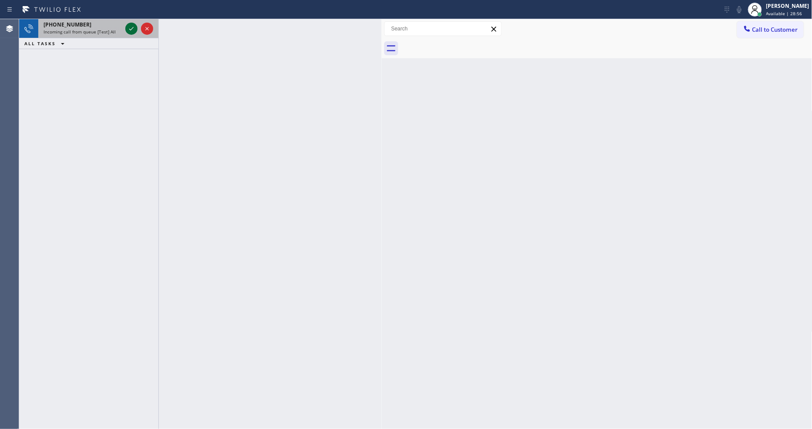
click at [131, 29] on icon at bounding box center [131, 28] width 10 height 10
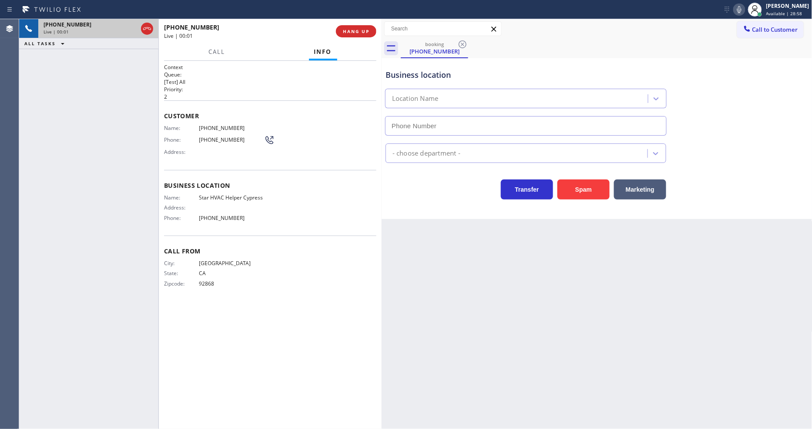
type input "(714) 786-1485"
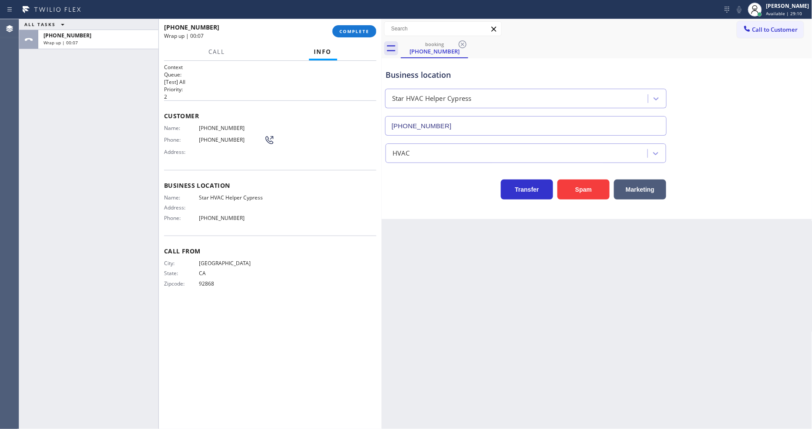
drag, startPoint x: 124, startPoint y: 194, endPoint x: 254, endPoint y: 103, distance: 159.1
click at [124, 192] on div "ALL TASKS ALL TASKS ACTIVE TASKS TASKS IN WRAP UP +17142319249 Wrap up | 00:07" at bounding box center [88, 224] width 139 height 410
click at [355, 29] on span "COMPLETE" at bounding box center [354, 31] width 30 height 6
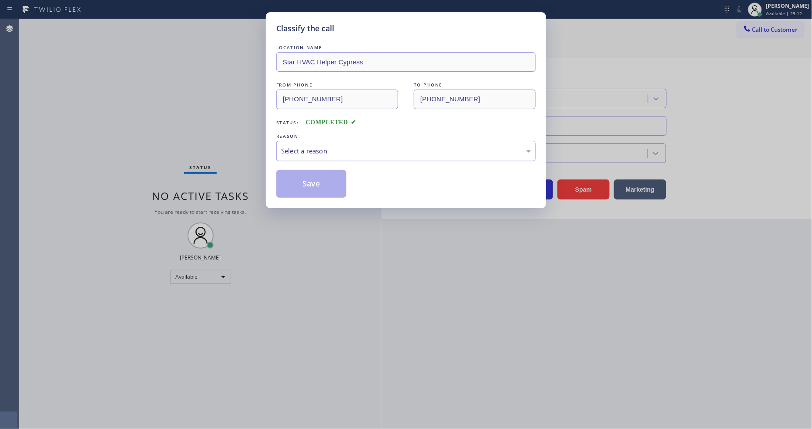
click at [335, 149] on div "Select a reason" at bounding box center [406, 151] width 250 height 10
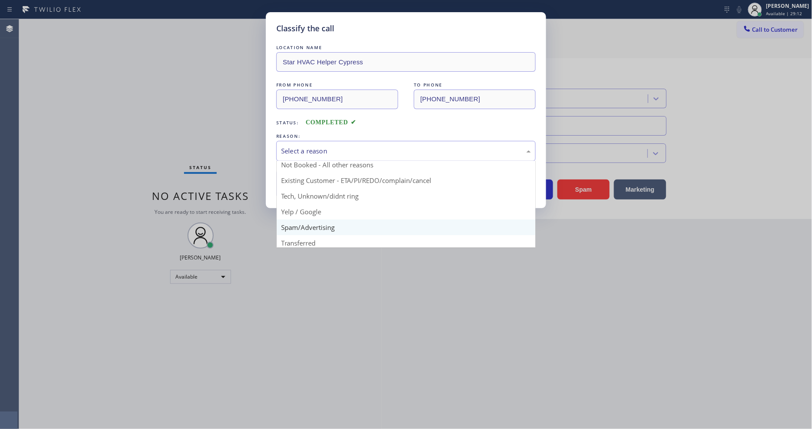
scroll to position [54, 0]
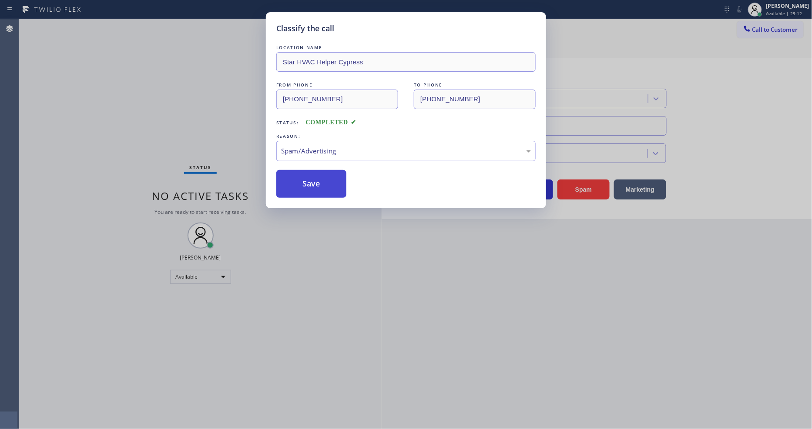
click at [331, 184] on button "Save" at bounding box center [311, 184] width 70 height 28
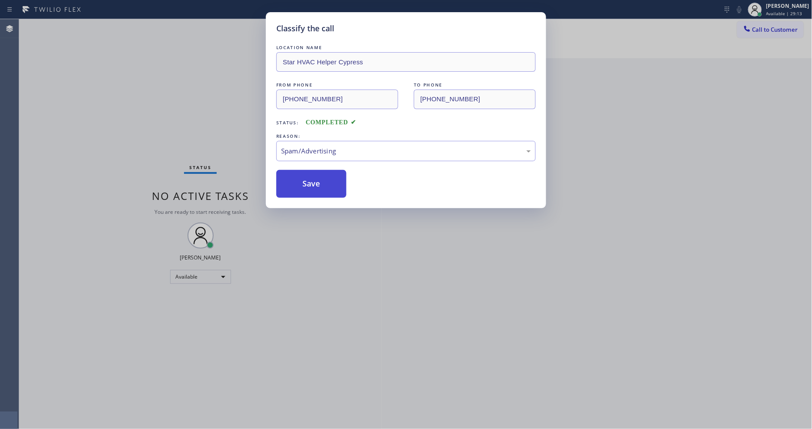
click at [331, 184] on button "Save" at bounding box center [311, 184] width 70 height 28
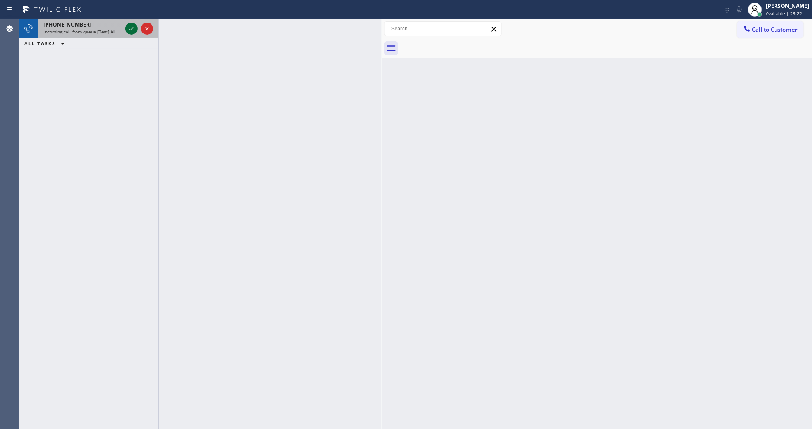
click at [135, 30] on icon at bounding box center [131, 28] width 10 height 10
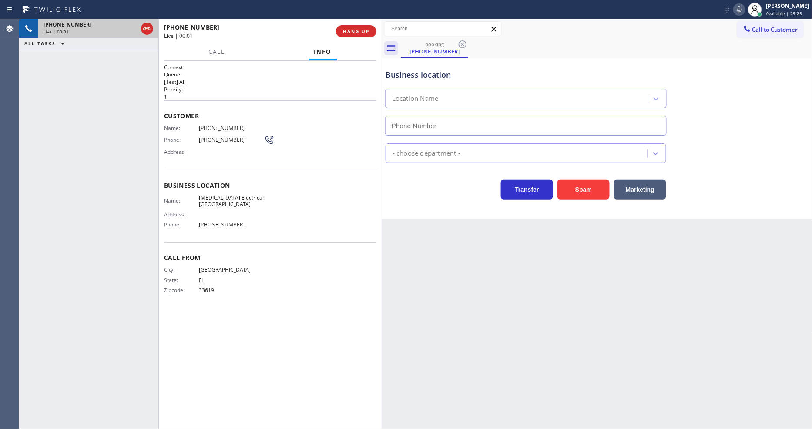
type input "(714) 462-1901"
click at [356, 29] on span "HANG UP" at bounding box center [356, 31] width 27 height 6
click at [353, 32] on span "HANG UP" at bounding box center [356, 31] width 27 height 6
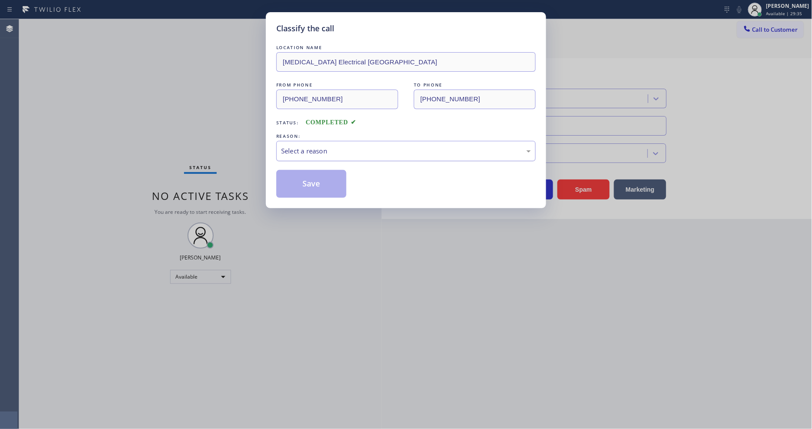
click at [325, 146] on div "Select a reason" at bounding box center [406, 151] width 250 height 10
click at [318, 188] on button "Save" at bounding box center [311, 184] width 70 height 28
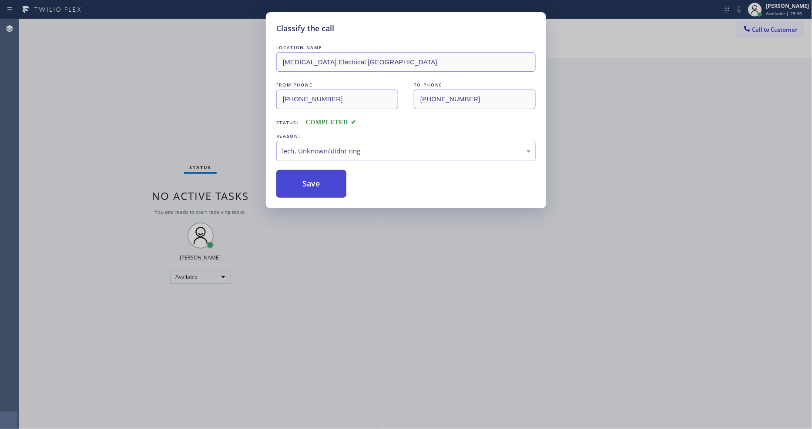
click at [318, 188] on button "Save" at bounding box center [311, 184] width 70 height 28
click at [318, 186] on button "Save" at bounding box center [311, 184] width 70 height 28
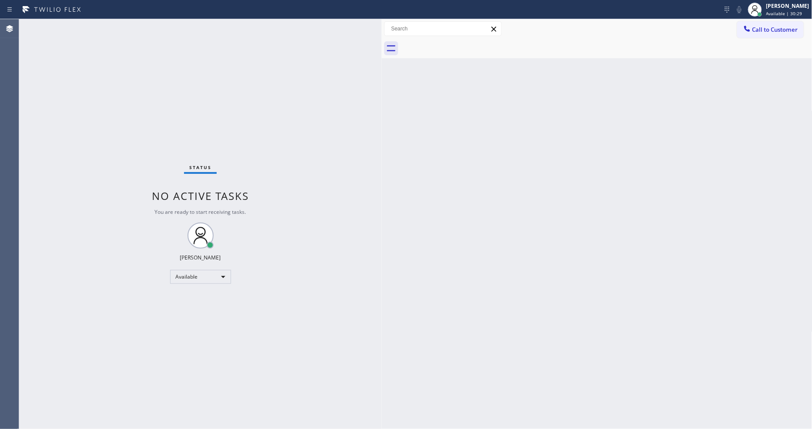
click at [129, 28] on div "Status No active tasks You are ready to start receiving tasks. Lyka Montero Ava…" at bounding box center [200, 224] width 362 height 410
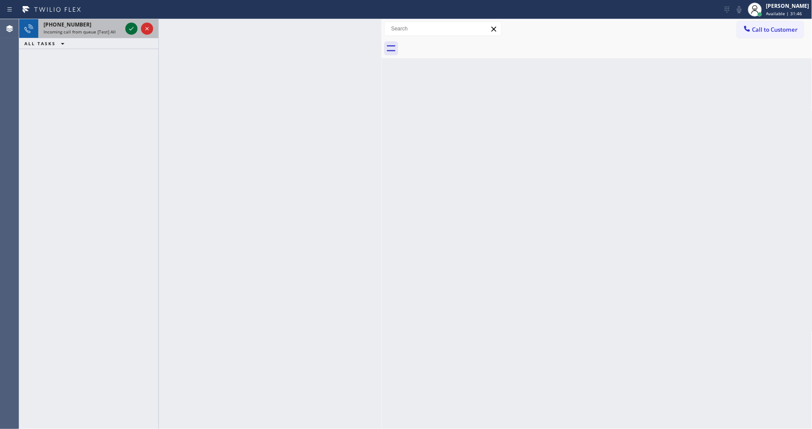
click at [130, 31] on icon at bounding box center [131, 28] width 10 height 10
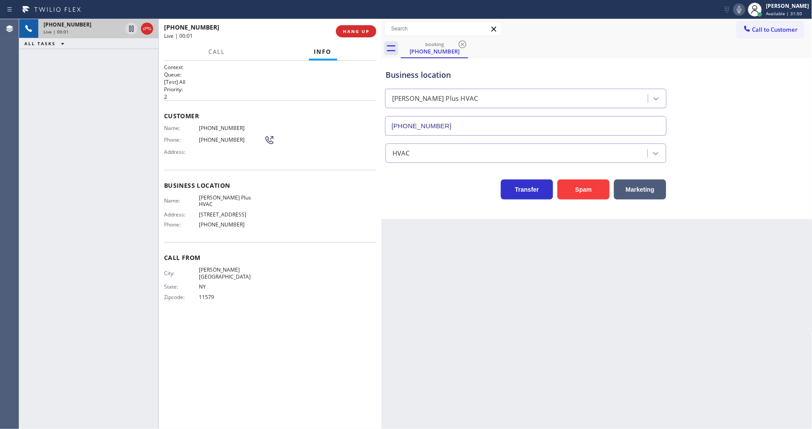
type input "(516) 271-3754"
click at [345, 37] on div "+15166710989 Live | 00:09 HANG UP" at bounding box center [270, 31] width 212 height 23
click at [349, 35] on button "HANG UP" at bounding box center [356, 31] width 40 height 12
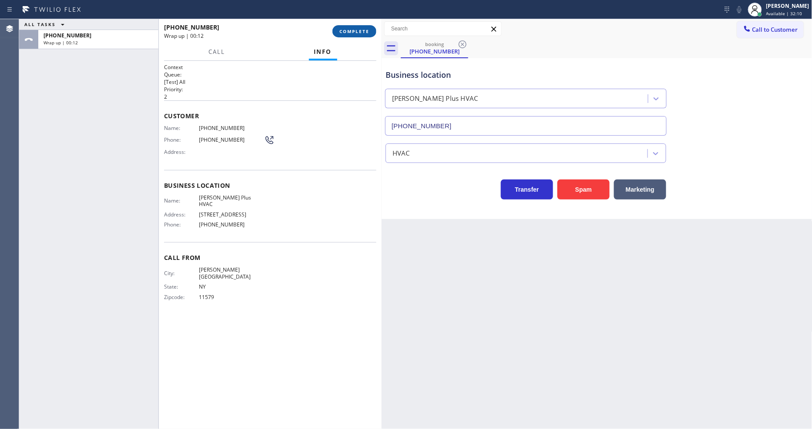
click at [330, 30] on div "+15166710989 Wrap up | 00:12" at bounding box center [248, 31] width 168 height 23
click at [336, 30] on button "COMPLETE" at bounding box center [354, 31] width 44 height 12
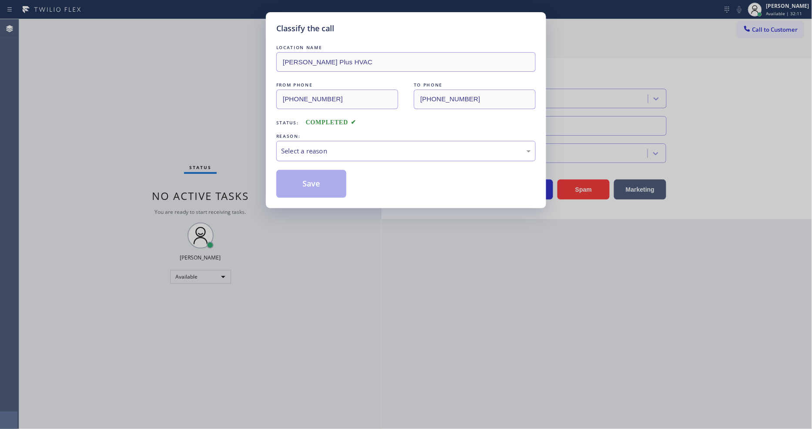
click at [316, 148] on div "Select a reason" at bounding box center [406, 151] width 250 height 10
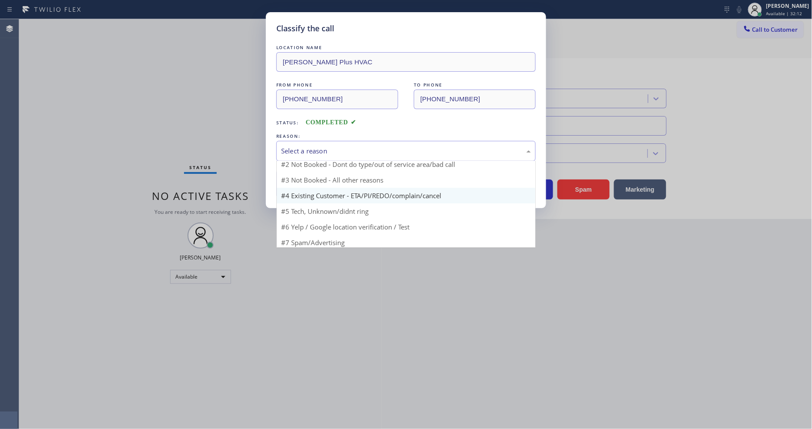
scroll to position [7, 0]
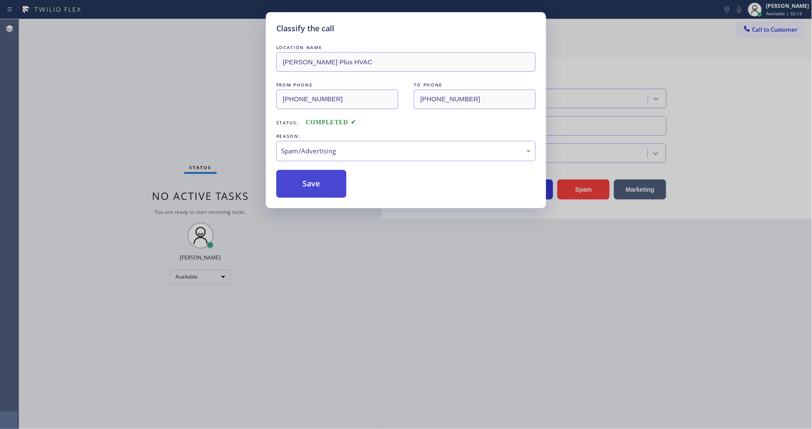
click at [318, 183] on button "Save" at bounding box center [311, 184] width 70 height 28
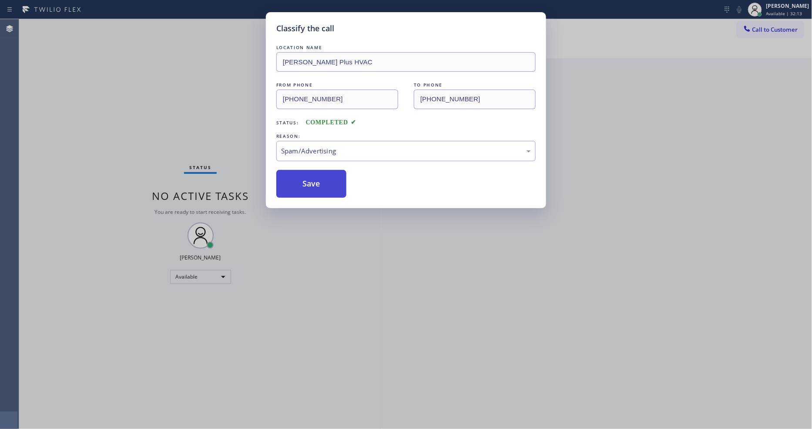
click at [318, 183] on button "Save" at bounding box center [311, 184] width 70 height 28
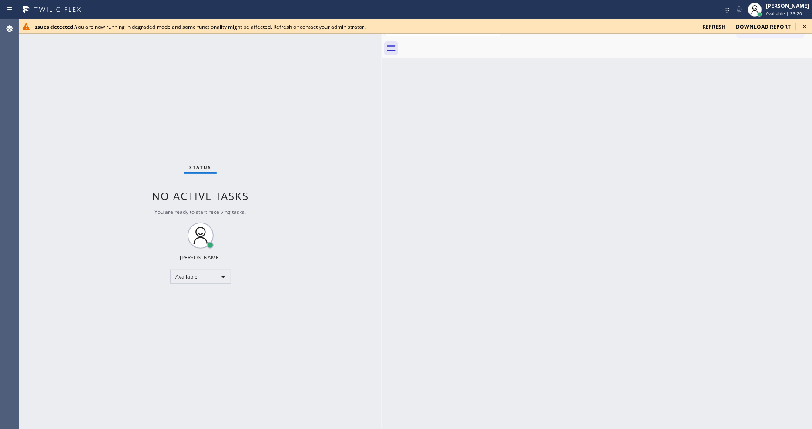
click at [806, 23] on icon at bounding box center [805, 26] width 10 height 10
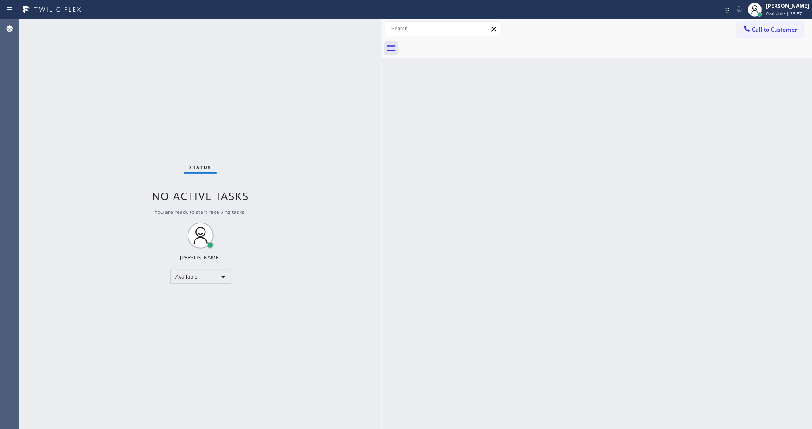
click at [137, 73] on div "Status No active tasks You are ready to start receiving tasks. Lyka Montero Ava…" at bounding box center [200, 224] width 362 height 410
click at [105, 26] on div "Status No active tasks You are ready to start receiving tasks. Lyka Montero Ava…" at bounding box center [200, 224] width 362 height 410
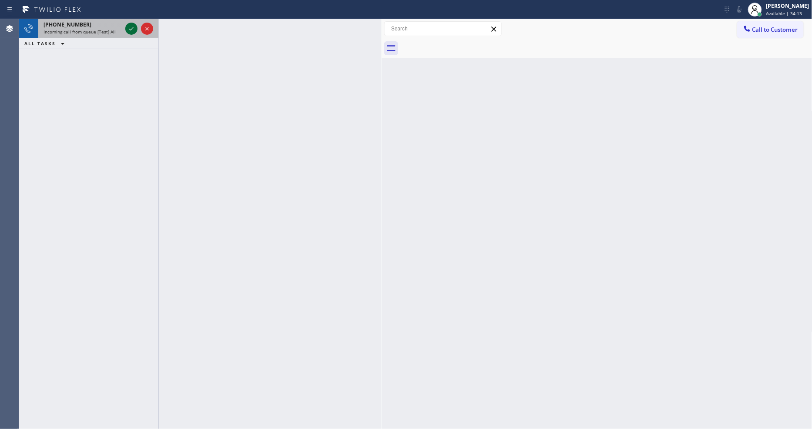
click at [129, 29] on icon at bounding box center [131, 28] width 4 height 3
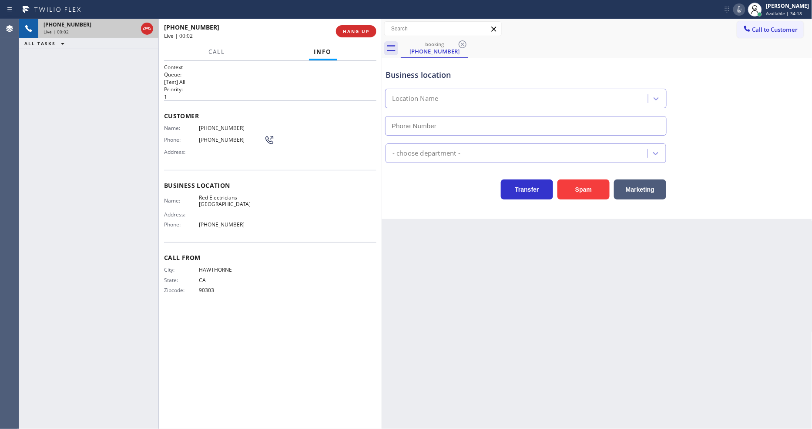
click at [268, 255] on span "Call From" at bounding box center [270, 258] width 212 height 8
type input "(760) 388-9446"
click at [577, 298] on div "Back to Dashboard Change Sender ID Customers Technicians Select a contact Outbo…" at bounding box center [597, 224] width 431 height 410
click at [344, 31] on span "HANG UP" at bounding box center [356, 31] width 27 height 6
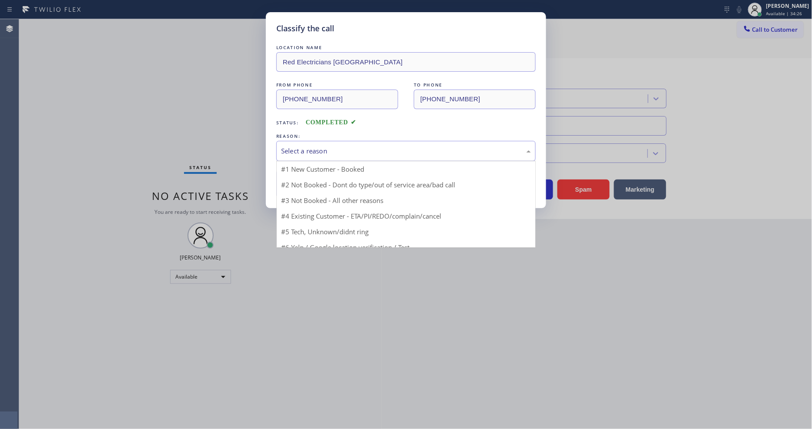
click at [325, 150] on div "Select a reason" at bounding box center [406, 151] width 250 height 10
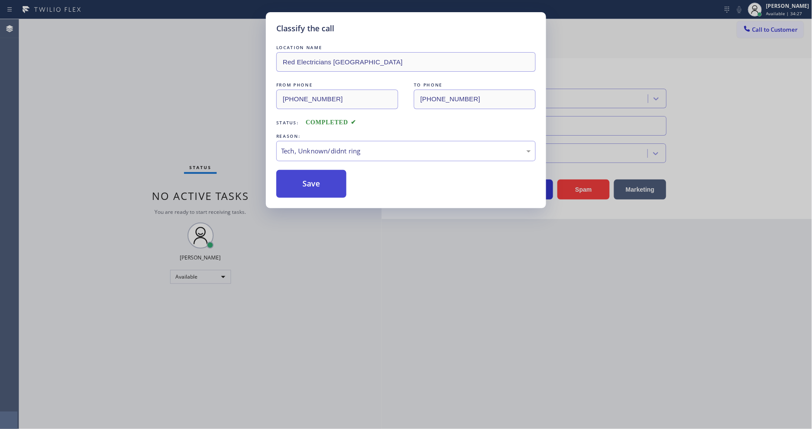
click at [320, 186] on button "Save" at bounding box center [311, 184] width 70 height 28
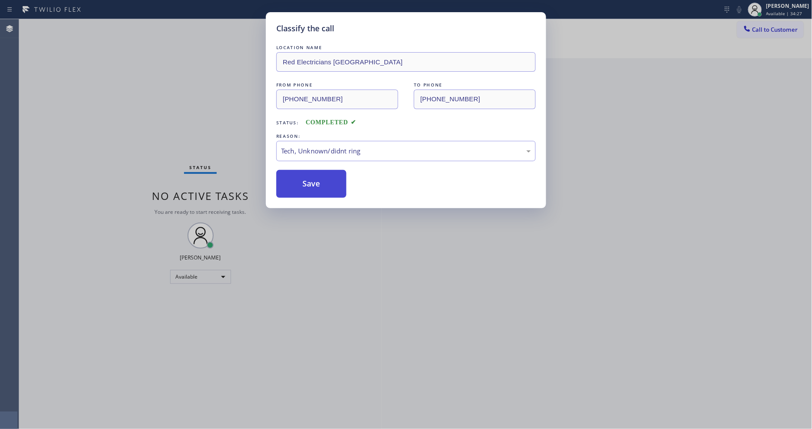
click at [320, 186] on button "Save" at bounding box center [311, 184] width 70 height 28
click at [117, 23] on div "Status No active tasks You are ready to start receiving tasks. Lyka Montero Ava…" at bounding box center [200, 224] width 362 height 410
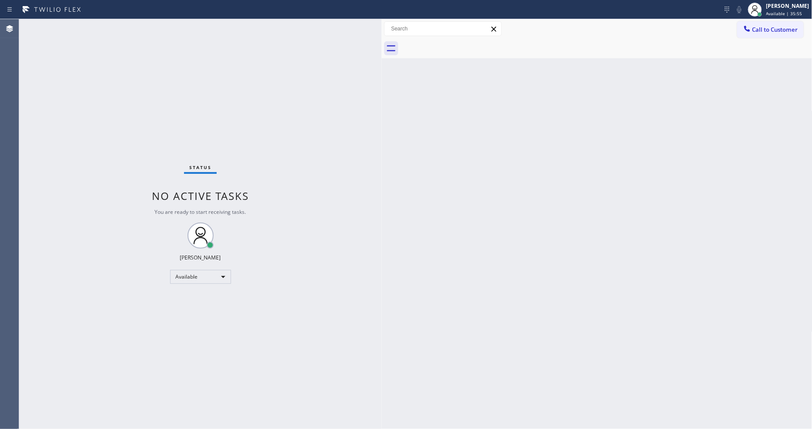
drag, startPoint x: 354, startPoint y: 245, endPoint x: 320, endPoint y: 299, distance: 64.5
click at [354, 245] on div "Status No active tasks You are ready to start receiving tasks. Lyka Montero Ava…" at bounding box center [200, 224] width 362 height 410
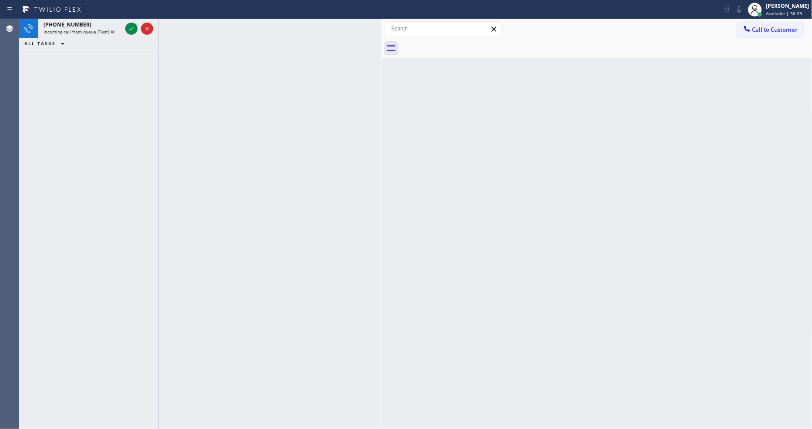
click at [129, 28] on icon at bounding box center [131, 28] width 10 height 10
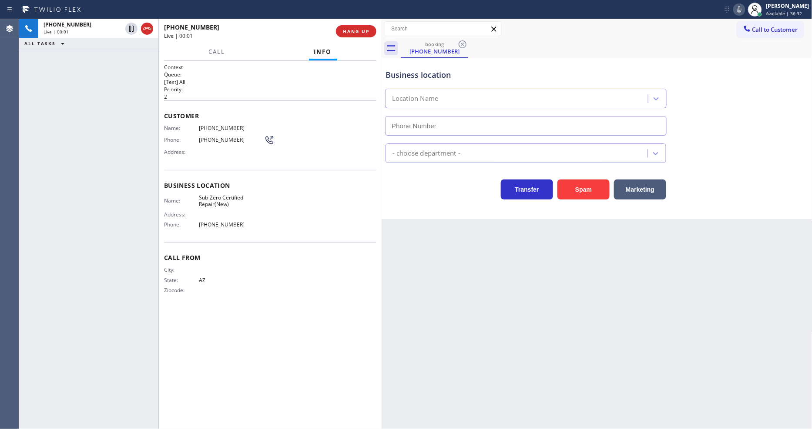
type input "(888) 530-5723"
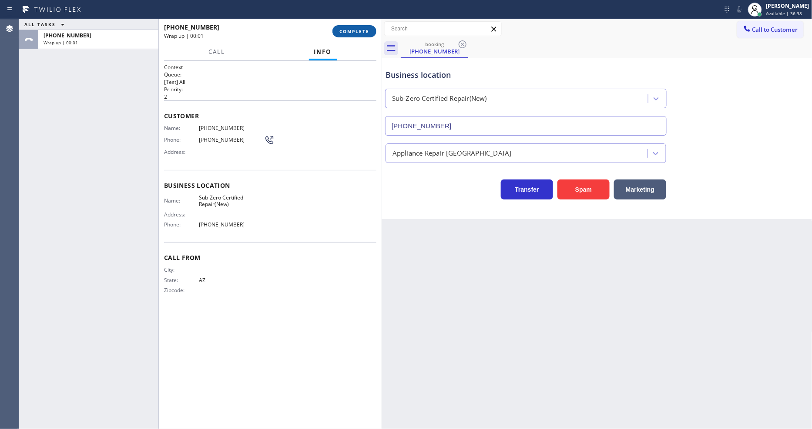
click at [372, 35] on button "COMPLETE" at bounding box center [354, 31] width 44 height 12
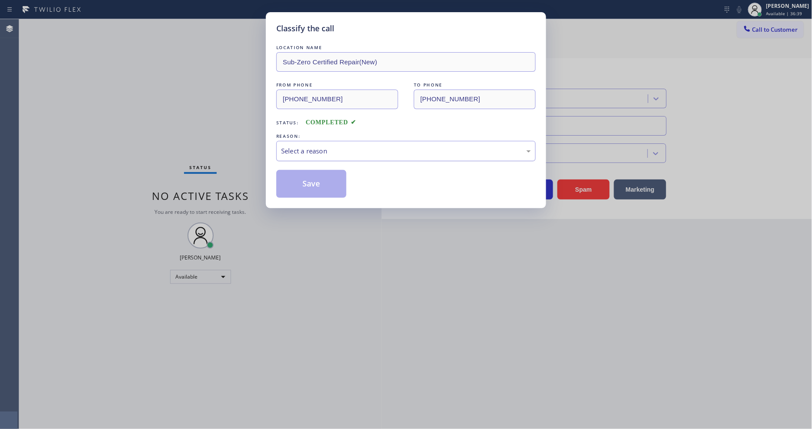
click at [319, 146] on div "Select a reason" at bounding box center [406, 151] width 250 height 10
click at [324, 159] on div "LOCATION NAME Sub-Zero Certified Repair(New) FROM PHONE (623) 323-9983 TO PHONE…" at bounding box center [405, 120] width 259 height 155
click at [322, 171] on button "Save" at bounding box center [311, 184] width 70 height 28
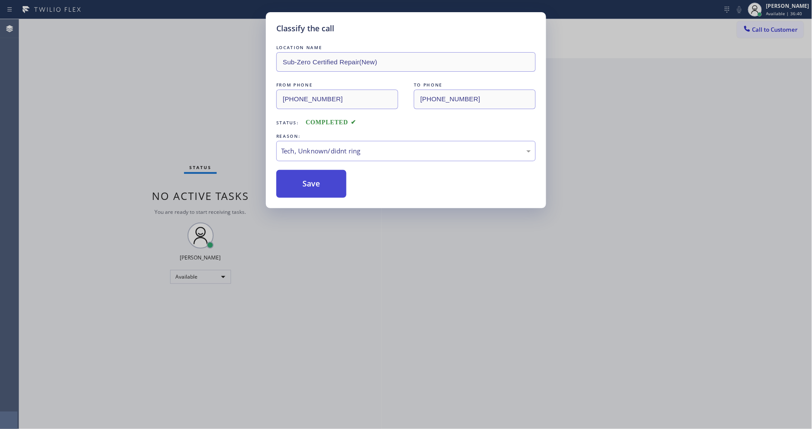
click at [321, 172] on button "Save" at bounding box center [311, 184] width 70 height 28
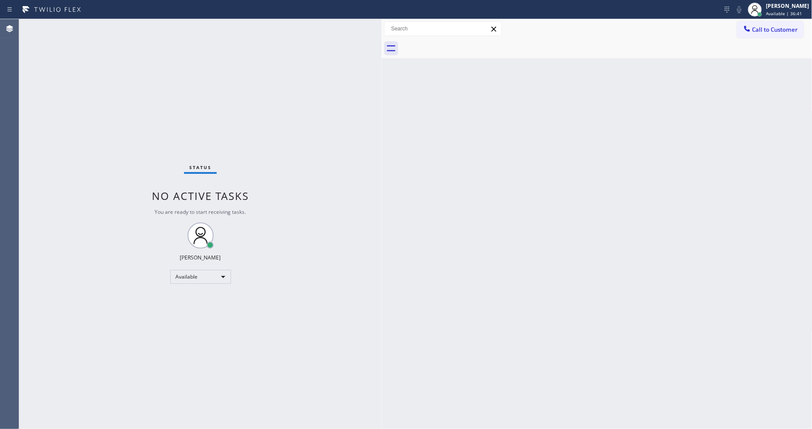
click at [131, 20] on div "Status No active tasks You are ready to start receiving tasks. Lyka Montero Ava…" at bounding box center [200, 224] width 362 height 410
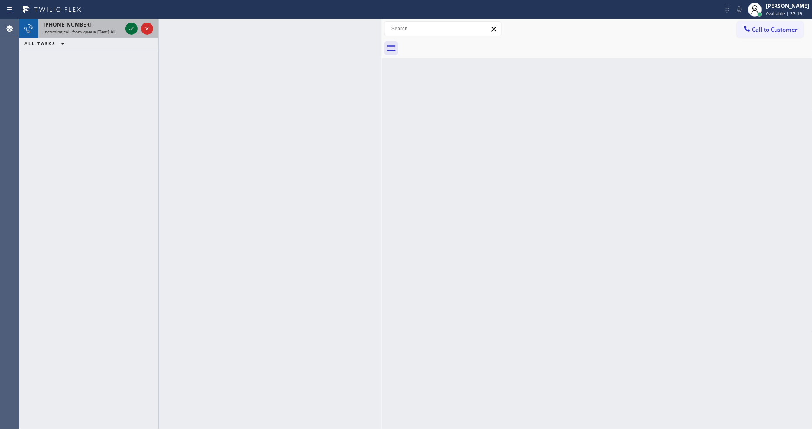
click at [129, 27] on icon at bounding box center [131, 28] width 10 height 10
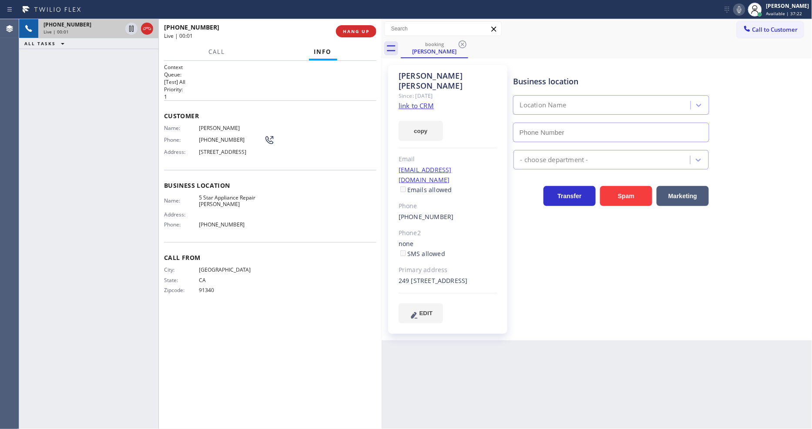
type input "(323) 745-2989"
click at [406, 101] on link "link to CRM" at bounding box center [416, 105] width 35 height 9
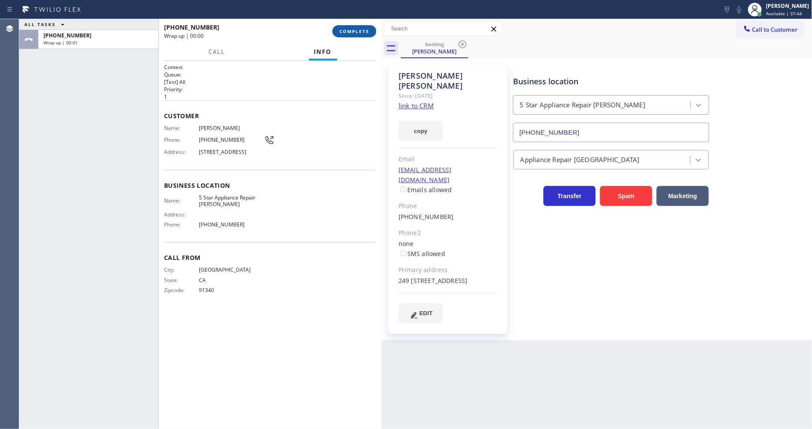
click at [358, 27] on button "COMPLETE" at bounding box center [354, 31] width 44 height 12
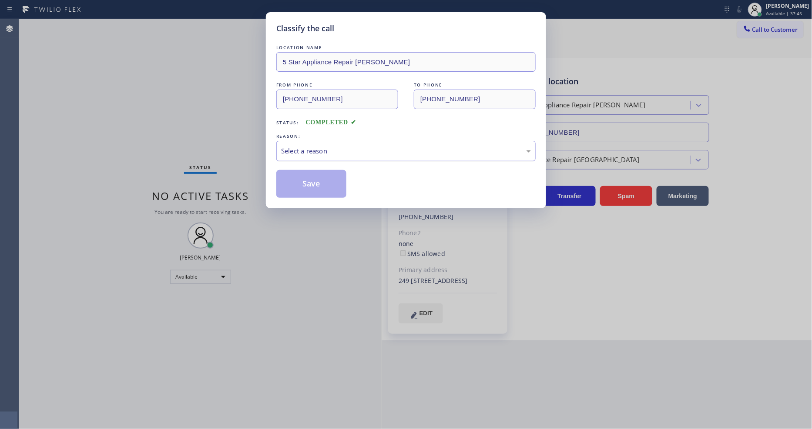
click at [304, 146] on div "Select a reason" at bounding box center [406, 151] width 250 height 10
click at [295, 175] on button "Save" at bounding box center [311, 184] width 70 height 28
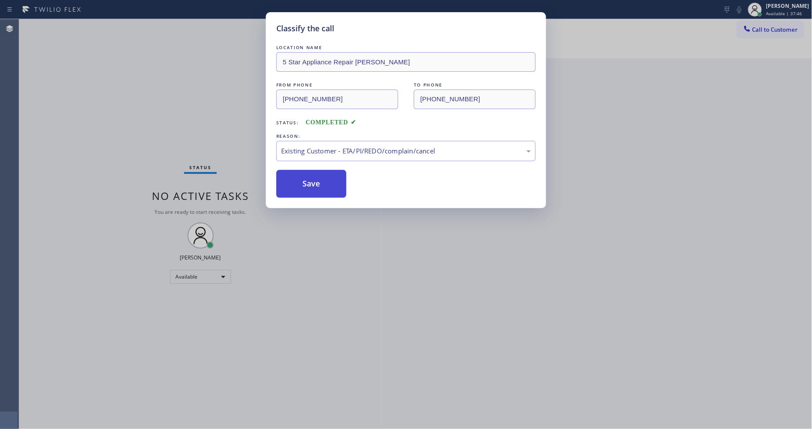
click at [295, 175] on button "Save" at bounding box center [311, 184] width 70 height 28
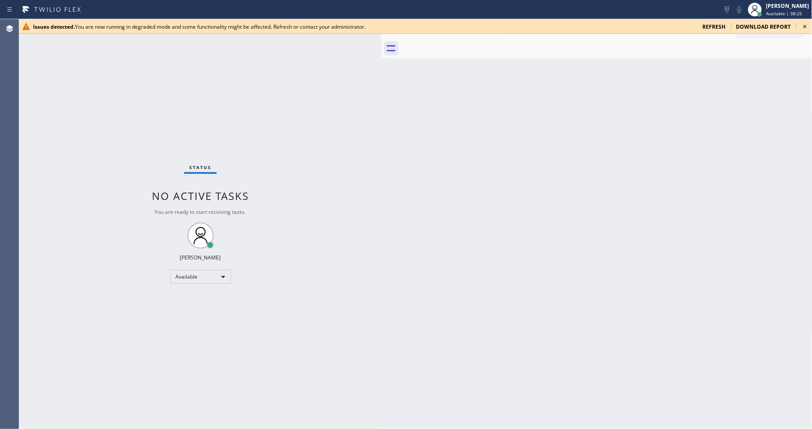
click at [804, 27] on icon at bounding box center [804, 26] width 3 height 3
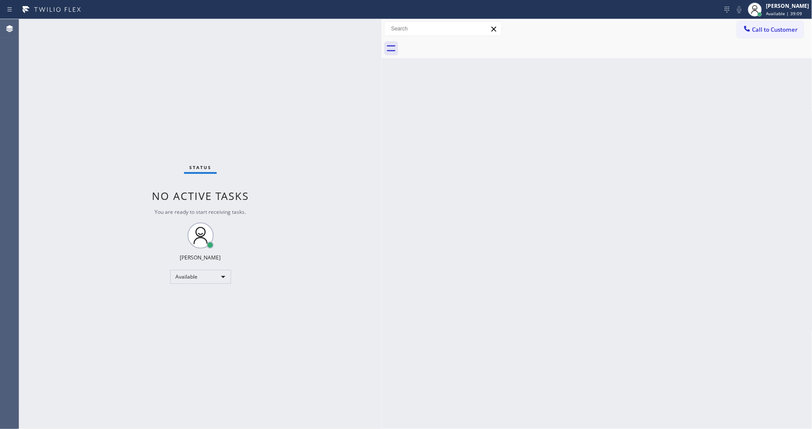
click at [112, 22] on div "Status No active tasks You are ready to start receiving tasks. Lyka Montero Ava…" at bounding box center [200, 224] width 362 height 410
click at [131, 27] on div "Status No active tasks You are ready to start receiving tasks. Lyka Montero Ava…" at bounding box center [200, 224] width 362 height 410
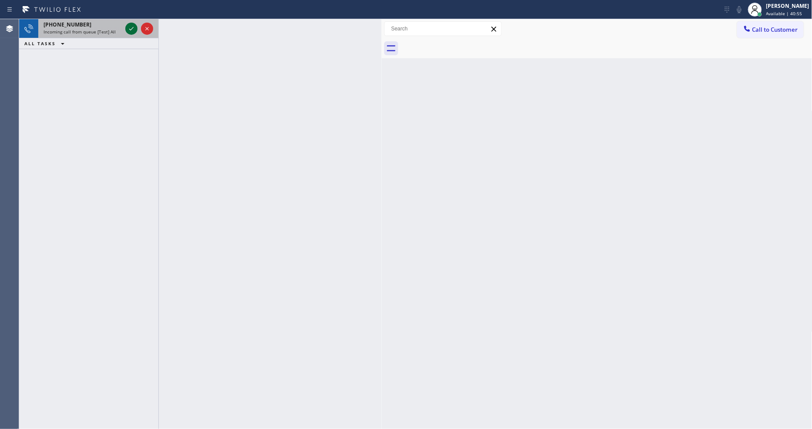
click at [128, 28] on icon at bounding box center [131, 28] width 10 height 10
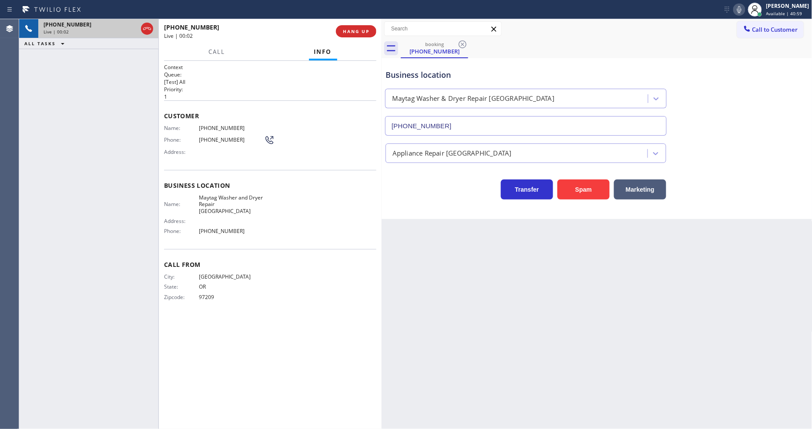
type input "(458) 217-8350"
click at [336, 34] on button "HANG UP" at bounding box center [356, 31] width 40 height 12
click at [344, 31] on span "HANG UP" at bounding box center [356, 31] width 27 height 6
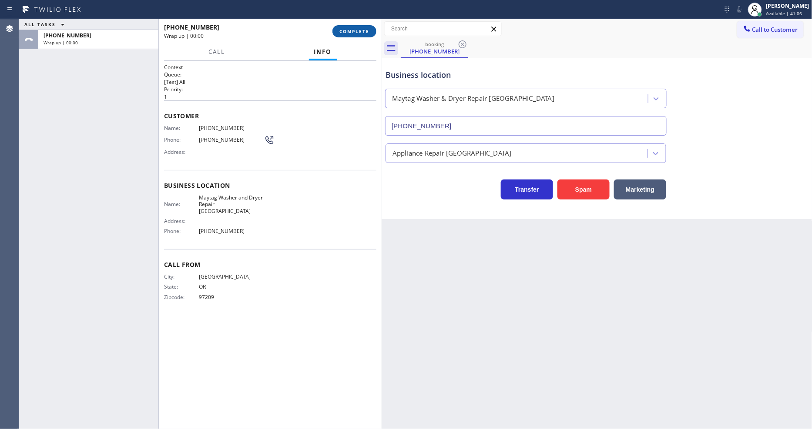
click at [344, 31] on span "COMPLETE" at bounding box center [354, 31] width 30 height 6
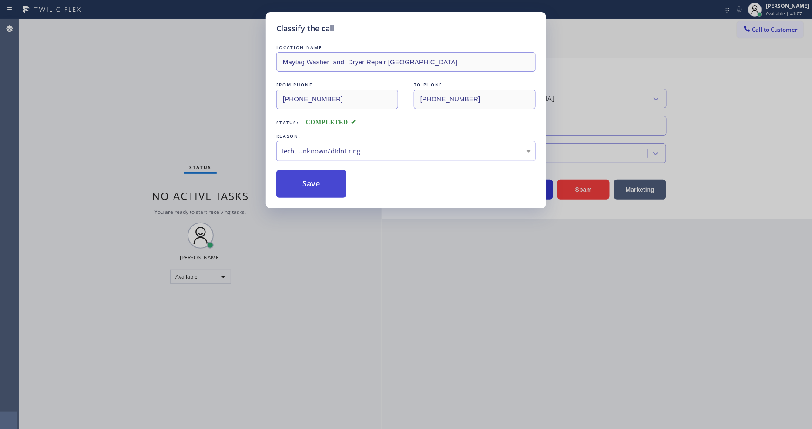
drag, startPoint x: 335, startPoint y: 209, endPoint x: 335, endPoint y: 181, distance: 28.3
click at [335, 181] on button "Save" at bounding box center [311, 184] width 70 height 28
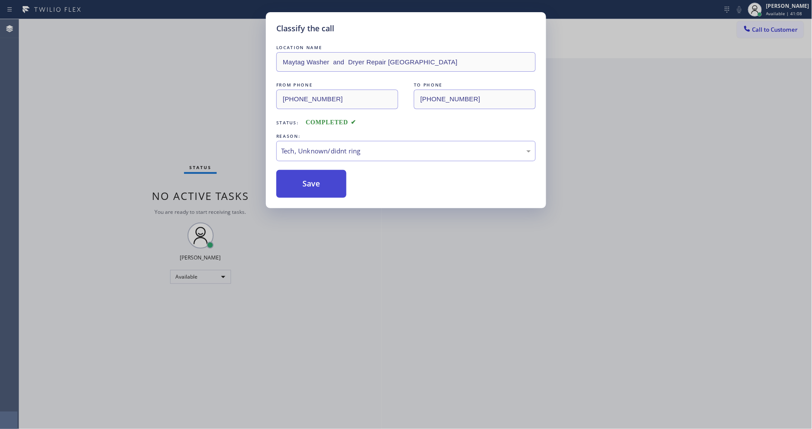
click at [335, 181] on button "Save" at bounding box center [311, 184] width 70 height 28
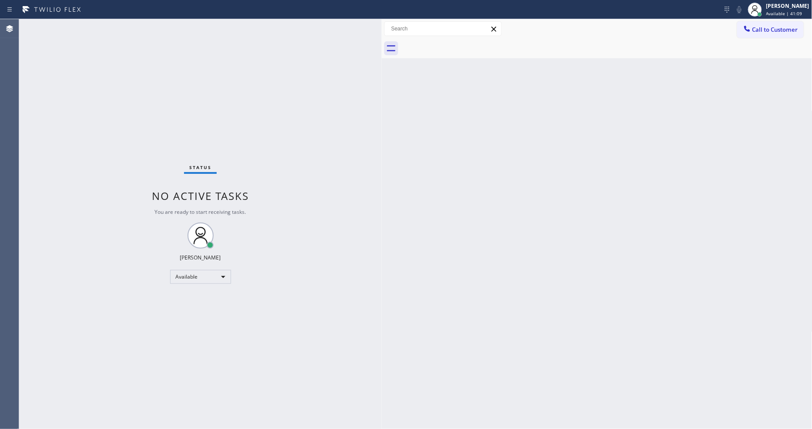
click at [122, 26] on div "Status No active tasks You are ready to start receiving tasks. Lyka Montero Ava…" at bounding box center [200, 224] width 362 height 410
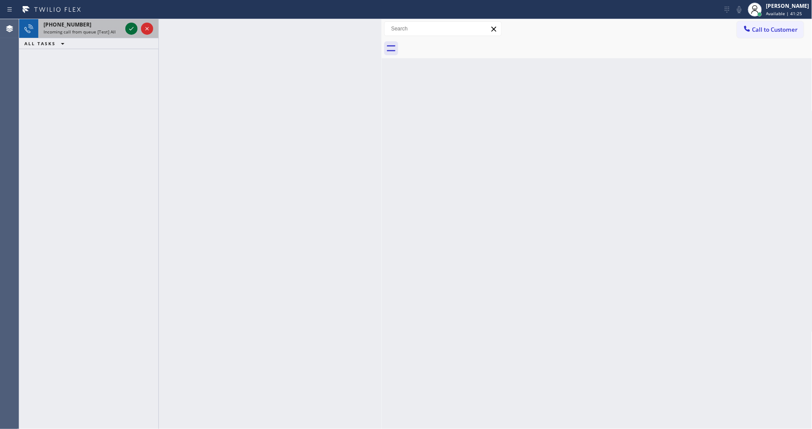
click at [130, 27] on icon at bounding box center [131, 28] width 10 height 10
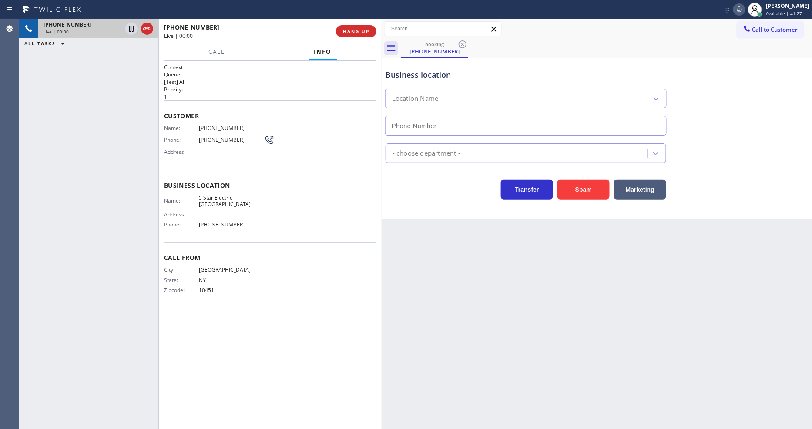
type input "(619) 432-6327"
click at [286, 328] on div "Context Queue: [Test] All Priority: 1 Customer Name: (347) 683-9669 Phone: (347…" at bounding box center [270, 245] width 212 height 363
click at [229, 194] on span "5 Star Electric San Diego" at bounding box center [231, 200] width 65 height 13
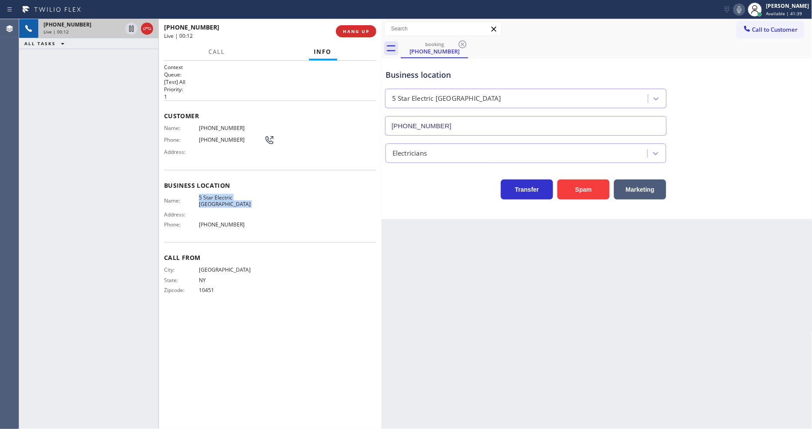
click at [229, 194] on span "5 Star Electric San Diego" at bounding box center [231, 200] width 65 height 13
click at [228, 195] on span "5 Star Electric San Diego" at bounding box center [231, 200] width 65 height 13
copy span "5 Star Electric San Diego"
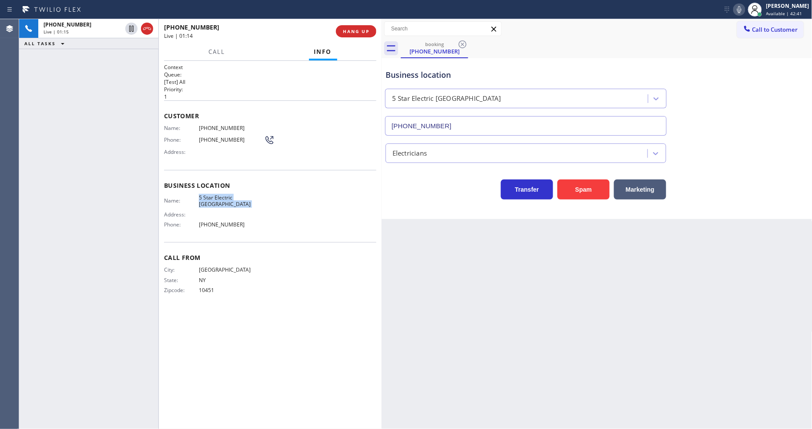
drag, startPoint x: 129, startPoint y: 27, endPoint x: 473, endPoint y: 38, distance: 343.9
click at [129, 27] on icon at bounding box center [131, 29] width 4 height 6
click at [741, 10] on icon at bounding box center [739, 9] width 4 height 7
click at [130, 27] on icon at bounding box center [131, 28] width 10 height 10
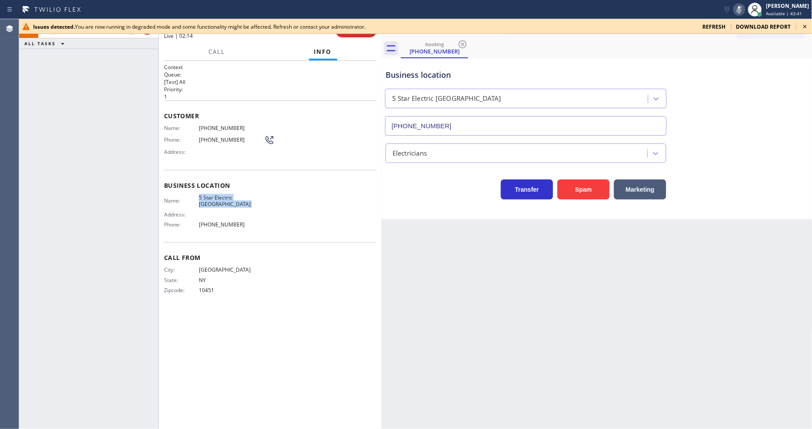
click at [807, 23] on icon at bounding box center [805, 26] width 10 height 10
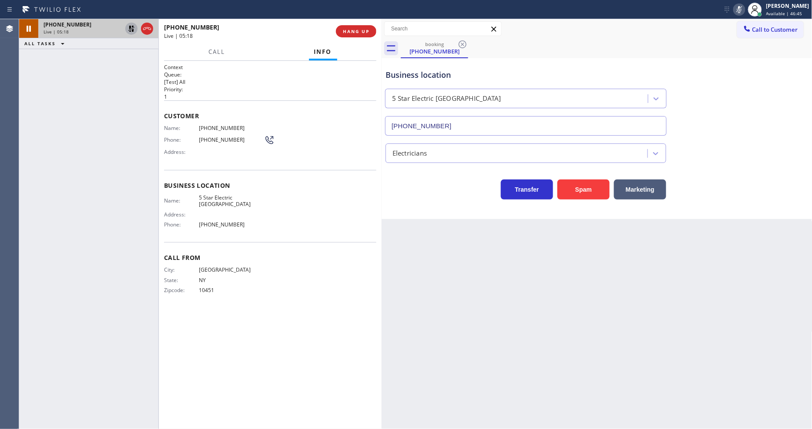
click at [133, 31] on icon at bounding box center [131, 29] width 6 height 6
click at [741, 12] on icon at bounding box center [739, 9] width 10 height 10
drag, startPoint x: 74, startPoint y: 137, endPoint x: 80, endPoint y: 147, distance: 11.7
click at [74, 137] on div "+13476839669 Live | 06:00 ALL TASKS ALL TASKS ACTIVE TASKS TASKS IN WRAP UP" at bounding box center [88, 224] width 139 height 410
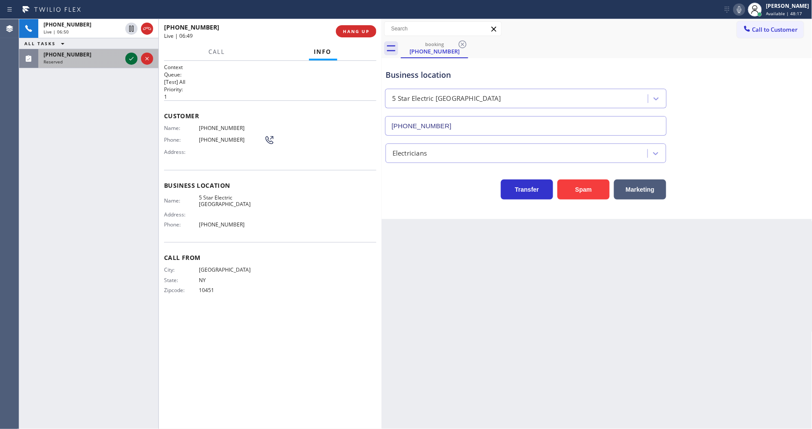
click at [131, 58] on icon at bounding box center [131, 59] width 10 height 10
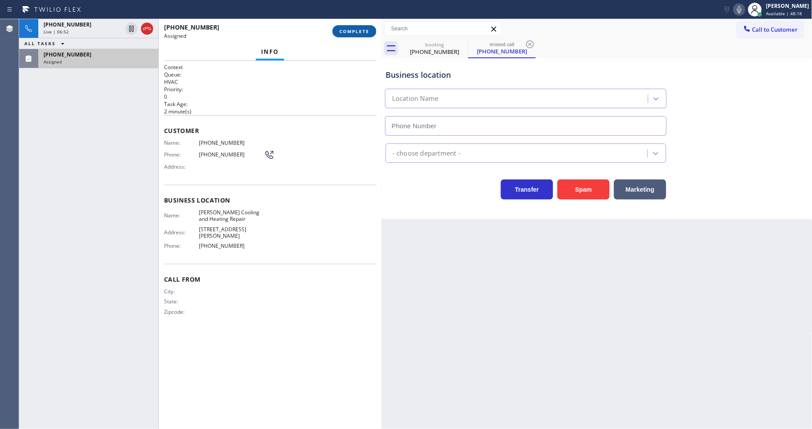
click at [351, 35] on button "COMPLETE" at bounding box center [354, 31] width 44 height 12
type input "(213) 699-5780"
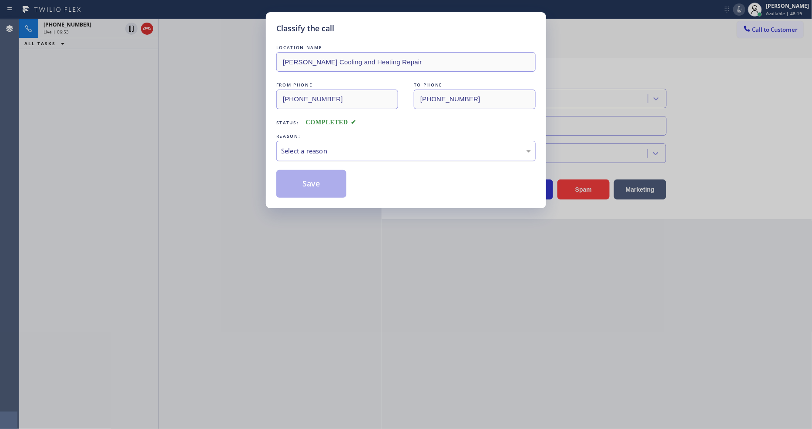
click at [337, 142] on div "Select a reason" at bounding box center [405, 151] width 259 height 20
drag, startPoint x: 328, startPoint y: 209, endPoint x: 327, endPoint y: 188, distance: 20.5
click at [327, 184] on button "Save" at bounding box center [311, 184] width 70 height 28
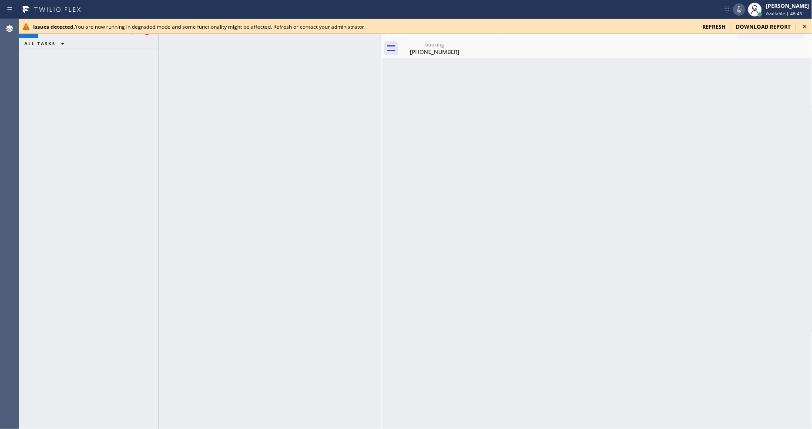
drag, startPoint x: 805, startPoint y: 25, endPoint x: 544, endPoint y: 148, distance: 288.8
click at [804, 24] on icon at bounding box center [805, 26] width 10 height 10
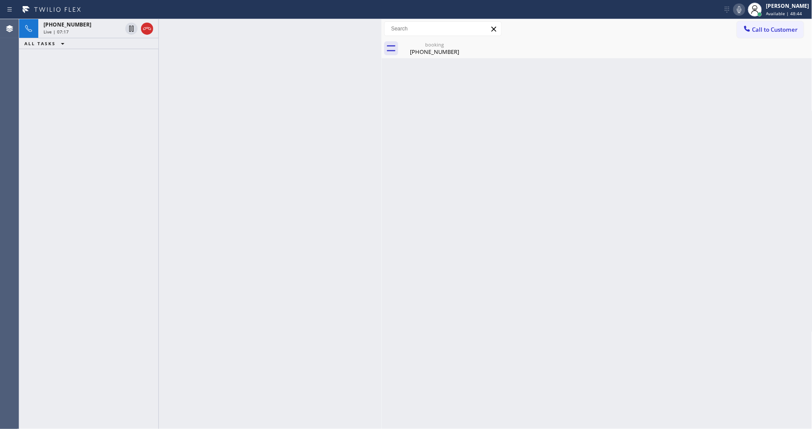
drag, startPoint x: 421, startPoint y: 50, endPoint x: 269, endPoint y: 37, distance: 152.9
click at [422, 51] on div "(347) 683-9669" at bounding box center [435, 52] width 66 height 8
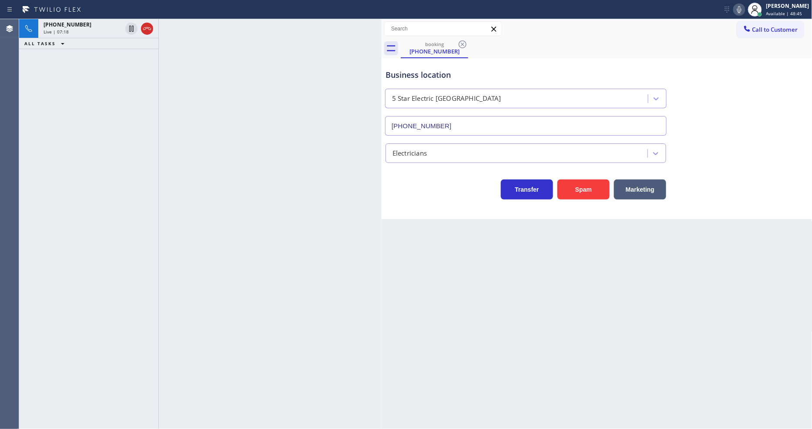
click at [57, 29] on span "Live | 07:18" at bounding box center [56, 32] width 25 height 6
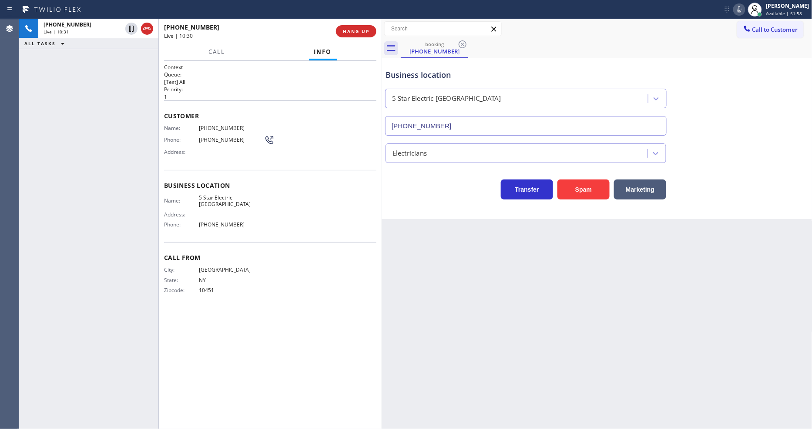
click at [211, 127] on span "(347) 683-9669" at bounding box center [231, 128] width 65 height 7
copy span "(347) 683-9669"
click at [359, 32] on span "HANG UP" at bounding box center [356, 31] width 27 height 6
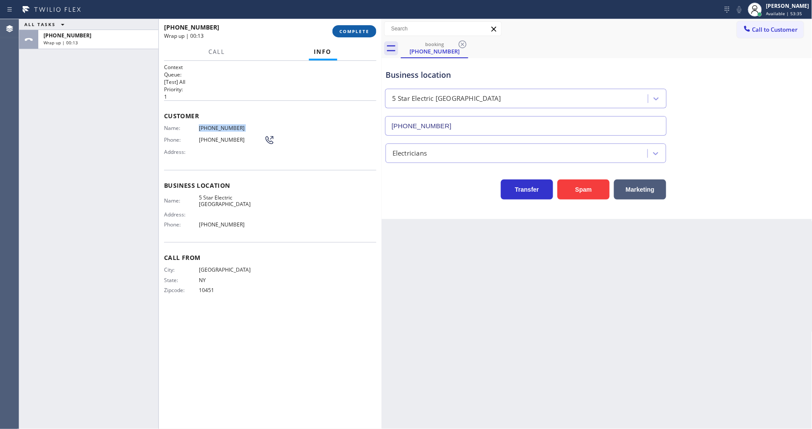
click at [353, 28] on span "COMPLETE" at bounding box center [354, 31] width 30 height 6
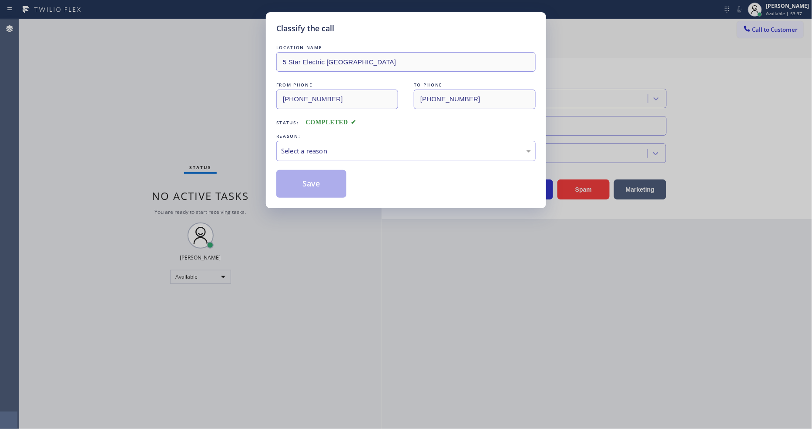
click at [308, 146] on div "Select a reason" at bounding box center [406, 151] width 250 height 10
drag, startPoint x: 301, startPoint y: 159, endPoint x: 298, endPoint y: 181, distance: 22.5
click at [298, 183] on button "Save" at bounding box center [311, 184] width 70 height 28
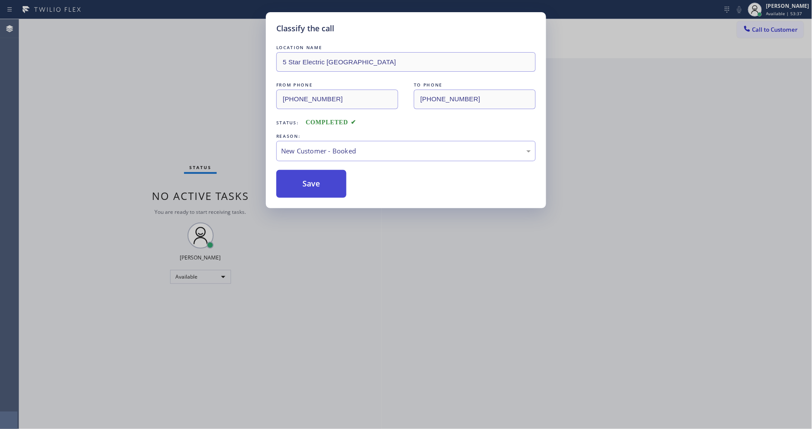
click at [298, 183] on button "Save" at bounding box center [311, 184] width 70 height 28
click at [297, 183] on button "Save" at bounding box center [311, 184] width 70 height 28
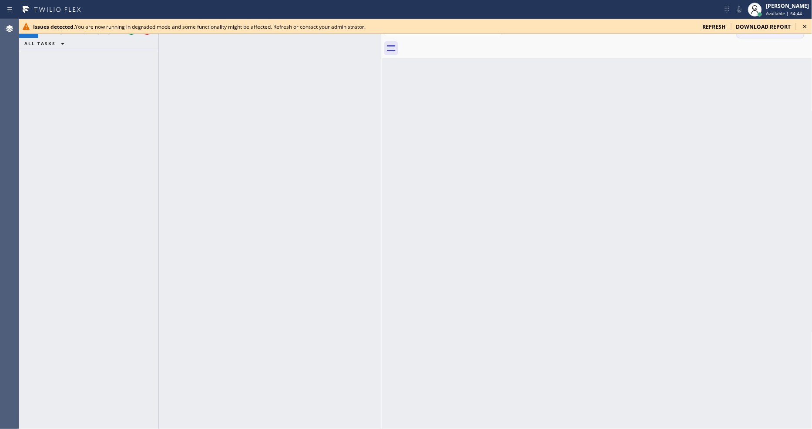
click at [804, 25] on icon at bounding box center [805, 26] width 10 height 10
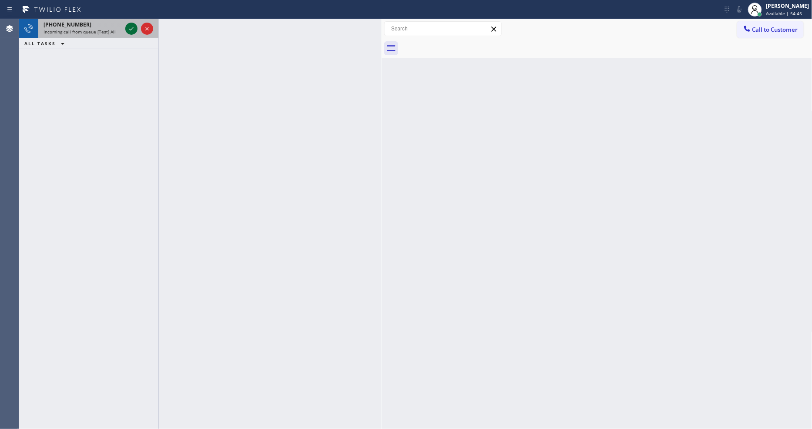
click at [127, 27] on icon at bounding box center [131, 28] width 10 height 10
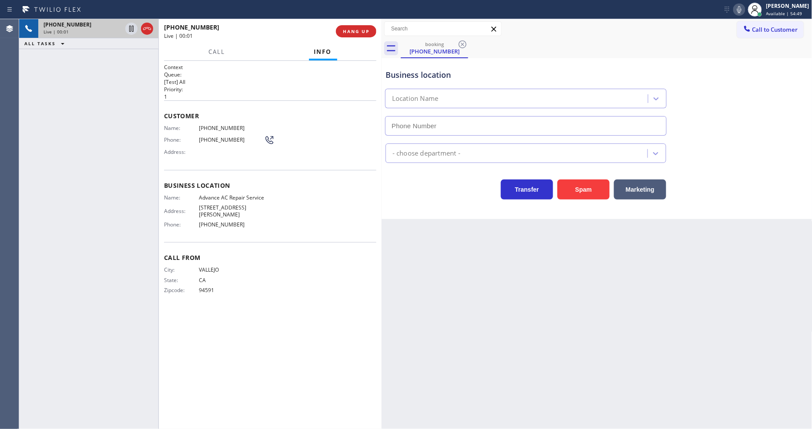
type input "(626) 921-4230"
click at [298, 344] on div "Context Queue: [Test] All Priority: 1 Customer Name: (707) 655-2161 Phone: (707…" at bounding box center [270, 245] width 212 height 363
click at [559, 292] on div "Back to Dashboard Change Sender ID Customers Technicians Select a contact Outbo…" at bounding box center [597, 224] width 431 height 410
click at [233, 195] on span "Advance AC Repair Service" at bounding box center [231, 197] width 65 height 7
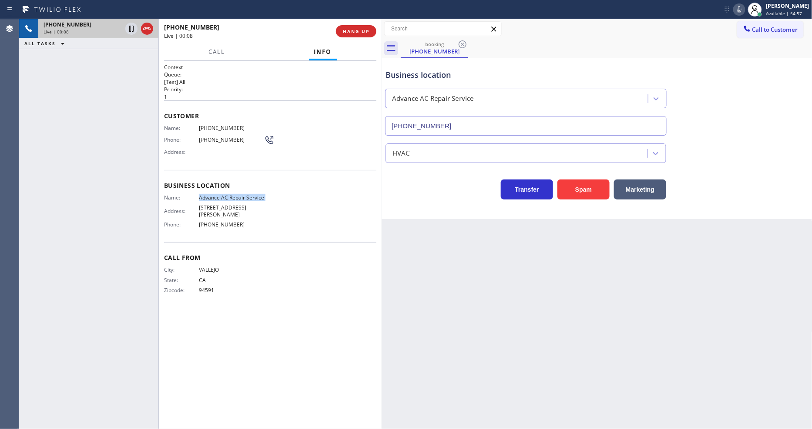
click at [233, 195] on span "Advance AC Repair Service" at bounding box center [231, 197] width 65 height 7
copy span "Advance AC Repair Service"
click at [324, 328] on div "Context Queue: [Test] All Priority: 1 Customer Name: (707) 655-2161 Phone: (707…" at bounding box center [270, 245] width 212 height 363
click at [360, 32] on span "HANG UP" at bounding box center [356, 31] width 27 height 6
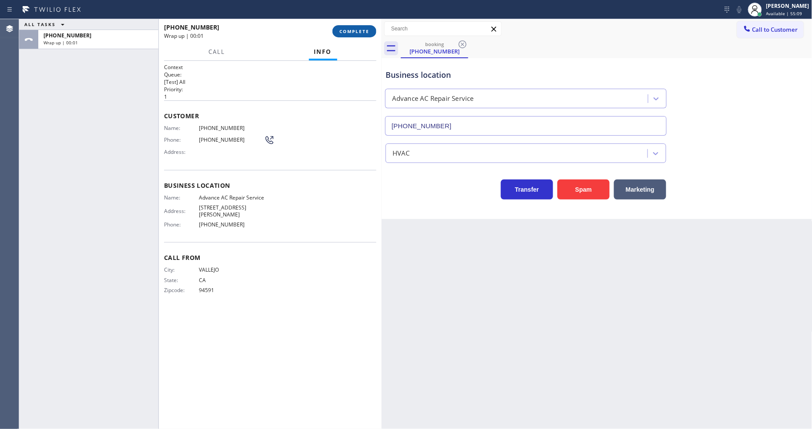
click at [360, 32] on span "COMPLETE" at bounding box center [354, 31] width 30 height 6
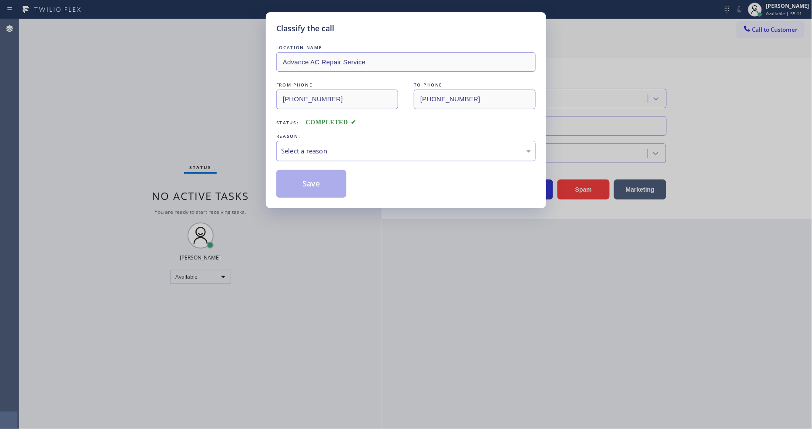
click at [324, 148] on div "Select a reason" at bounding box center [406, 151] width 250 height 10
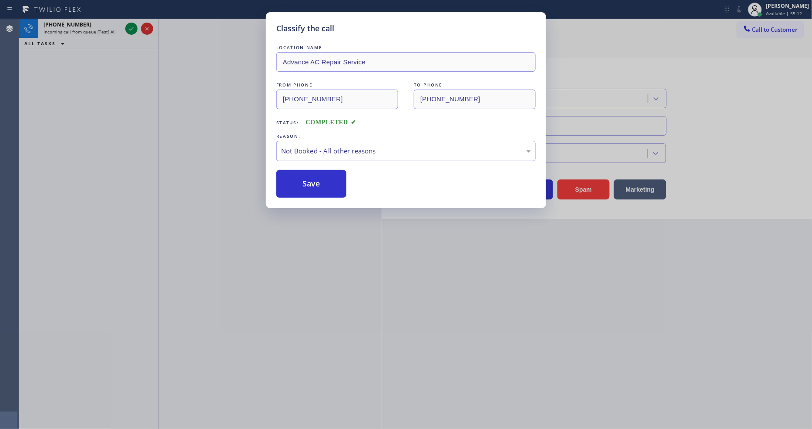
click at [322, 174] on button "Save" at bounding box center [311, 184] width 70 height 28
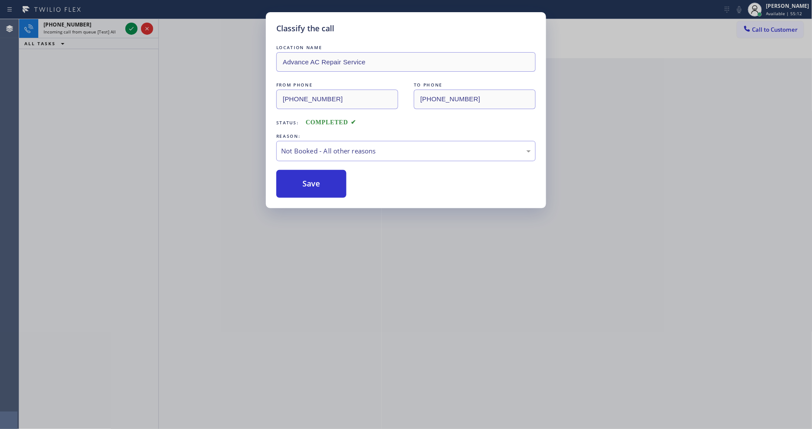
click at [322, 174] on button "Save" at bounding box center [311, 184] width 70 height 28
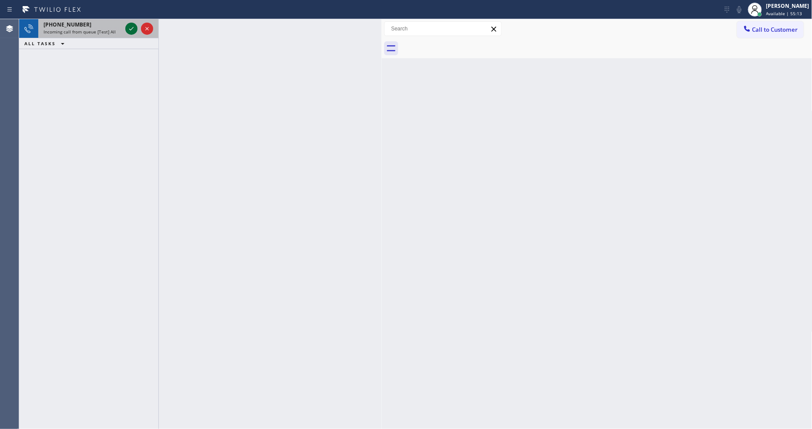
click at [131, 29] on icon at bounding box center [131, 28] width 10 height 10
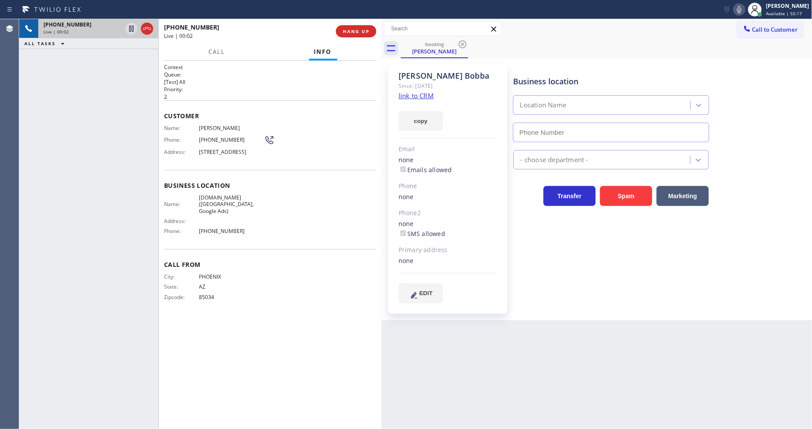
type input "(602) 806-7936"
click at [406, 93] on link "link to CRM" at bounding box center [416, 95] width 35 height 9
click at [132, 27] on icon at bounding box center [131, 29] width 4 height 6
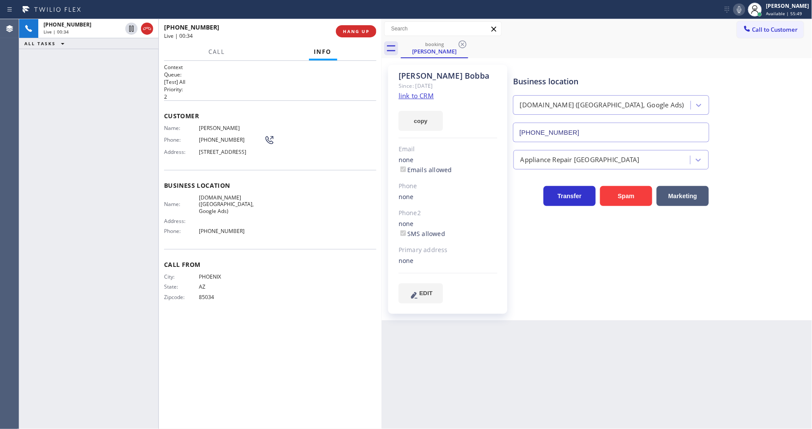
click at [741, 7] on icon at bounding box center [739, 9] width 10 height 10
drag, startPoint x: 598, startPoint y: 271, endPoint x: 349, endPoint y: 384, distance: 273.4
click at [598, 271] on div "Business location SubzeroExperts.online (Phoenix, Google Ads) (602) 806-7936 Ap…" at bounding box center [661, 184] width 298 height 234
click at [129, 25] on icon at bounding box center [131, 28] width 10 height 10
click at [742, 11] on icon at bounding box center [739, 9] width 10 height 10
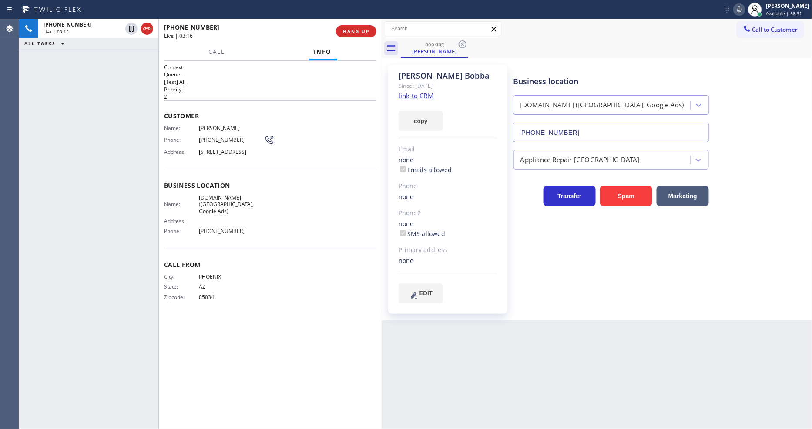
click at [406, 92] on link "link to CRM" at bounding box center [416, 95] width 35 height 9
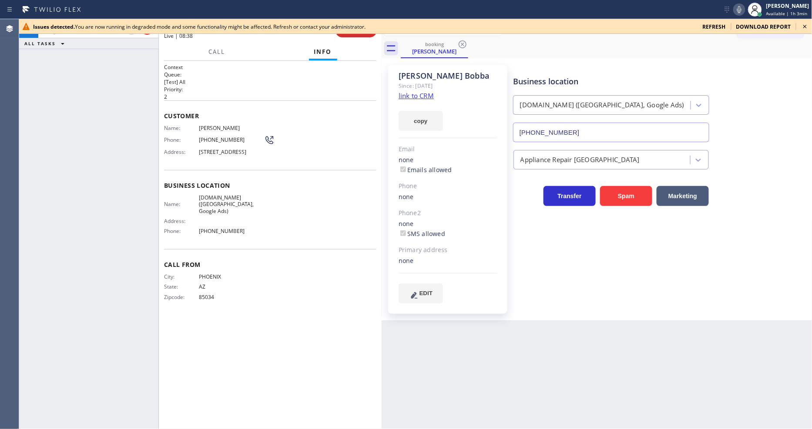
click at [741, 12] on icon at bounding box center [739, 9] width 4 height 7
click at [741, 10] on icon at bounding box center [739, 9] width 4 height 7
click at [804, 25] on icon at bounding box center [804, 26] width 3 height 3
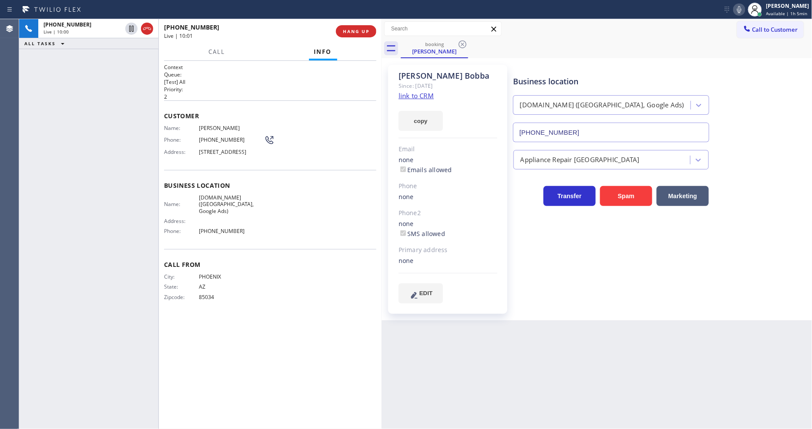
click at [743, 10] on icon at bounding box center [739, 9] width 10 height 10
click at [741, 10] on icon at bounding box center [739, 9] width 4 height 7
click at [576, 320] on div "Haritha Bobba Since: 20 may 2020 link to CRM copy Email none Emails allowed Pho…" at bounding box center [597, 189] width 431 height 262
click at [329, 367] on div "Context Queue: [Test] All Priority: 2 Customer Name: Haritha Bobba Phone: (480)…" at bounding box center [270, 245] width 212 height 363
click at [201, 319] on div "Context Queue: [Test] All Priority: 2 Customer Name: Haritha Bobba Phone: (480)…" at bounding box center [270, 245] width 212 height 363
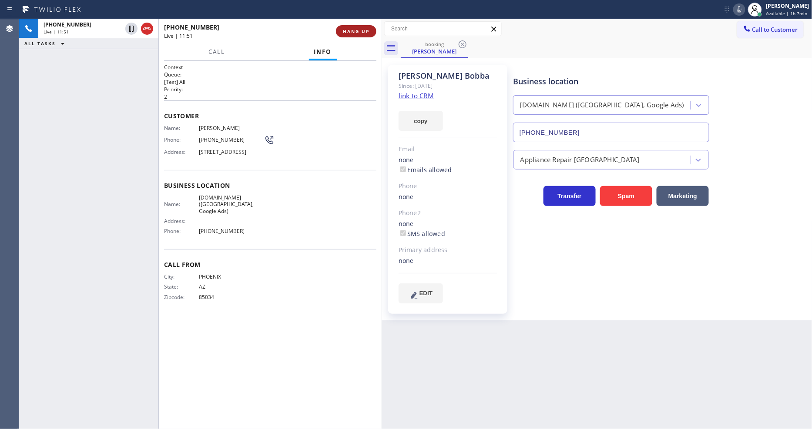
click at [360, 25] on button "HANG UP" at bounding box center [356, 31] width 40 height 12
drag, startPoint x: 359, startPoint y: 29, endPoint x: 354, endPoint y: 28, distance: 5.3
click at [359, 29] on span "HANG UP" at bounding box center [356, 31] width 27 height 6
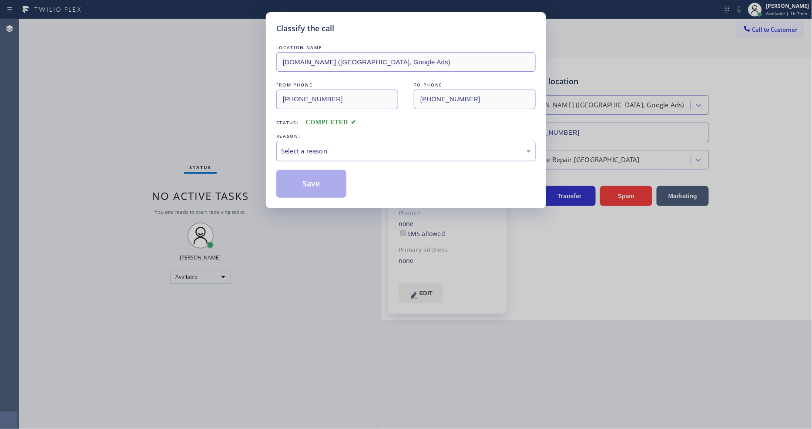
drag, startPoint x: 332, startPoint y: 137, endPoint x: 329, endPoint y: 149, distance: 11.7
click at [332, 141] on div "Select a reason" at bounding box center [405, 151] width 259 height 20
click at [321, 178] on button "Save" at bounding box center [311, 184] width 70 height 28
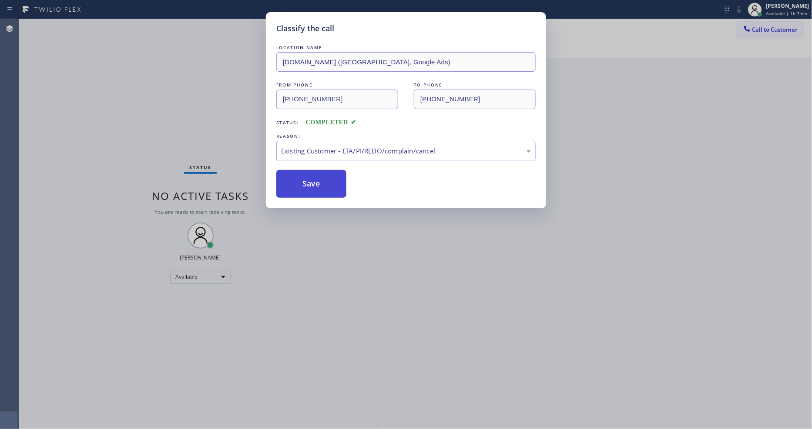
click at [321, 178] on button "Save" at bounding box center [311, 184] width 70 height 28
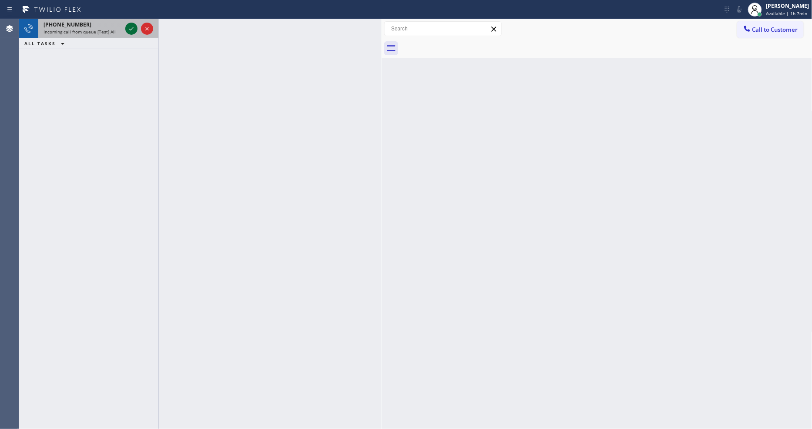
click at [128, 26] on icon at bounding box center [131, 28] width 10 height 10
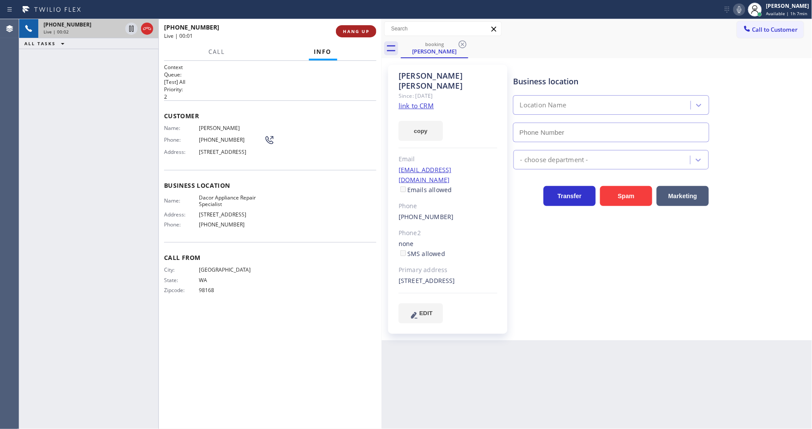
click at [353, 30] on span "HANG UP" at bounding box center [356, 31] width 27 height 6
type input "(206) 569-4206"
click at [405, 101] on link "link to CRM" at bounding box center [416, 105] width 35 height 9
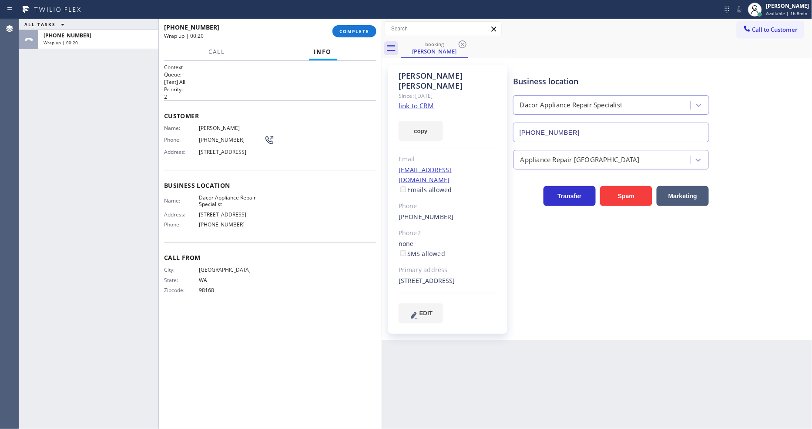
click at [573, 251] on div "Business location Dacor Appliance Repair Specialist (206) 569-4206 Appliance Re…" at bounding box center [661, 194] width 298 height 254
click at [364, 31] on span "COMPLETE" at bounding box center [354, 31] width 30 height 6
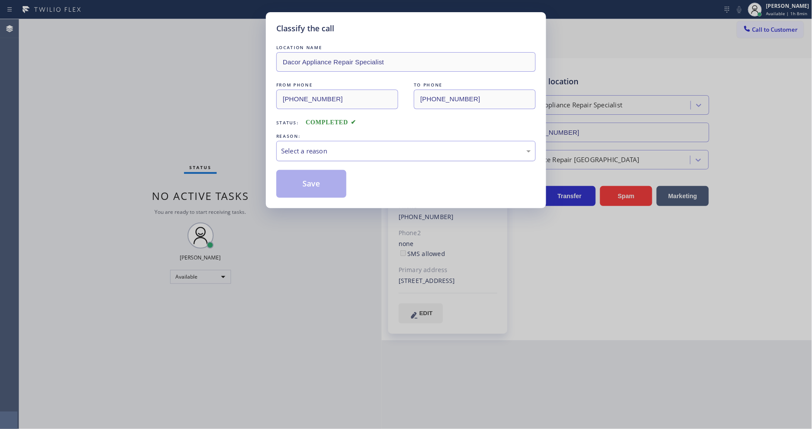
click at [314, 149] on div "Select a reason" at bounding box center [406, 151] width 250 height 10
click at [314, 174] on button "Save" at bounding box center [311, 184] width 70 height 28
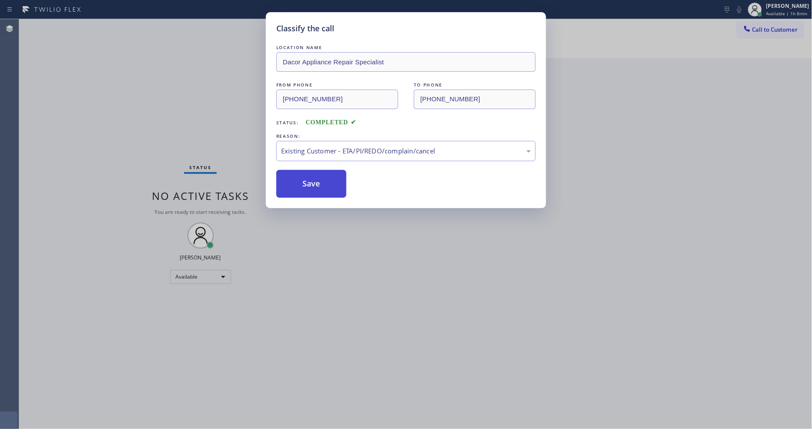
click at [314, 174] on button "Save" at bounding box center [311, 184] width 70 height 28
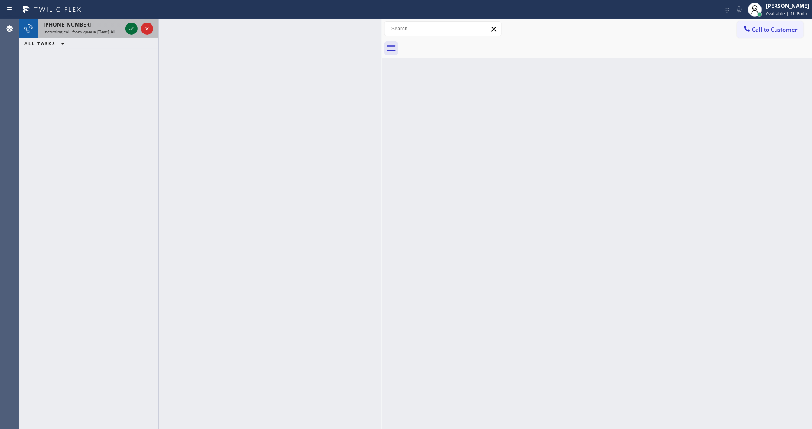
click at [132, 30] on icon at bounding box center [131, 28] width 10 height 10
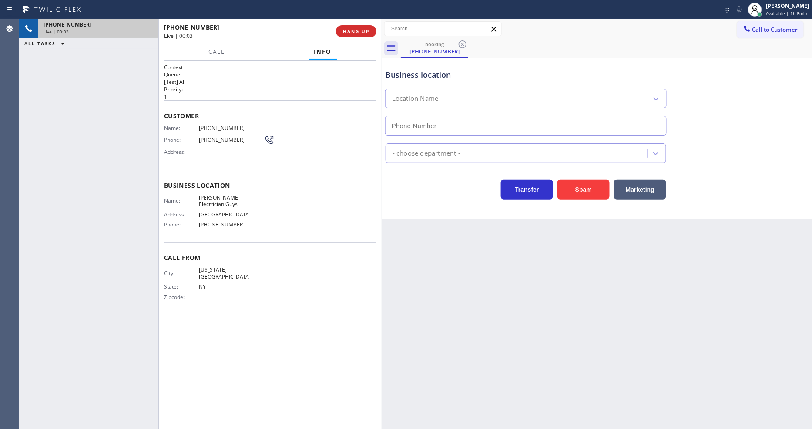
type input "(714) 581-9588"
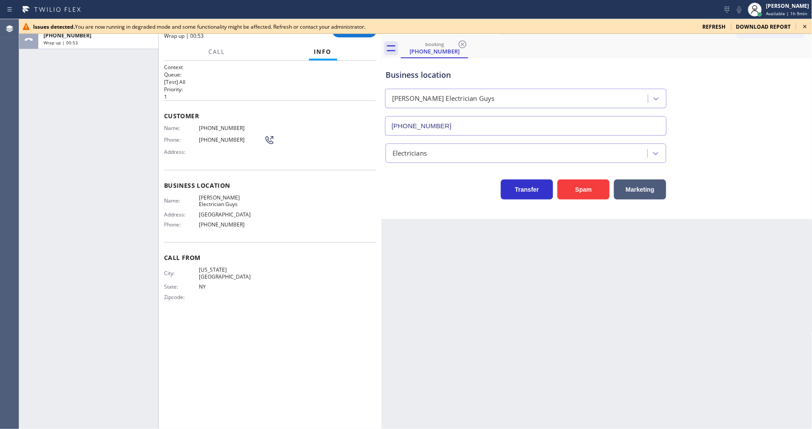
click at [803, 28] on icon at bounding box center [805, 26] width 10 height 10
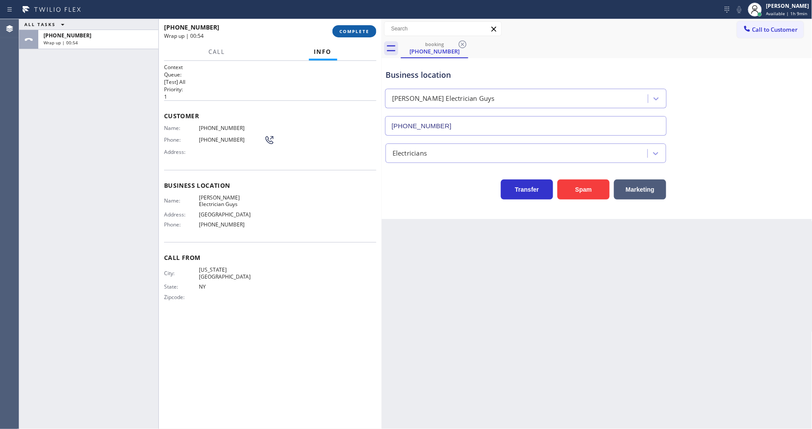
click at [348, 31] on span "COMPLETE" at bounding box center [354, 31] width 30 height 6
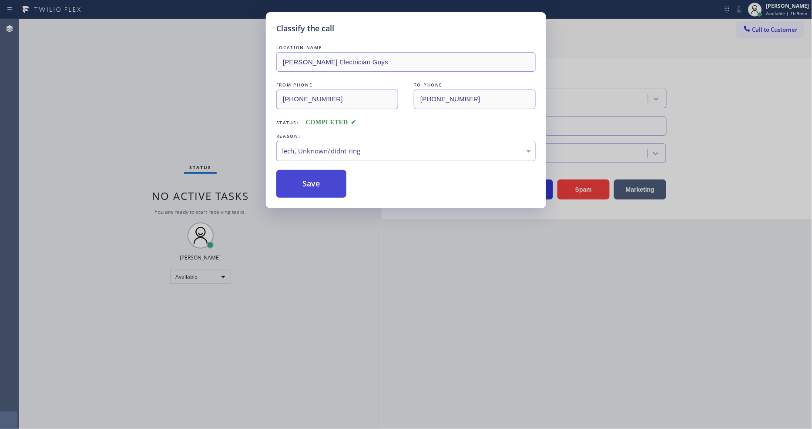
click at [299, 180] on button "Save" at bounding box center [311, 184] width 70 height 28
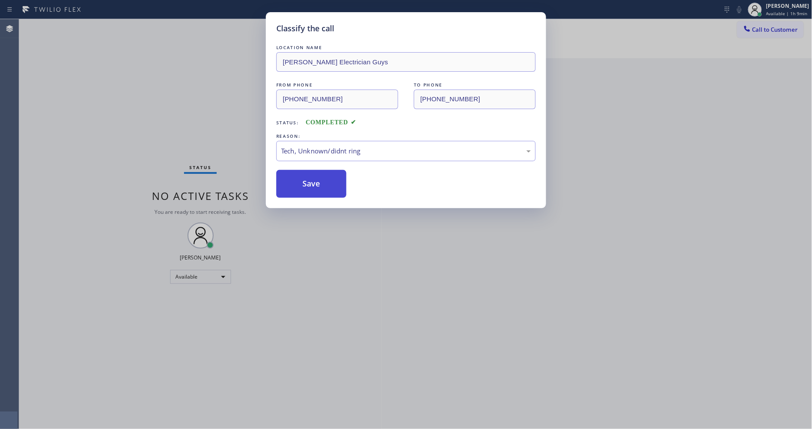
click at [299, 180] on button "Save" at bounding box center [311, 184] width 70 height 28
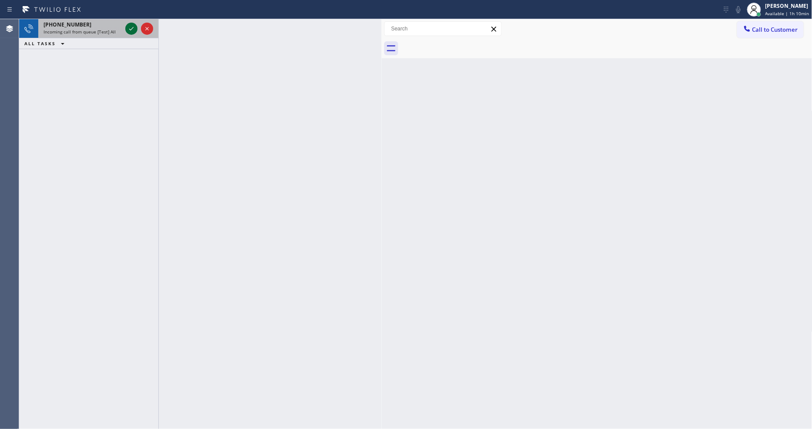
drag, startPoint x: 132, startPoint y: 22, endPoint x: 128, endPoint y: 29, distance: 8.0
click at [132, 22] on div at bounding box center [139, 28] width 31 height 19
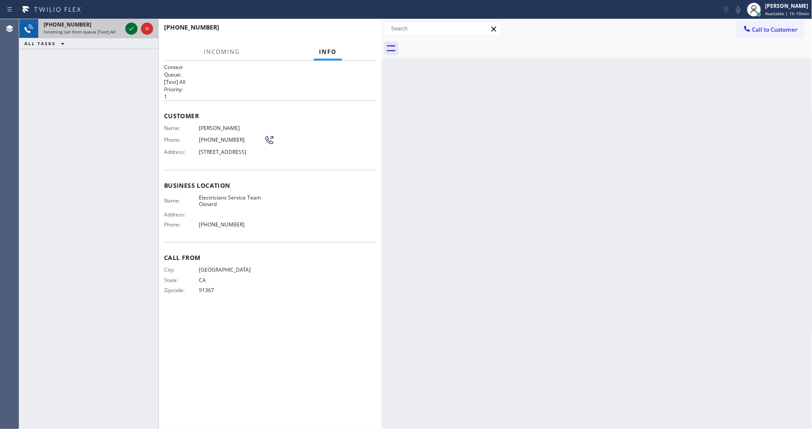
click at [128, 29] on icon at bounding box center [131, 28] width 10 height 10
click at [207, 288] on div "City: LOS ANGELES State: CA Zipcode: 91367" at bounding box center [214, 282] width 100 height 30
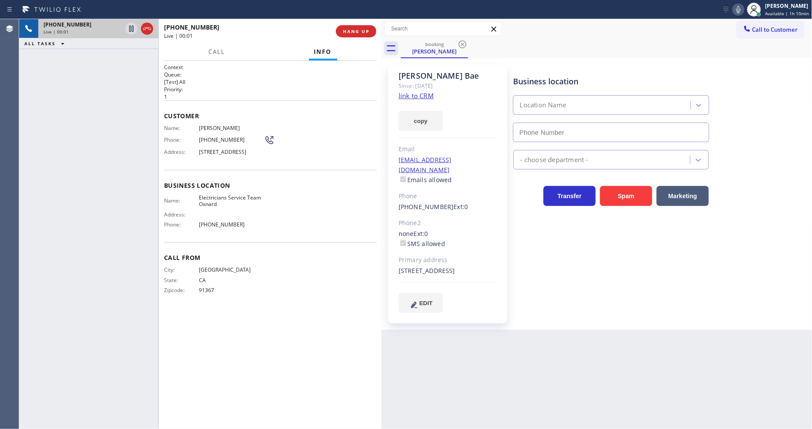
type input "(805) 600-5518"
click at [420, 96] on link "link to CRM" at bounding box center [416, 95] width 35 height 9
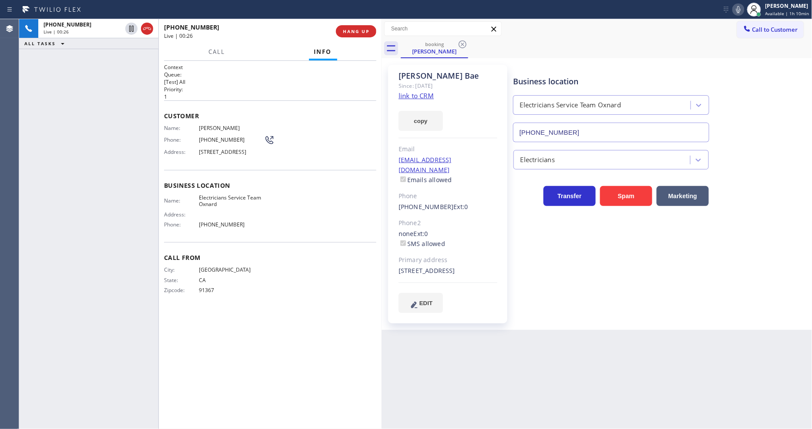
drag, startPoint x: 130, startPoint y: 28, endPoint x: 261, endPoint y: 25, distance: 131.9
click at [130, 28] on icon at bounding box center [131, 28] width 10 height 10
drag, startPoint x: 742, startPoint y: 10, endPoint x: 731, endPoint y: 15, distance: 11.9
click at [740, 10] on icon at bounding box center [738, 9] width 4 height 7
click at [210, 54] on button "Call" at bounding box center [216, 52] width 27 height 17
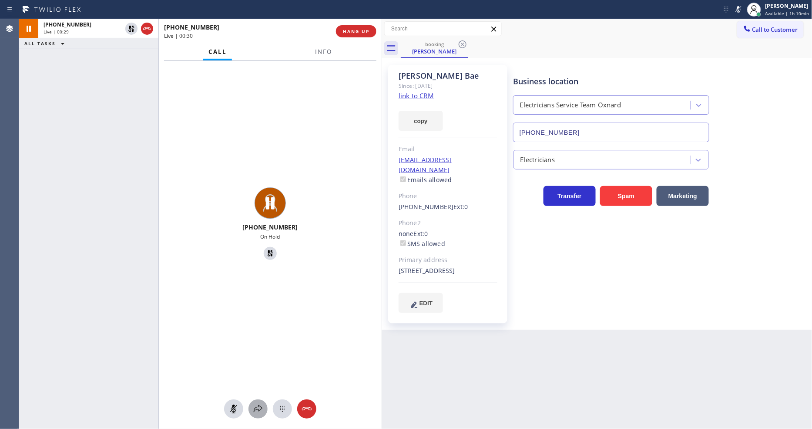
click at [258, 413] on icon at bounding box center [258, 409] width 10 height 10
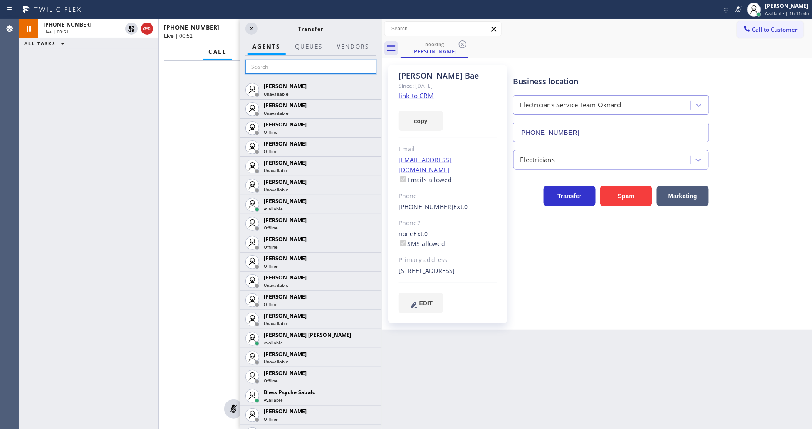
click at [288, 63] on input "text" at bounding box center [310, 67] width 131 height 14
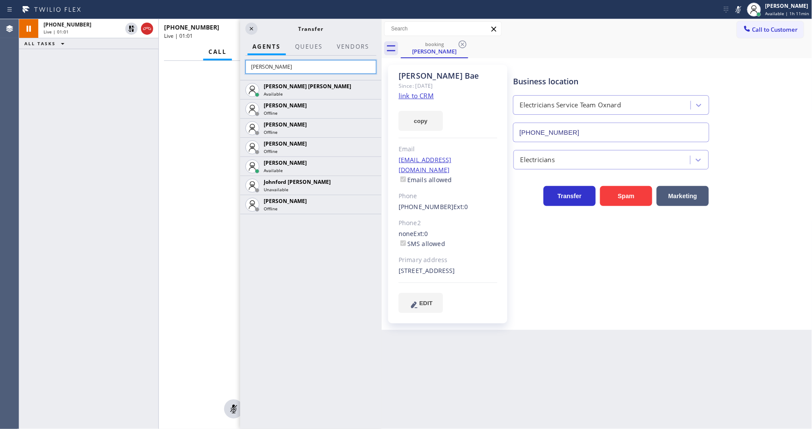
drag, startPoint x: 305, startPoint y: 66, endPoint x: 190, endPoint y: 60, distance: 115.5
click at [190, 60] on div "+18184381906 Live | 01:01 ALL TASKS ALL TASKS ACTIVE TASKS TASKS IN WRAP UP +18…" at bounding box center [200, 224] width 362 height 410
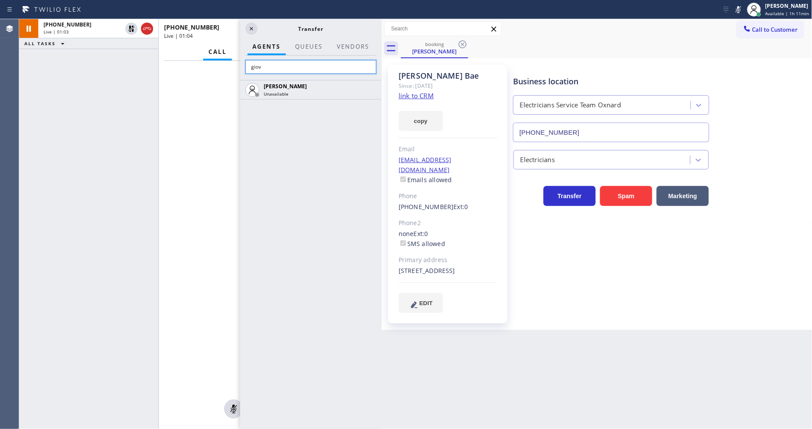
type input "giov"
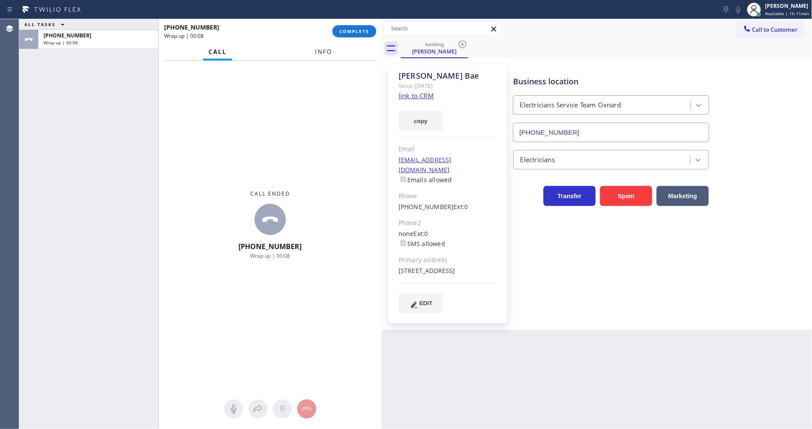
click at [328, 52] on span "Info" at bounding box center [323, 52] width 17 height 8
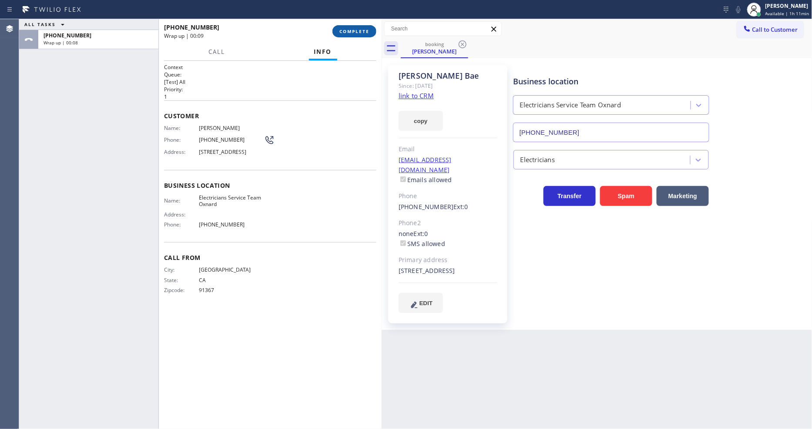
click at [355, 33] on span "COMPLETE" at bounding box center [354, 31] width 30 height 6
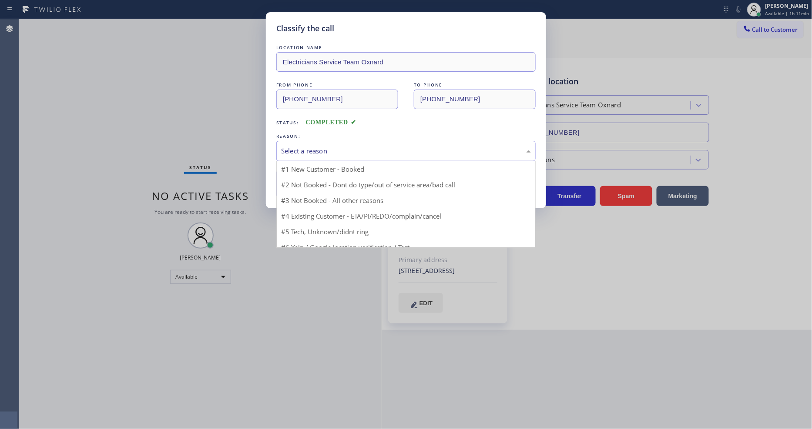
click at [338, 153] on div "Select a reason" at bounding box center [406, 151] width 250 height 10
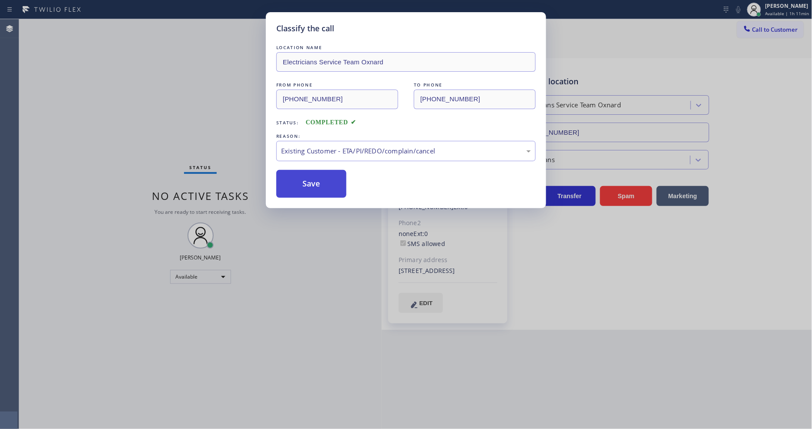
click at [326, 188] on button "Save" at bounding box center [311, 184] width 70 height 28
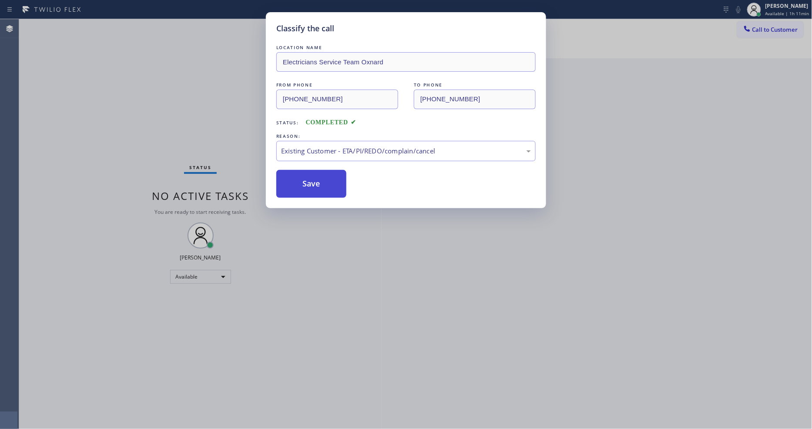
click at [326, 188] on button "Save" at bounding box center [311, 184] width 70 height 28
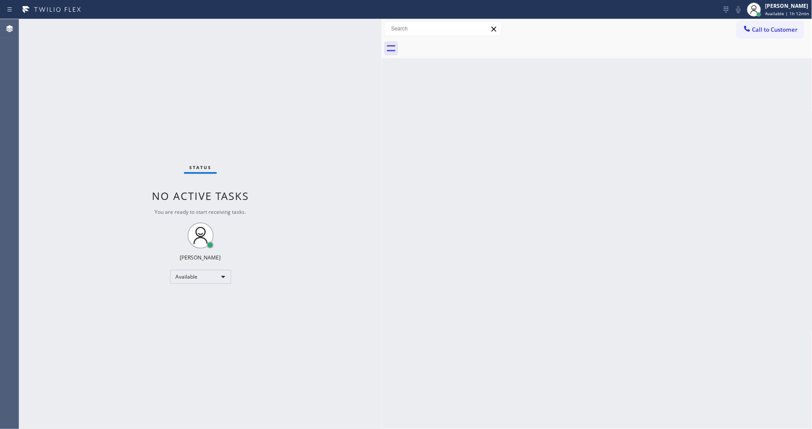
click at [577, 325] on div "Back to Dashboard Change Sender ID Customers Technicians Select a contact Outbo…" at bounding box center [597, 224] width 431 height 410
click at [130, 28] on div "Status No active tasks You are ready to start receiving tasks. Lyka Montero Ava…" at bounding box center [200, 224] width 362 height 410
click at [131, 28] on div "Status No active tasks You are ready to start receiving tasks. Lyka Montero Ava…" at bounding box center [200, 224] width 362 height 410
click at [170, 54] on div "Status No active tasks You are ready to start receiving tasks. Lyka Montero Ava…" at bounding box center [200, 224] width 362 height 410
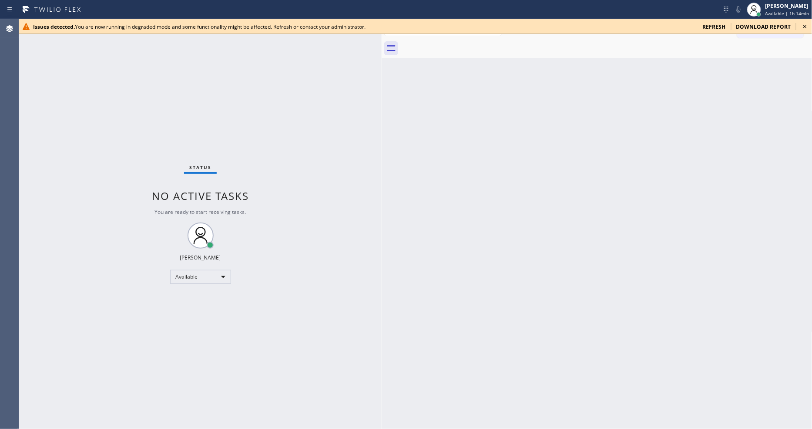
click at [799, 27] on div "Issues detected. You are now running in degraded mode and some functionality mi…" at bounding box center [415, 26] width 793 height 15
click at [804, 27] on icon at bounding box center [804, 26] width 3 height 3
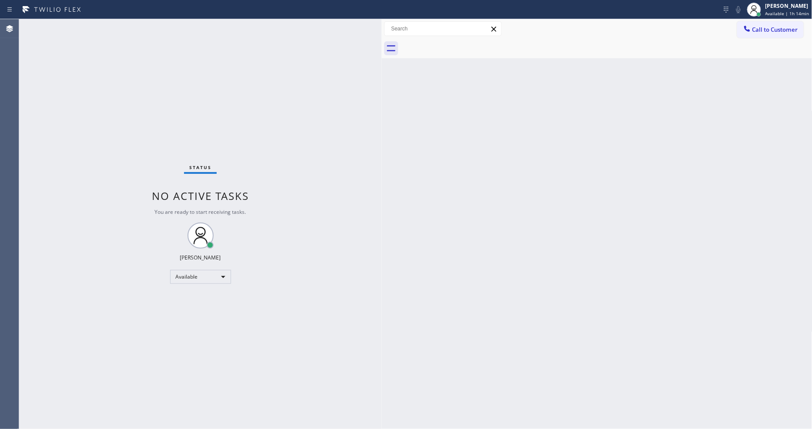
drag, startPoint x: 294, startPoint y: 199, endPoint x: 288, endPoint y: 221, distance: 22.5
click at [294, 199] on div "Status No active tasks You are ready to start receiving tasks. Lyka Montero Ava…" at bounding box center [200, 224] width 362 height 410
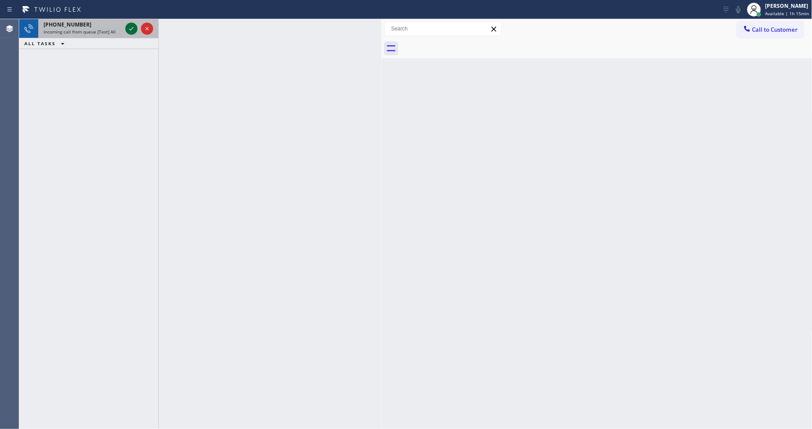
click at [134, 30] on icon at bounding box center [131, 28] width 10 height 10
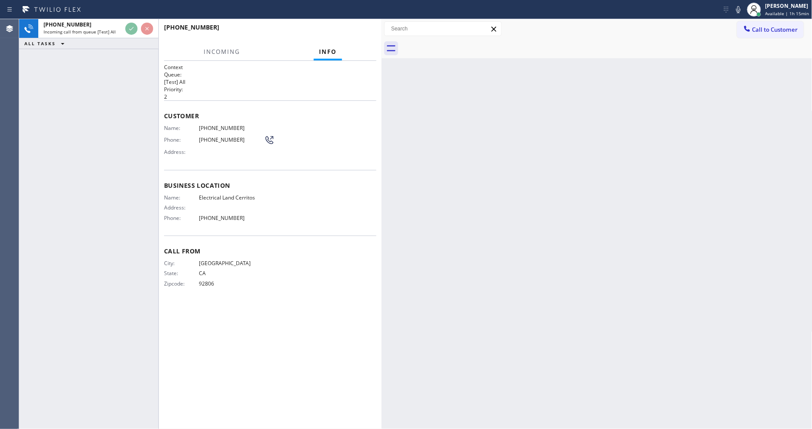
click at [534, 224] on div "Back to Dashboard Change Sender ID Customers Technicians Select a contact Outbo…" at bounding box center [597, 224] width 431 height 410
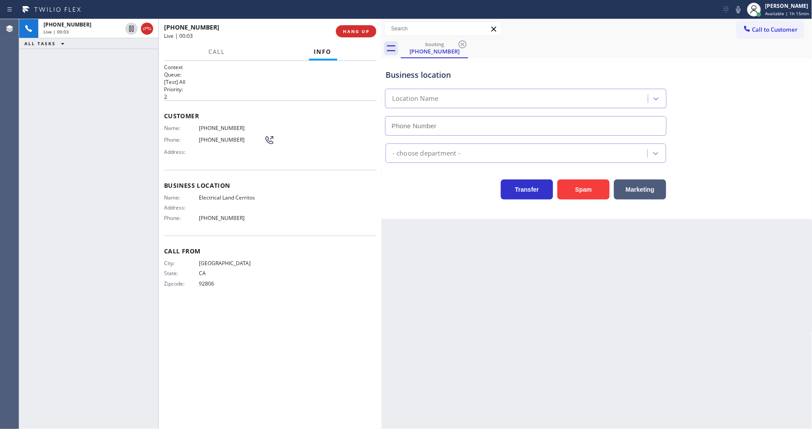
type input "(562) 358-5911"
click at [625, 277] on div "Back to Dashboard Change Sender ID Customers Technicians Select a contact Outbo…" at bounding box center [597, 224] width 431 height 410
click at [159, 259] on div at bounding box center [158, 224] width 0 height 410
click at [572, 244] on div "Back to Dashboard Change Sender ID Customers Technicians Select a contact Outbo…" at bounding box center [597, 224] width 431 height 410
click at [397, 315] on div "Back to Dashboard Change Sender ID Customers Technicians Select a contact Outbo…" at bounding box center [597, 224] width 431 height 410
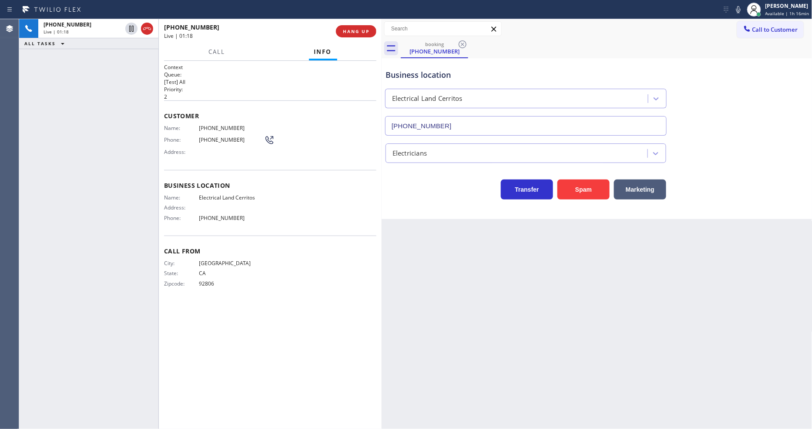
click at [614, 284] on div "Back to Dashboard Change Sender ID Customers Technicians Select a contact Outbo…" at bounding box center [597, 224] width 431 height 410
click at [346, 34] on button "HANG UP" at bounding box center [356, 31] width 40 height 12
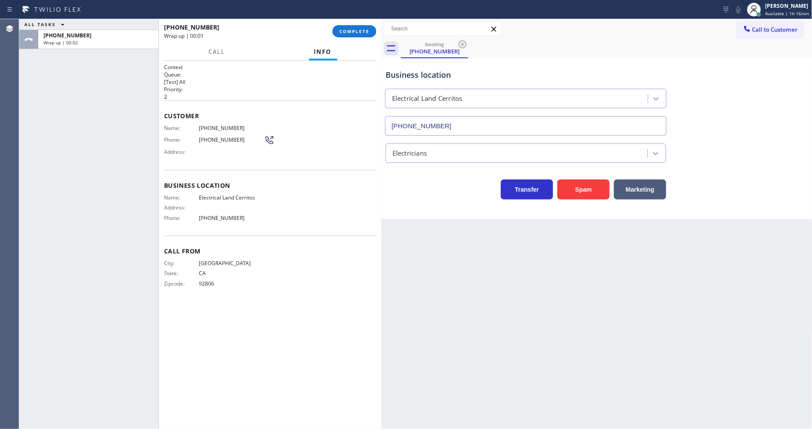
click at [242, 197] on span "Electrical Land Cerritos" at bounding box center [231, 197] width 65 height 7
copy span "Electrical Land Cerritos"
click at [234, 125] on span "(562) 371-5137" at bounding box center [231, 128] width 65 height 7
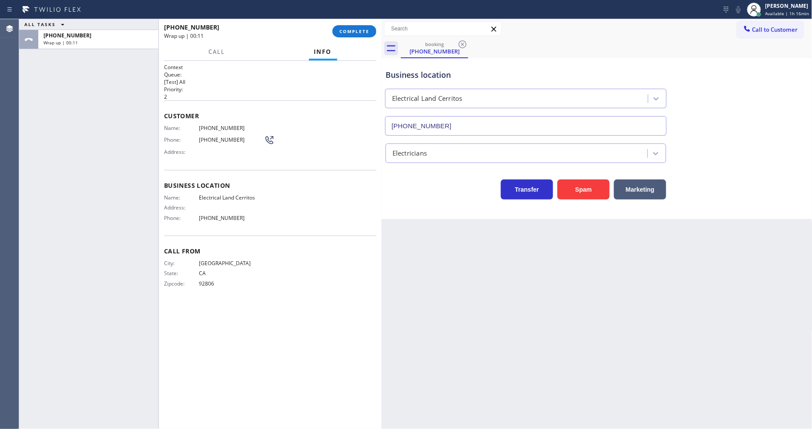
click at [234, 125] on span "(562) 371-5137" at bounding box center [231, 128] width 65 height 7
copy span "(562) 371-5137"
click at [207, 284] on span "92806" at bounding box center [231, 284] width 65 height 7
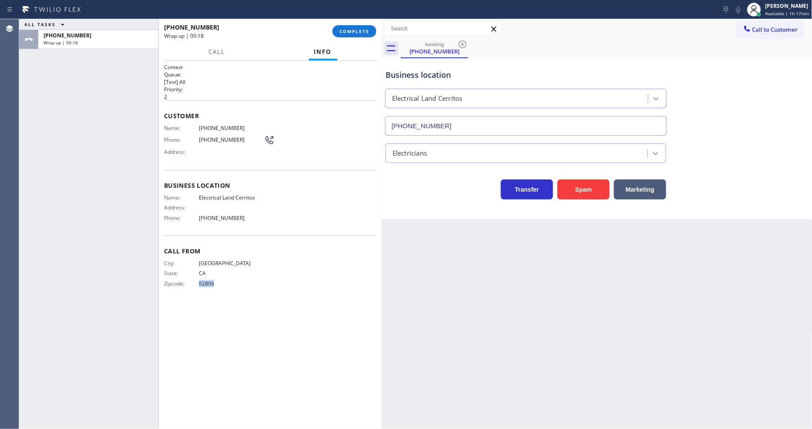
click at [207, 284] on span "92806" at bounding box center [231, 284] width 65 height 7
click at [228, 194] on span "Electrical Land Cerritos" at bounding box center [231, 197] width 65 height 7
click at [347, 26] on button "COMPLETE" at bounding box center [354, 31] width 44 height 12
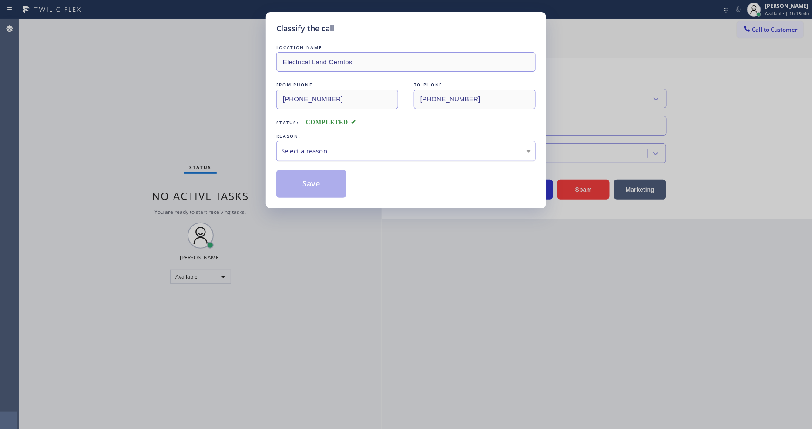
click at [309, 146] on div "Select a reason" at bounding box center [406, 151] width 250 height 10
click at [299, 181] on button "Save" at bounding box center [311, 184] width 70 height 28
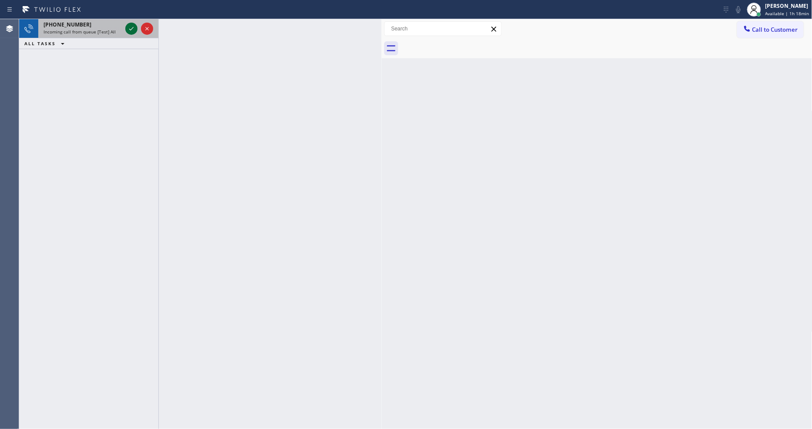
click at [131, 25] on icon at bounding box center [131, 28] width 10 height 10
click at [131, 28] on icon at bounding box center [131, 28] width 10 height 10
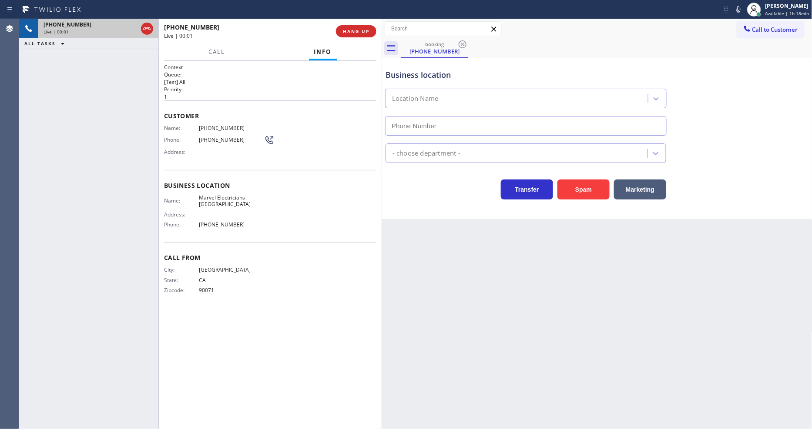
type input "(530) 288-4804"
click at [520, 283] on div "Back to Dashboard Change Sender ID Customers Technicians Select a contact Outbo…" at bounding box center [597, 224] width 431 height 410
click at [209, 197] on span "Marvel Electricians Simi Valley" at bounding box center [231, 200] width 65 height 13
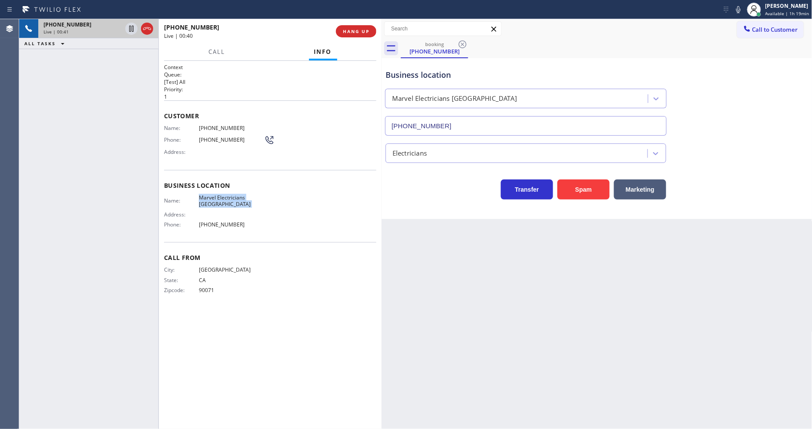
click at [211, 125] on span "(818) 450-7099" at bounding box center [231, 128] width 65 height 7
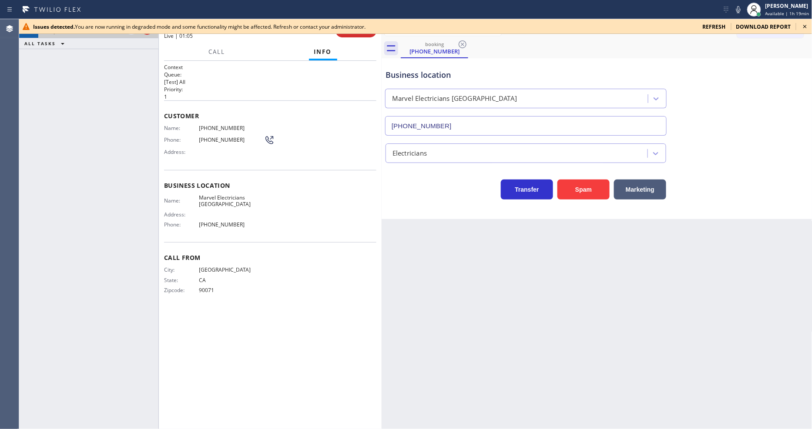
click at [804, 25] on icon at bounding box center [804, 26] width 3 height 3
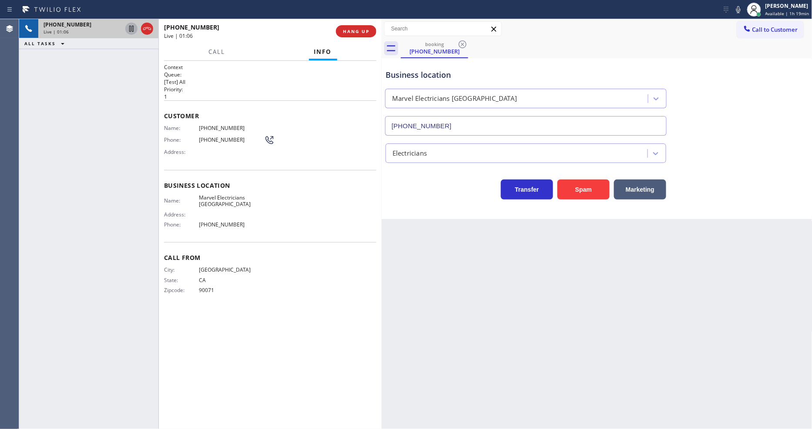
click at [131, 28] on icon at bounding box center [131, 28] width 10 height 10
click at [737, 8] on icon at bounding box center [738, 9] width 10 height 10
click at [127, 29] on icon at bounding box center [131, 28] width 10 height 10
click at [743, 10] on icon at bounding box center [738, 9] width 10 height 10
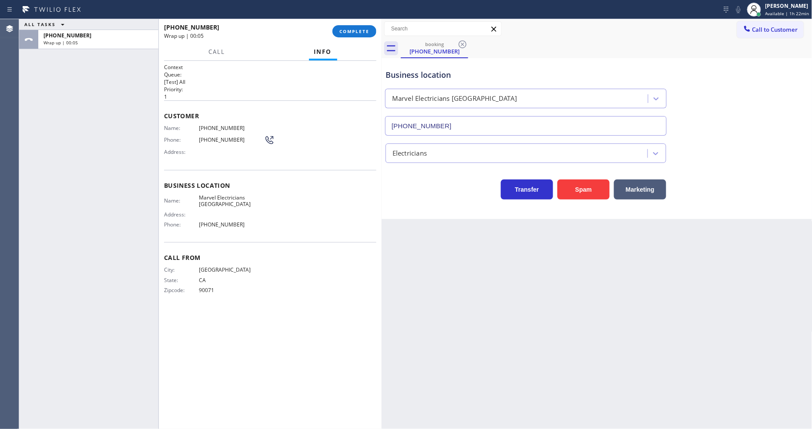
drag, startPoint x: 77, startPoint y: 174, endPoint x: 320, endPoint y: 55, distance: 270.1
click at [77, 174] on div "ALL TASKS ALL TASKS ACTIVE TASKS TASKS IN WRAP UP +18184507099 Wrap up | 00:05" at bounding box center [88, 224] width 139 height 410
click at [362, 27] on button "COMPLETE" at bounding box center [354, 31] width 44 height 12
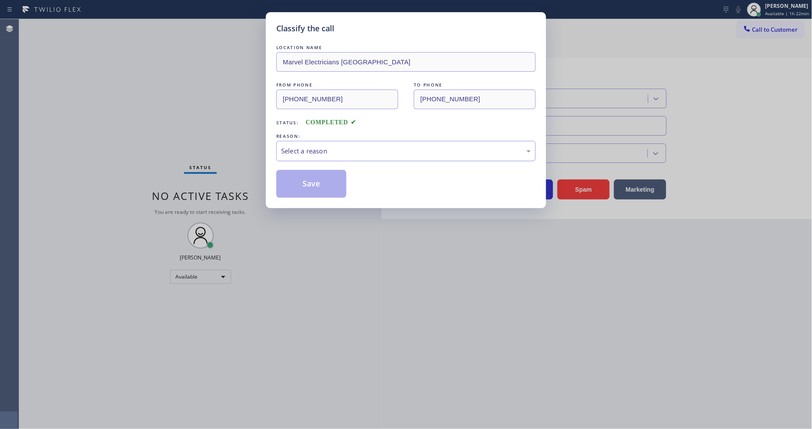
click at [302, 141] on div "Select a reason" at bounding box center [405, 151] width 259 height 20
click at [296, 184] on button "Save" at bounding box center [311, 184] width 70 height 28
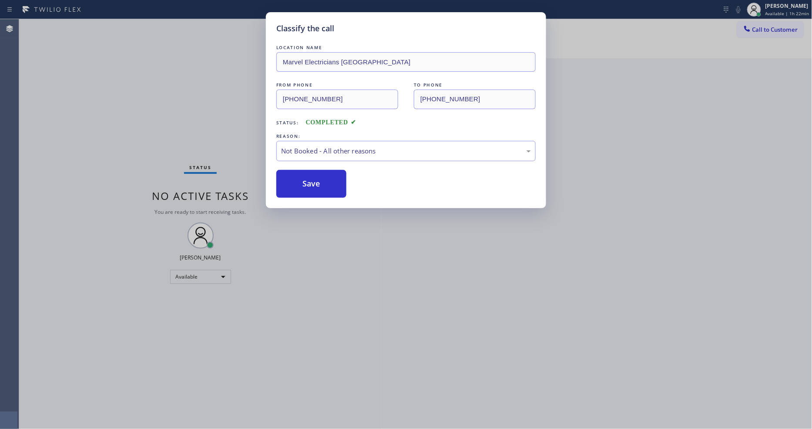
click at [296, 184] on button "Save" at bounding box center [311, 184] width 70 height 28
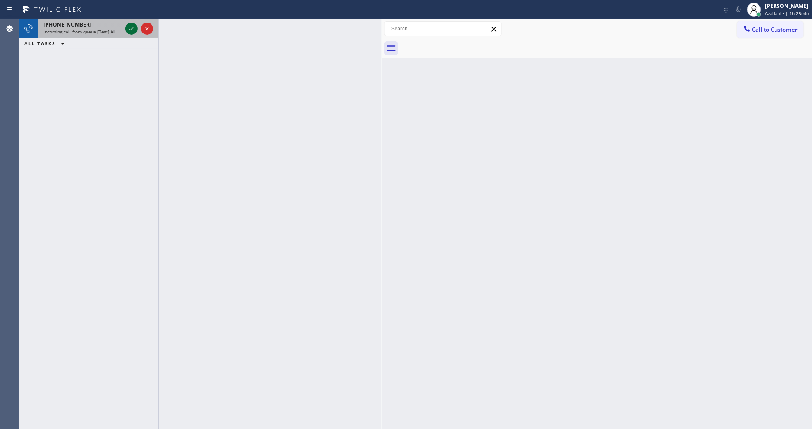
click at [131, 25] on icon at bounding box center [131, 28] width 10 height 10
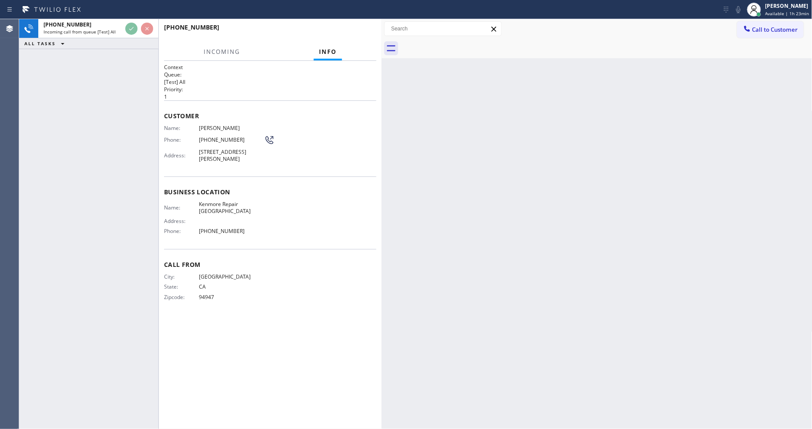
click at [115, 107] on div "+14156372197 Incoming call from queue [Test] All ALL TASKS ALL TASKS ACTIVE TAS…" at bounding box center [88, 224] width 139 height 410
click at [349, 33] on span "HANG UP" at bounding box center [356, 31] width 27 height 6
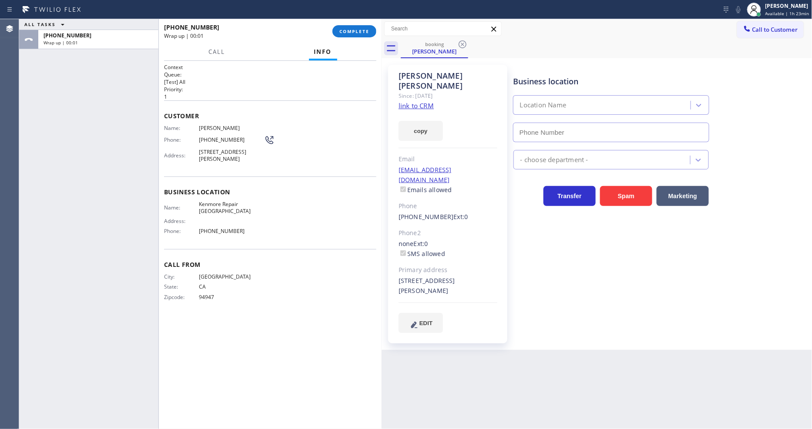
click at [405, 101] on link "link to CRM" at bounding box center [416, 105] width 35 height 9
type input "(415) 367-0902"
click at [777, 7] on div "Lyka Montero" at bounding box center [787, 5] width 44 height 7
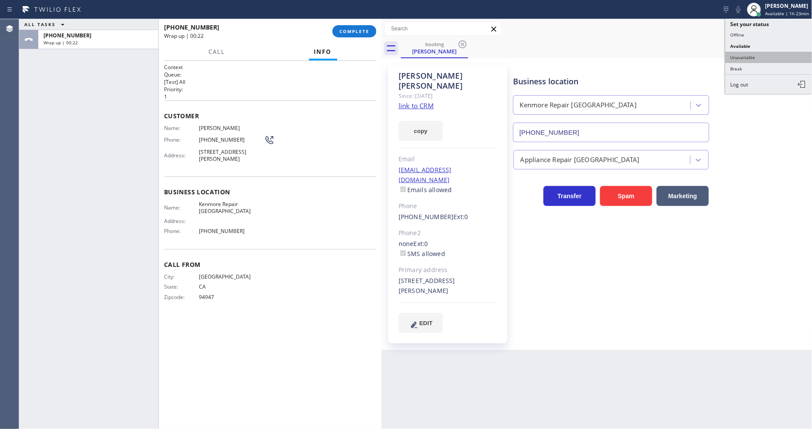
click at [740, 54] on button "Unavailable" at bounding box center [768, 57] width 87 height 11
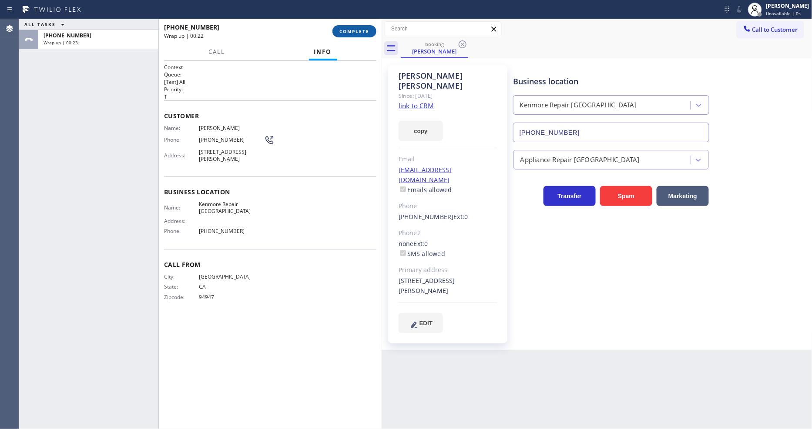
click at [362, 34] on span "COMPLETE" at bounding box center [354, 31] width 30 height 6
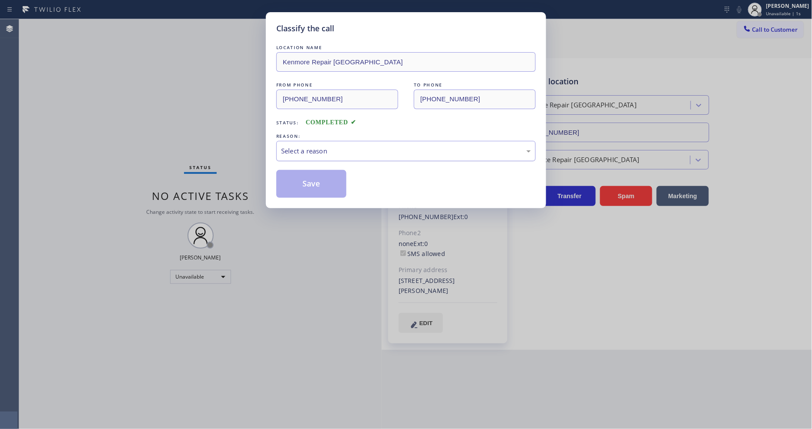
click at [308, 148] on div "Select a reason" at bounding box center [406, 151] width 250 height 10
click at [314, 177] on button "Save" at bounding box center [311, 184] width 70 height 28
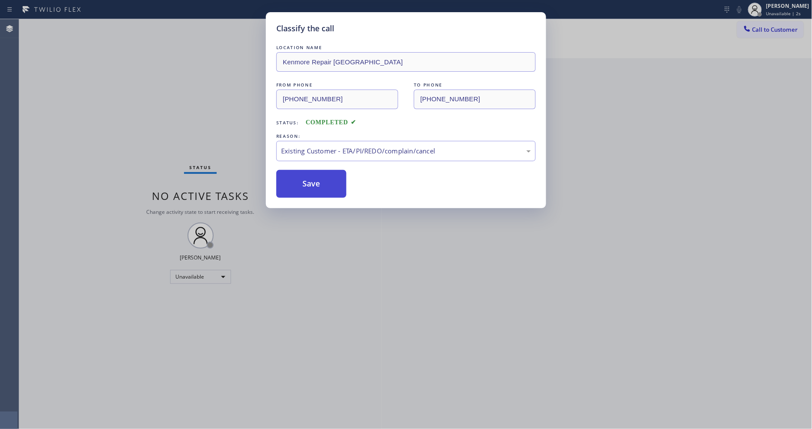
click at [314, 177] on button "Save" at bounding box center [311, 184] width 70 height 28
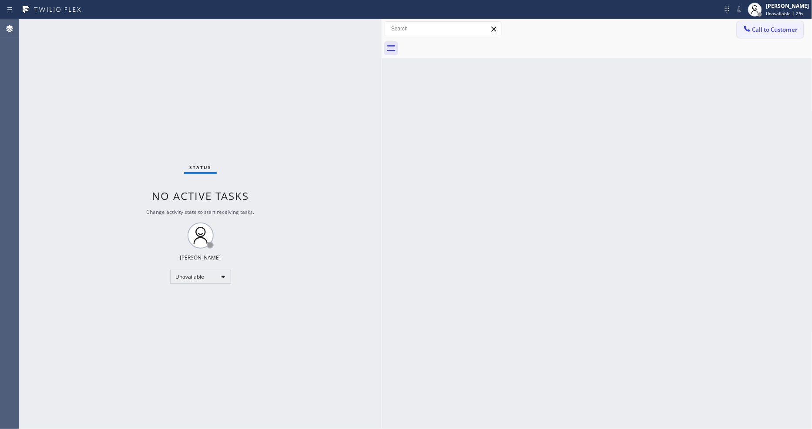
click at [762, 26] on button "Call to Customer" at bounding box center [770, 29] width 67 height 17
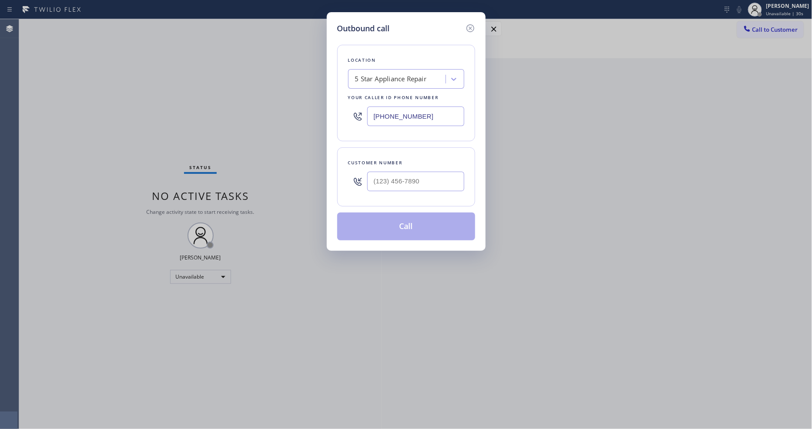
click at [394, 72] on div "5 Star Appliance Repair" at bounding box center [398, 79] width 95 height 15
paste input "SubzeroExperts.online (Phoenix, Google Ads)"
type input "SubzeroExperts.online (Phoenix, Google Ads)"
drag, startPoint x: 387, startPoint y: 91, endPoint x: 345, endPoint y: 21, distance: 82.4
click at [386, 92] on div "4B2.Paid SubzeroExperts.online (Phoenix, Google Ads)" at bounding box center [406, 102] width 116 height 24
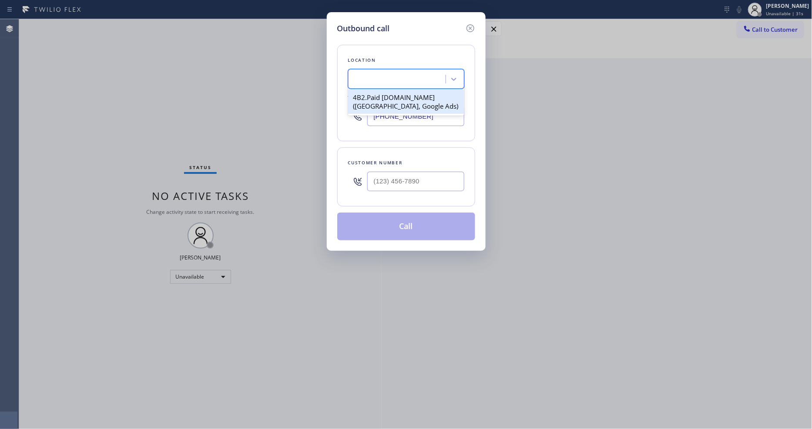
type input "(602) 806-7936"
click at [372, 177] on input "(___) ___-____" at bounding box center [415, 182] width 97 height 20
paste input "480) 389-8388"
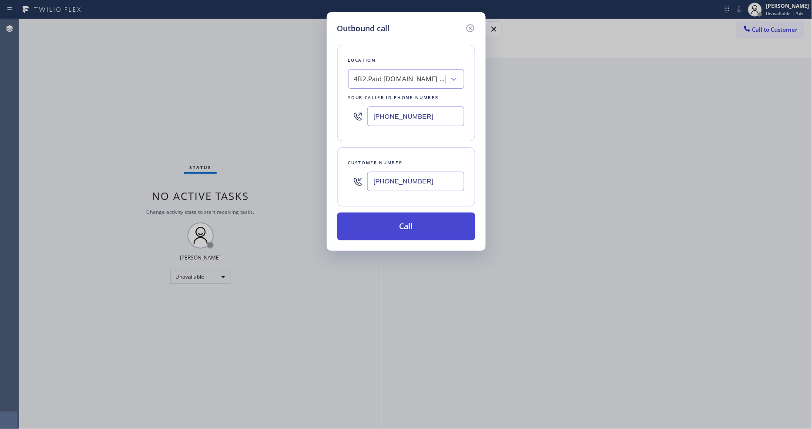
type input "(480) 389-8388"
click at [371, 219] on button "Call" at bounding box center [406, 227] width 138 height 28
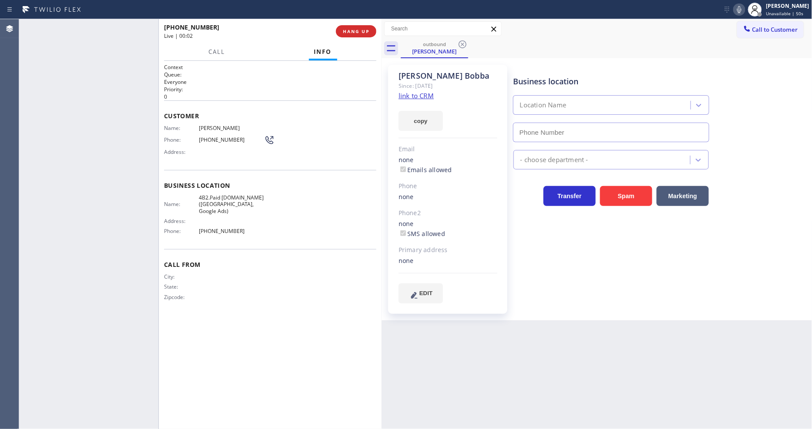
type input "(602) 806-7936"
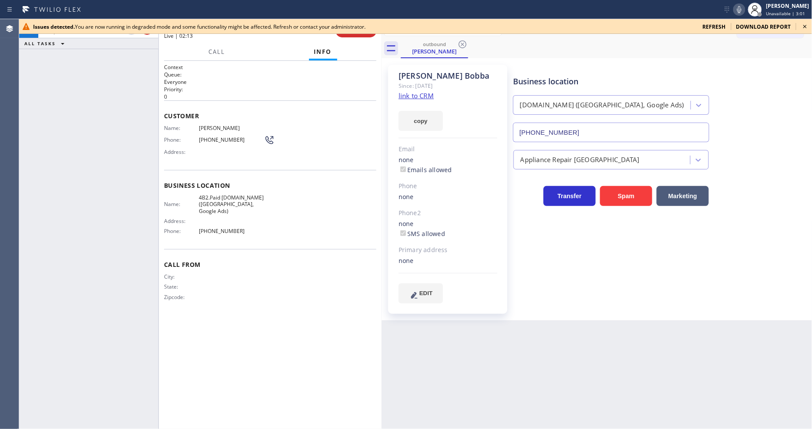
click at [808, 27] on icon at bounding box center [805, 26] width 10 height 10
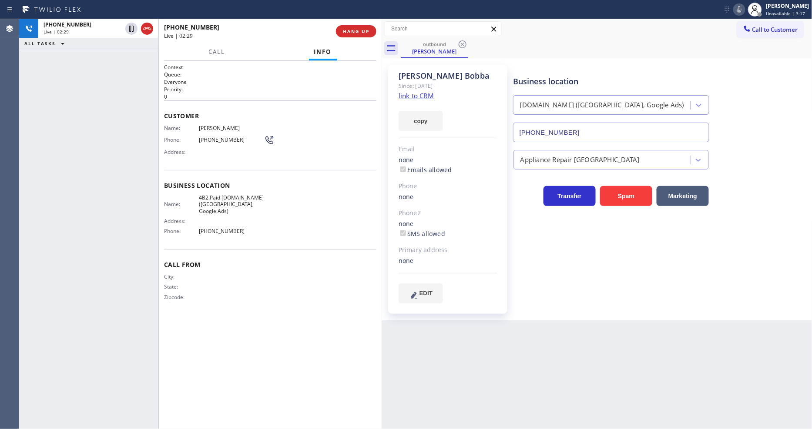
click at [557, 249] on div "Business location SubzeroExperts.online (Phoenix, Google Ads) (602) 806-7936 Ap…" at bounding box center [661, 184] width 298 height 234
drag, startPoint x: 366, startPoint y: 308, endPoint x: 323, endPoint y: 424, distance: 124.3
click at [365, 307] on div "Call From City: State: Zipcode:" at bounding box center [270, 282] width 212 height 66
click at [744, 6] on icon at bounding box center [739, 9] width 10 height 10
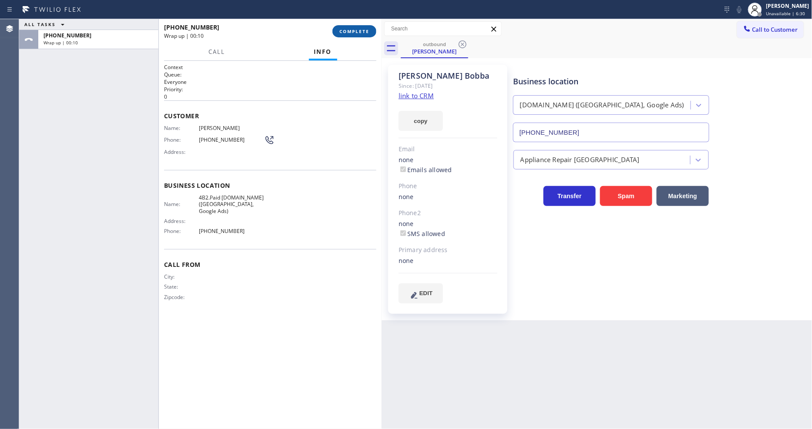
click at [353, 27] on button "COMPLETE" at bounding box center [354, 31] width 44 height 12
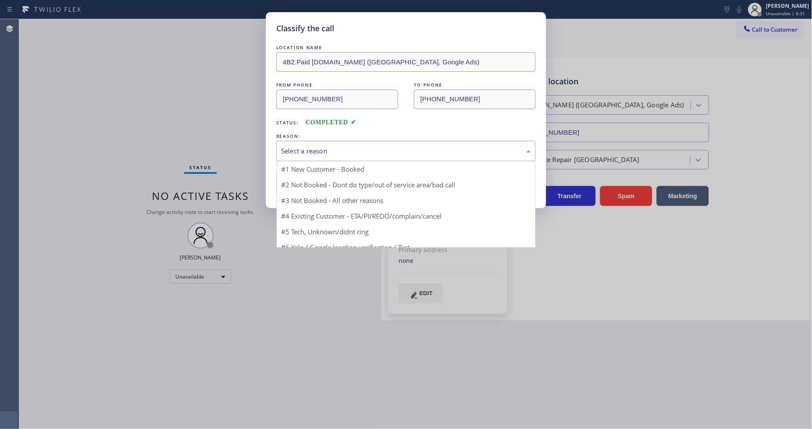
click at [310, 147] on div "Select a reason" at bounding box center [406, 151] width 250 height 10
drag, startPoint x: 304, startPoint y: 162, endPoint x: 301, endPoint y: 173, distance: 11.6
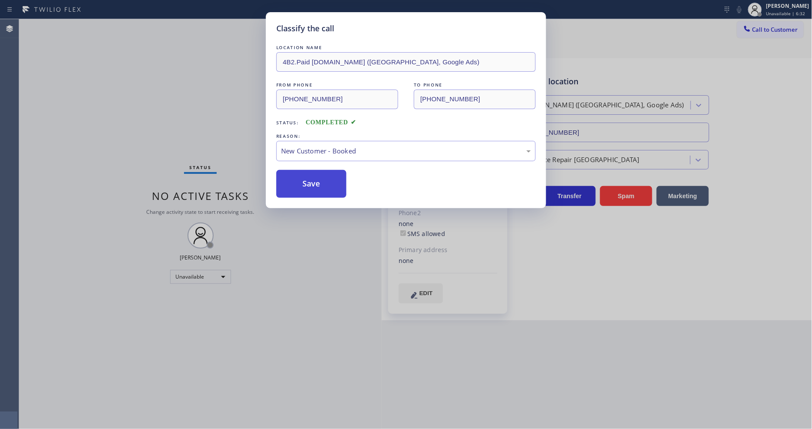
click at [301, 173] on button "Save" at bounding box center [311, 184] width 70 height 28
click at [301, 175] on button "Save" at bounding box center [311, 184] width 70 height 28
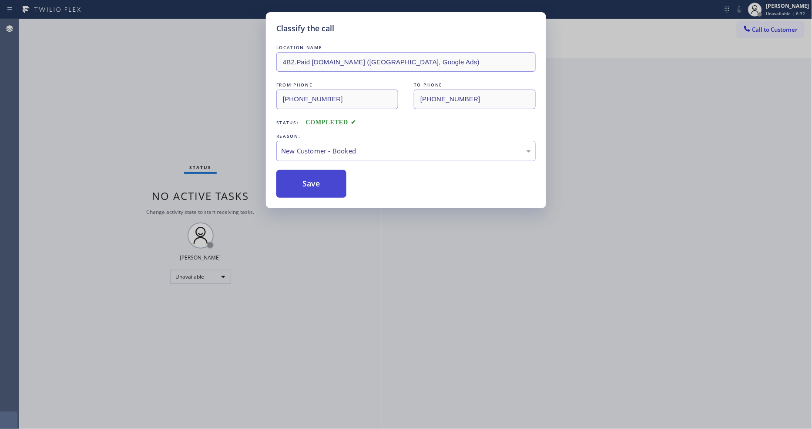
click at [301, 175] on button "Save" at bounding box center [311, 184] width 70 height 28
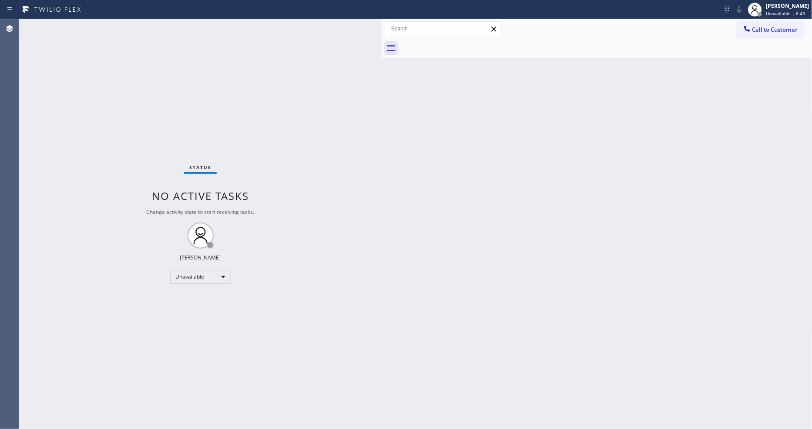
click at [768, 32] on span "Call to Customer" at bounding box center [775, 30] width 46 height 8
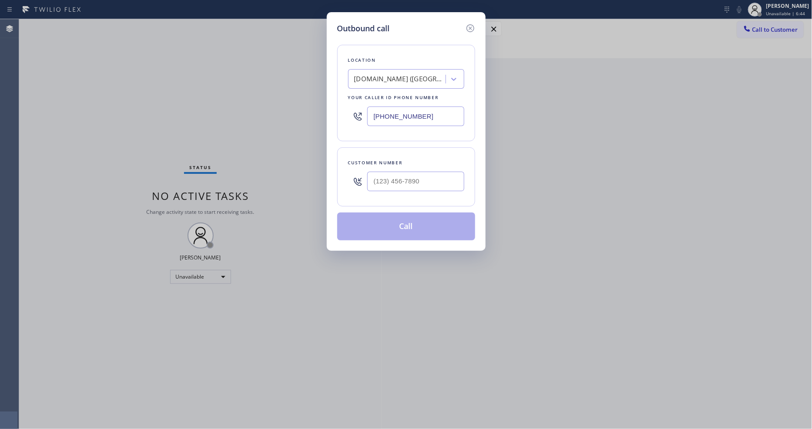
click at [392, 74] on div "SubzeroExperts.online (Phoenix, Google Ads)" at bounding box center [399, 79] width 91 height 10
paste input "Marvel Electricians Simi Valley"
type input "Marvel Electricians Simi Valley"
click at [374, 97] on div "Marvel Electricians Simi Valley" at bounding box center [406, 102] width 116 height 24
type input "(530) 288-4804"
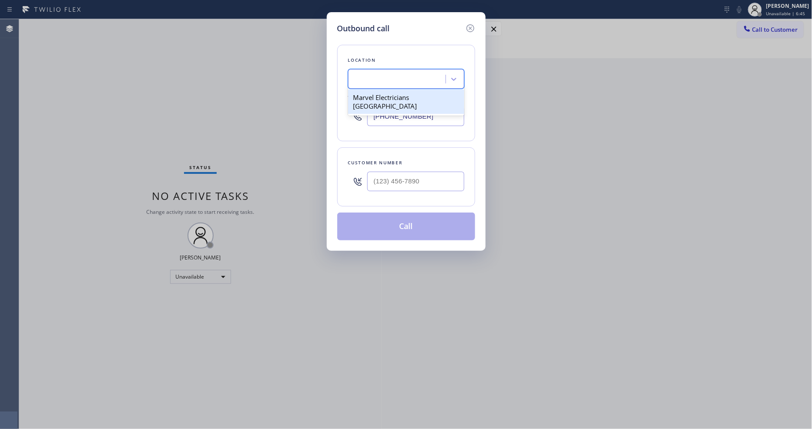
scroll to position [0, 1]
click at [401, 172] on input "(___) ___-____" at bounding box center [415, 182] width 97 height 20
paste input "818) 450-7099"
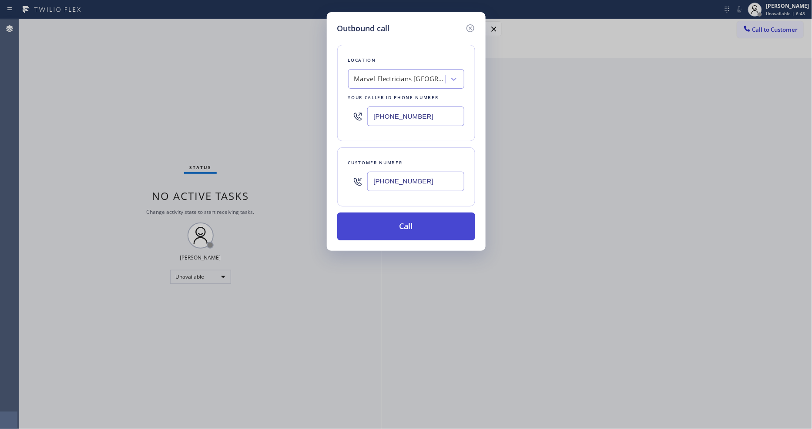
type input "(818) 450-7099"
click at [394, 222] on button "Call" at bounding box center [406, 227] width 138 height 28
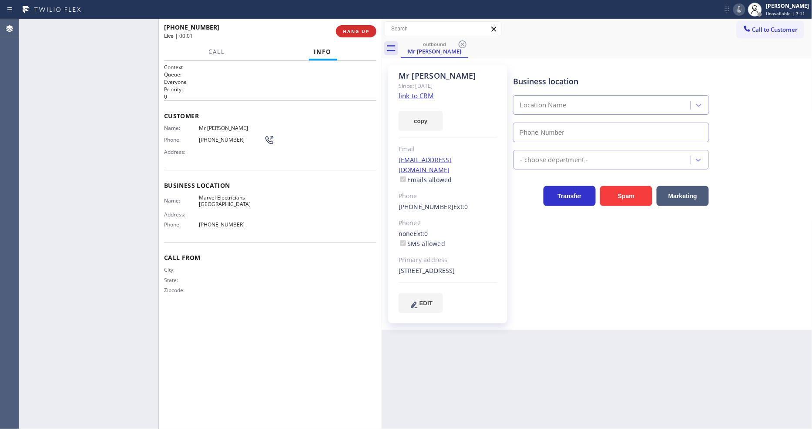
type input "(530) 288-4804"
drag, startPoint x: 573, startPoint y: 248, endPoint x: 558, endPoint y: 401, distance: 153.9
click at [573, 248] on div "Business location Marvel Electricians Simi Valley (530) 288-4804 Electricians T…" at bounding box center [661, 189] width 298 height 244
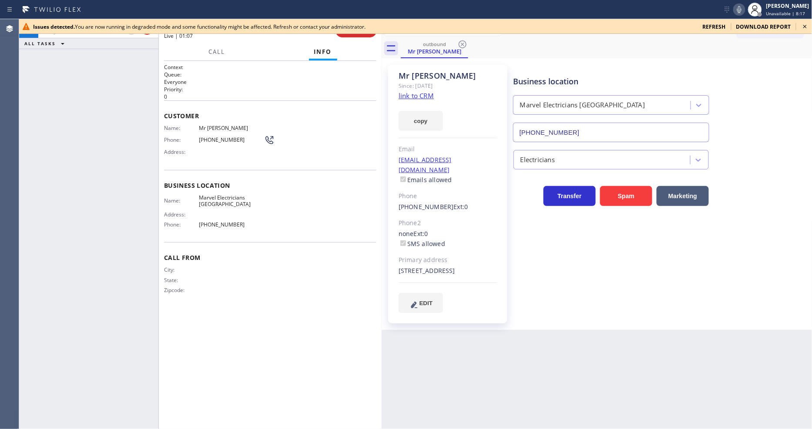
drag, startPoint x: 25, startPoint y: 147, endPoint x: 527, endPoint y: 101, distance: 503.7
click at [25, 147] on div "+18184507099 Live | 01:07 ALL TASKS ALL TASKS ACTIVE TASKS TASKS IN WRAP UP" at bounding box center [88, 224] width 139 height 410
click at [810, 25] on icon at bounding box center [805, 26] width 10 height 10
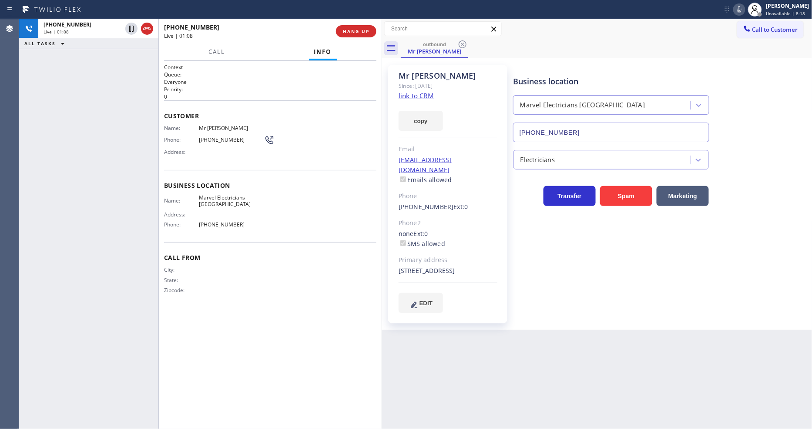
click at [744, 7] on icon at bounding box center [739, 9] width 10 height 10
click at [744, 9] on icon at bounding box center [739, 9] width 10 height 10
click at [593, 307] on div "Business location Marvel Electricians Simi Valley (530) 288-4804 Electricians T…" at bounding box center [661, 189] width 298 height 244
click at [368, 31] on span "HANG UP" at bounding box center [356, 31] width 27 height 6
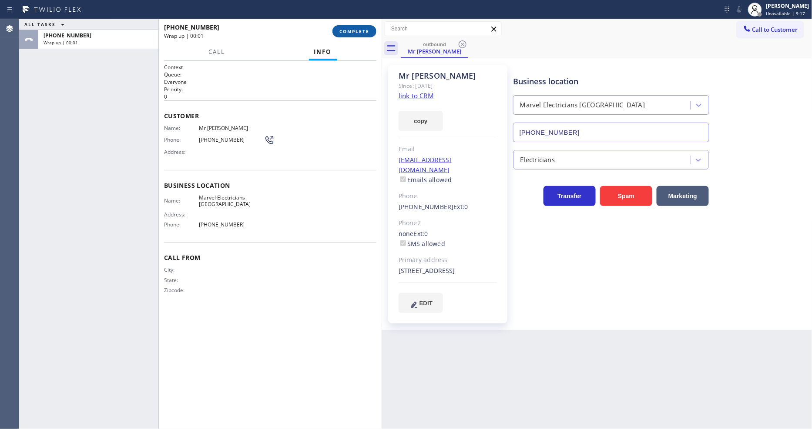
click at [368, 31] on span "COMPLETE" at bounding box center [354, 31] width 30 height 6
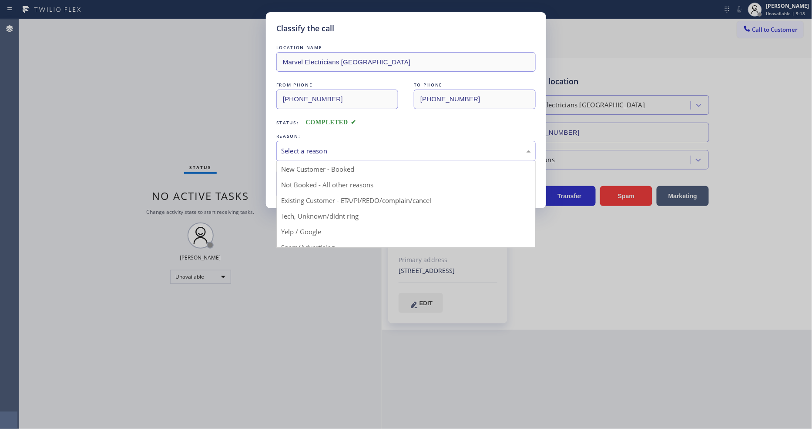
click at [325, 146] on div "Select a reason" at bounding box center [406, 151] width 250 height 10
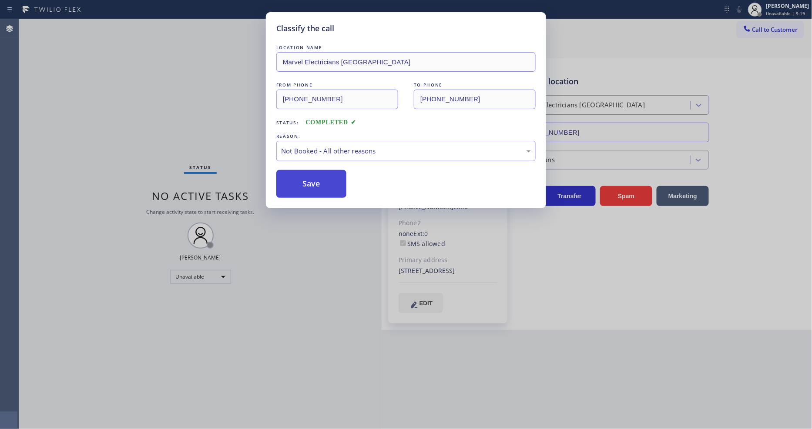
click at [314, 176] on button "Save" at bounding box center [311, 184] width 70 height 28
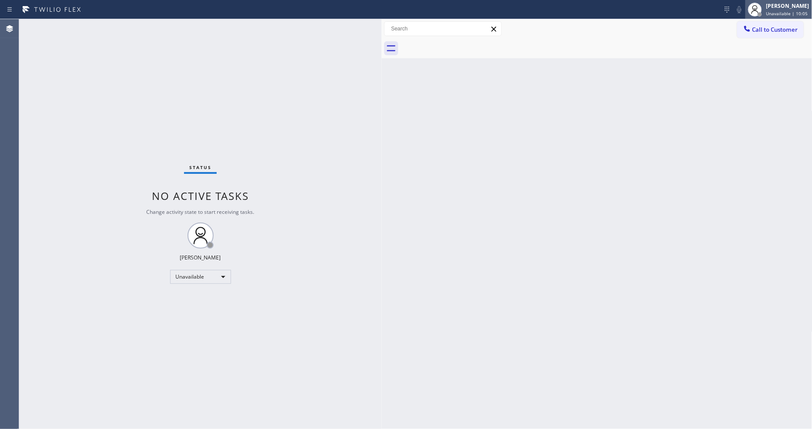
click at [763, 11] on div at bounding box center [760, 14] width 6 height 6
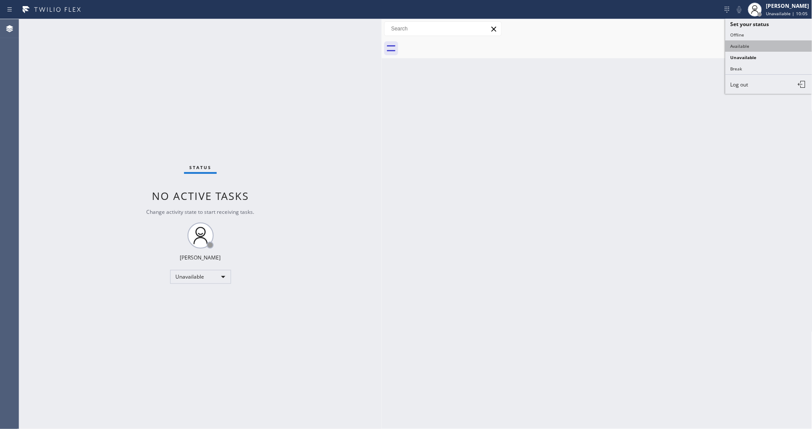
click at [747, 48] on button "Available" at bounding box center [768, 45] width 87 height 11
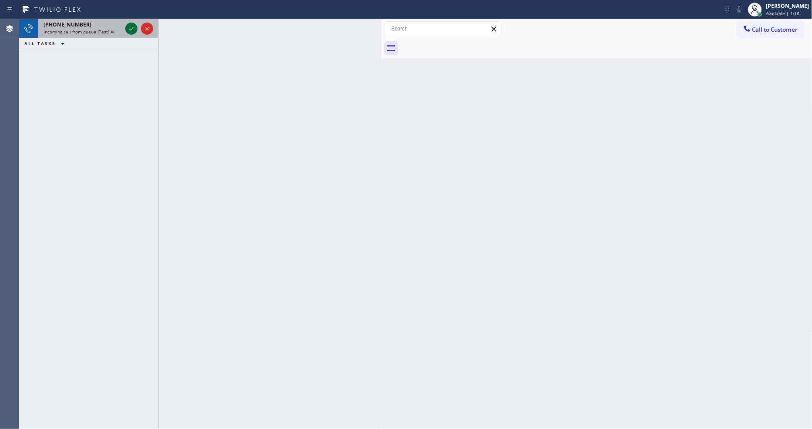
click at [127, 29] on icon at bounding box center [131, 28] width 10 height 10
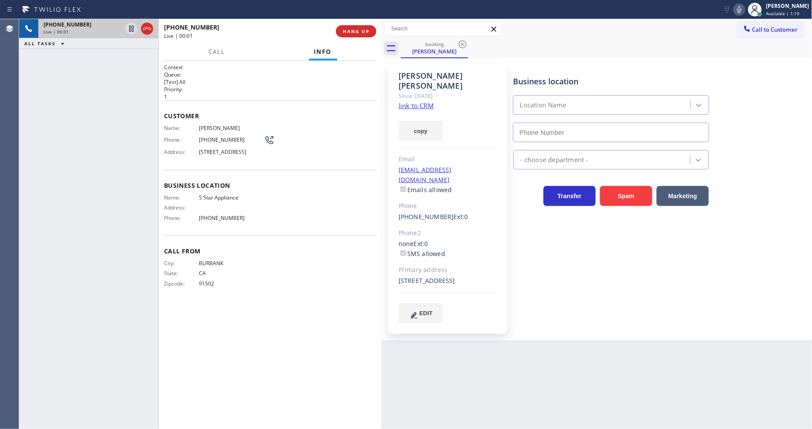
click at [410, 91] on div "Since: 20 may 2020" at bounding box center [448, 96] width 99 height 10
type input "(323) 643-1169"
click at [406, 101] on link "link to CRM" at bounding box center [416, 105] width 35 height 9
click at [349, 30] on span "HANG UP" at bounding box center [356, 31] width 27 height 6
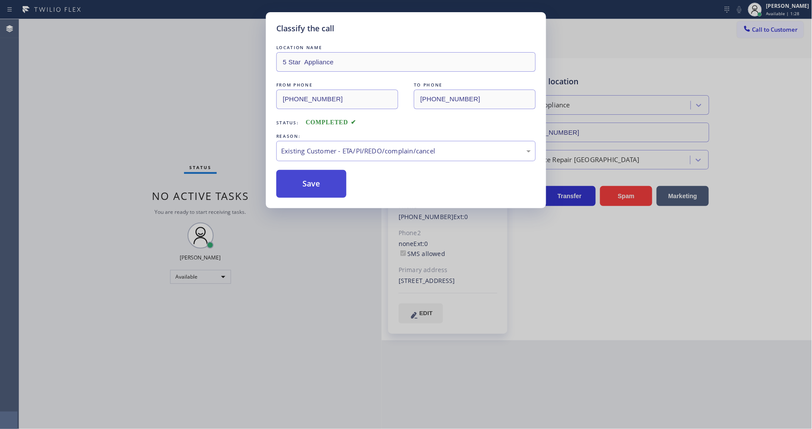
click at [305, 178] on button "Save" at bounding box center [311, 184] width 70 height 28
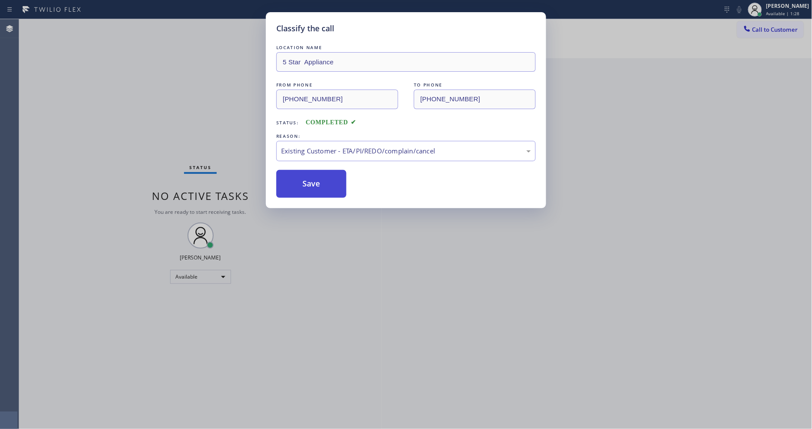
click at [305, 181] on button "Save" at bounding box center [311, 184] width 70 height 28
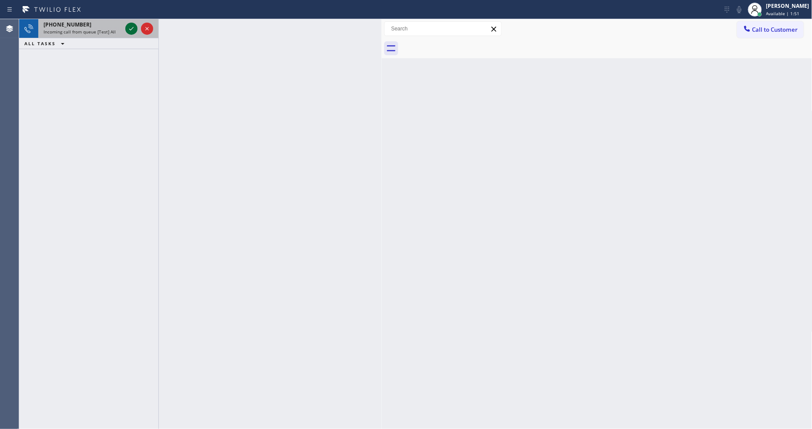
click at [129, 27] on icon at bounding box center [131, 28] width 10 height 10
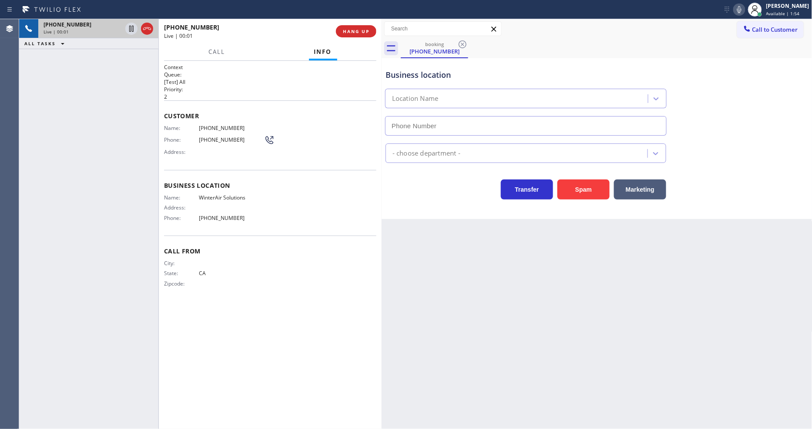
drag, startPoint x: 366, startPoint y: 34, endPoint x: 291, endPoint y: 394, distance: 368.4
click at [359, 32] on span "HANG UP" at bounding box center [356, 31] width 27 height 6
type input "(623) 263-2166"
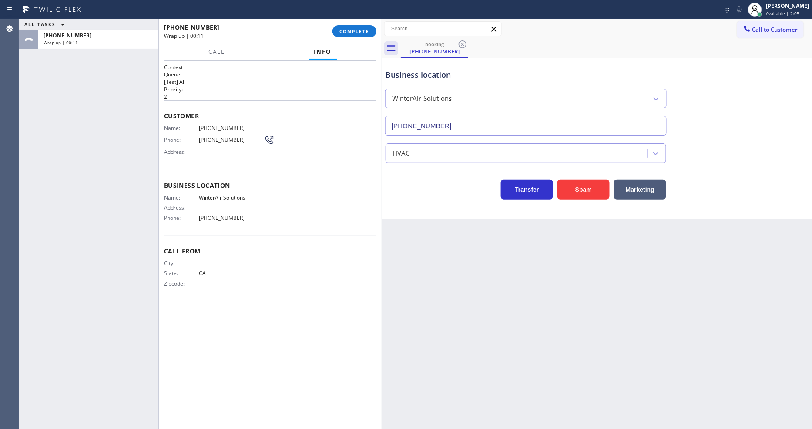
drag, startPoint x: 602, startPoint y: 332, endPoint x: 581, endPoint y: 329, distance: 20.6
click at [602, 332] on div "Back to Dashboard Change Sender ID Customers Technicians Select a contact Outbo…" at bounding box center [597, 224] width 431 height 410
click at [352, 32] on span "COMPLETE" at bounding box center [354, 31] width 30 height 6
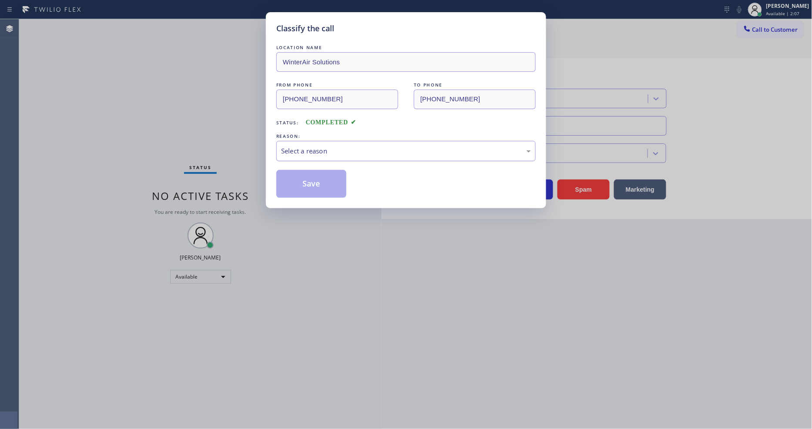
click at [318, 151] on div "Select a reason" at bounding box center [406, 151] width 250 height 10
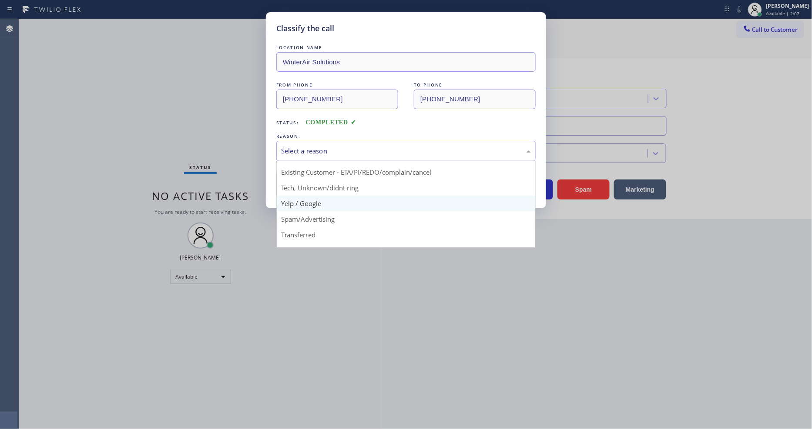
scroll to position [54, 0]
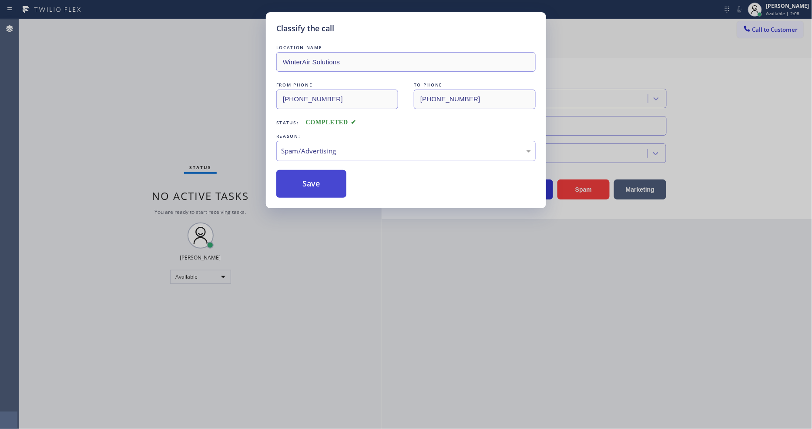
click at [309, 179] on button "Save" at bounding box center [311, 184] width 70 height 28
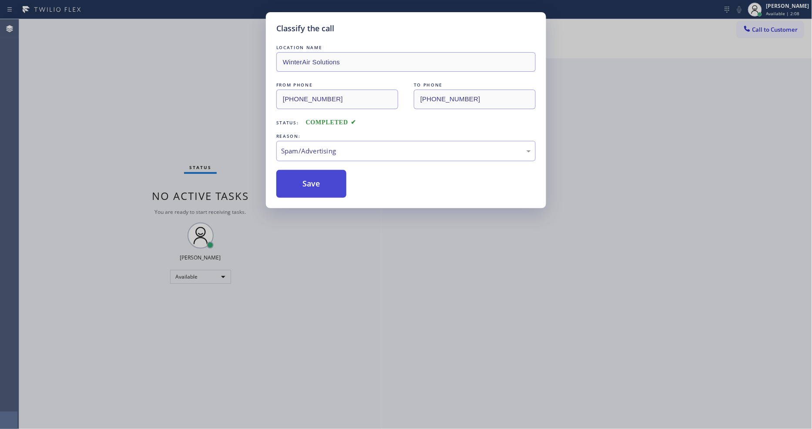
click at [309, 179] on button "Save" at bounding box center [311, 184] width 70 height 28
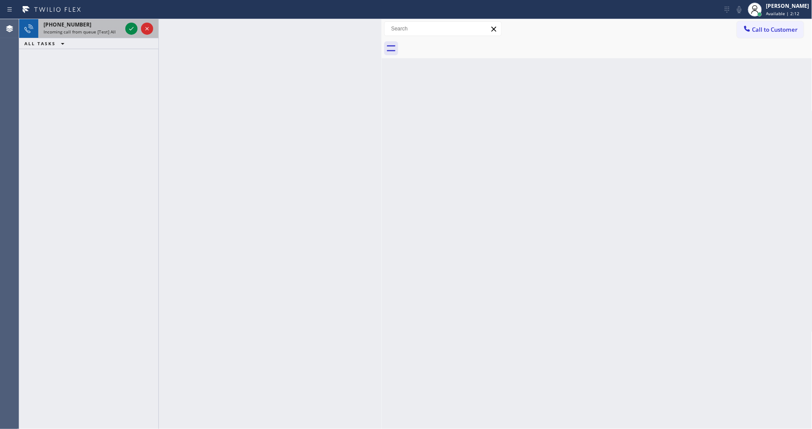
click at [106, 34] on span "Incoming call from queue [Test] All" at bounding box center [80, 32] width 72 height 6
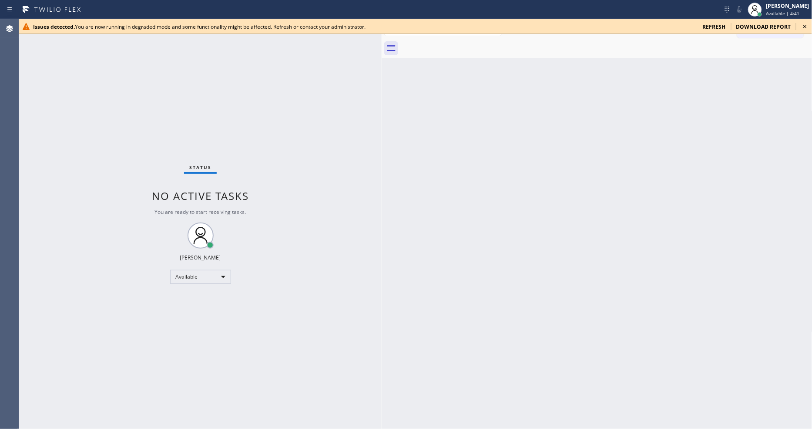
click at [807, 28] on icon at bounding box center [805, 26] width 10 height 10
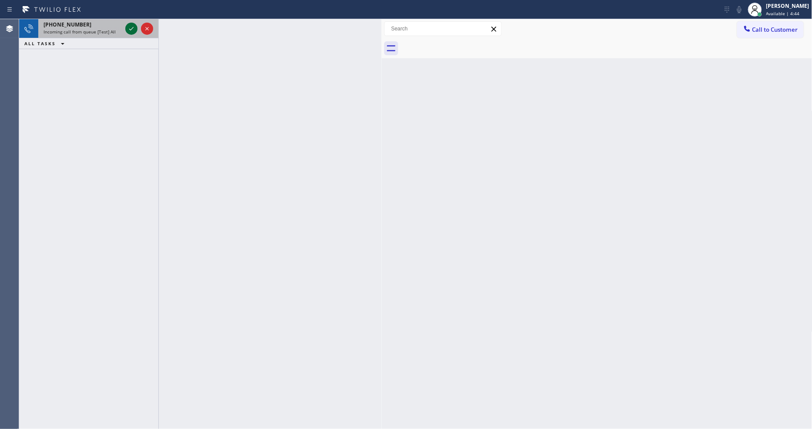
click at [128, 24] on icon at bounding box center [131, 28] width 10 height 10
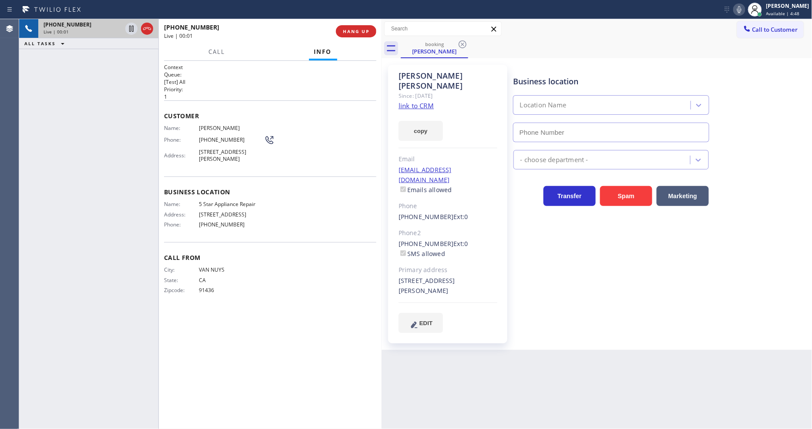
click at [407, 101] on link "link to CRM" at bounding box center [416, 105] width 35 height 9
type input "(855) 731-4952"
click at [360, 29] on span "HANG UP" at bounding box center [356, 31] width 27 height 6
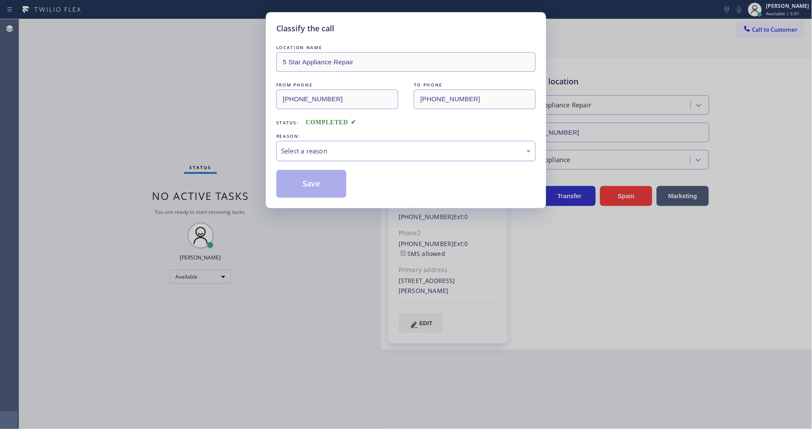
click at [297, 146] on div "Select a reason" at bounding box center [406, 151] width 250 height 10
click at [302, 183] on button "Save" at bounding box center [311, 184] width 70 height 28
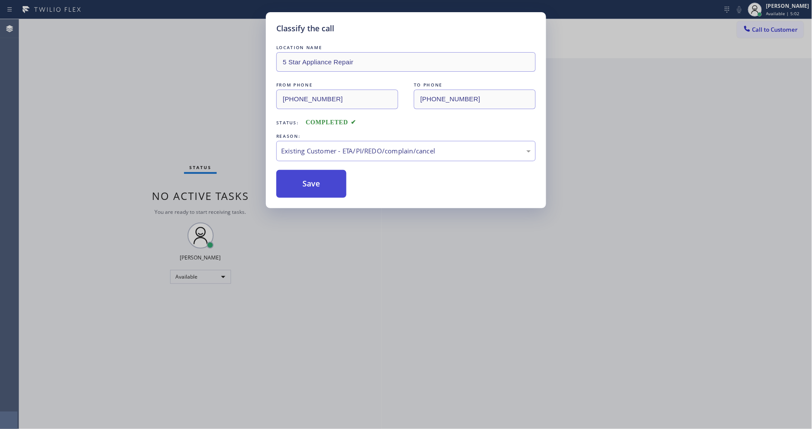
click at [302, 183] on button "Save" at bounding box center [311, 184] width 70 height 28
click at [302, 181] on button "Save" at bounding box center [311, 184] width 70 height 28
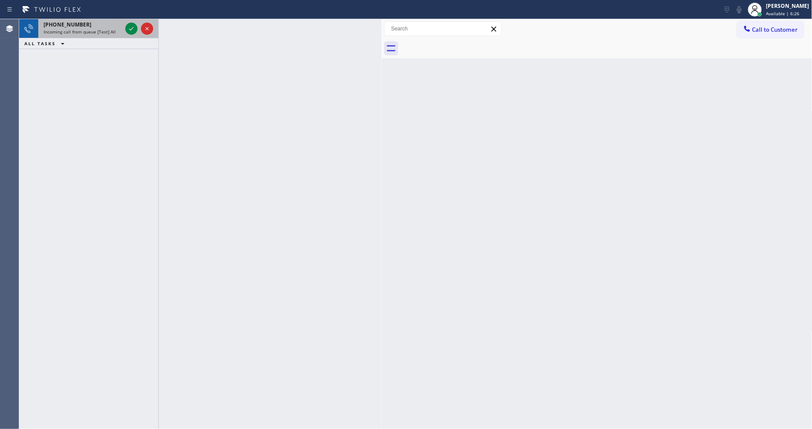
click at [98, 27] on div "+16307792312" at bounding box center [83, 24] width 78 height 7
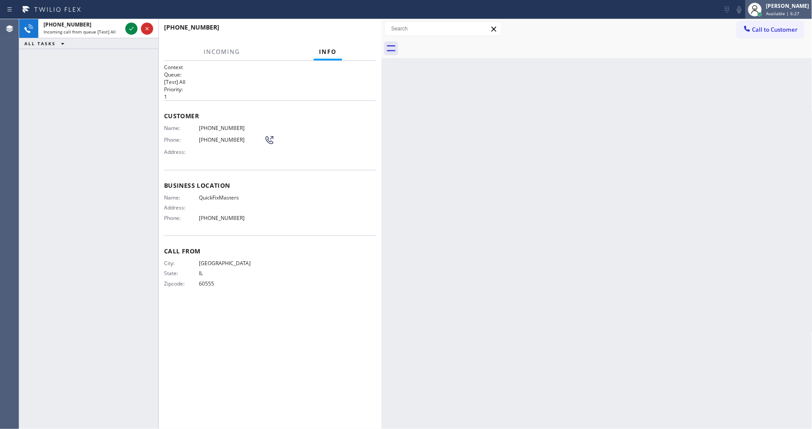
click at [764, 14] on div at bounding box center [754, 9] width 19 height 19
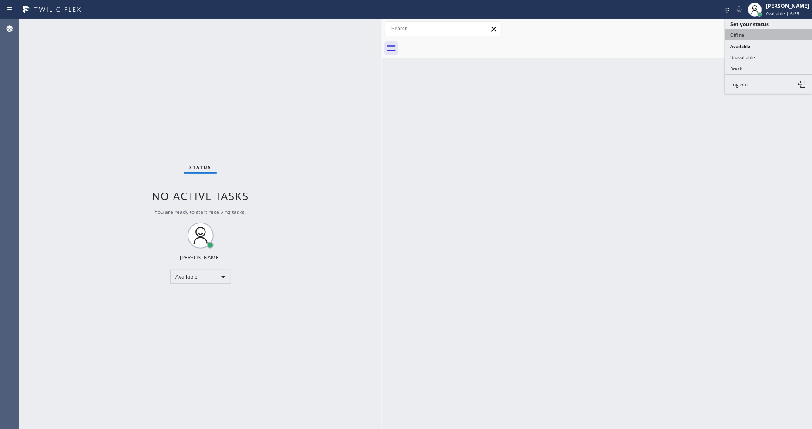
click at [754, 36] on button "Offline" at bounding box center [768, 34] width 87 height 11
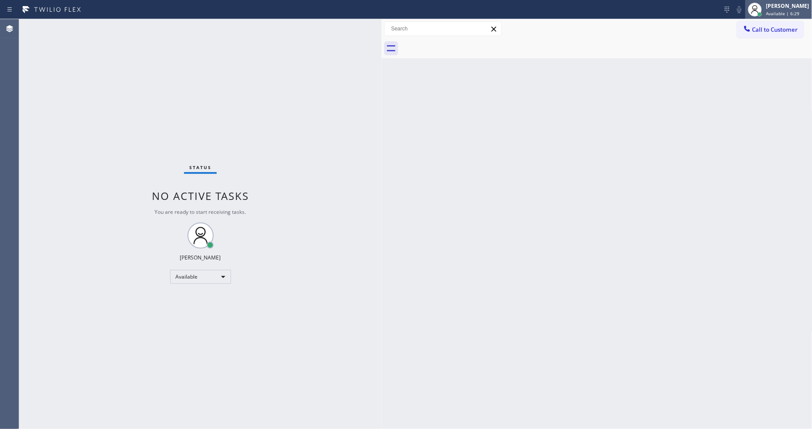
click at [780, 7] on div "Lyka Montero" at bounding box center [787, 5] width 43 height 7
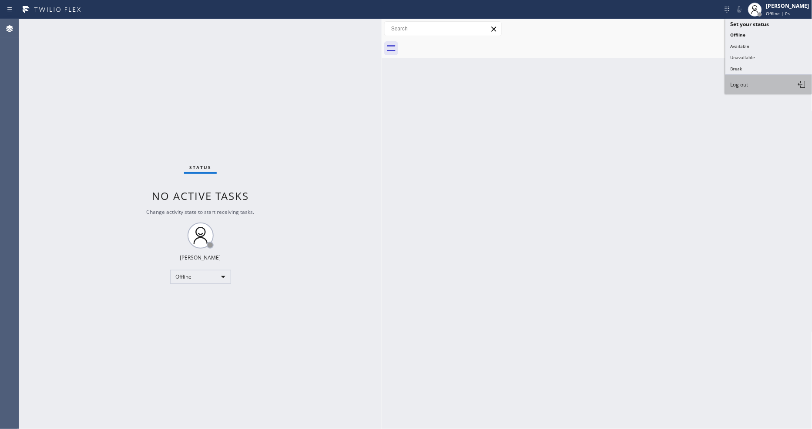
click at [747, 88] on span "Log out" at bounding box center [739, 84] width 18 height 7
